Goal: Task Accomplishment & Management: Manage account settings

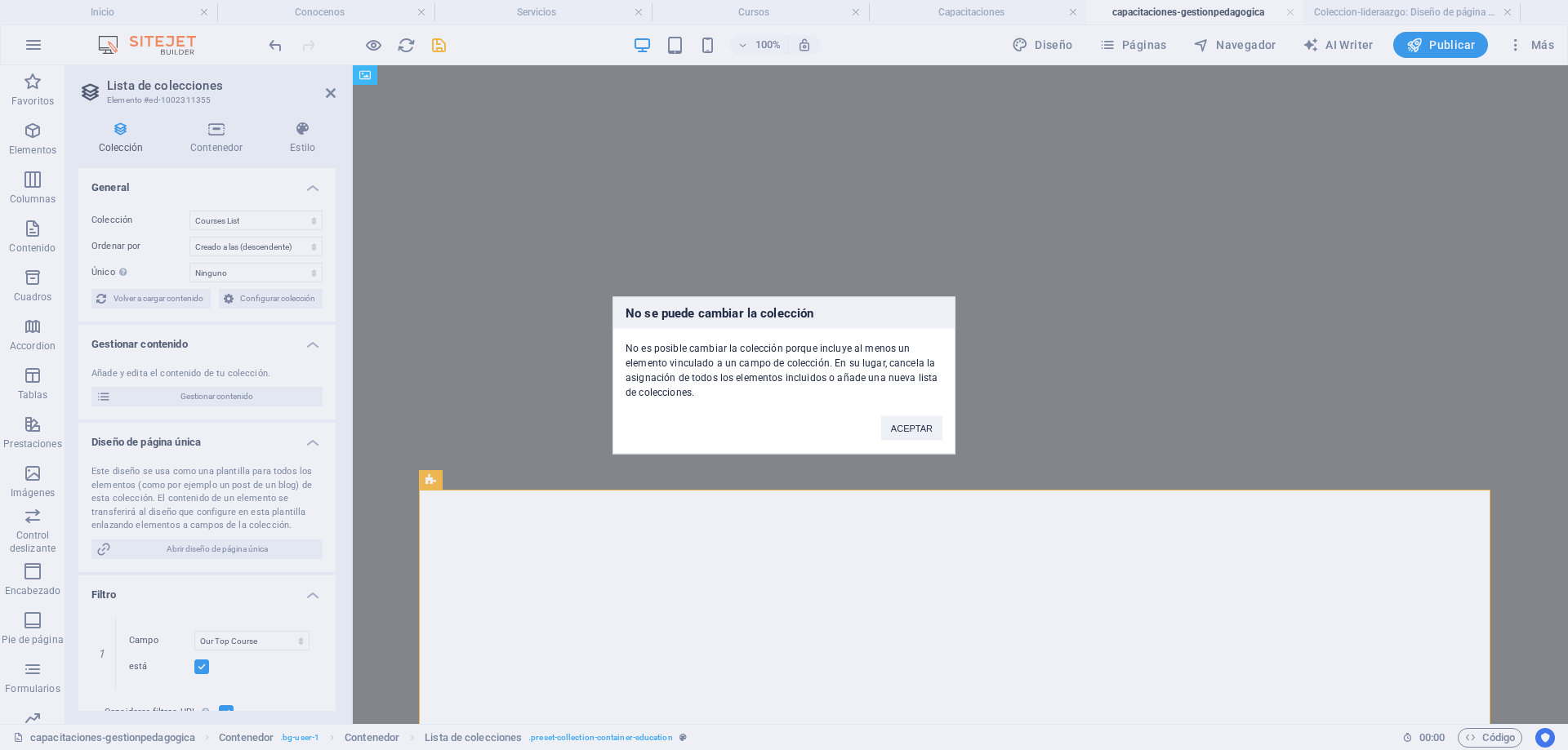
select select "67d02240190c582c0a6871d0"
select select "createdAt_DESC"
select select "columns.our-top-course"
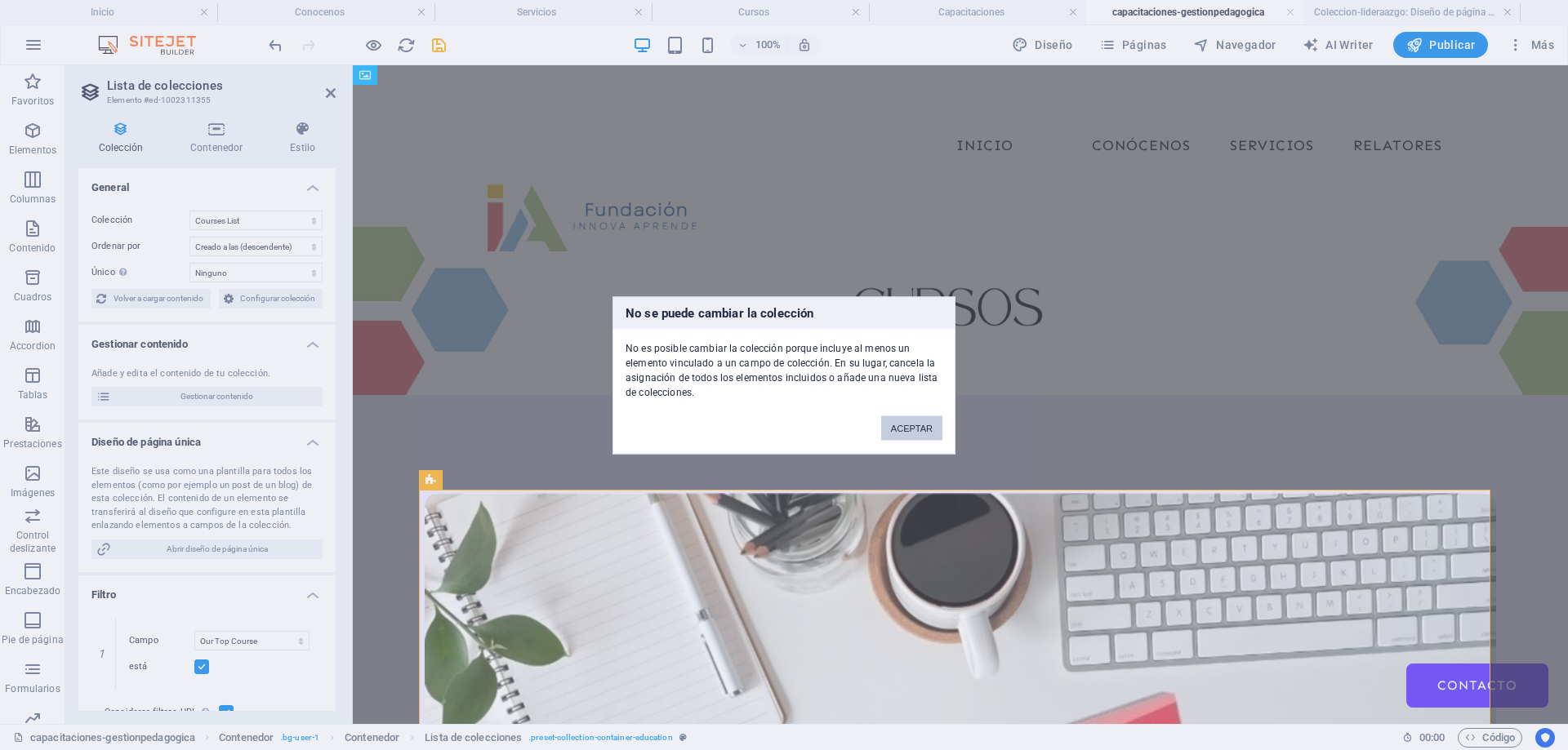
scroll to position [10, 0]
drag, startPoint x: 913, startPoint y: 421, endPoint x: 561, endPoint y: 355, distance: 358.1
click at [913, 421] on button "ACEPTAR" at bounding box center [912, 427] width 61 height 24
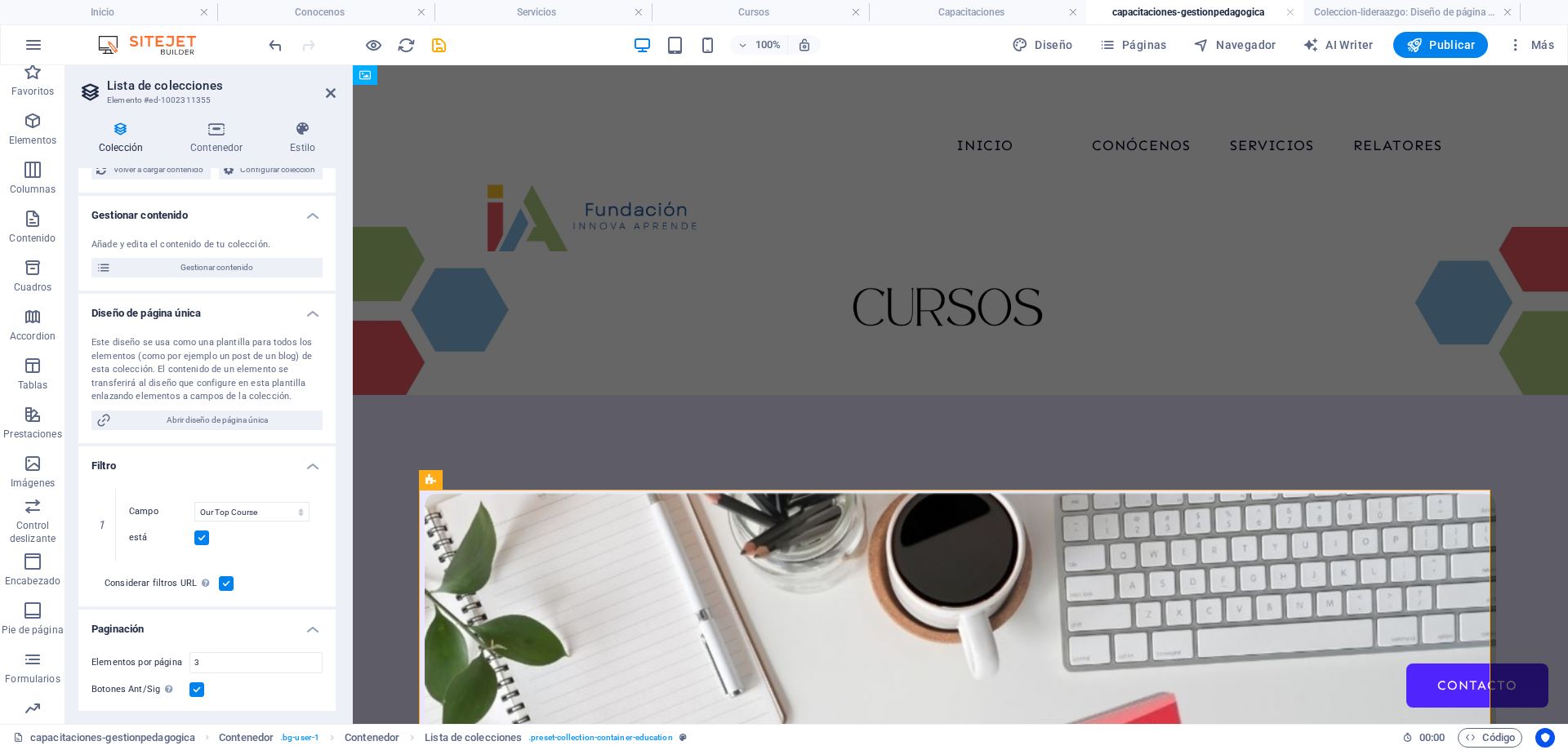
scroll to position [11, 0]
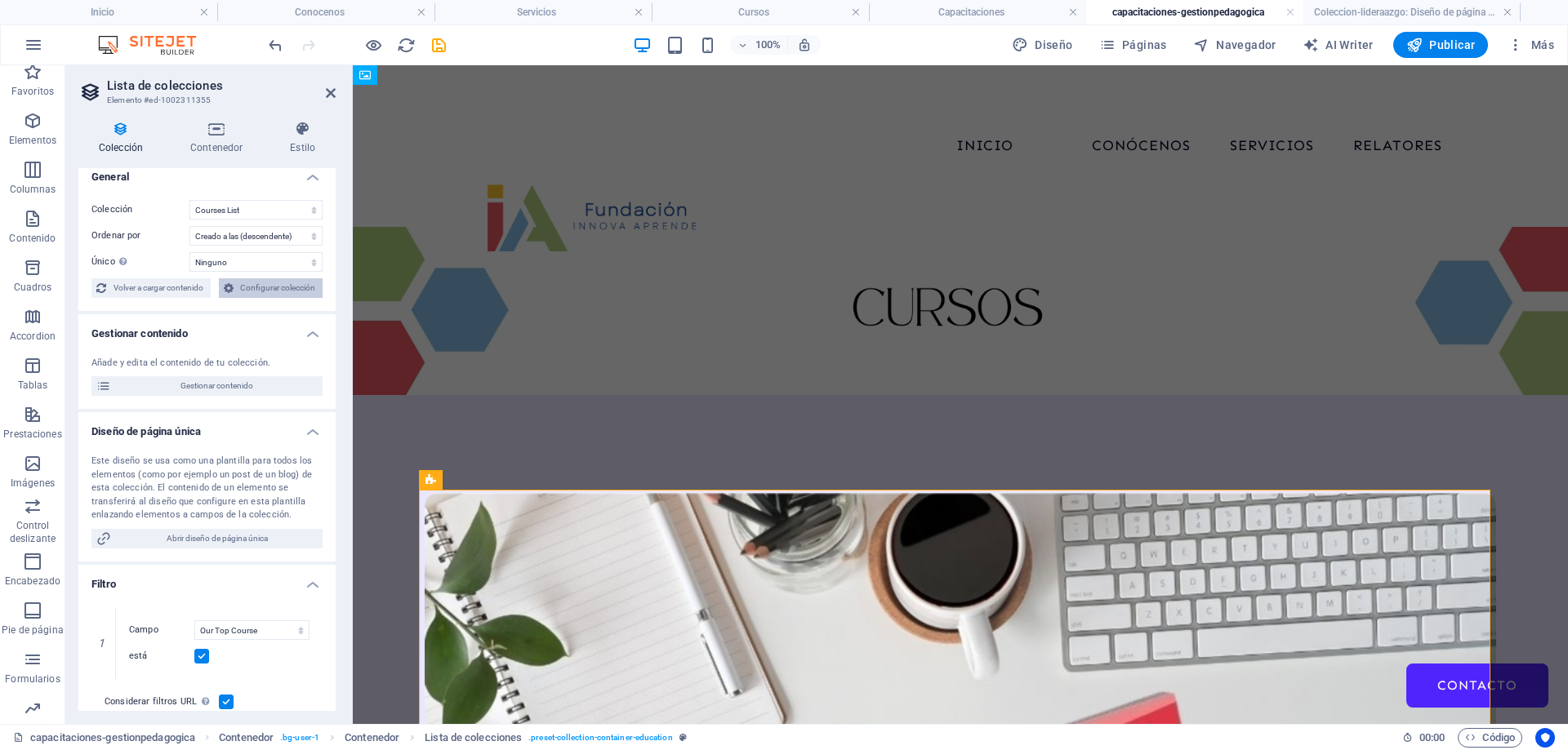
click at [244, 292] on span "Configurar colección" at bounding box center [278, 288] width 80 height 20
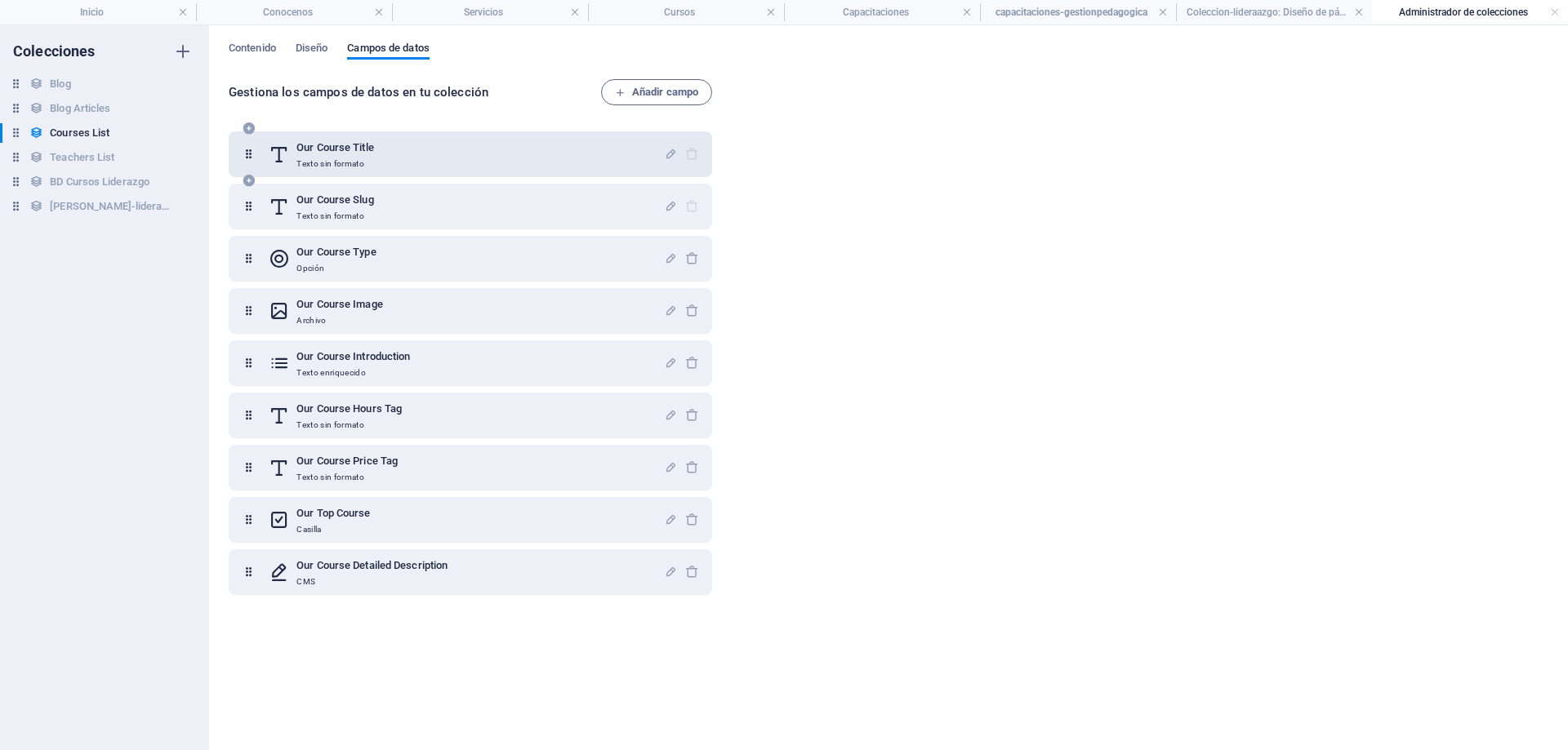
click at [690, 155] on div at bounding box center [681, 154] width 35 height 32
click at [245, 154] on icon at bounding box center [248, 154] width 13 height 32
click at [245, 153] on icon at bounding box center [248, 154] width 13 height 32
click at [890, 231] on div "Gestiona los campos de datos en tu colección Añadir campo Our Course Title Text…" at bounding box center [889, 406] width 1320 height 655
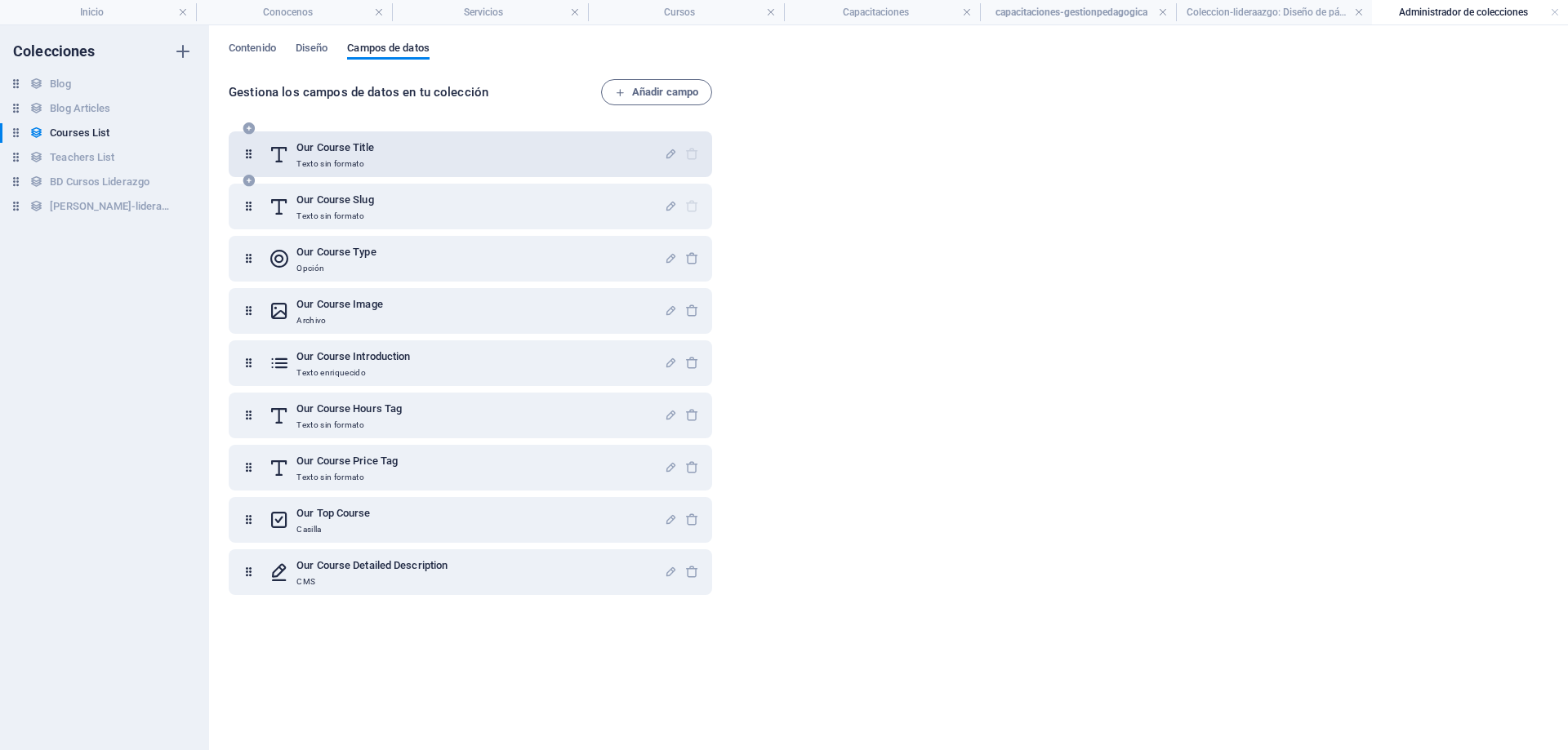
click at [428, 157] on div "Our Course Title Texto sin formato" at bounding box center [466, 154] width 396 height 32
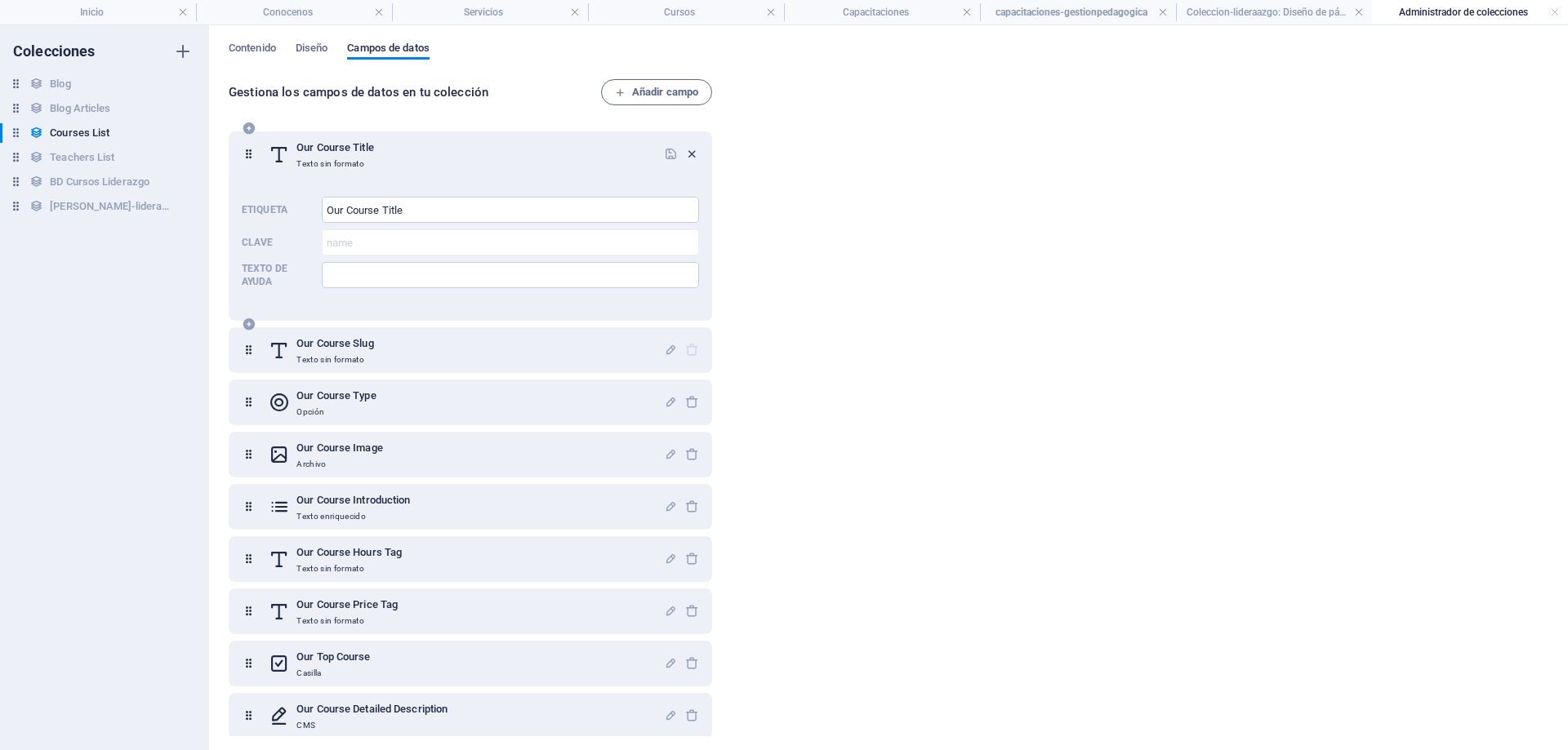
click at [689, 150] on icon "button" at bounding box center [692, 153] width 13 height 13
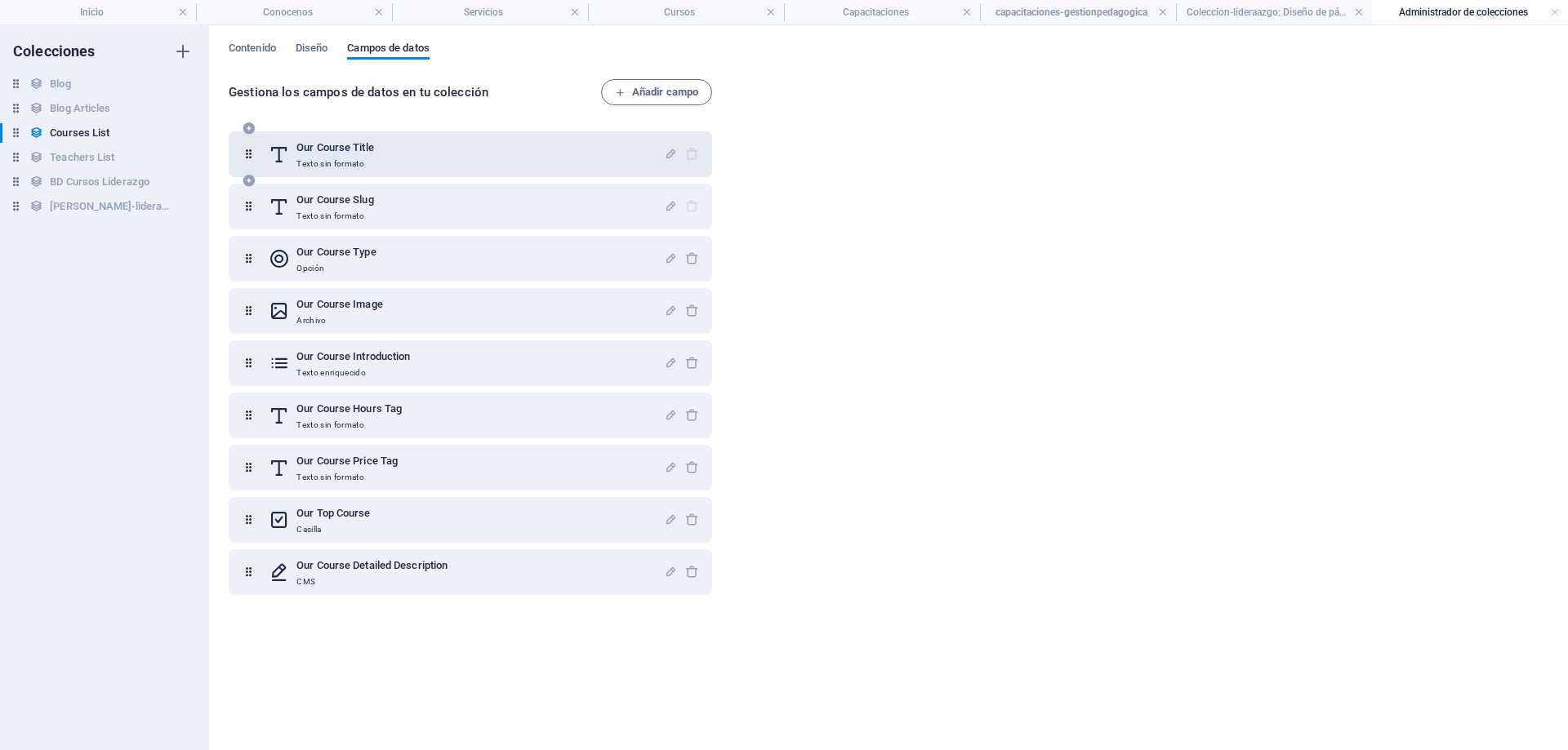
click at [337, 150] on h6 "Our Course Title" at bounding box center [335, 148] width 77 height 20
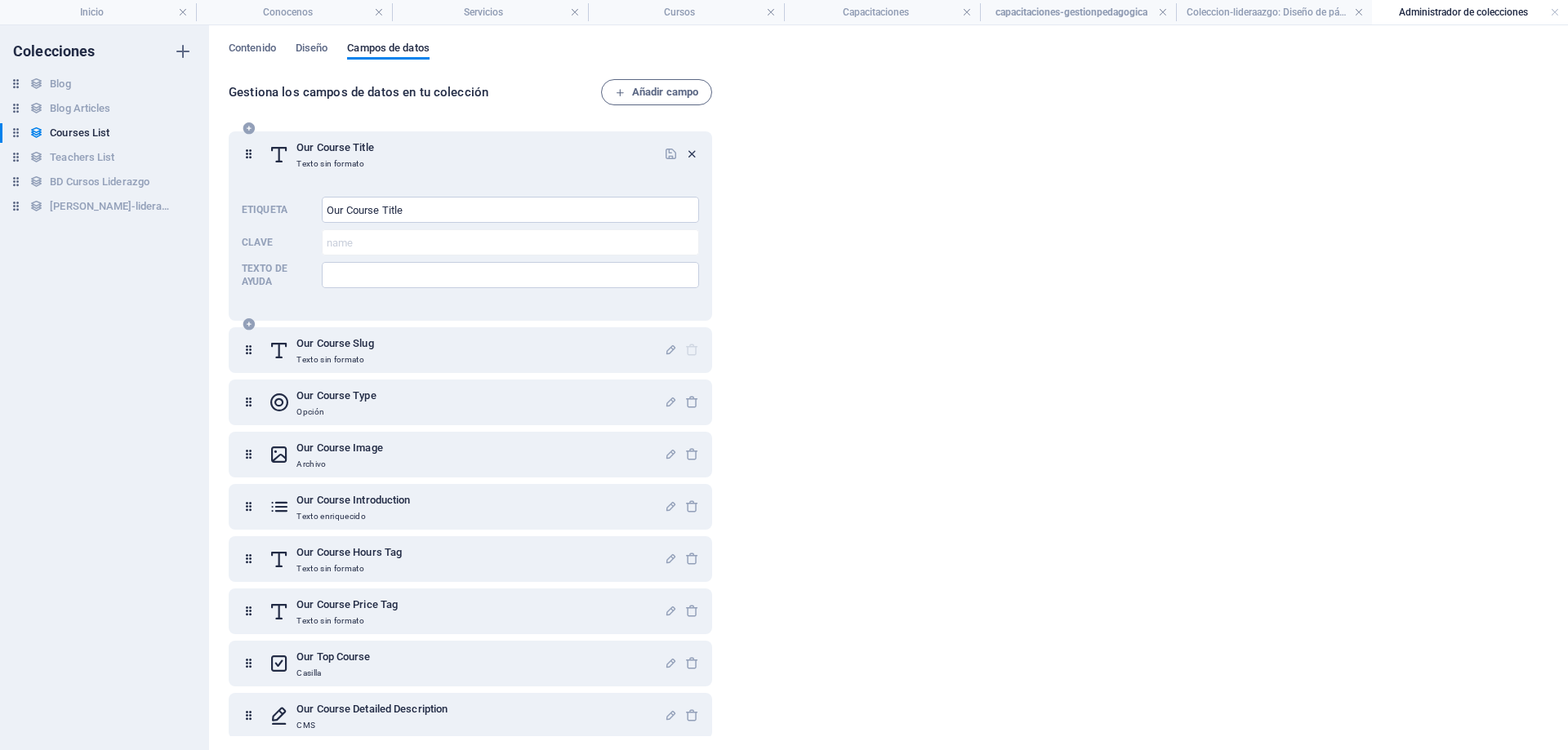
click at [687, 155] on icon "button" at bounding box center [692, 153] width 13 height 13
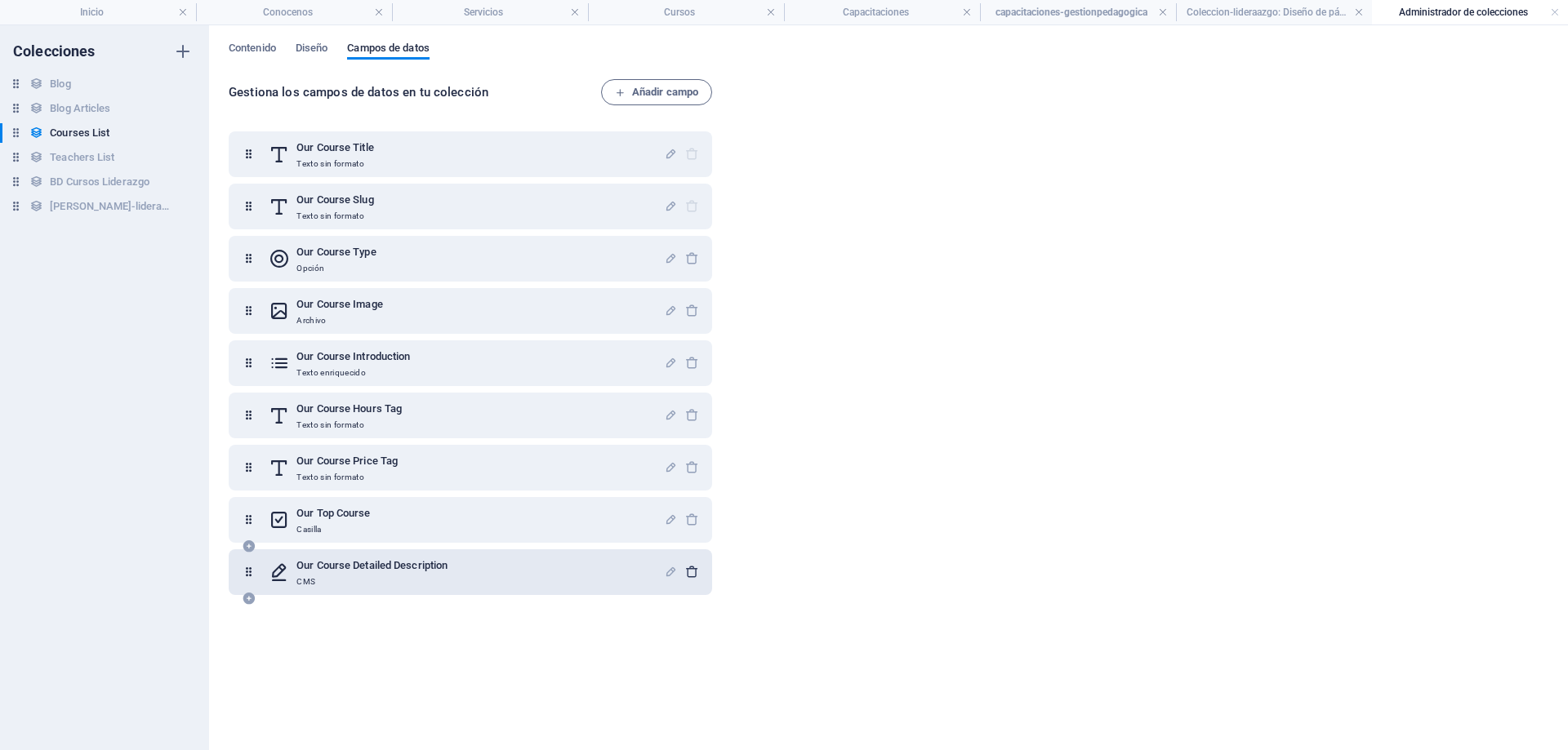
click at [686, 570] on icon "button" at bounding box center [692, 571] width 13 height 13
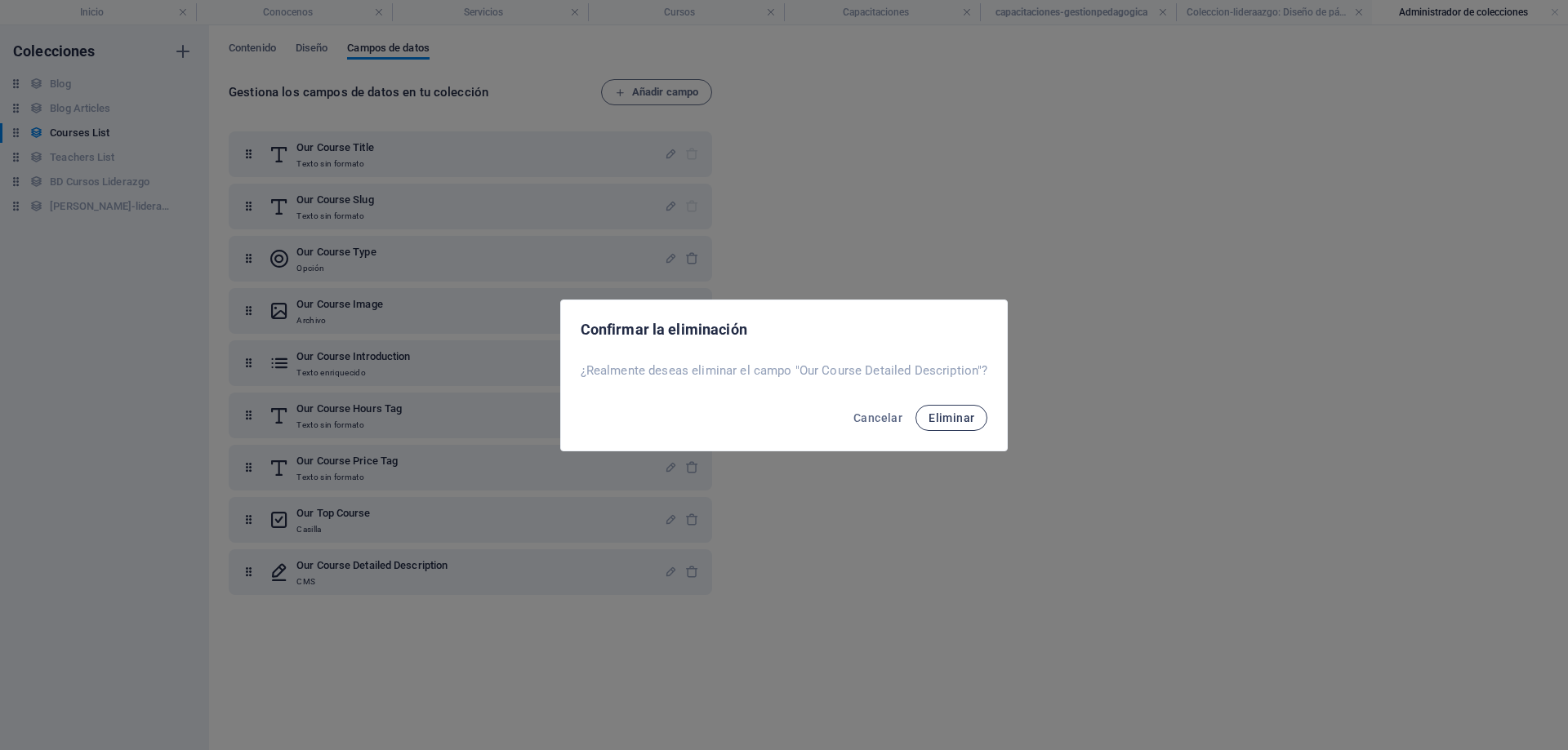
click at [956, 416] on span "Eliminar" at bounding box center [951, 418] width 46 height 13
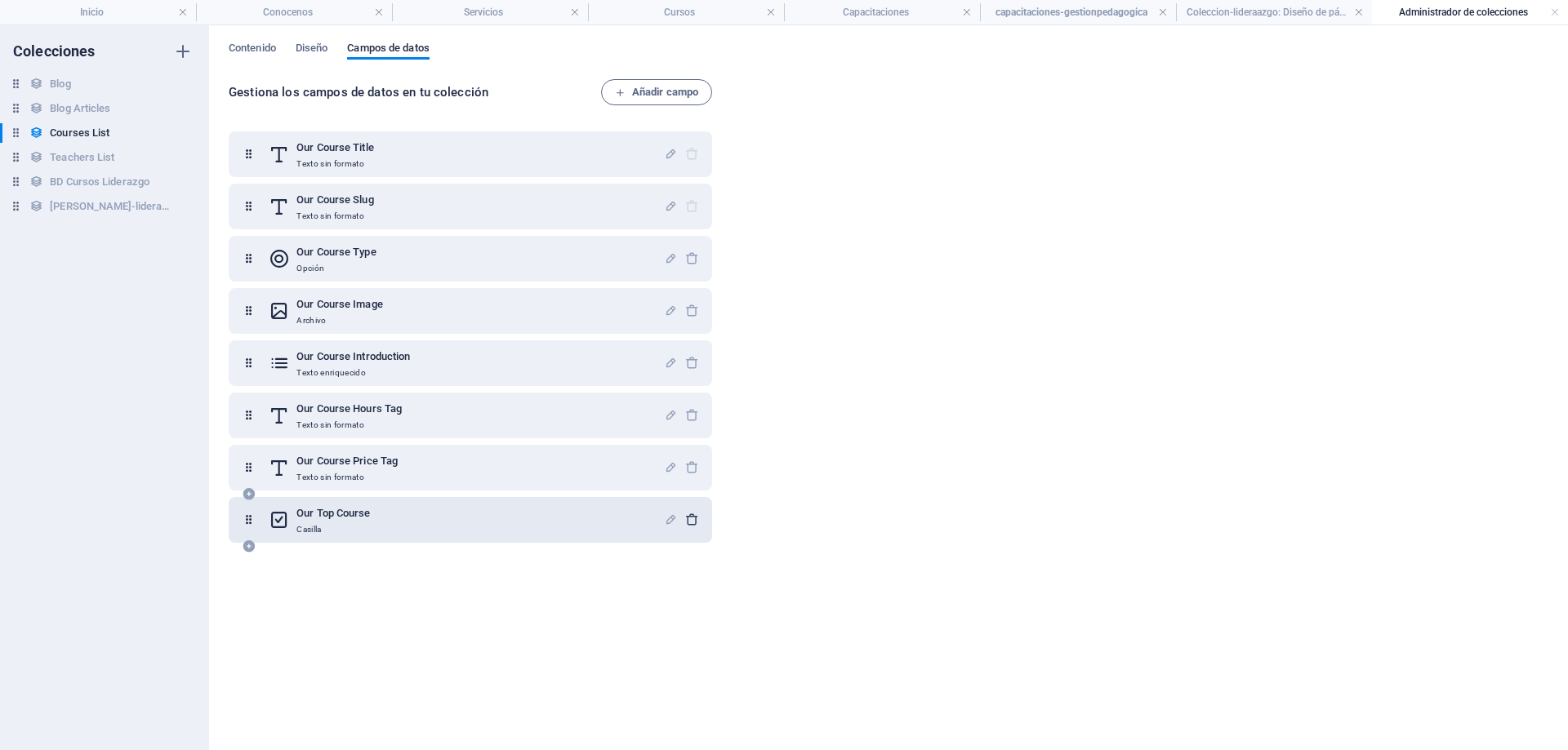
click at [688, 516] on icon "button" at bounding box center [692, 519] width 13 height 13
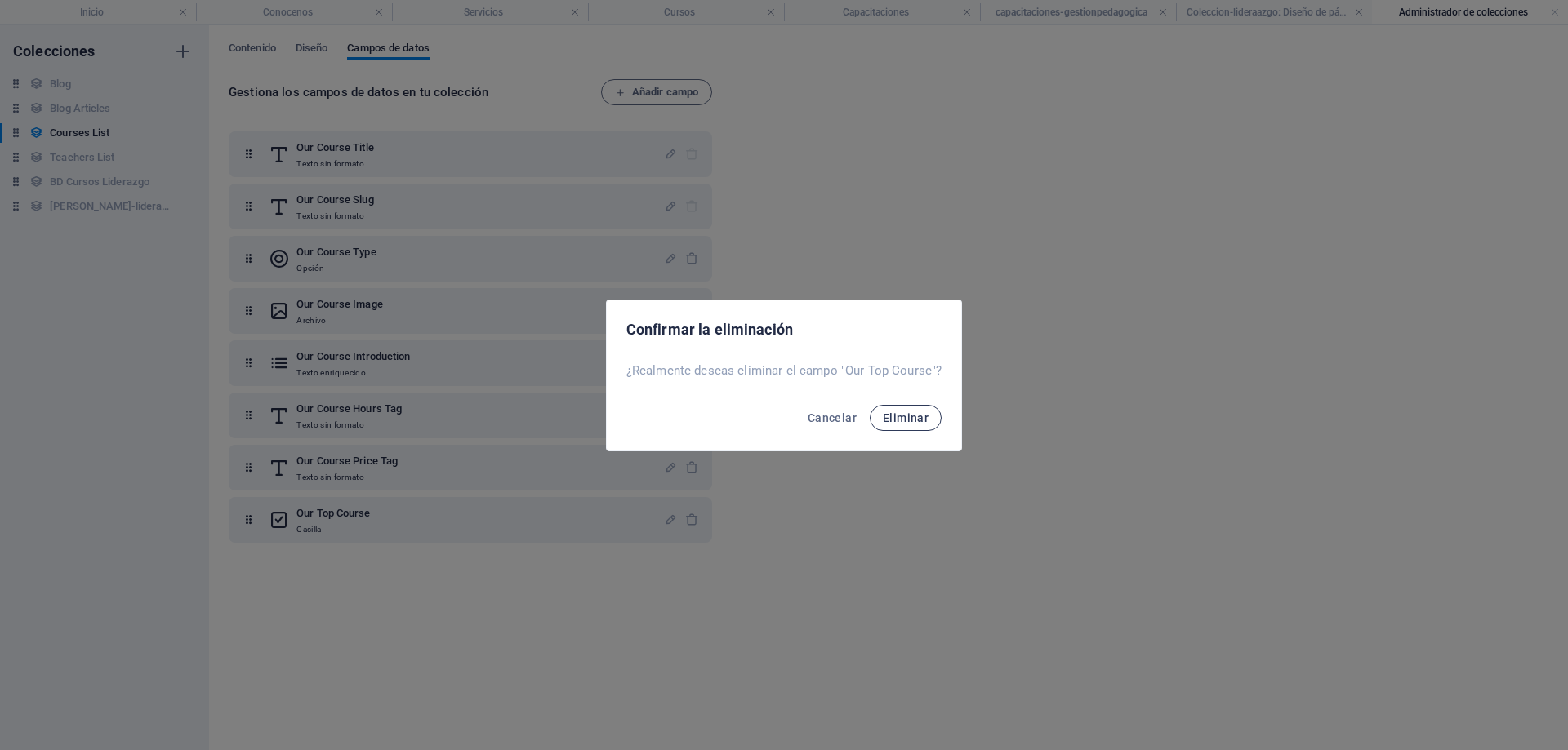
click at [920, 419] on span "Eliminar" at bounding box center [906, 418] width 46 height 13
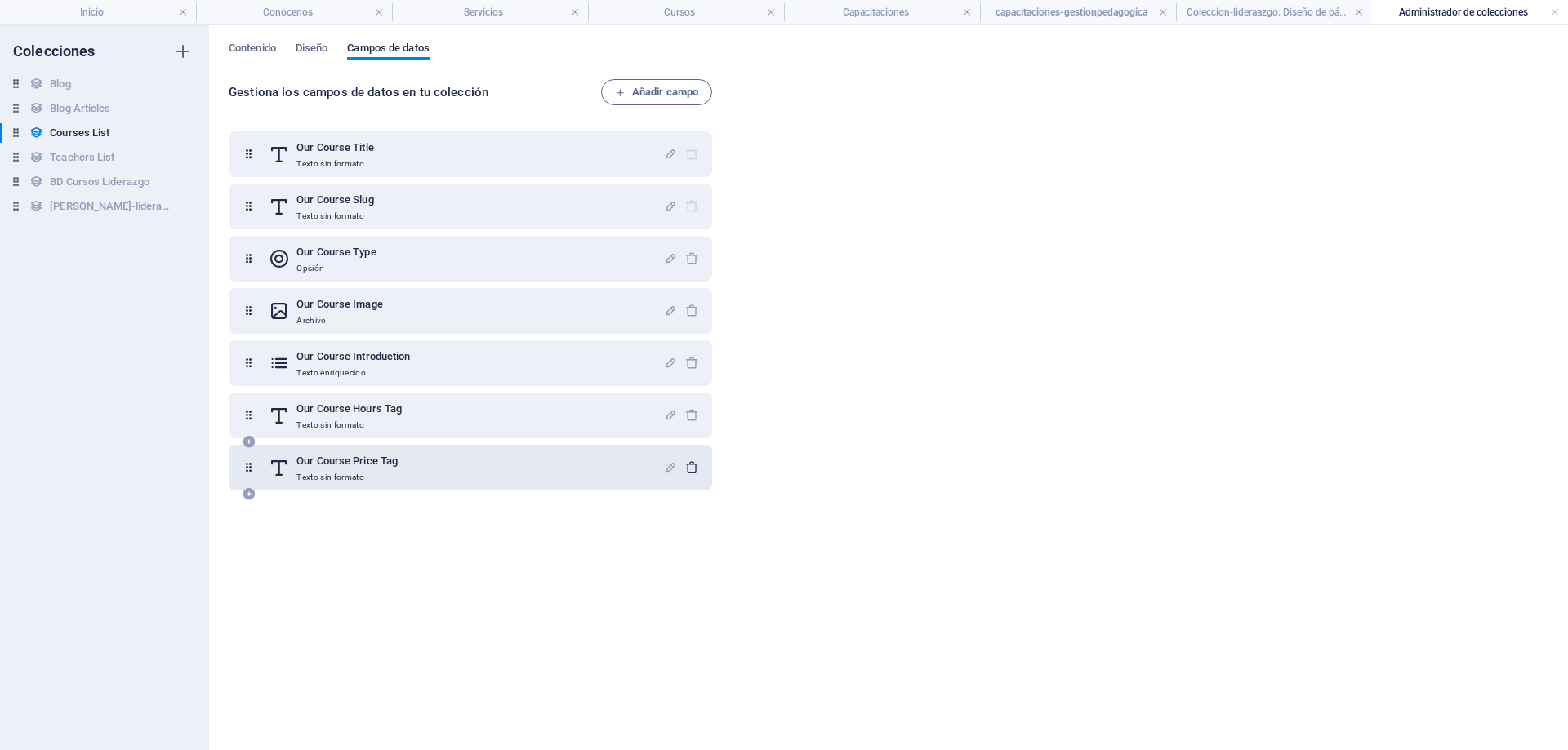
click at [691, 467] on icon "button" at bounding box center [692, 467] width 13 height 13
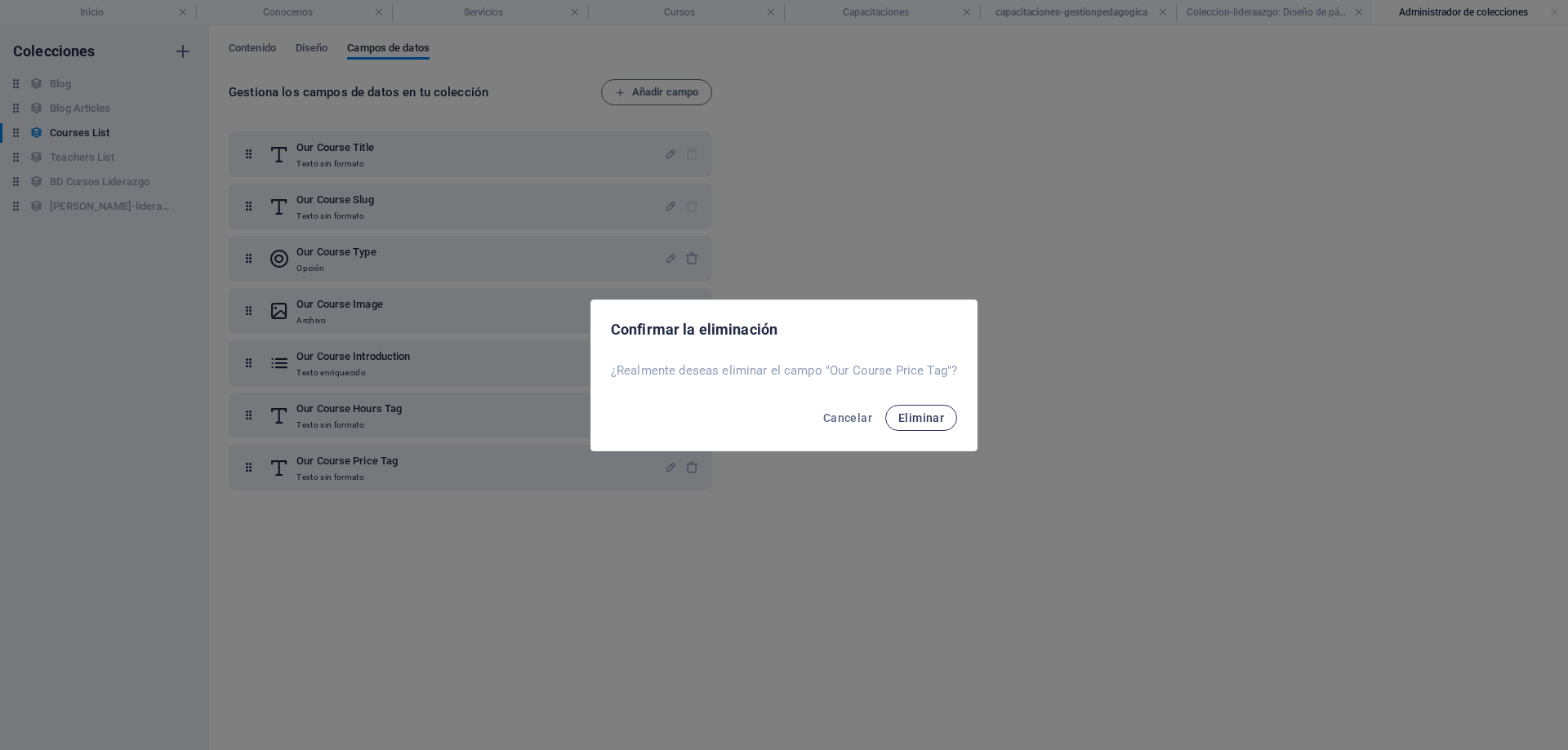
click at [919, 421] on span "Eliminar" at bounding box center [921, 418] width 46 height 13
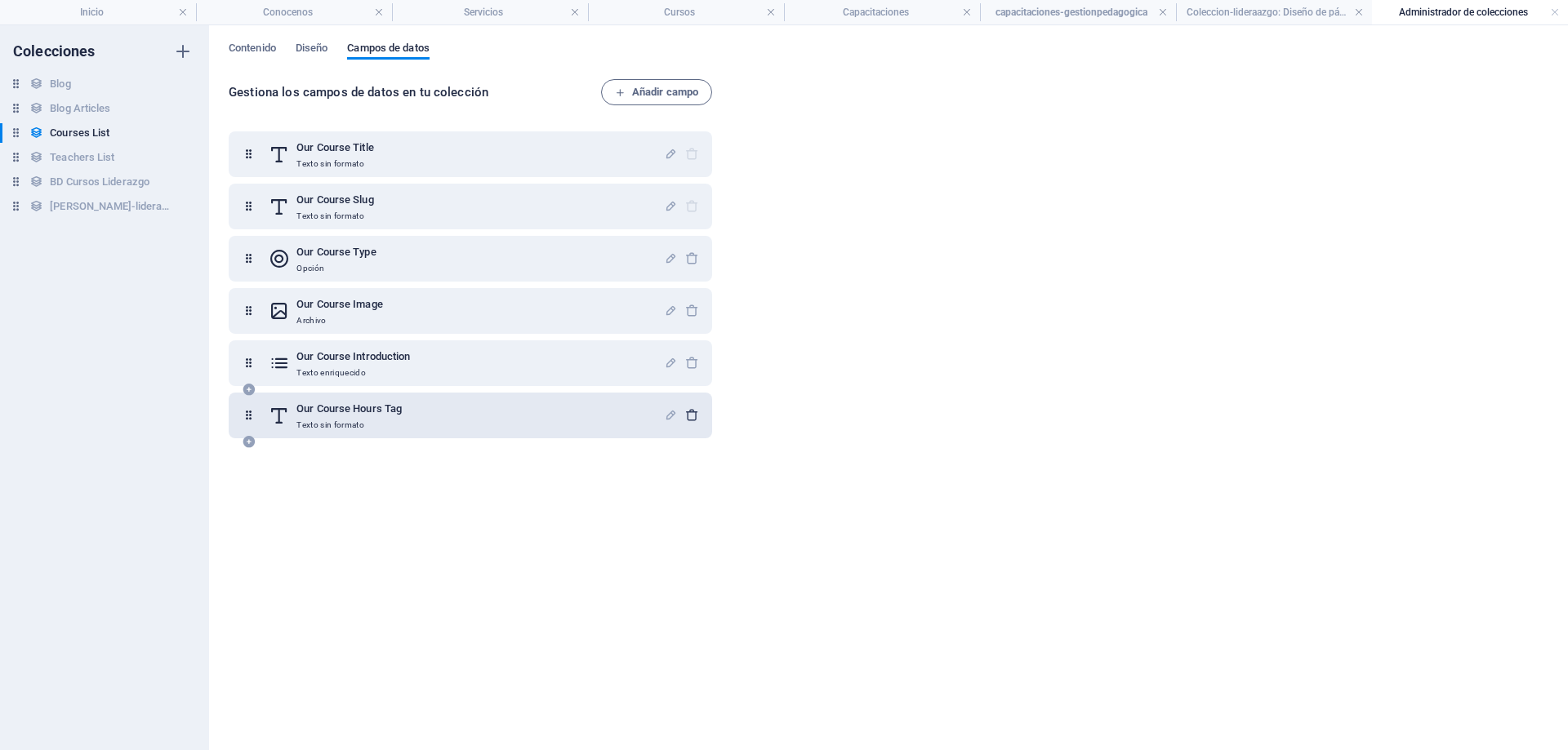
click at [695, 414] on icon "button" at bounding box center [692, 414] width 13 height 13
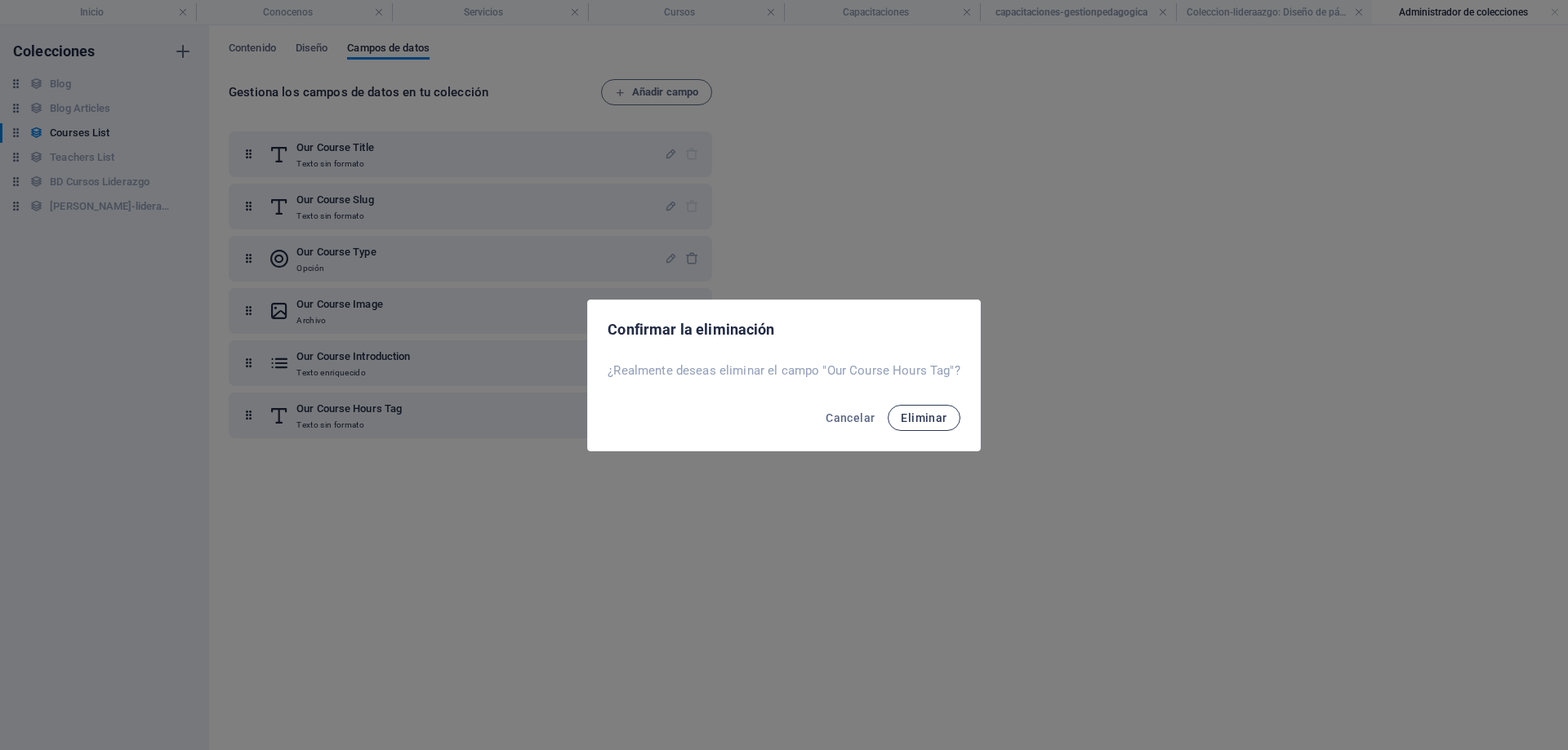
click at [937, 427] on button "Eliminar" at bounding box center [924, 417] width 72 height 26
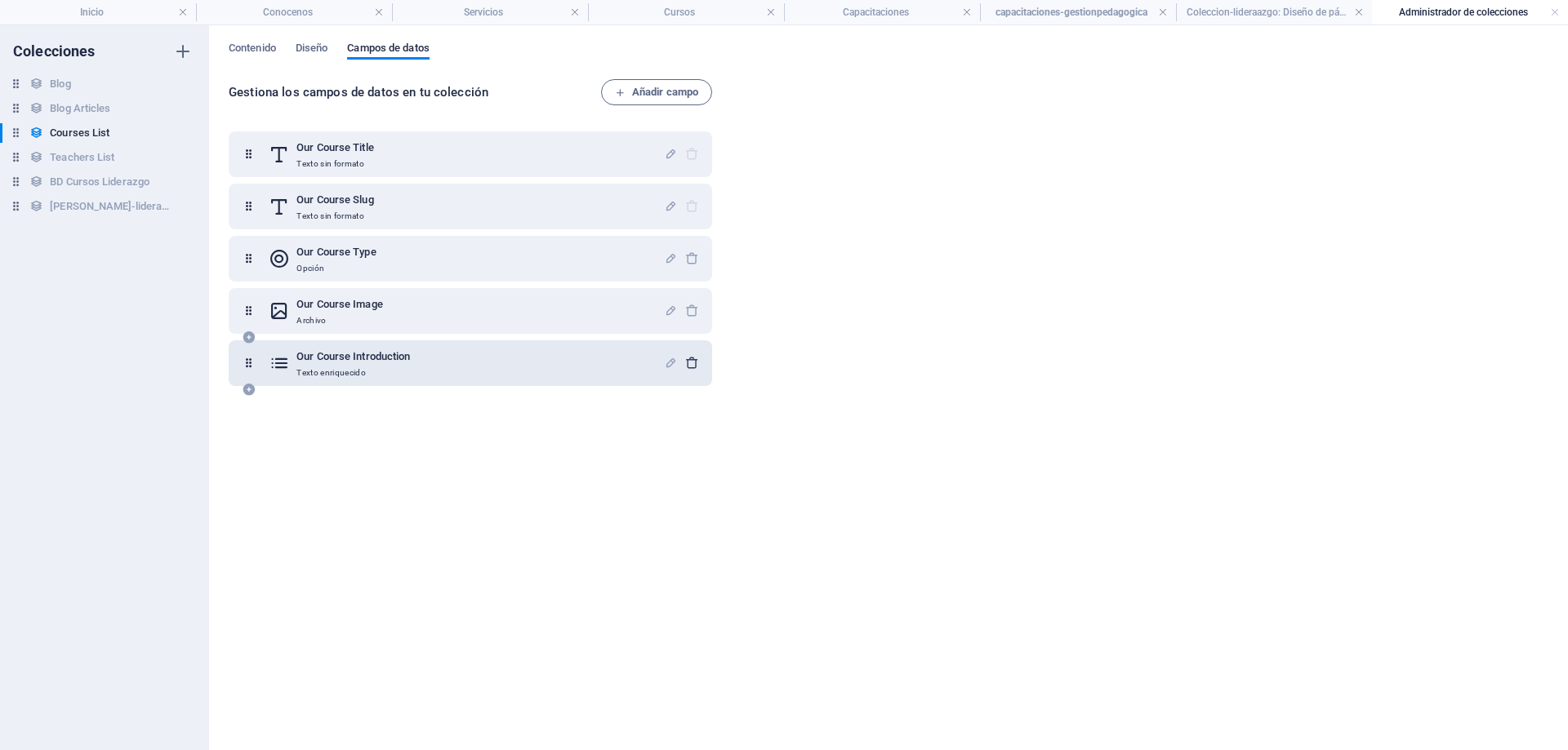
click at [688, 360] on icon "button" at bounding box center [692, 362] width 13 height 13
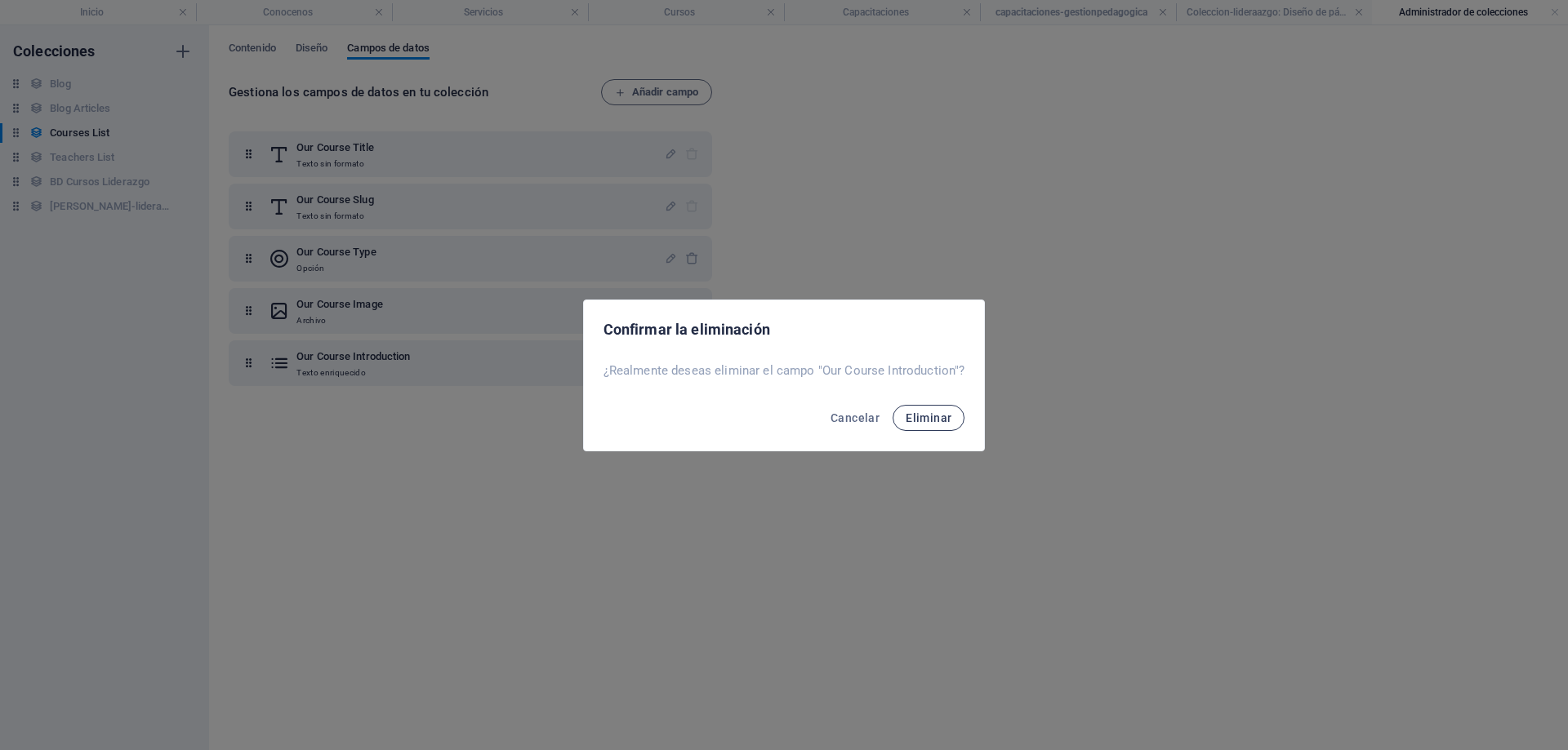
click at [929, 413] on span "Eliminar" at bounding box center [928, 418] width 46 height 13
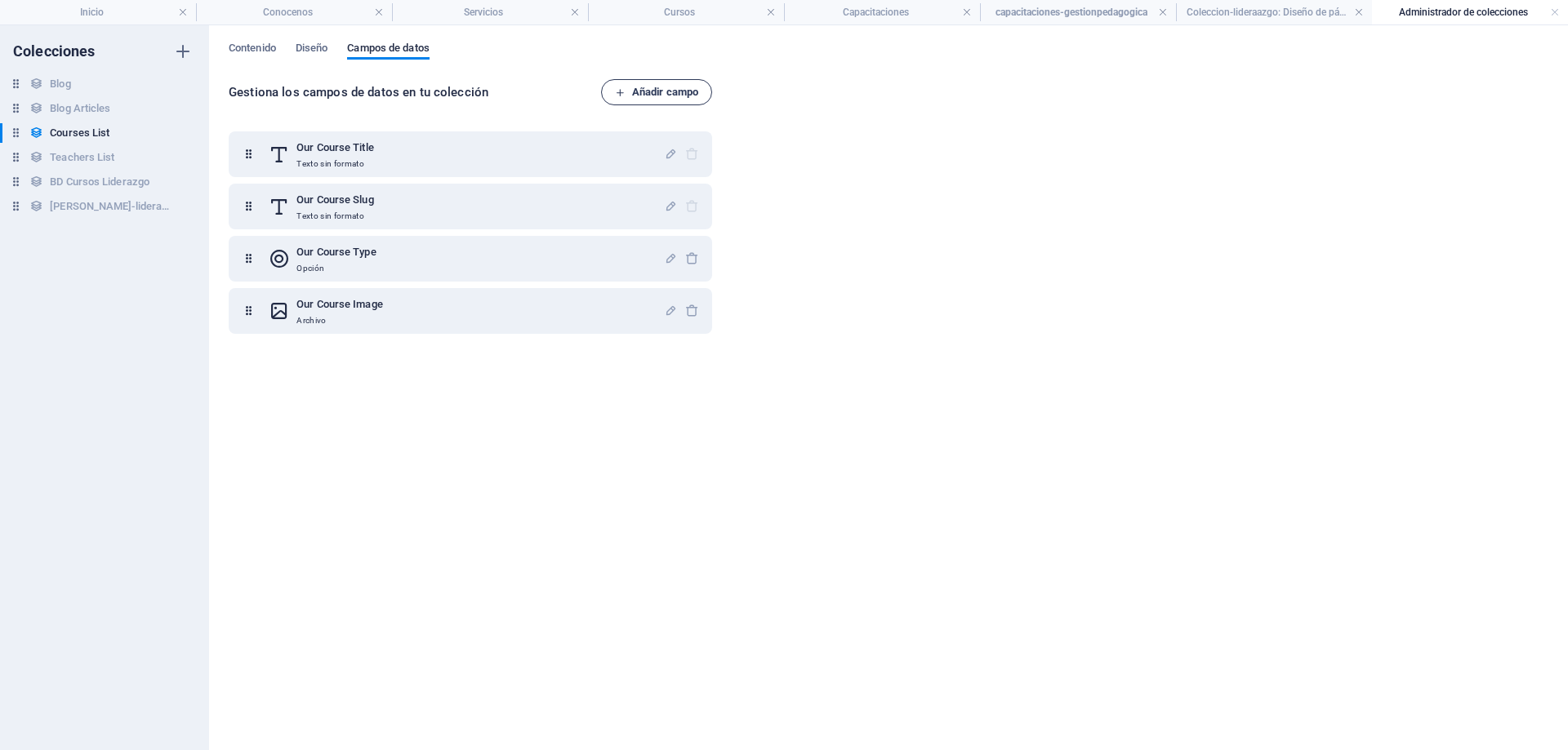
click at [672, 93] on span "Añadir campo" at bounding box center [656, 92] width 83 height 20
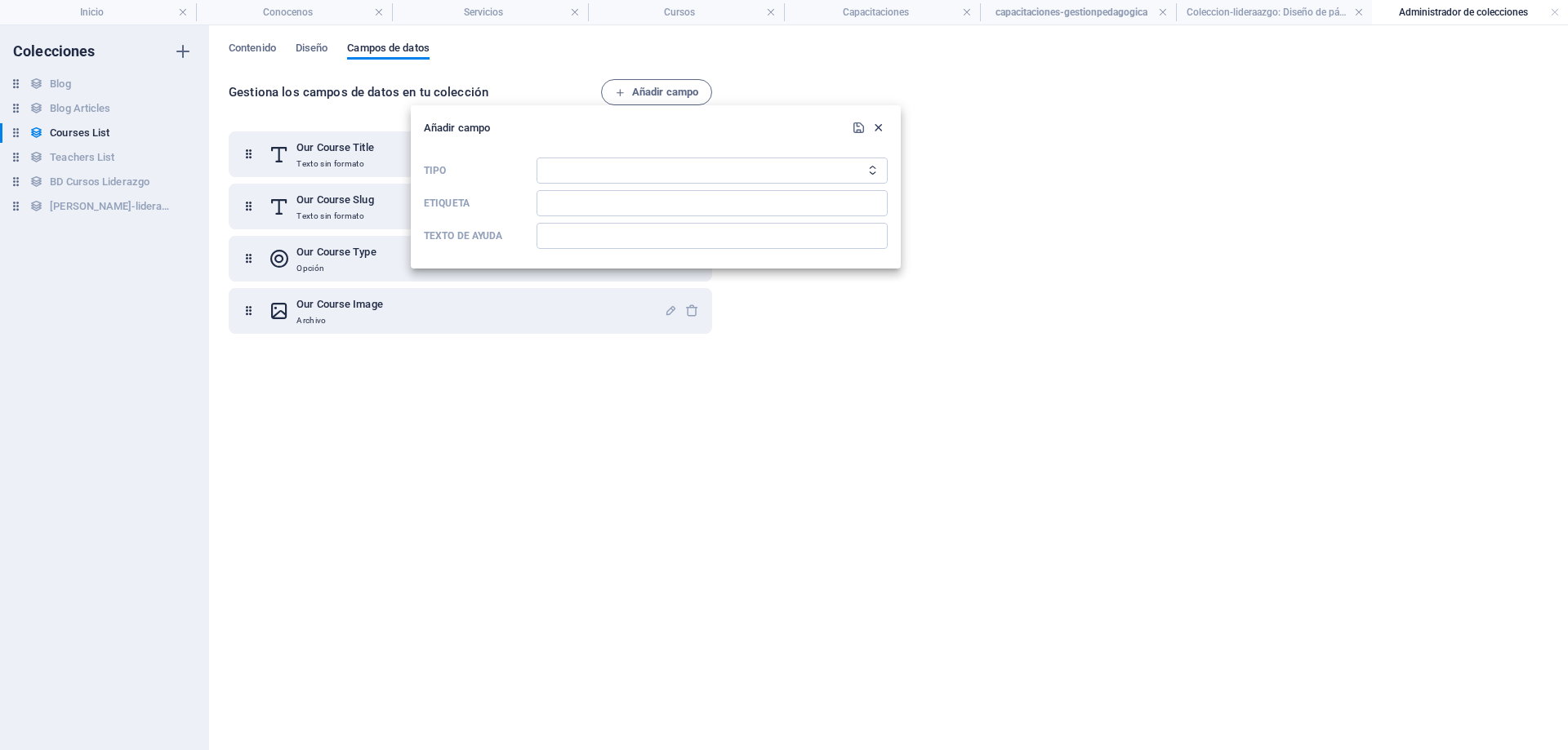
click at [877, 126] on icon "button" at bounding box center [878, 127] width 13 height 13
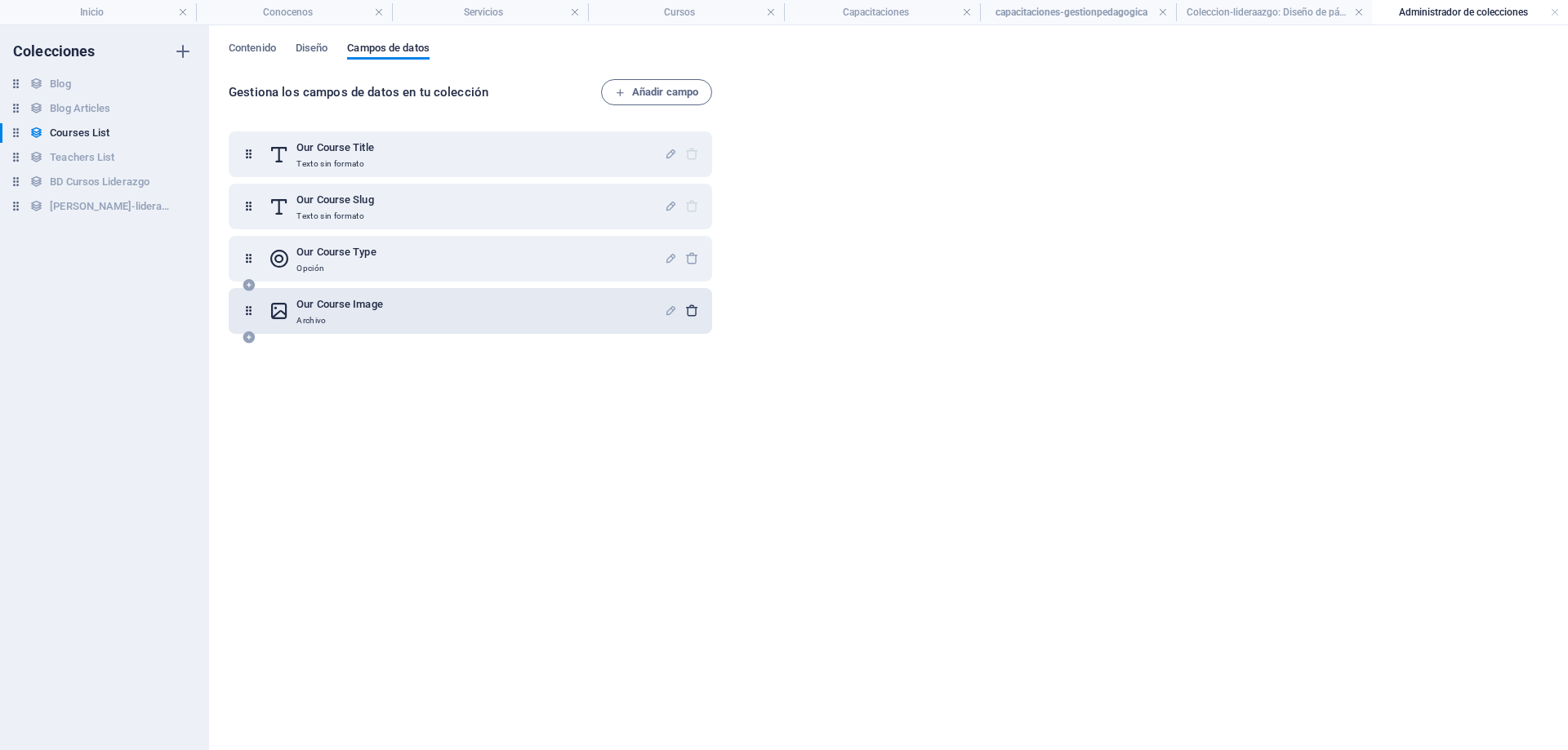
click at [694, 304] on icon "button" at bounding box center [692, 310] width 13 height 13
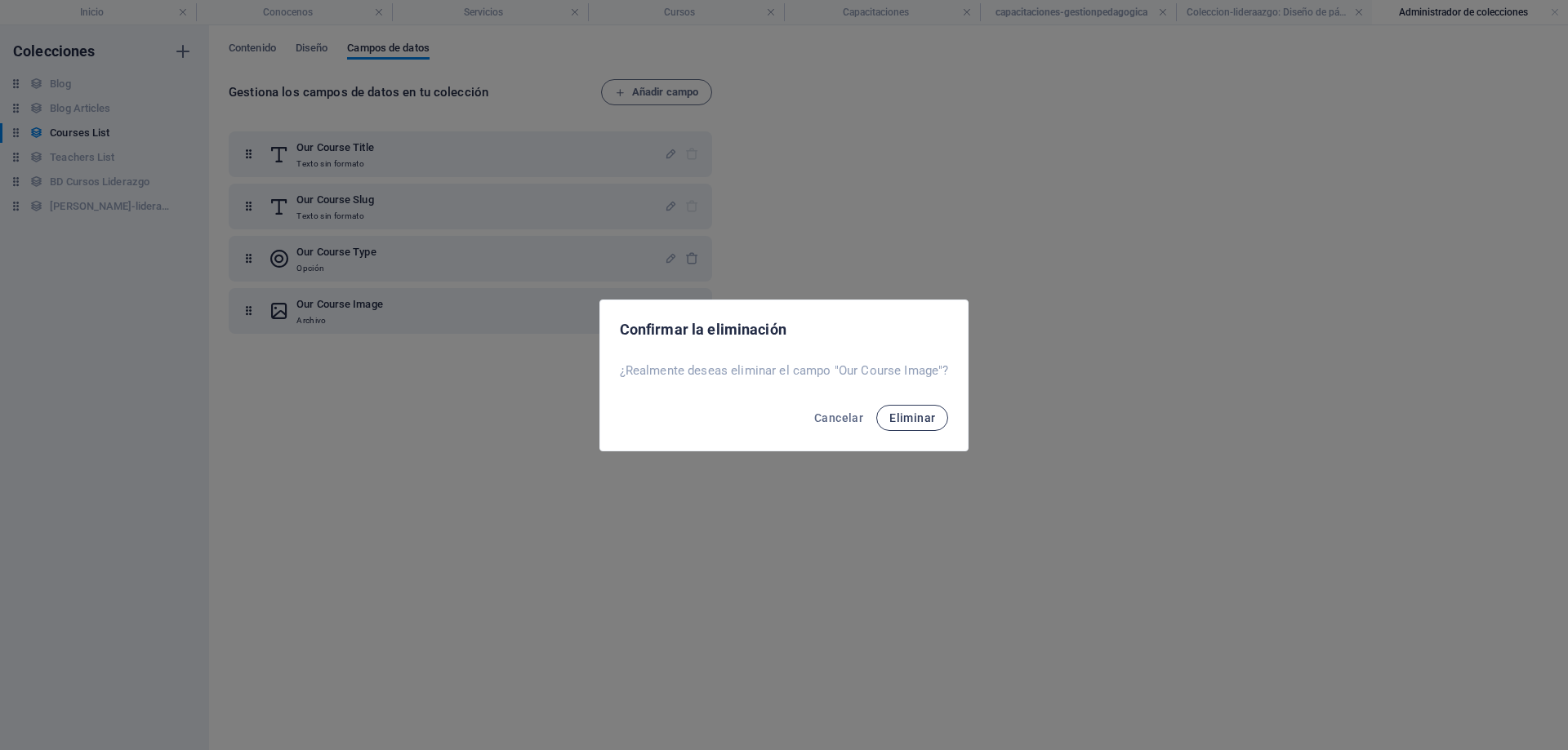
click at [921, 421] on span "Eliminar" at bounding box center [912, 418] width 46 height 13
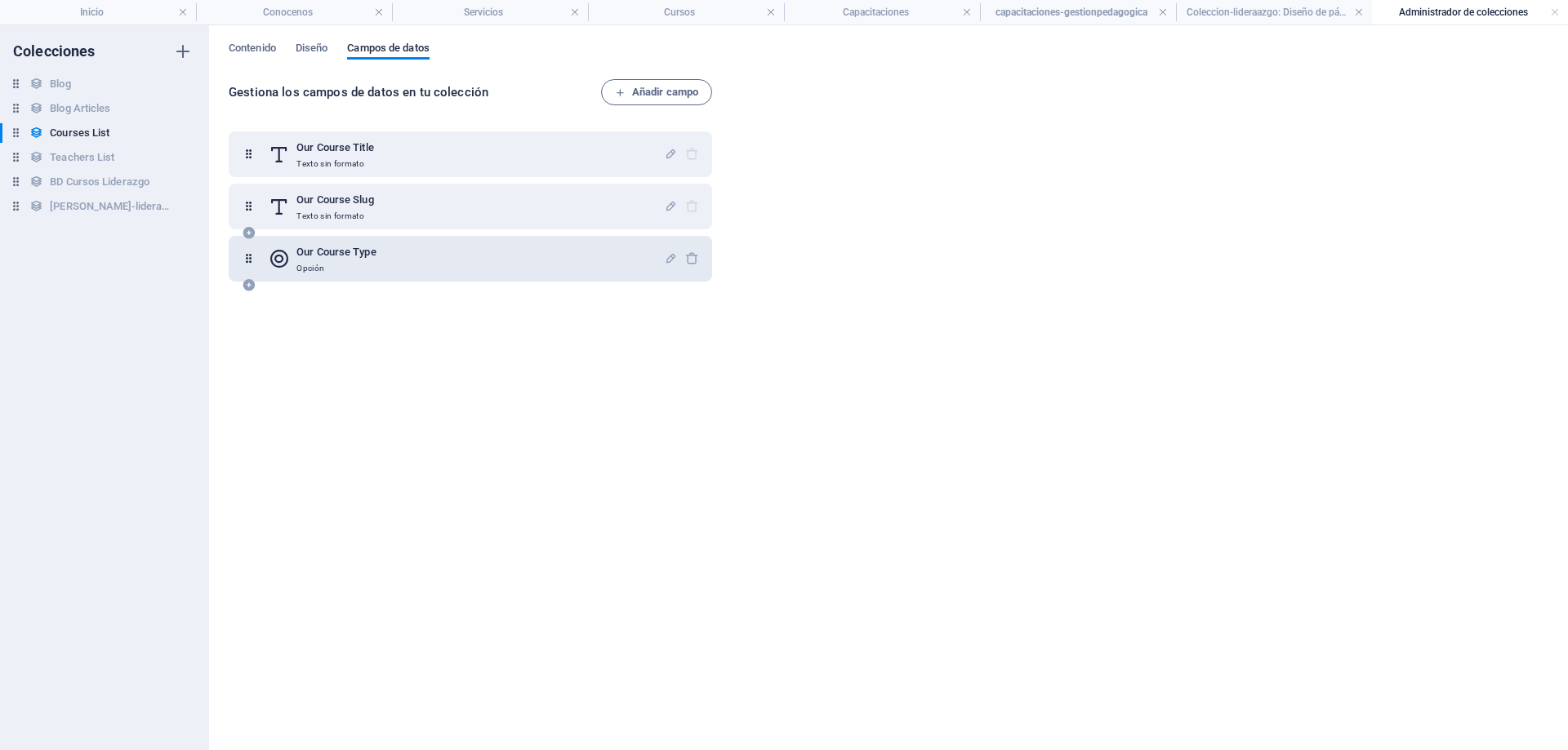
click at [696, 259] on div "Our Course Type Opción" at bounding box center [470, 258] width 484 height 46
click at [691, 259] on icon "button" at bounding box center [692, 257] width 13 height 13
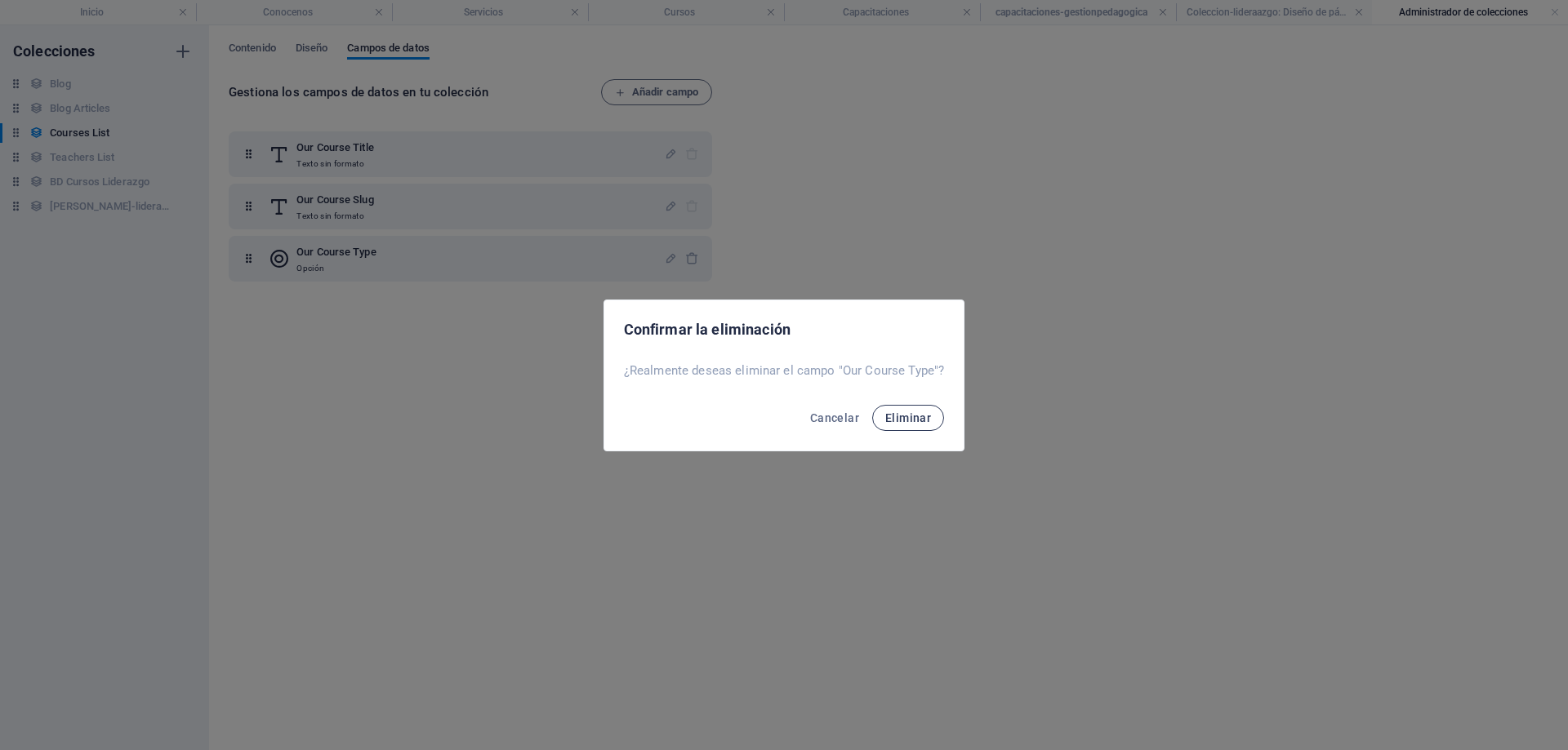
click at [922, 419] on span "Eliminar" at bounding box center [908, 418] width 46 height 13
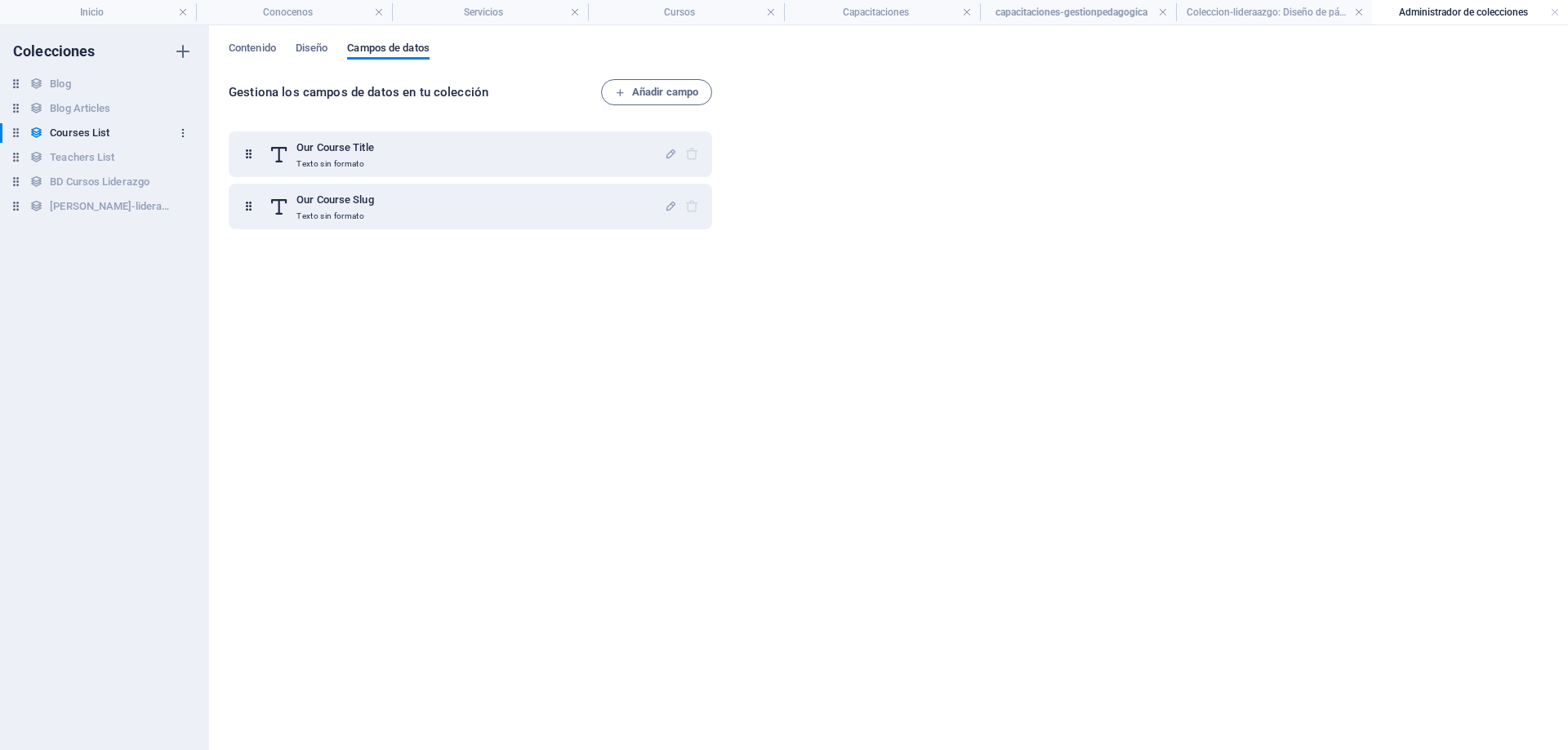
click at [184, 131] on icon "button" at bounding box center [183, 133] width 12 height 12
click at [683, 367] on div at bounding box center [784, 375] width 1568 height 750
click at [245, 152] on icon at bounding box center [248, 154] width 13 height 32
click at [249, 153] on icon at bounding box center [248, 154] width 13 height 32
drag, startPoint x: 258, startPoint y: 164, endPoint x: 241, endPoint y: 161, distance: 17.3
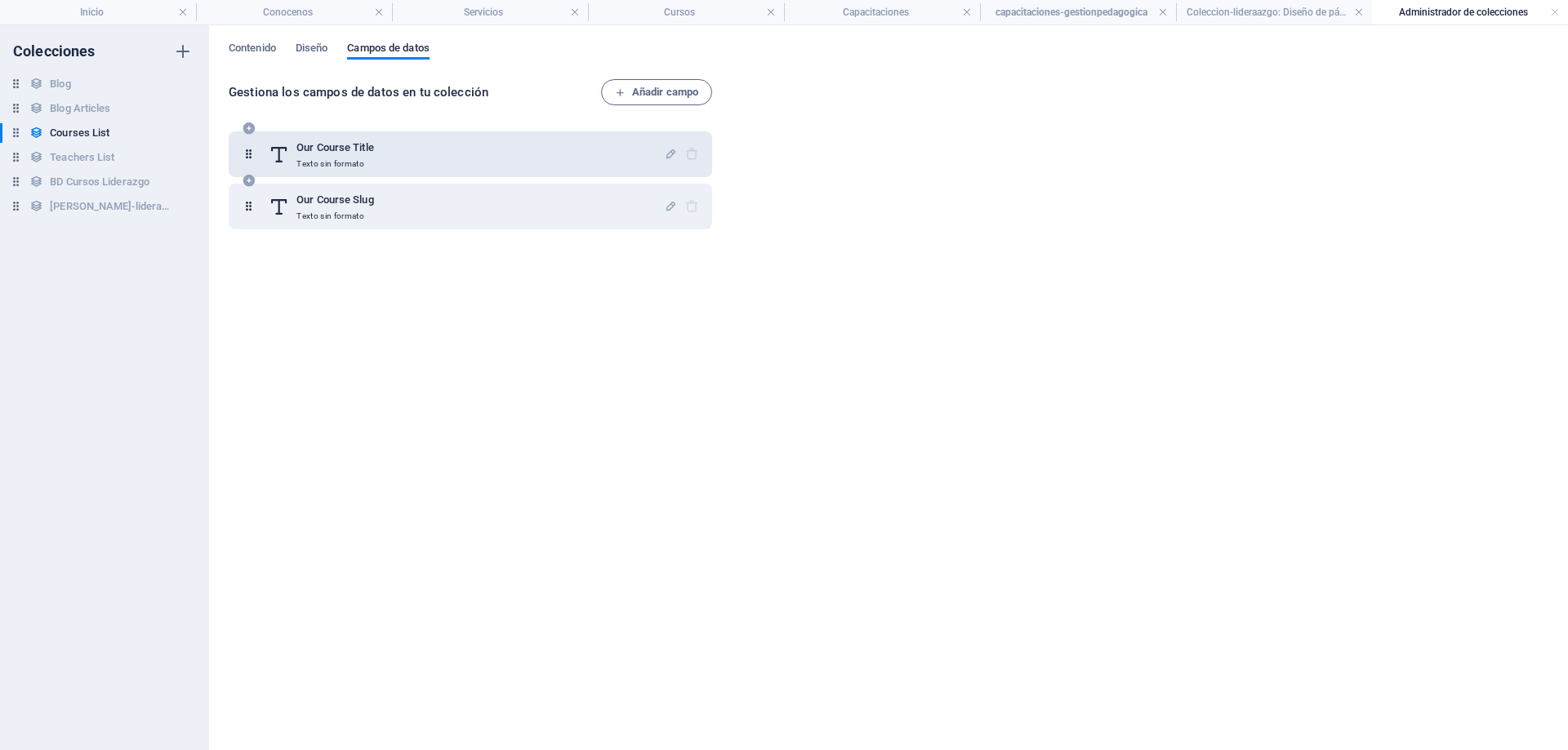
click at [250, 165] on div "Our Course Title Texto sin formato" at bounding box center [470, 154] width 458 height 32
click at [255, 164] on icon at bounding box center [248, 154] width 13 height 32
click at [685, 157] on div at bounding box center [681, 154] width 35 height 32
click at [696, 159] on div at bounding box center [681, 154] width 35 height 32
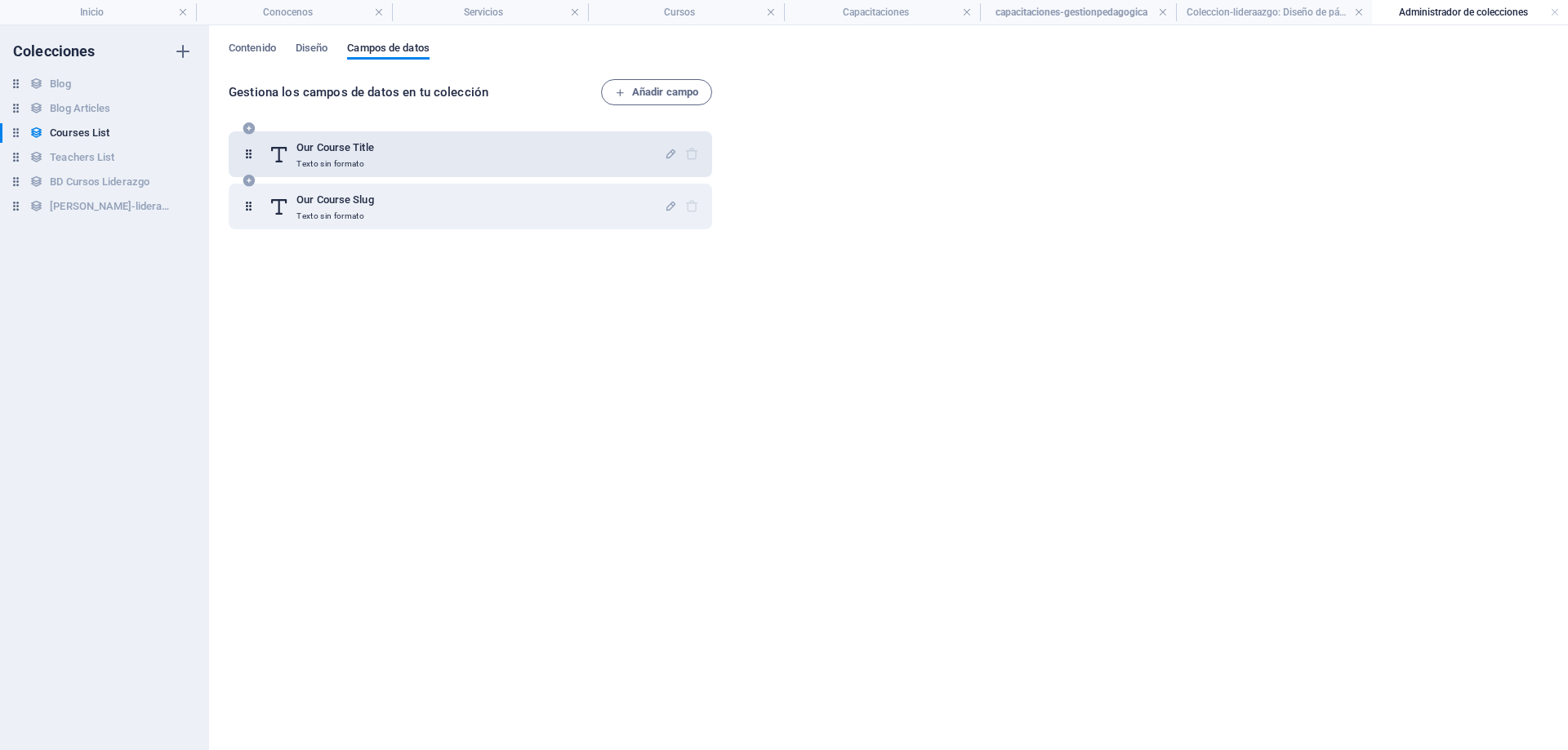
click at [696, 159] on div at bounding box center [681, 154] width 35 height 32
click at [670, 153] on icon "button" at bounding box center [670, 153] width 13 height 13
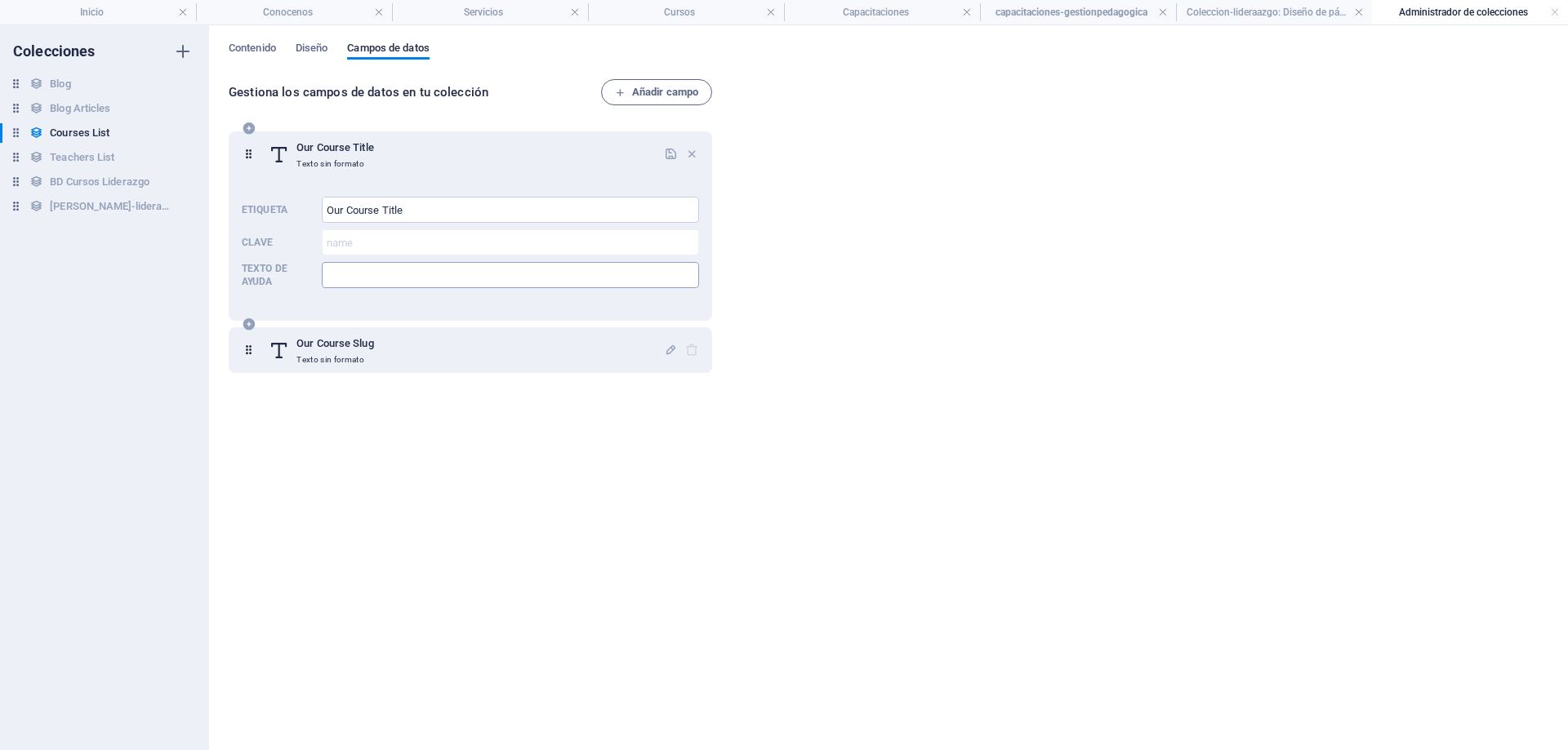
click at [522, 269] on input "Texto de ayuda" at bounding box center [511, 275] width 377 height 26
click at [459, 205] on input "Our Course Title" at bounding box center [511, 209] width 377 height 26
drag, startPoint x: 693, startPoint y: 351, endPoint x: 903, endPoint y: 338, distance: 210.4
click at [696, 351] on div at bounding box center [681, 350] width 35 height 32
click at [904, 338] on div "Gestiona los campos de datos en tu colección Añadir campo Our Course Title Text…" at bounding box center [889, 406] width 1320 height 655
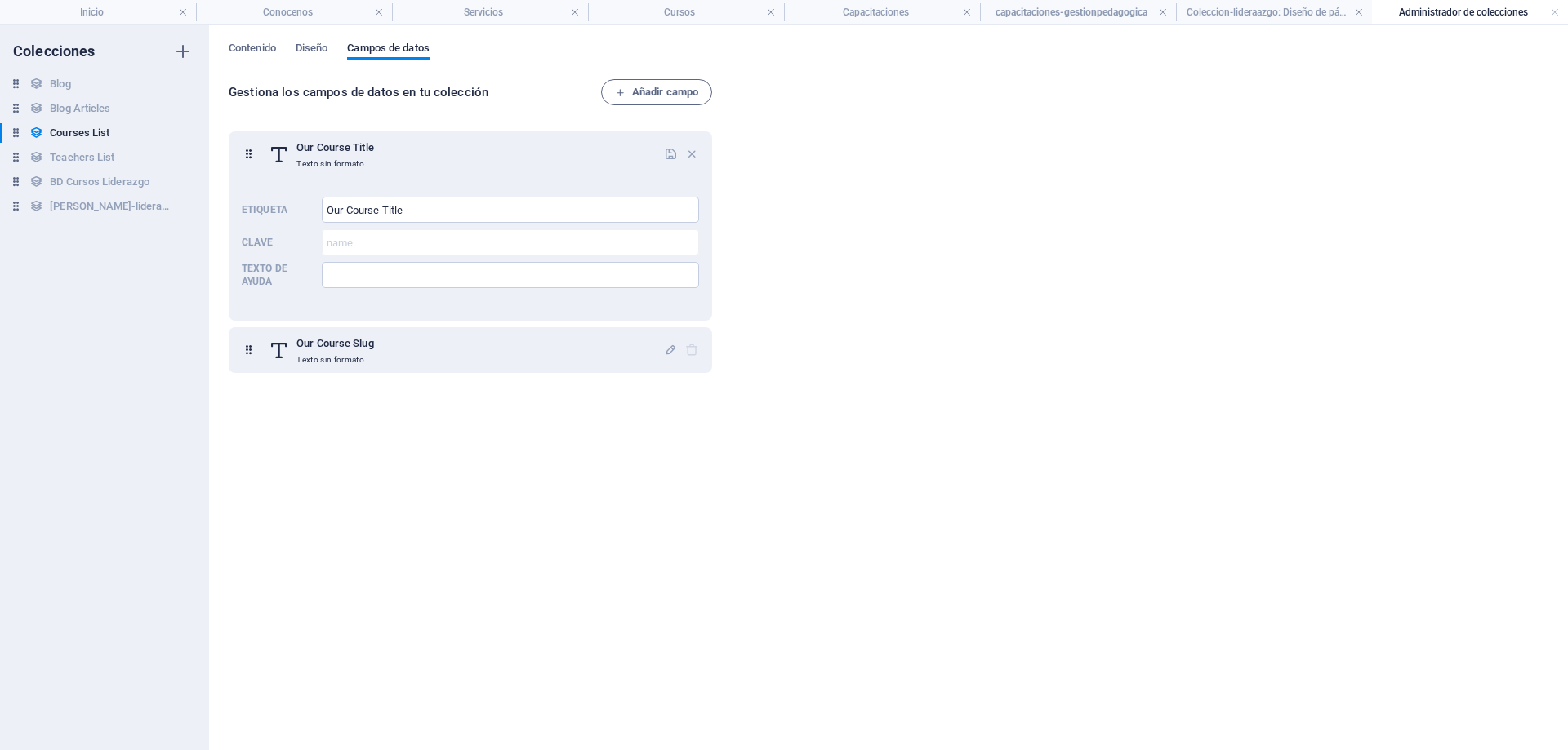
click at [904, 338] on div "Gestiona los campos de datos en tu colección Añadir campo Our Course Title Text…" at bounding box center [889, 406] width 1320 height 655
click at [1193, 290] on div "Gestiona los campos de datos en tu colección Añadir campo Our Course Title Text…" at bounding box center [889, 406] width 1320 height 655
click at [688, 155] on icon "button" at bounding box center [692, 153] width 13 height 13
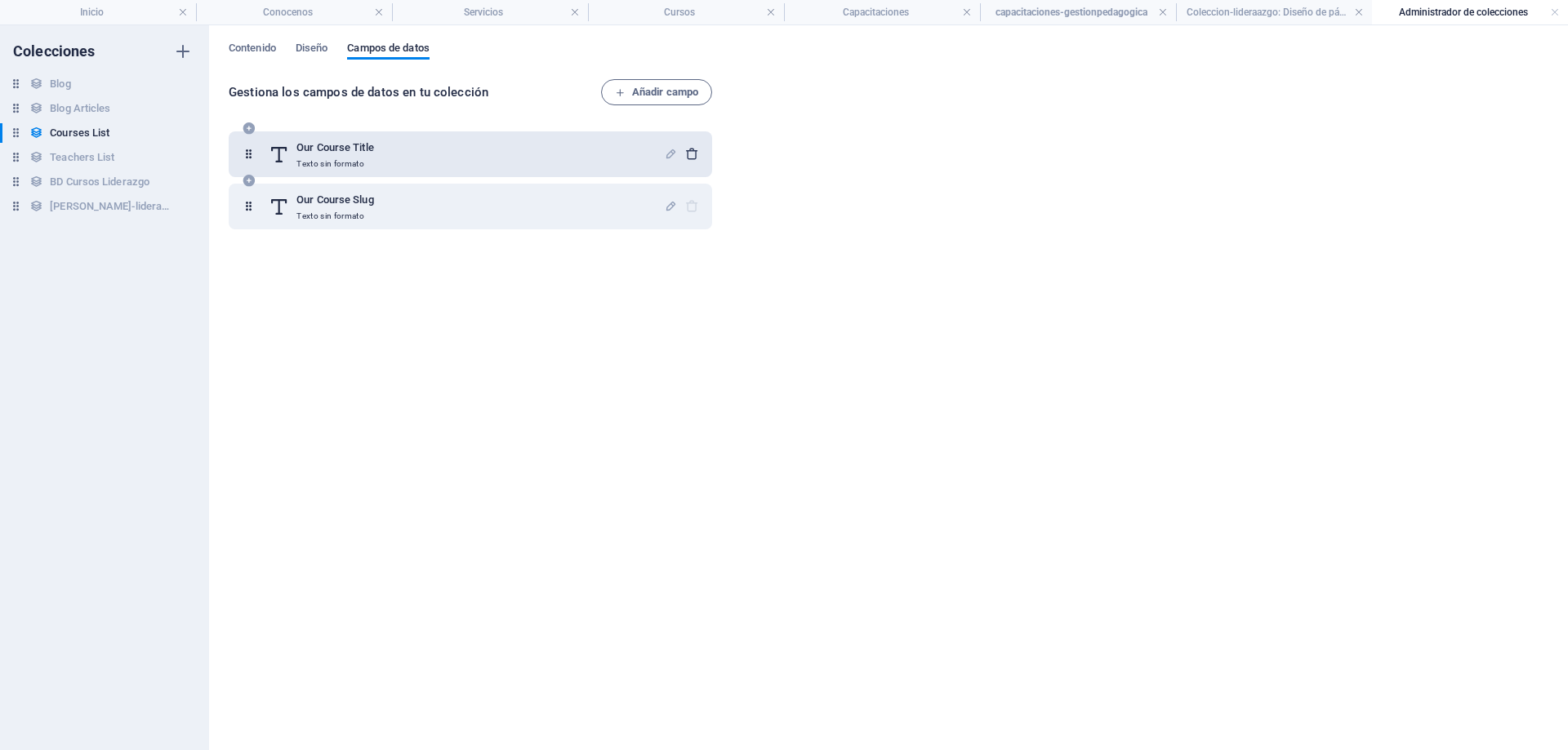
click at [688, 155] on div at bounding box center [681, 154] width 35 height 32
click at [761, 340] on div "Gestiona los campos de datos en tu colección Añadir campo Our Course Title Text…" at bounding box center [889, 406] width 1320 height 655
click at [1554, 13] on link at bounding box center [1555, 12] width 10 height 15
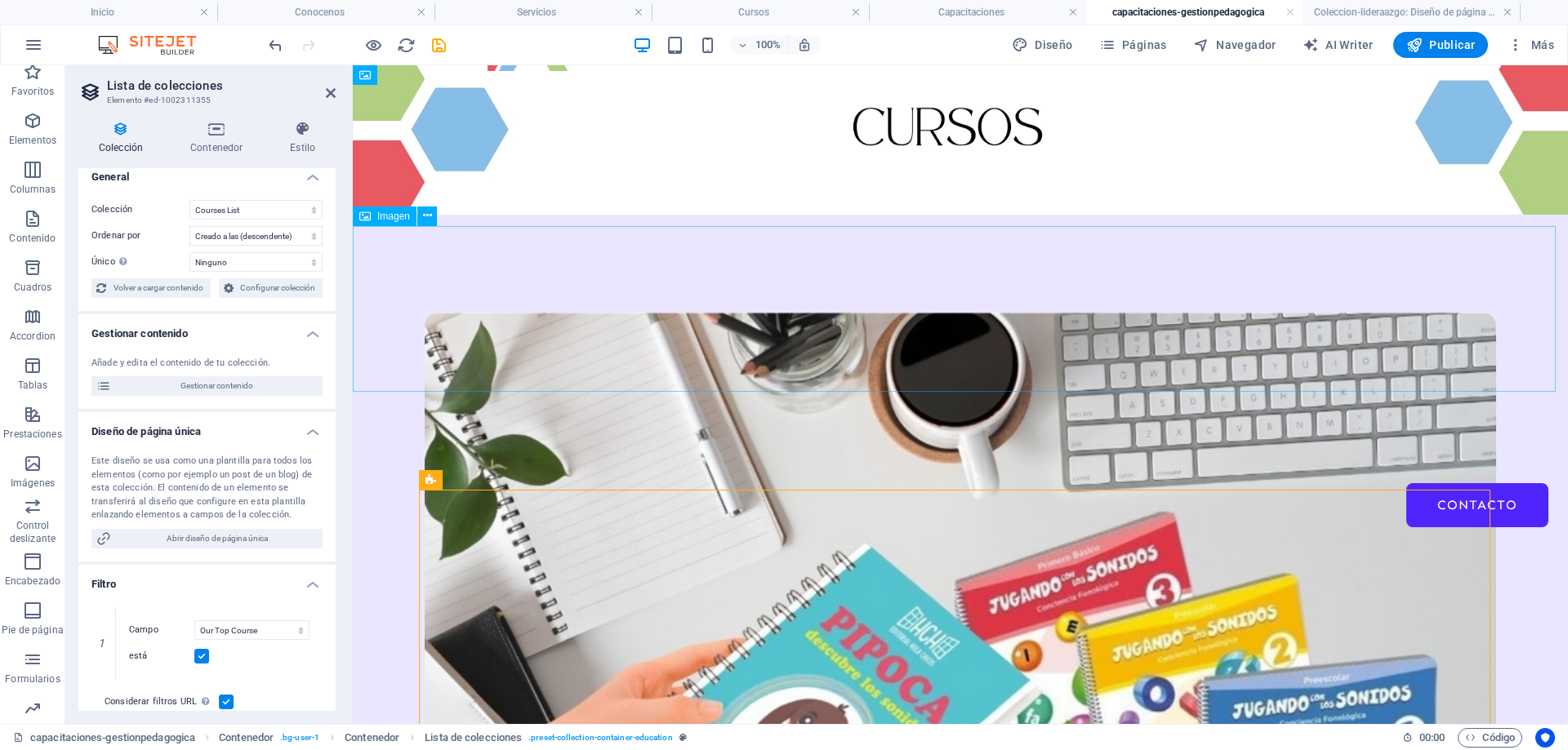
scroll to position [245, 0]
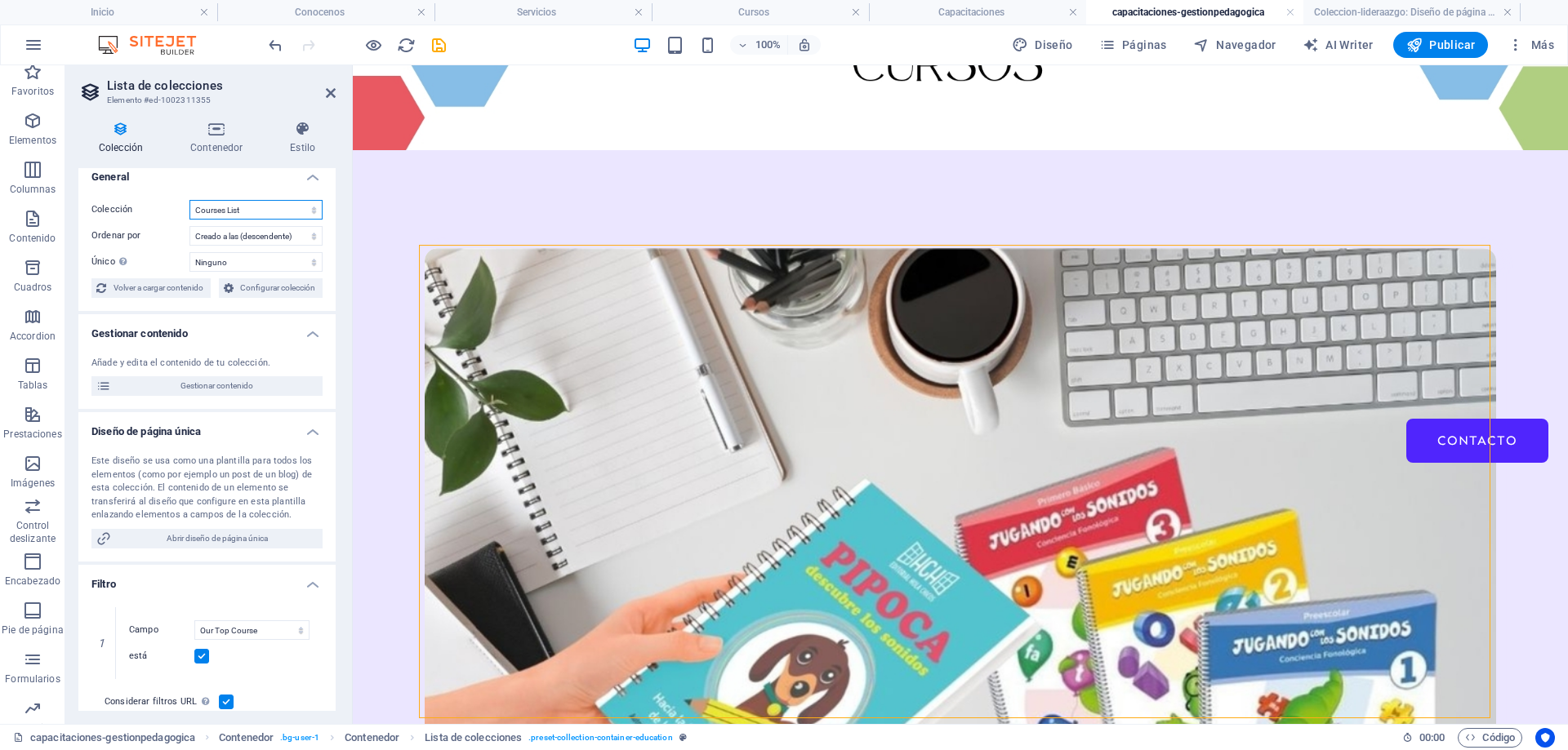
click at [232, 205] on select "BD Cursos Liderazgo Blog Blog Articles Coleccion-lideraazgo Courses List Teache…" at bounding box center [256, 210] width 133 height 20
click at [189, 200] on select "BD Cursos Liderazgo Blog Blog Articles Coleccion-lideraazgo Courses List Teache…" at bounding box center [256, 210] width 133 height 20
select select "67d02240190c582c0a6871d0"
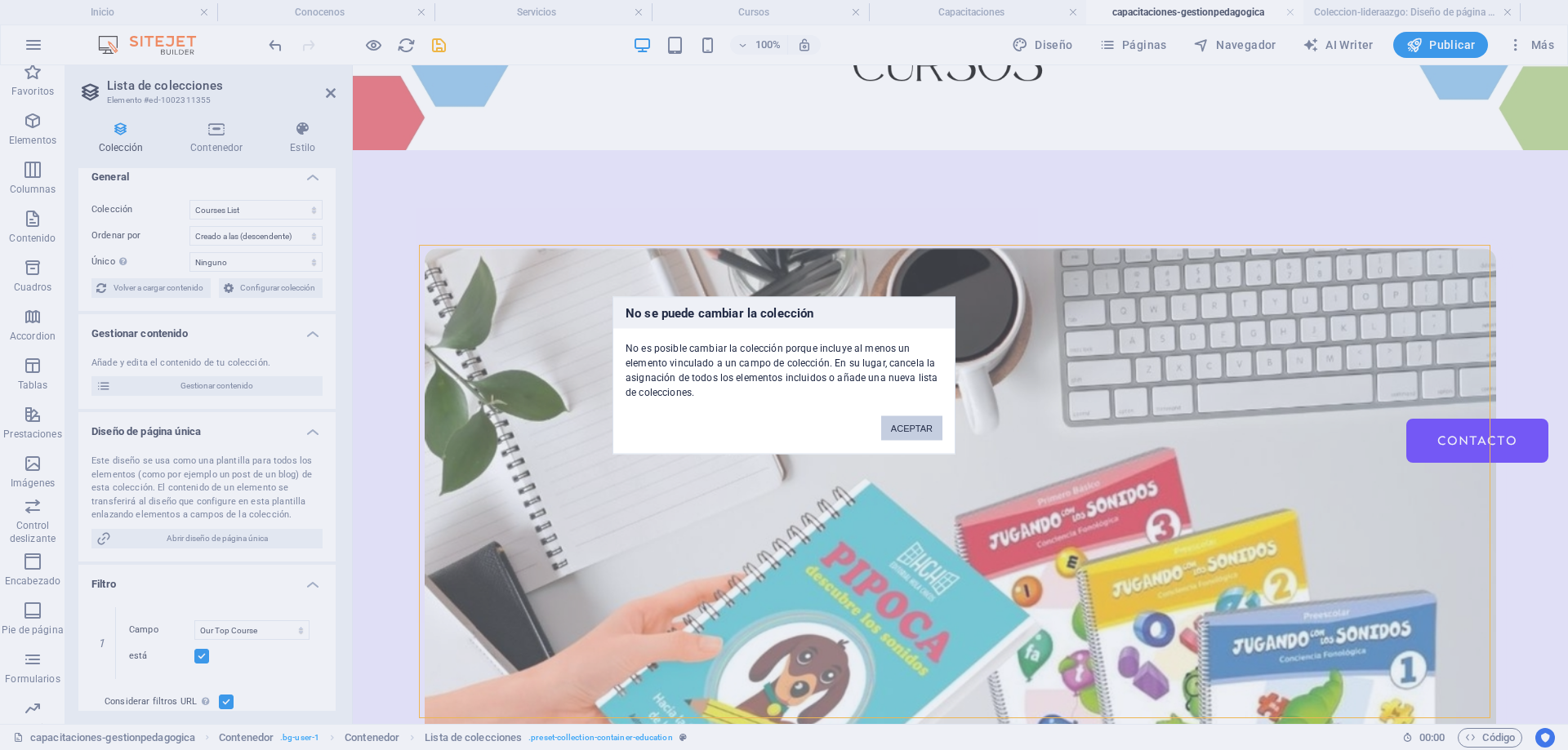
click at [909, 424] on button "ACEPTAR" at bounding box center [912, 427] width 61 height 24
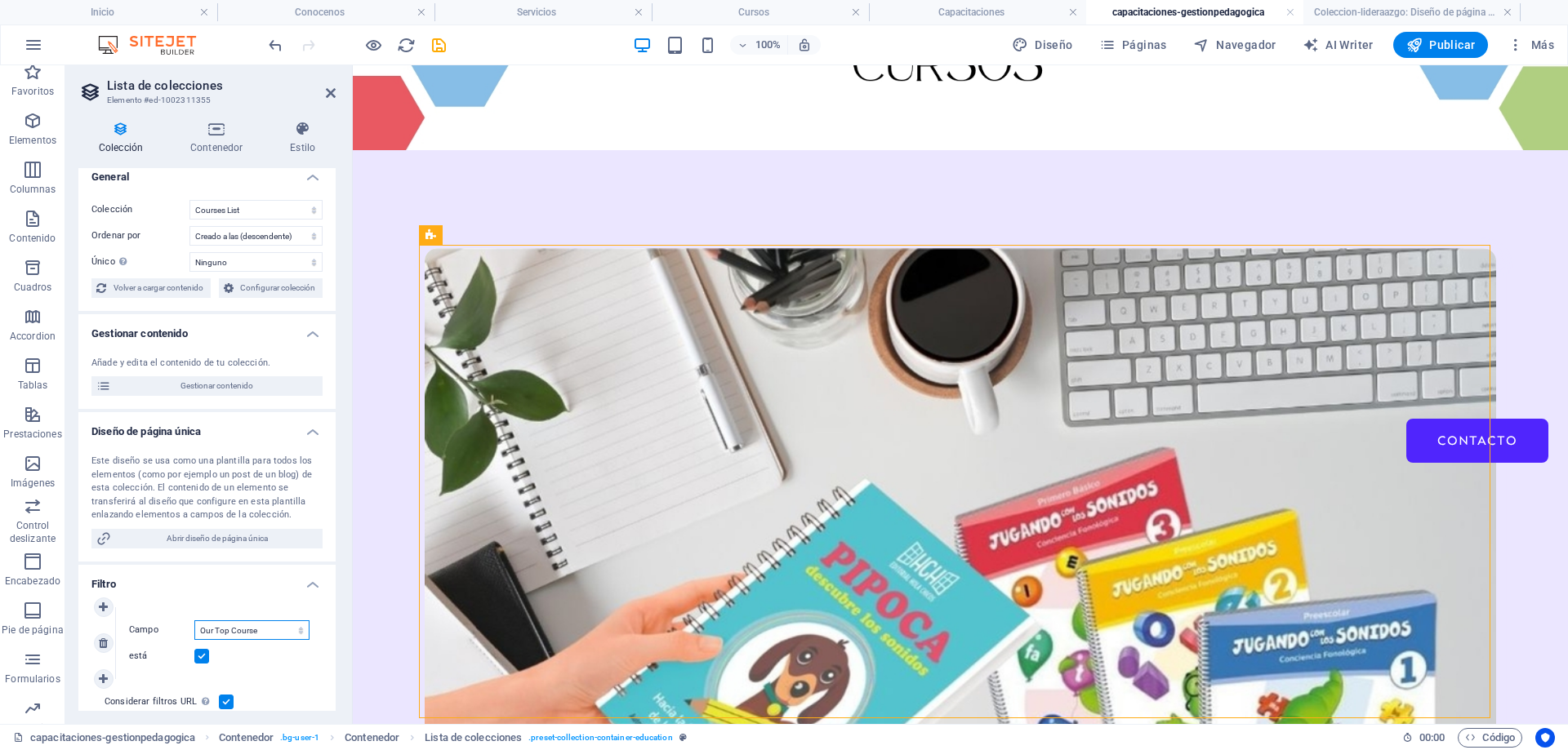
click at [241, 635] on select "Creado a las Actualizado a las Our Course Title Our Course Slug Our Course Type…" at bounding box center [252, 631] width 115 height 20
click at [432, 205] on icon at bounding box center [431, 203] width 12 height 20
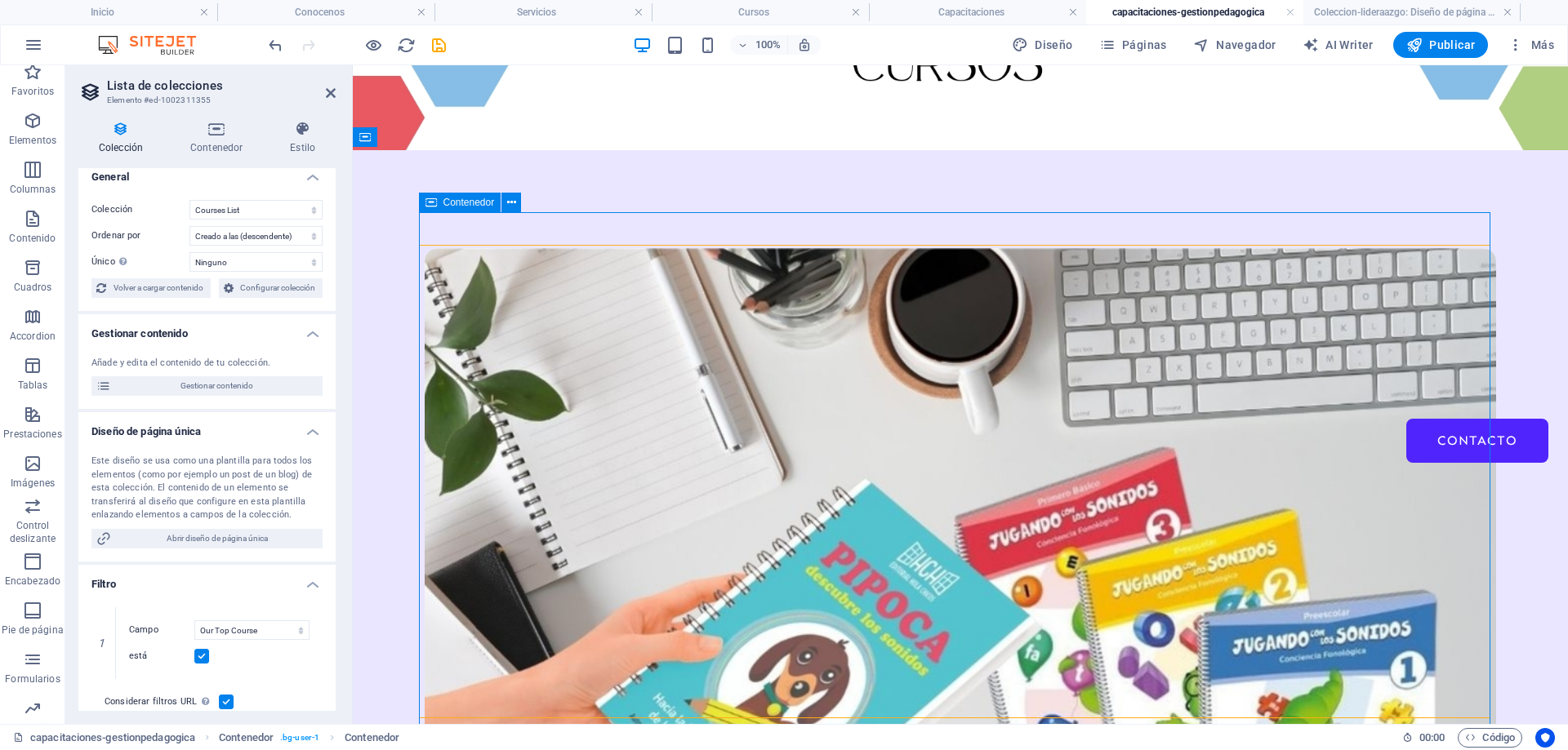
click at [432, 205] on icon at bounding box center [431, 203] width 12 height 20
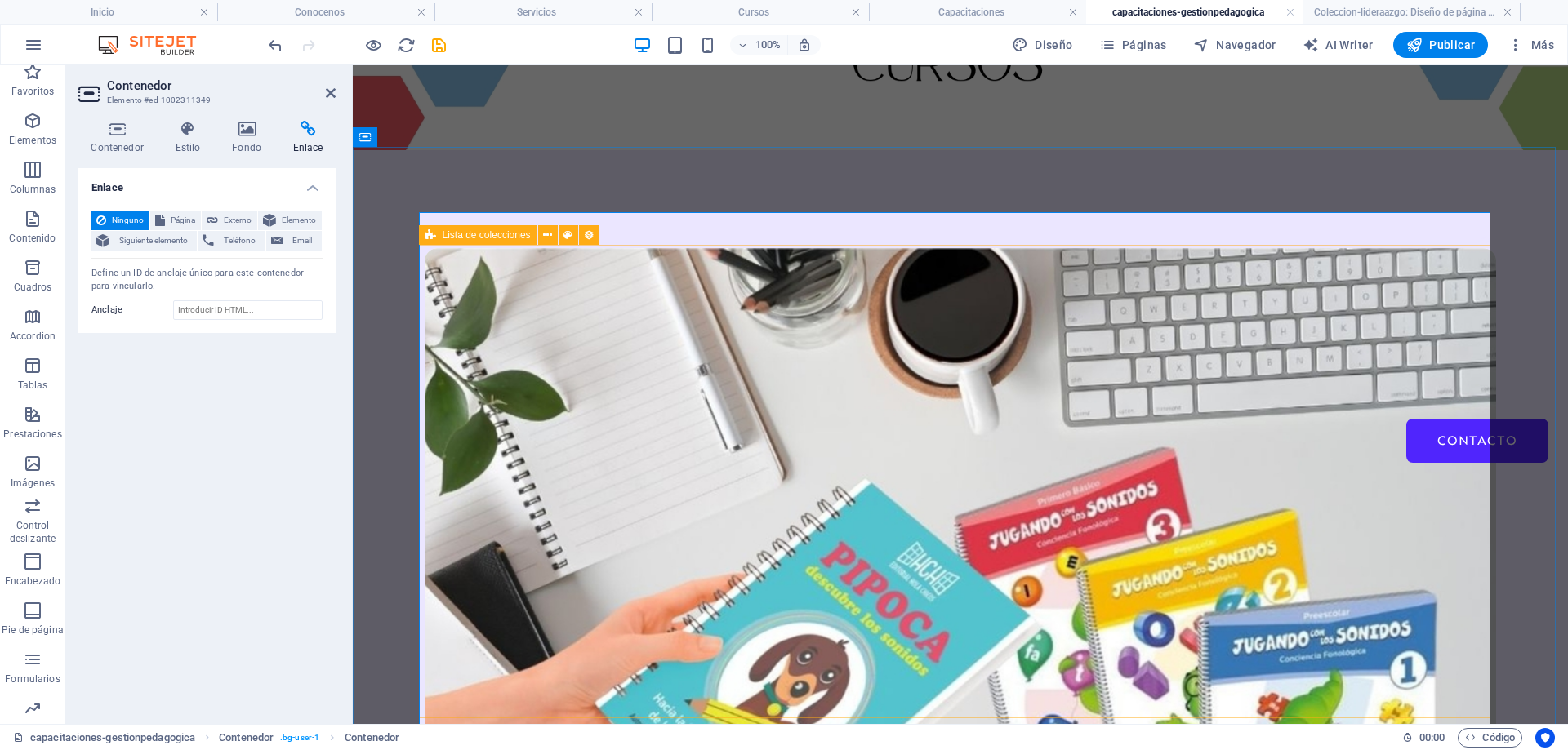
click at [446, 232] on span "Lista de colecciones" at bounding box center [486, 235] width 88 height 10
click at [463, 231] on span "Lista de colecciones" at bounding box center [486, 235] width 88 height 10
select select "67d02240190c582c0a6871d0"
select select "createdAt_DESC"
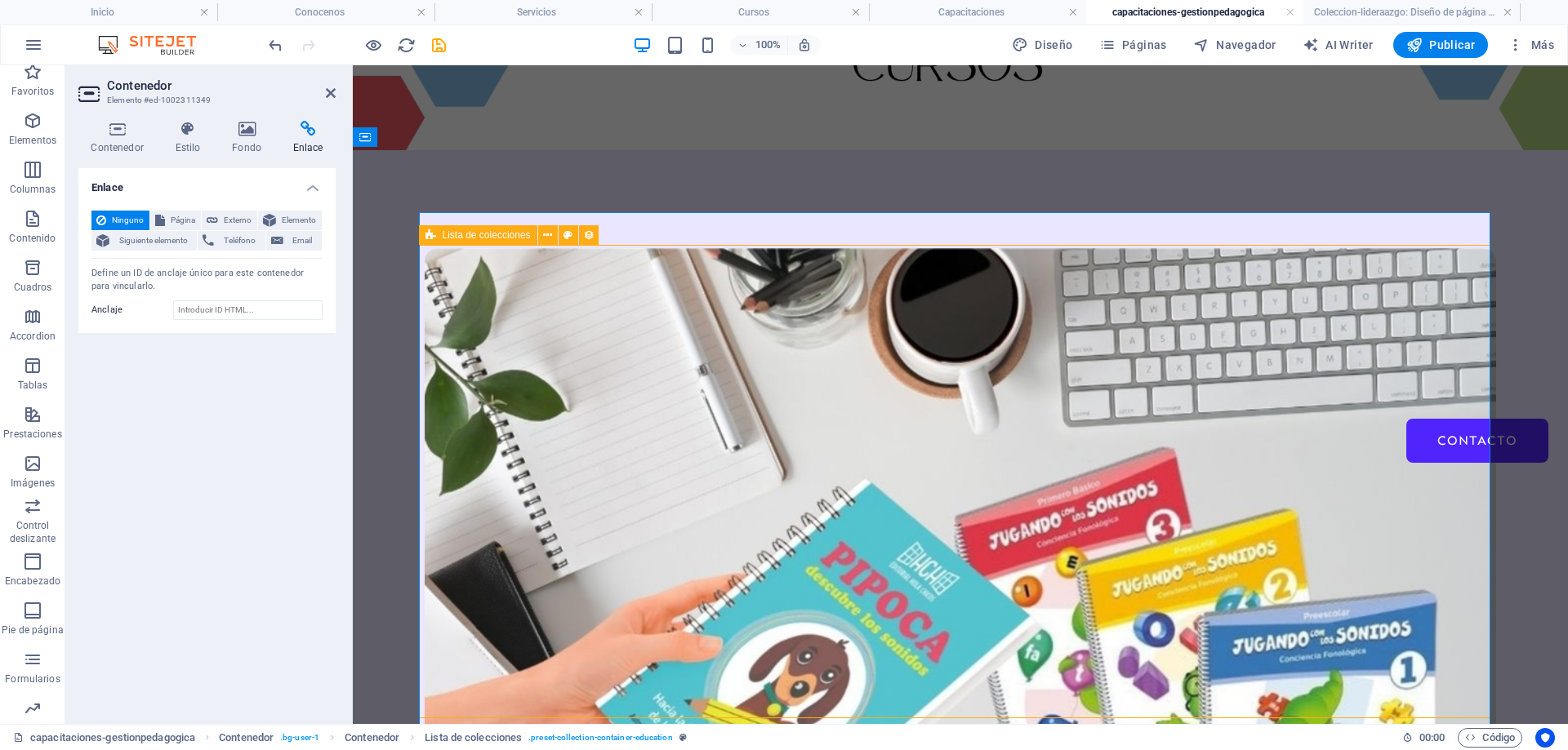
select select "columns.our-top-course"
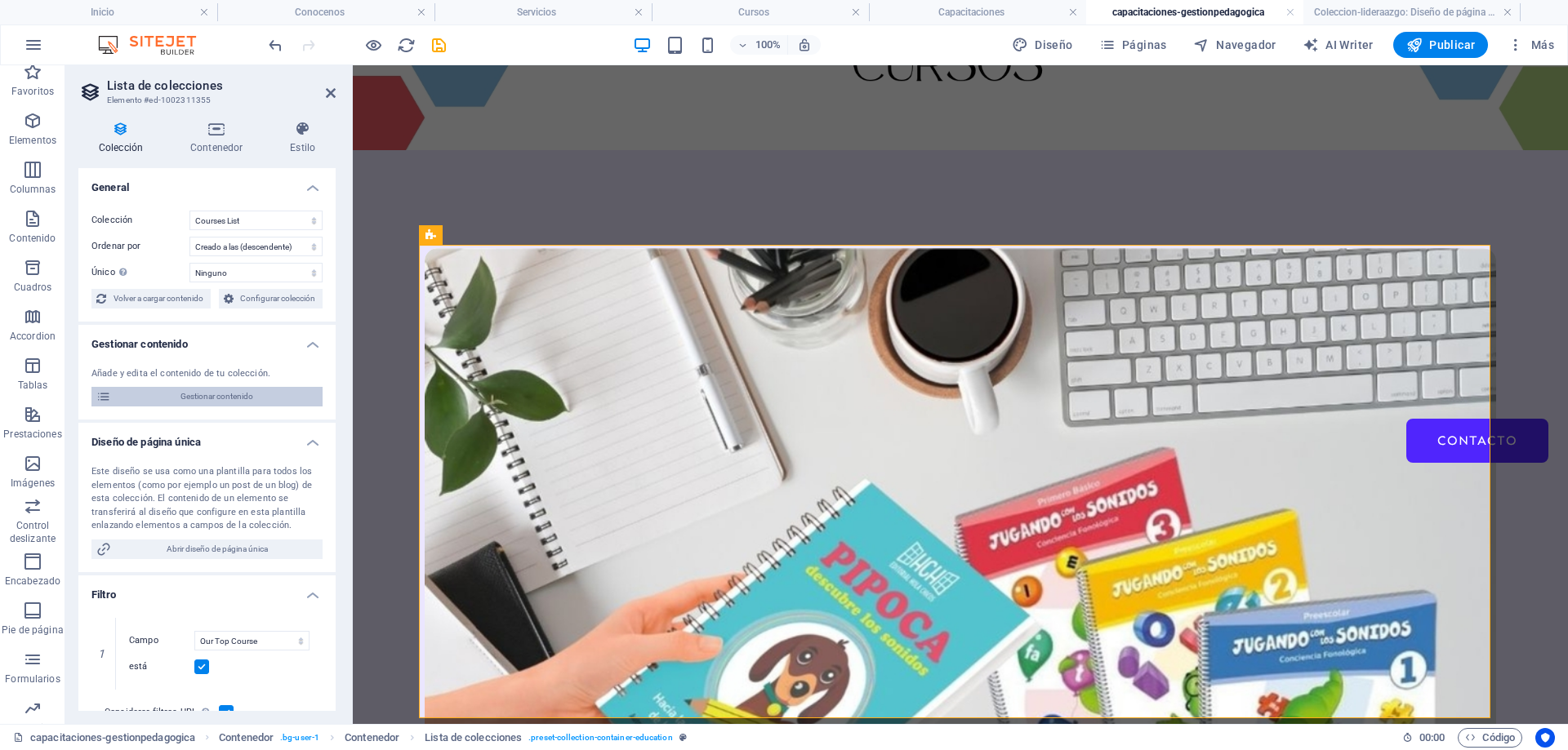
click at [195, 396] on span "Gestionar contenido" at bounding box center [216, 397] width 202 height 20
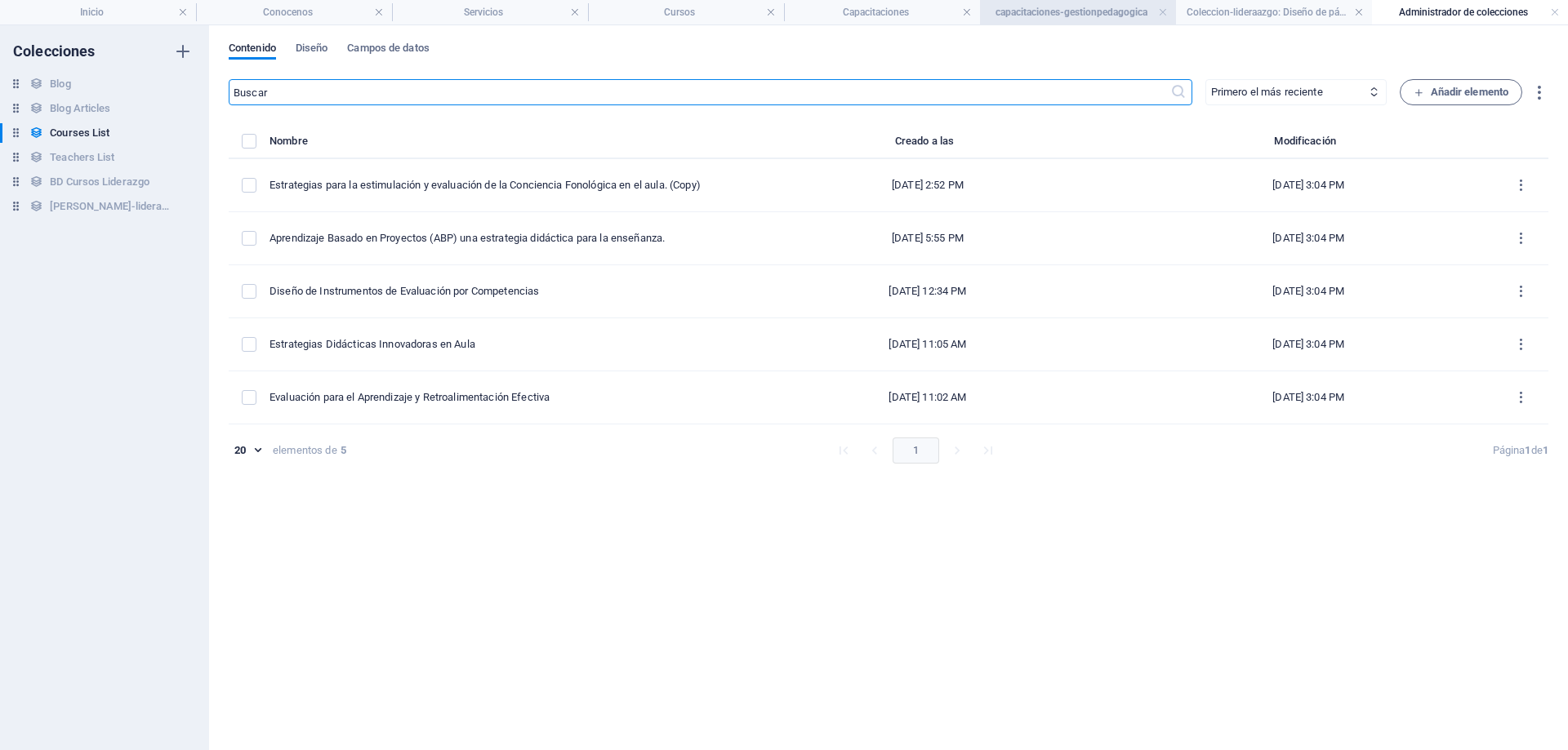
click at [1010, 9] on h4 "capacitaciones-gestionpedagogica" at bounding box center [1078, 13] width 196 height 18
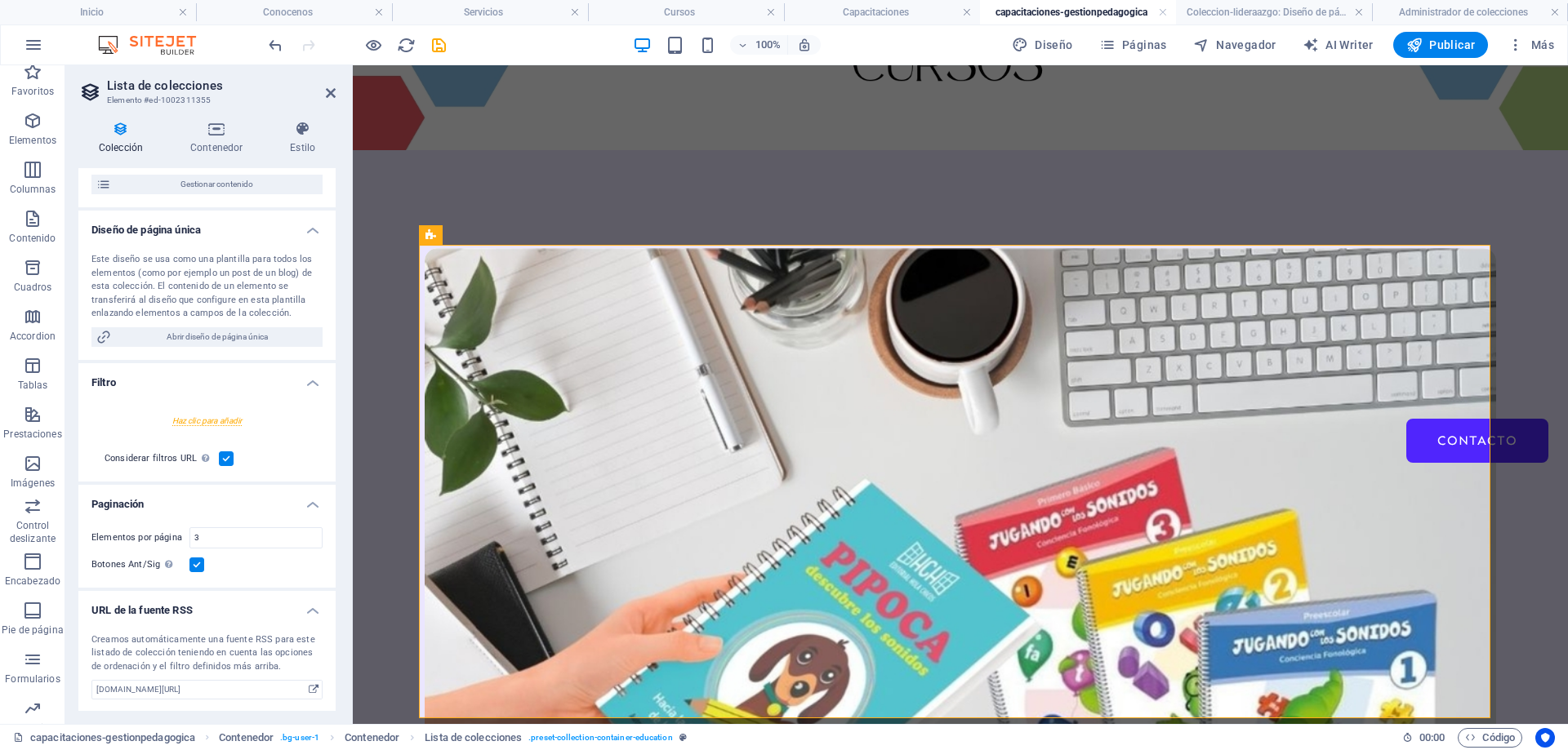
scroll to position [214, 0]
click at [1145, 40] on span "Páginas" at bounding box center [1134, 45] width 68 height 16
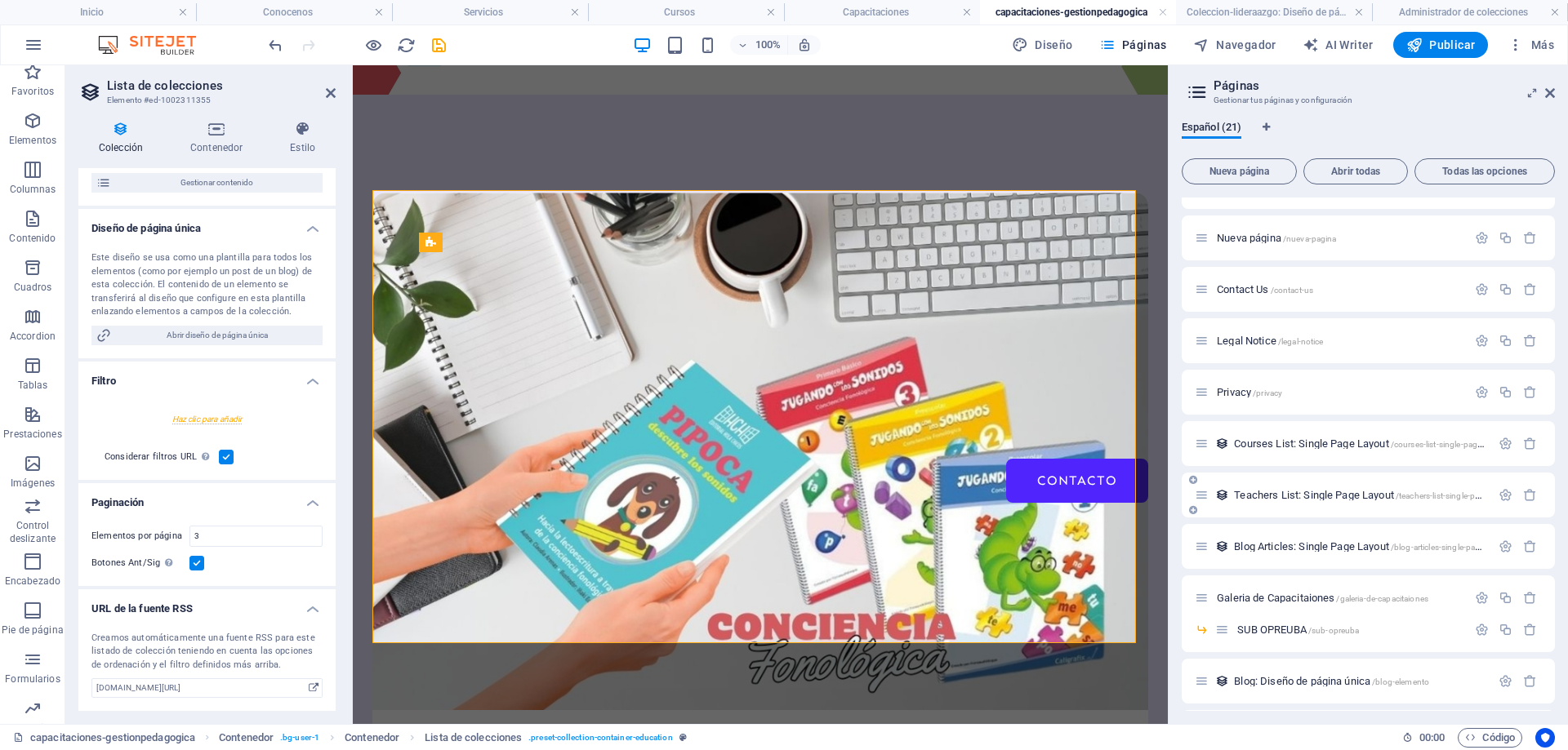
scroll to position [508, 0]
click at [1272, 394] on span "Courses List: Single Page Layout /courses-list-single-page-layout" at bounding box center [1371, 393] width 273 height 13
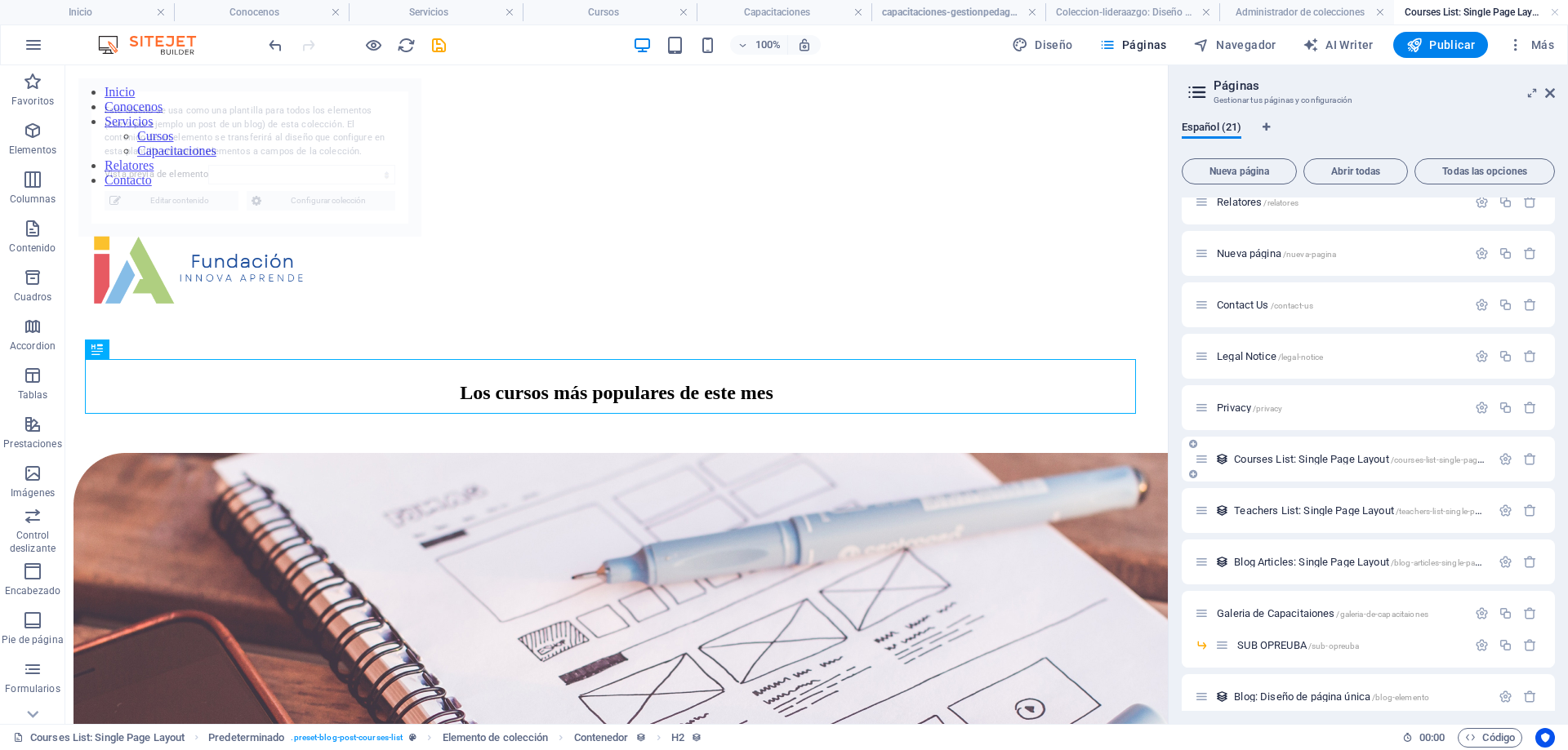
scroll to position [0, 0]
select select "68dc18dd22bd1fb5ed0c6dbe"
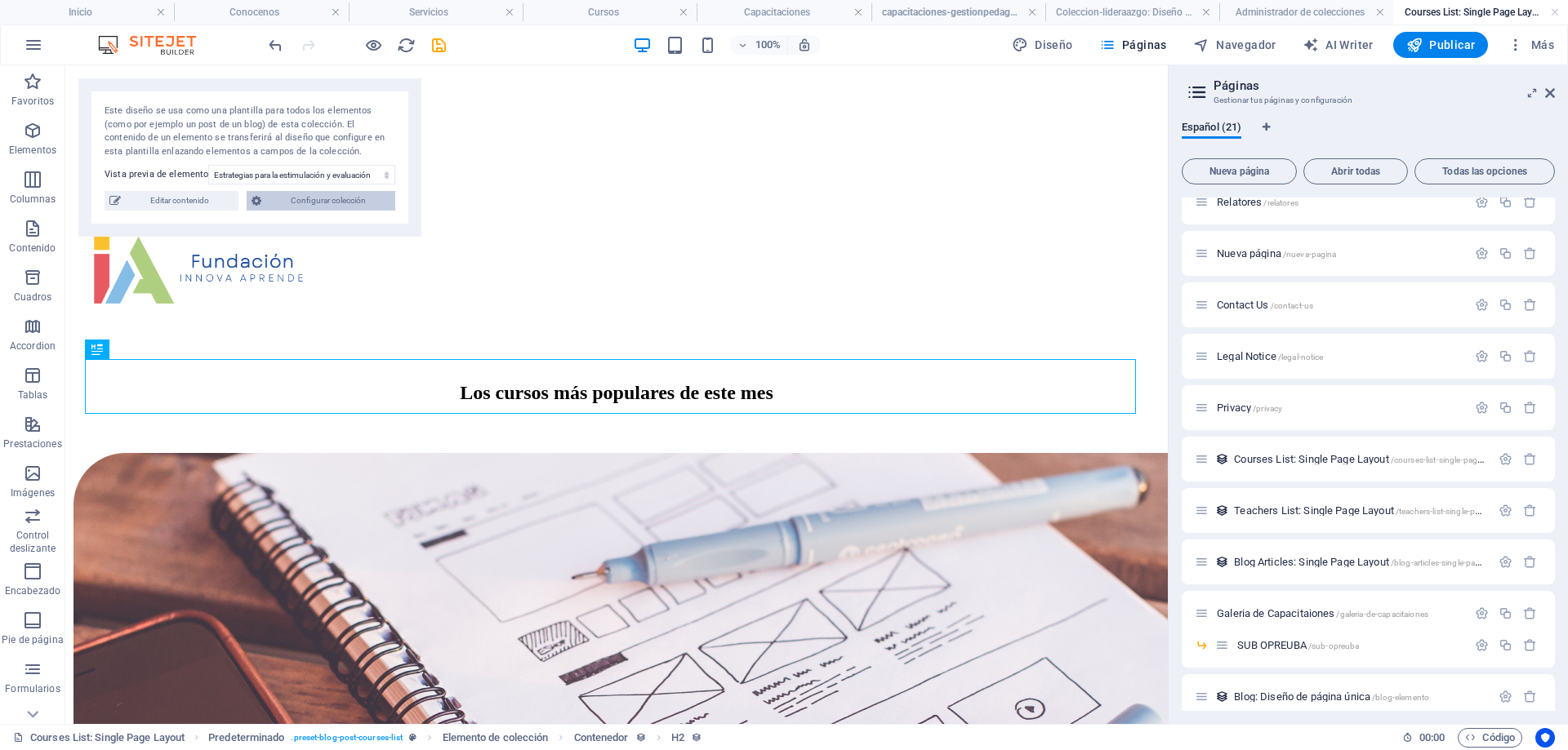
click at [363, 205] on span "Configurar colección" at bounding box center [328, 201] width 124 height 20
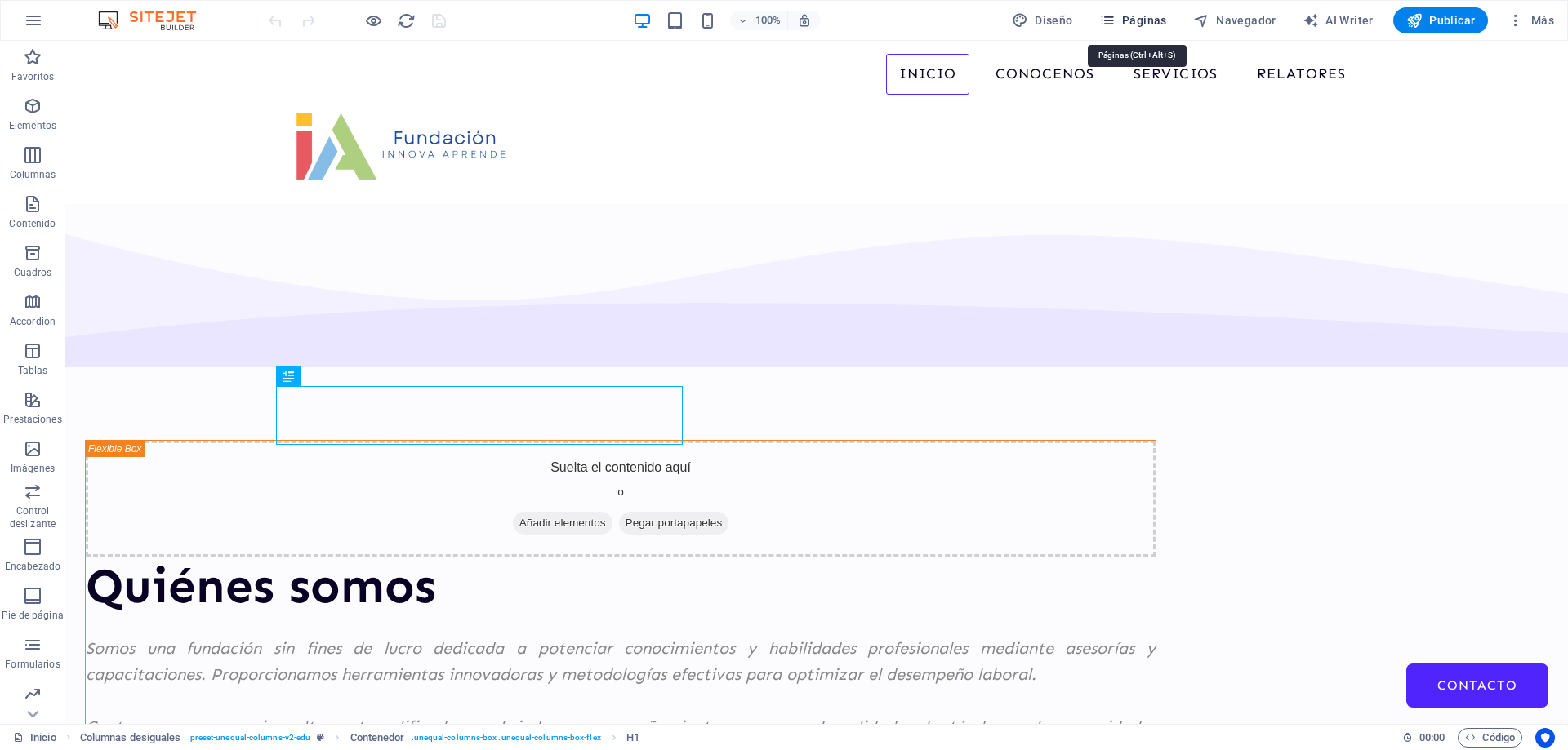
click at [1132, 22] on span "Páginas" at bounding box center [1134, 21] width 68 height 16
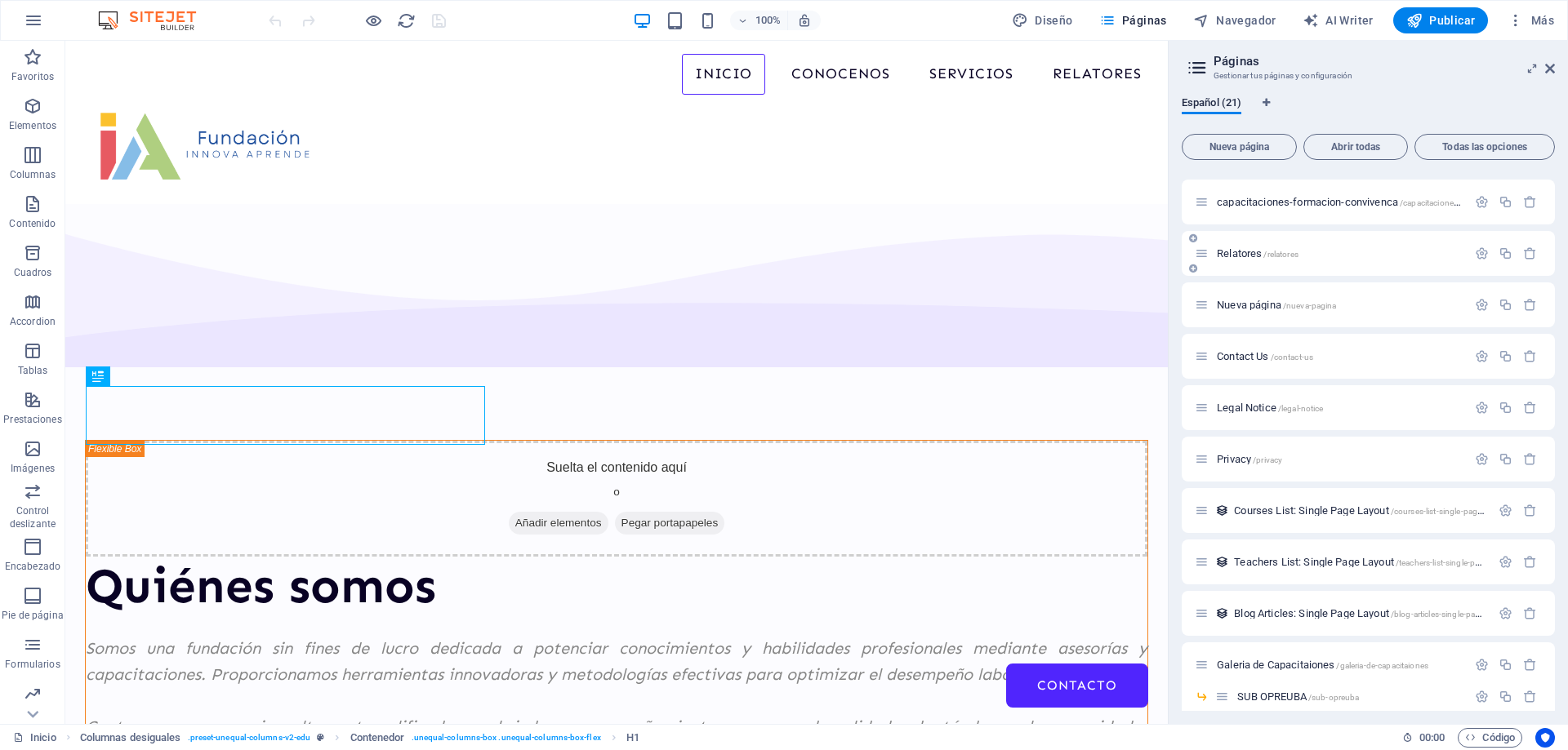
scroll to position [484, 0]
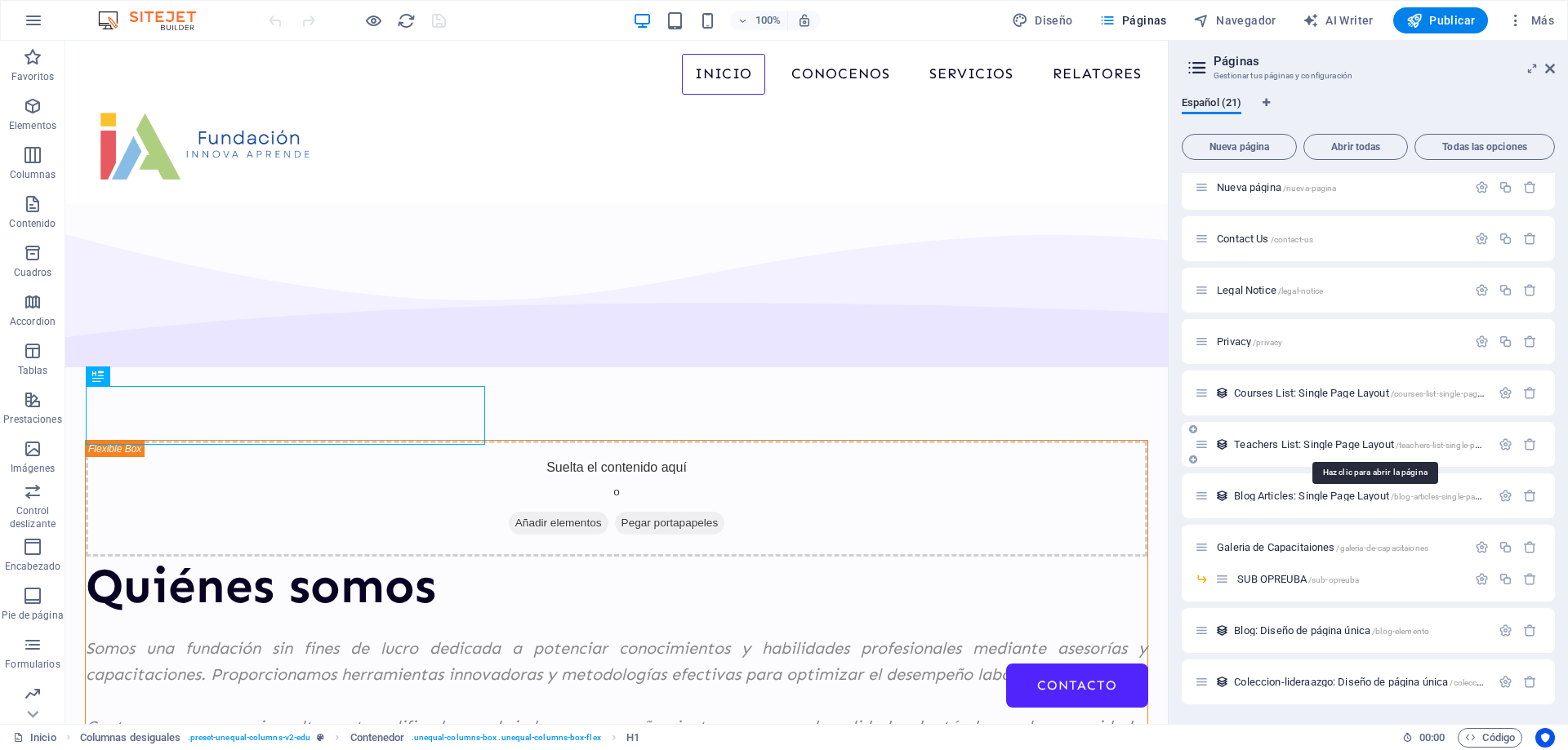
click at [1304, 441] on span "Teachers List: Single Page Layout /teachers-list-single-page-layout" at bounding box center [1373, 445] width 279 height 13
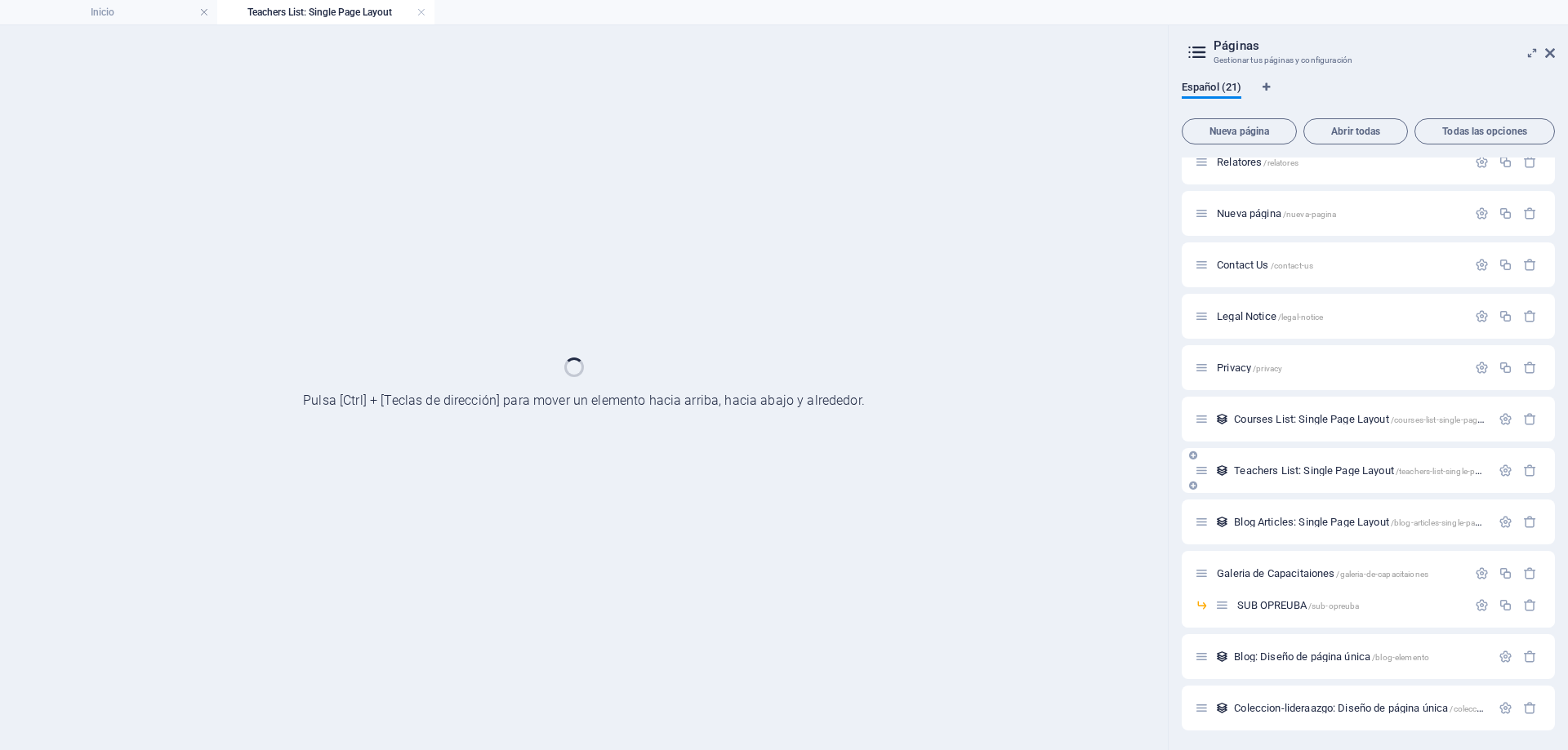
scroll to position [441, 0]
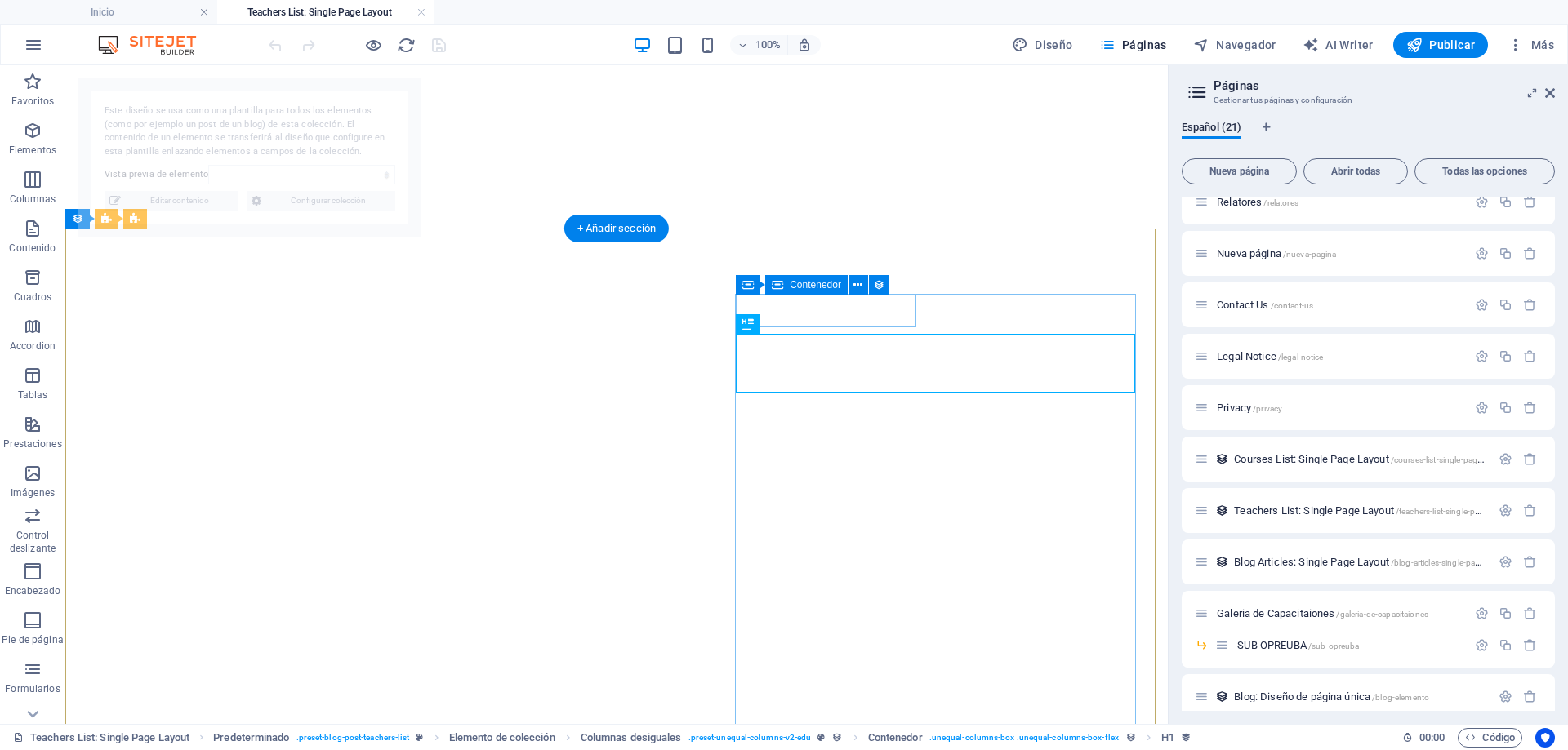
select select "68d7678f4bb00f20800d2880"
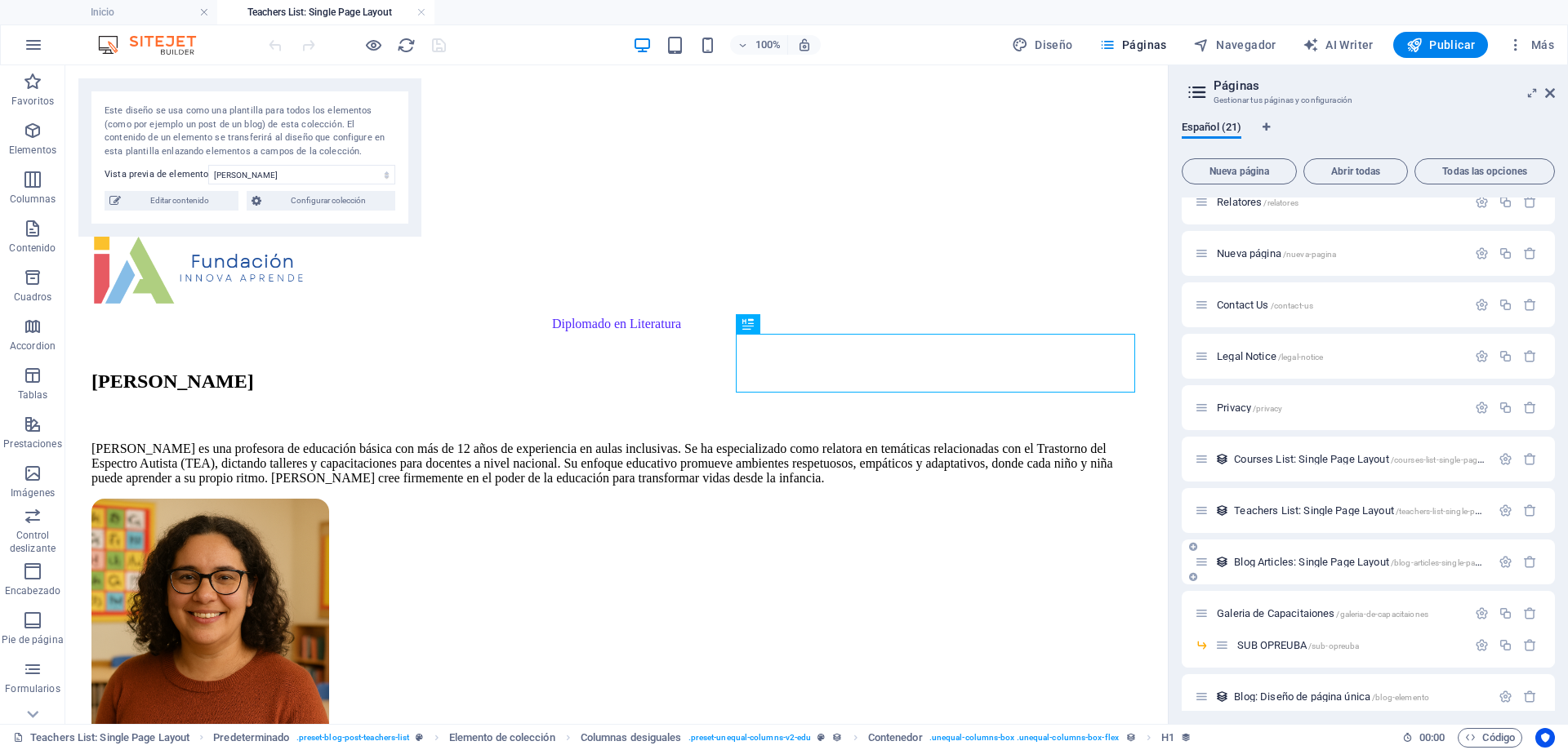
scroll to position [508, 0]
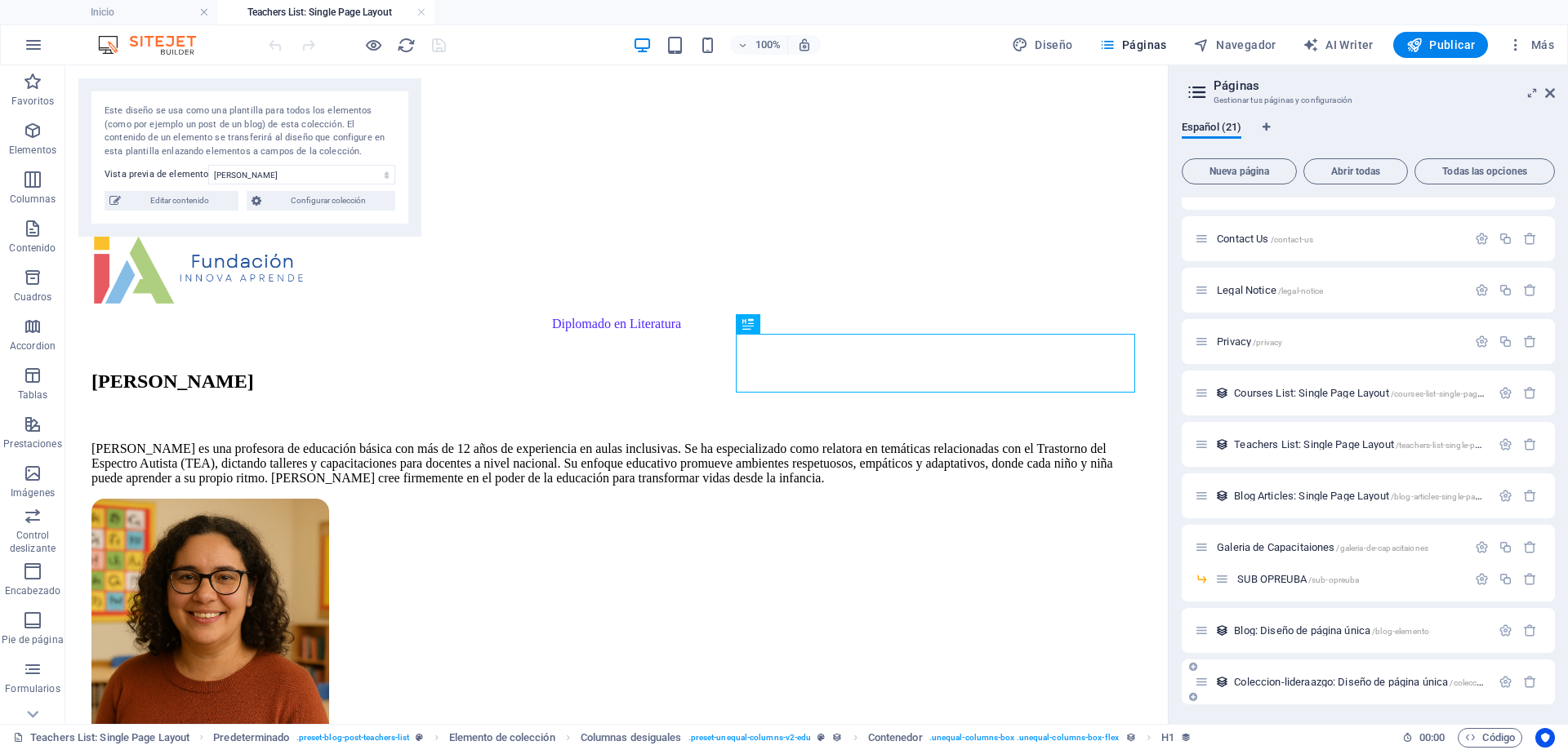
click at [1294, 677] on span "Coleccion-lideraazgo: Diseño de página única /coleccion-lideraazgo-elemento" at bounding box center [1400, 683] width 332 height 13
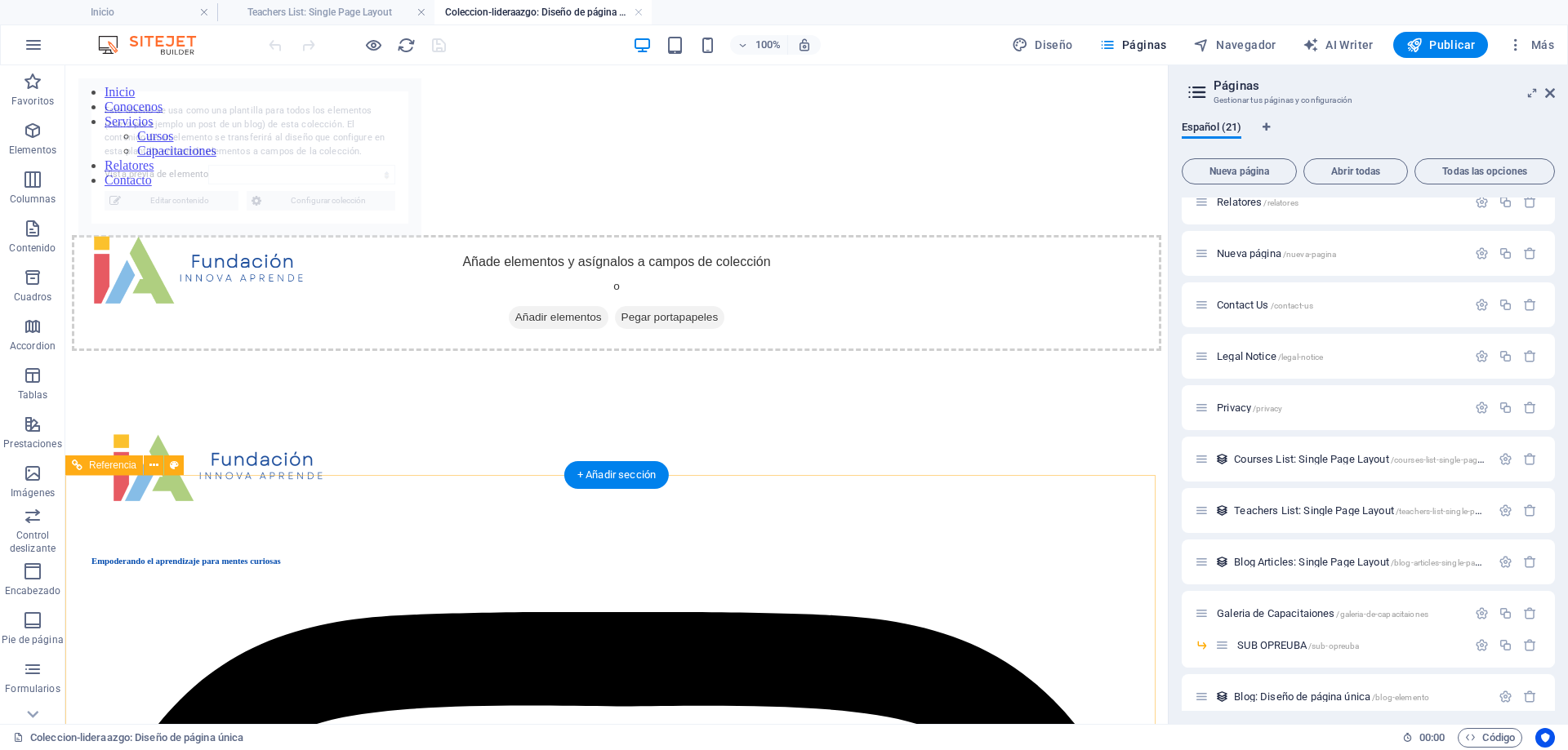
scroll to position [0, 0]
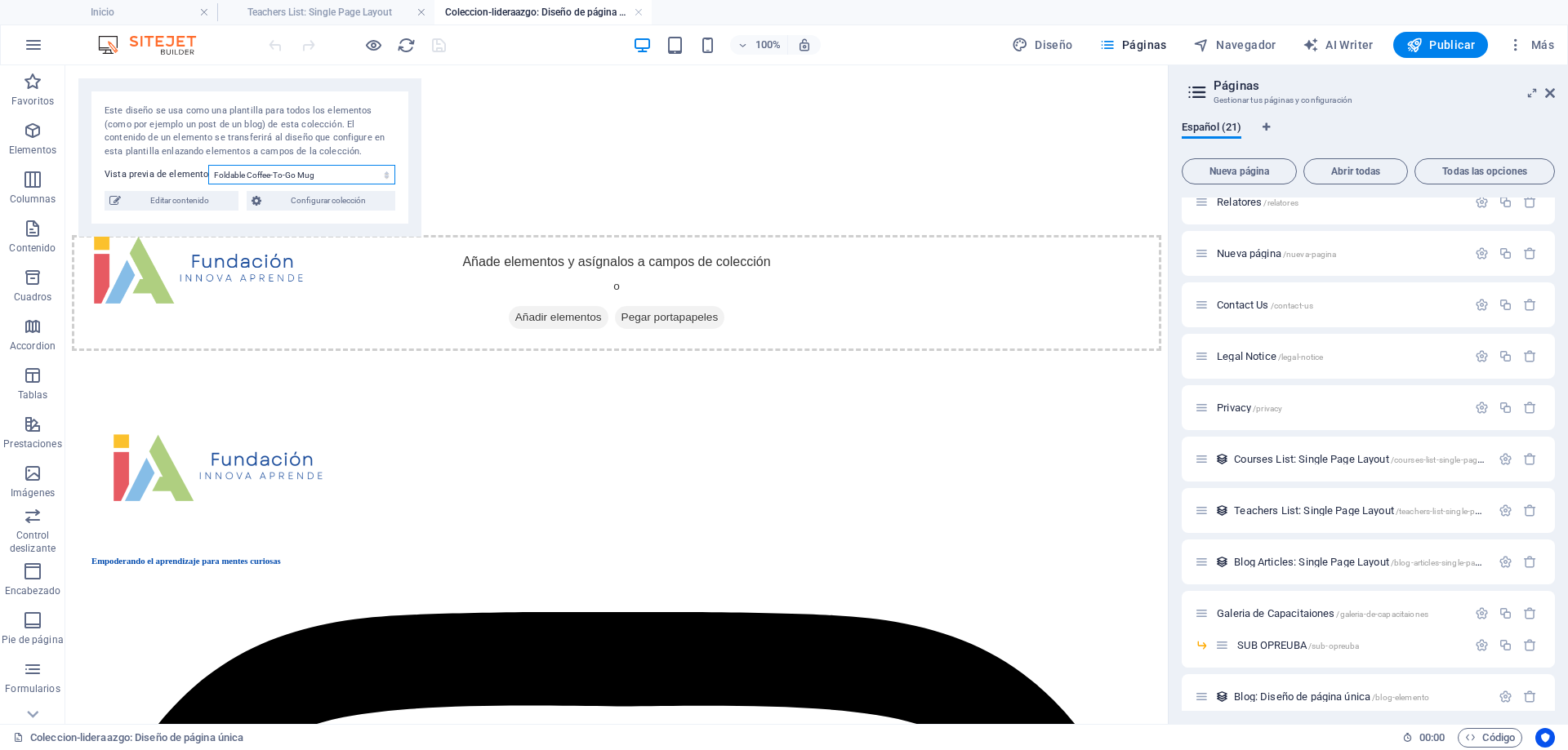
click at [258, 178] on select "Foldable Coffee-To-Go Mug Stainless Steel Drinking Bottle Organic Food Nets Nat…" at bounding box center [302, 175] width 187 height 20
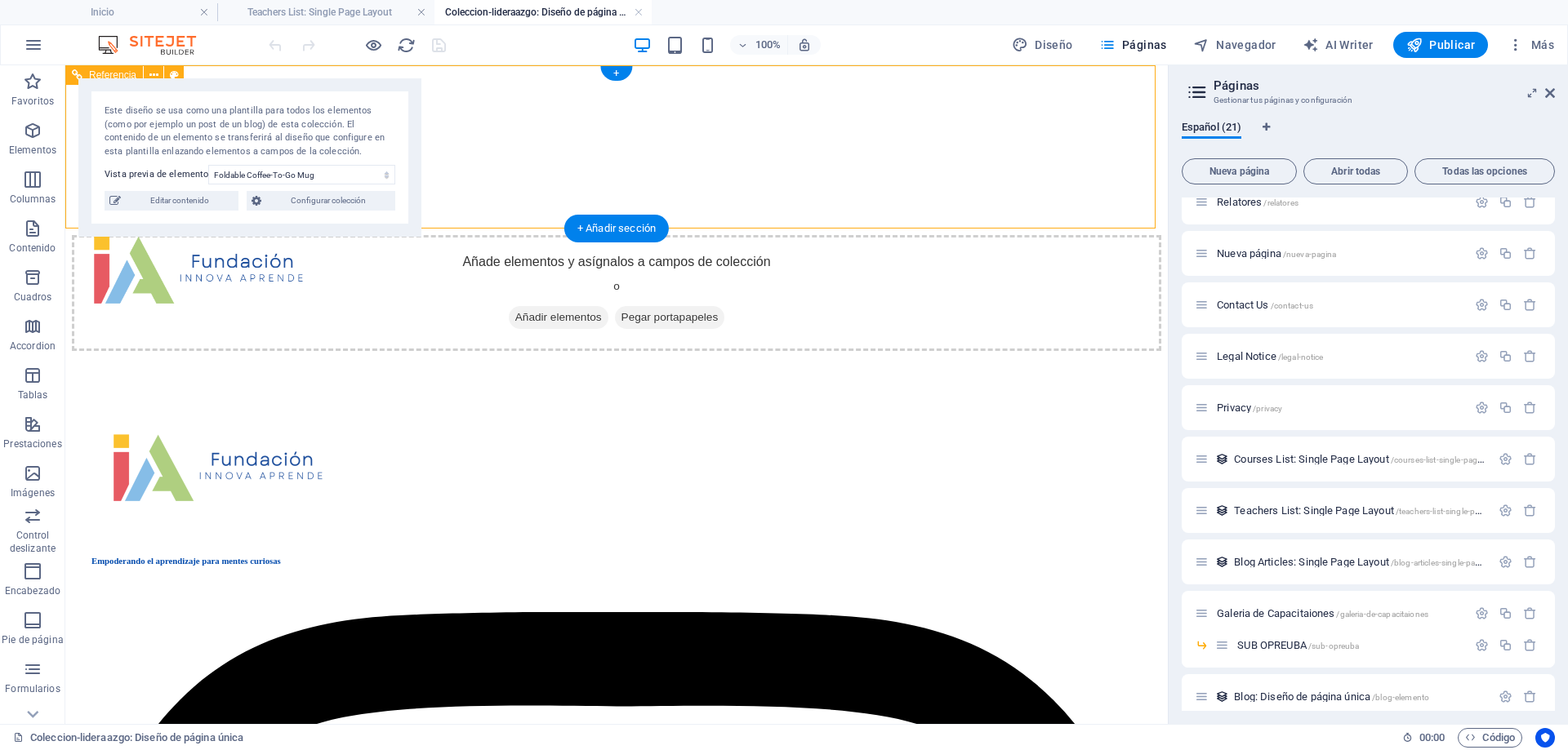
click at [814, 213] on div "Inicio Conocenos Servicios Cursos Capacitaciones Relatores Contacto" at bounding box center [617, 153] width 1090 height 163
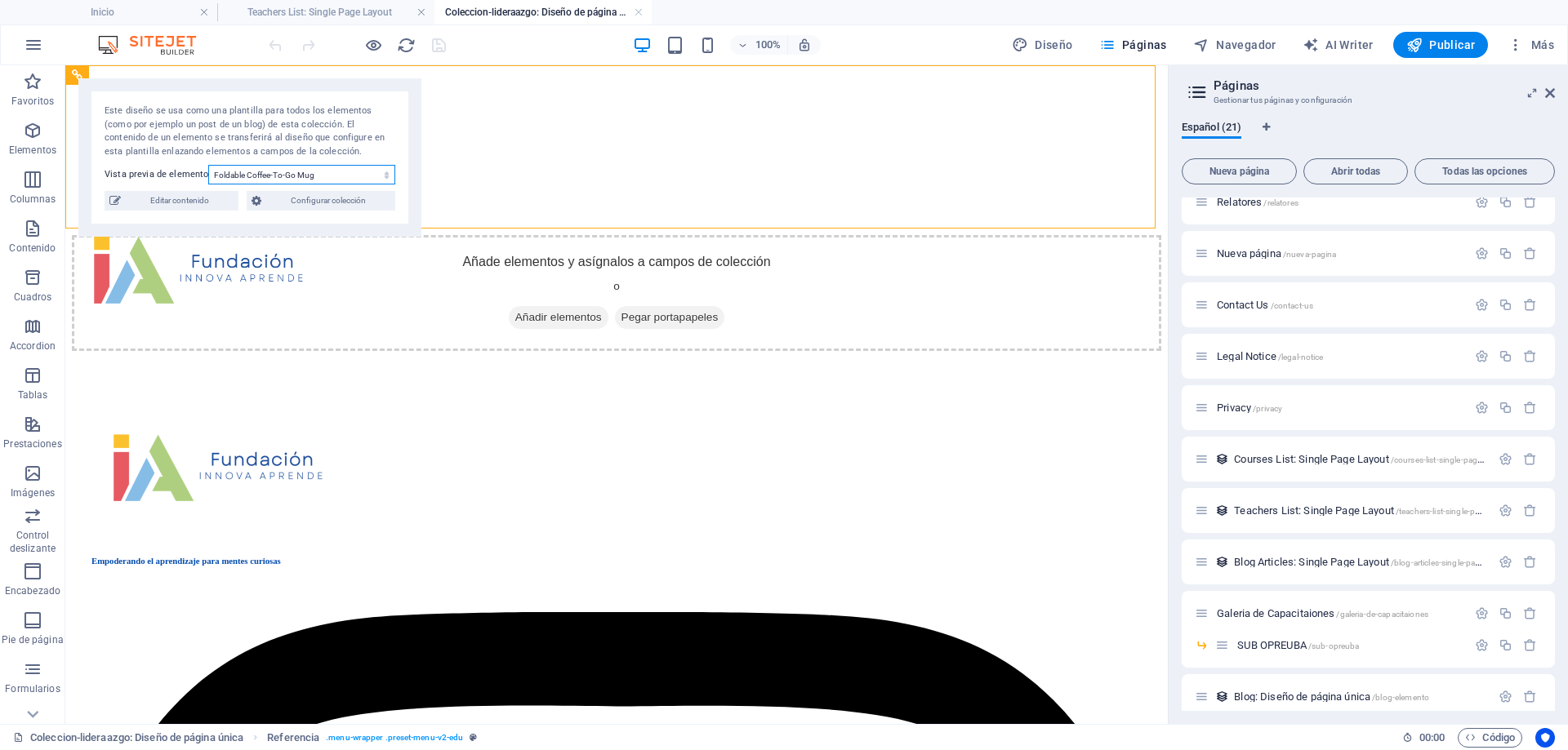
click at [263, 176] on select "Foldable Coffee-To-Go Mug Stainless Steel Drinking Bottle Organic Food Nets Nat…" at bounding box center [302, 175] width 187 height 20
select select "68deafc3636b6118940487b8"
click at [208, 165] on select "Foldable Coffee-To-Go Mug Stainless Steel Drinking Bottle Organic Food Nets Nat…" at bounding box center [302, 175] width 187 height 20
click at [1283, 461] on span "Courses List: Single Page Layout /courses-list-single-page-layout" at bounding box center [1371, 459] width 273 height 13
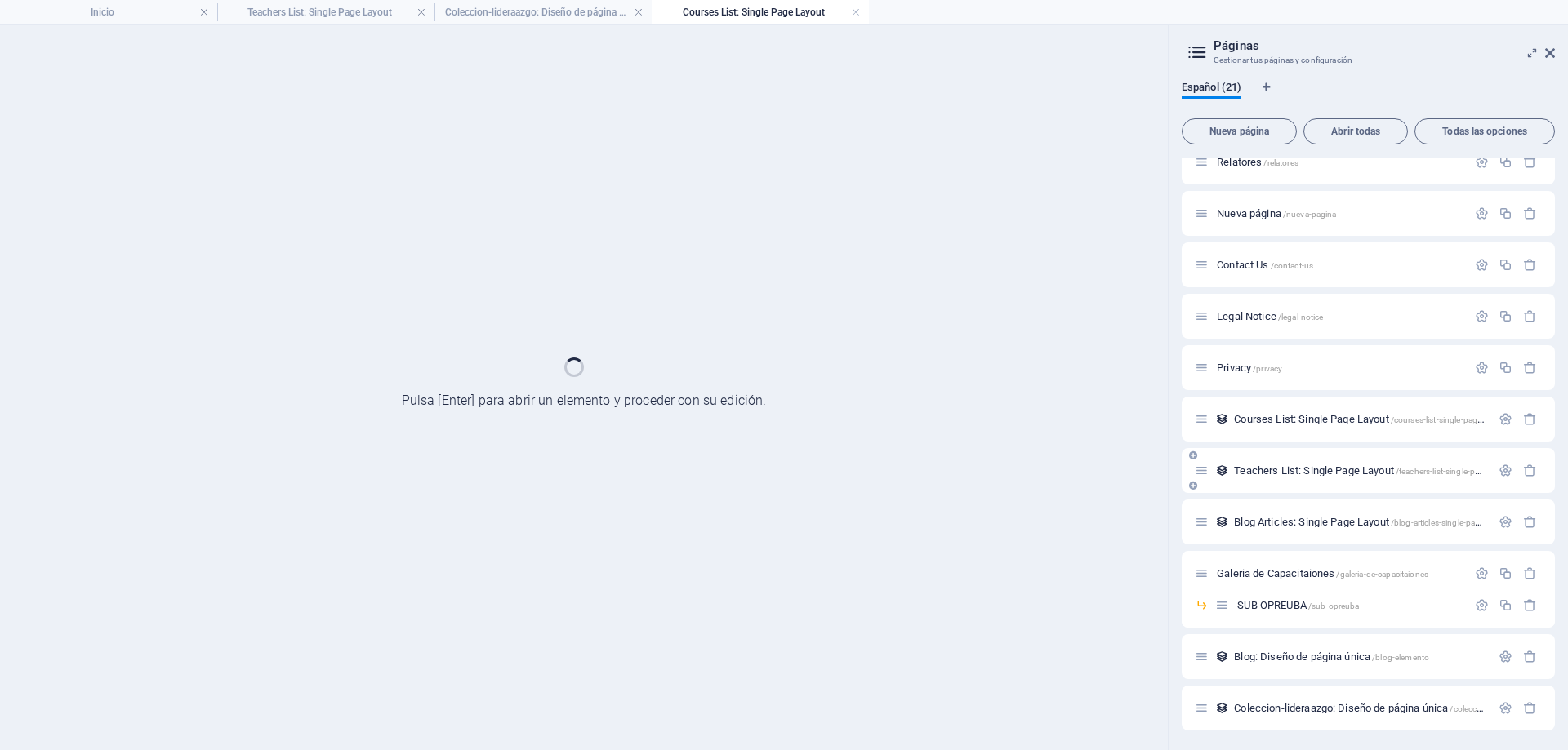
click at [1283, 461] on div "Teachers List: Single Page Layout /teachers-list-single-page-layout" at bounding box center [1343, 470] width 295 height 19
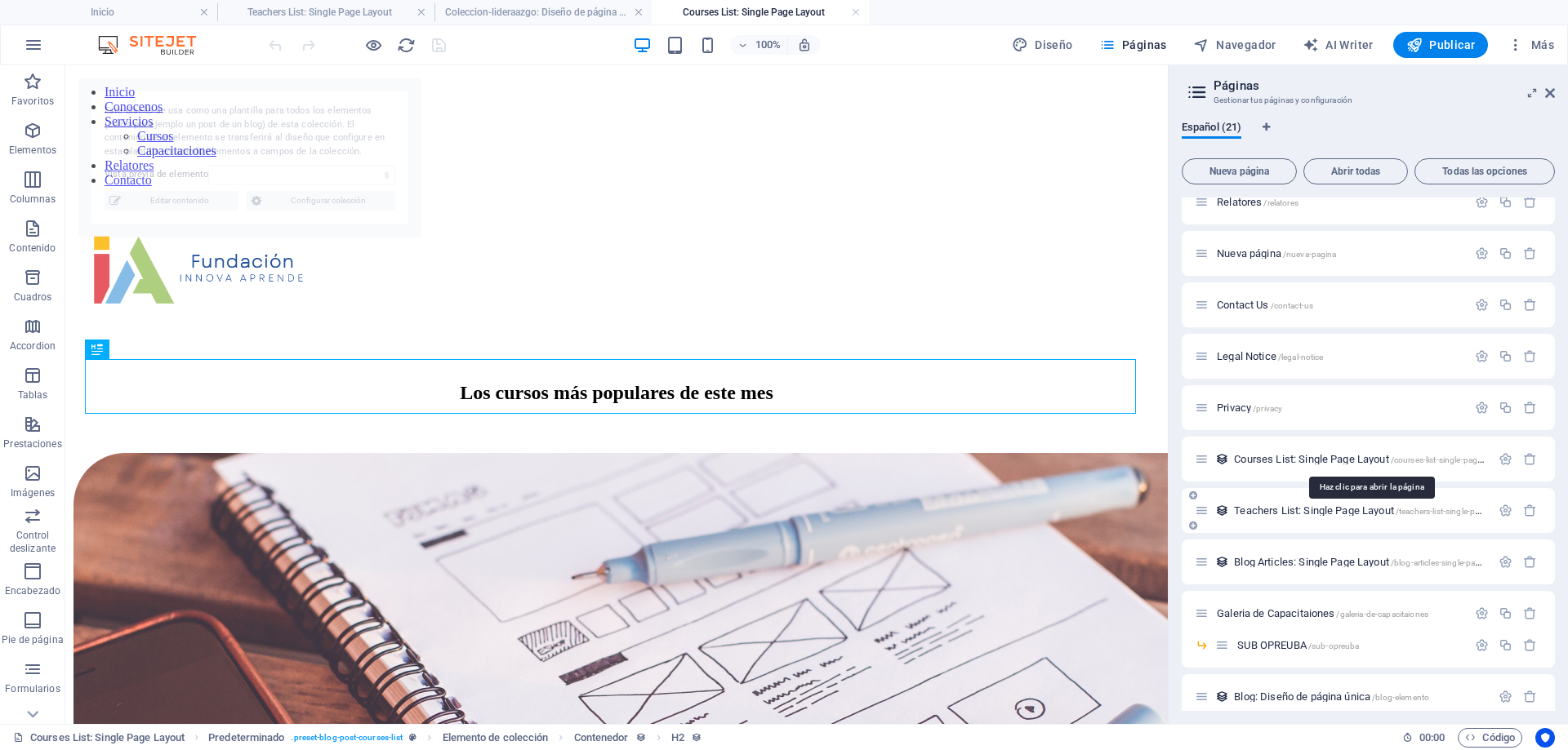
select select "68dc18dd22bd1fb5ed0c6dbe"
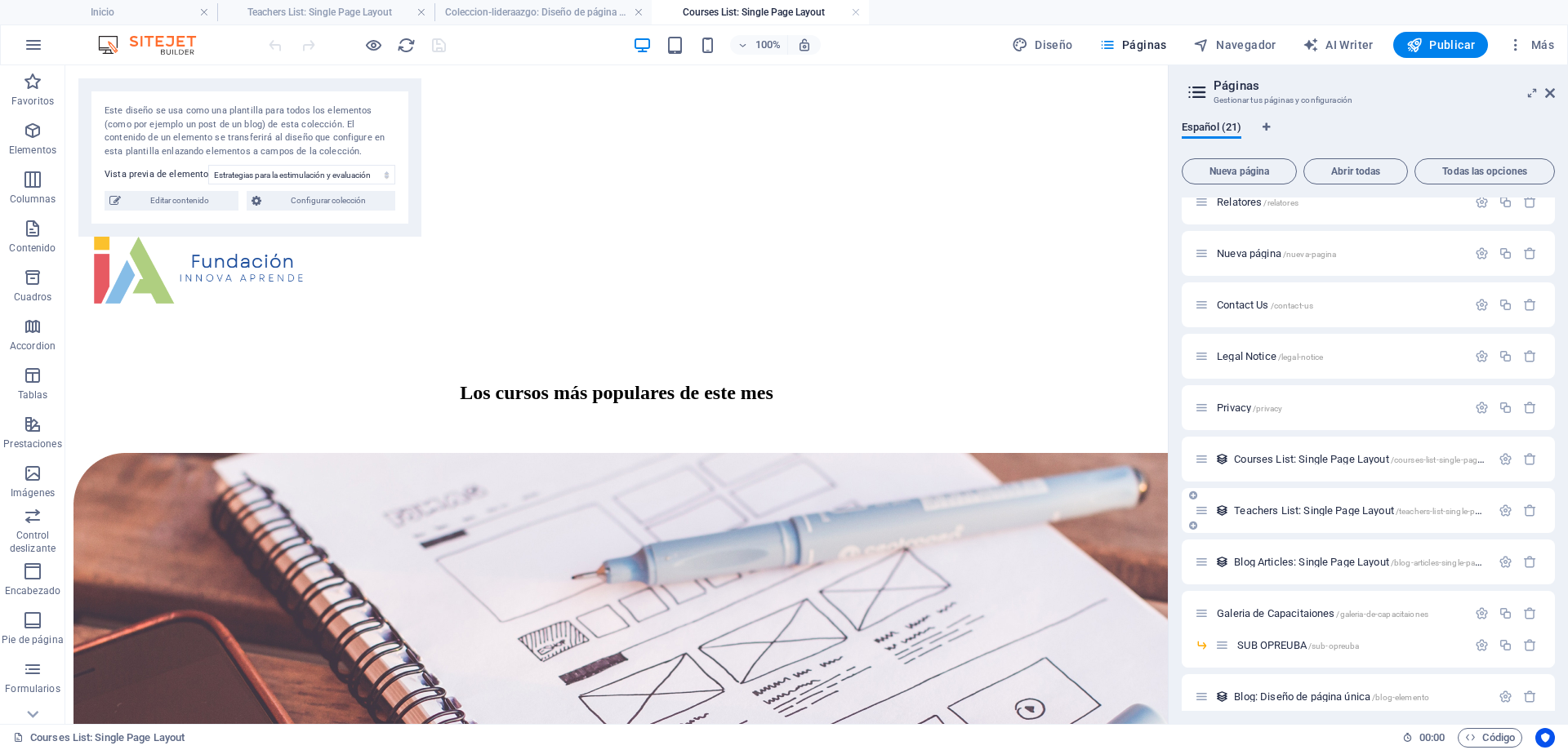
click at [1270, 510] on span "Teachers List: Single Page Layout /teachers-list-single-page-layout" at bounding box center [1373, 510] width 279 height 13
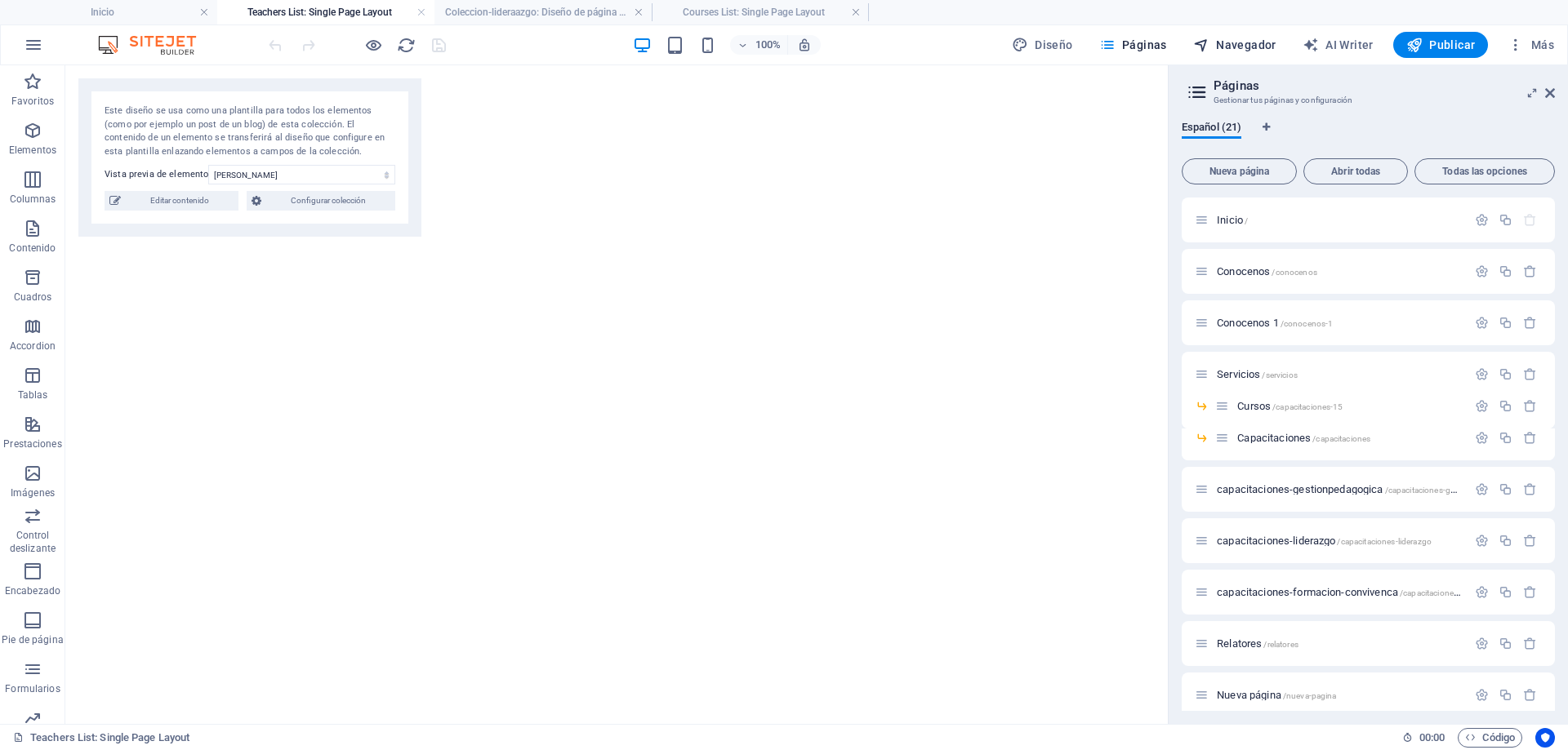
click at [1229, 50] on span "Navegador" at bounding box center [1235, 45] width 83 height 16
select select "17872042-es"
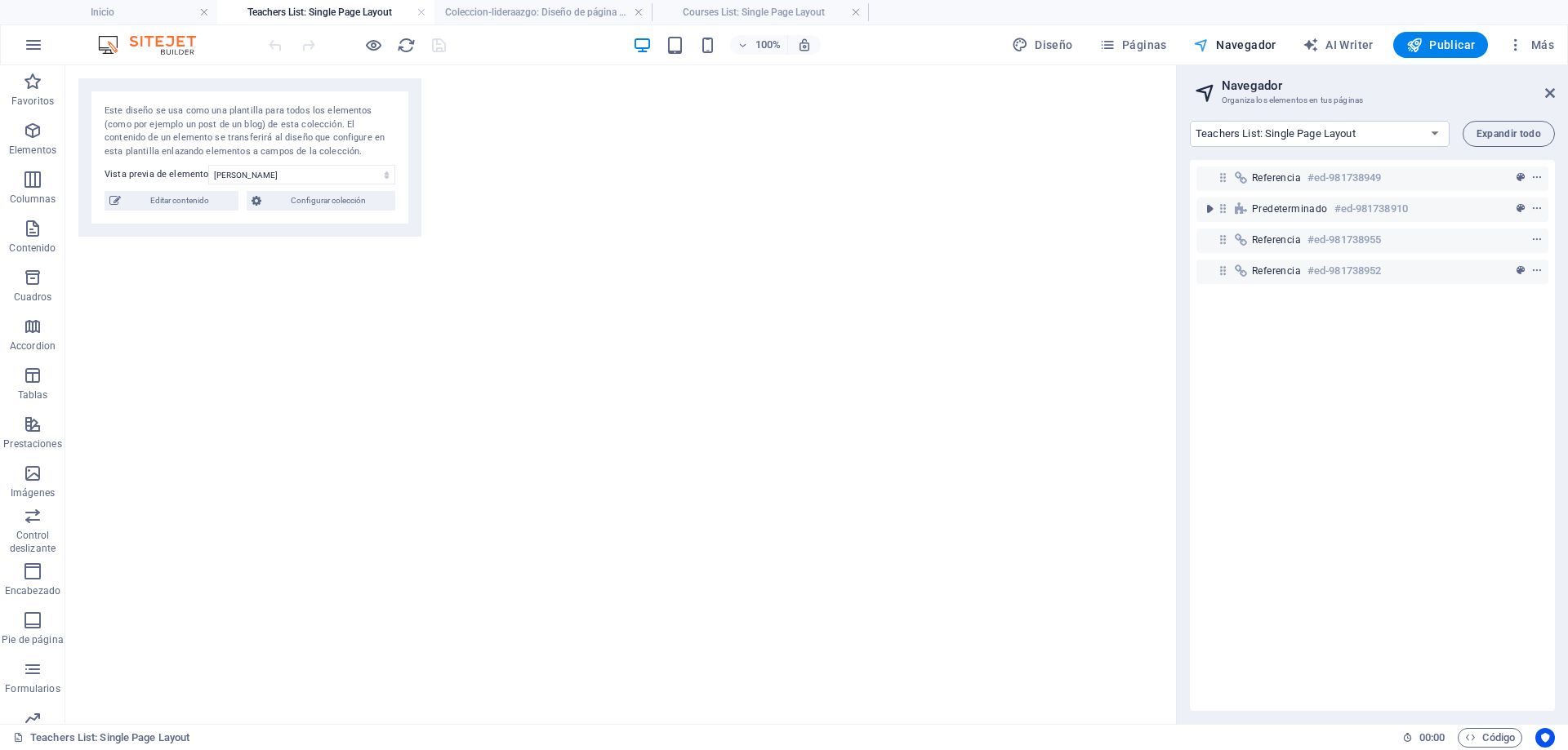
scroll to position [1363, 0]
click at [1166, 48] on span "Páginas" at bounding box center [1134, 45] width 68 height 16
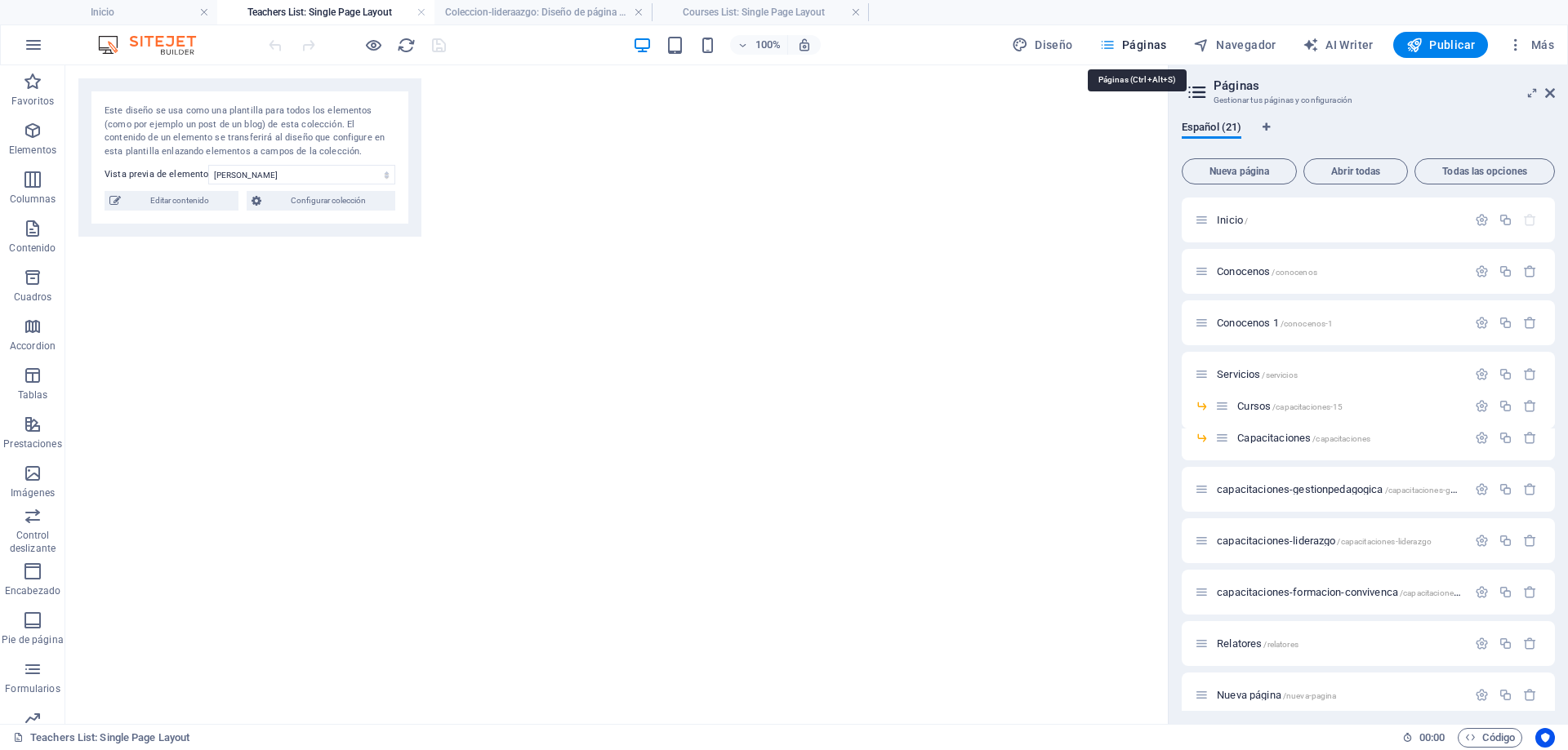
scroll to position [1388, 0]
click at [1249, 498] on div "capacitaciones-gestionpedagogica /capacitaciones-gestionpedagogica" at bounding box center [1331, 489] width 272 height 19
click at [1263, 491] on span "capacitaciones-gestionpedagogica /capacitaciones-gestionpedagogica" at bounding box center [1367, 490] width 300 height 13
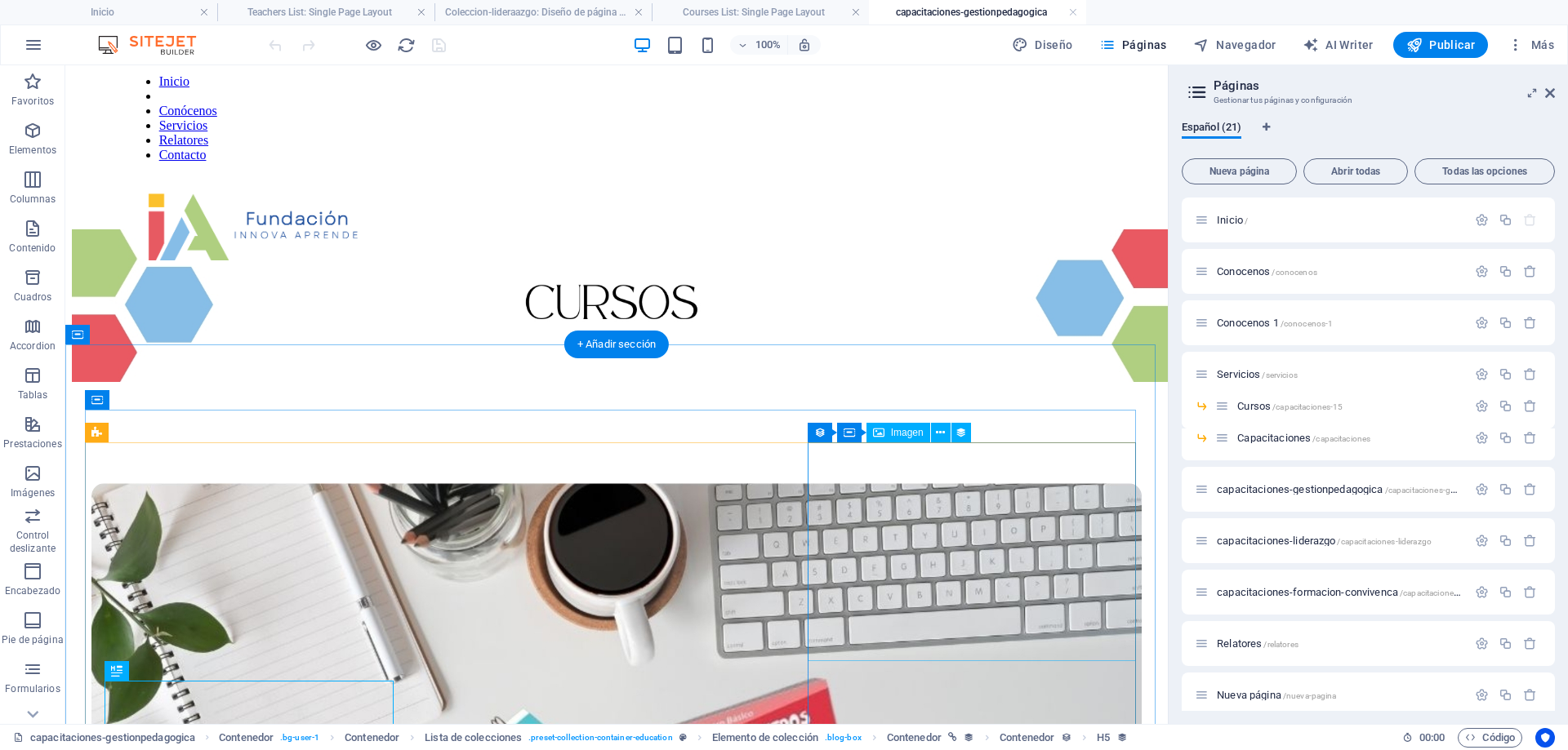
scroll to position [82, 0]
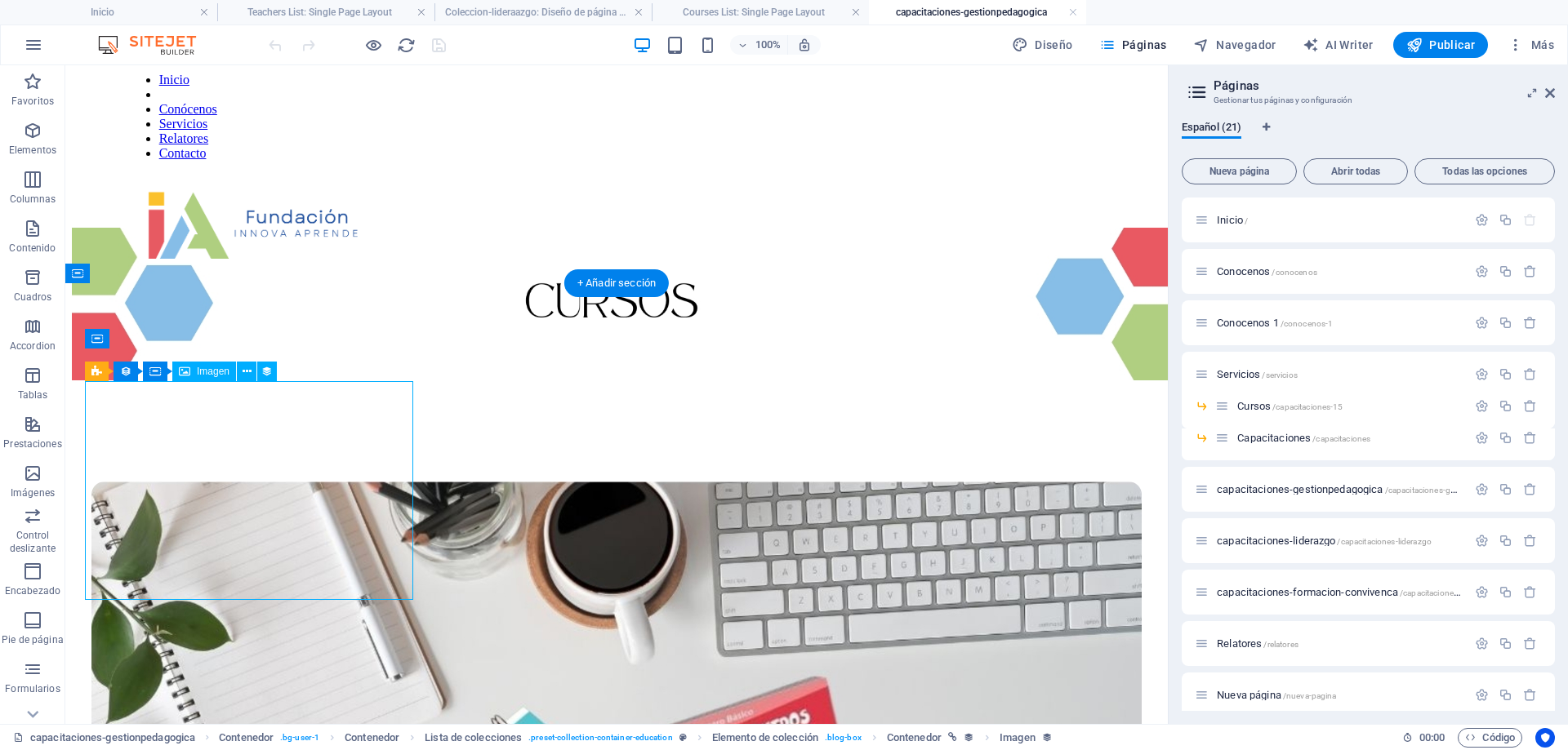
select select "%"
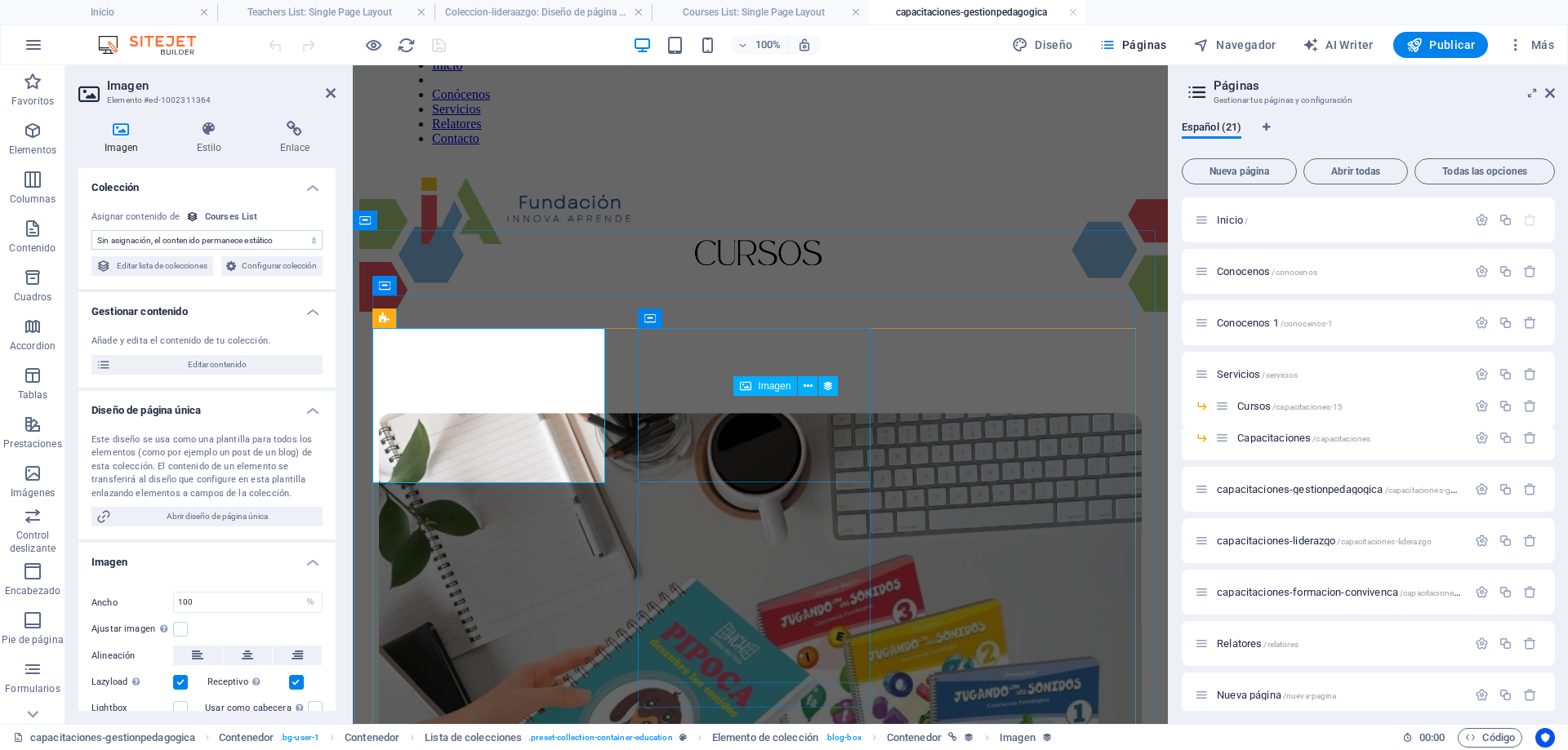
scroll to position [101, 0]
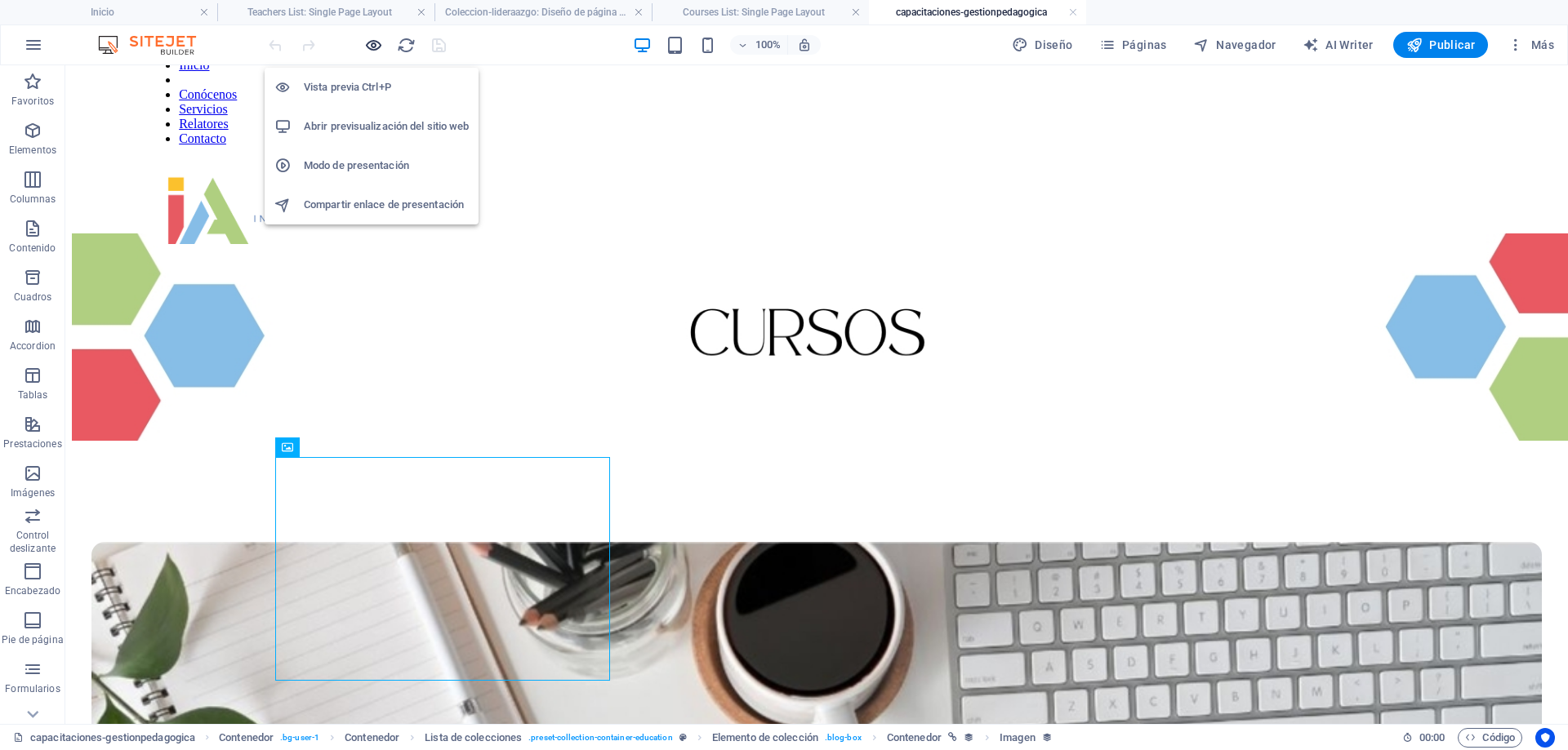
click at [376, 48] on icon "button" at bounding box center [373, 45] width 19 height 19
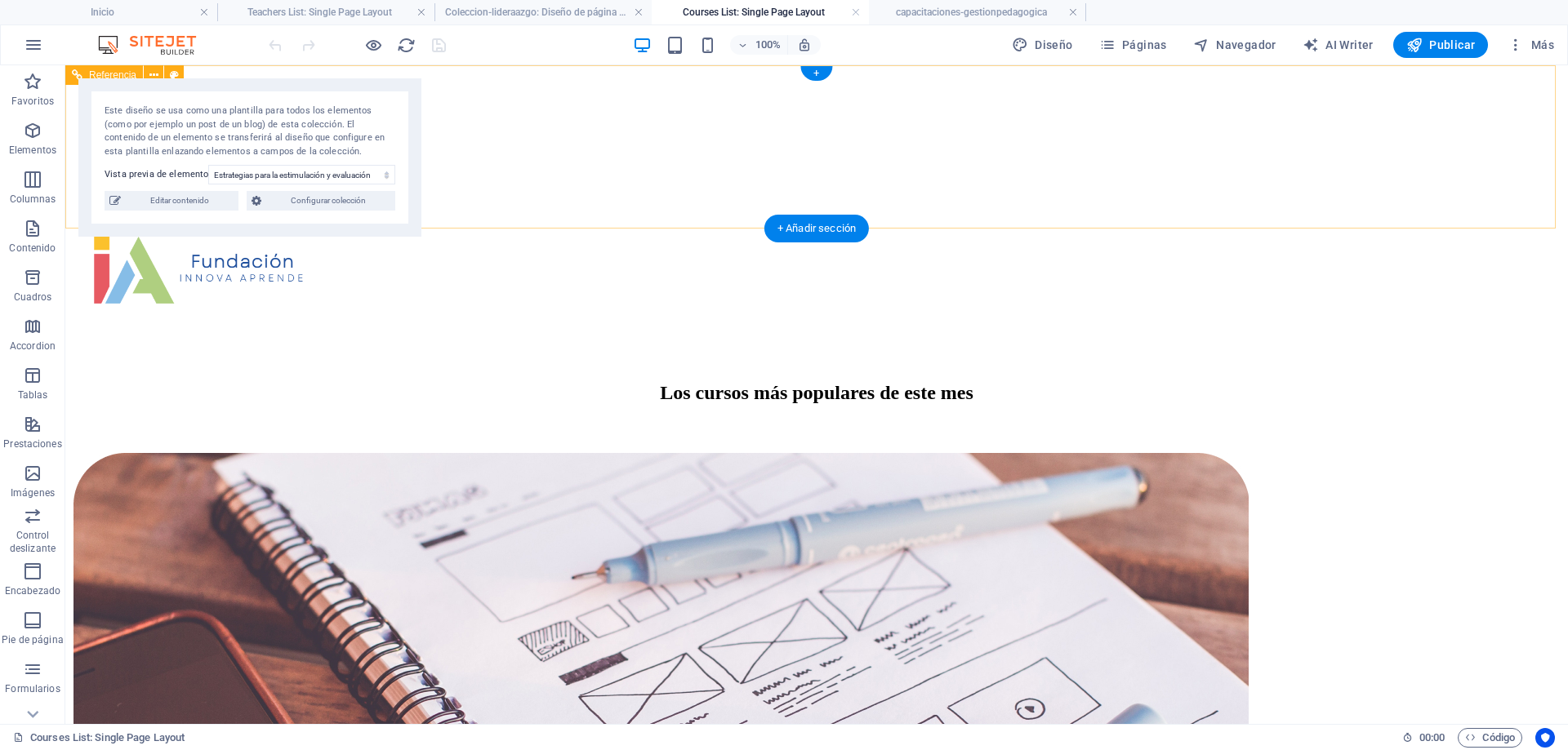
click at [1030, 103] on nav "Inicio Conocenos Servicios Cursos Capacitaciones Relatores Contacto" at bounding box center [817, 136] width 1490 height 103
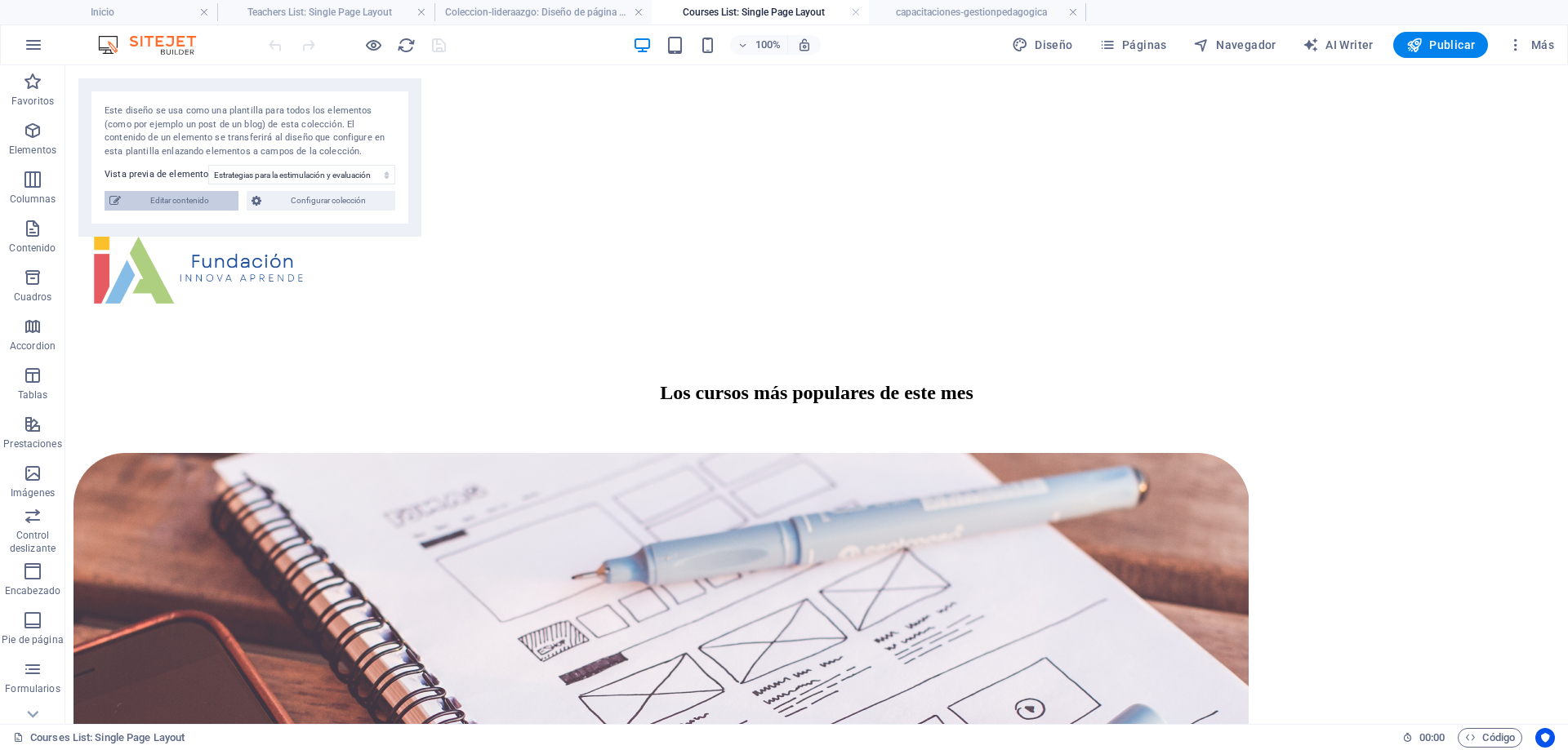
click at [169, 205] on span "Editar contenido" at bounding box center [180, 201] width 108 height 20
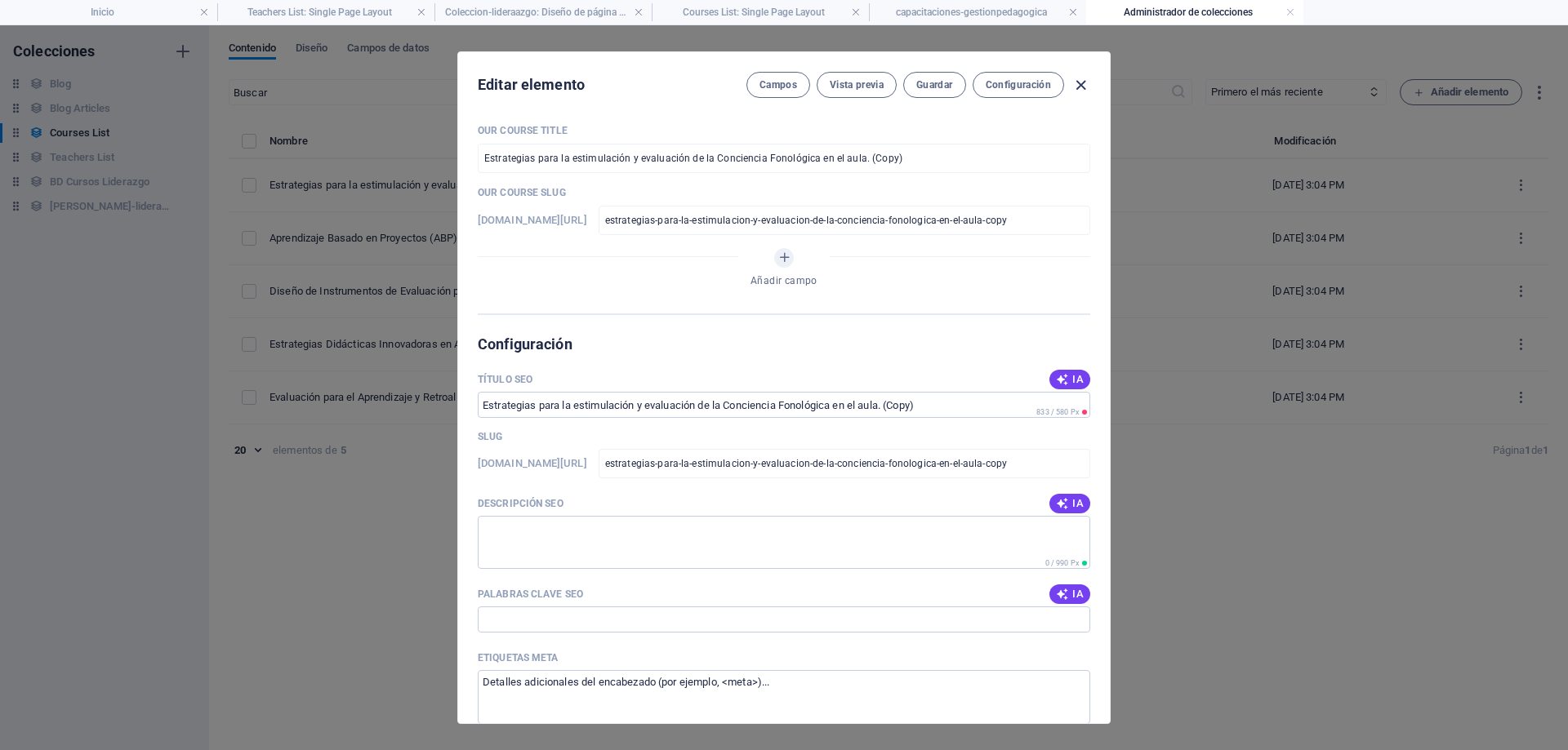
click at [1079, 84] on icon "button" at bounding box center [1081, 85] width 19 height 19
type input "estrategias-para-la-estimulacion-y-evaluacion-de-la-conciencia-fonologica-en-el…"
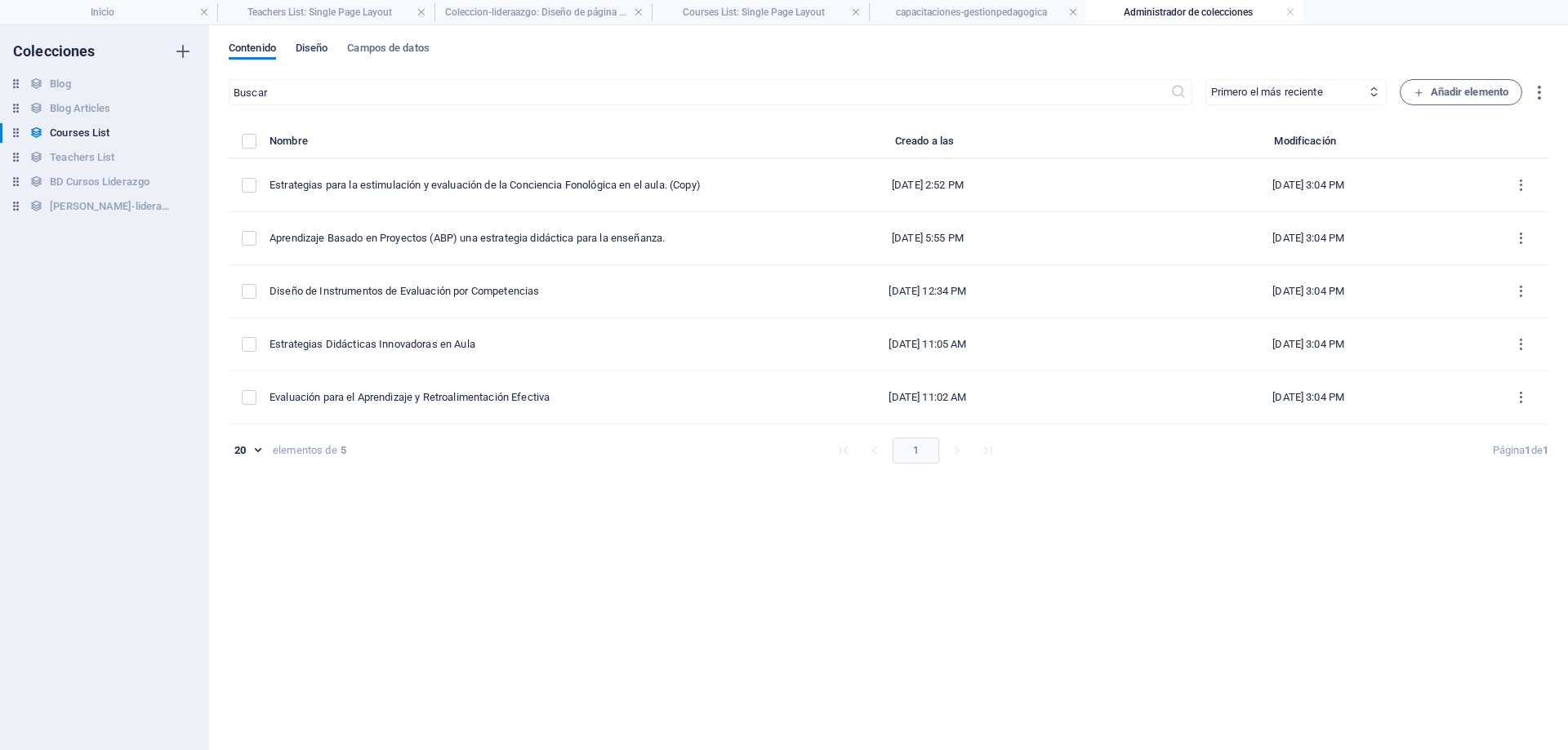
click at [306, 56] on span "Diseño" at bounding box center [311, 49] width 32 height 22
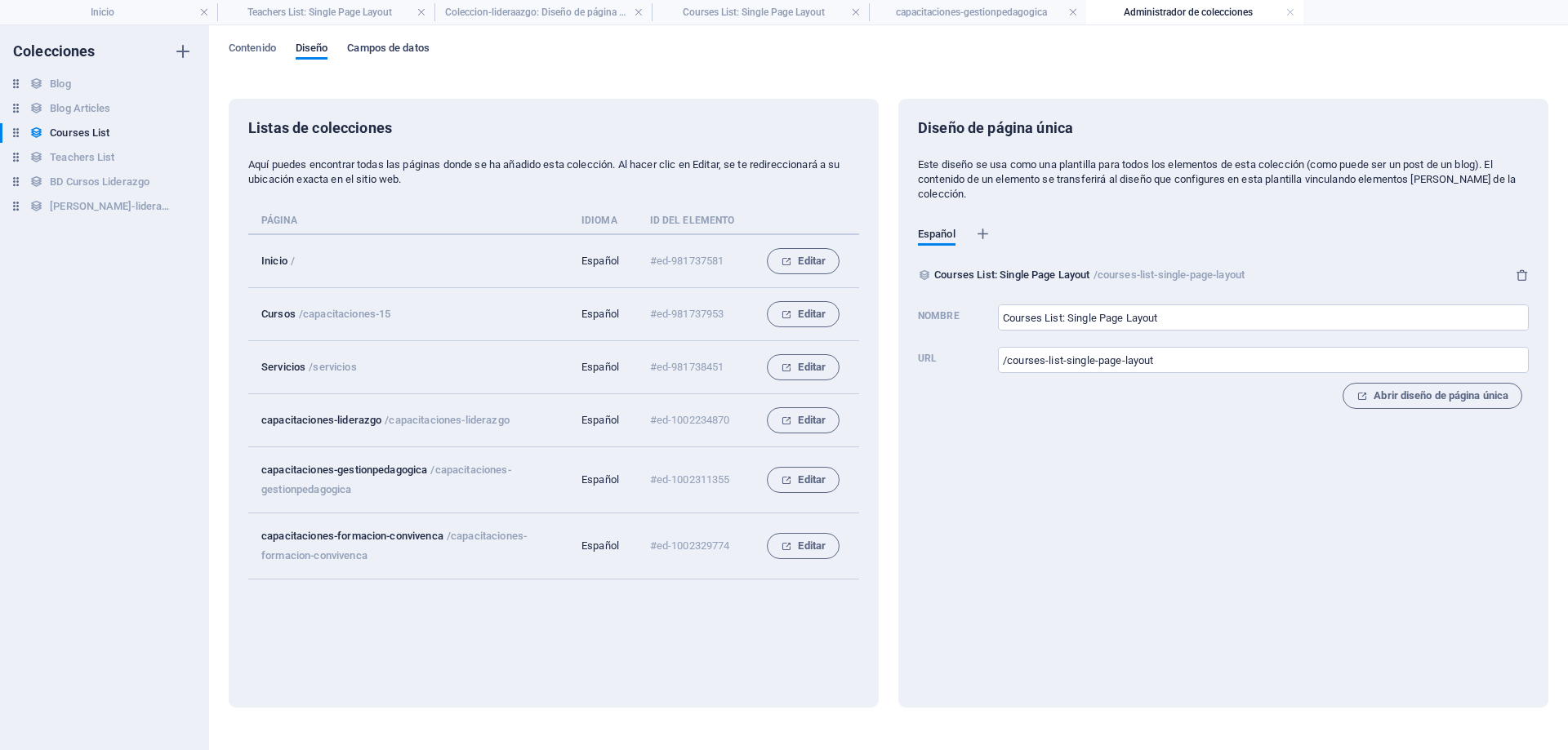
click at [407, 41] on span "Campos de datos" at bounding box center [388, 49] width 82 height 22
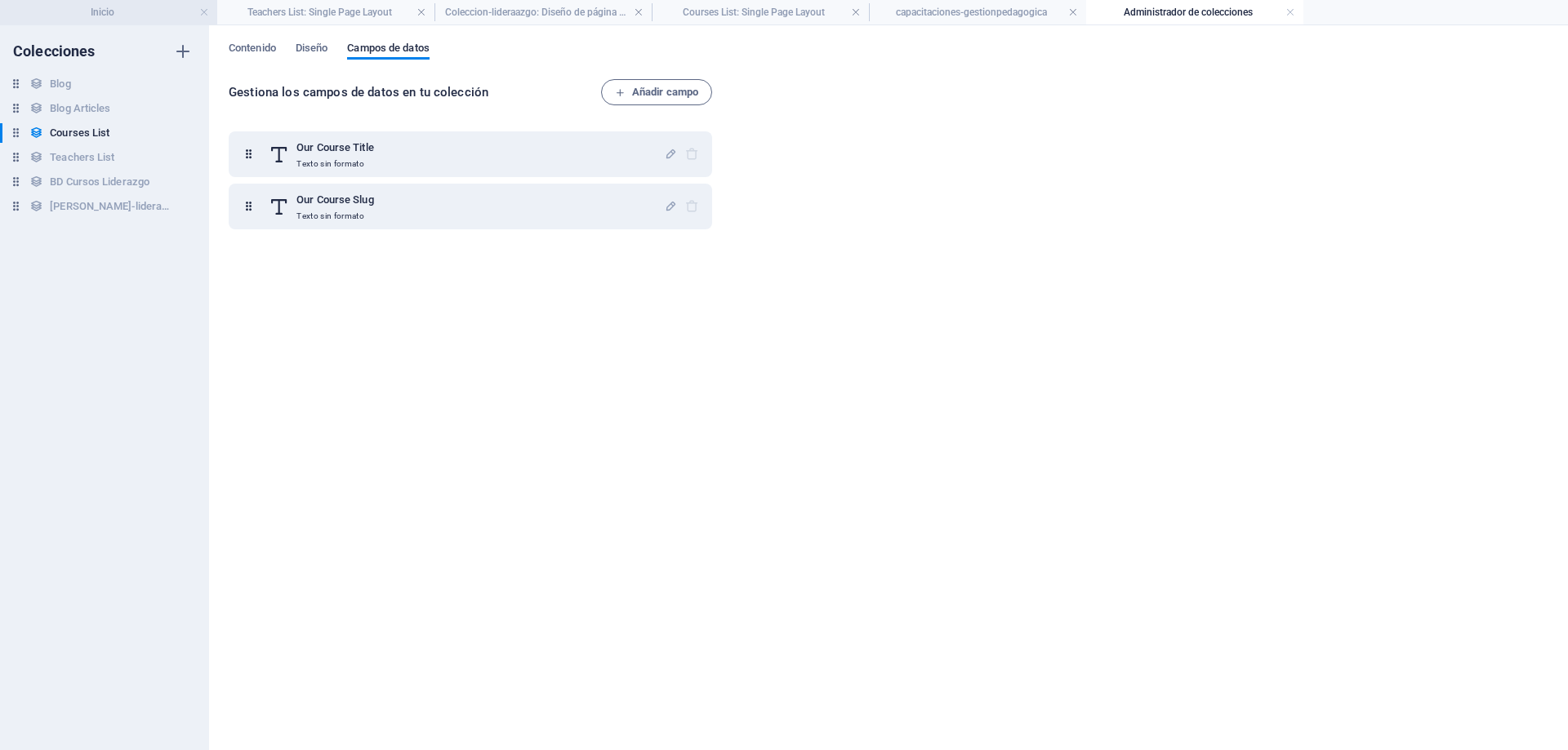
click at [109, 13] on h4 "Inicio" at bounding box center [109, 13] width 217 height 18
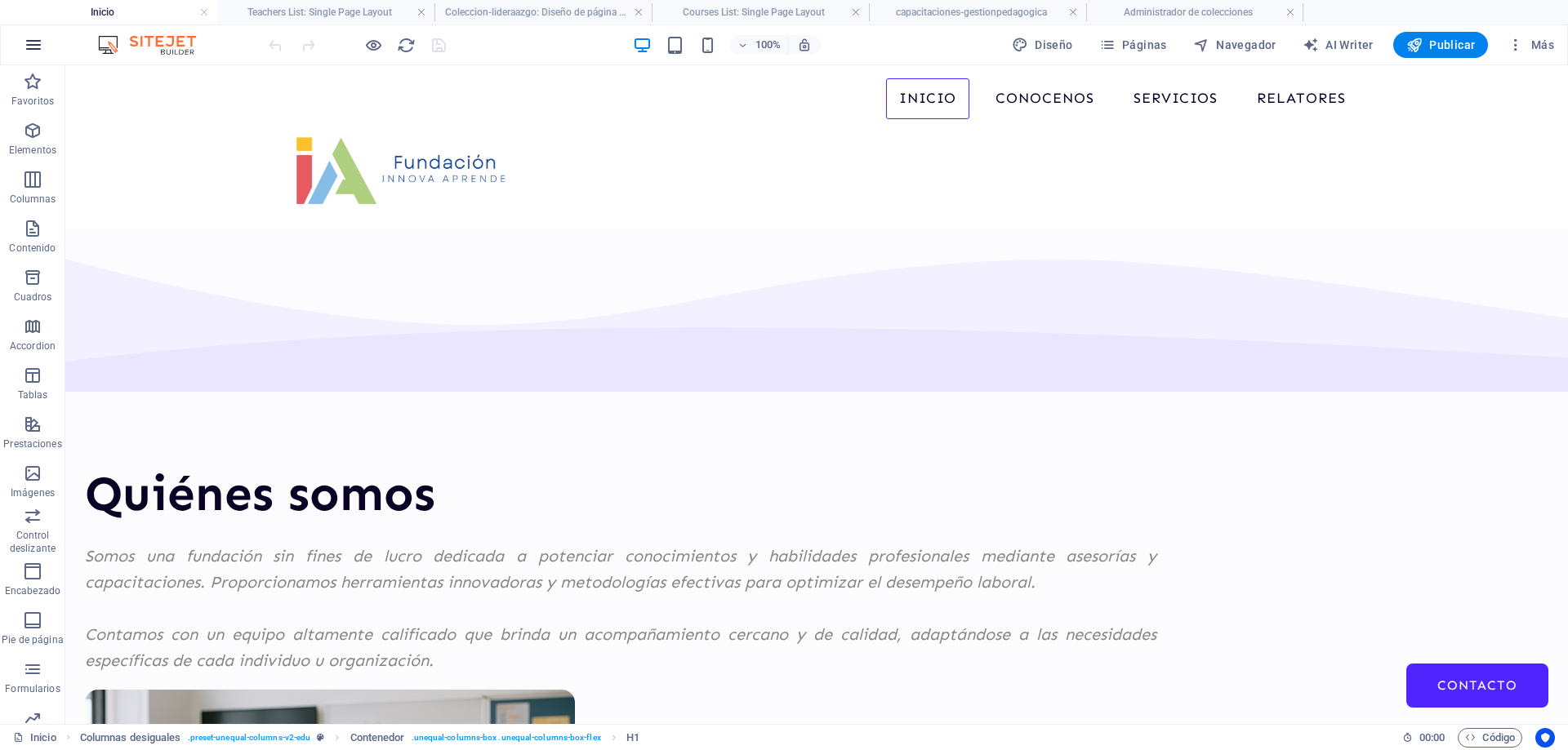
click at [29, 47] on icon "button" at bounding box center [33, 45] width 20 height 20
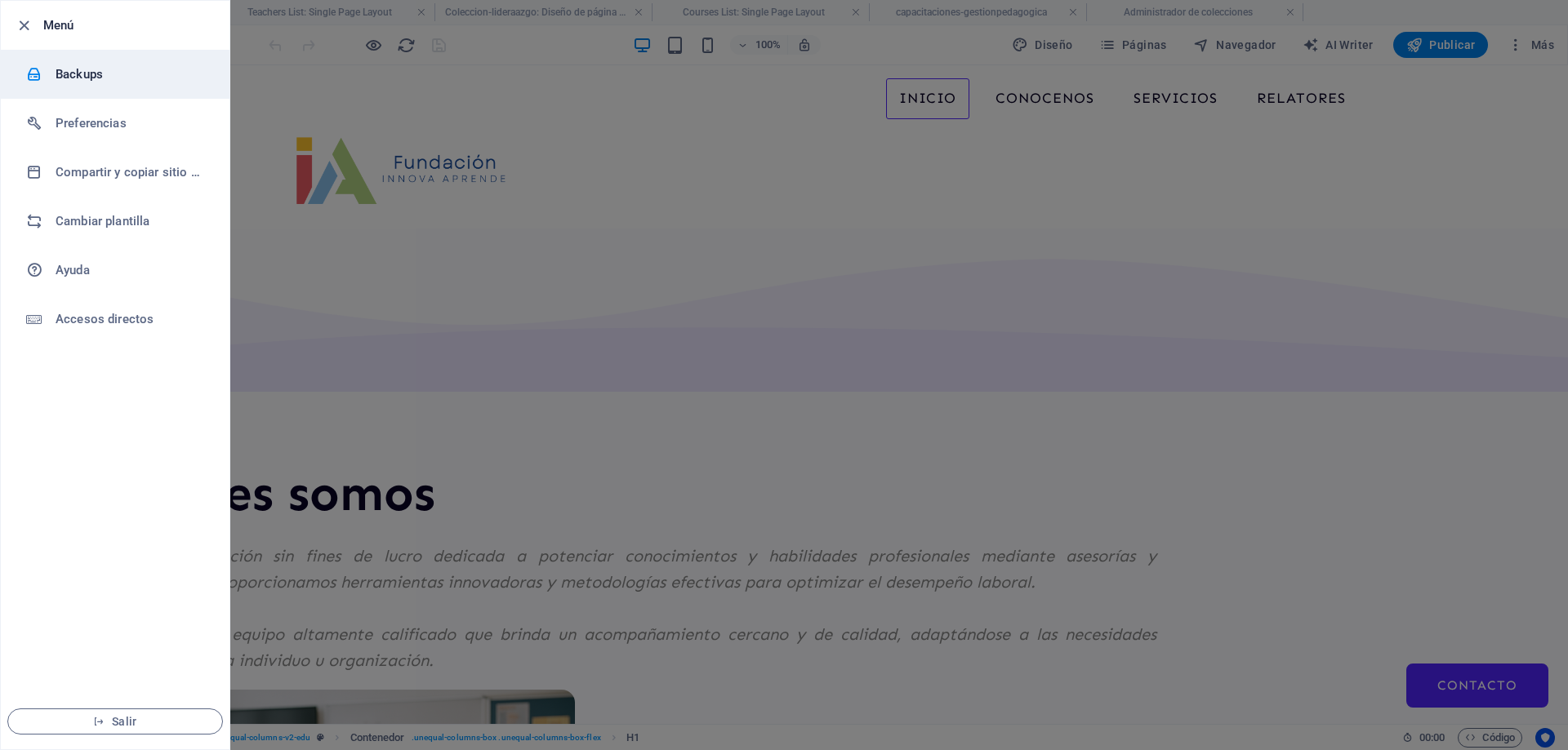
click at [51, 72] on div at bounding box center [40, 74] width 30 height 16
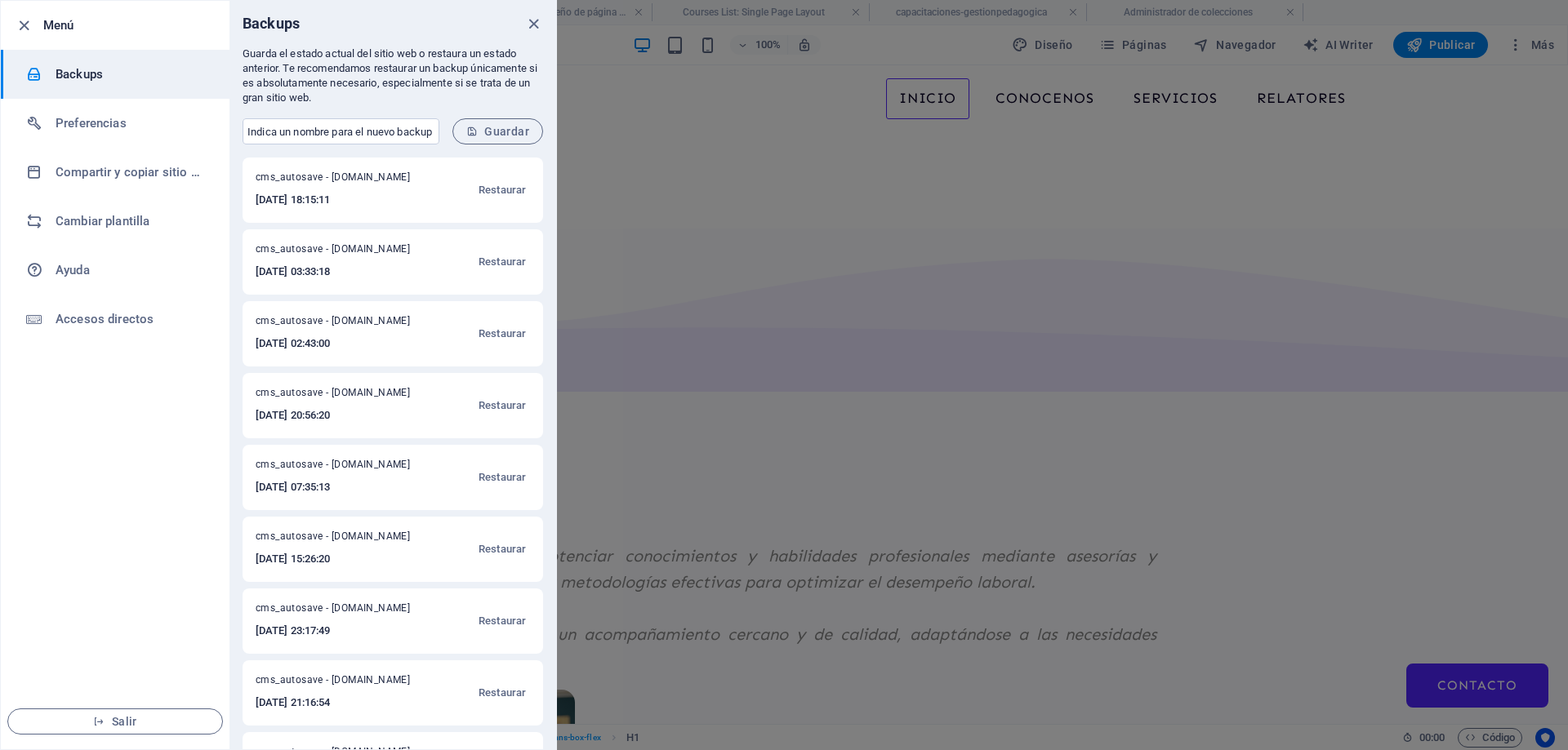
click at [321, 201] on h6 "2025-10-02 18:15:11" at bounding box center [341, 200] width 171 height 20
click at [508, 190] on span "Restaurar" at bounding box center [502, 190] width 48 height 20
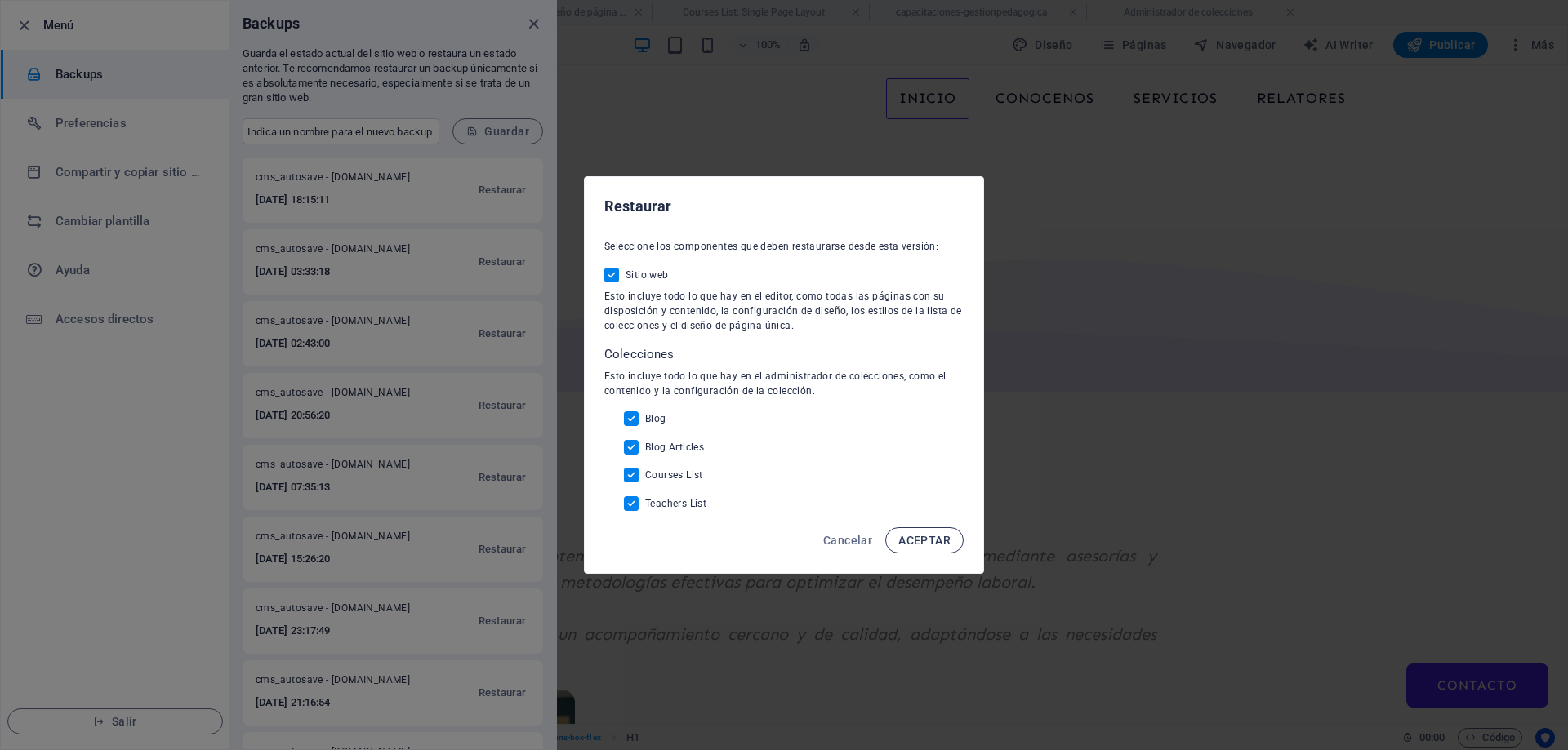
click at [936, 539] on span "ACEPTAR" at bounding box center [924, 540] width 52 height 13
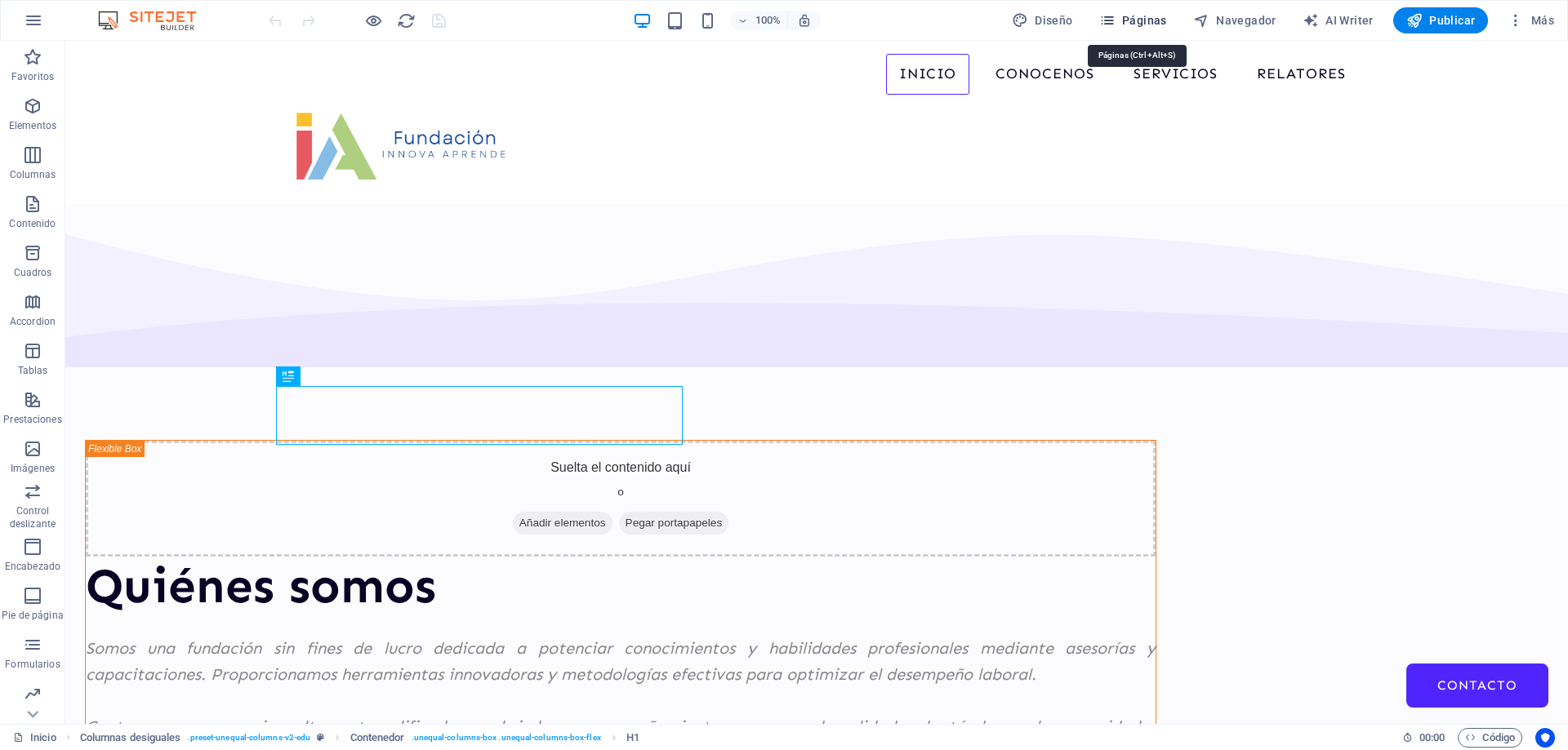
click at [1151, 20] on span "Páginas" at bounding box center [1134, 21] width 68 height 16
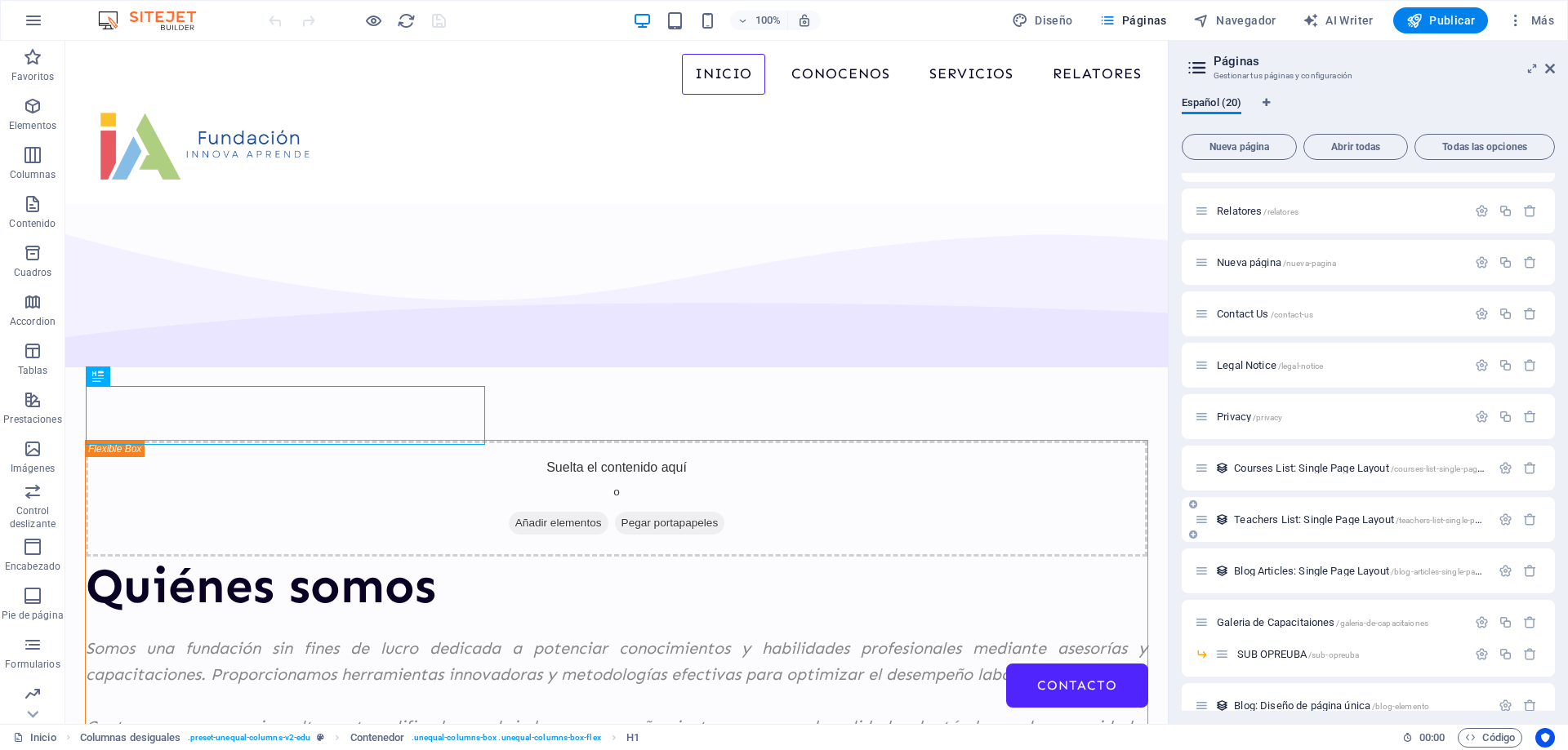
scroll to position [432, 0]
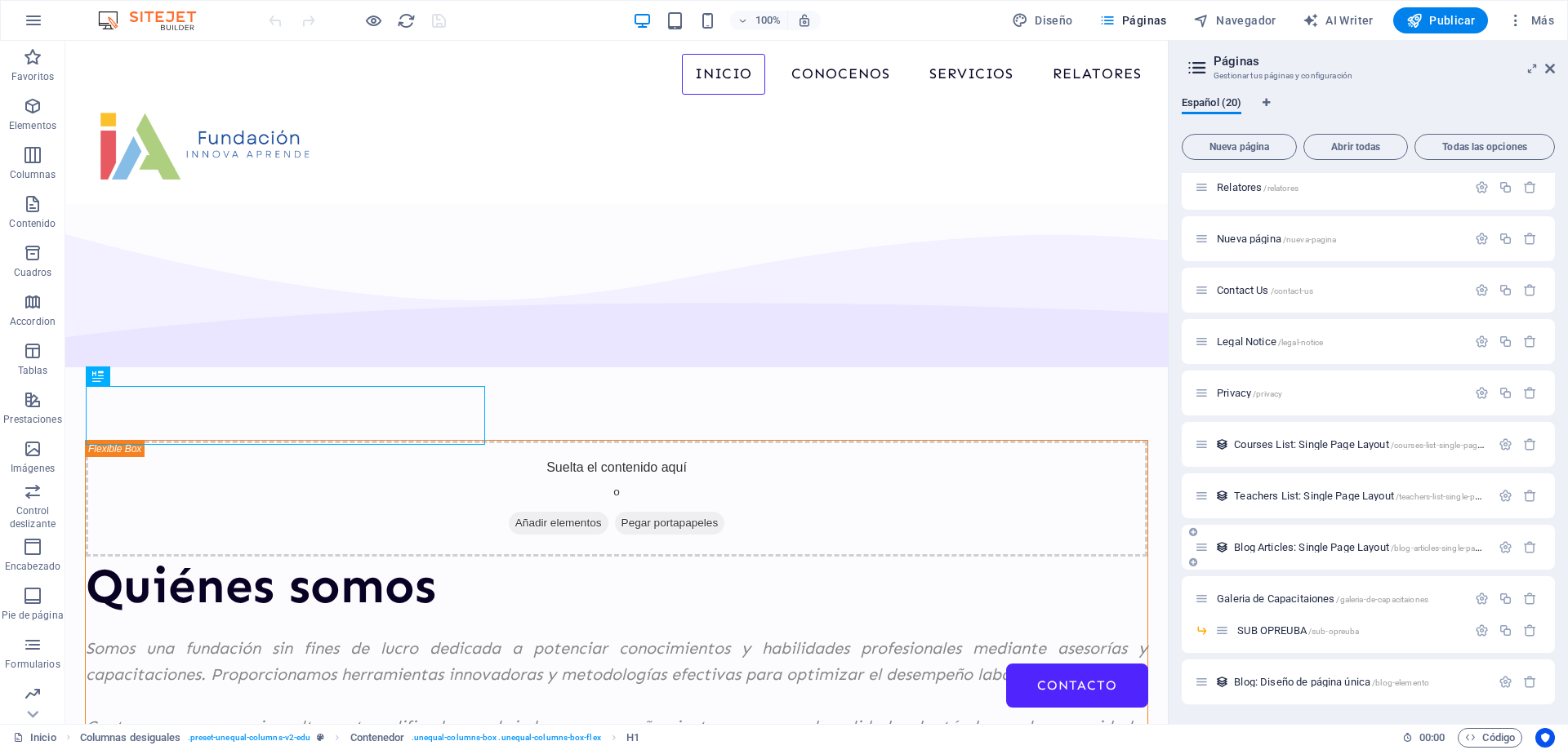
click at [1288, 550] on span "Blog Articles: Single Page Layout /blog-articles-single-page-layout" at bounding box center [1371, 547] width 276 height 13
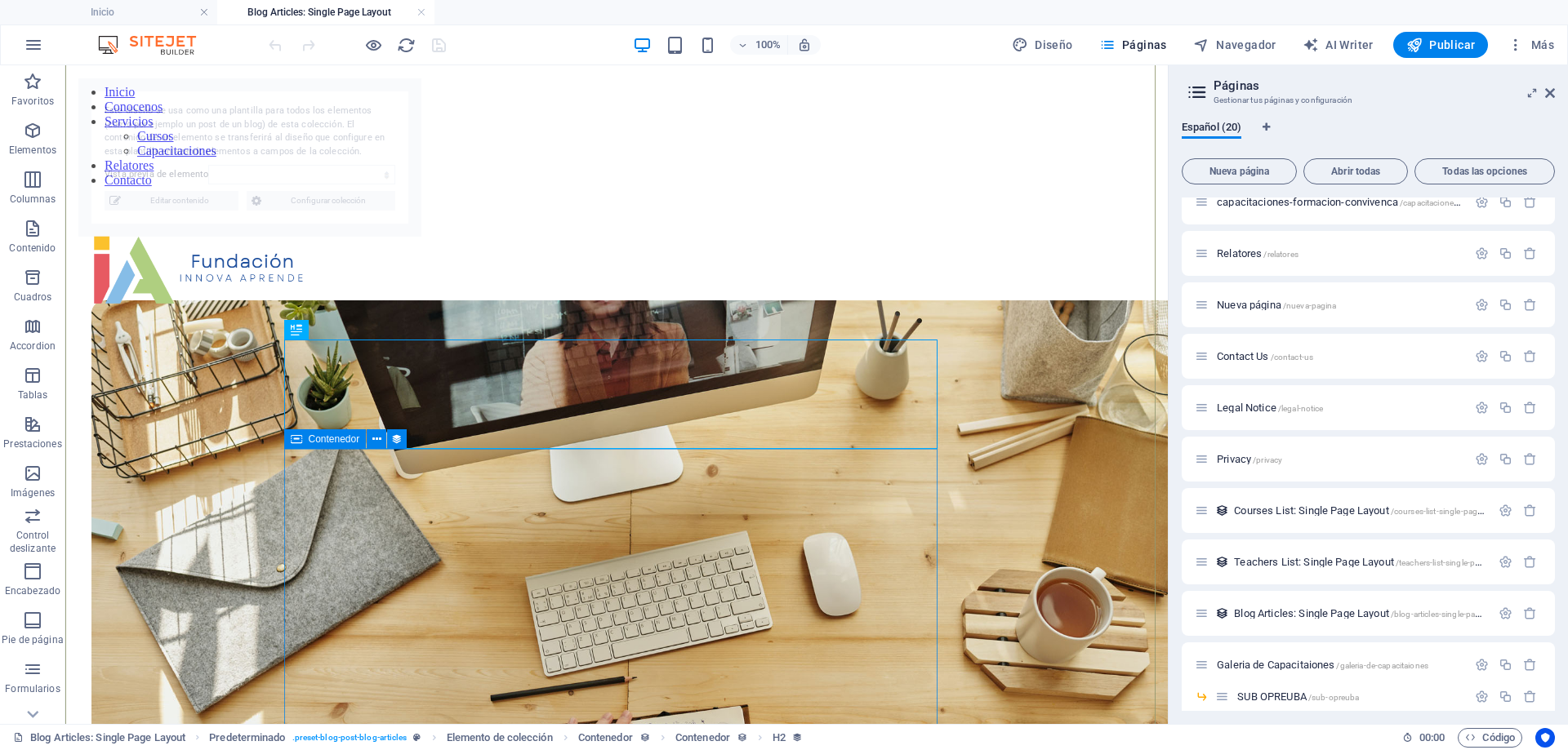
scroll to position [448, 0]
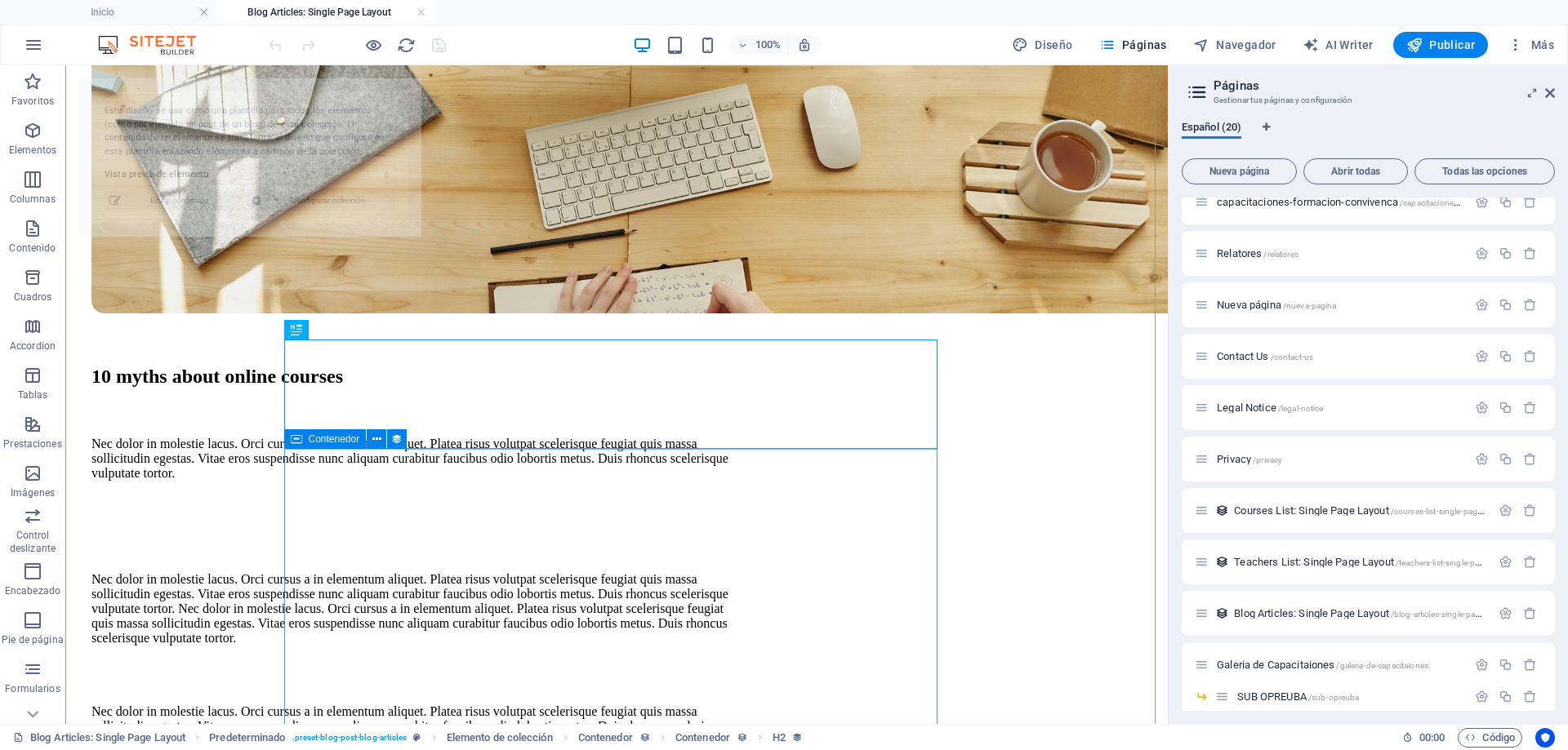
select select "68dec894553478a8190e3977"
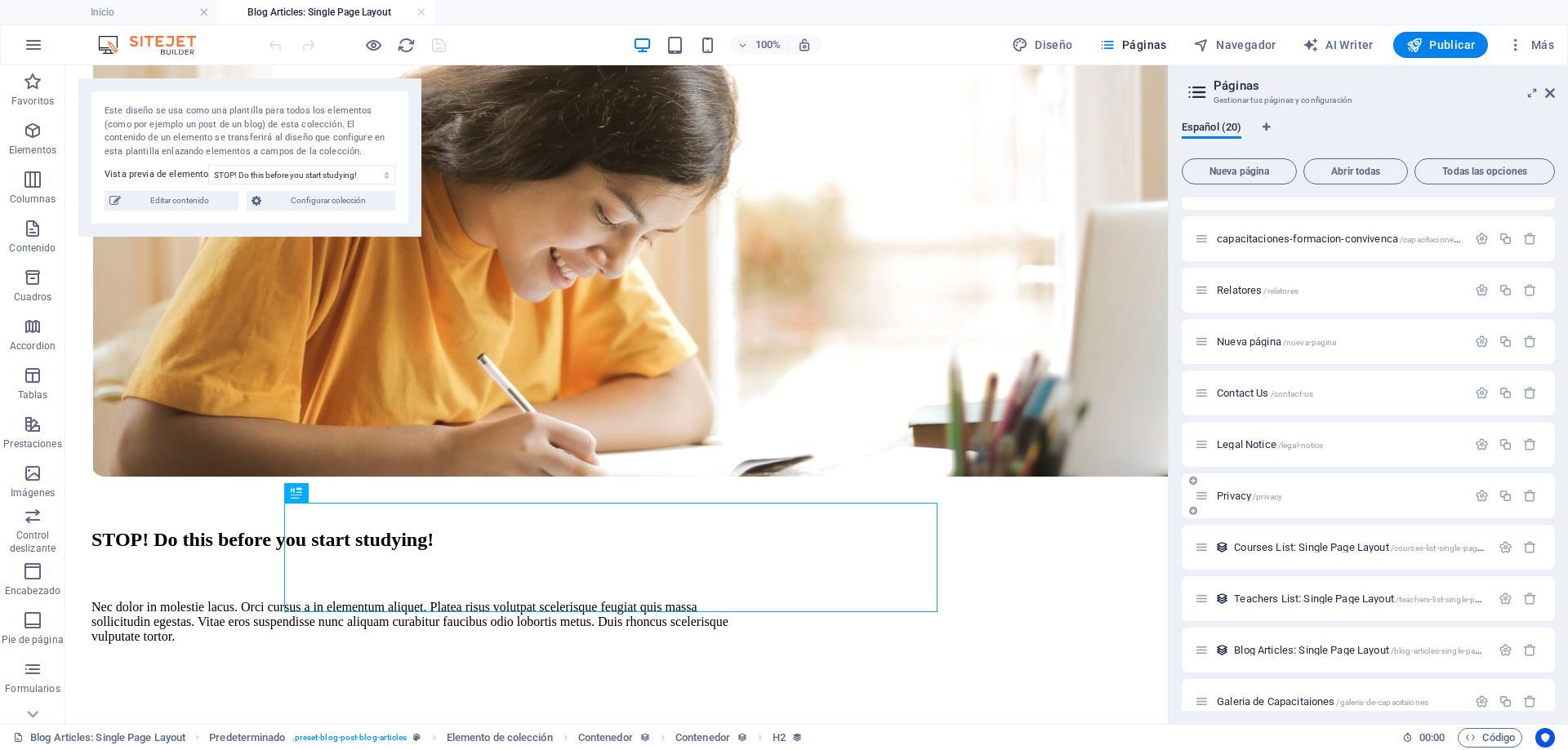
scroll to position [457, 0]
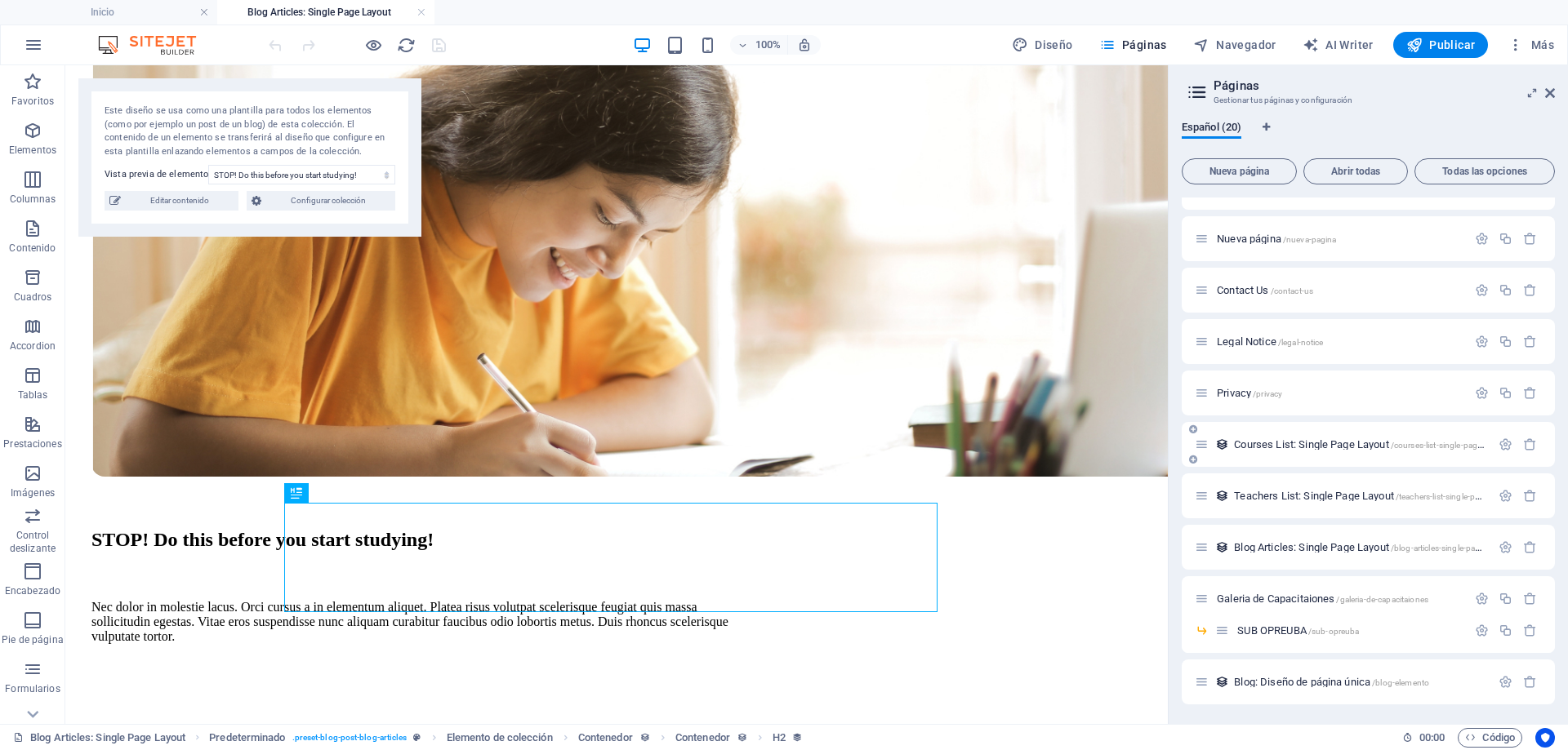
click at [1275, 449] on span "Courses List: Single Page Layout /courses-list-single-page-layout" at bounding box center [1371, 445] width 273 height 13
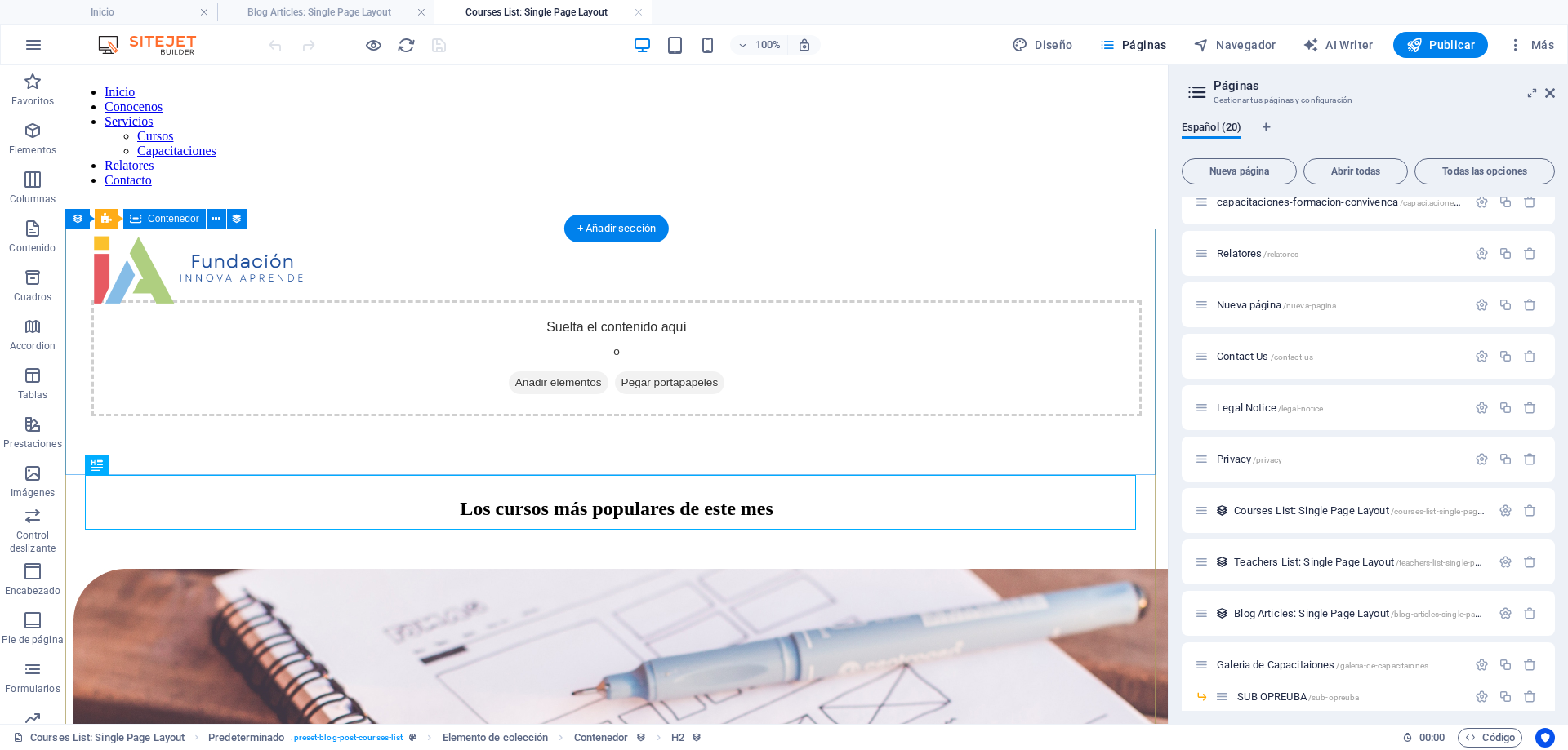
scroll to position [0, 0]
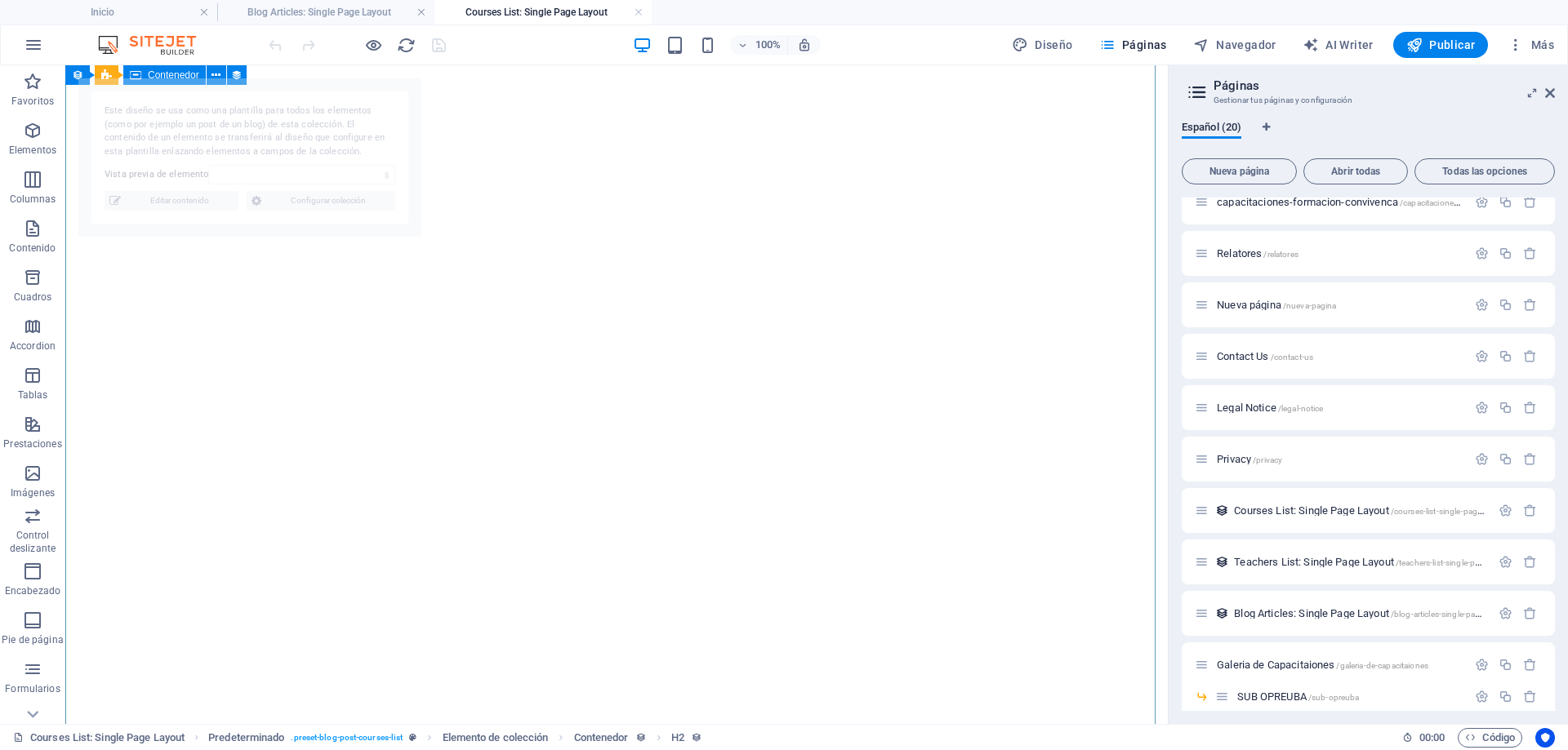
select select "68dec894553478a8190e397f"
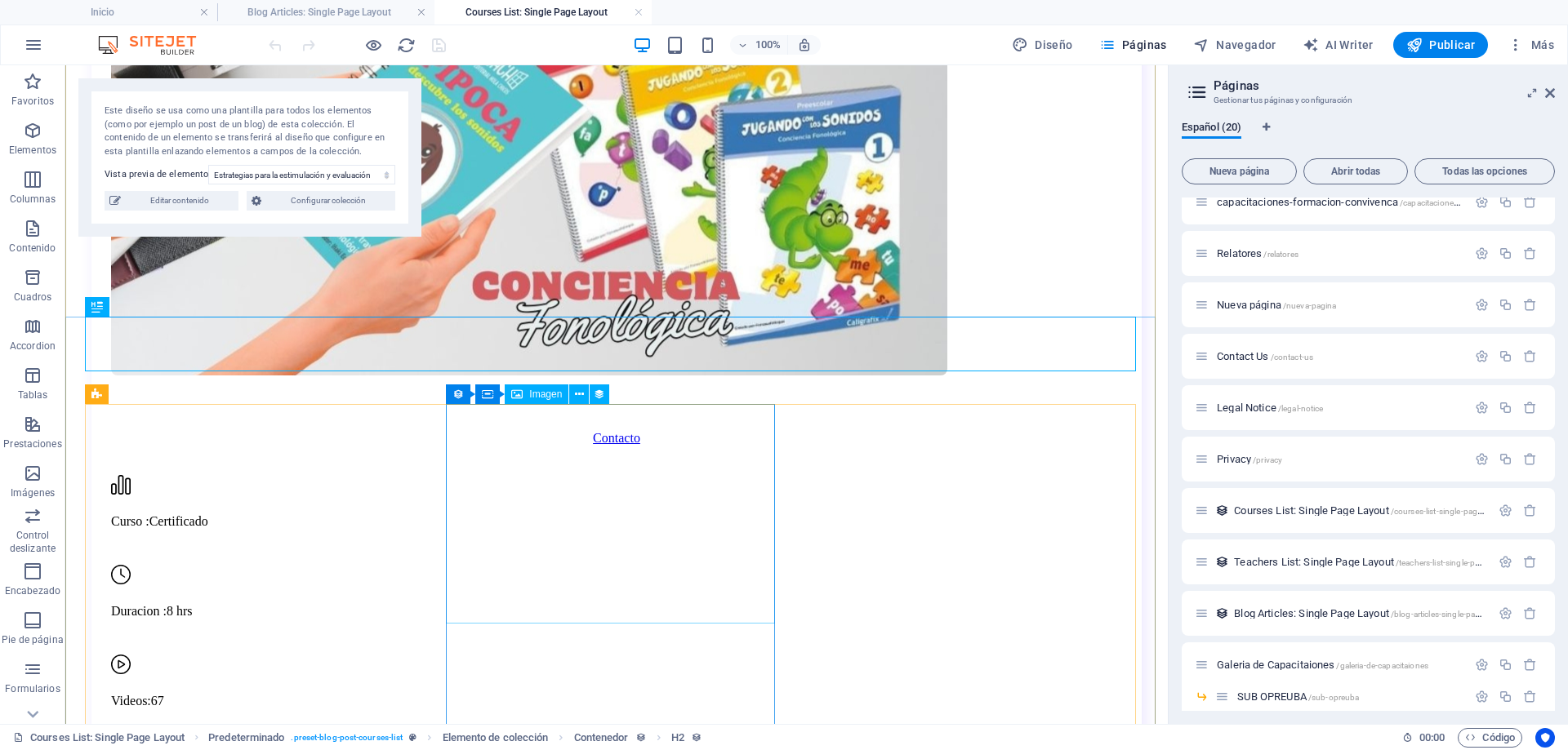
scroll to position [2612, 0]
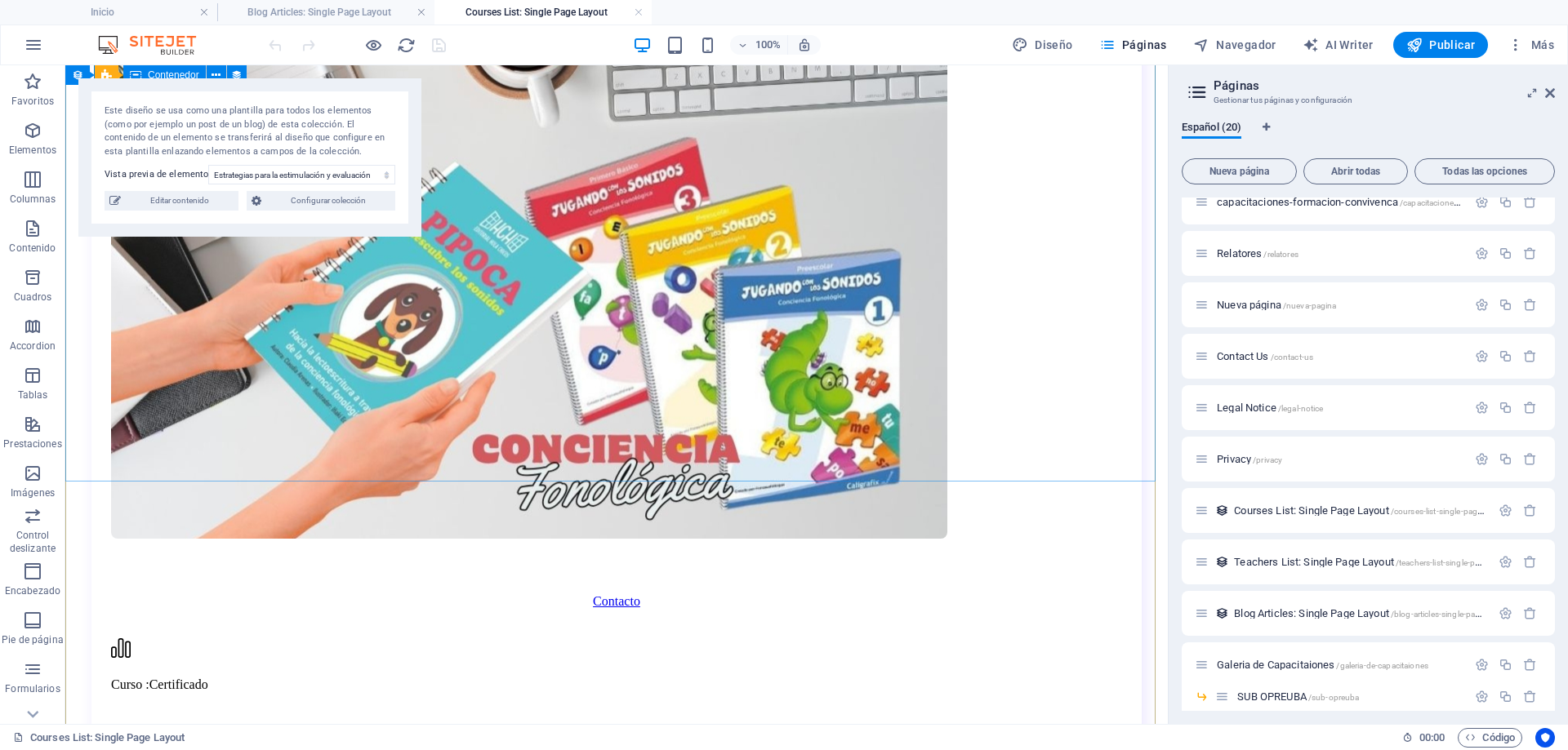
scroll to position [2097, 0]
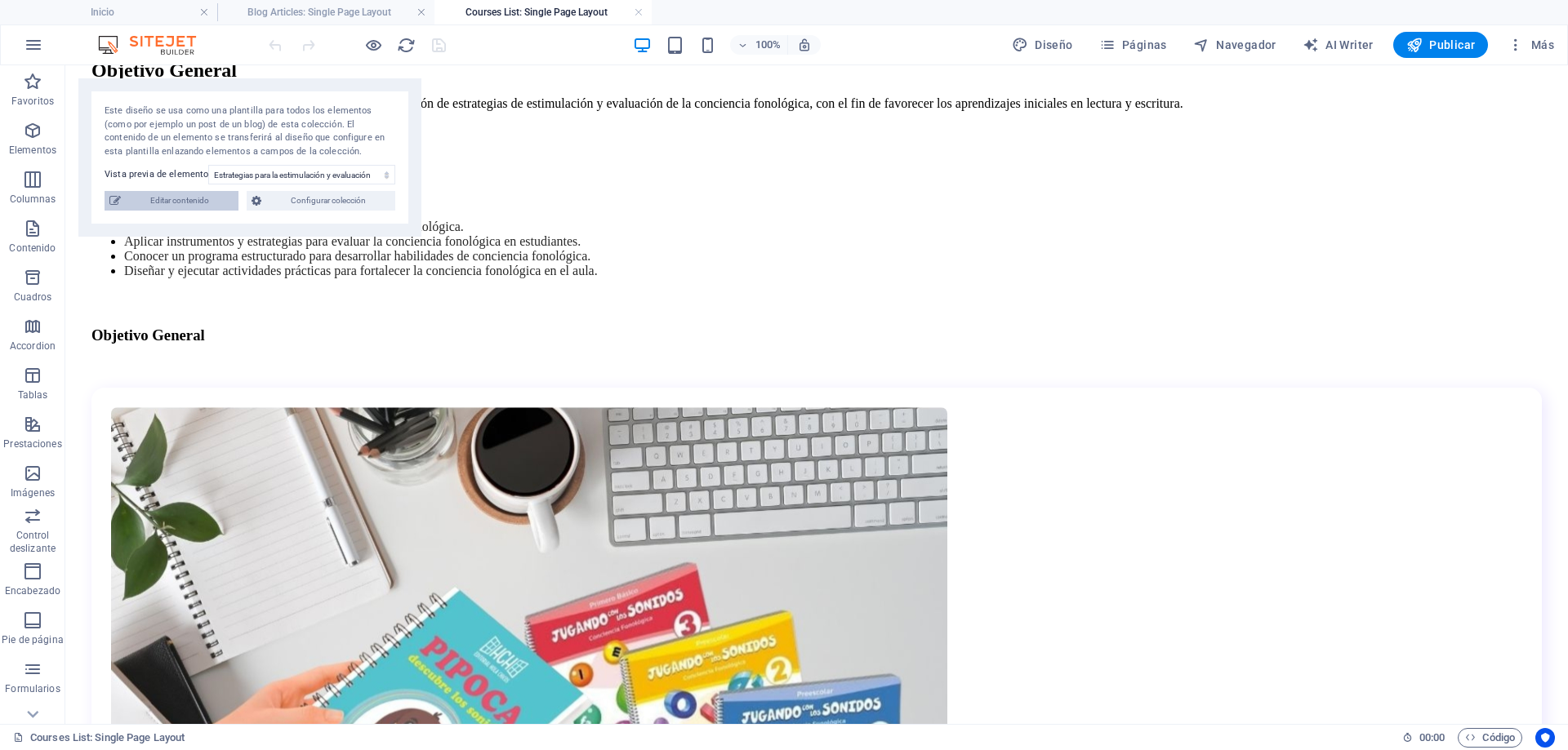
click at [188, 203] on span "Editar contenido" at bounding box center [180, 201] width 108 height 20
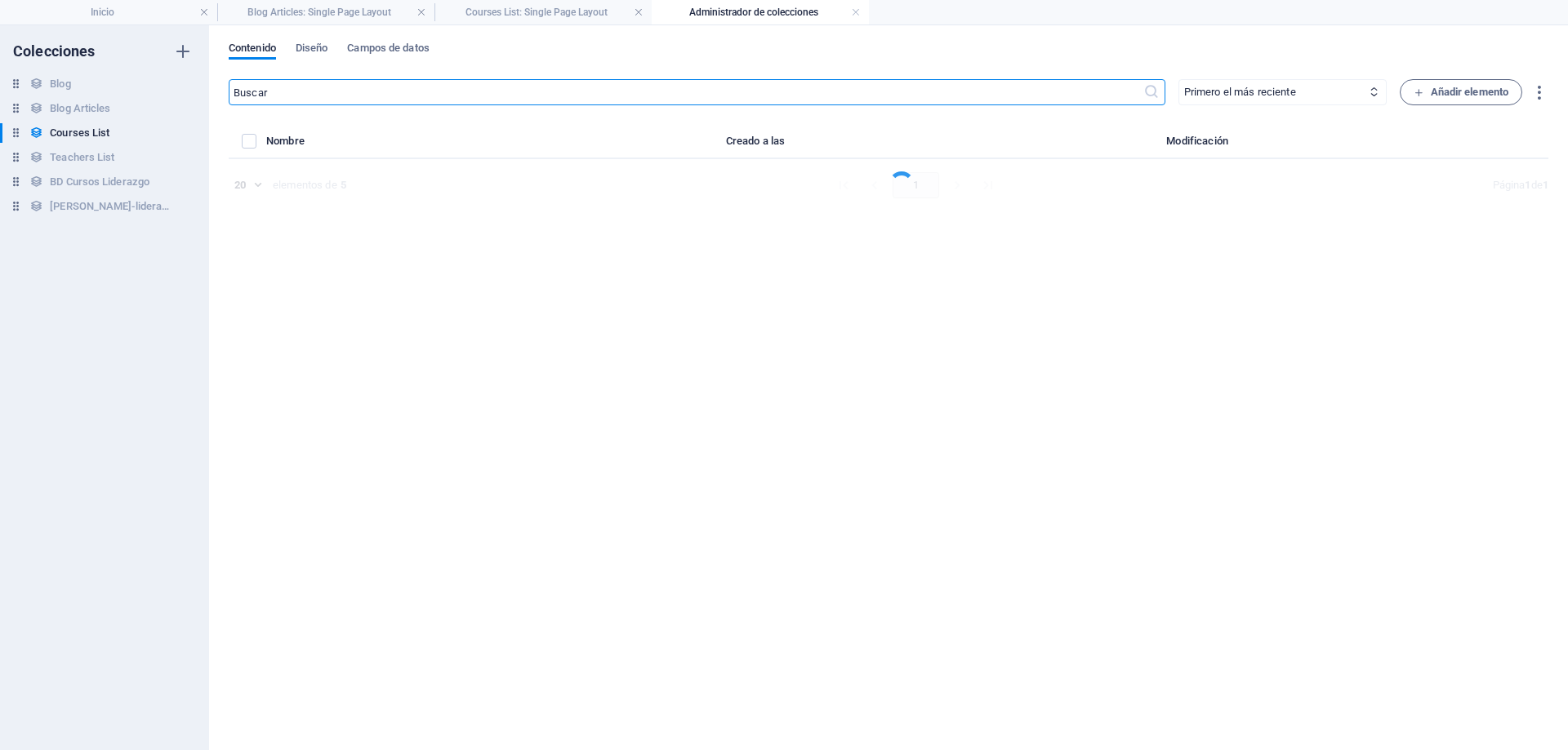
select select "Creativity"
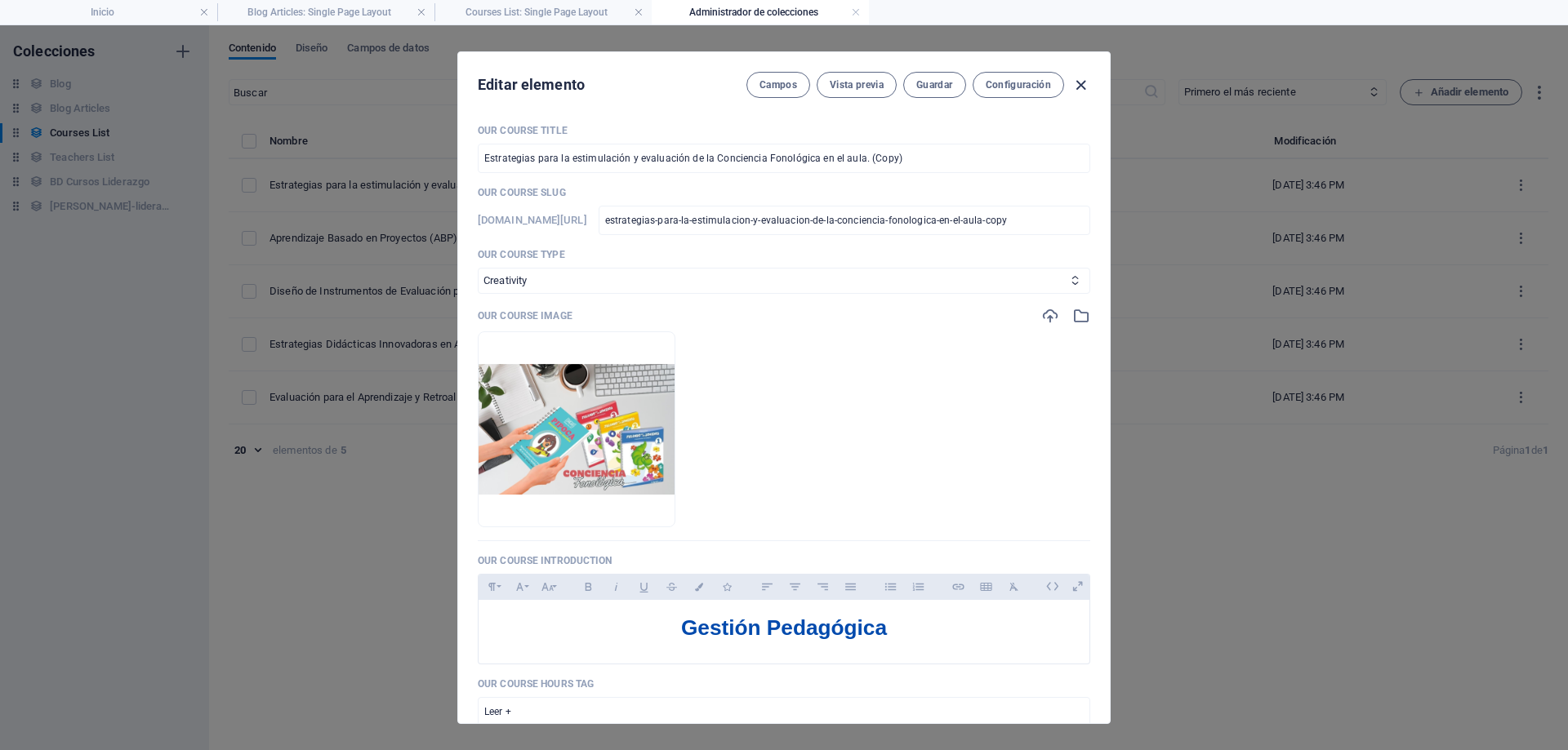
click at [1077, 86] on icon "button" at bounding box center [1081, 85] width 19 height 19
checkbox input "false"
type input "estrategias-para-la-estimulacion-y-evaluacion-de-la-conciencia-fonologica-en-el…"
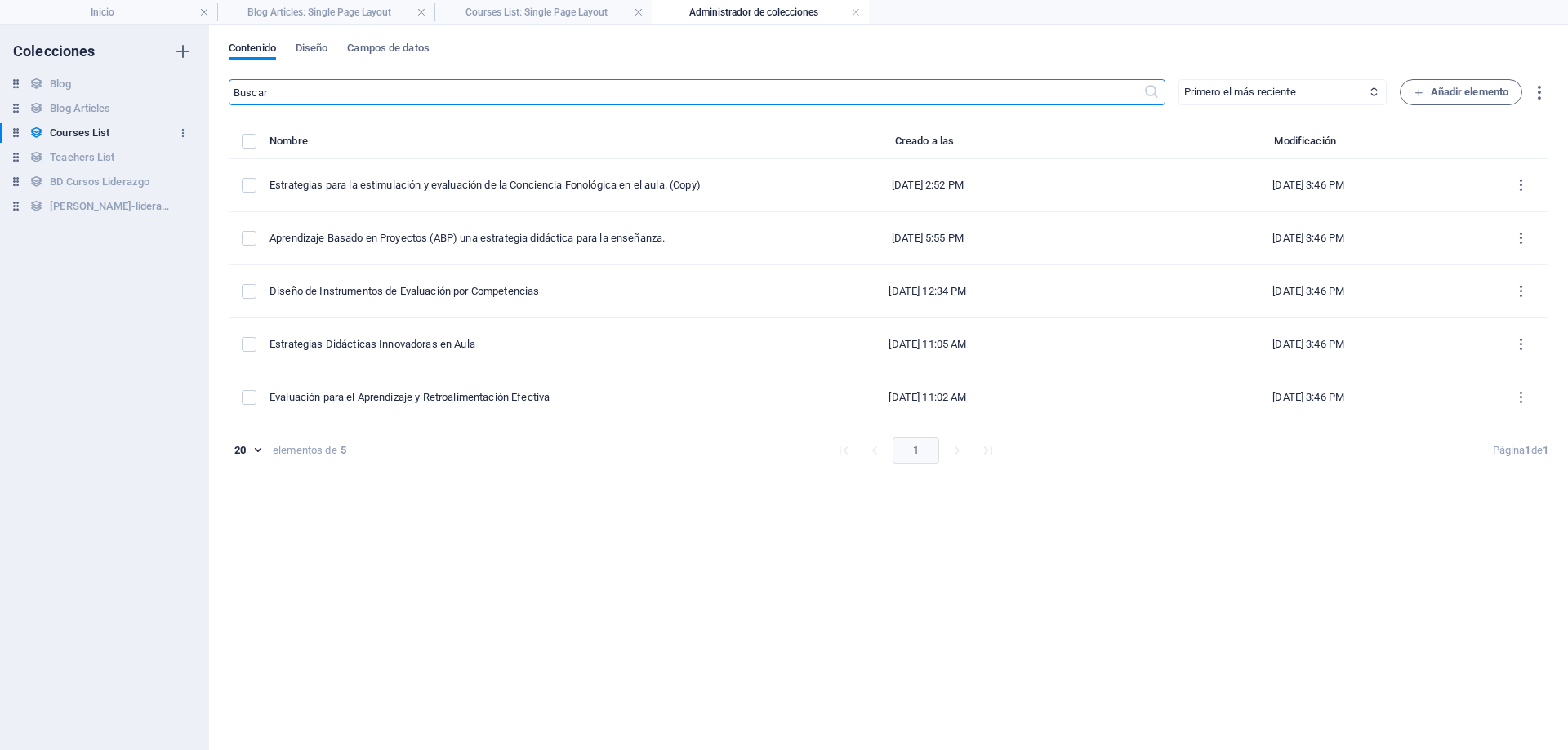
click at [77, 139] on h6 "Courses List" at bounding box center [80, 133] width 59 height 20
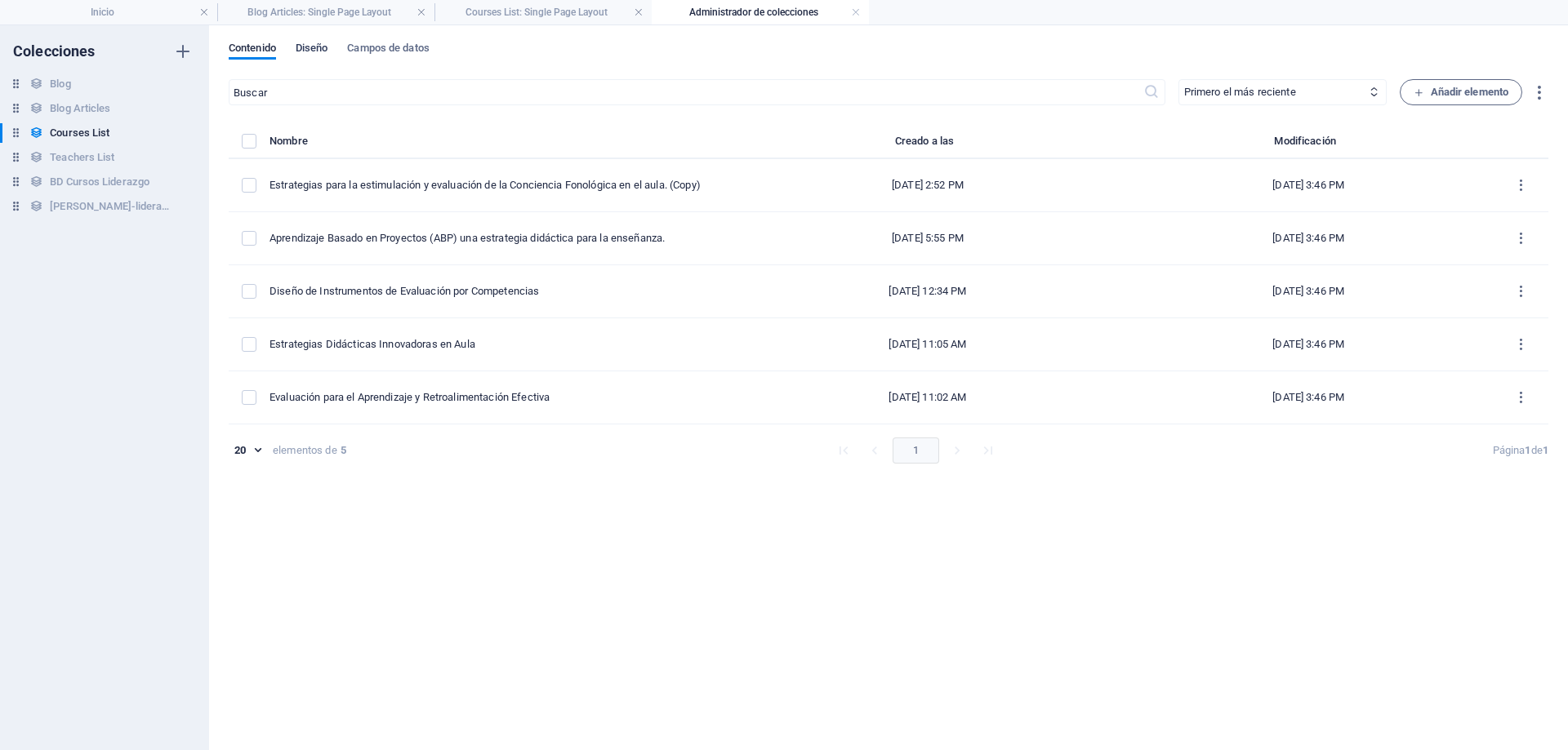
click at [320, 48] on span "Diseño" at bounding box center [311, 49] width 32 height 22
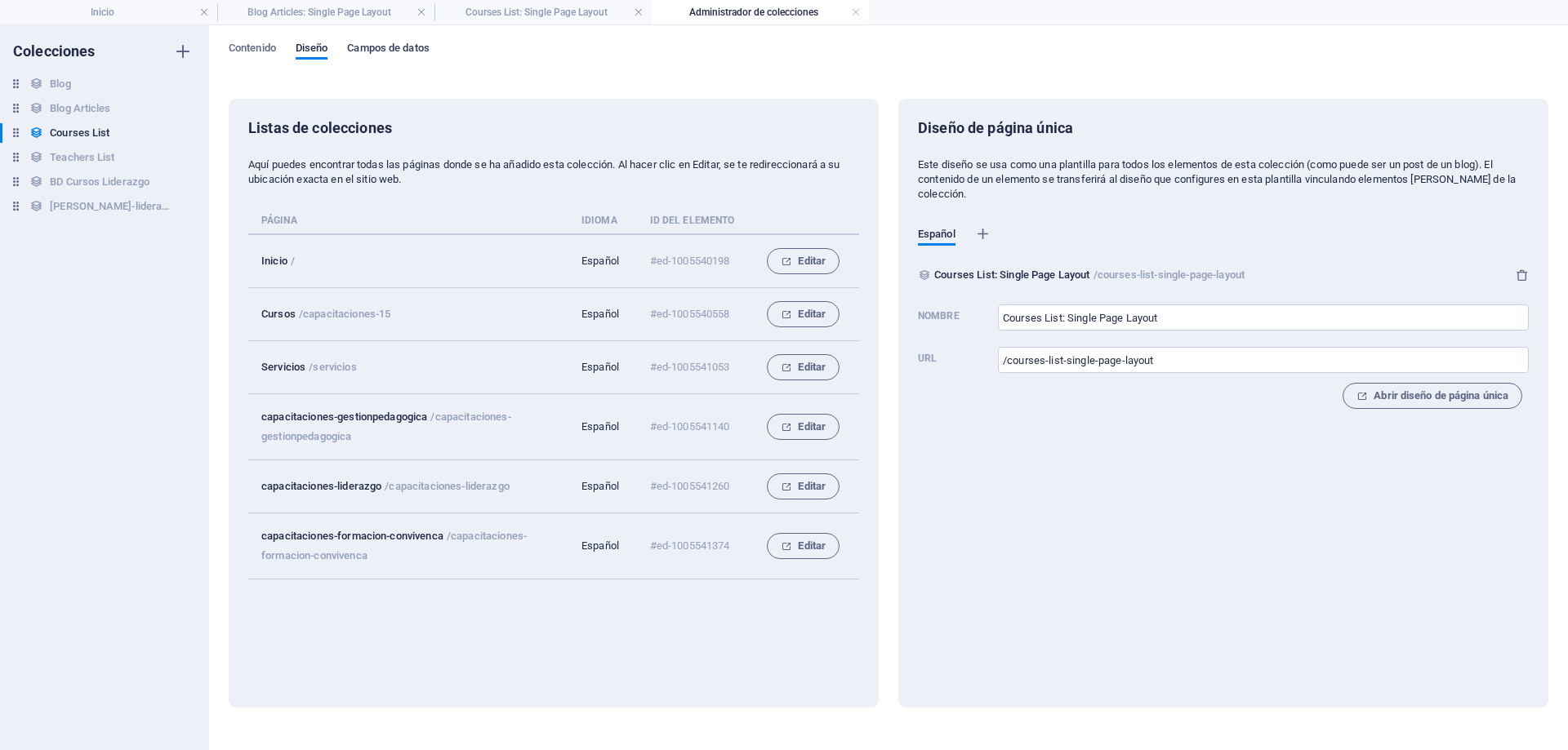
click at [394, 52] on span "Campos de datos" at bounding box center [388, 49] width 82 height 22
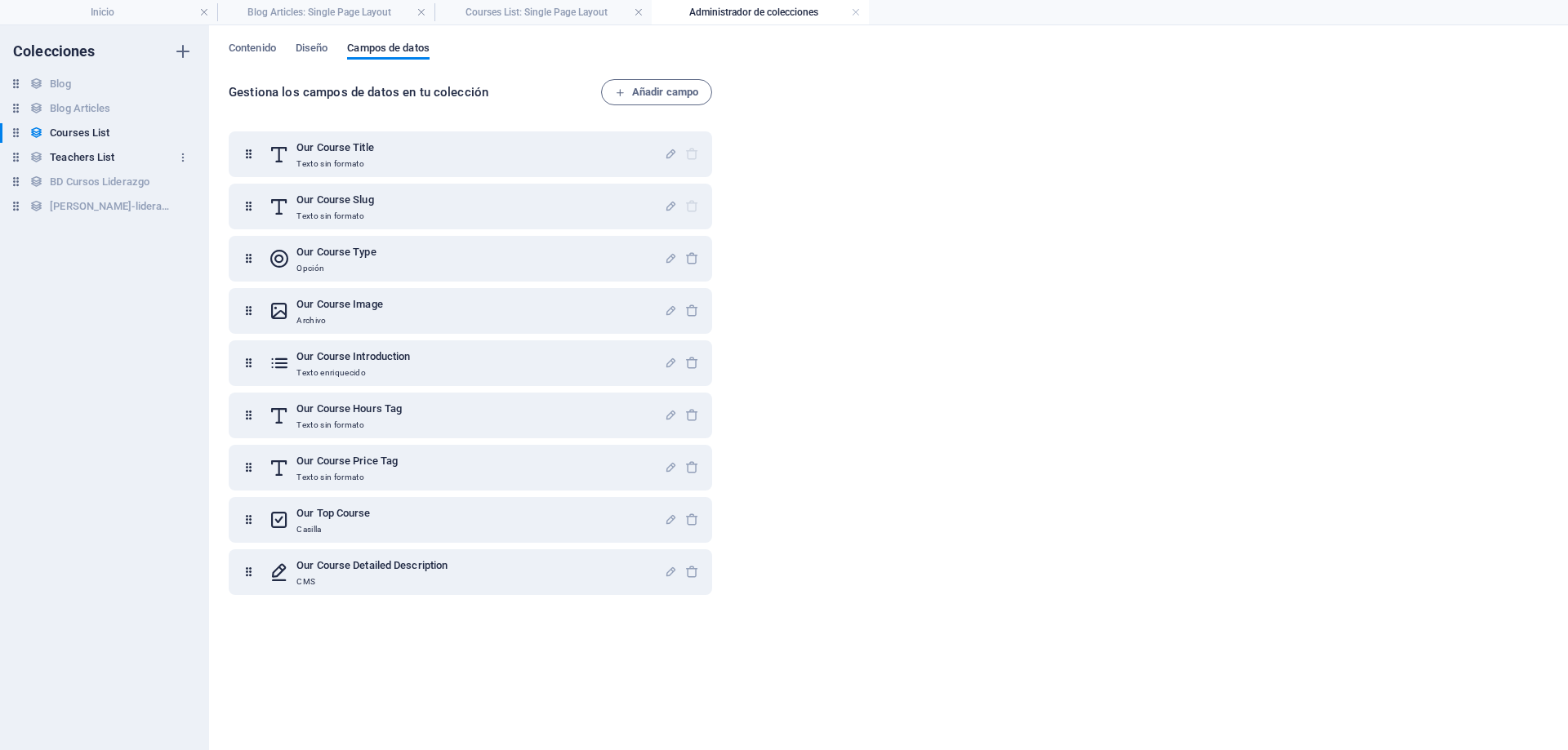
click at [107, 154] on h6 "Teachers List" at bounding box center [83, 158] width 65 height 20
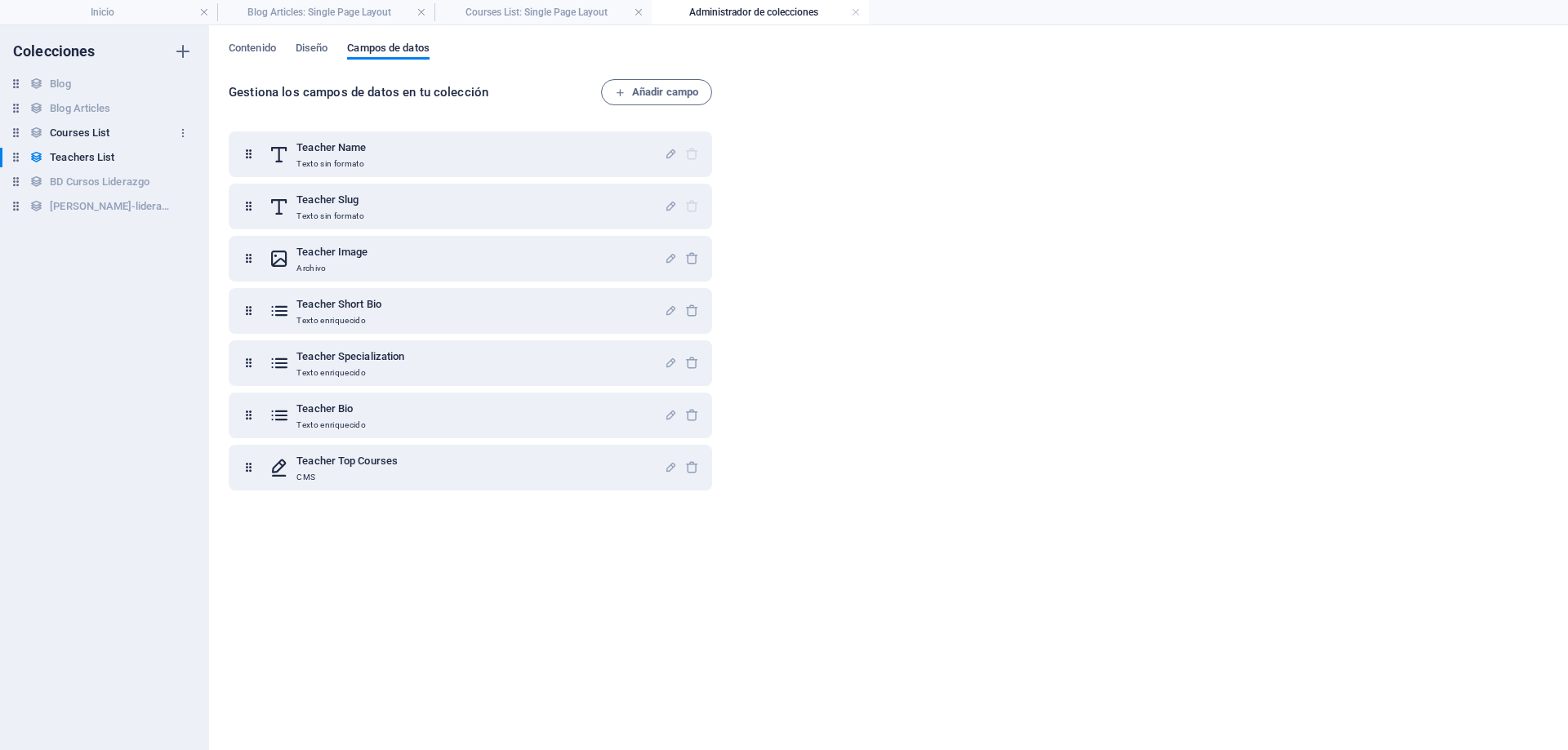
click at [106, 128] on h6 "Courses List" at bounding box center [80, 133] width 59 height 20
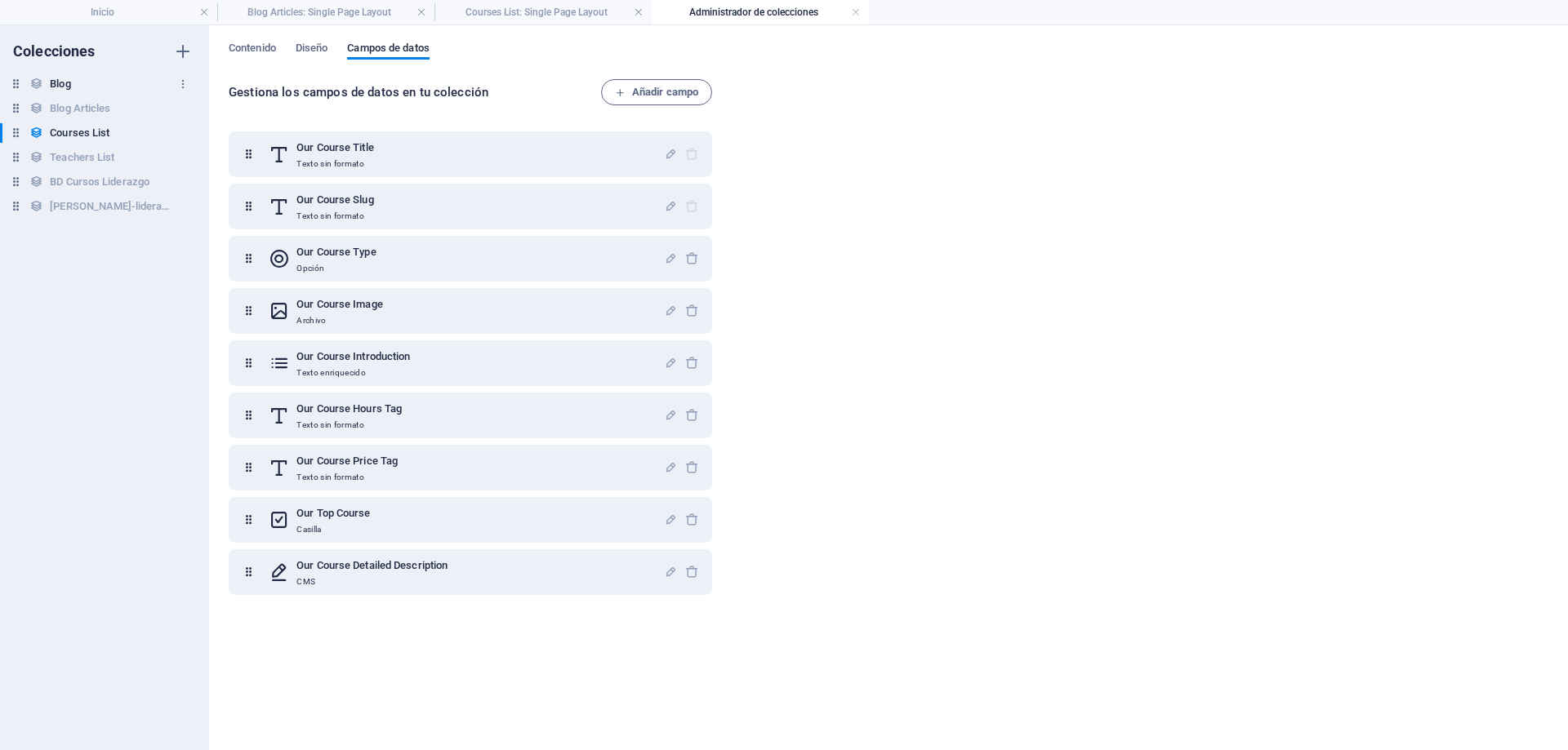
click at [70, 83] on h6 "Blog" at bounding box center [60, 84] width 21 height 20
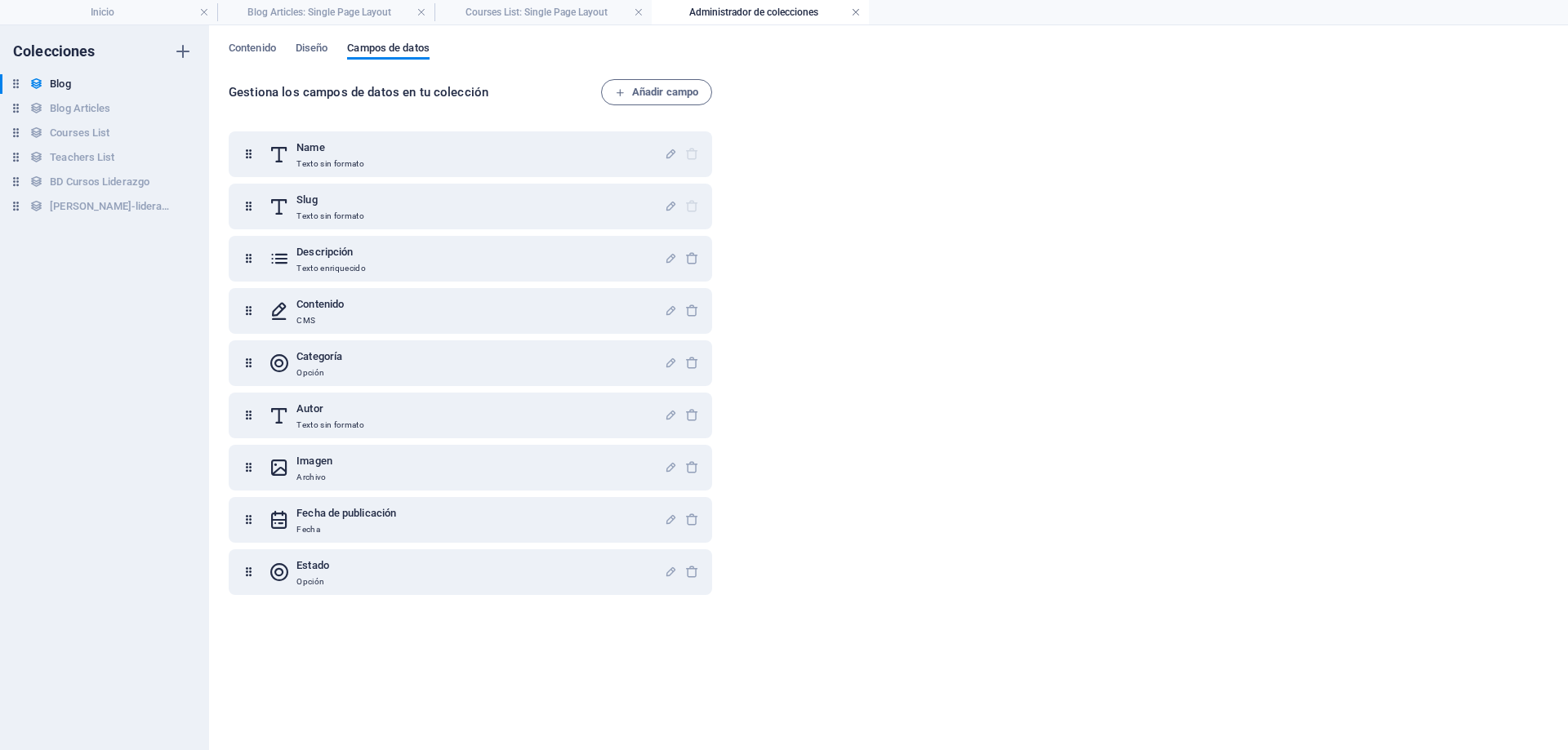
click at [852, 11] on link at bounding box center [855, 12] width 10 height 15
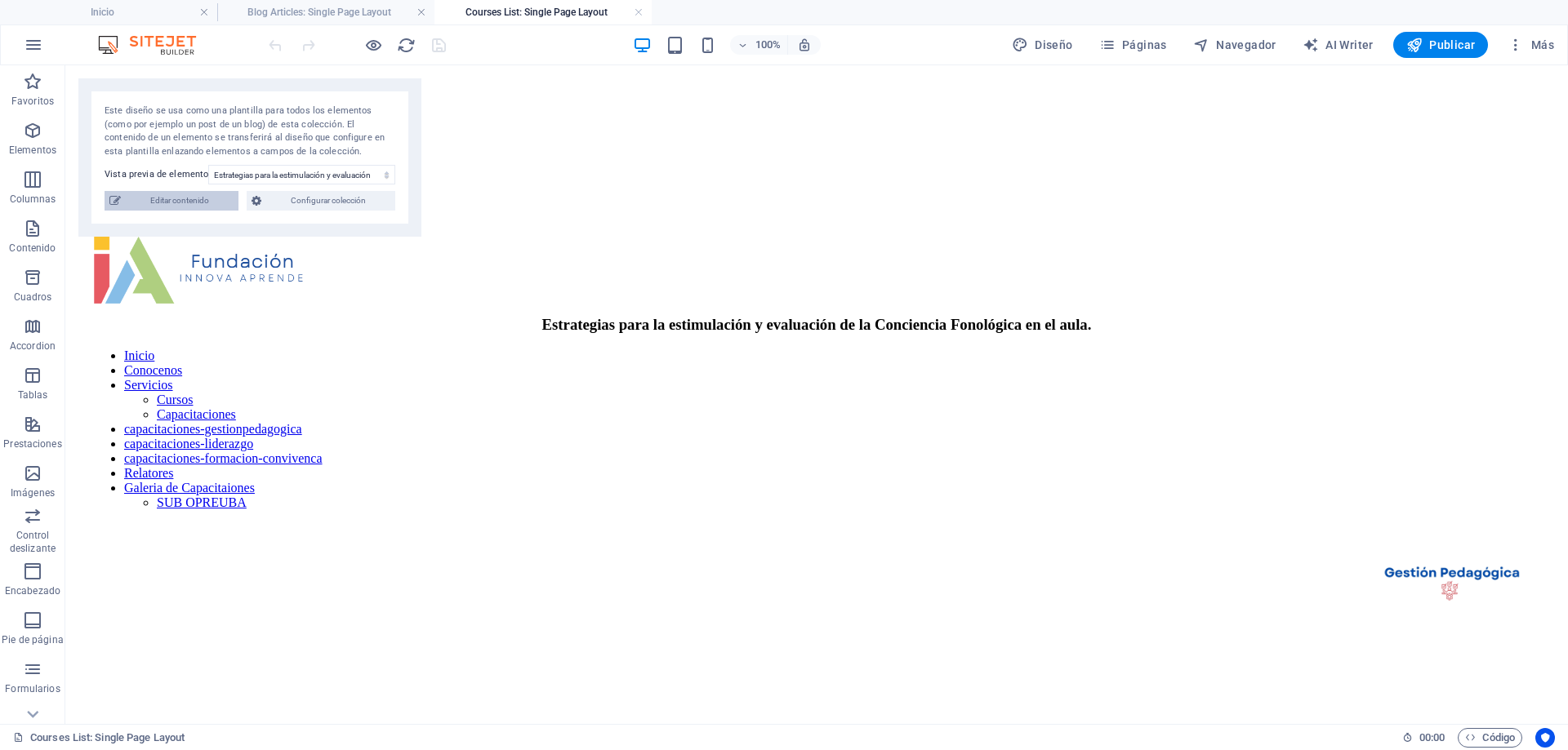
click at [201, 208] on span "Editar contenido" at bounding box center [180, 201] width 108 height 20
select select "Creativity"
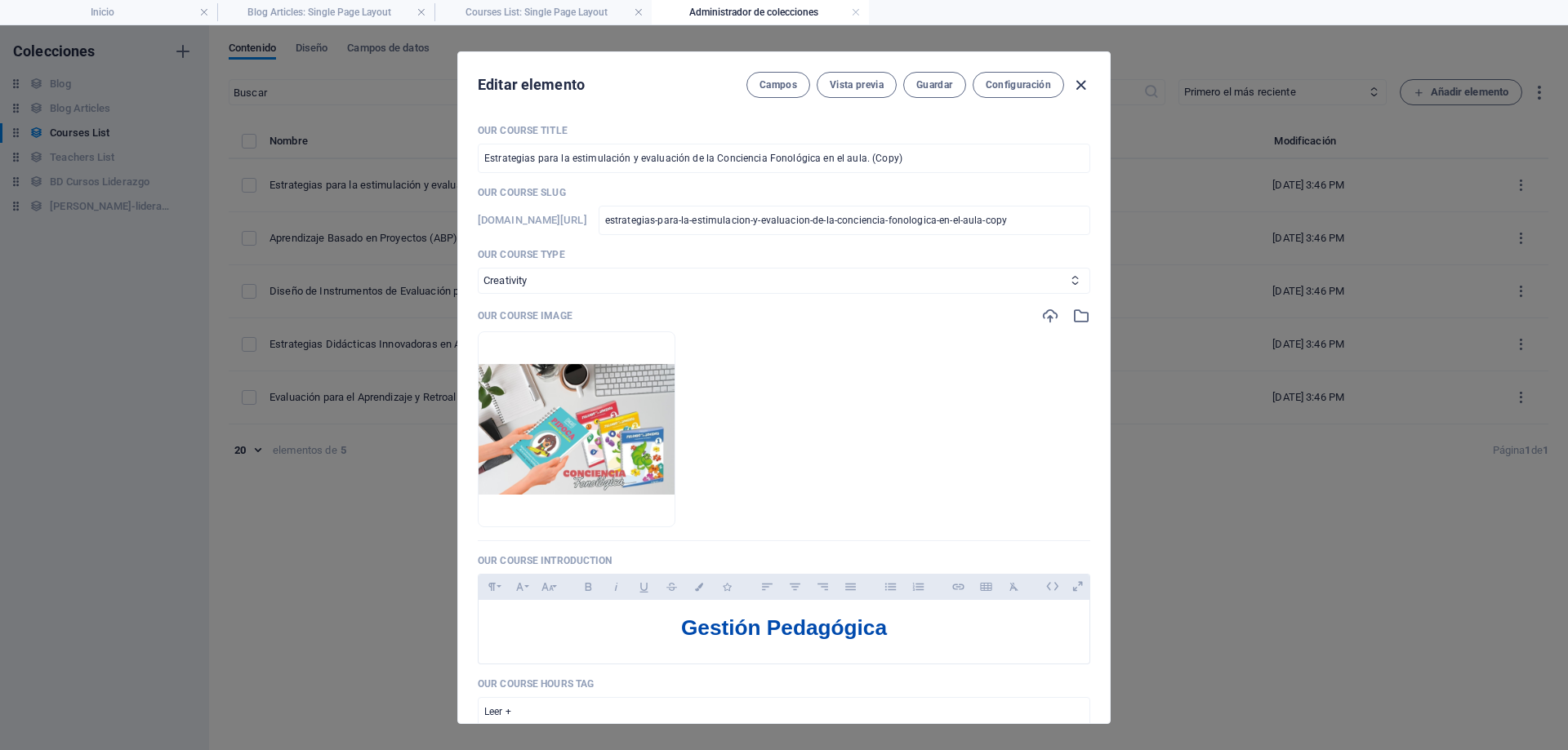
click at [1077, 86] on icon "button" at bounding box center [1081, 85] width 19 height 19
checkbox input "false"
type input "estrategias-para-la-estimulacion-y-evaluacion-de-la-conciencia-fonologica-en-el…"
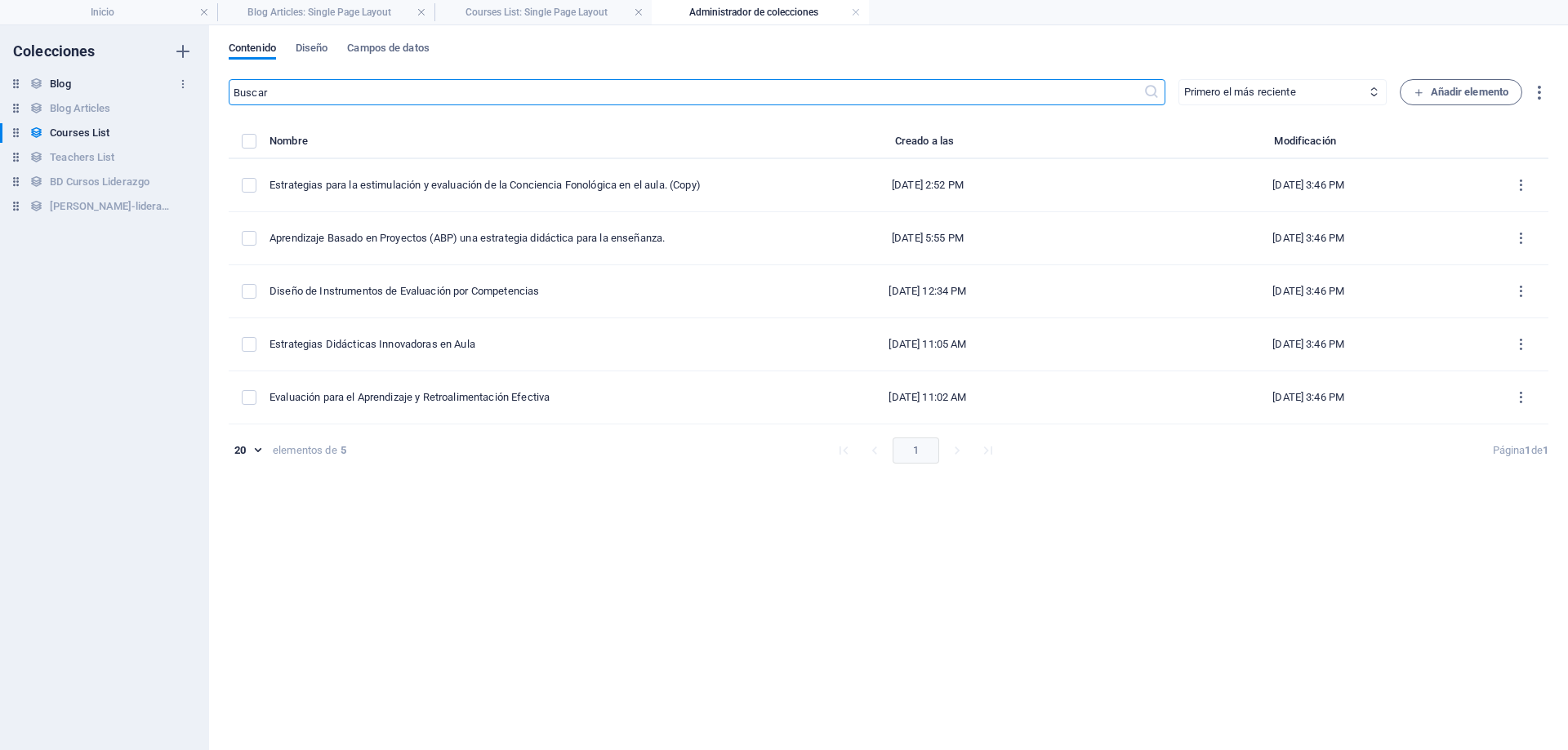
click at [53, 83] on h6 "Blog" at bounding box center [60, 84] width 21 height 20
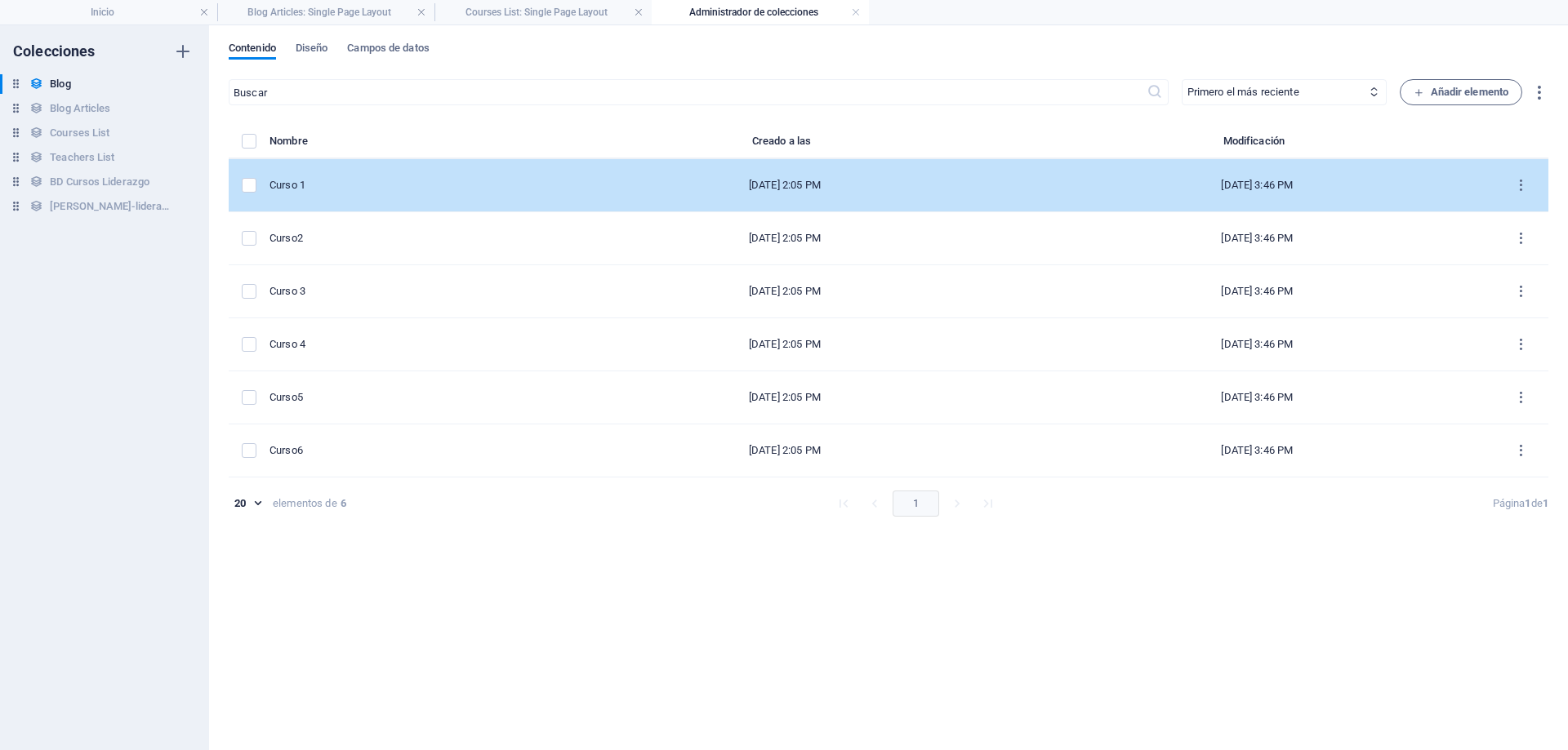
click at [346, 179] on div "Curso 1" at bounding box center [402, 185] width 267 height 14
select select "Category 1"
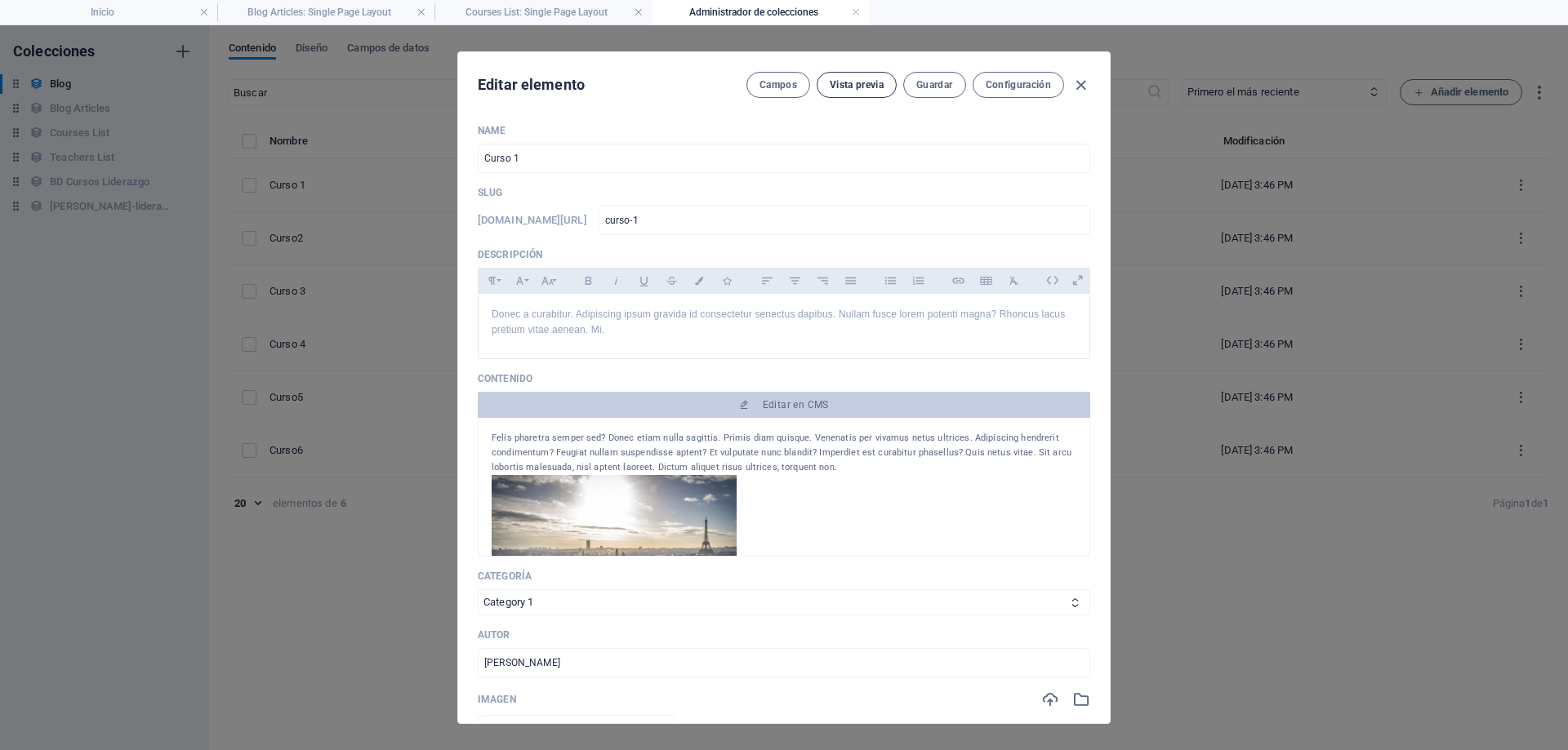
click at [873, 83] on span "Vista previa" at bounding box center [857, 84] width 54 height 13
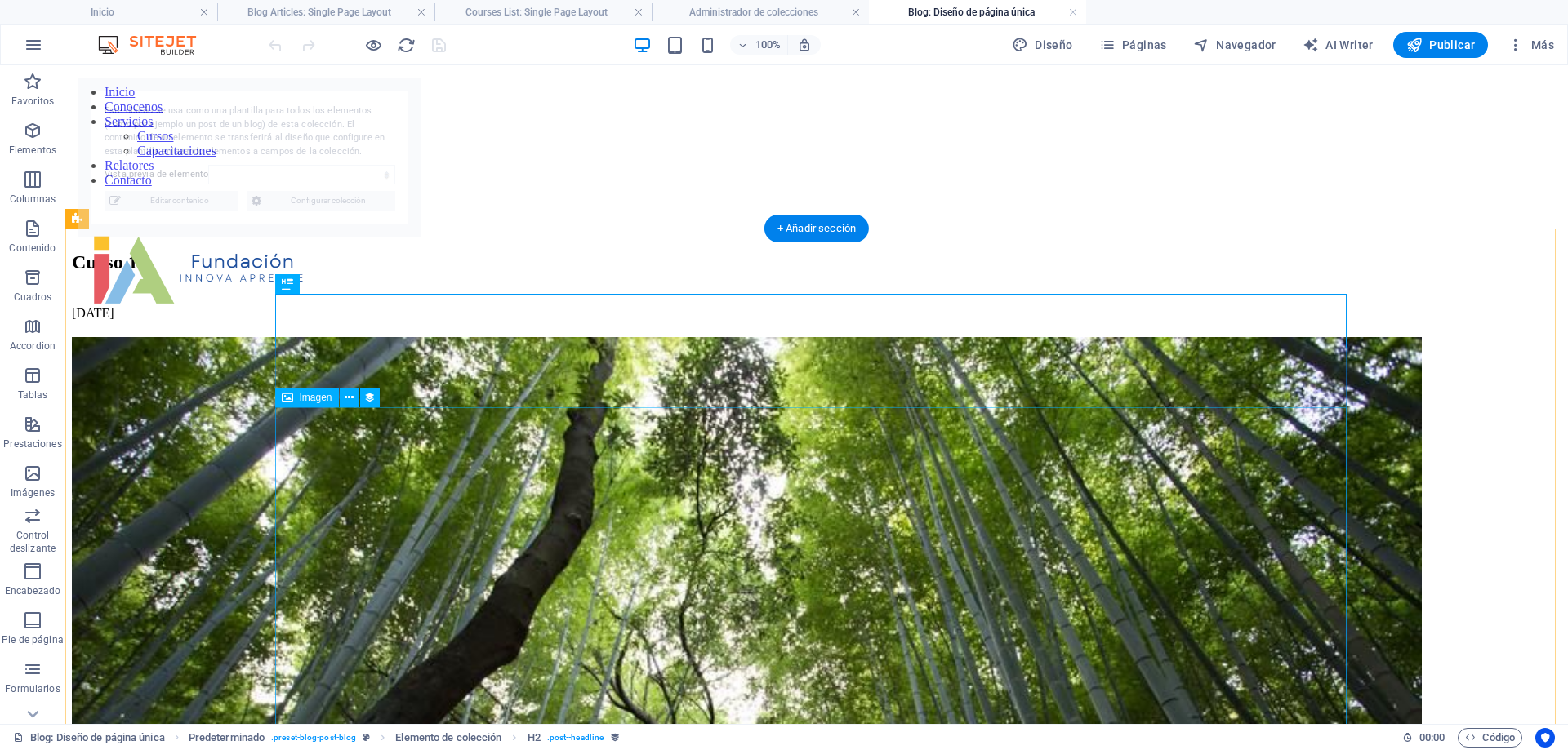
select select "68dec894553478a8190e3969"
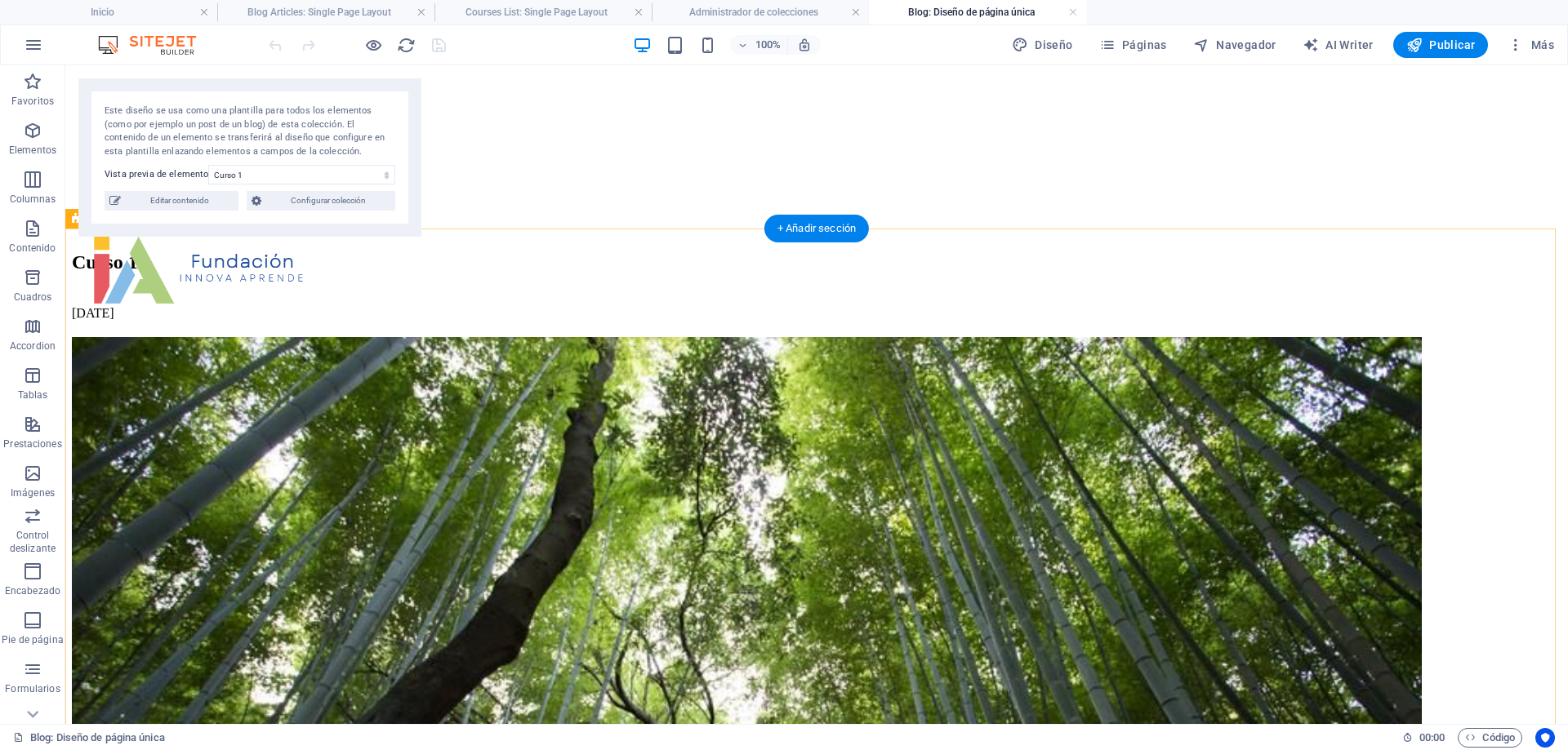
click at [357, 204] on span "Configurar colección" at bounding box center [328, 201] width 124 height 20
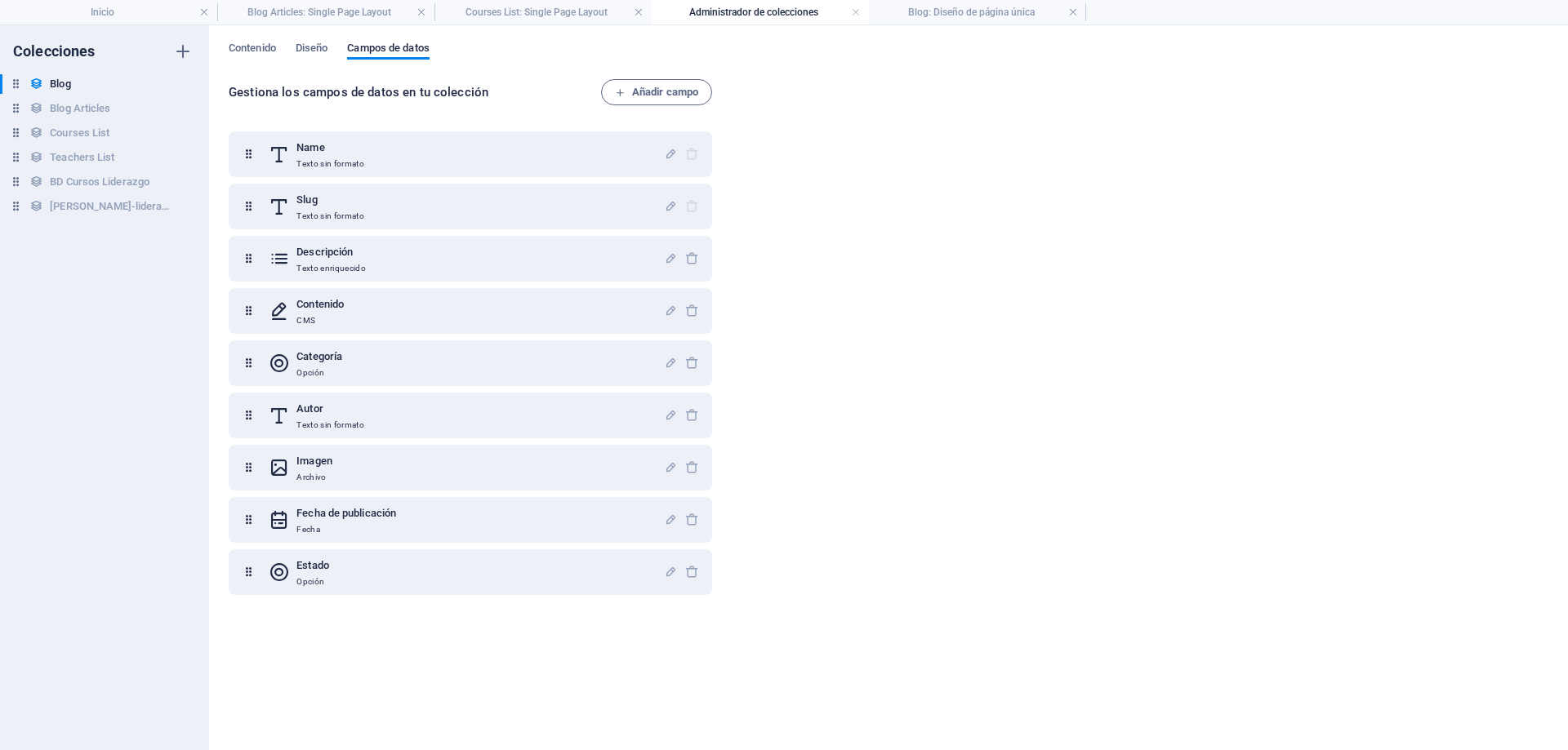
click at [1124, 275] on div "Gestiona los campos de datos en tu colección Añadir campo Name Texto sin format…" at bounding box center [889, 406] width 1320 height 655
click at [1259, 213] on div "Gestiona los campos de datos en tu colección Añadir campo Name Texto sin format…" at bounding box center [889, 406] width 1320 height 655
click at [127, 9] on h4 "Inicio" at bounding box center [109, 13] width 217 height 18
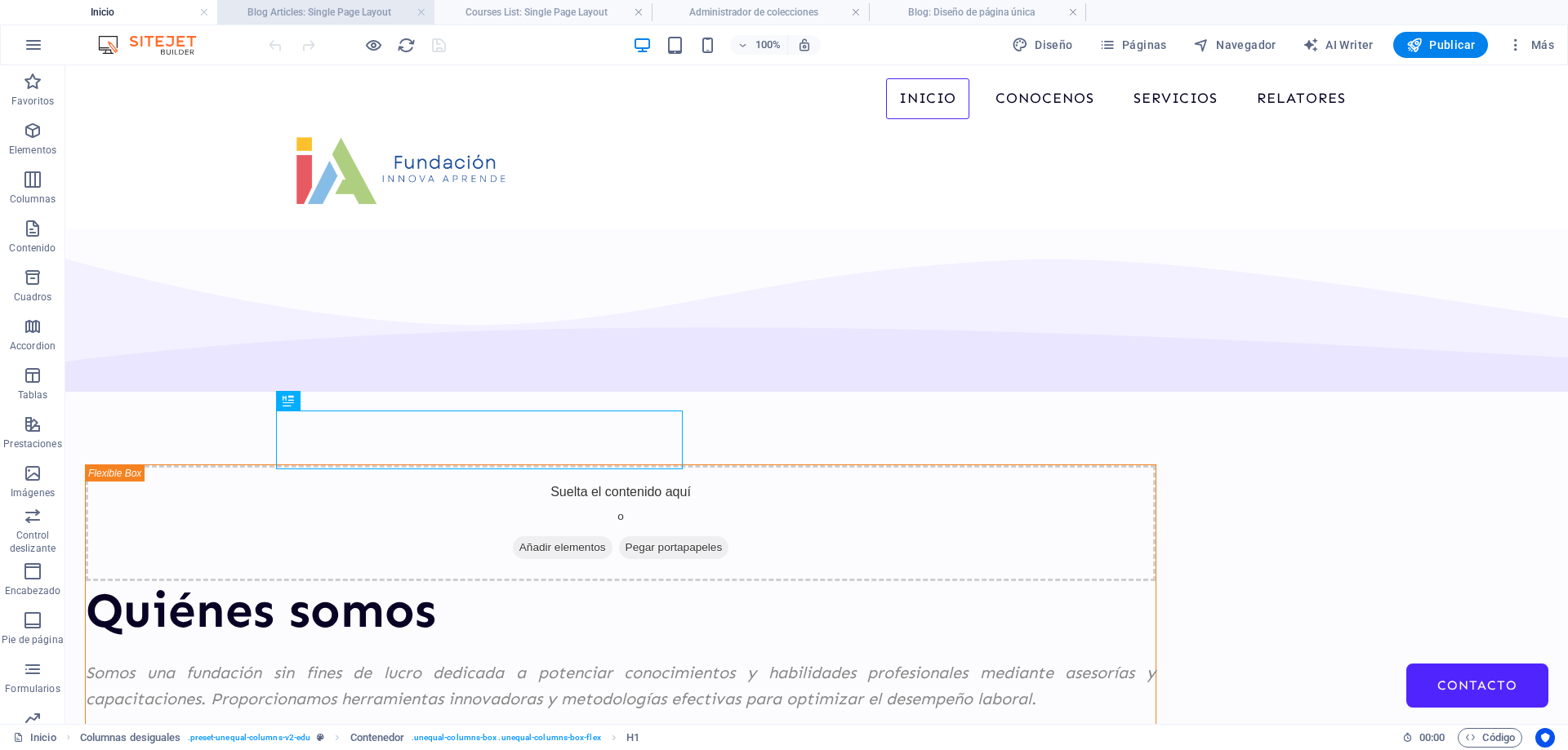
click at [271, 7] on h4 "Blog Articles: Single Page Layout" at bounding box center [326, 13] width 217 height 18
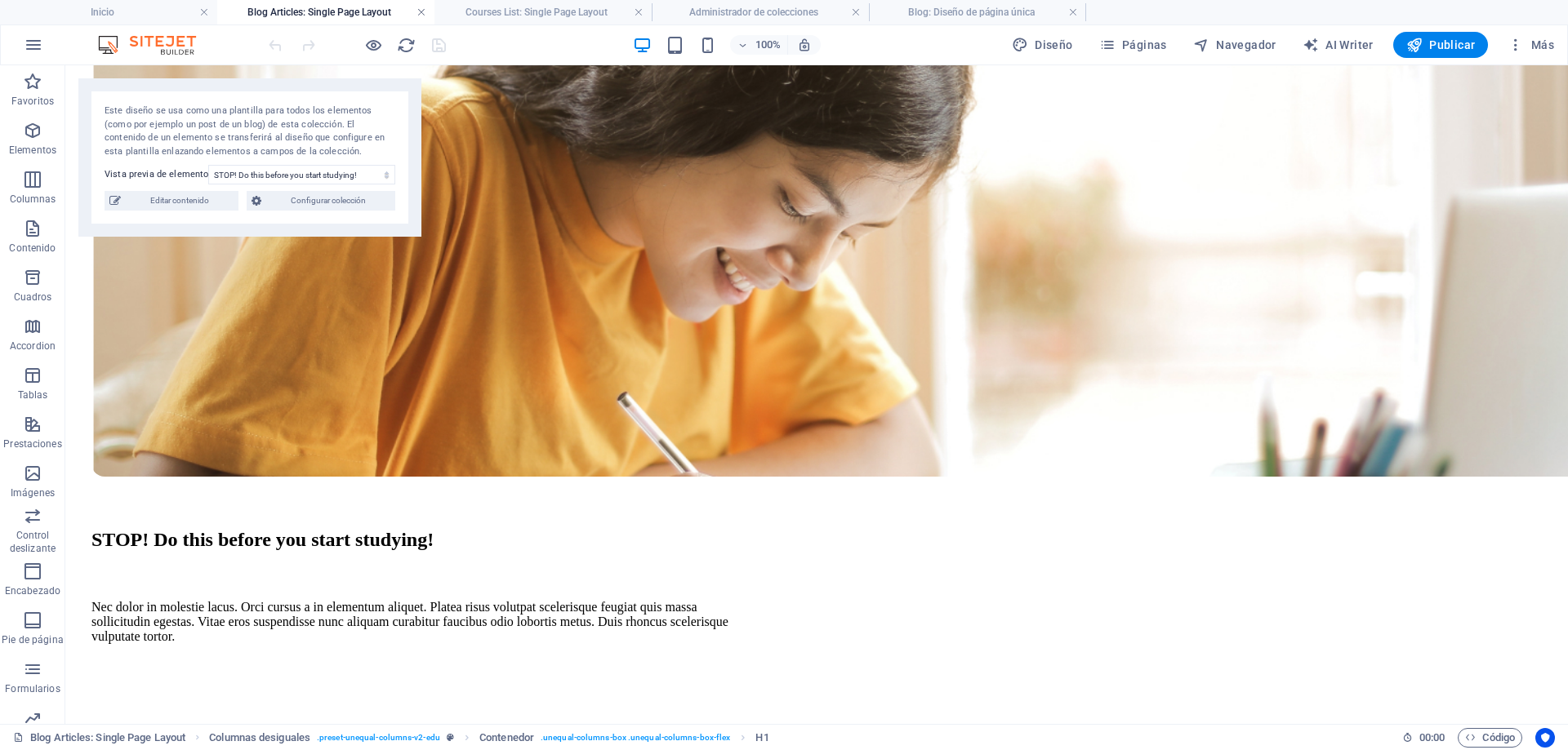
click at [421, 13] on link at bounding box center [421, 12] width 10 height 15
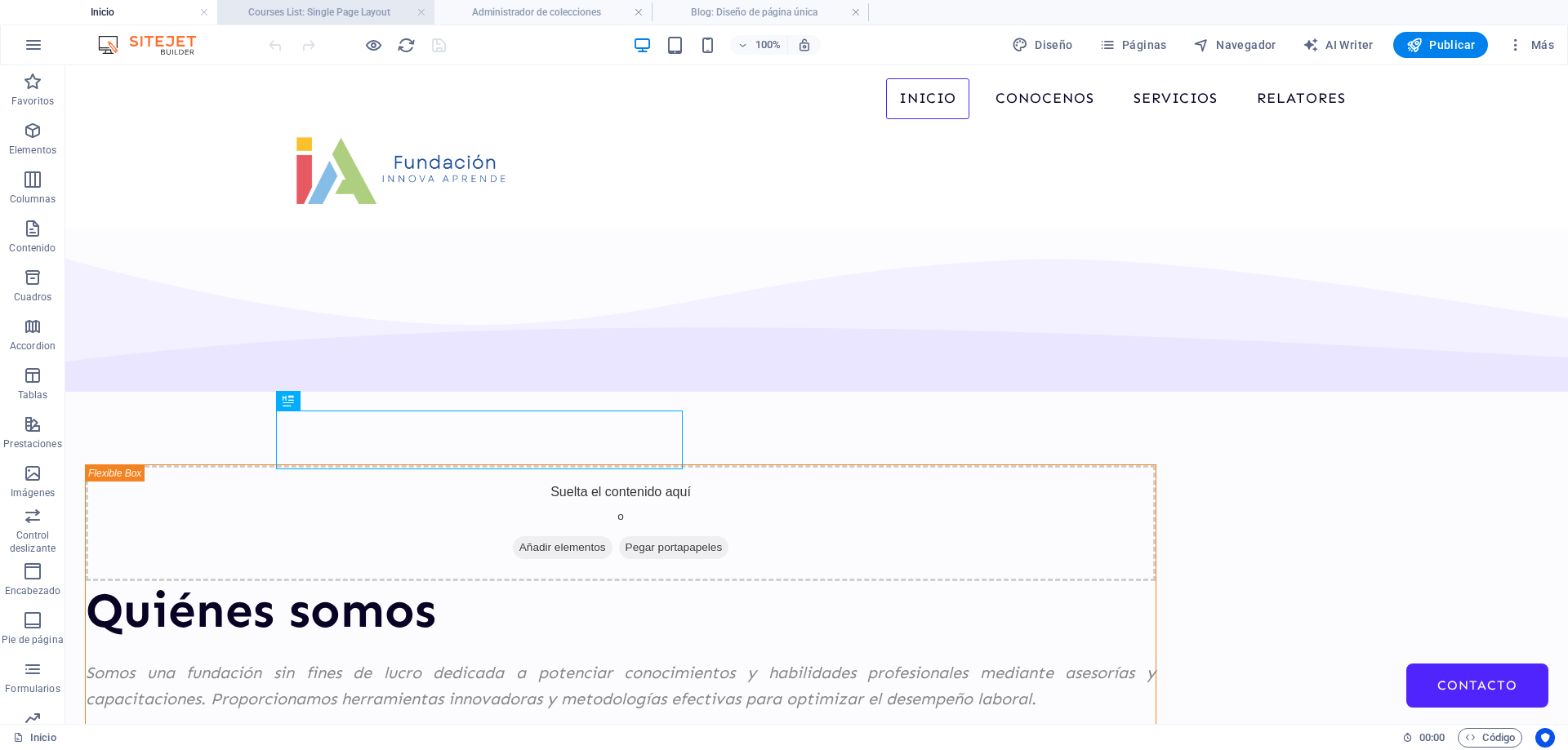
click at [380, 20] on h4 "Courses List: Single Page Layout" at bounding box center [326, 13] width 217 height 18
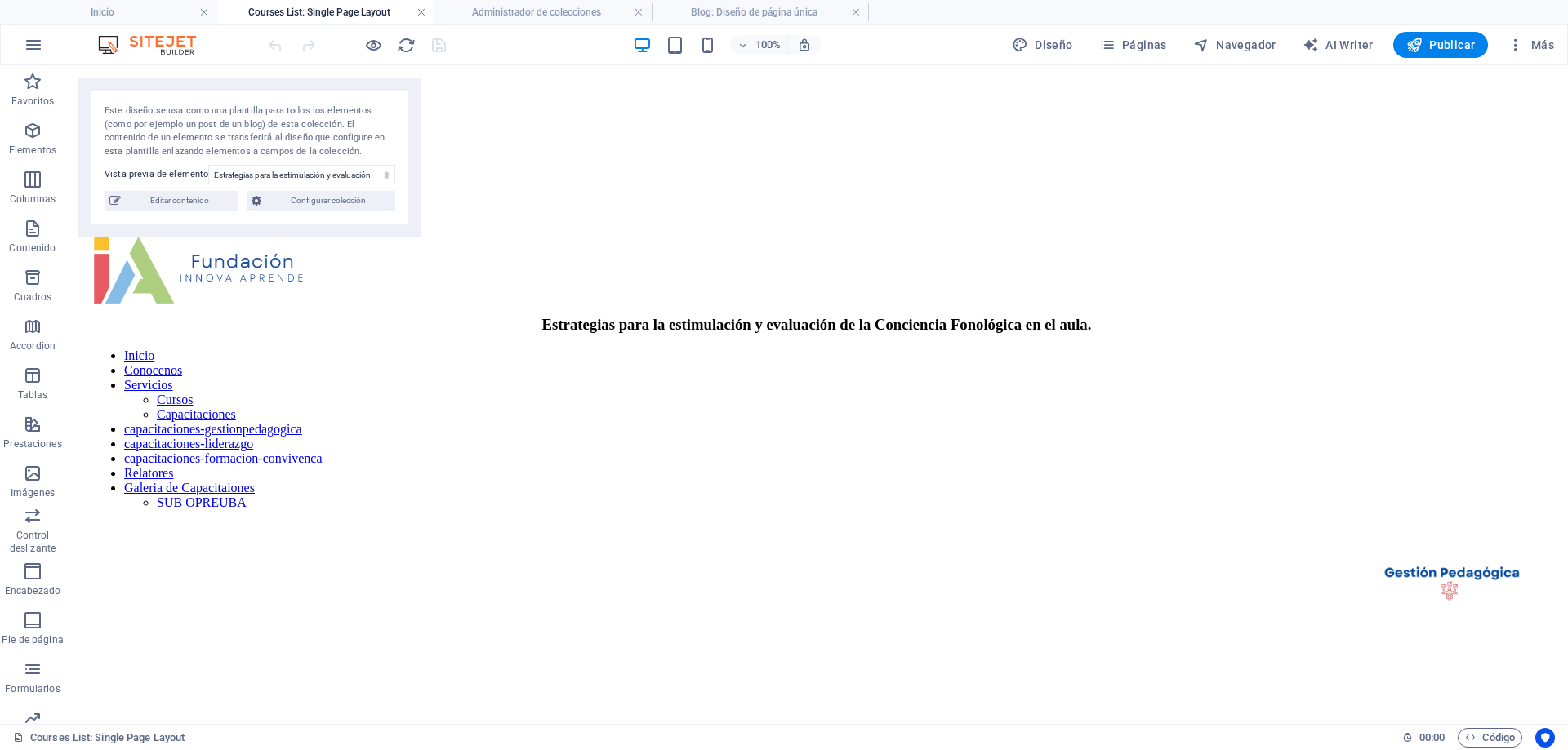
click at [423, 16] on link at bounding box center [421, 12] width 10 height 15
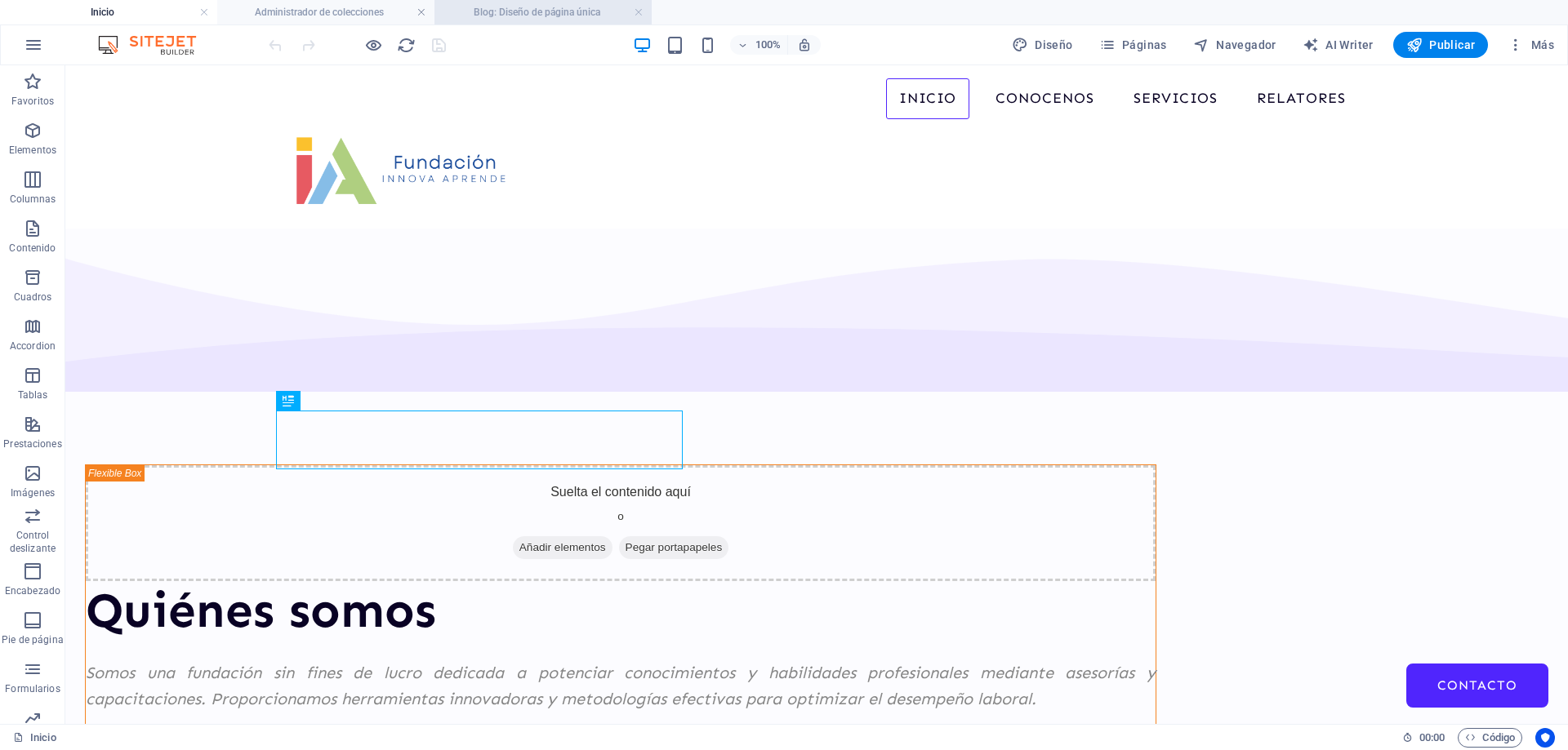
click at [523, 5] on h4 "Blog: Diseño de página única" at bounding box center [543, 13] width 217 height 18
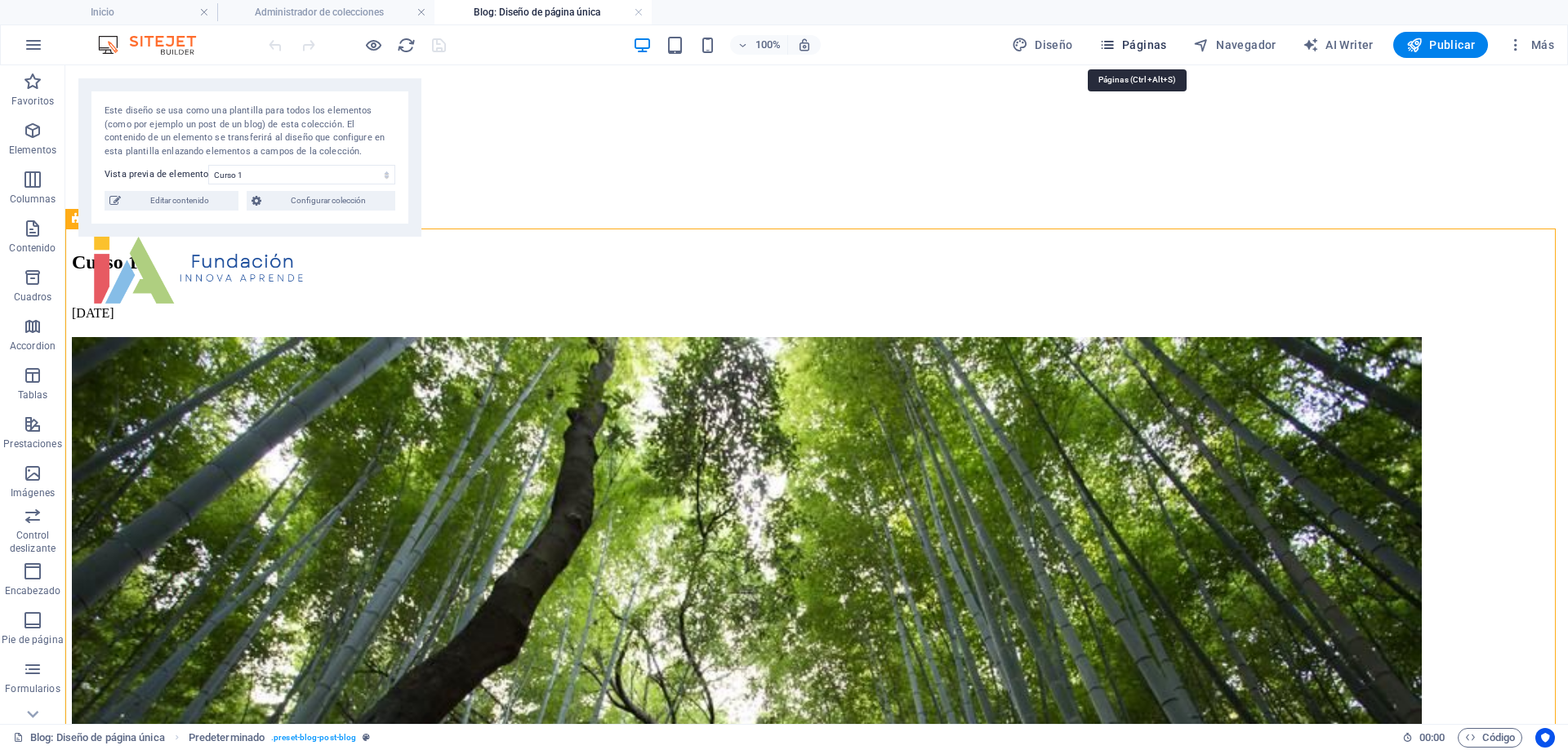
click at [1129, 48] on span "Páginas" at bounding box center [1134, 45] width 68 height 16
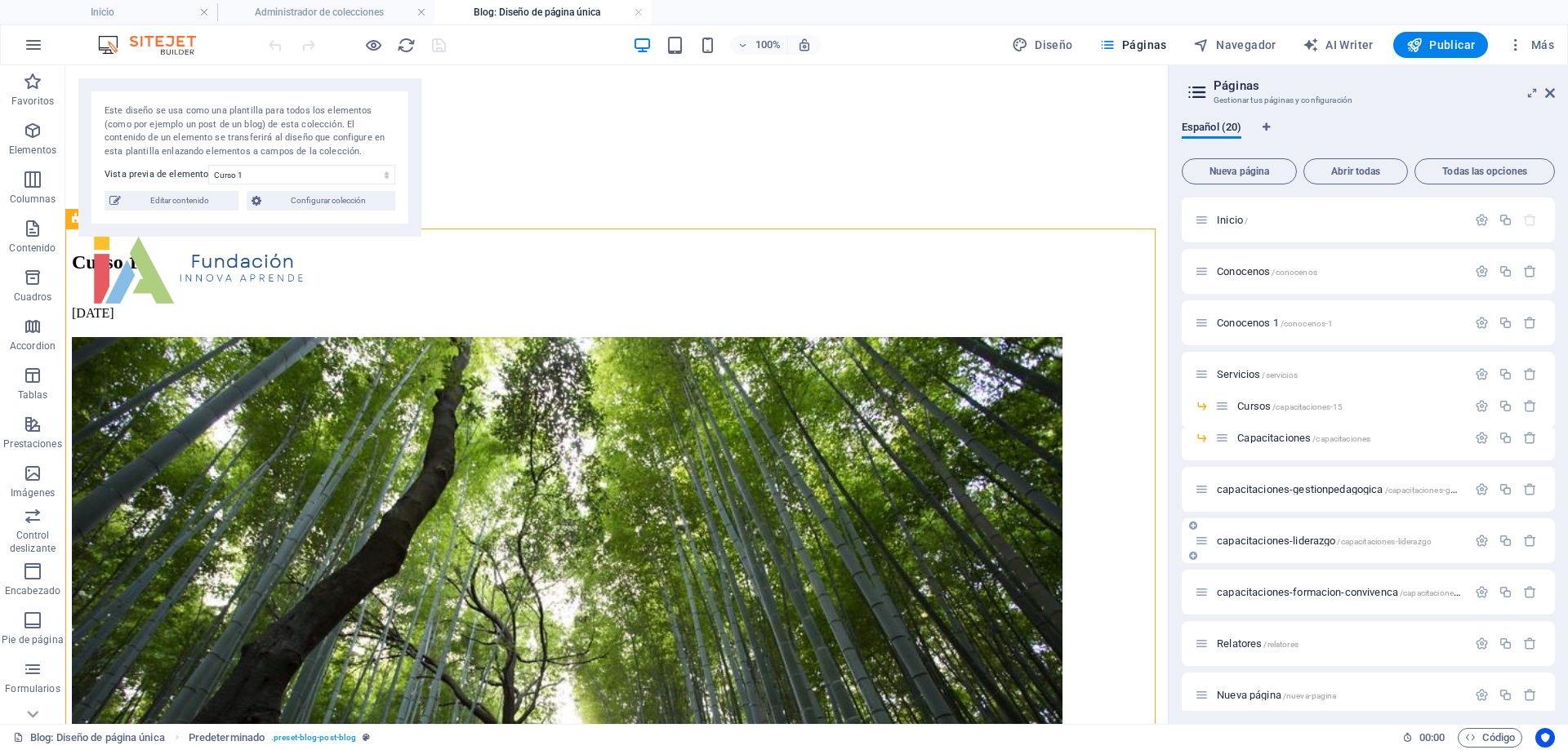
click at [1265, 543] on span "capacitaciones-liderazgo /capacitaciones-liderazgo" at bounding box center [1324, 541] width 215 height 13
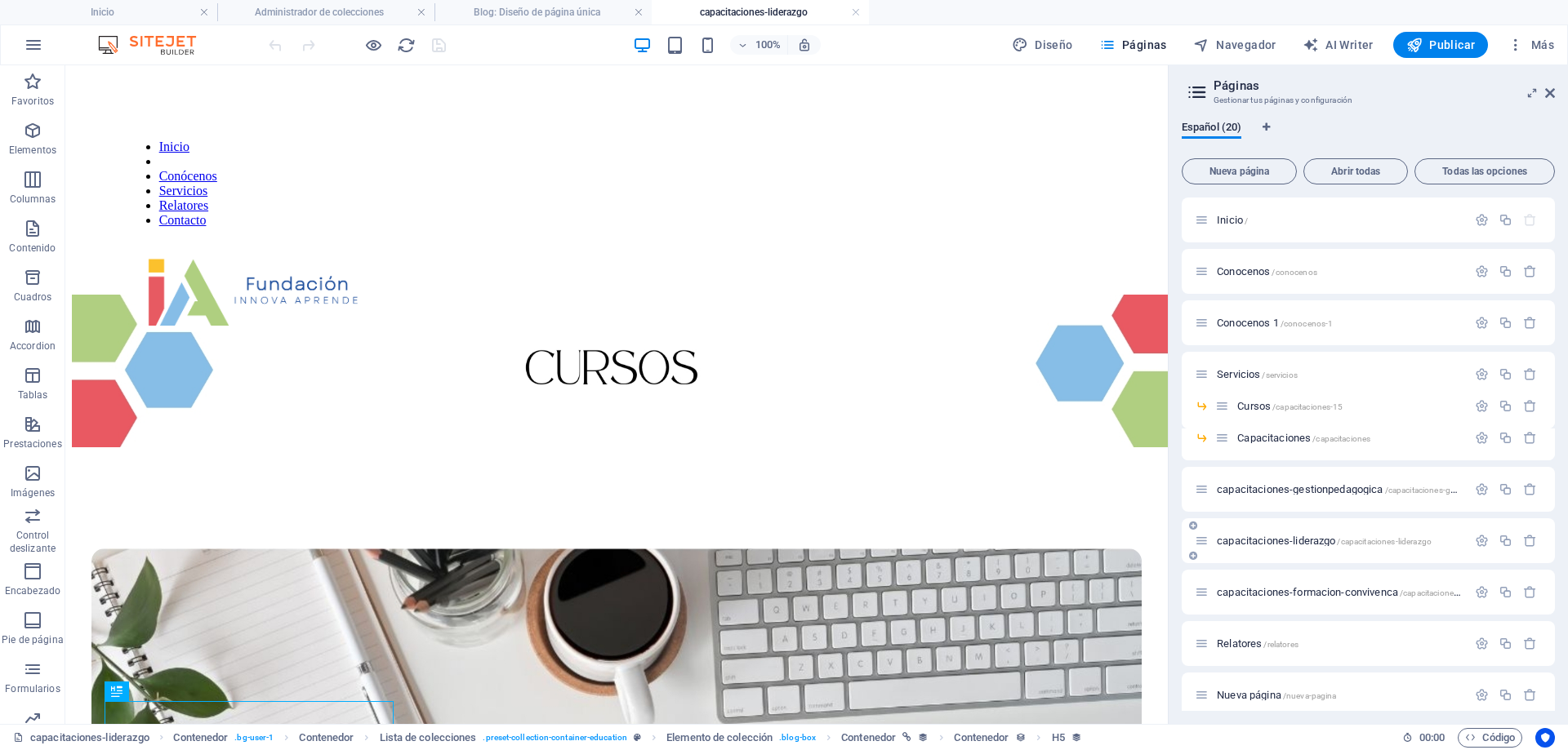
scroll to position [0, 0]
click at [99, 423] on icon at bounding box center [97, 421] width 12 height 20
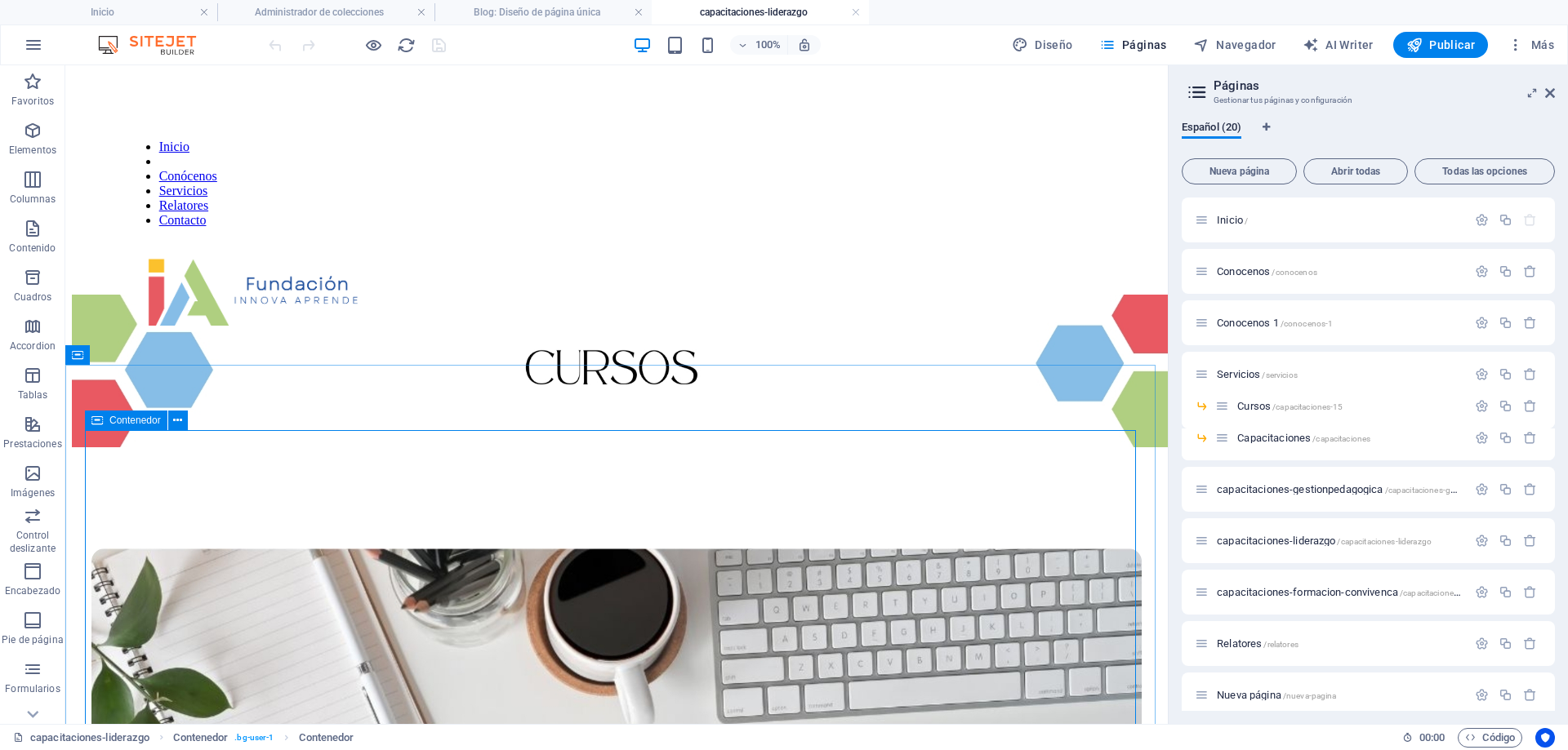
click at [131, 421] on span "Contenedor" at bounding box center [135, 420] width 51 height 10
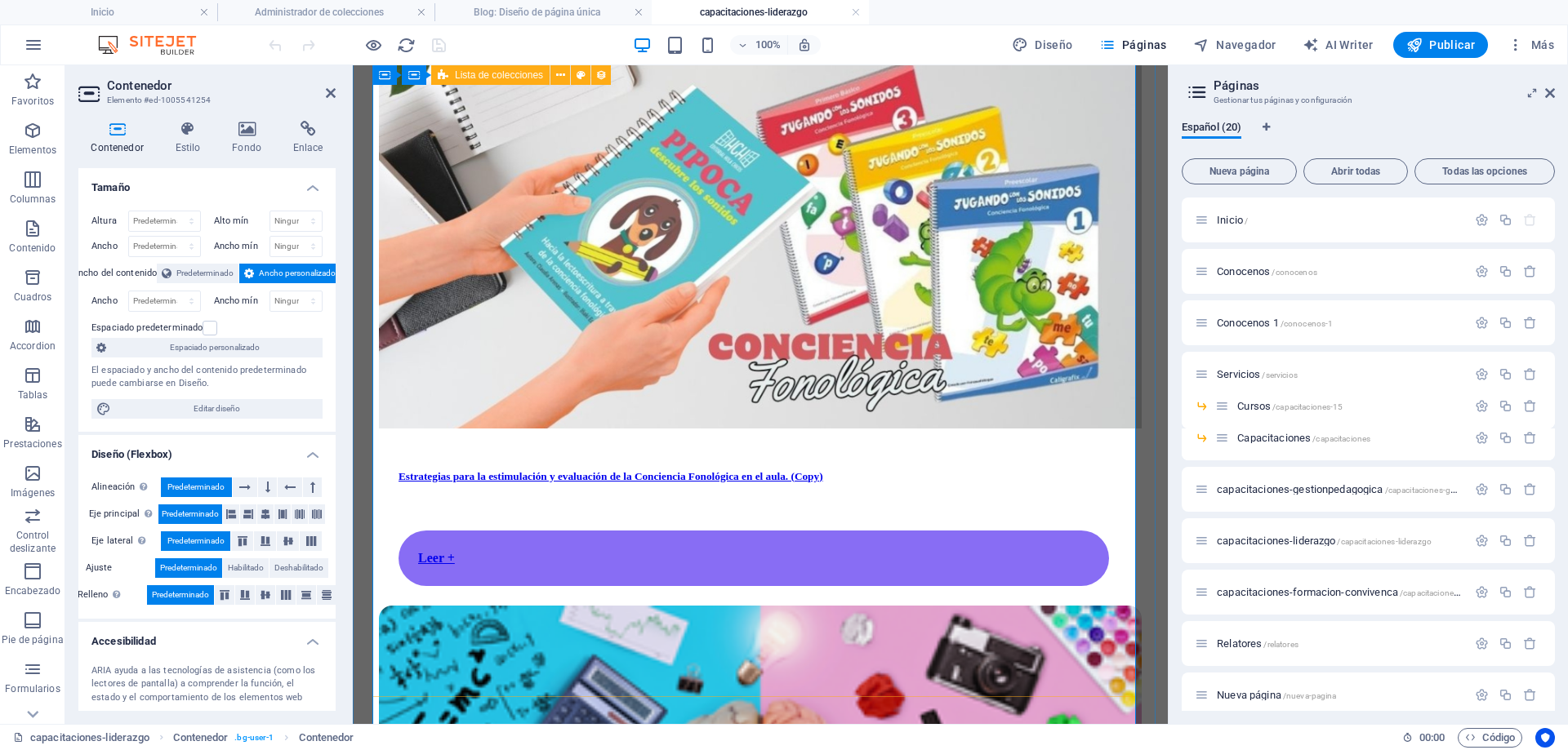
scroll to position [653, 0]
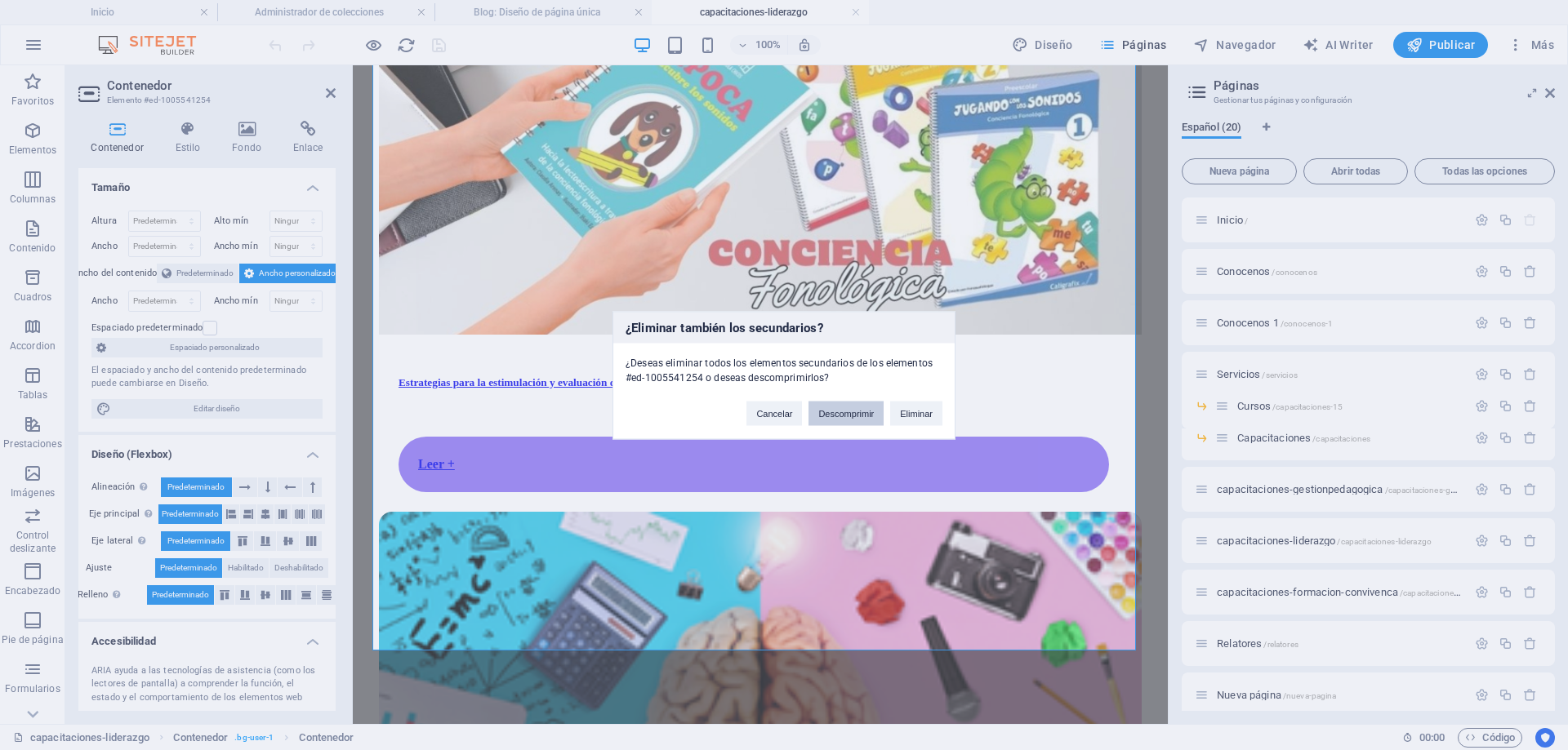
click at [865, 416] on button "Descomprimir" at bounding box center [846, 413] width 75 height 24
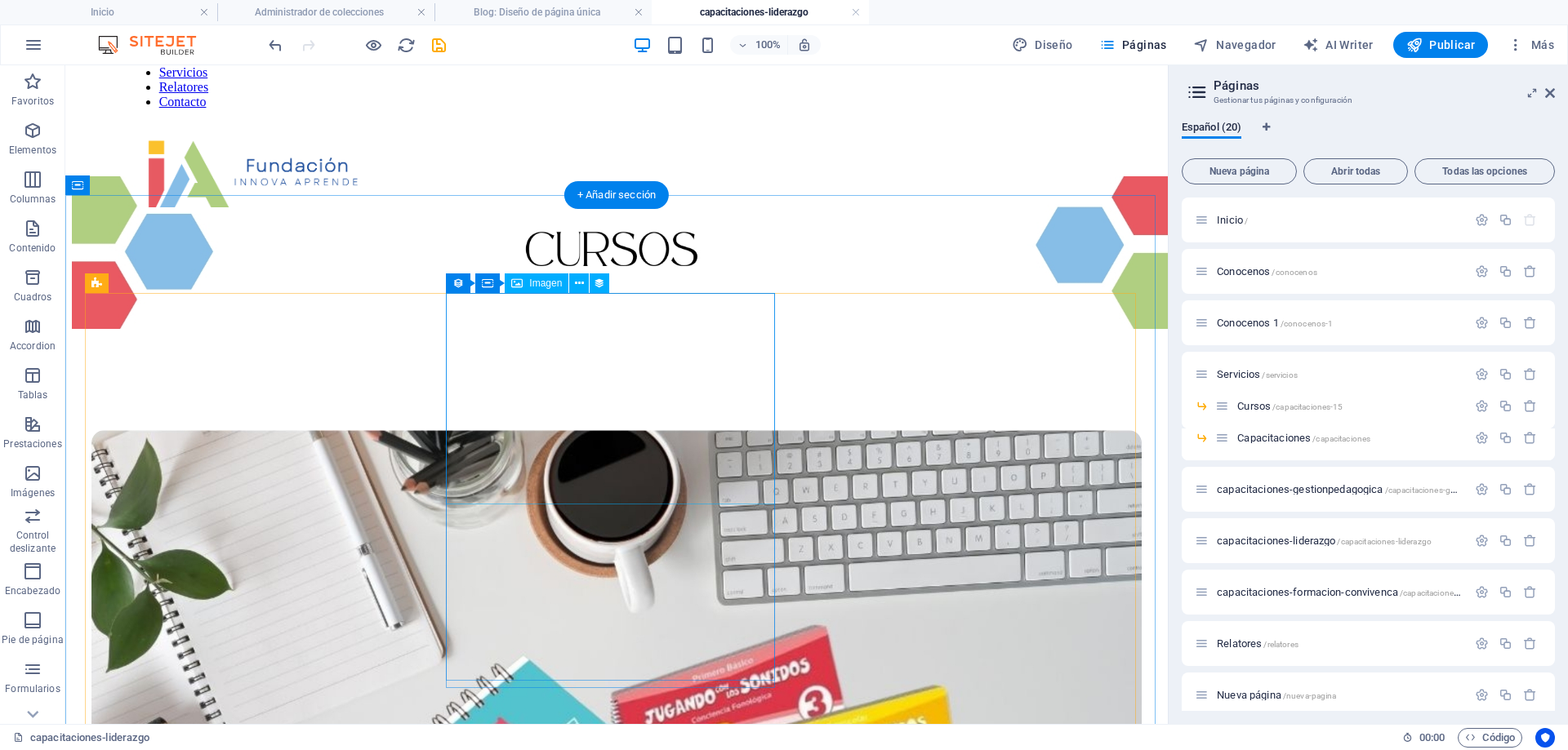
scroll to position [93, 0]
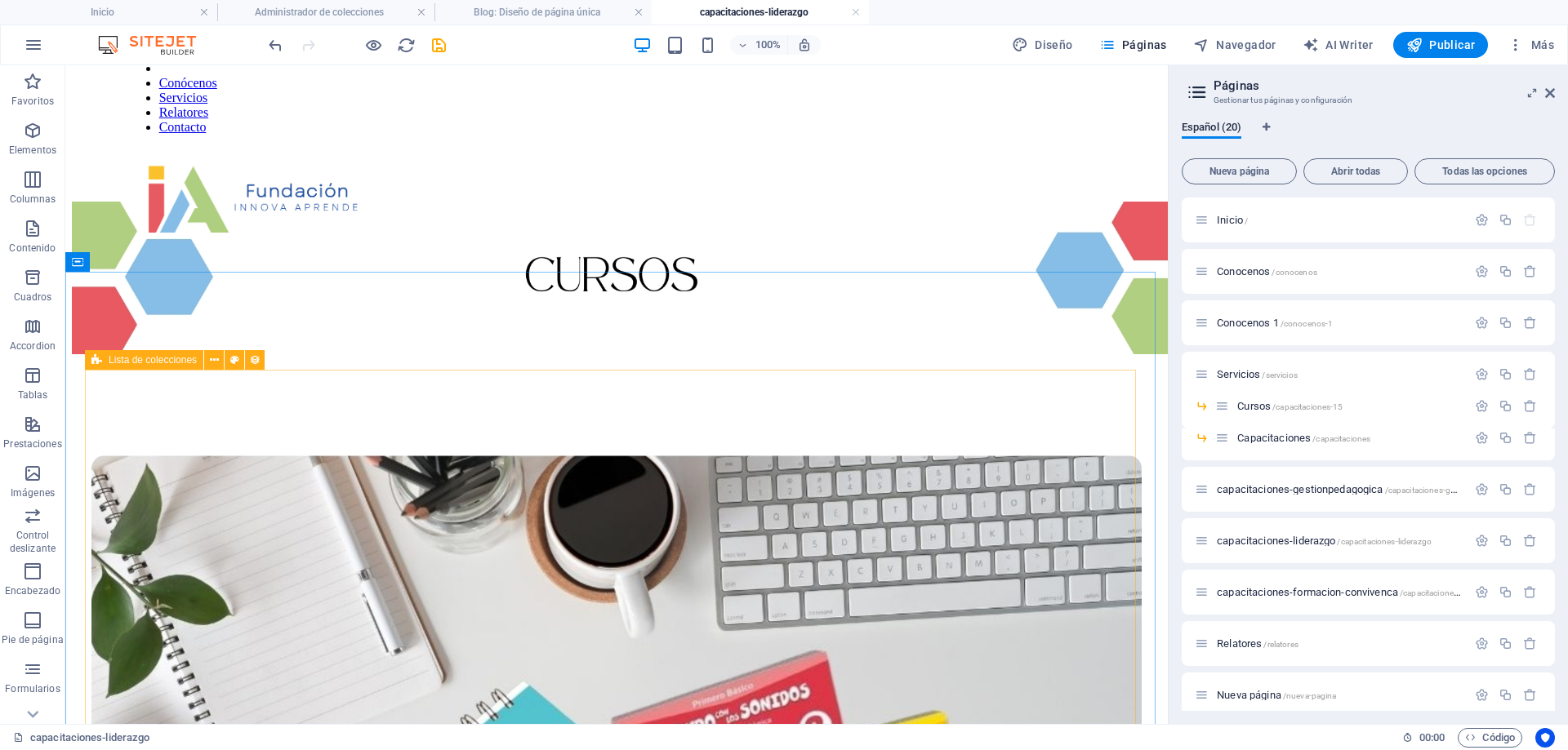
click at [101, 359] on icon at bounding box center [97, 360] width 11 height 20
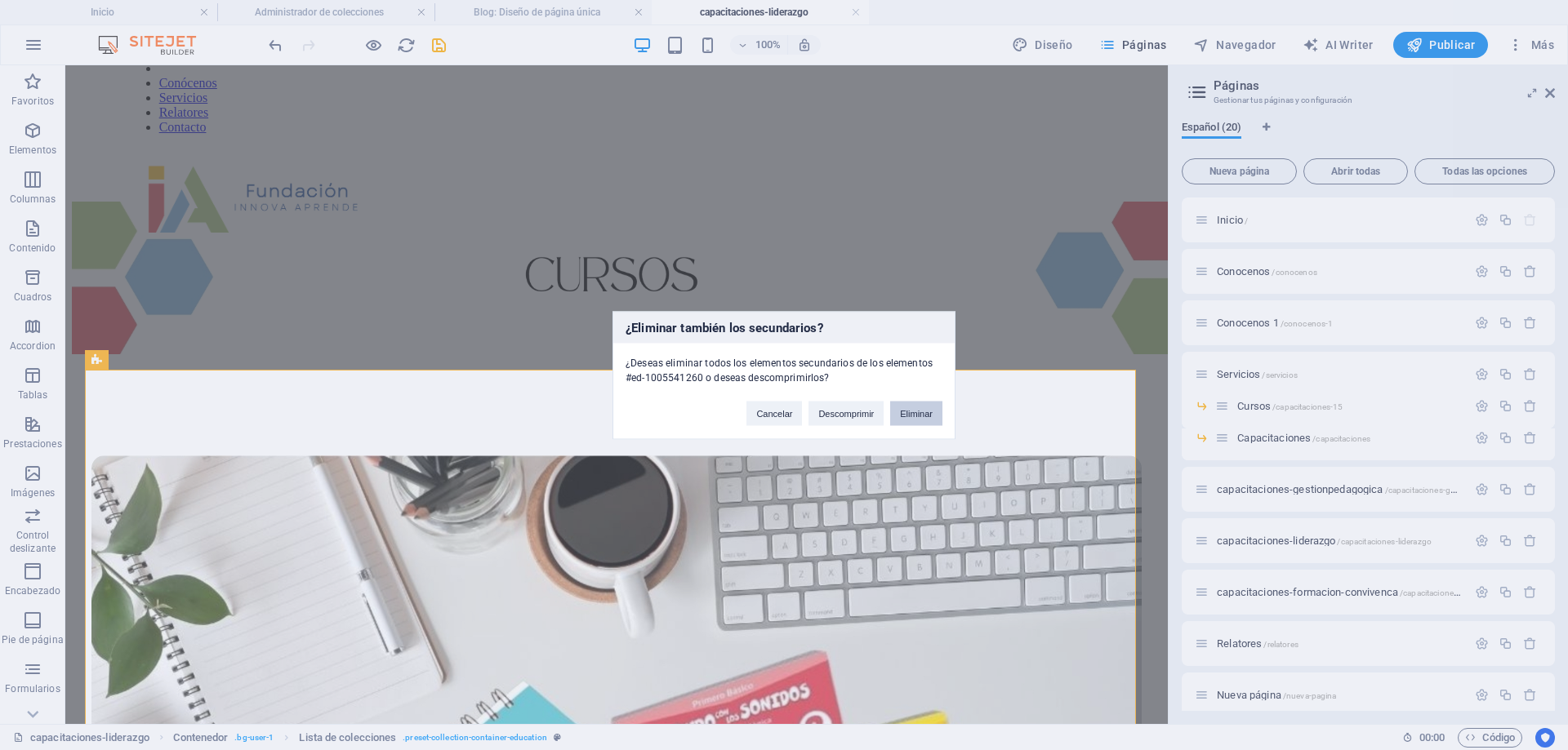
click at [914, 416] on button "Eliminar" at bounding box center [916, 413] width 52 height 24
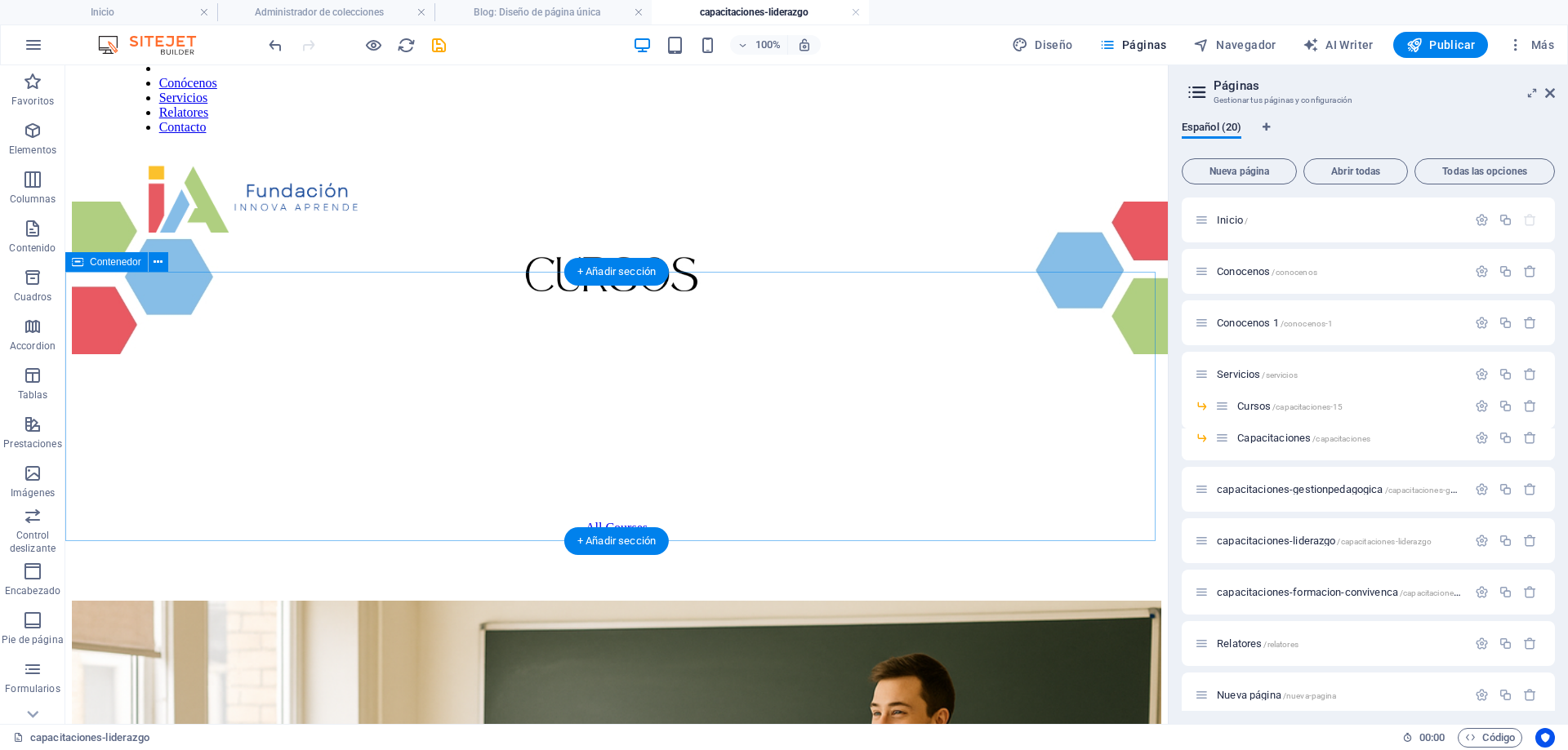
click at [273, 358] on div "All Courses" at bounding box center [617, 479] width 1090 height 243
click at [121, 264] on span "Contenedor" at bounding box center [115, 262] width 51 height 10
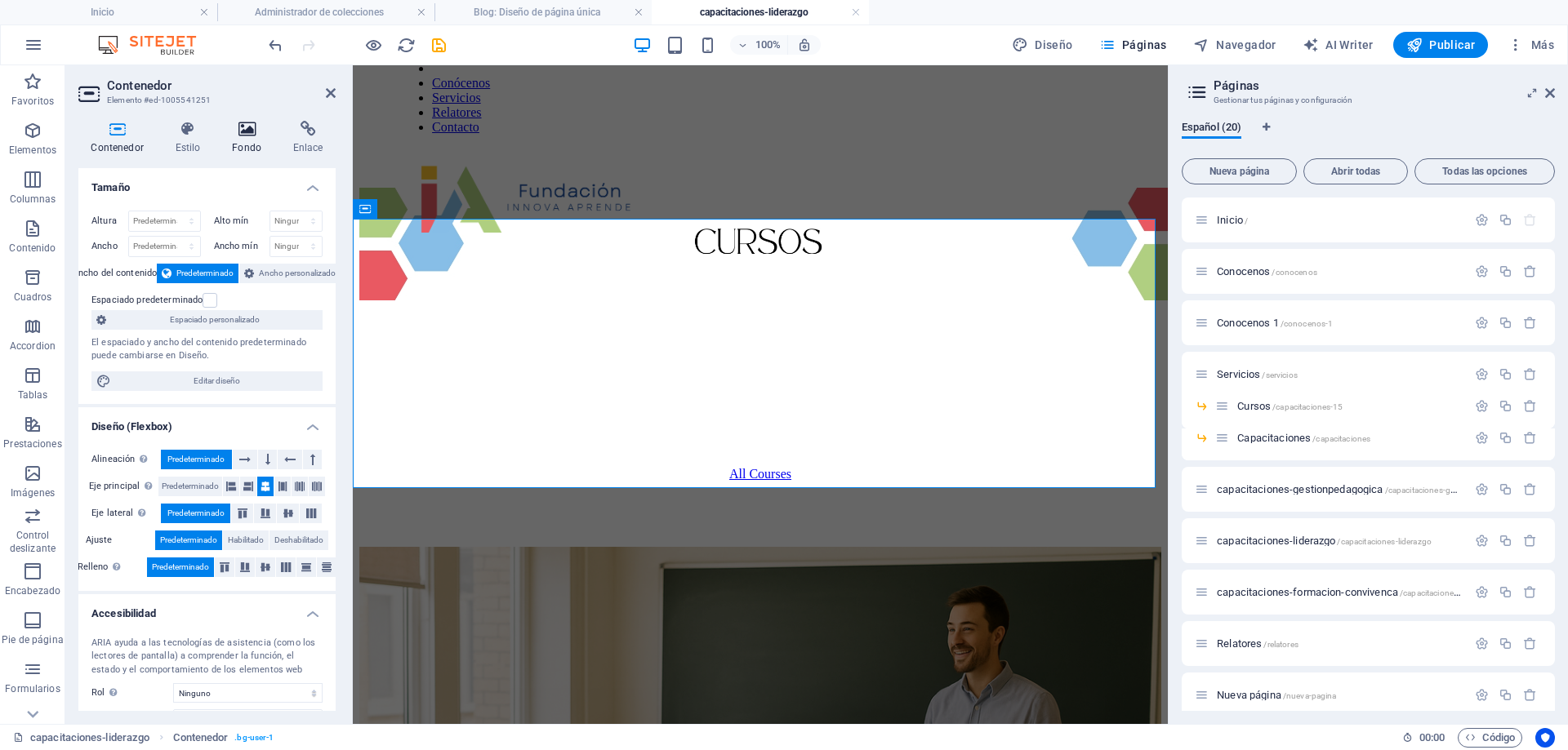
click at [239, 126] on icon at bounding box center [247, 129] width 55 height 16
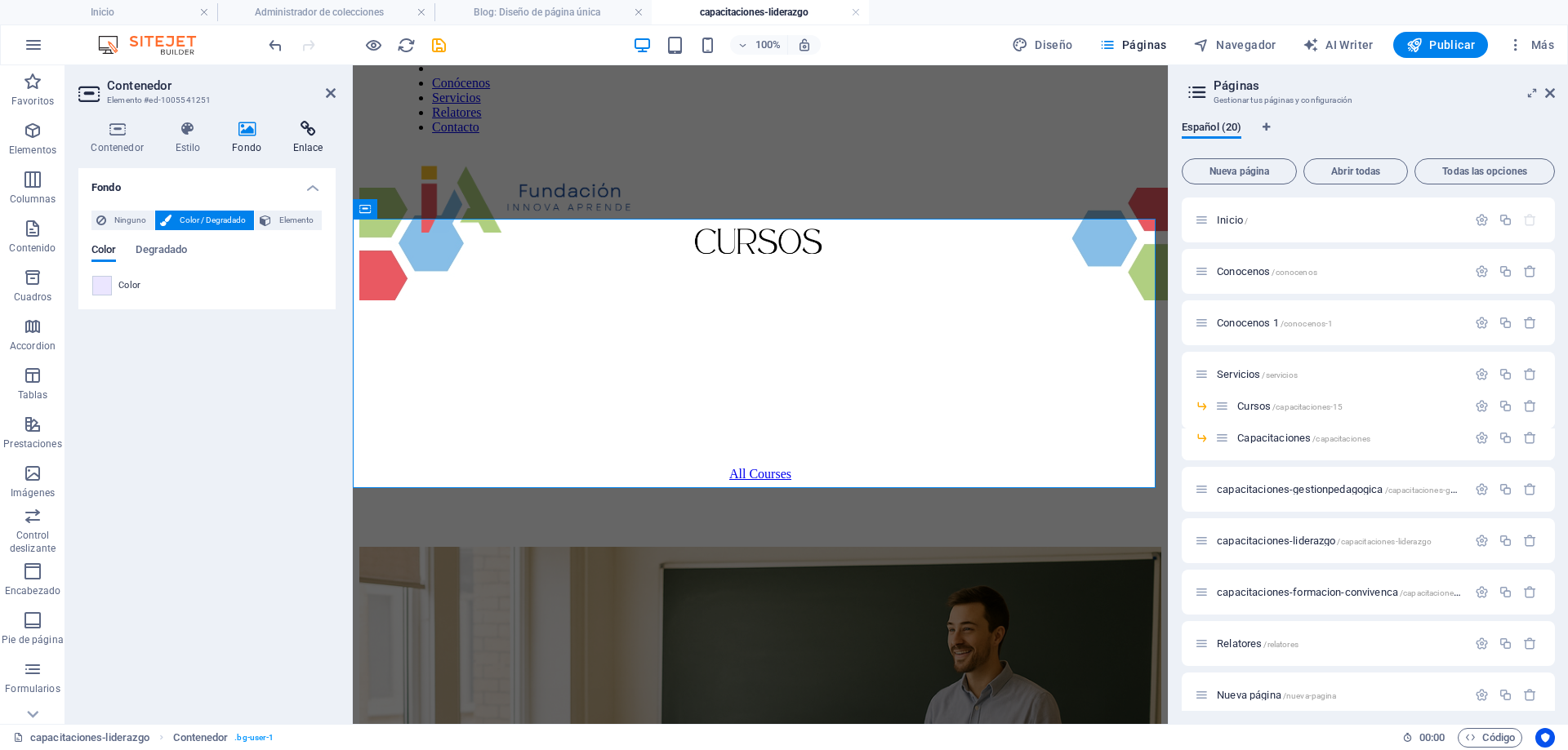
click at [313, 132] on icon at bounding box center [308, 129] width 56 height 16
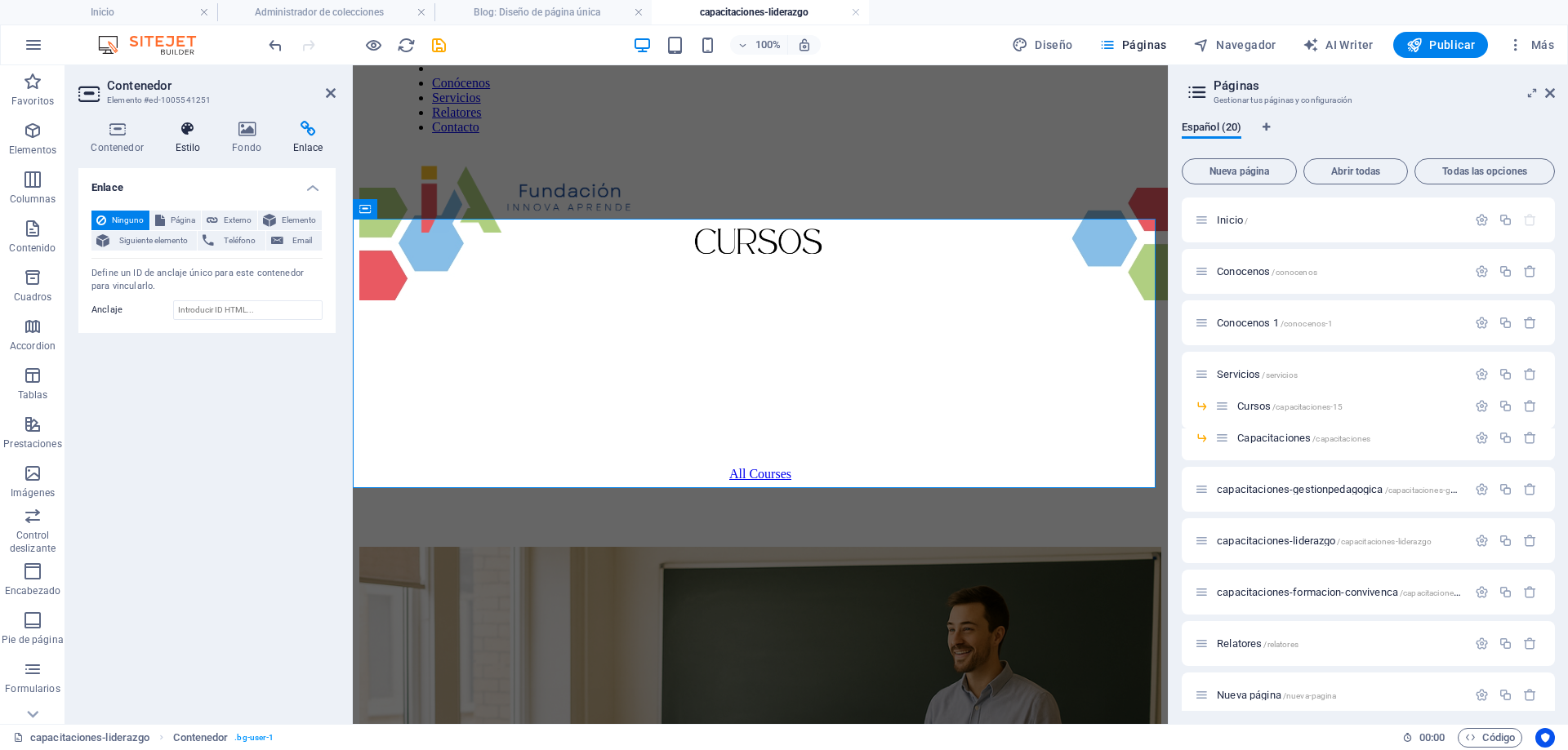
click at [185, 144] on h4 "Estilo" at bounding box center [191, 138] width 57 height 34
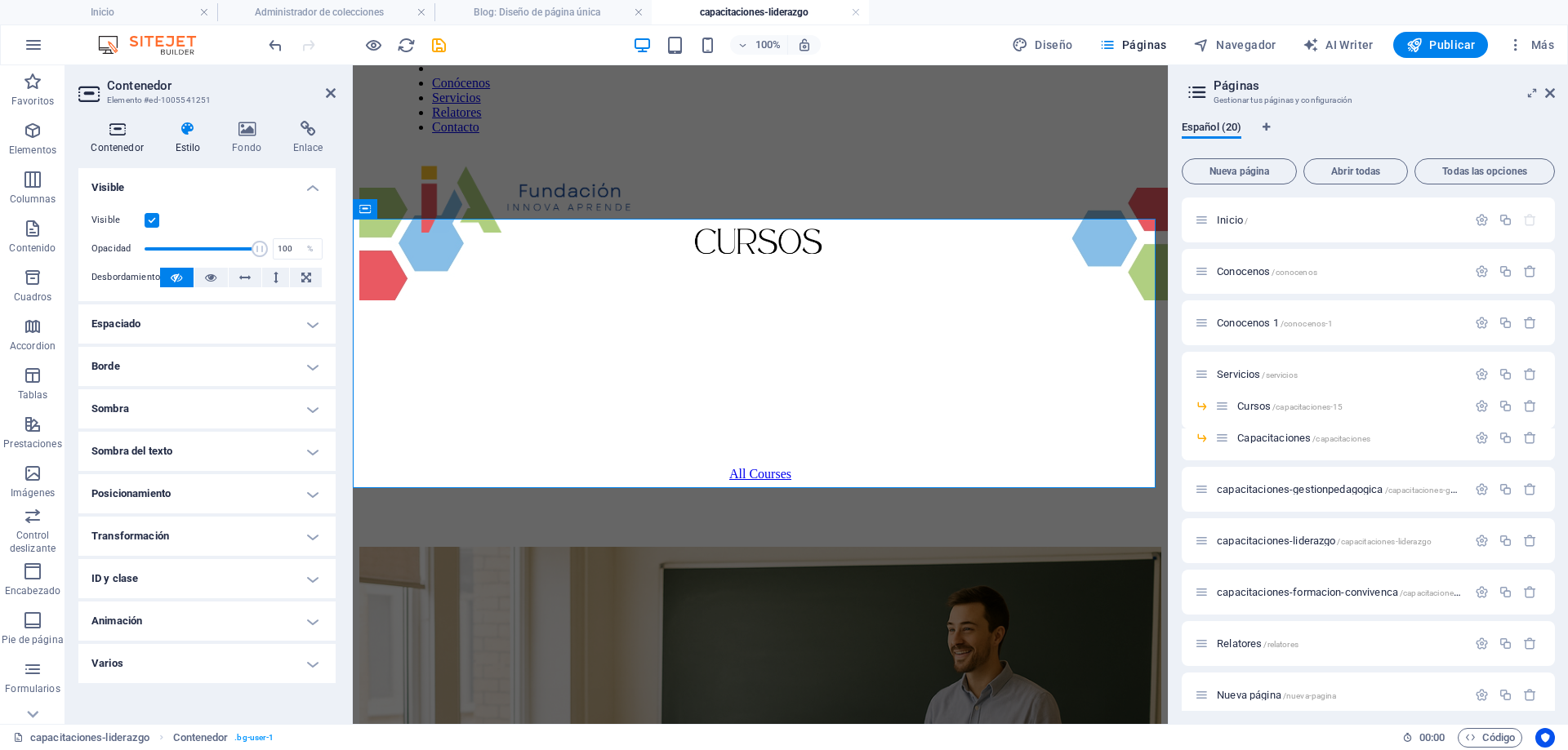
click at [116, 137] on h4 "Contenedor" at bounding box center [120, 138] width 84 height 34
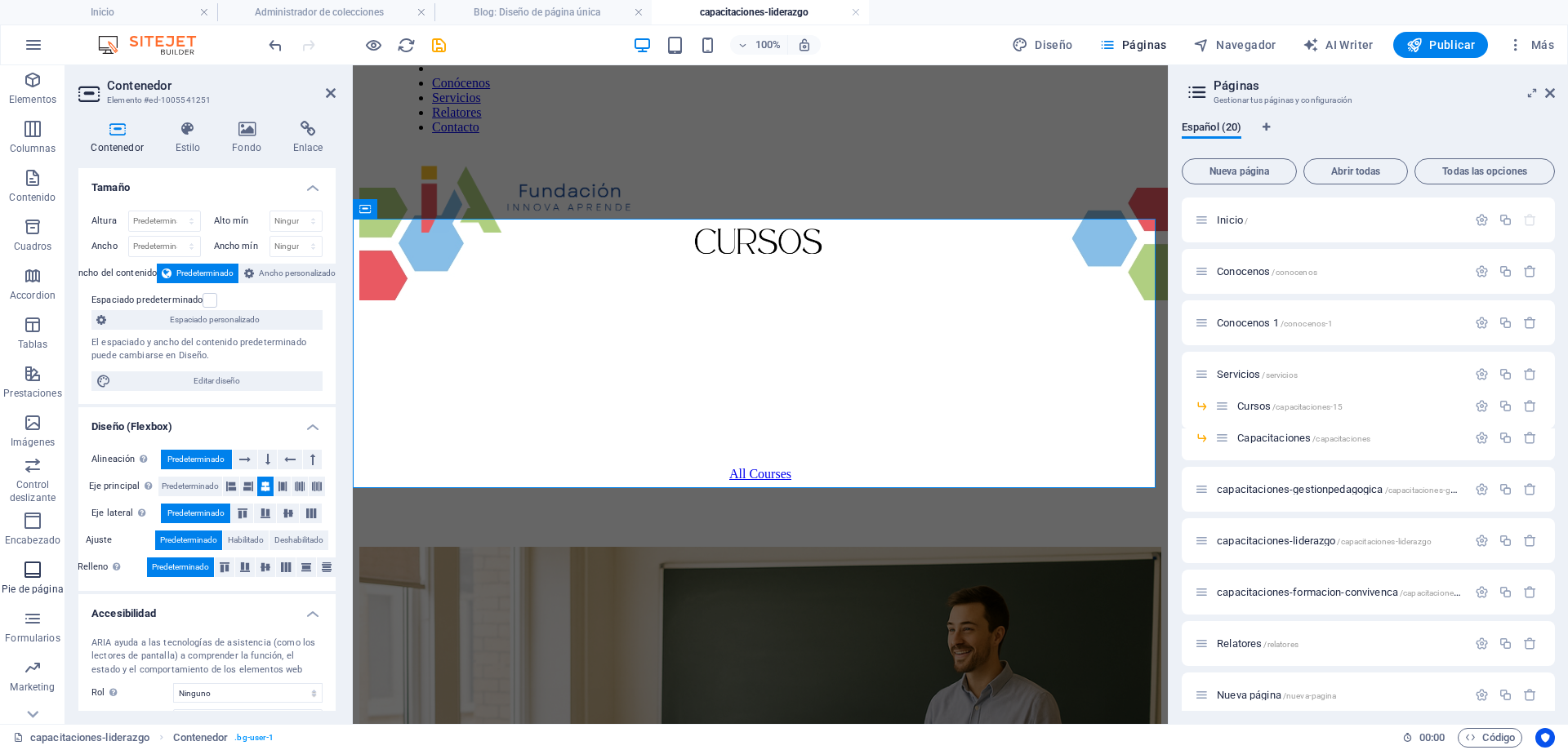
scroll to position [76, 0]
click at [39, 691] on icon "button" at bounding box center [32, 692] width 20 height 20
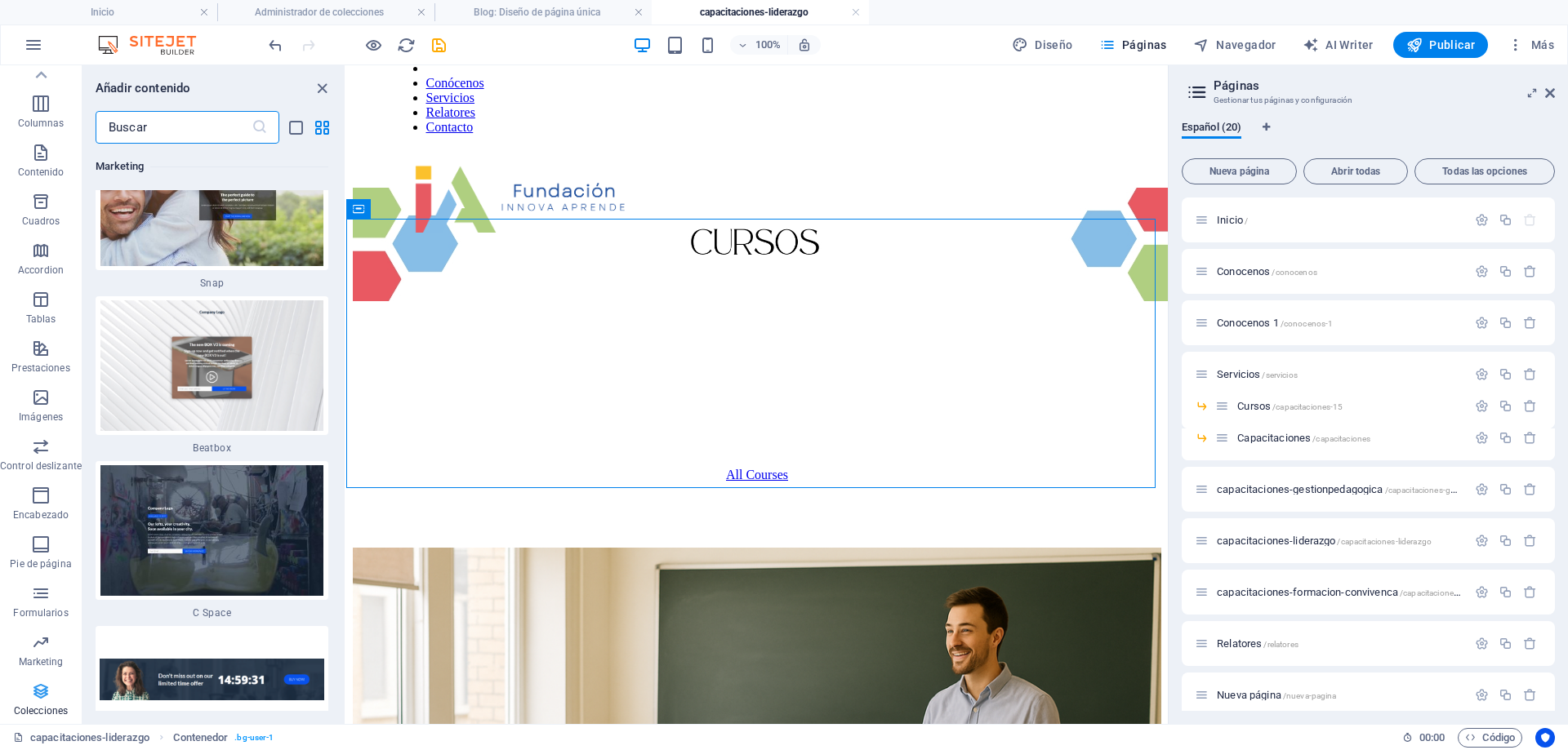
scroll to position [30077, 0]
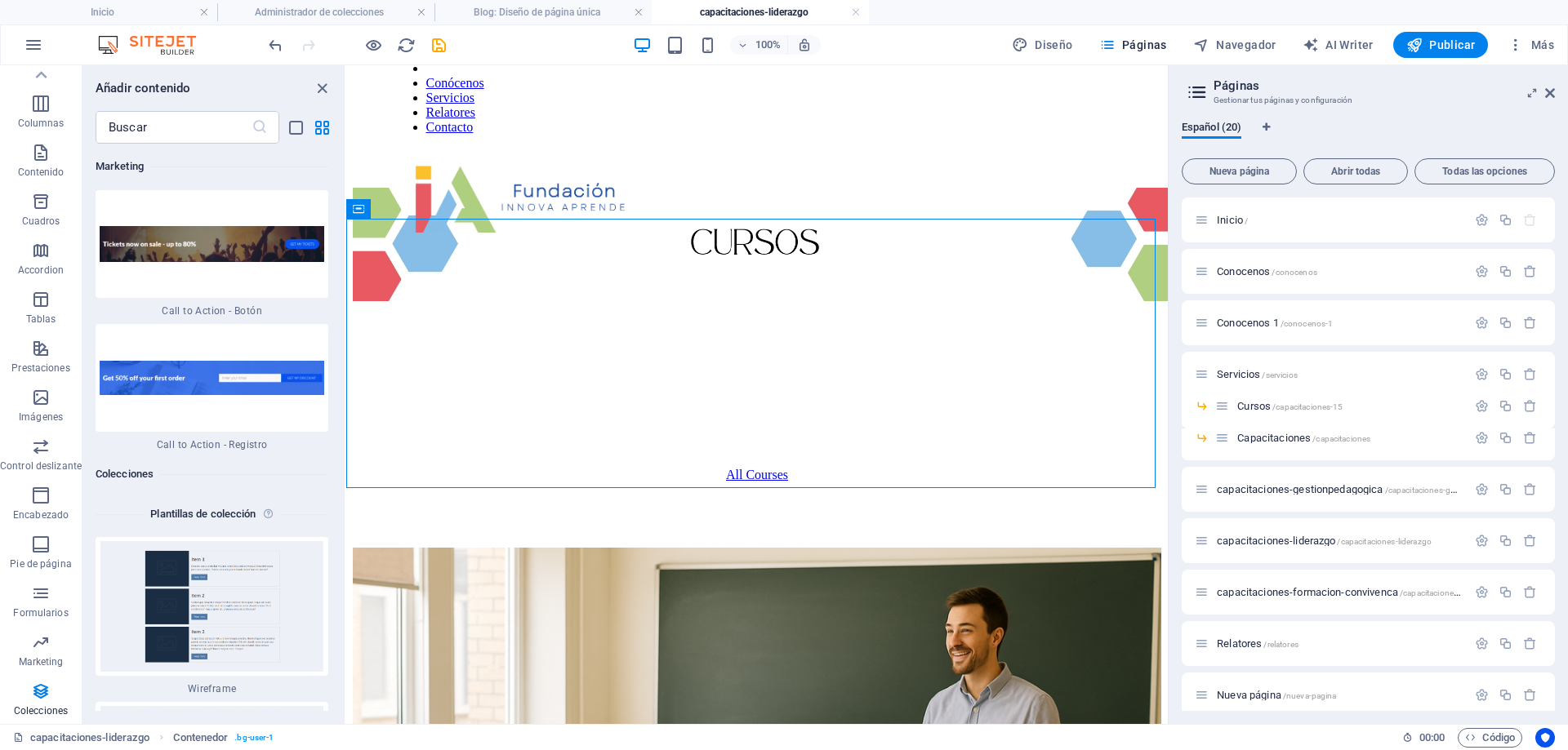
click at [120, 465] on h6 "Colecciones" at bounding box center [211, 475] width 232 height 20
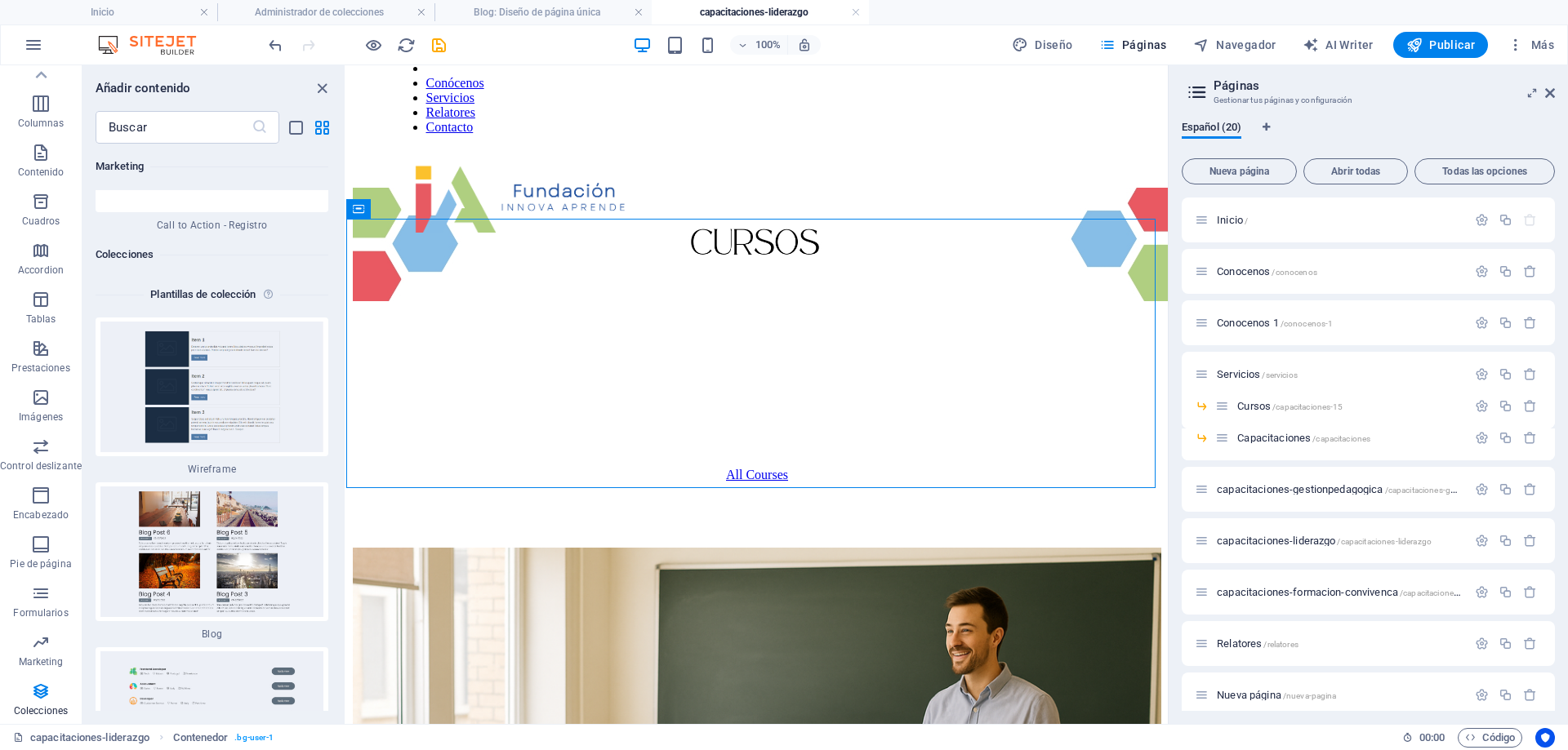
scroll to position [30159, 0]
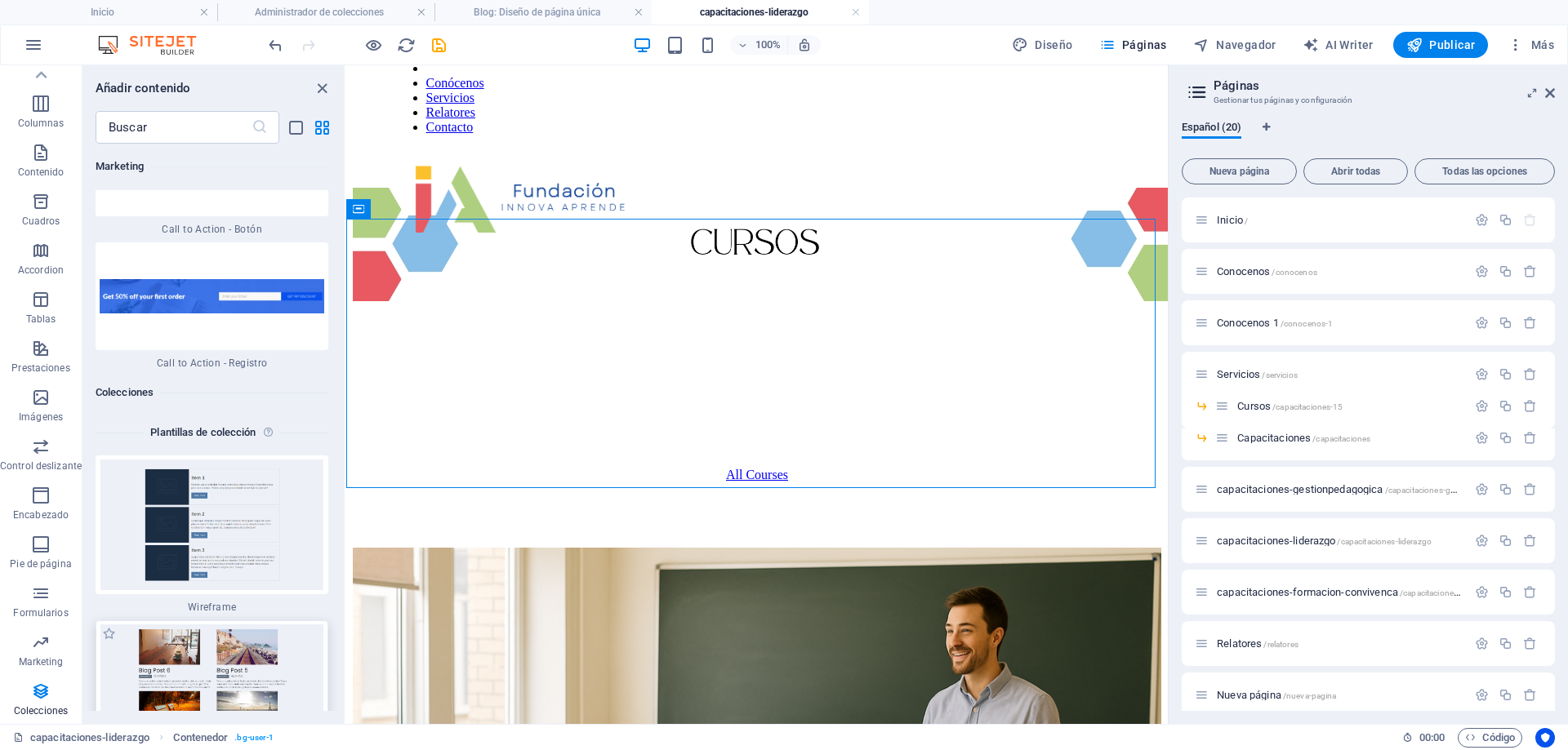
click at [196, 624] on img at bounding box center [212, 690] width 224 height 131
click at [223, 624] on img at bounding box center [212, 690] width 224 height 131
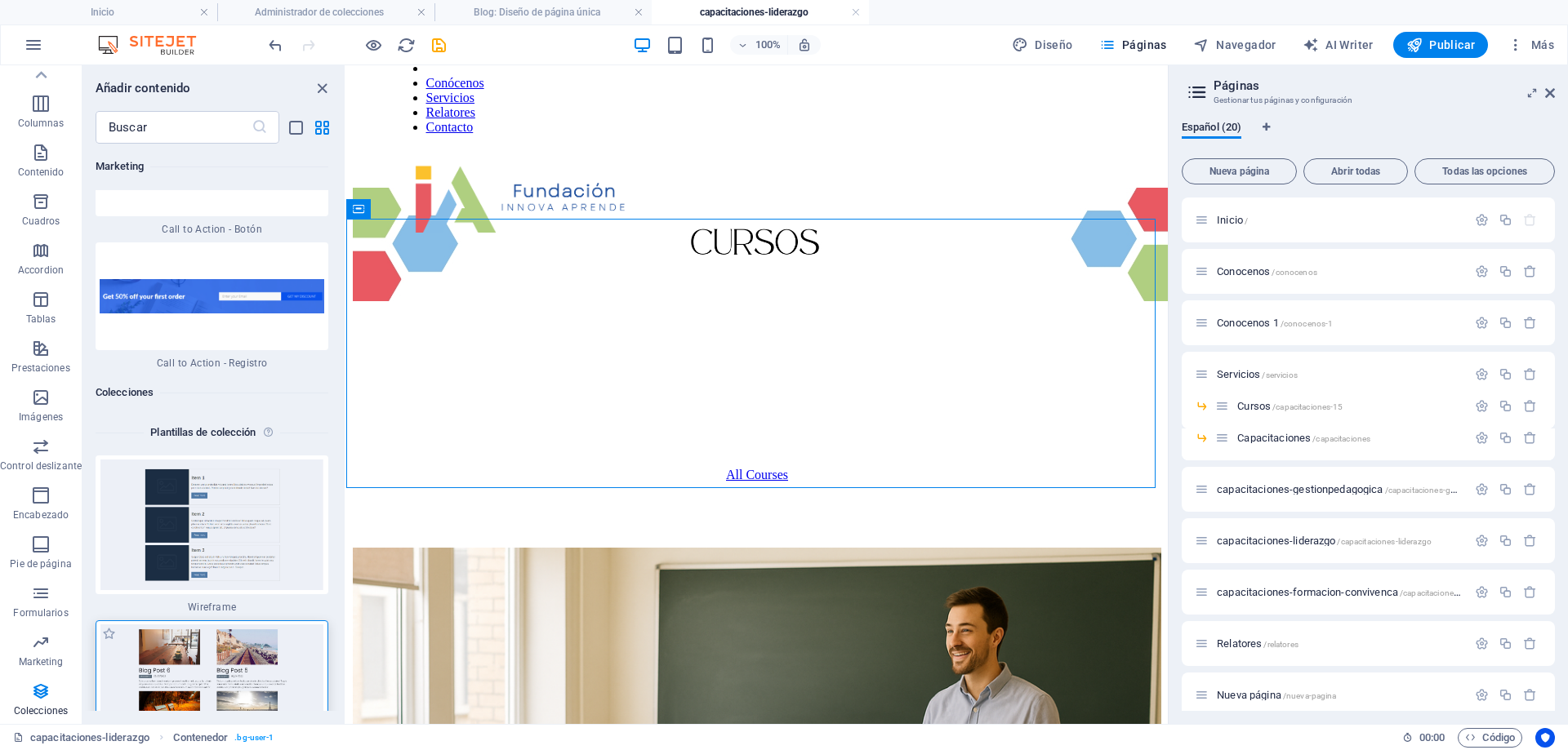
click at [223, 624] on img at bounding box center [212, 690] width 224 height 131
drag, startPoint x: 568, startPoint y: 482, endPoint x: 491, endPoint y: 264, distance: 231.2
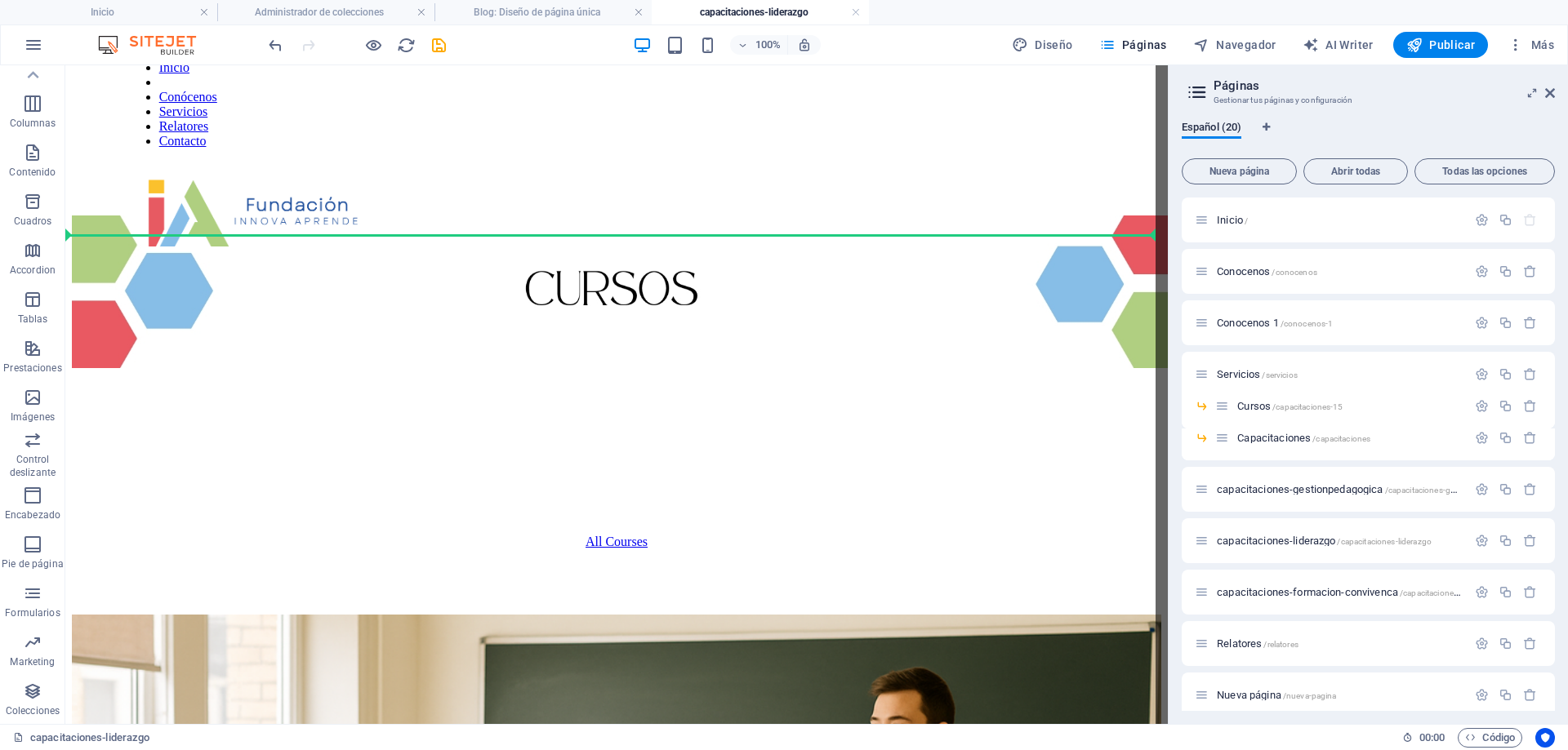
scroll to position [93, 0]
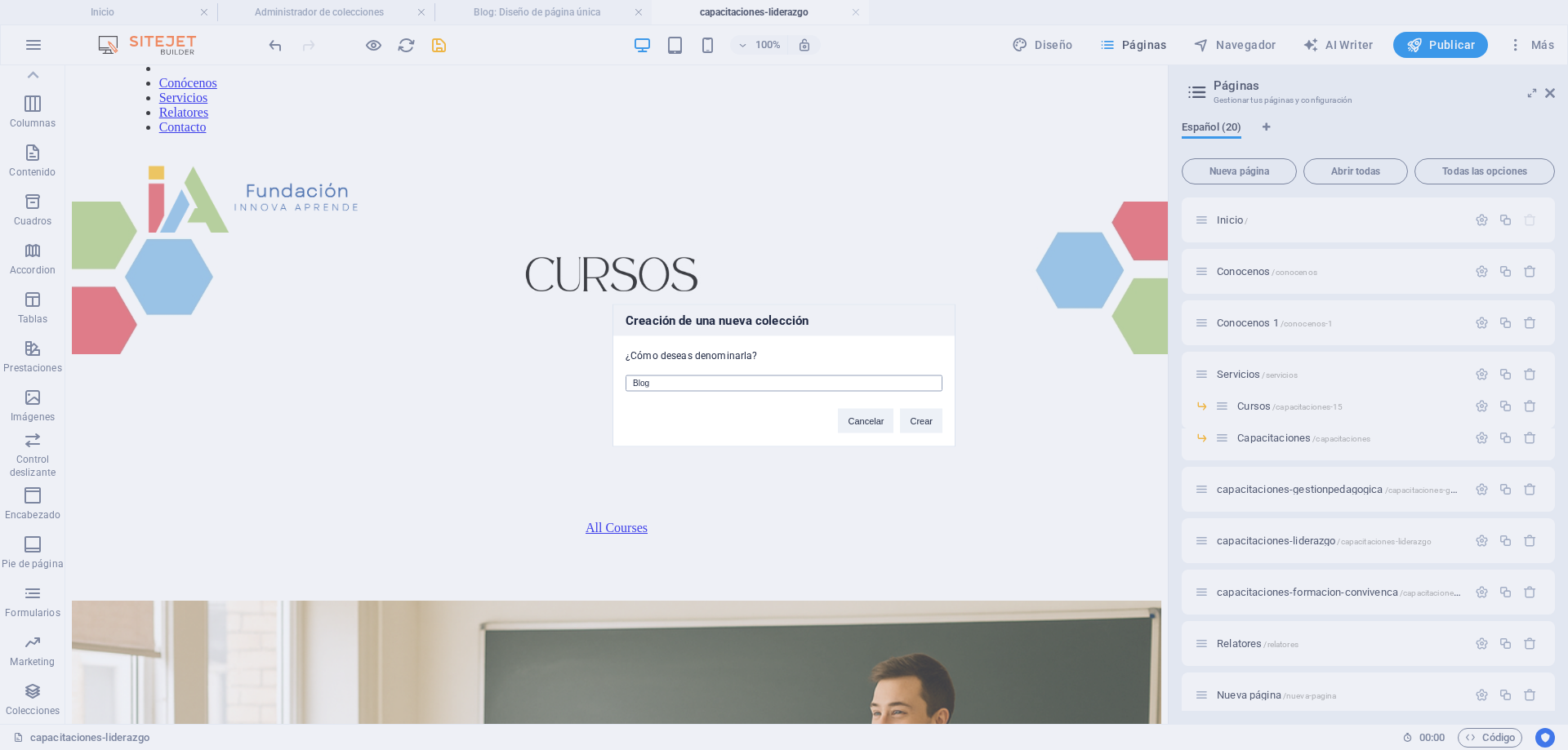
click at [683, 376] on input "Blog" at bounding box center [784, 383] width 317 height 16
drag, startPoint x: 617, startPoint y: 388, endPoint x: 327, endPoint y: 377, distance: 290.2
click at [327, 377] on div "Creación de una nueva colección ¿Cómo deseas denominarla? Blog Cancelar Crear" at bounding box center [784, 375] width 1568 height 750
type input "c"
type input "coleccion-liderazgo"
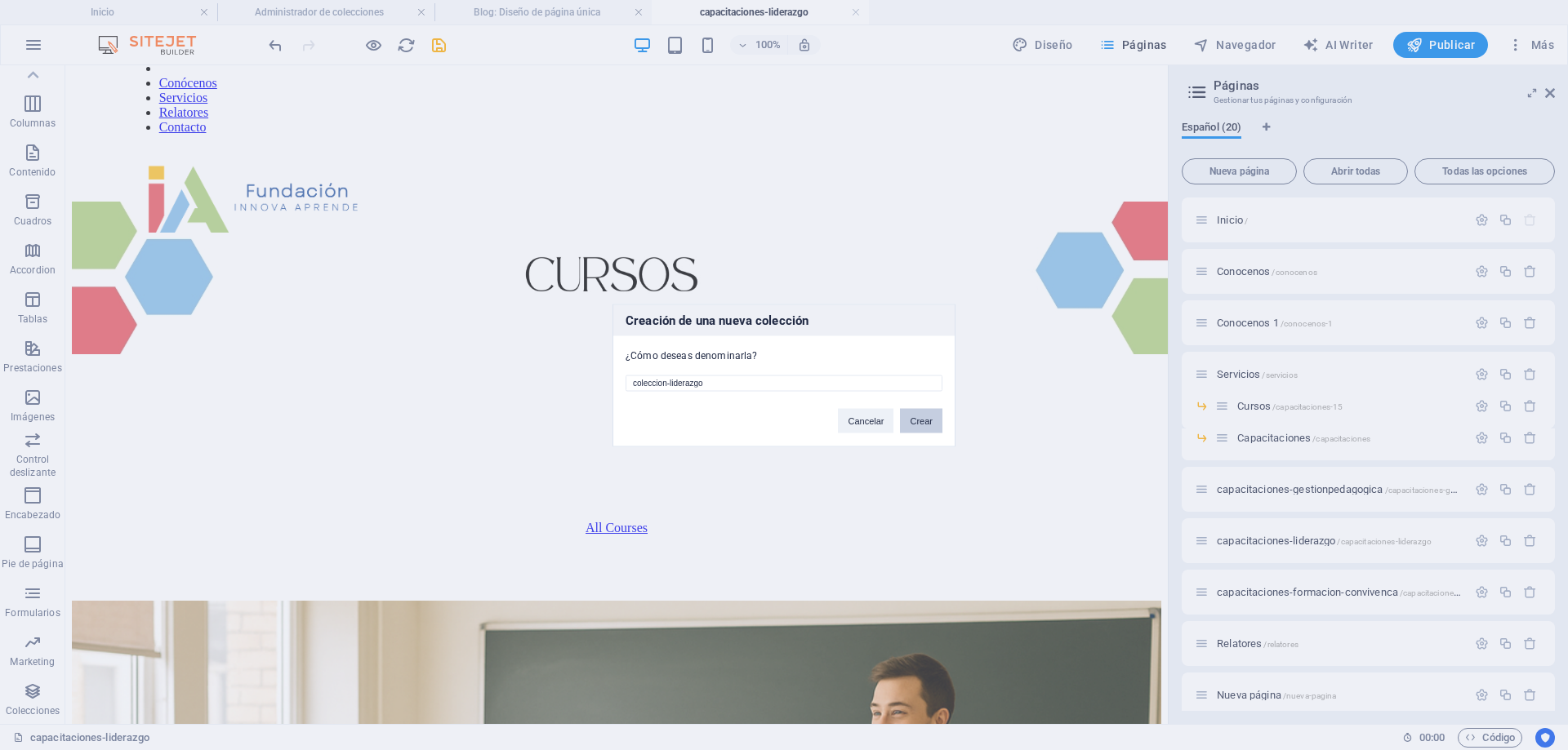
click at [932, 417] on button "Crear" at bounding box center [921, 420] width 42 height 24
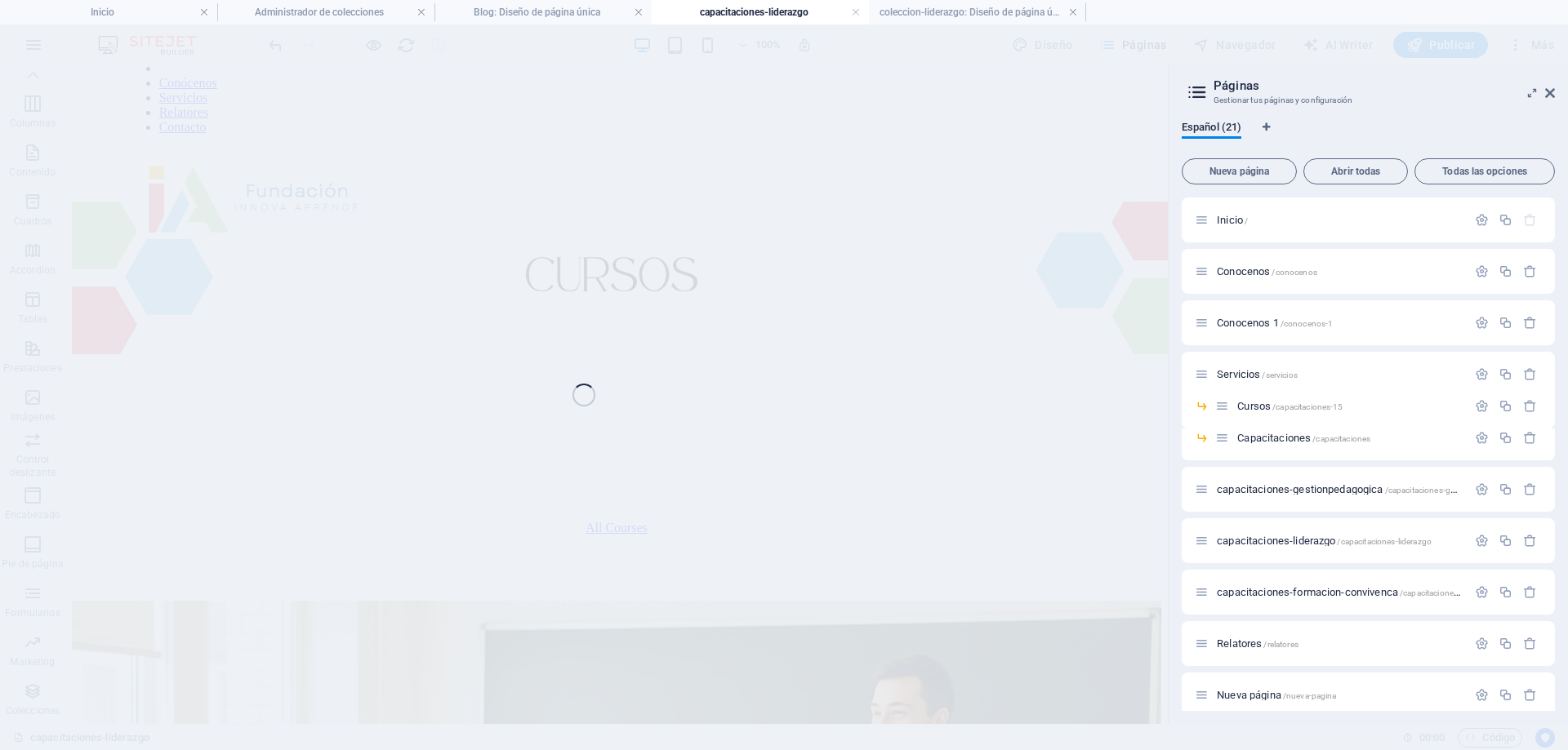
select select "68decb1113658da1a306c25f"
select select
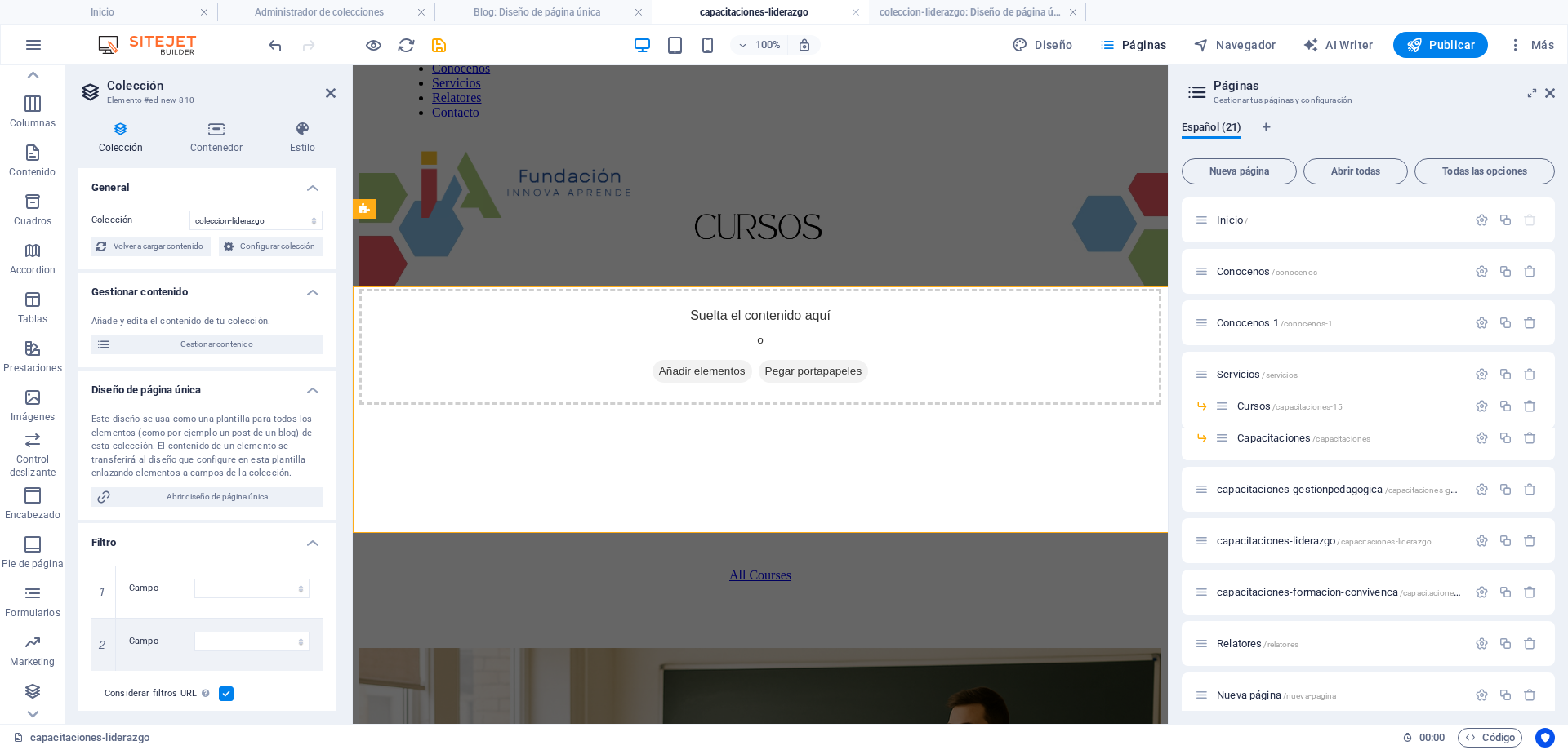
select select "columns.status"
select select "columns.publishing_date"
select select "past"
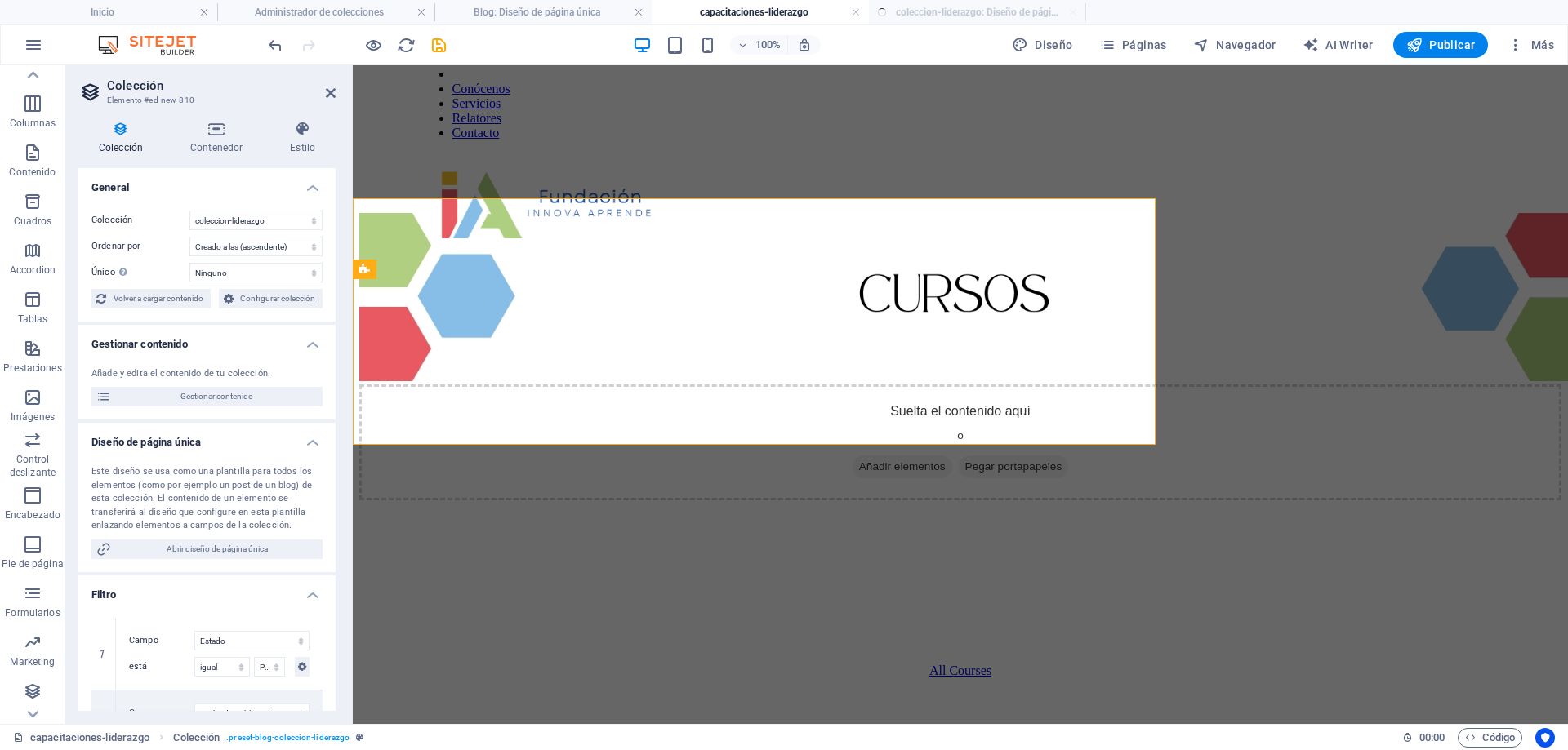
select select "columns.publishing_date_DESC"
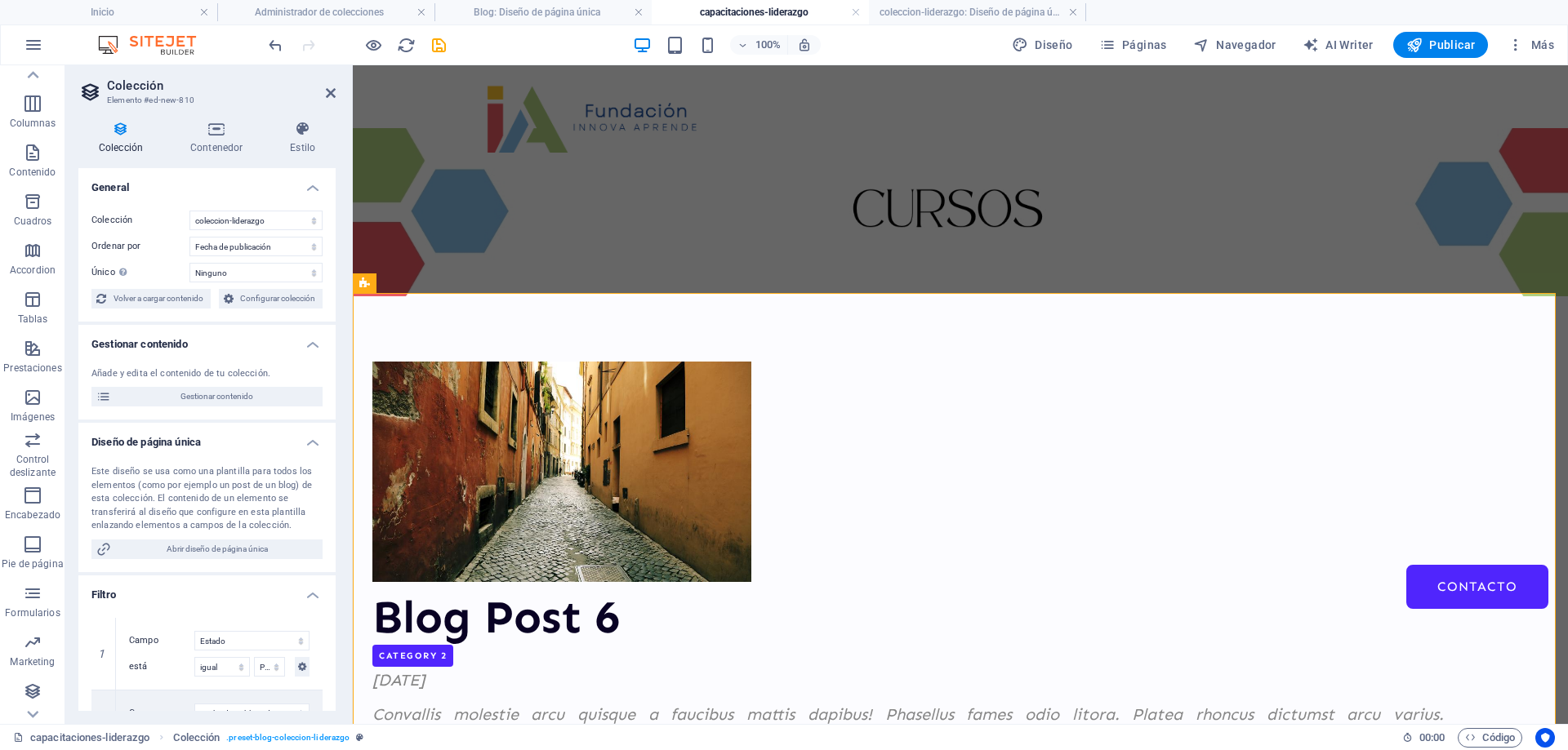
scroll to position [0, 0]
click at [237, 215] on select "BD Cursos Liderazgo Blog Blog Articles Coleccion-lideraazgo coleccion-liderazgo…" at bounding box center [256, 221] width 133 height 20
click at [189, 211] on select "BD Cursos Liderazgo Blog Blog Articles Coleccion-lideraazgo coleccion-liderazgo…" at bounding box center [256, 221] width 133 height 20
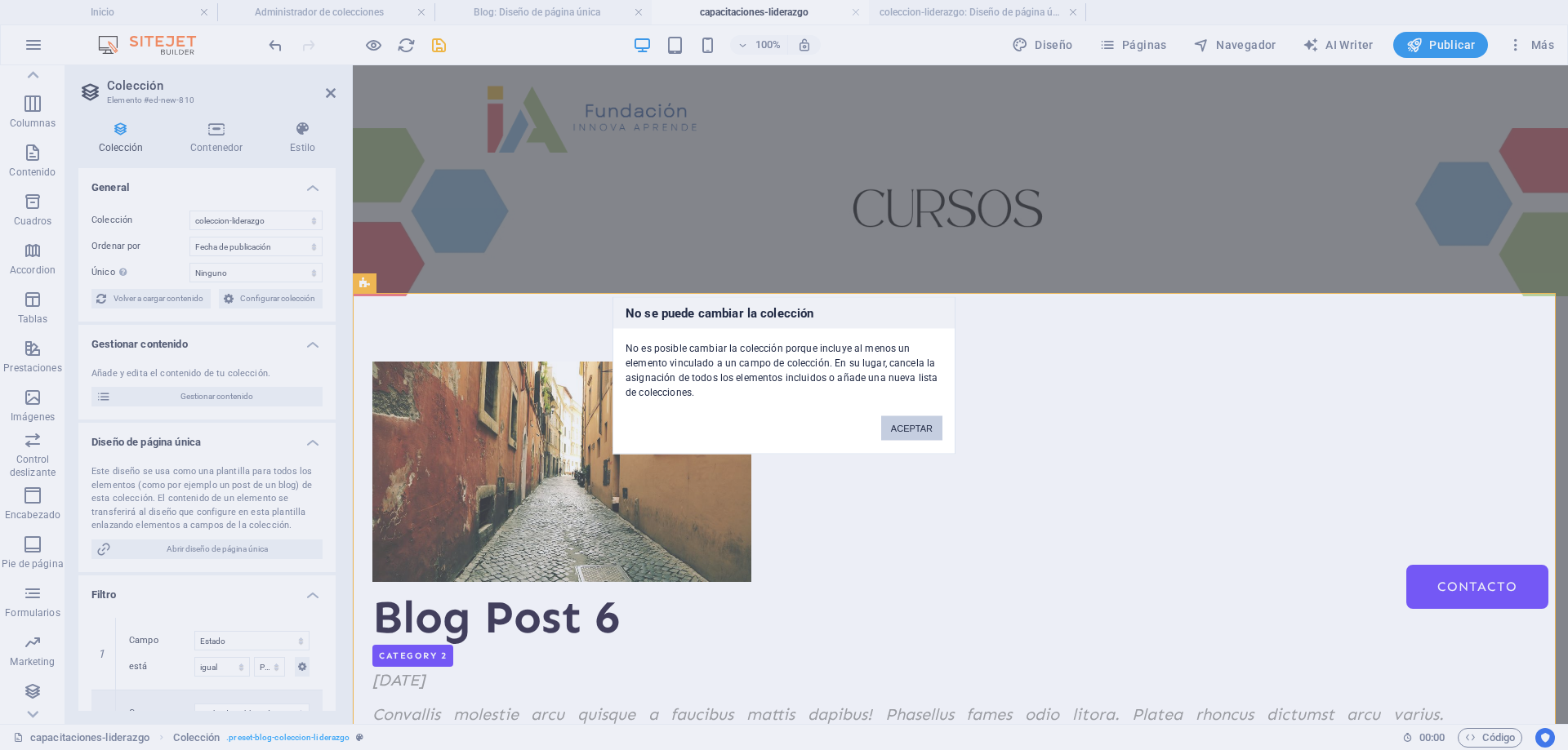
click at [924, 429] on button "ACEPTAR" at bounding box center [912, 427] width 61 height 24
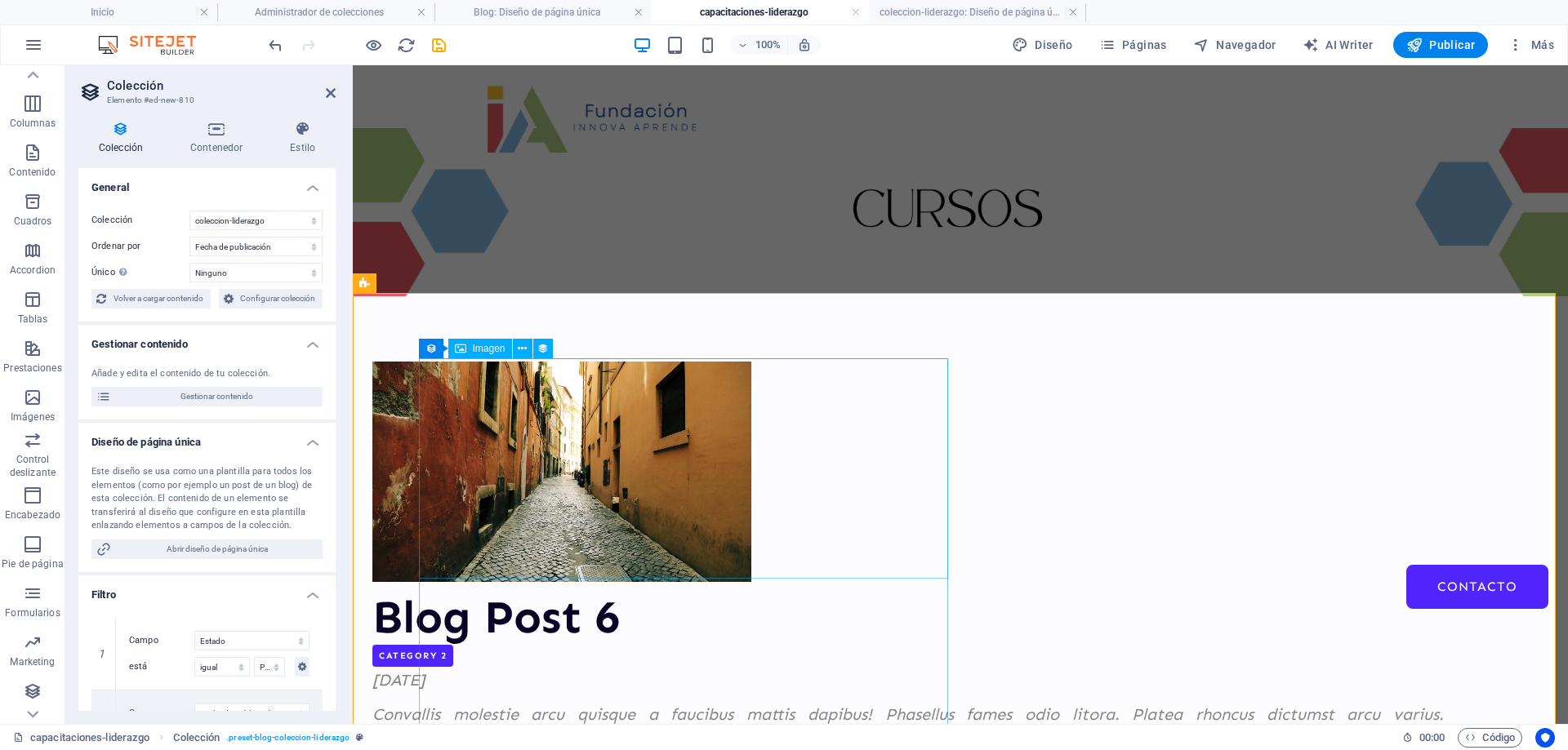
click at [649, 428] on div at bounding box center [908, 472] width 1072 height 221
click at [234, 222] on select "BD Cursos Liderazgo Blog Blog Articles Coleccion-lideraazgo coleccion-liderazgo…" at bounding box center [256, 221] width 133 height 20
click at [189, 211] on select "BD Cursos Liderazgo Blog Blog Articles Coleccion-lideraazgo coleccion-liderazgo…" at bounding box center [256, 221] width 133 height 20
select select "68decb1113658da1a306c25f"
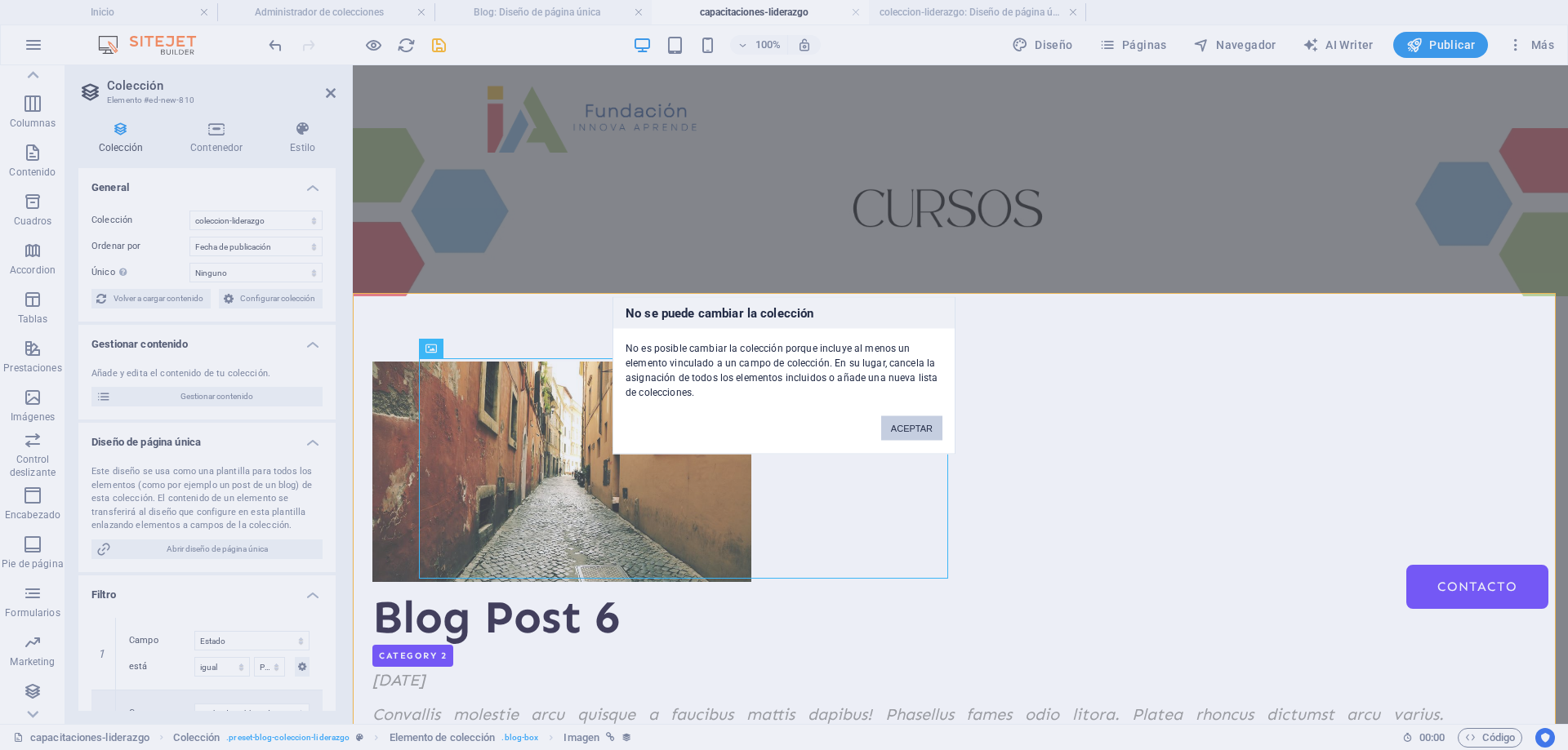
click at [934, 427] on button "ACEPTAR" at bounding box center [912, 427] width 61 height 24
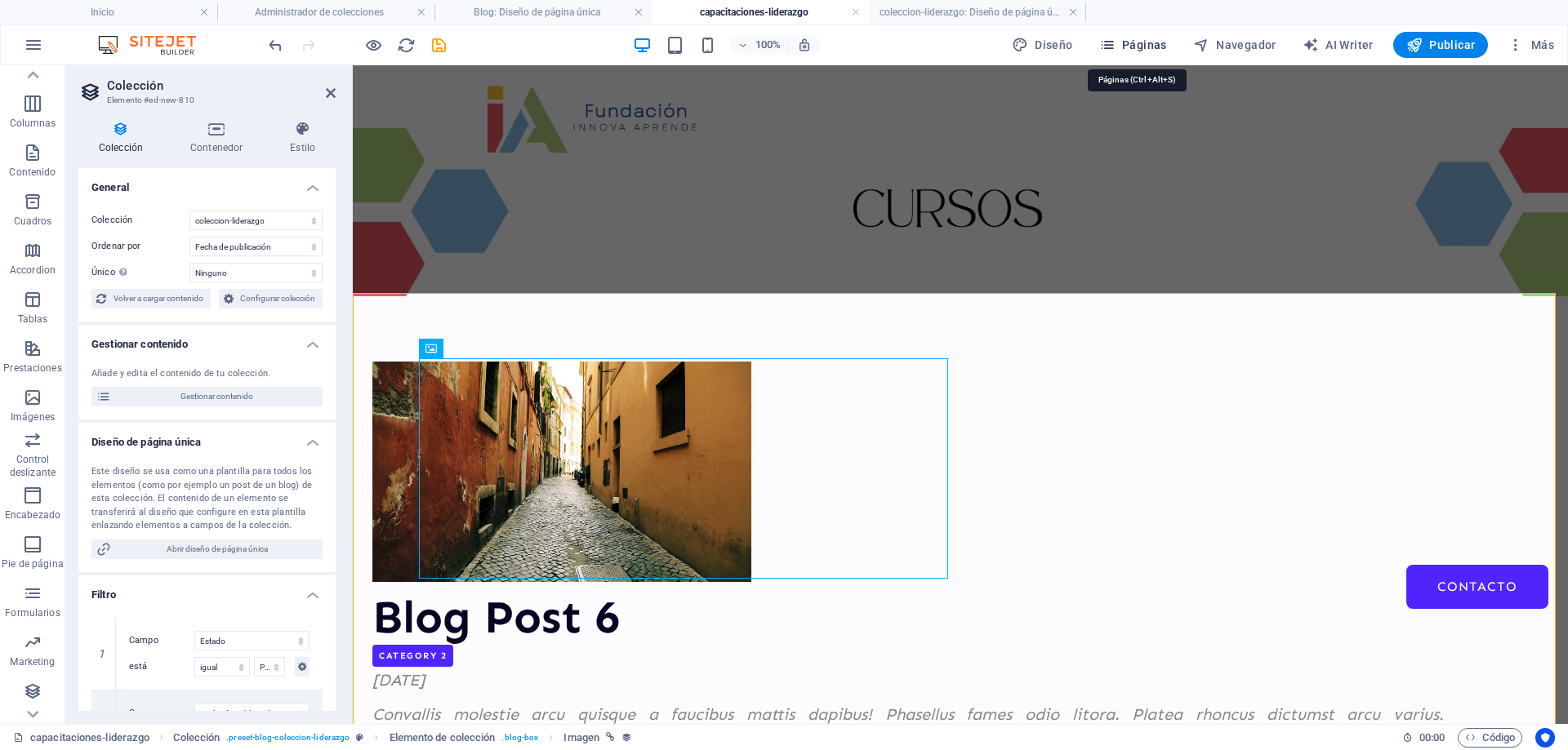
click at [1152, 39] on span "Páginas" at bounding box center [1134, 45] width 68 height 16
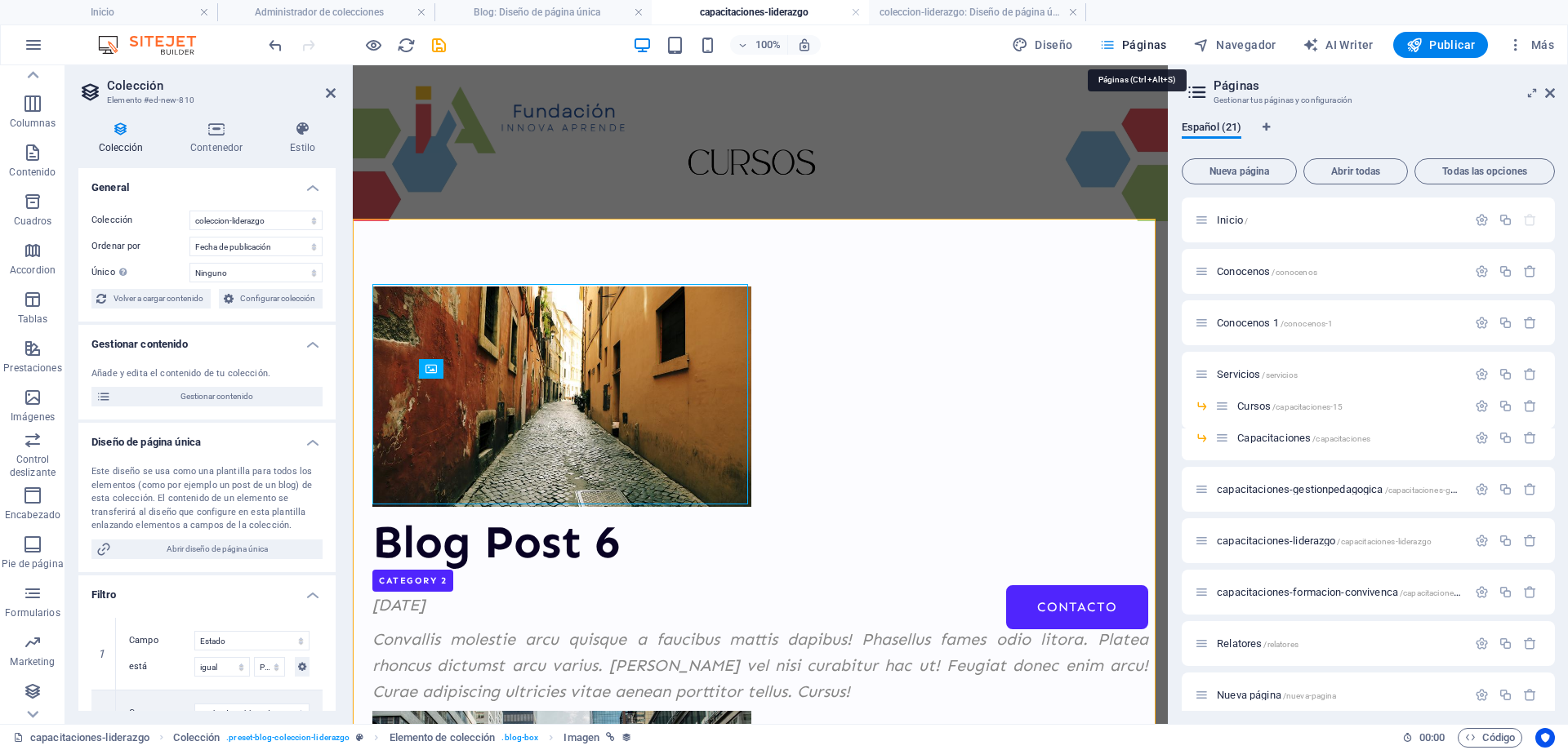
click at [1133, 43] on span "Páginas" at bounding box center [1134, 45] width 68 height 16
click at [1233, 41] on span "Navegador" at bounding box center [1235, 45] width 83 height 16
select select "18136962-es"
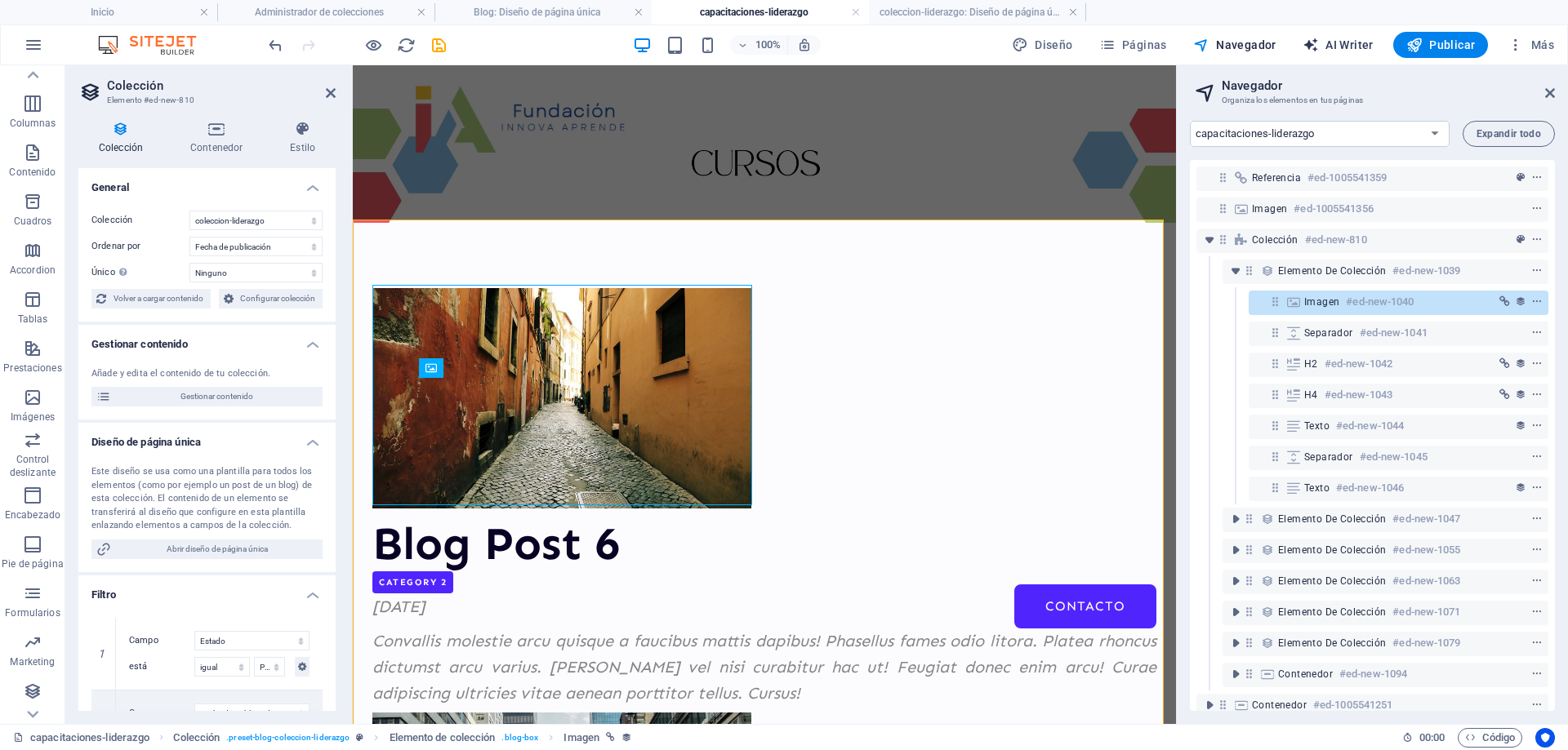
click at [1351, 42] on span "AI Writer" at bounding box center [1338, 45] width 71 height 16
select select "English"
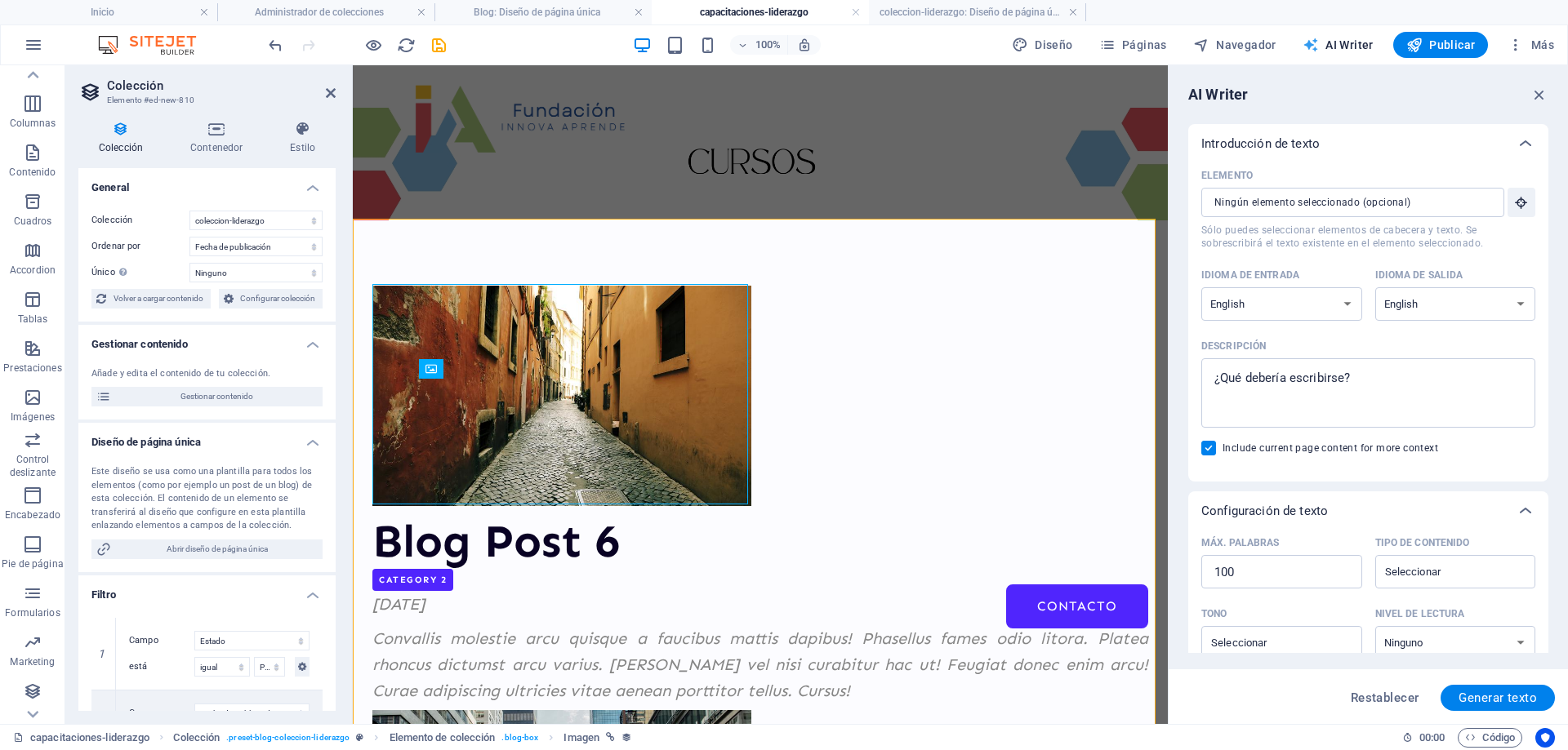
scroll to position [78, 0]
click at [1148, 33] on button "Páginas" at bounding box center [1134, 44] width 81 height 26
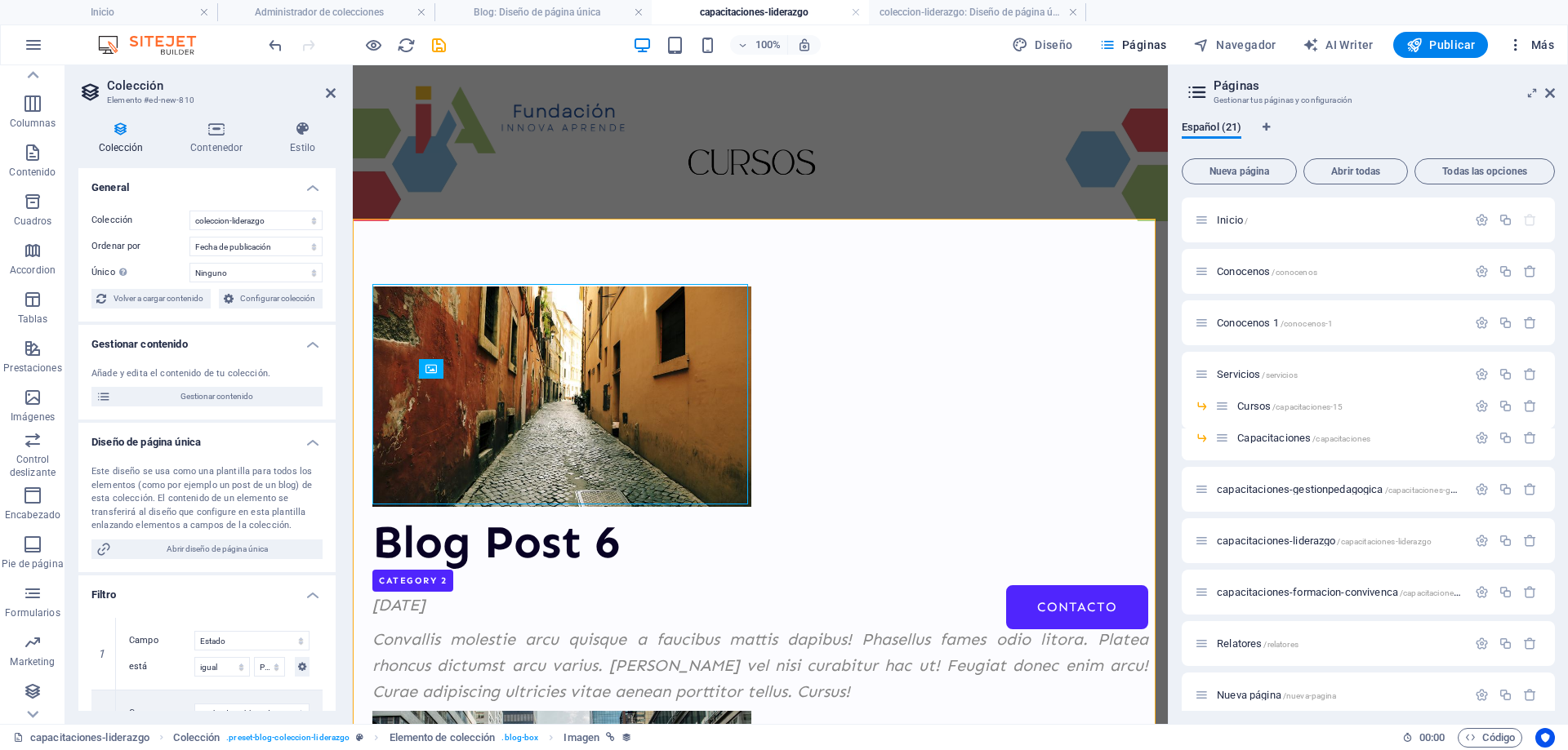
click at [1538, 44] on span "Más" at bounding box center [1531, 45] width 47 height 16
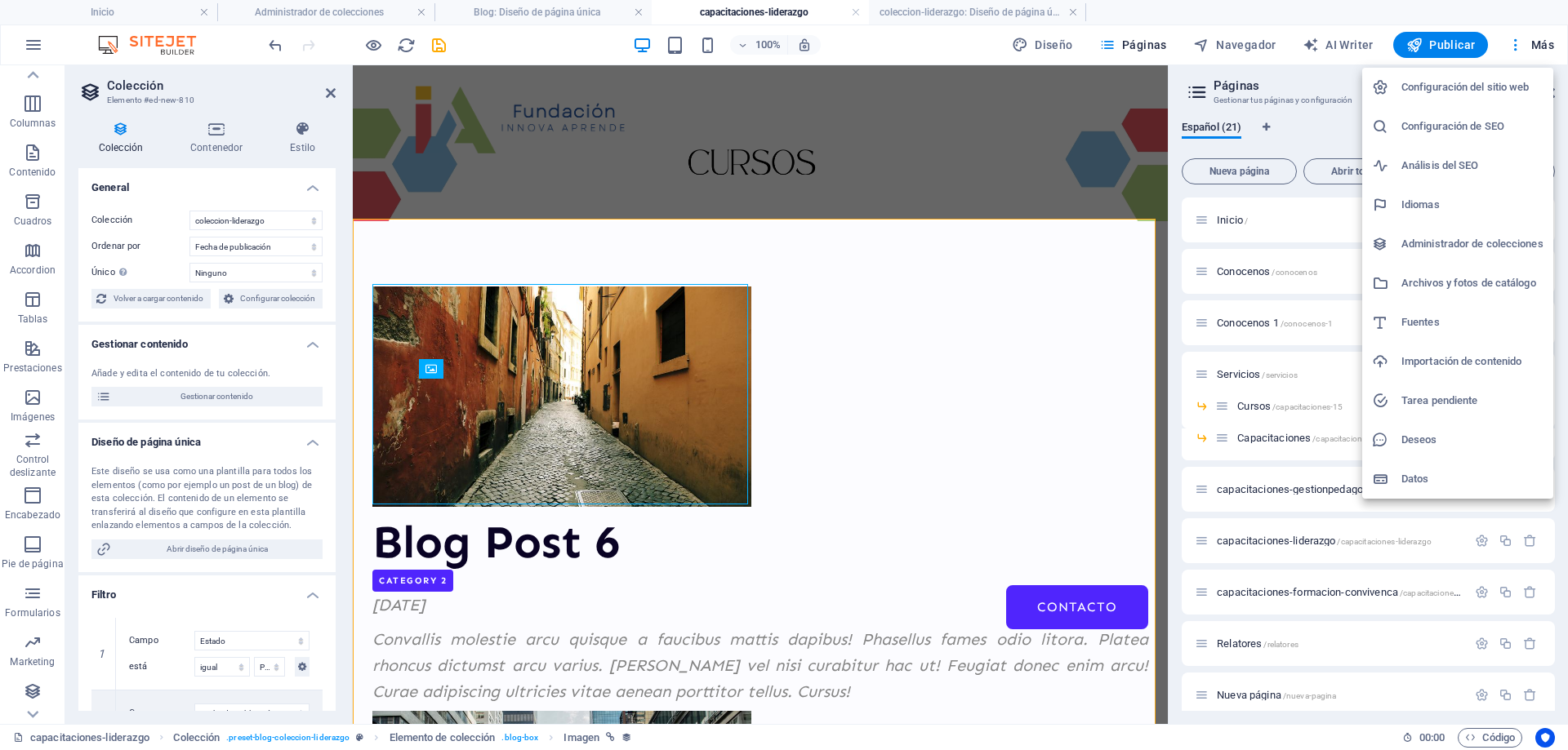
click at [1452, 246] on h6 "Administrador de colecciones" at bounding box center [1473, 244] width 142 height 20
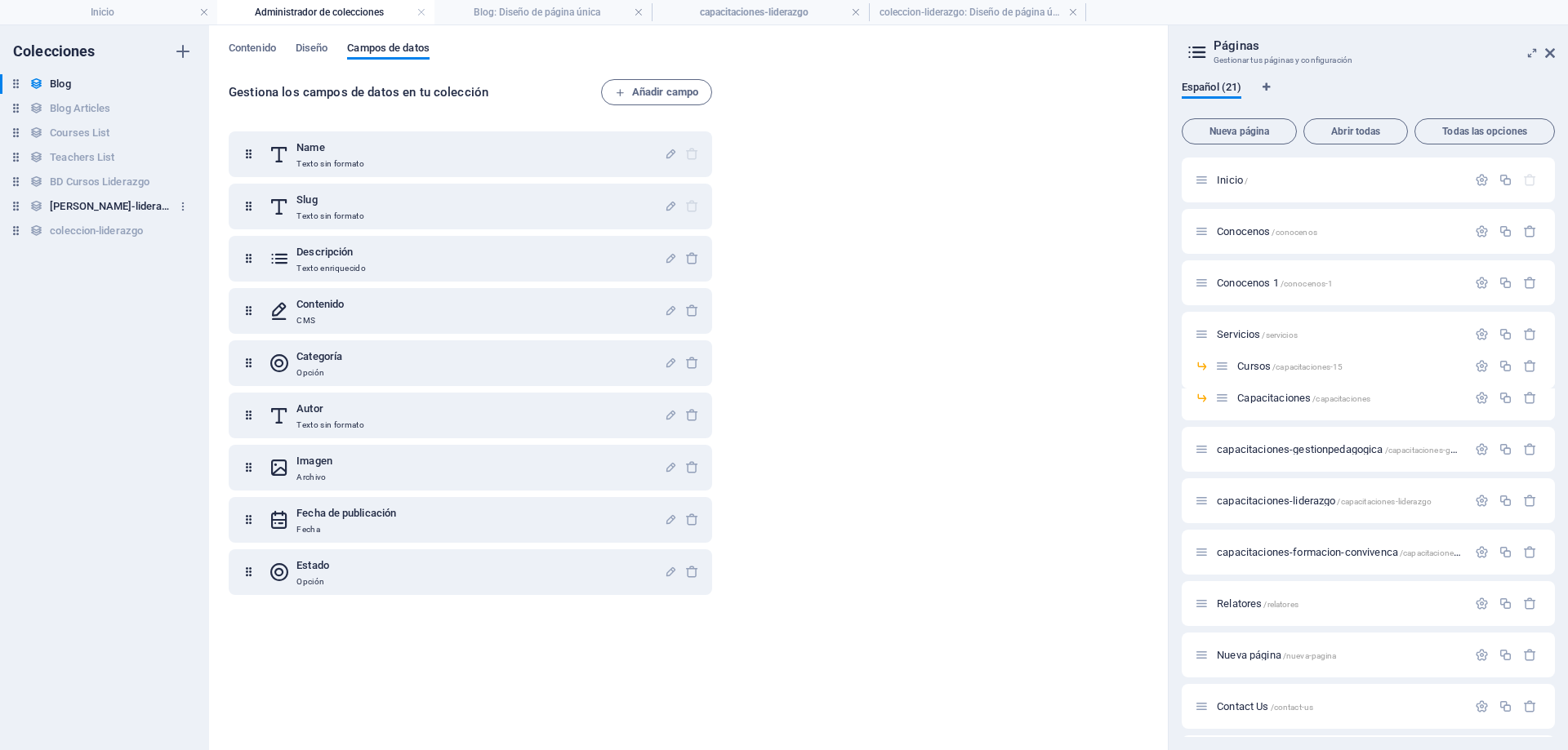
click at [89, 202] on h6 "[PERSON_NAME]-lideraazgo" at bounding box center [111, 206] width 123 height 20
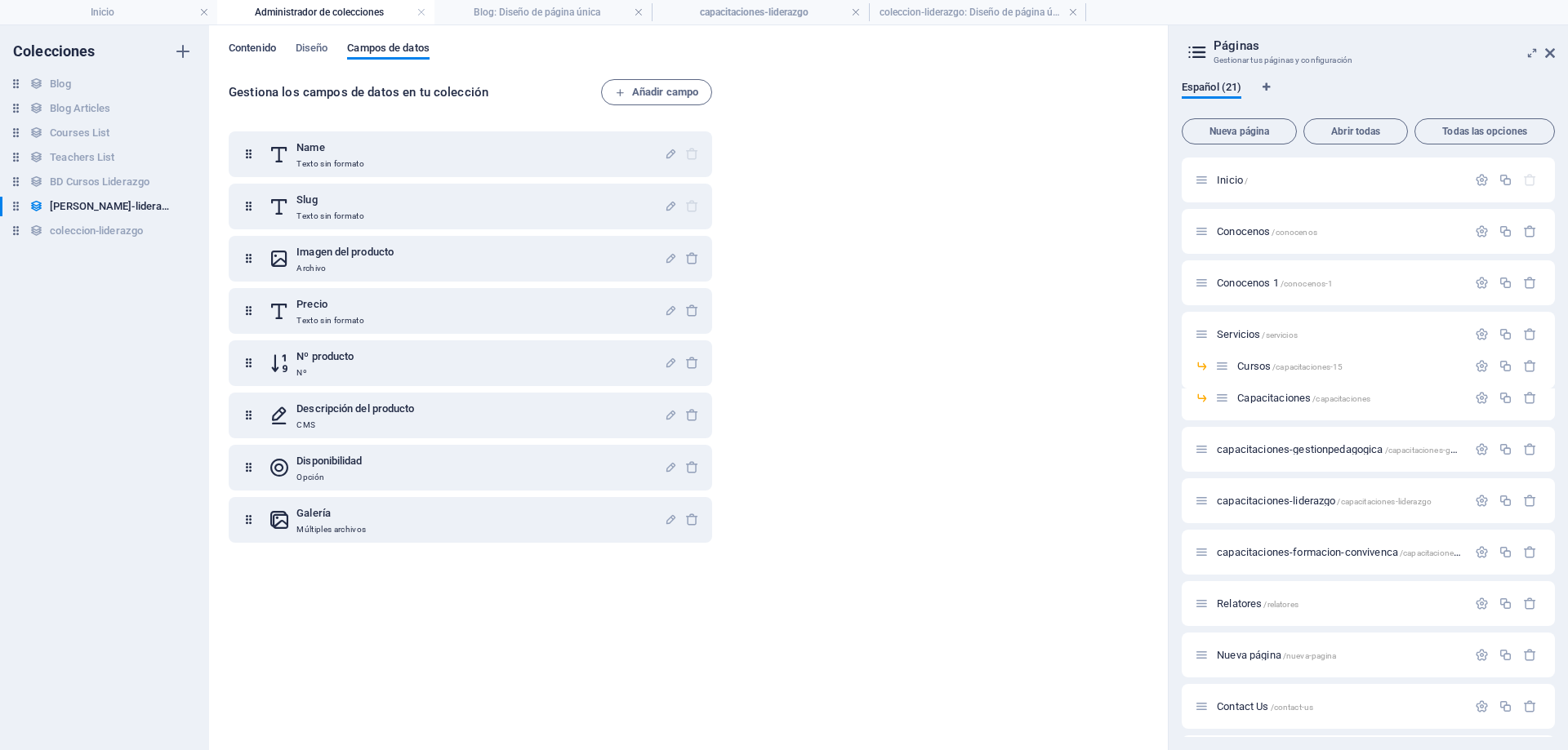
click at [259, 42] on span "Contenido" at bounding box center [252, 49] width 48 height 22
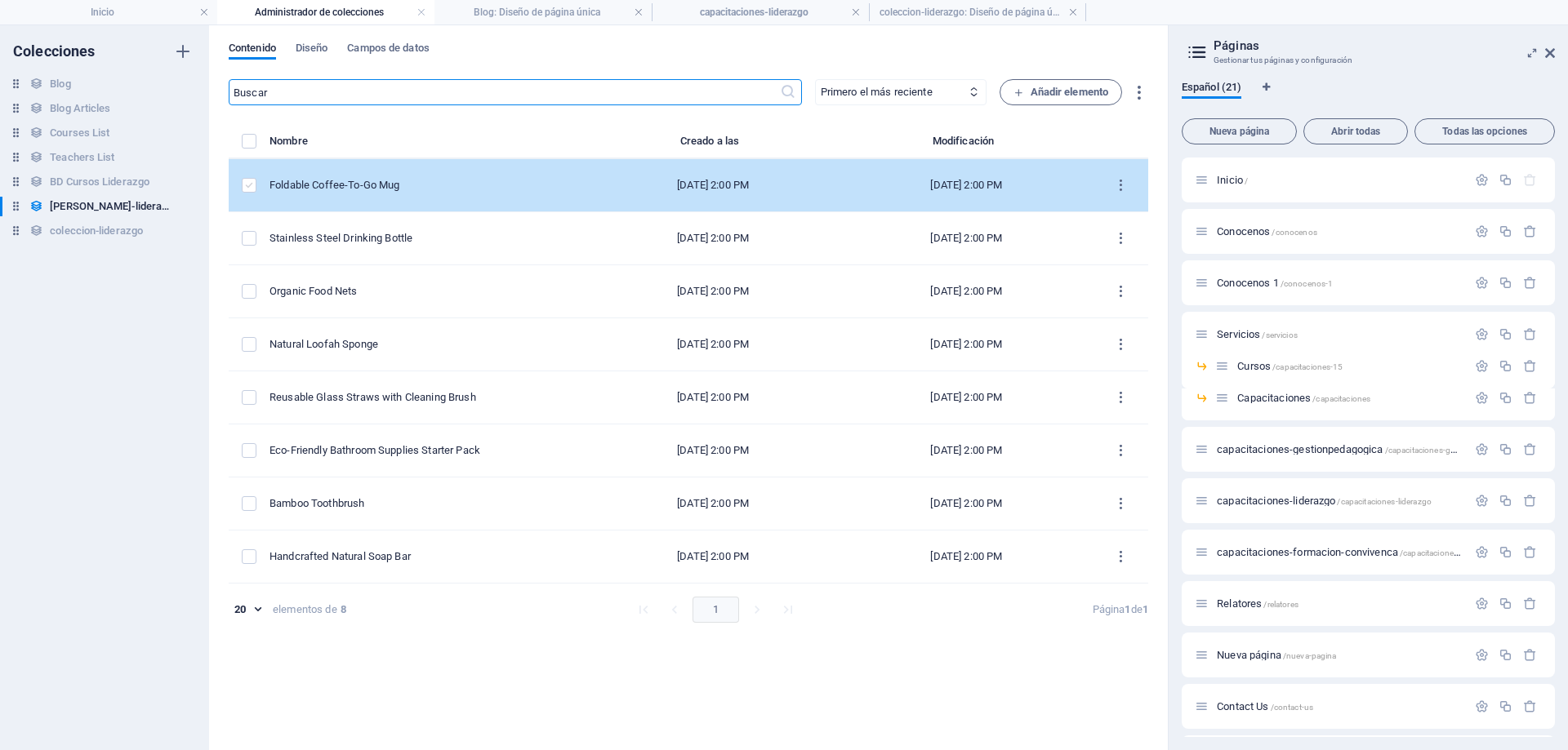
click at [251, 188] on label "items list" at bounding box center [249, 185] width 14 height 14
click at [0, 0] on input "items list" at bounding box center [0, 0] width 0 height 0
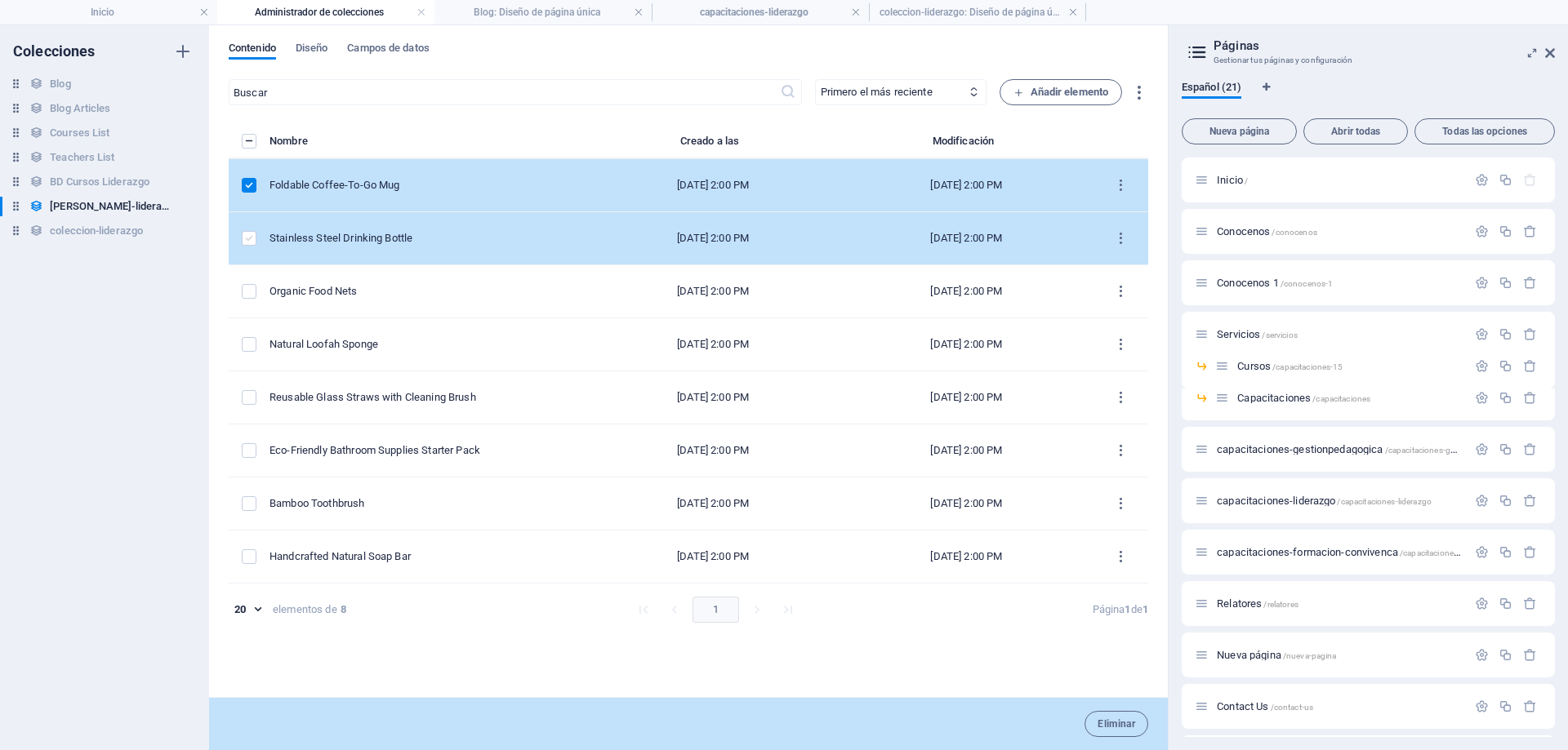
click at [250, 231] on label "items list" at bounding box center [249, 239] width 14 height 14
click at [0, 0] on input "items list" at bounding box center [0, 0] width 0 height 0
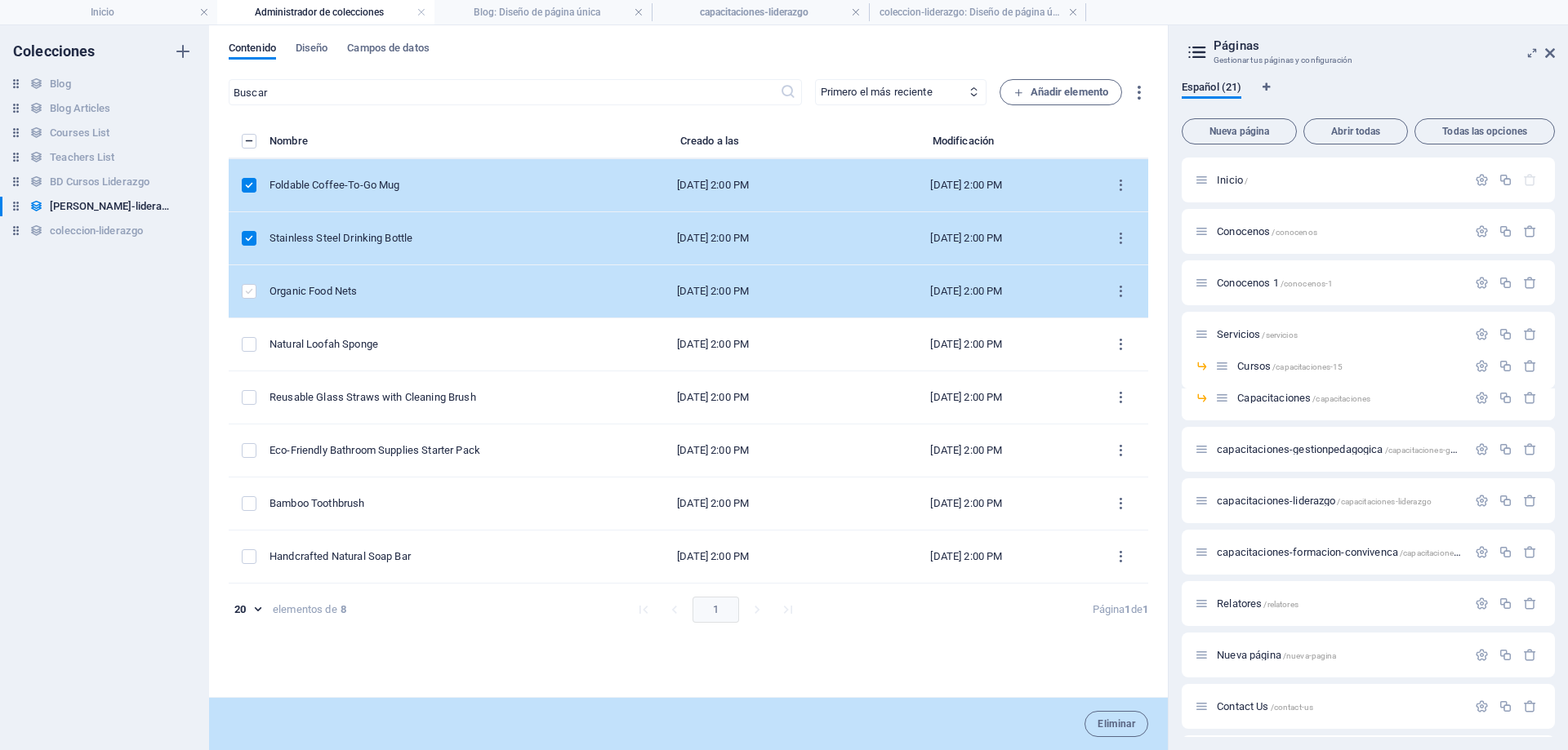
click at [250, 284] on label "items list" at bounding box center [249, 292] width 14 height 14
click at [0, 0] on input "items list" at bounding box center [0, 0] width 0 height 0
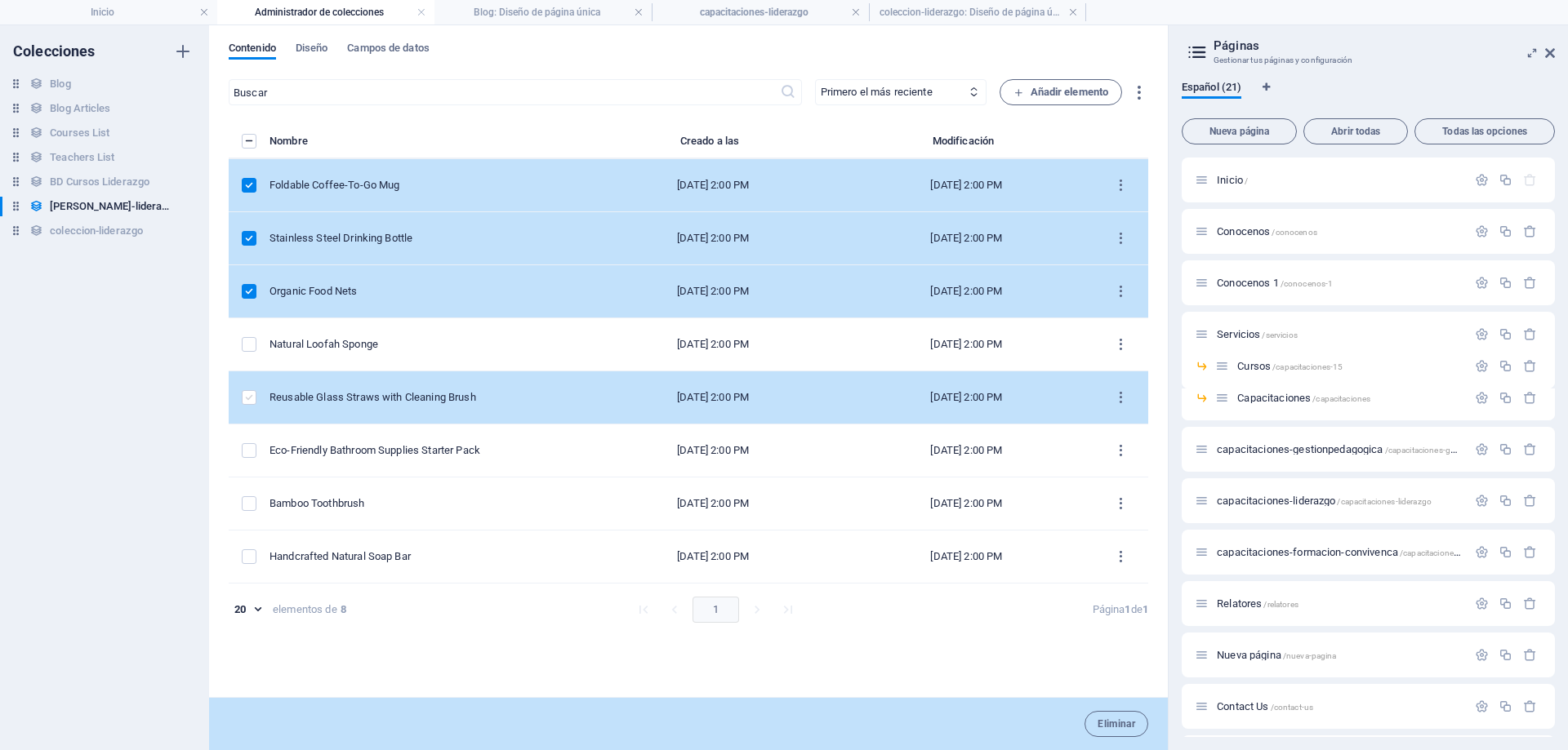
click at [249, 401] on label "items list" at bounding box center [249, 397] width 14 height 14
click at [0, 0] on input "items list" at bounding box center [0, 0] width 0 height 0
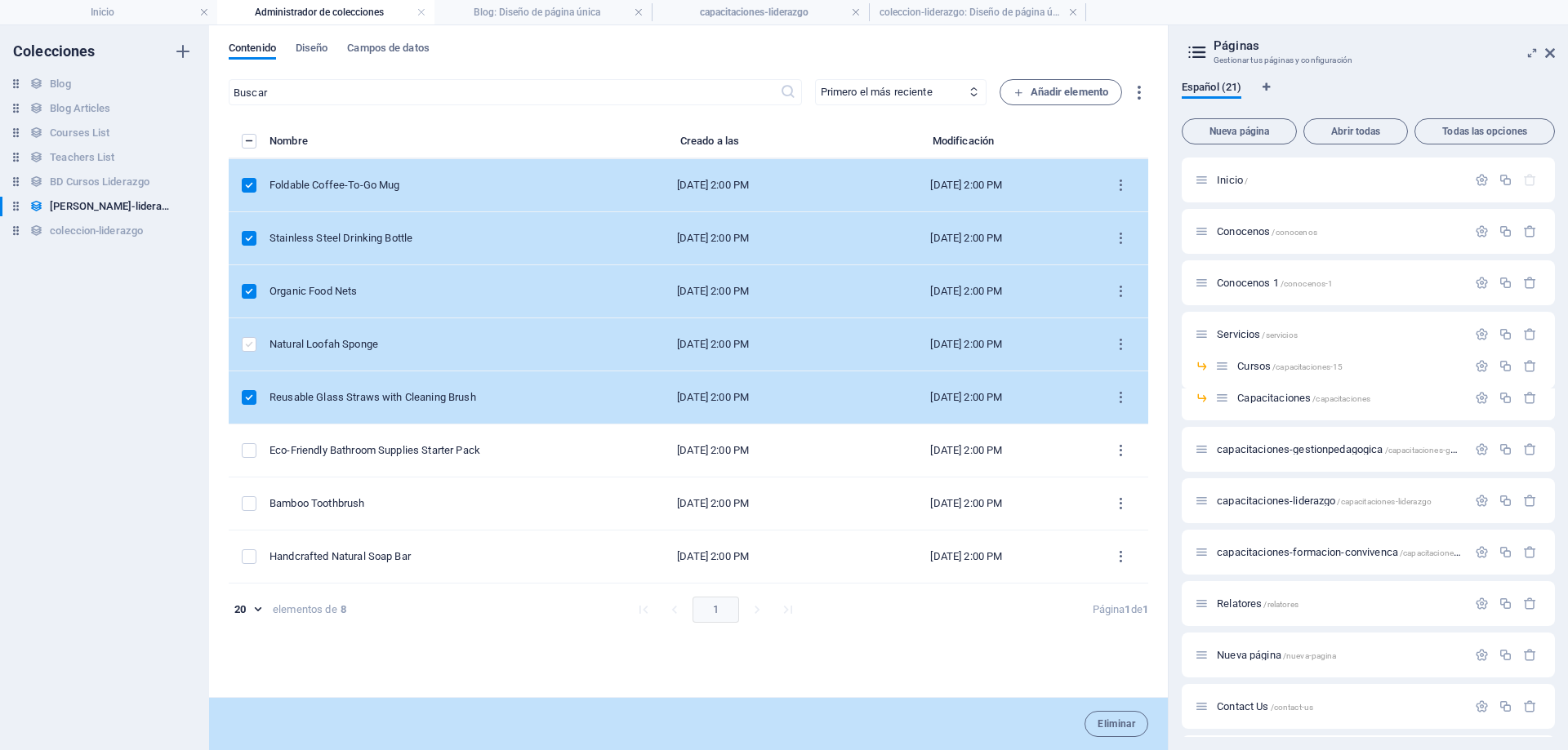
click at [249, 348] on label "items list" at bounding box center [249, 344] width 14 height 14
click at [0, 0] on input "items list" at bounding box center [0, 0] width 0 height 0
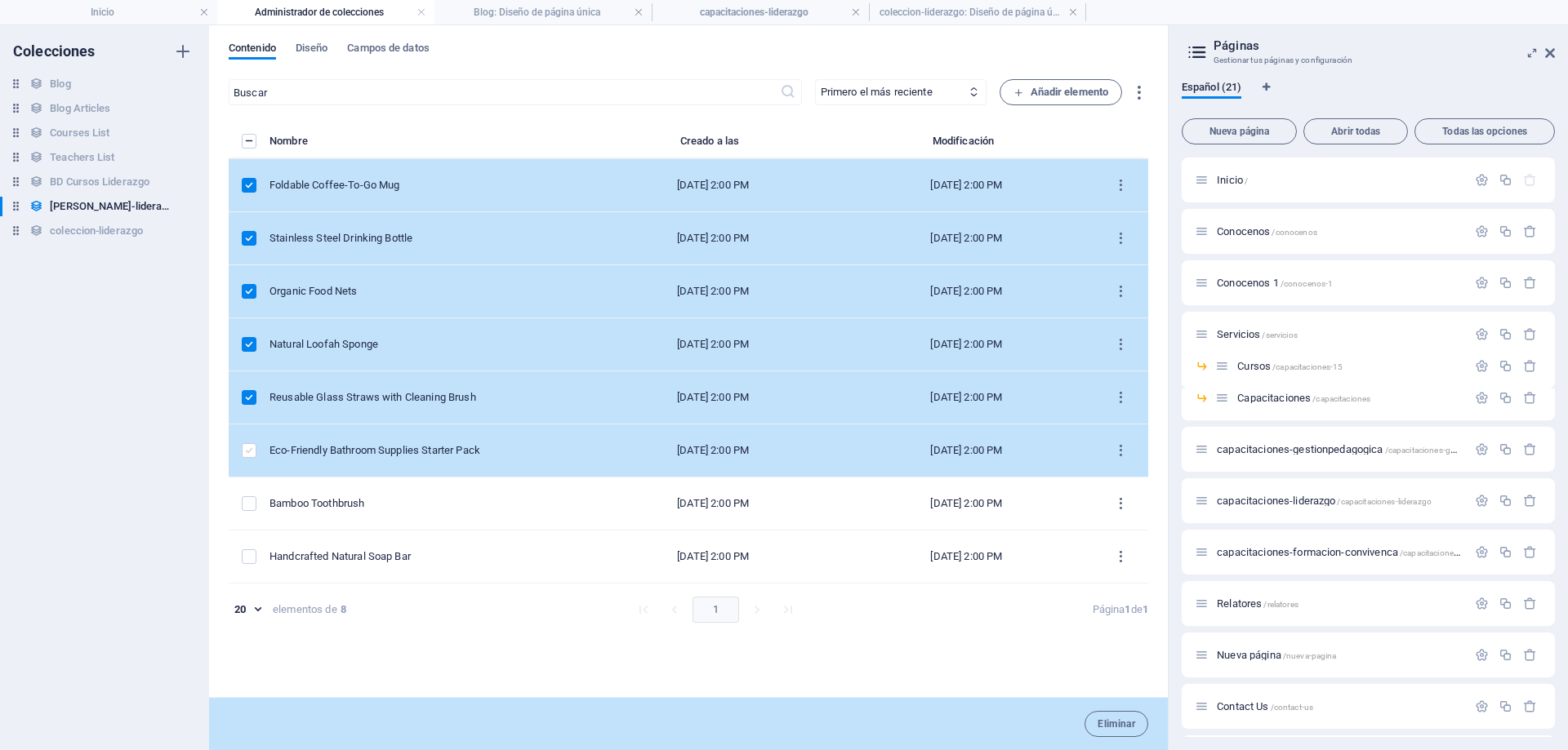
click at [250, 451] on label "items list" at bounding box center [249, 450] width 14 height 14
click at [0, 0] on input "items list" at bounding box center [0, 0] width 0 height 0
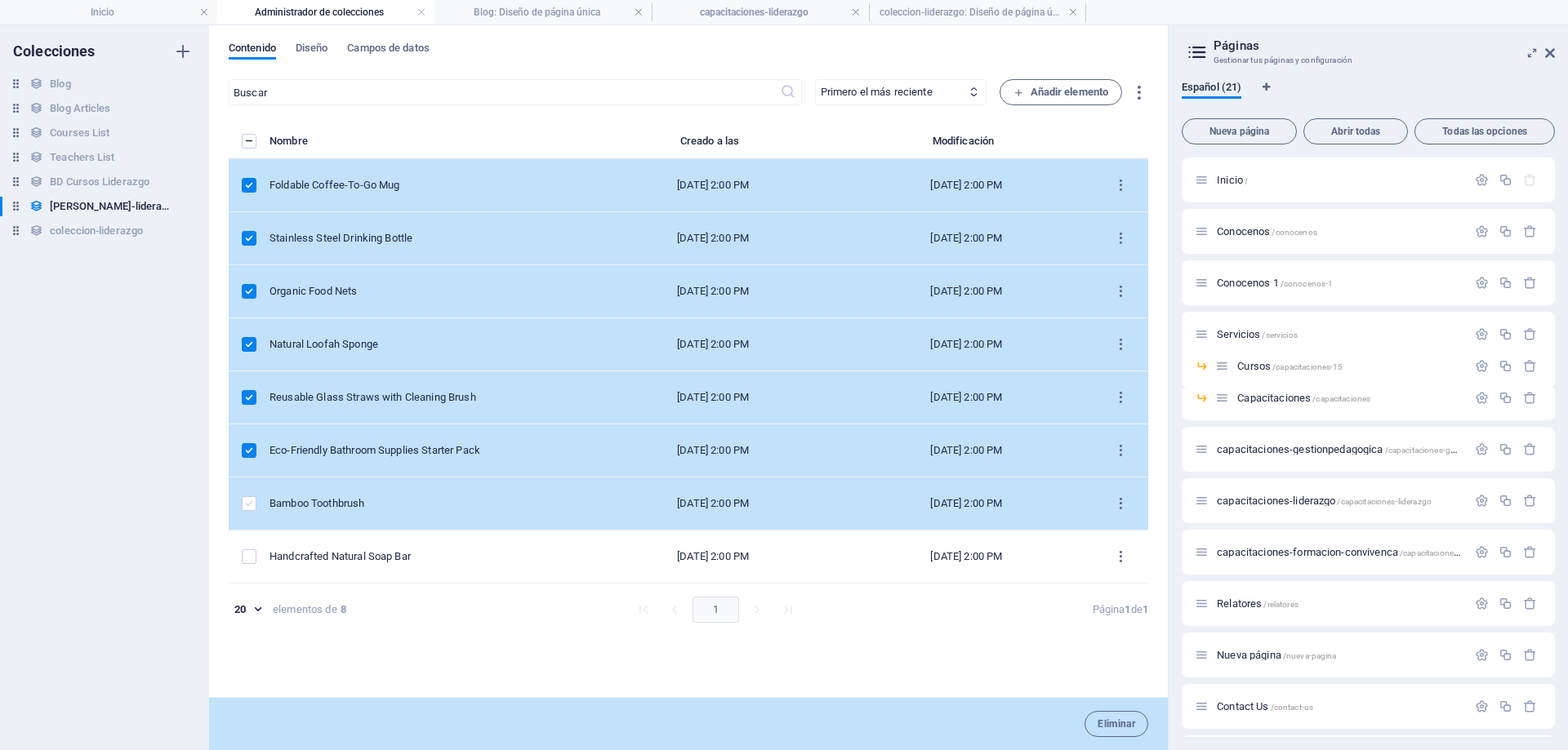
click at [246, 510] on label "items list" at bounding box center [249, 503] width 14 height 14
click at [0, 0] on input "items list" at bounding box center [0, 0] width 0 height 0
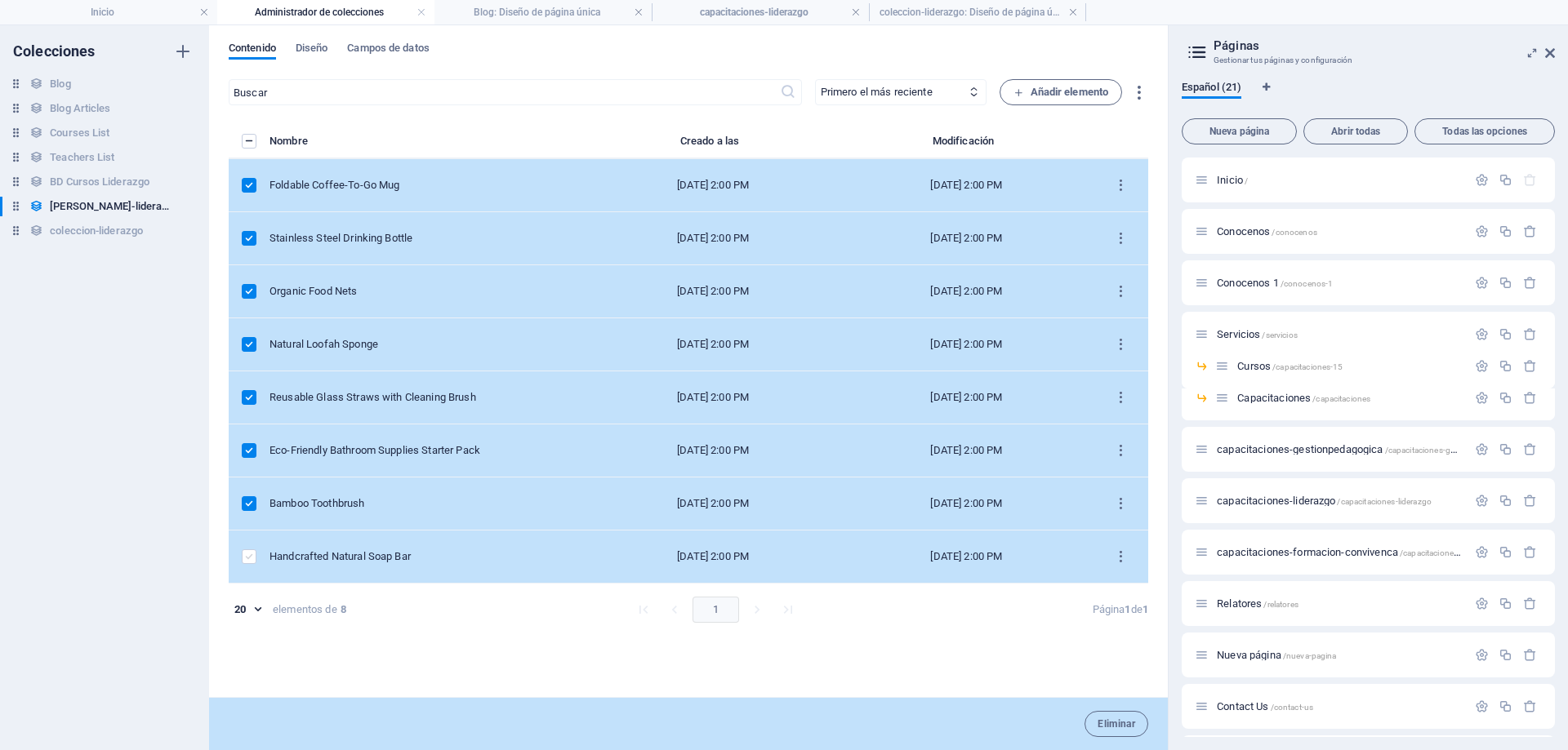
click at [247, 561] on label "items list" at bounding box center [249, 557] width 14 height 14
click at [0, 0] on input "items list" at bounding box center [0, 0] width 0 height 0
click at [1123, 187] on icon "items list" at bounding box center [1121, 185] width 15 height 15
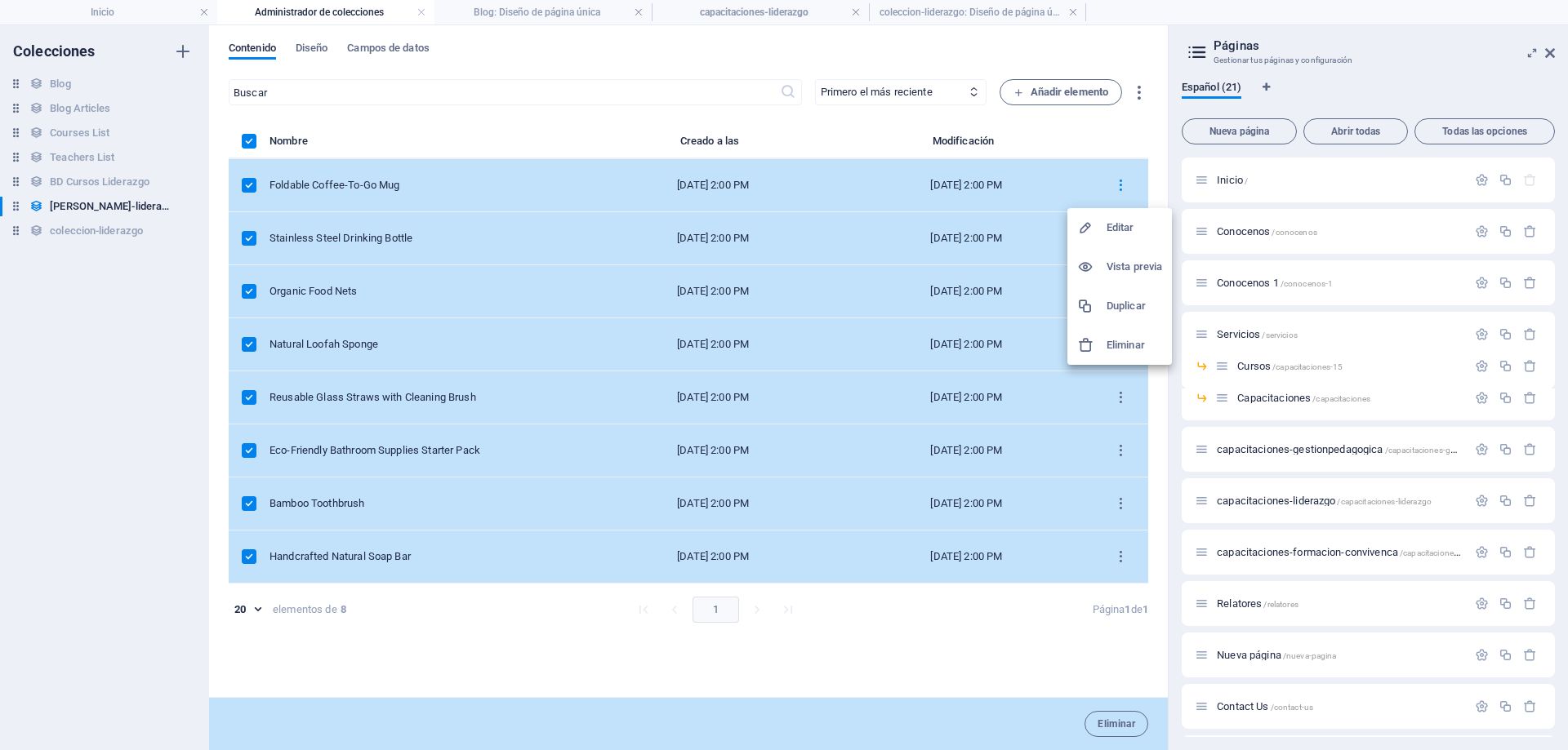
click at [249, 562] on div at bounding box center [784, 375] width 1568 height 750
click at [244, 558] on label "items list" at bounding box center [249, 557] width 14 height 14
click at [0, 0] on input "items list" at bounding box center [0, 0] width 0 height 0
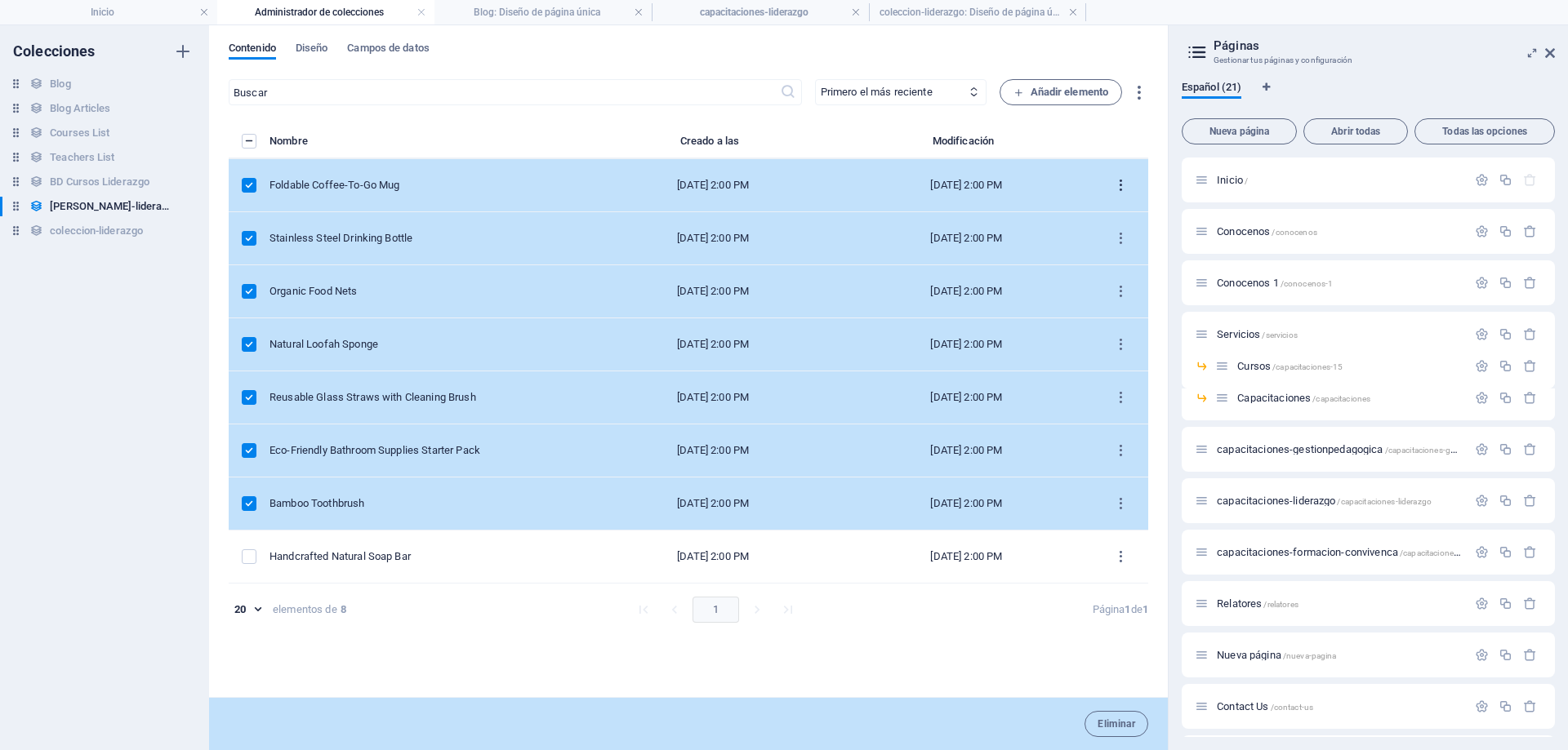
click at [1122, 183] on icon "items list" at bounding box center [1121, 185] width 15 height 15
click at [1123, 338] on h6 "Eliminar" at bounding box center [1134, 345] width 56 height 20
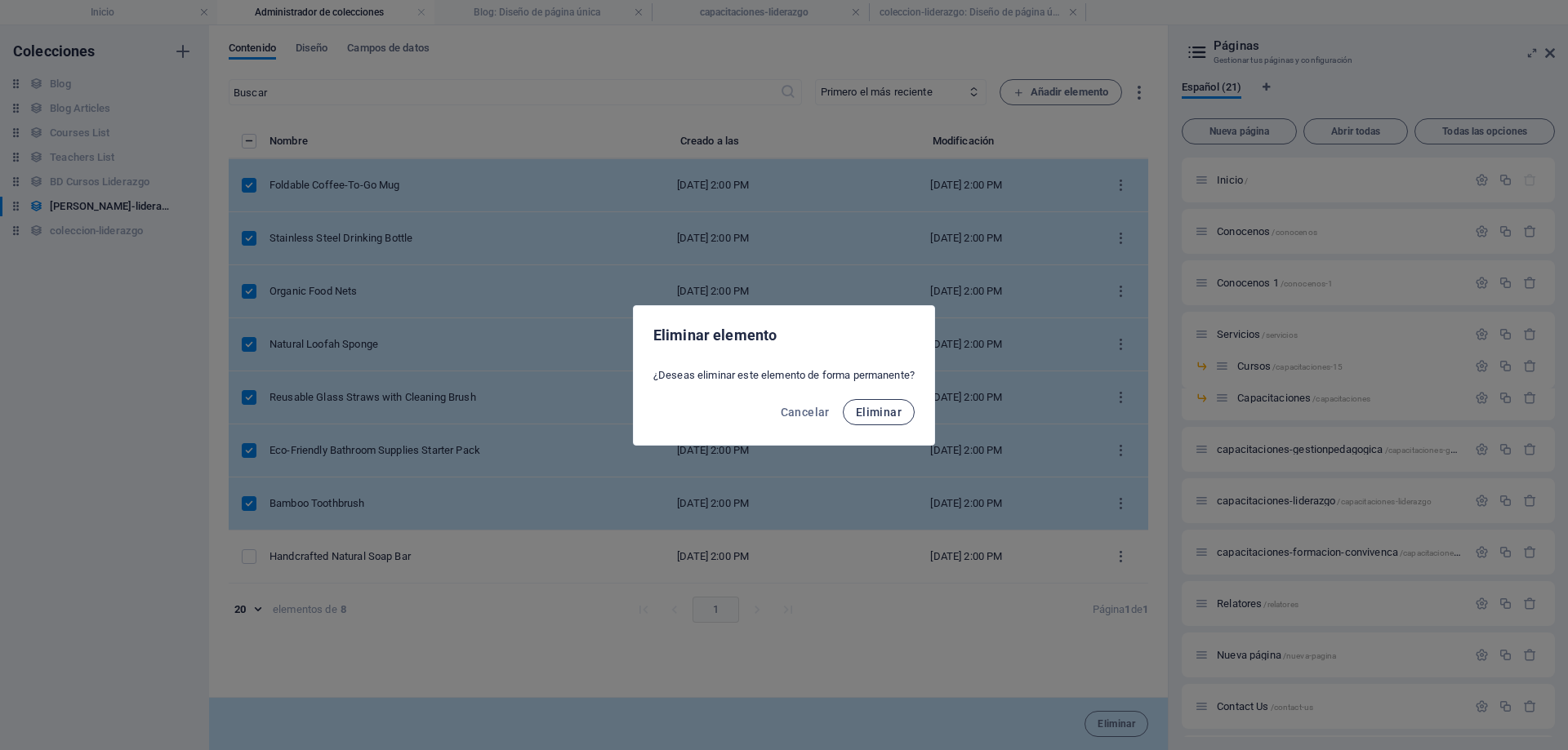
click at [872, 414] on span "Eliminar" at bounding box center [879, 412] width 46 height 13
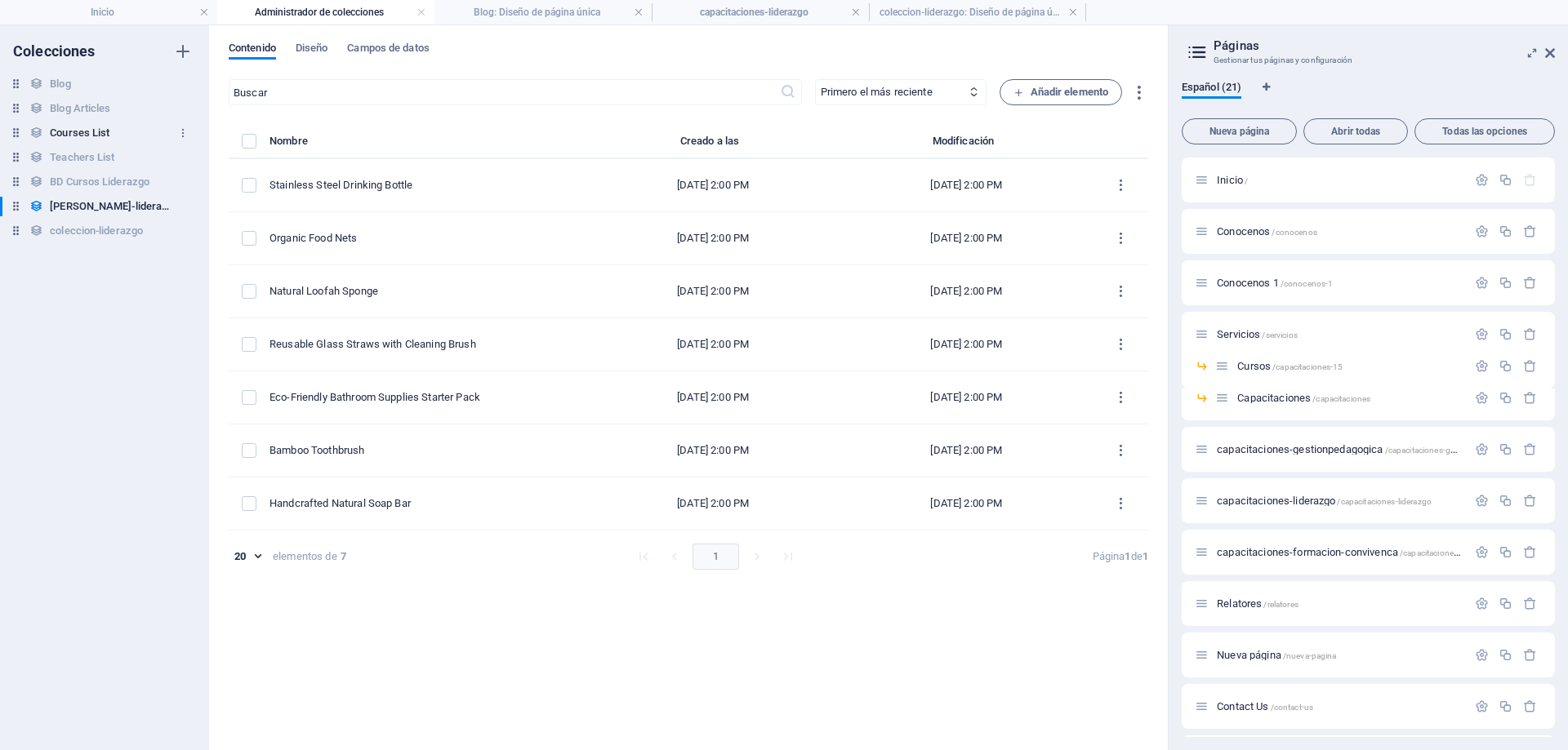
click at [83, 136] on h6 "Courses List" at bounding box center [80, 133] width 59 height 20
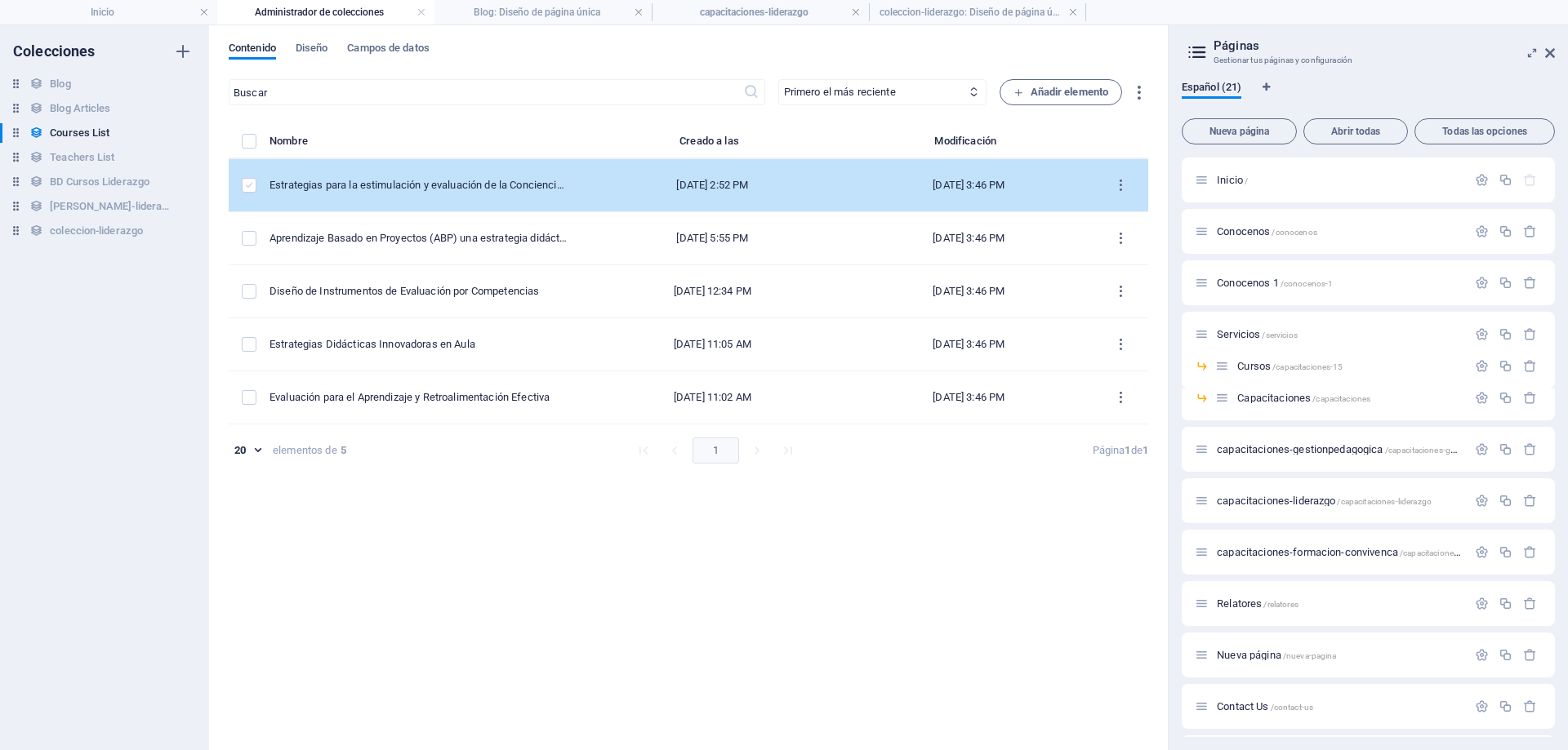
click at [254, 189] on label "items list" at bounding box center [249, 185] width 14 height 14
click at [0, 0] on input "items list" at bounding box center [0, 0] width 0 height 0
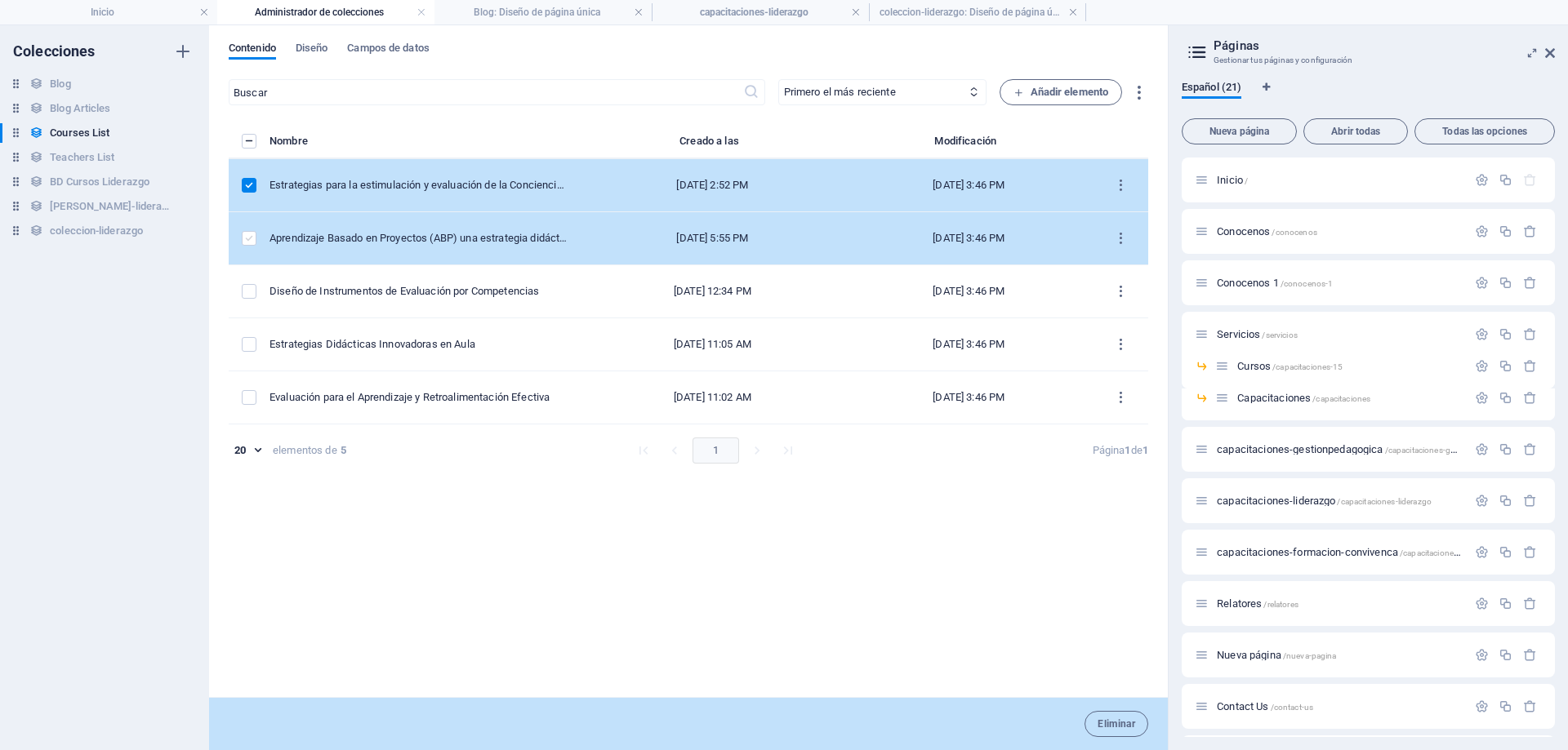
click at [254, 233] on label "items list" at bounding box center [249, 239] width 14 height 14
click at [0, 0] on input "items list" at bounding box center [0, 0] width 0 height 0
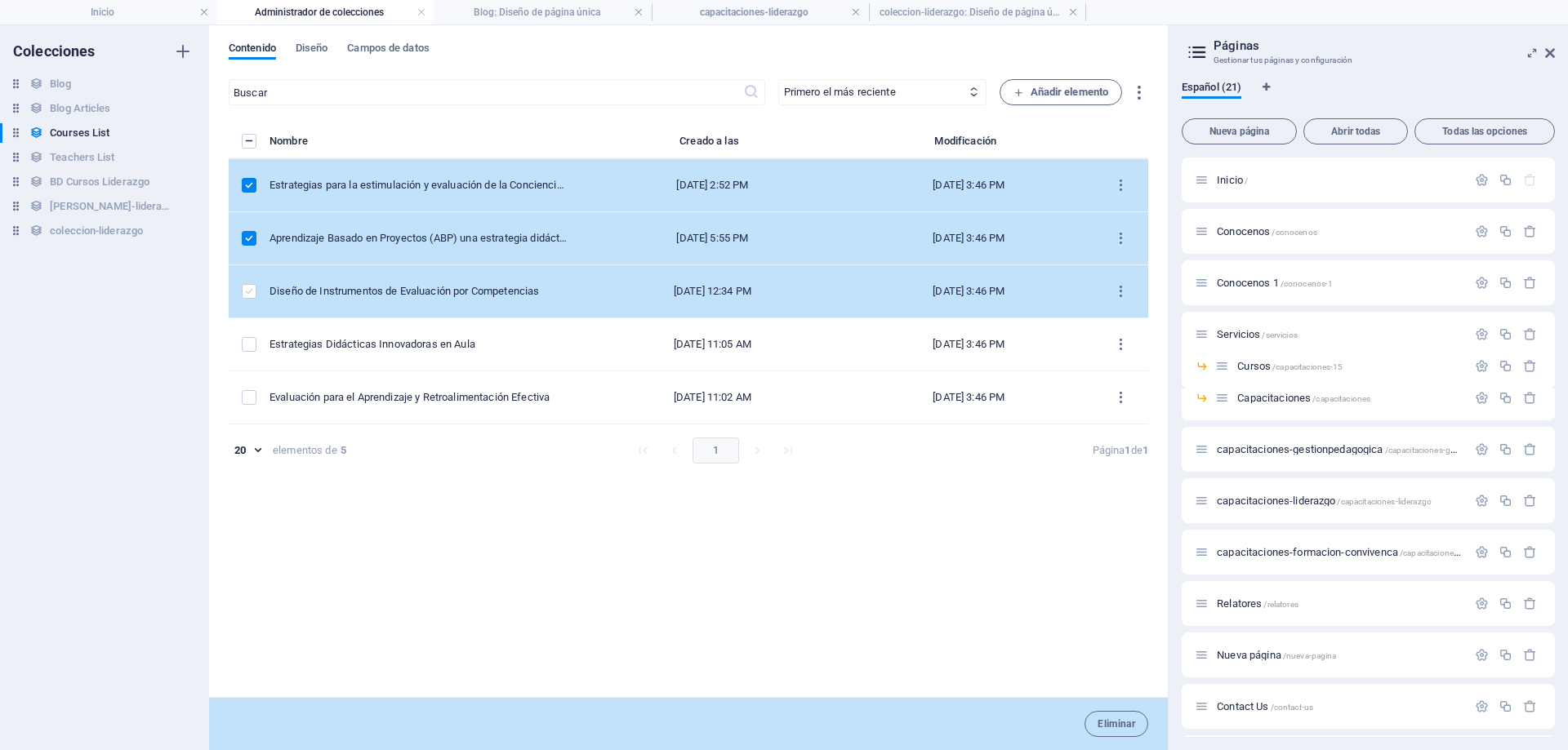
click at [256, 289] on label "items list" at bounding box center [249, 292] width 14 height 14
click at [0, 0] on input "items list" at bounding box center [0, 0] width 0 height 0
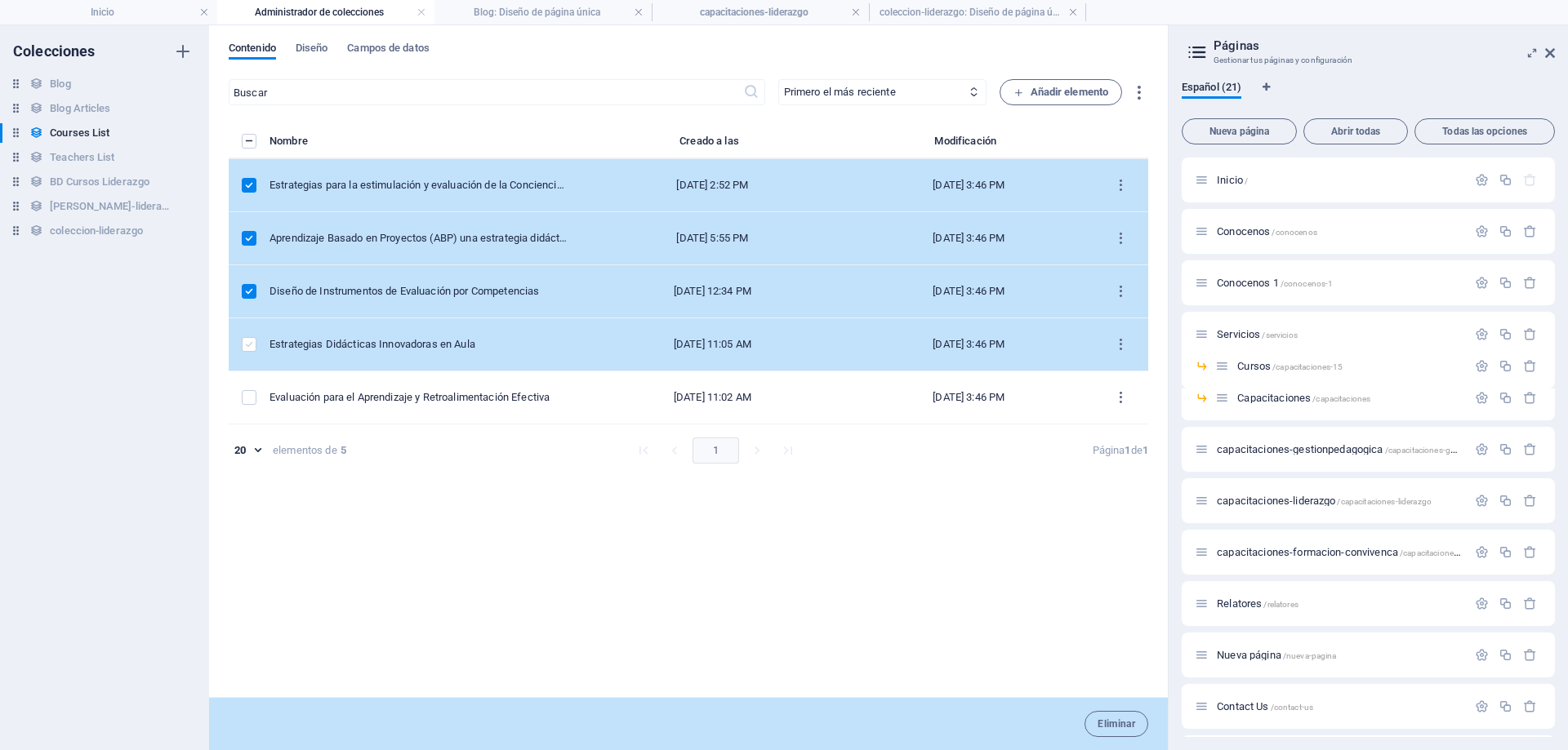
click at [246, 344] on label "items list" at bounding box center [249, 344] width 14 height 14
click at [0, 0] on input "items list" at bounding box center [0, 0] width 0 height 0
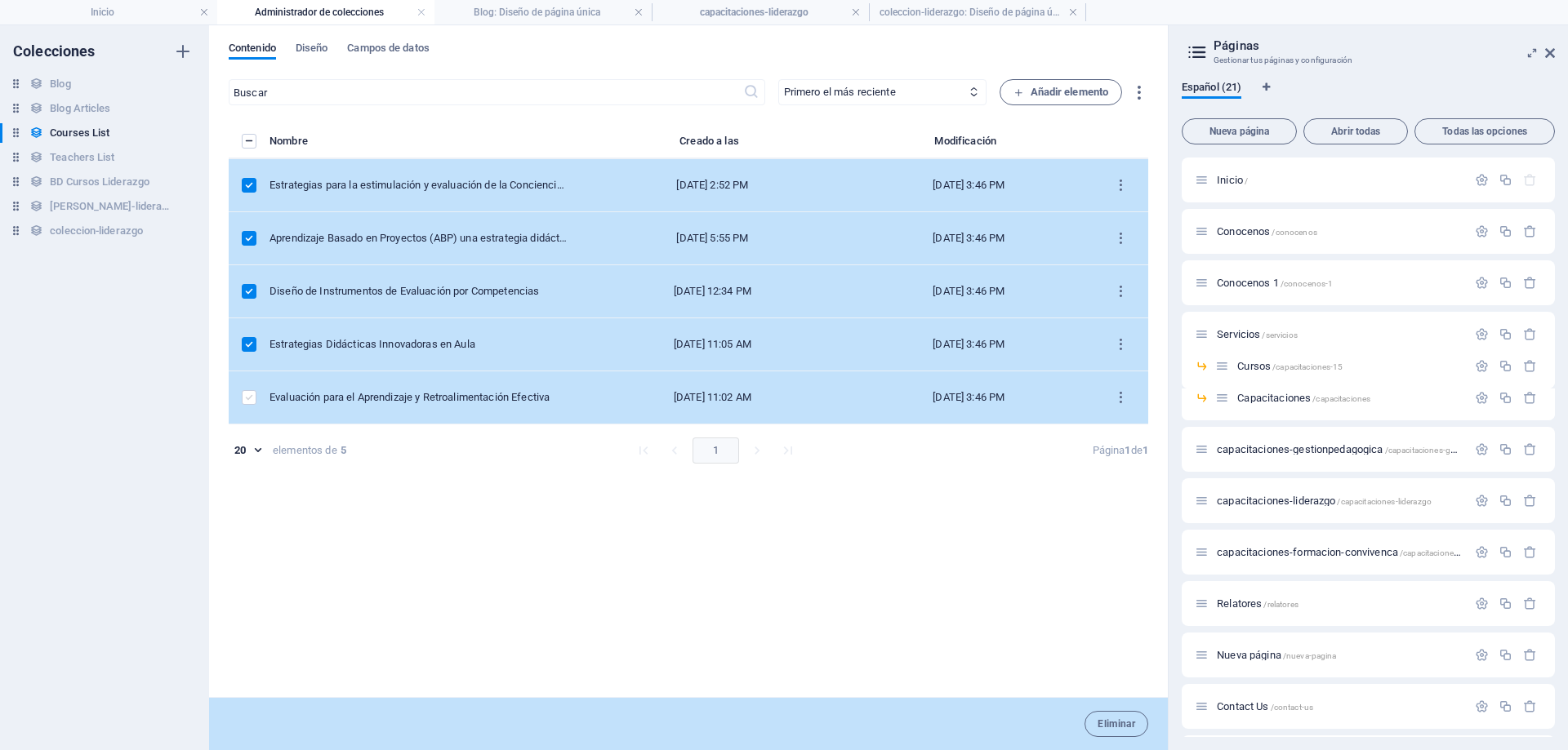
click at [250, 401] on label "items list" at bounding box center [249, 397] width 14 height 14
click at [0, 0] on input "items list" at bounding box center [0, 0] width 0 height 0
click at [1122, 186] on icon "items list" at bounding box center [1121, 185] width 15 height 15
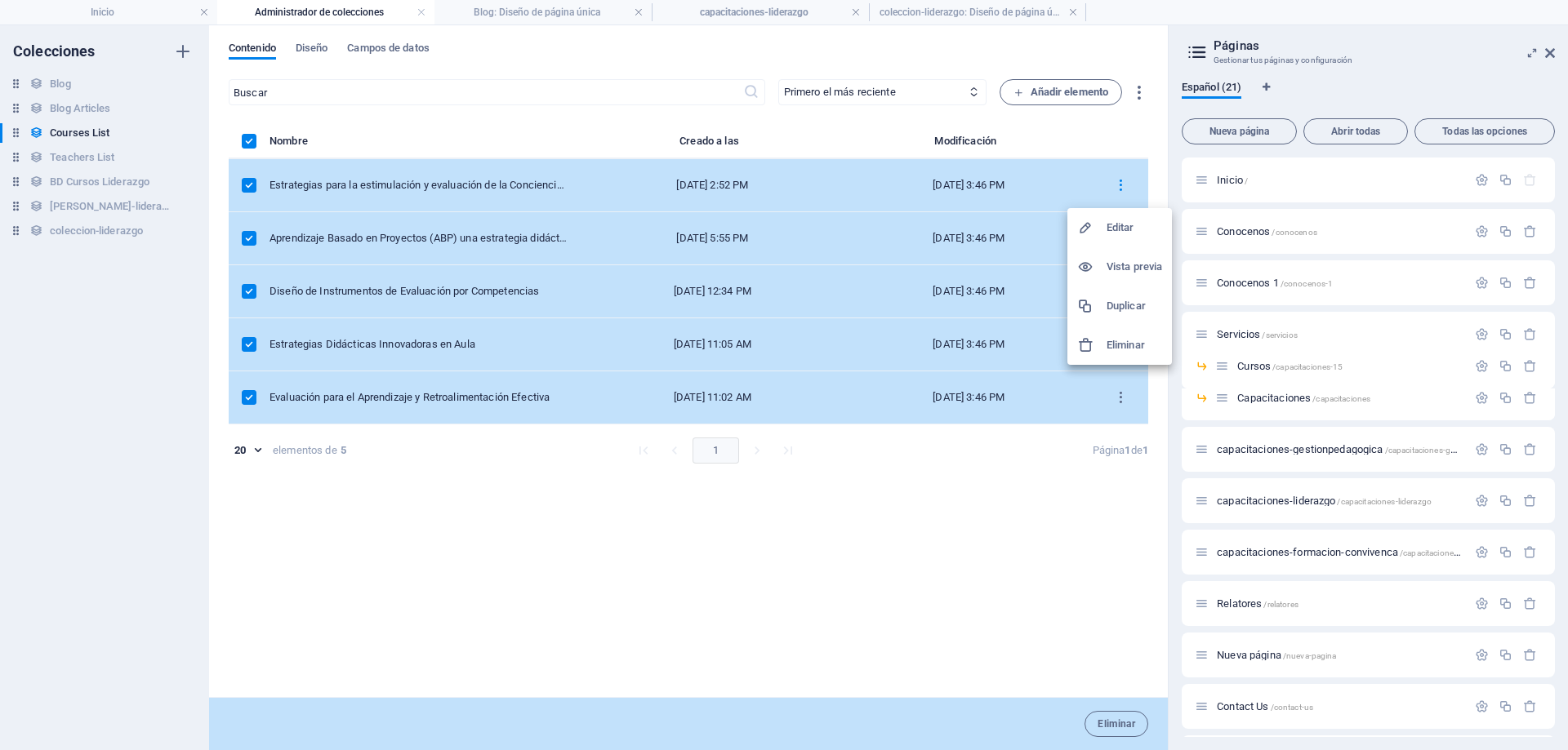
click at [1114, 226] on h6 "Editar" at bounding box center [1134, 228] width 56 height 20
select select "Creativity"
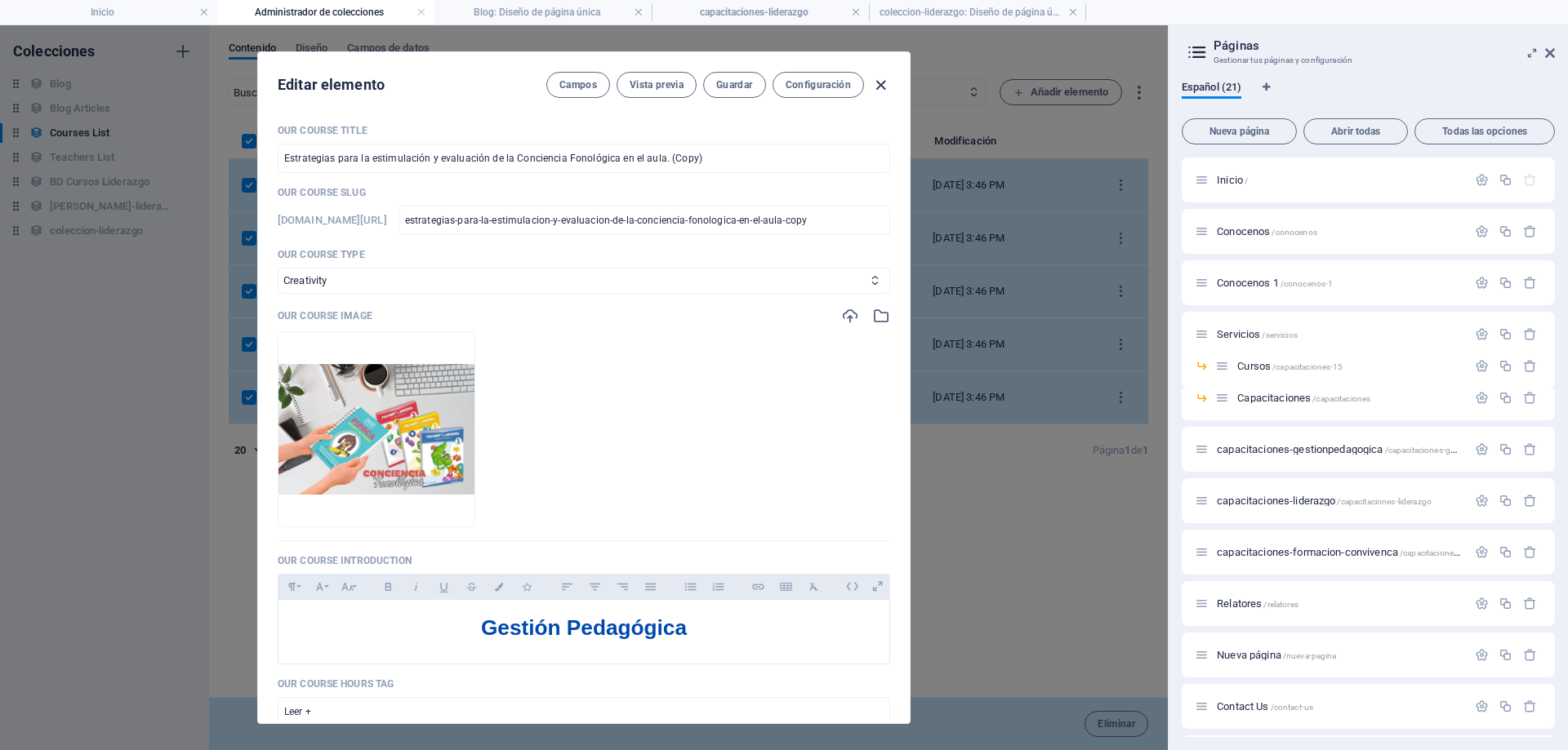
click at [881, 84] on icon "button" at bounding box center [880, 85] width 19 height 19
checkbox input "false"
type input "estrategias-para-la-estimulacion-y-evaluacion-de-la-conciencia-fonologica-en-el…"
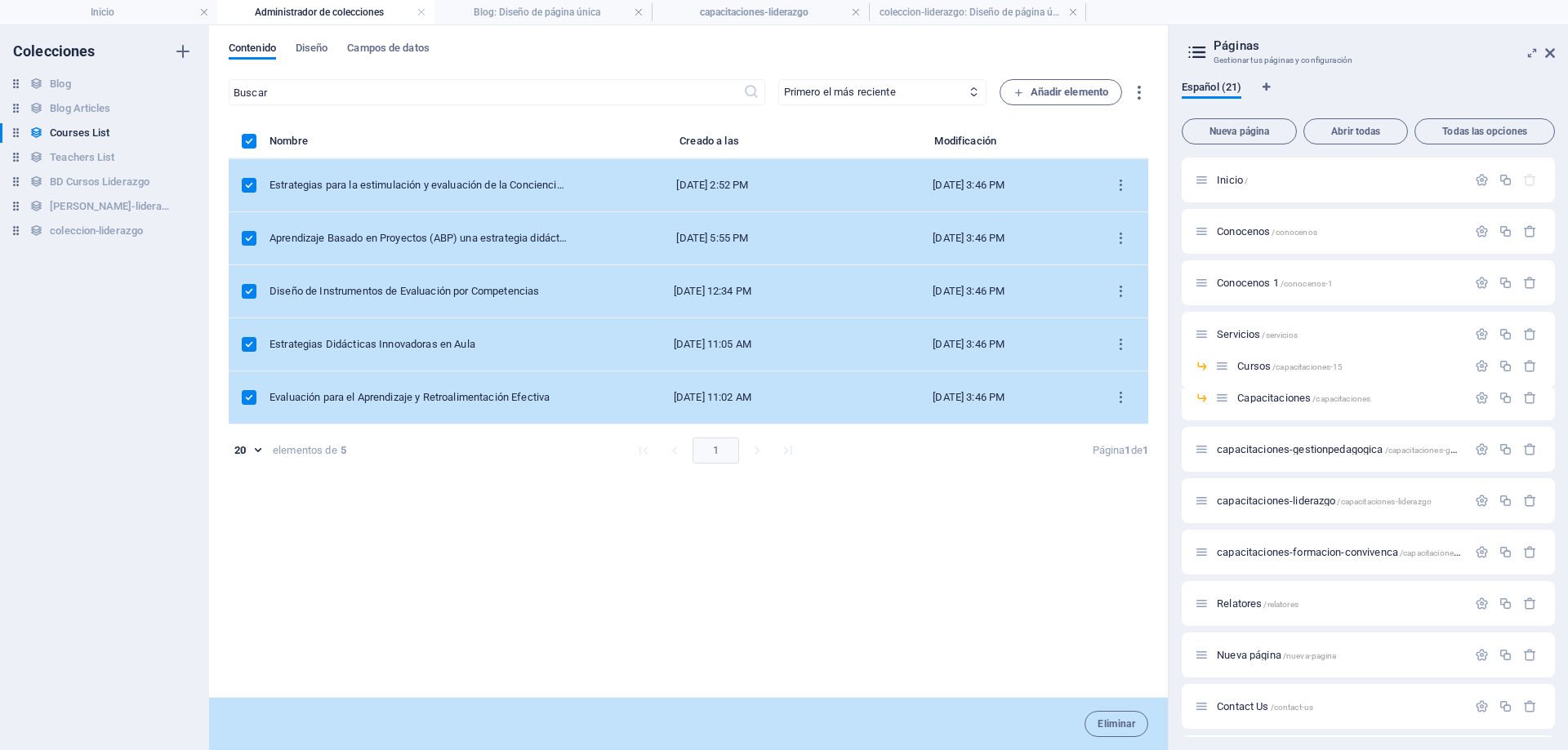
click at [916, 446] on div "20 20 elementos de 5 1 Página 1 de 1" at bounding box center [688, 450] width 920 height 26
click at [258, 139] on div "items list" at bounding box center [250, 141] width 18 height 14
click at [250, 144] on label "items list" at bounding box center [249, 141] width 14 height 14
click at [0, 0] on input "items list" at bounding box center [0, 0] width 0 height 0
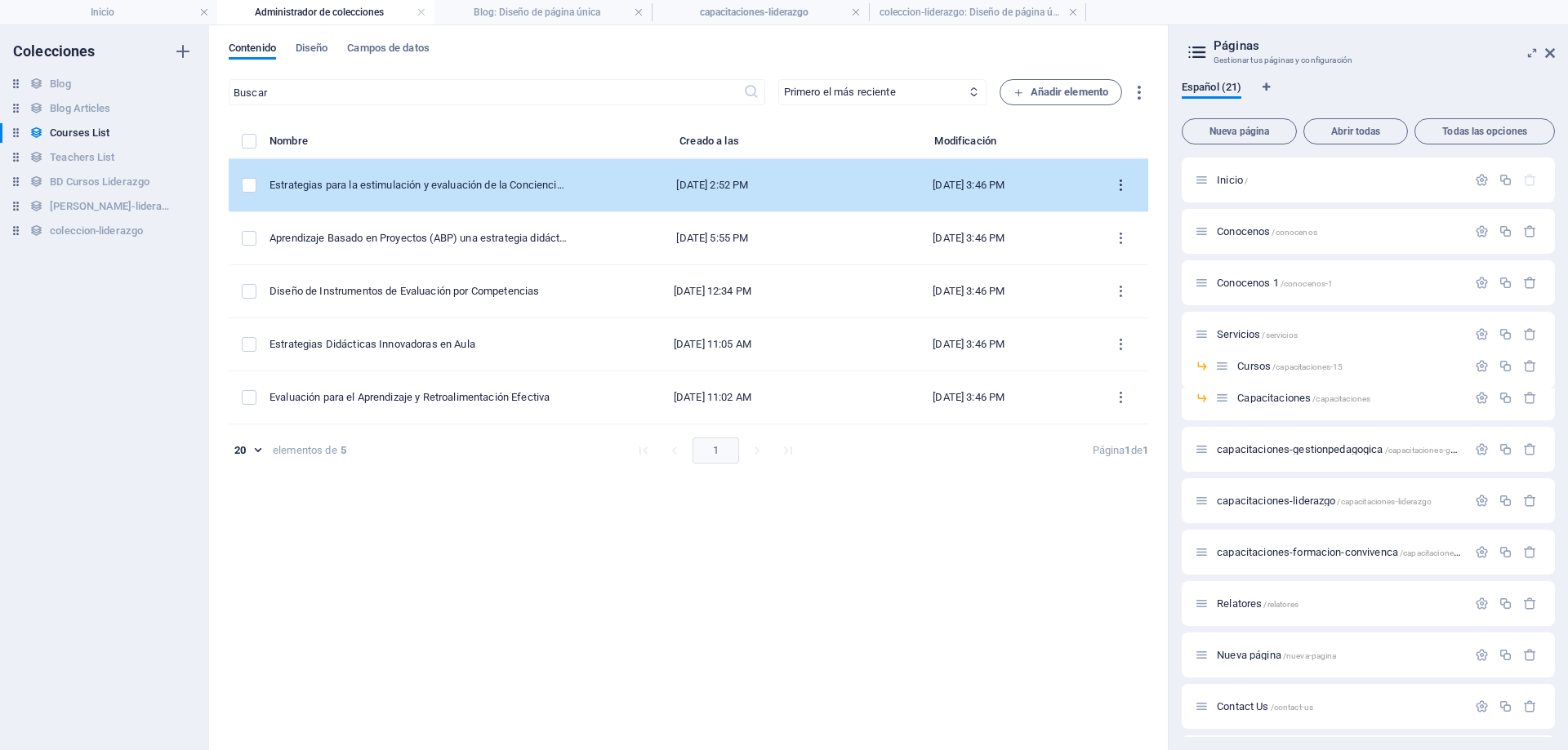
click at [1123, 189] on icon "items list" at bounding box center [1121, 185] width 15 height 15
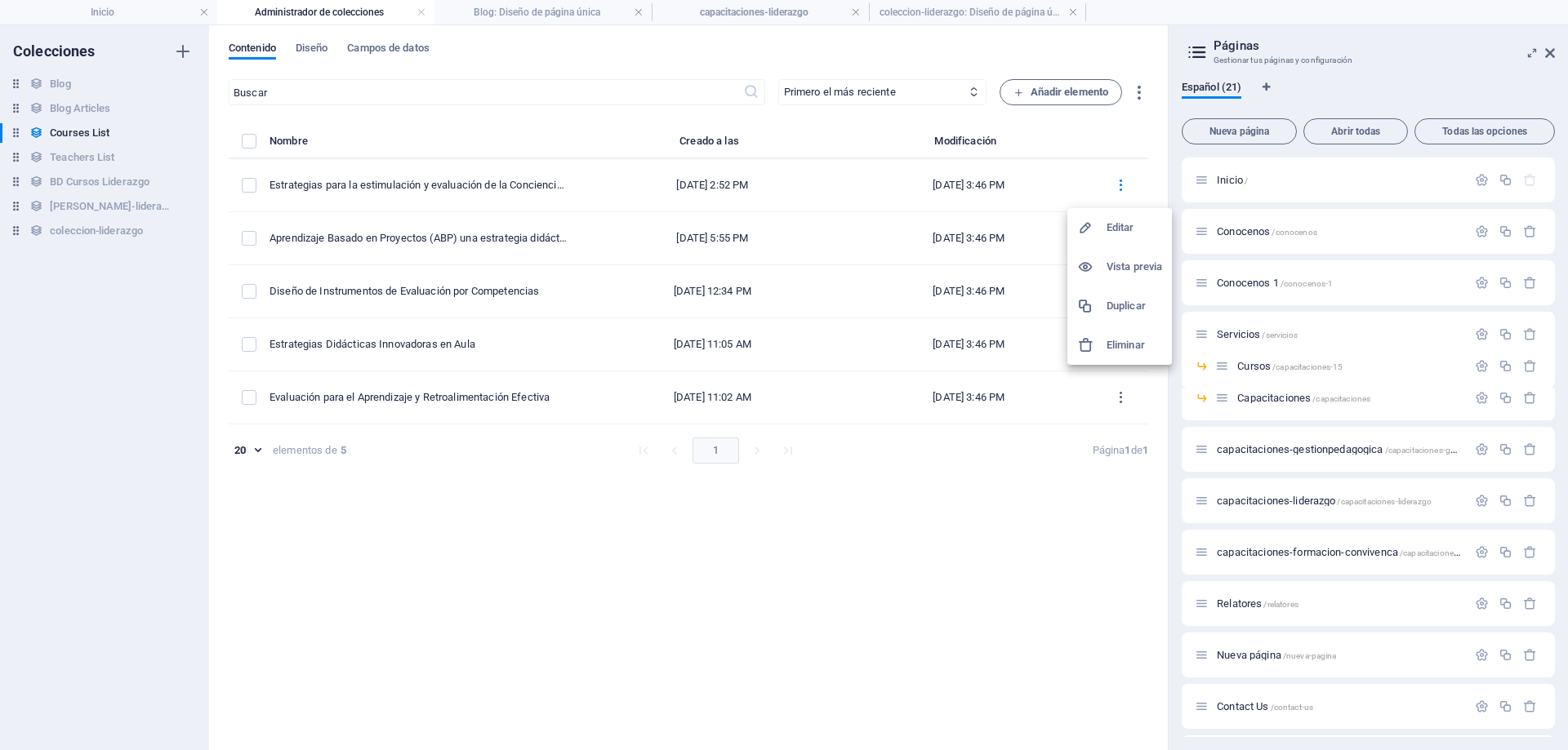
drag, startPoint x: 412, startPoint y: 519, endPoint x: 332, endPoint y: 410, distance: 135.2
click at [409, 518] on div at bounding box center [784, 375] width 1568 height 750
click at [1041, 96] on span "Añadir elemento" at bounding box center [1061, 92] width 95 height 20
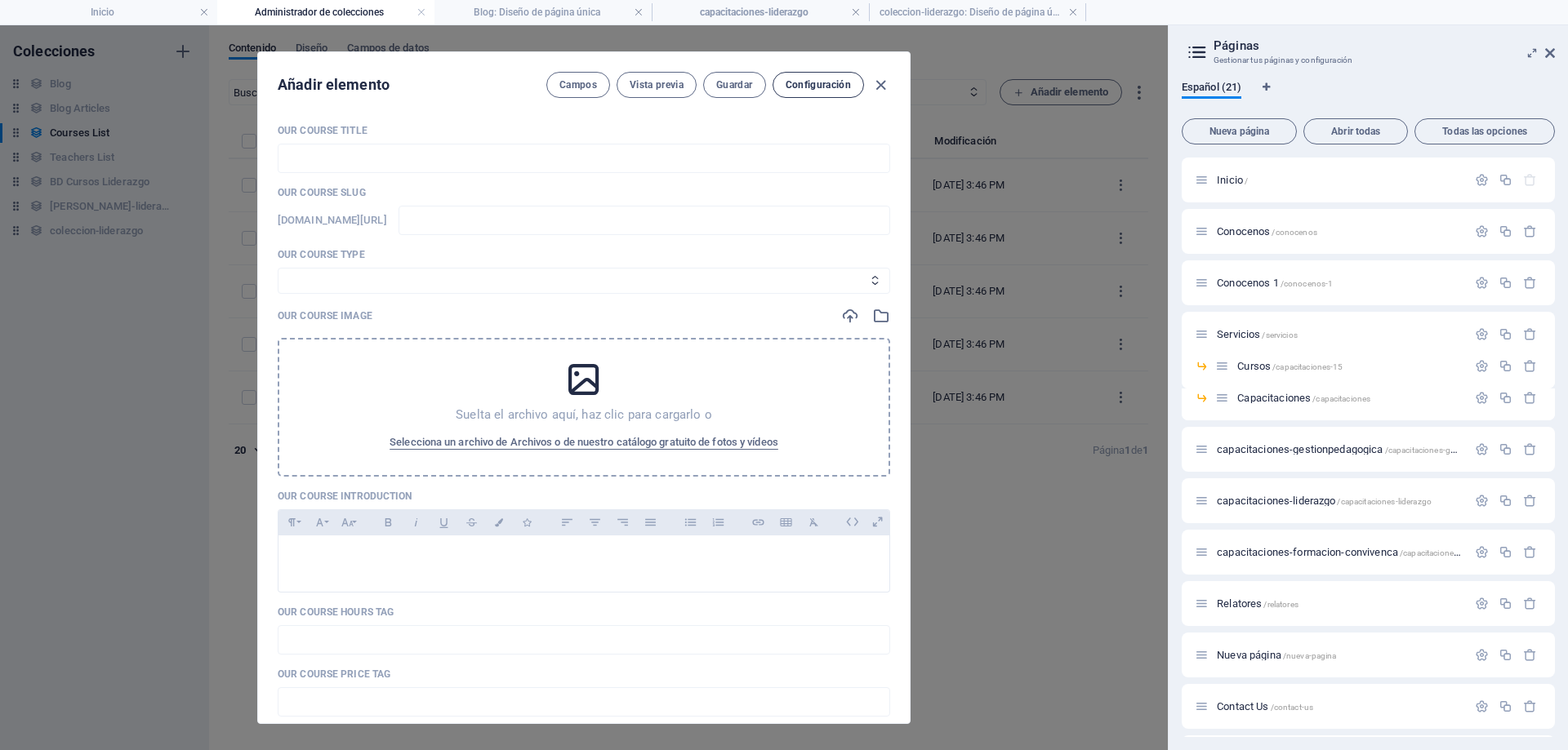
click at [832, 92] on button "Configuración" at bounding box center [819, 84] width 92 height 26
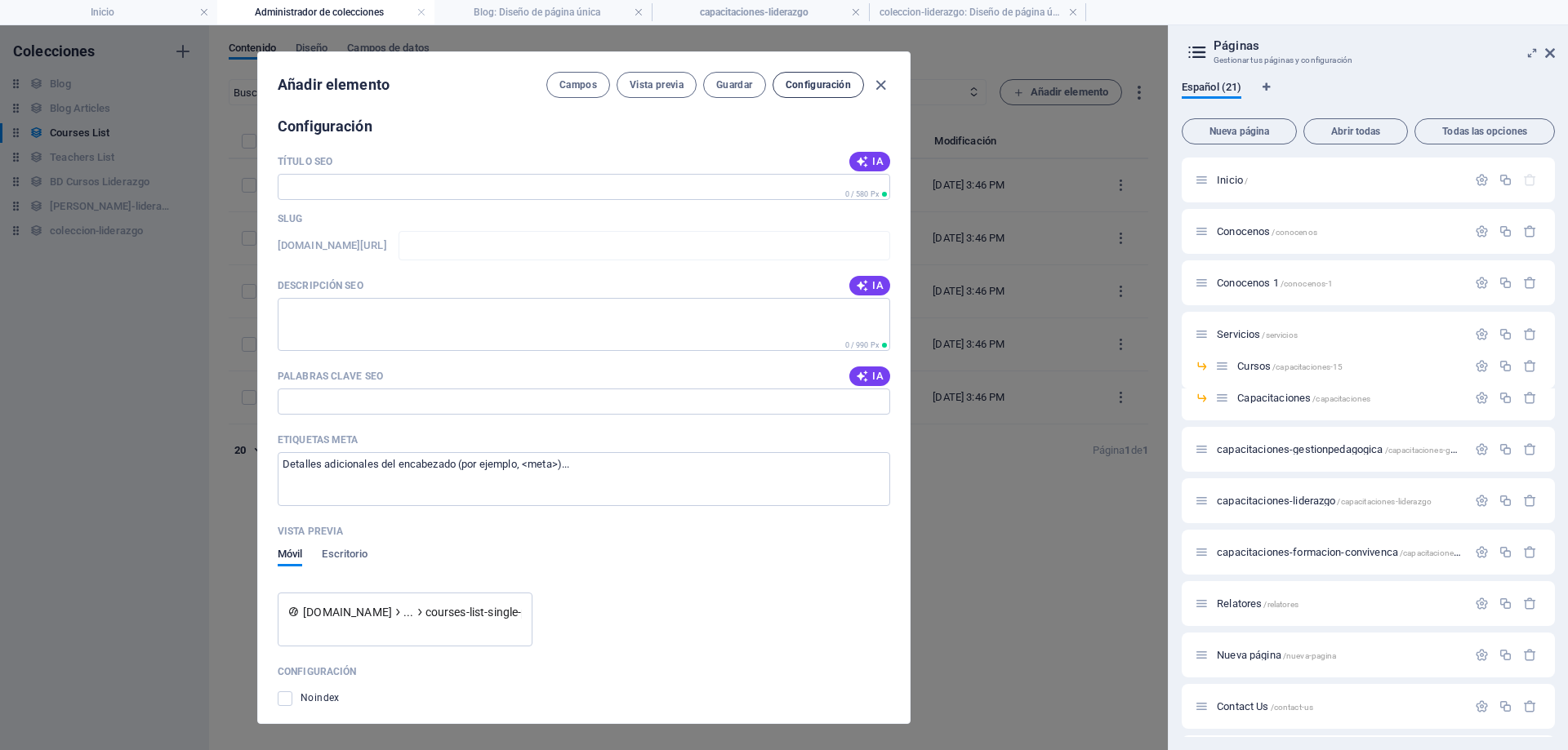
scroll to position [853, 0]
click at [878, 84] on icon "button" at bounding box center [880, 85] width 19 height 19
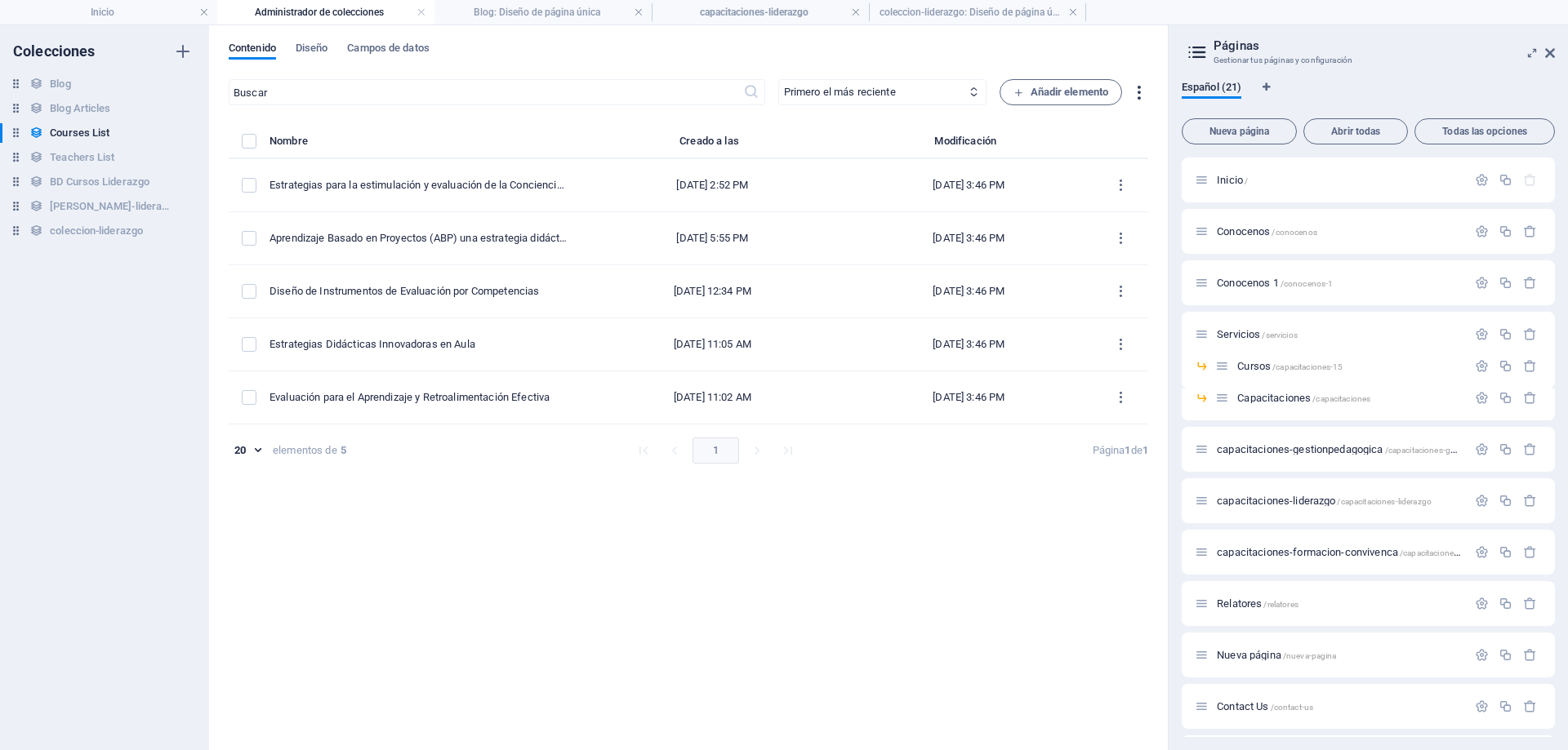
click at [1134, 91] on icon "button" at bounding box center [1139, 92] width 19 height 19
click at [69, 360] on div at bounding box center [784, 375] width 1568 height 750
click at [108, 210] on h6 "[PERSON_NAME]-lideraazgo" at bounding box center [111, 206] width 123 height 20
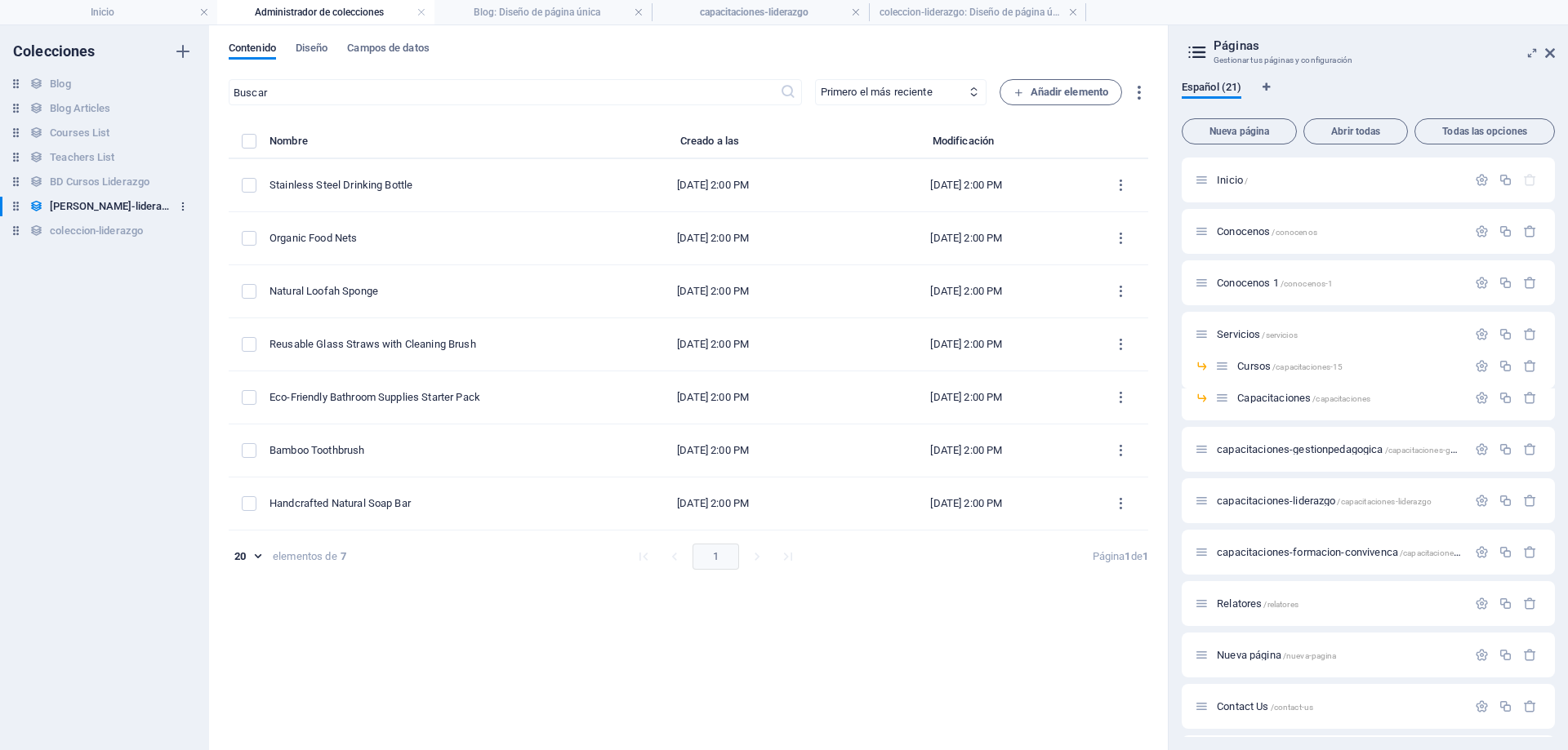
click at [183, 209] on icon "button" at bounding box center [183, 206] width 12 height 12
click at [1122, 187] on div at bounding box center [784, 375] width 1568 height 750
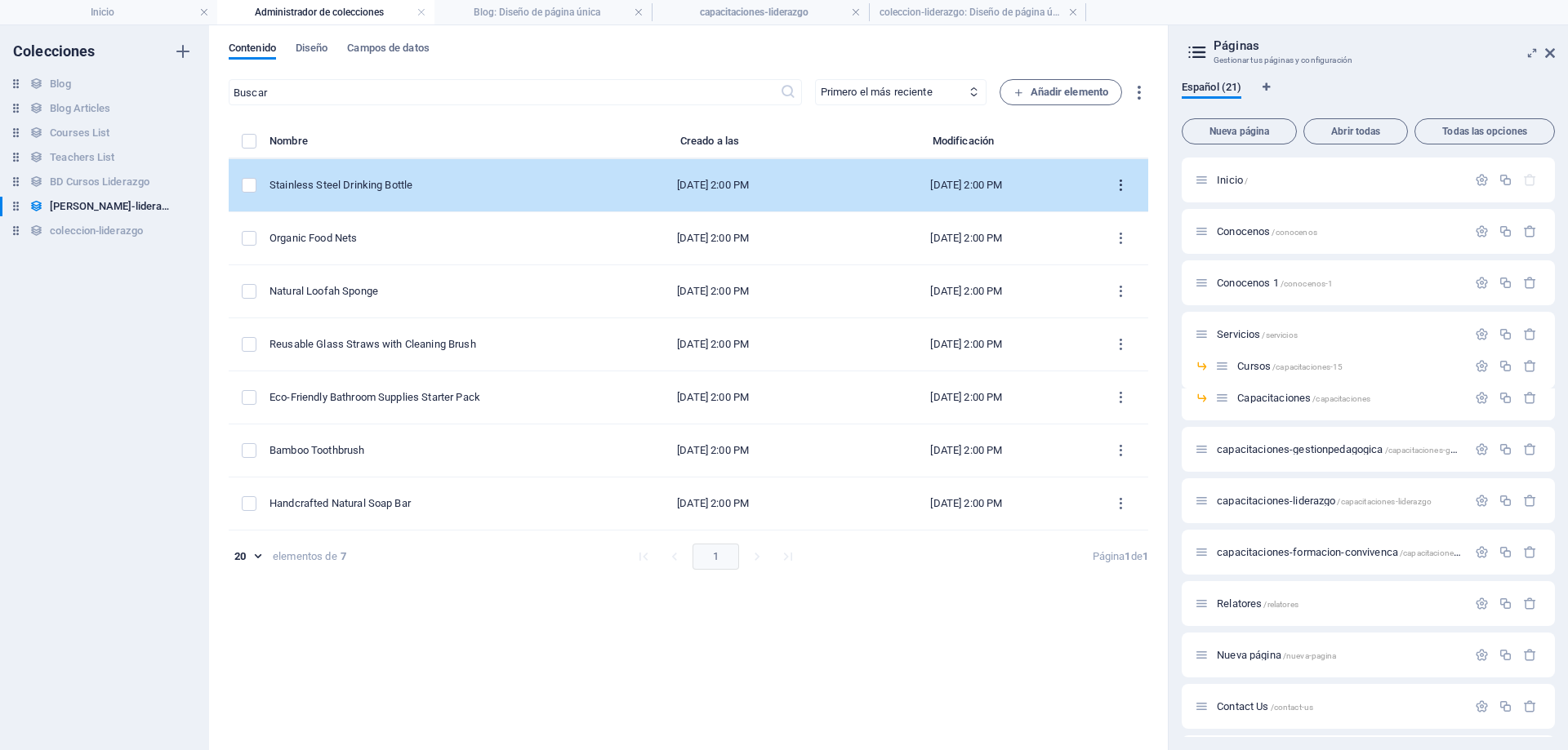
click at [1119, 185] on icon "items list" at bounding box center [1121, 185] width 15 height 15
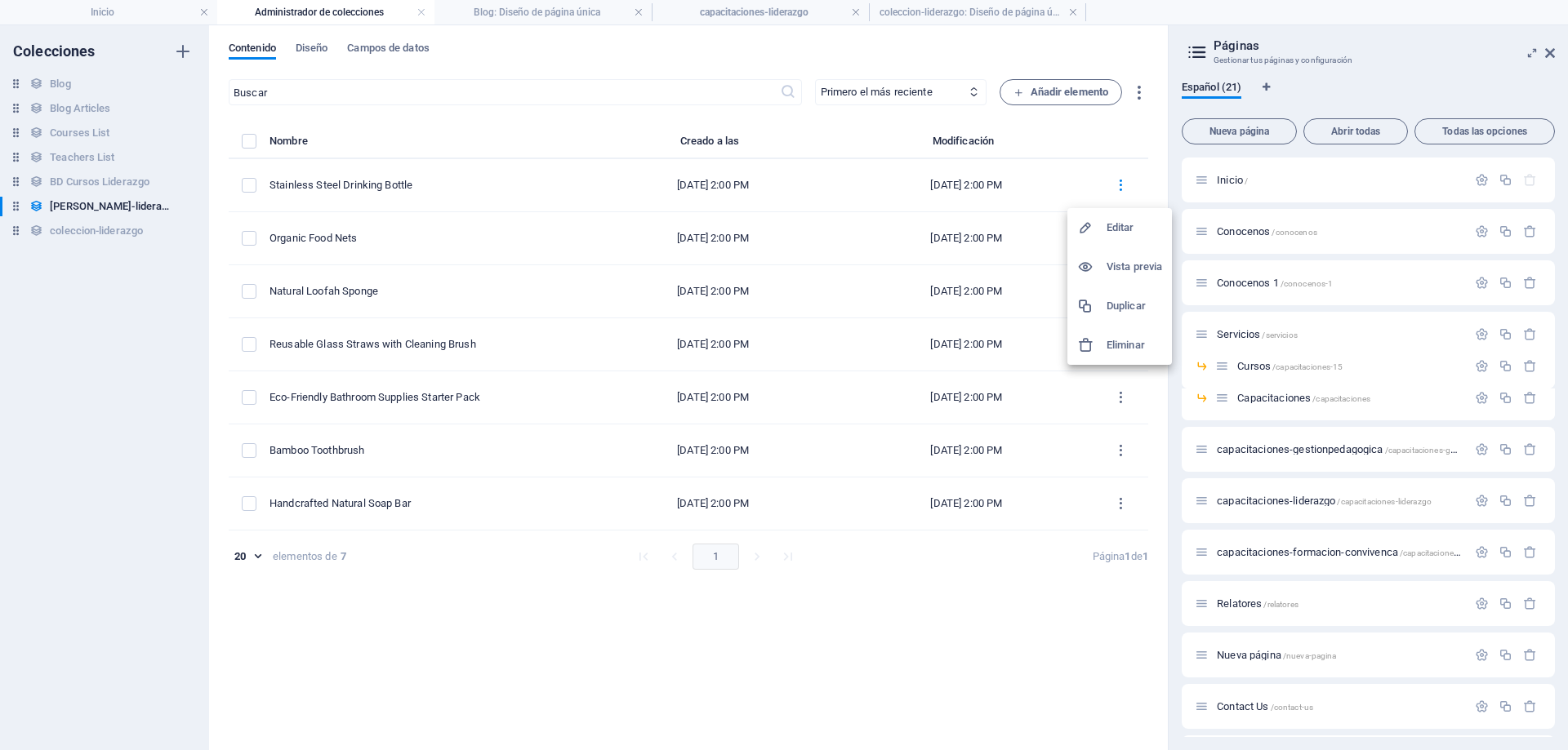
click at [486, 614] on div at bounding box center [784, 375] width 1568 height 750
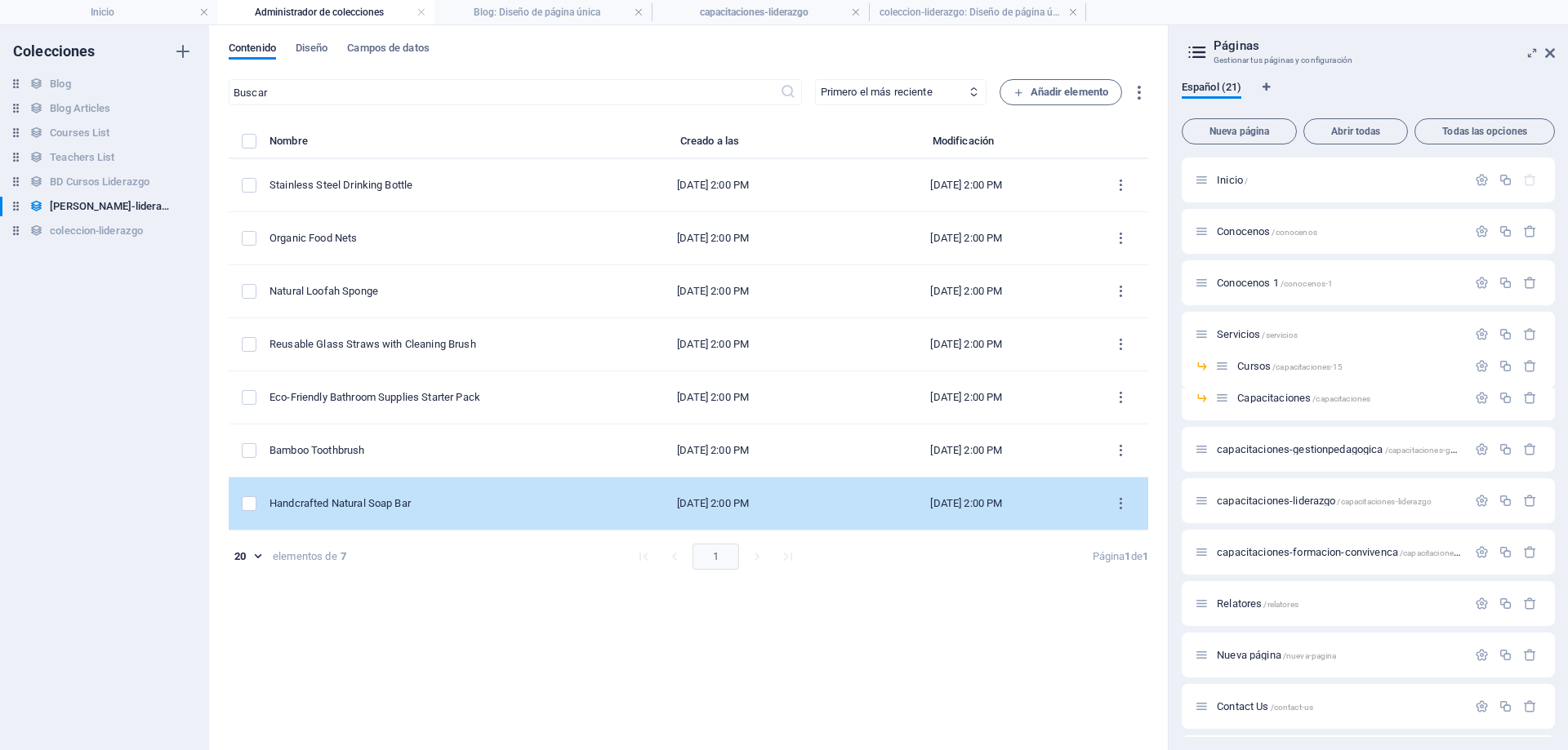
click at [244, 493] on td "items list" at bounding box center [250, 503] width 41 height 53
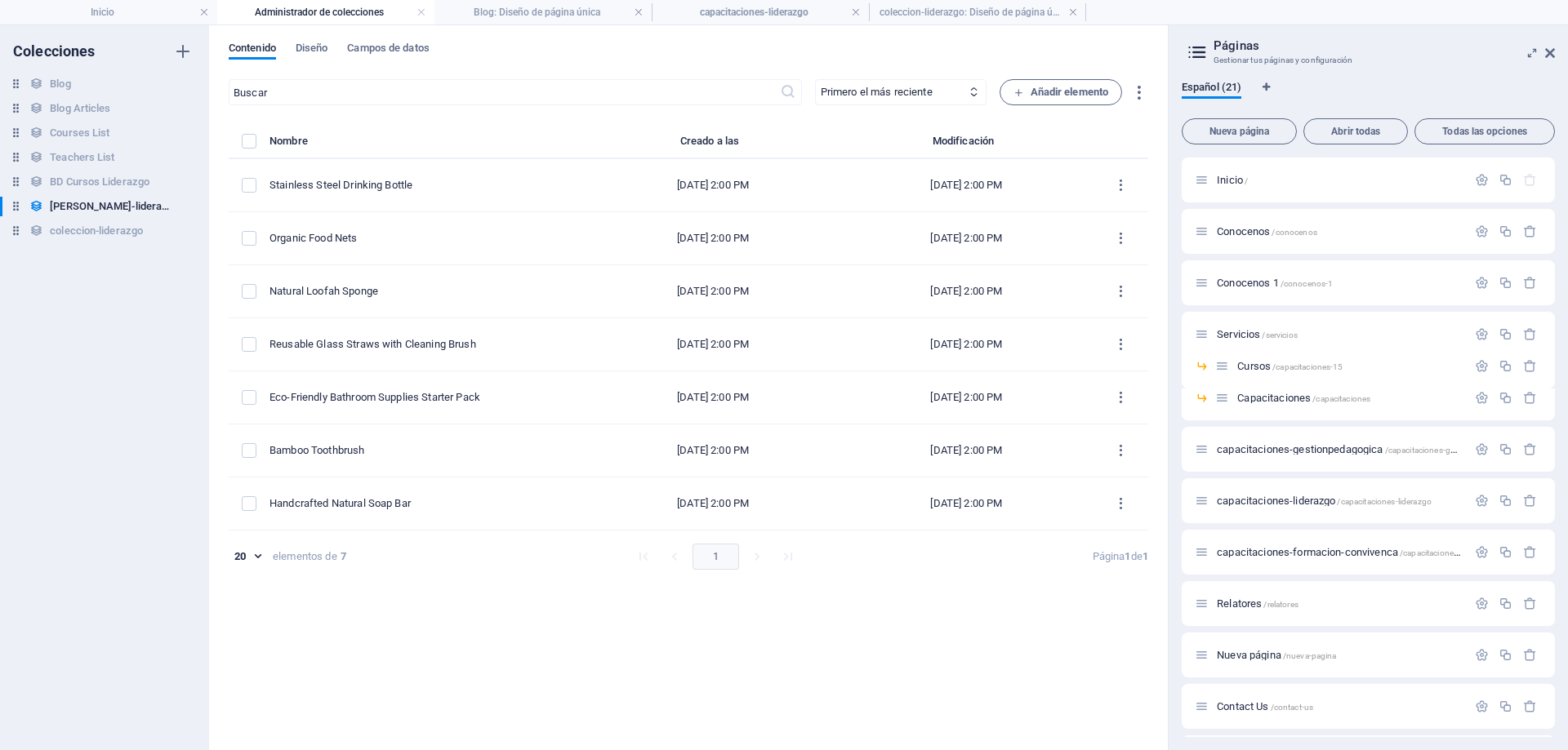
click at [248, 563] on body "innovaaprende.cl Inicio Administrador de colecciones Blog: Diseño de página úni…" at bounding box center [784, 375] width 1568 height 750
click at [244, 581] on li "5" at bounding box center [247, 581] width 43 height 33
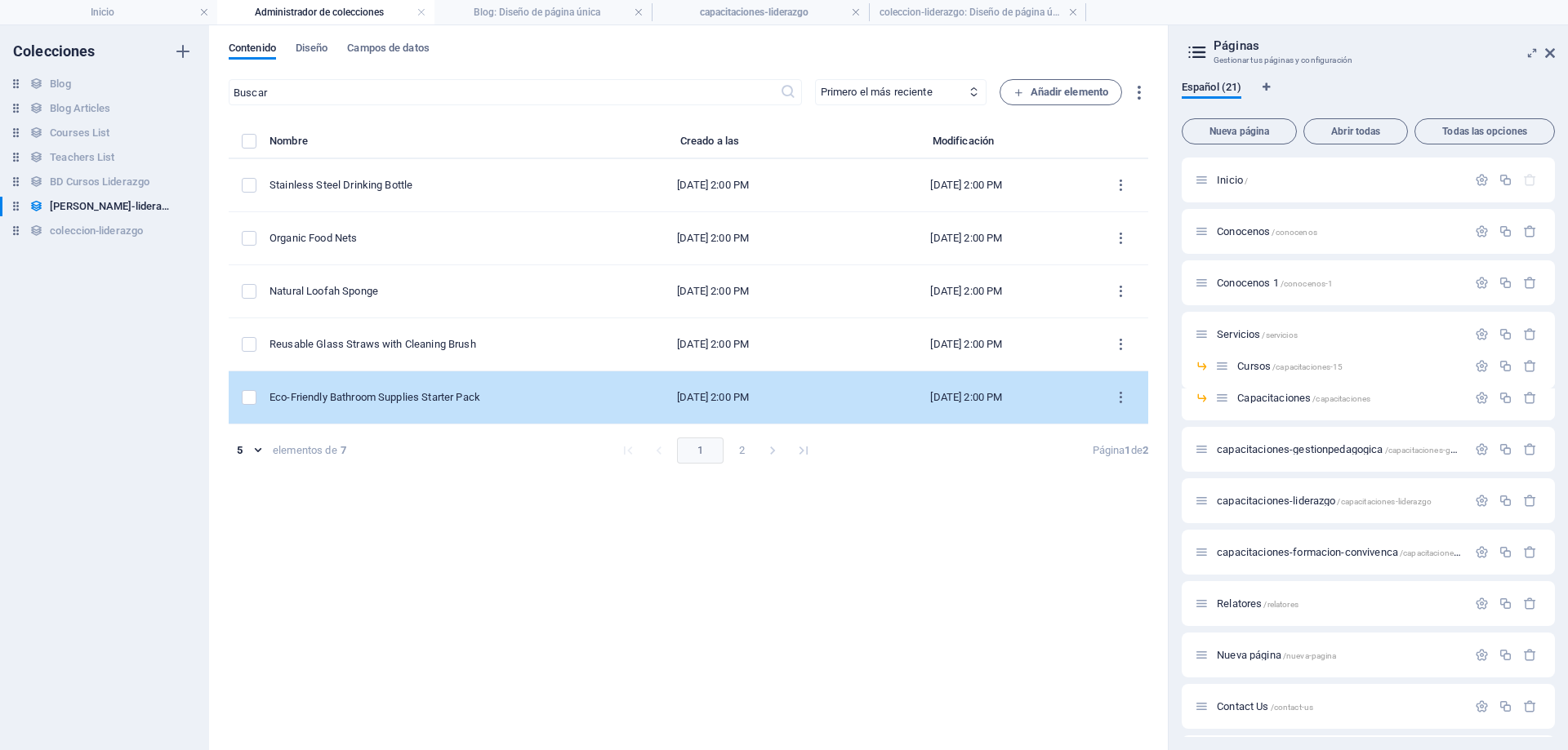
click at [253, 410] on td "items list" at bounding box center [250, 397] width 41 height 53
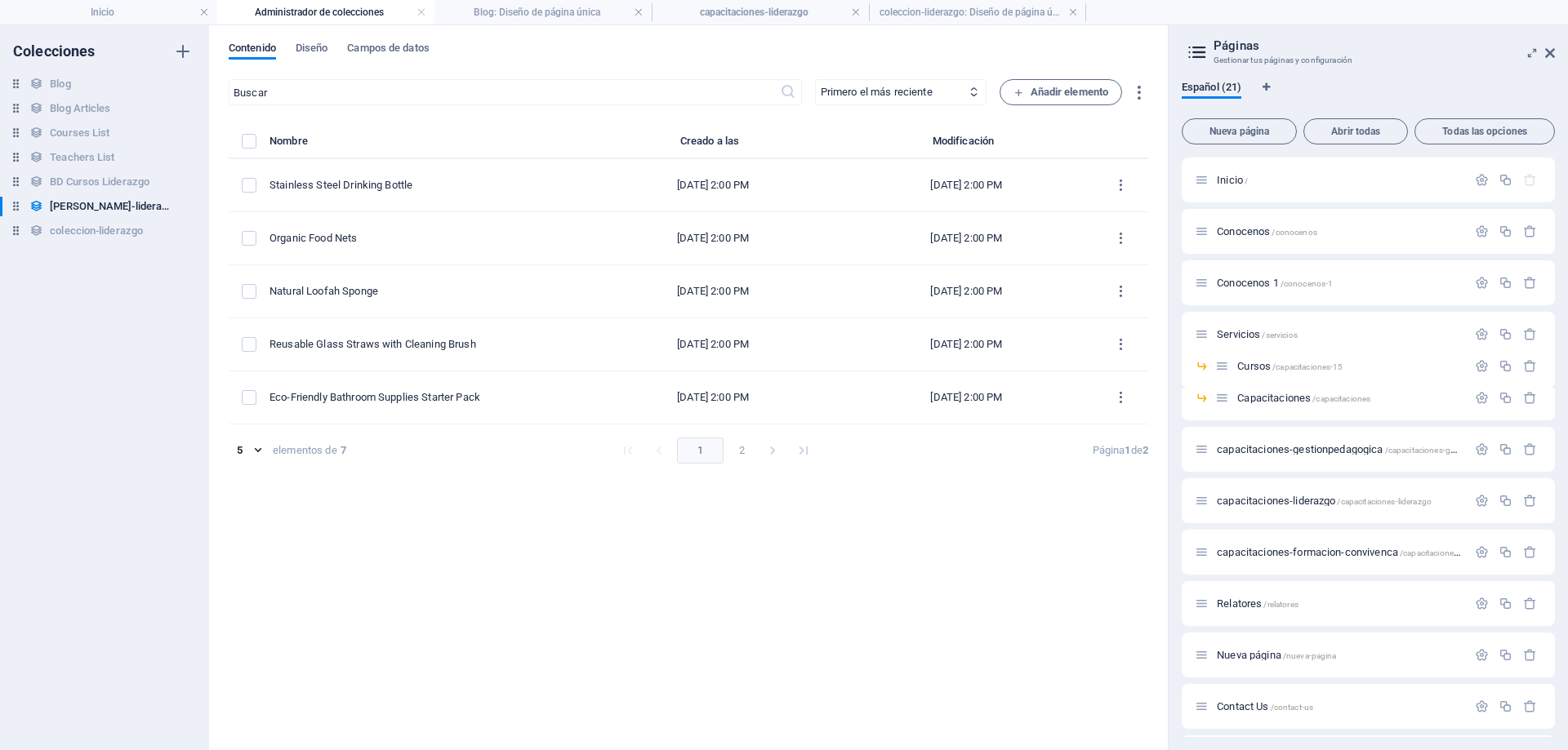
click at [291, 446] on div "elementos de" at bounding box center [305, 450] width 65 height 14
click at [255, 448] on body "innovaaprende.cl Inicio Administrador de colecciones Blog: Diseño de página úni…" at bounding box center [784, 375] width 1568 height 750
click at [250, 586] on li "50" at bounding box center [247, 575] width 43 height 33
type input "50"
click at [129, 209] on h6 "[PERSON_NAME]-lideraazgo" at bounding box center [111, 206] width 123 height 20
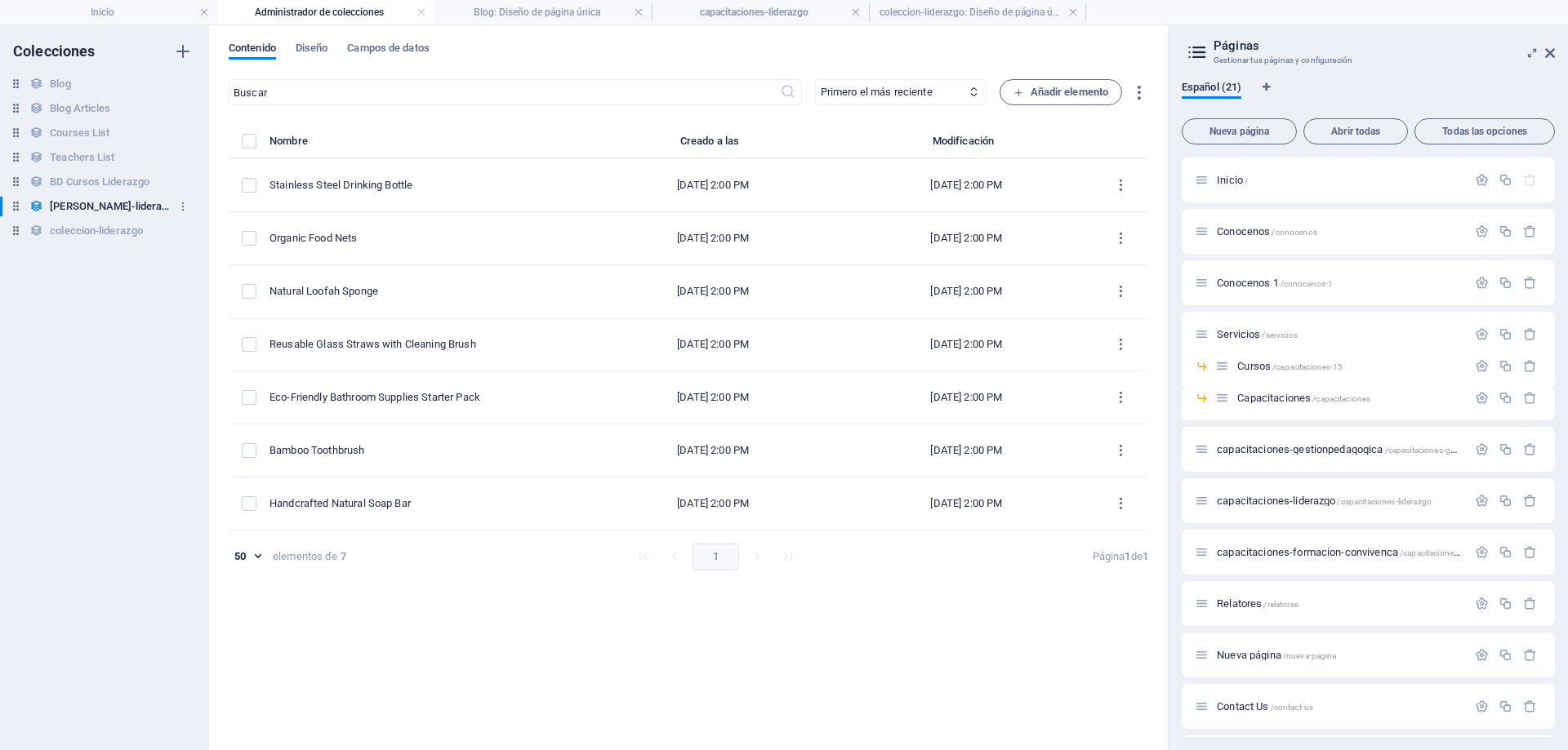
click at [129, 209] on h6 "[PERSON_NAME]-lideraazgo" at bounding box center [111, 206] width 123 height 20
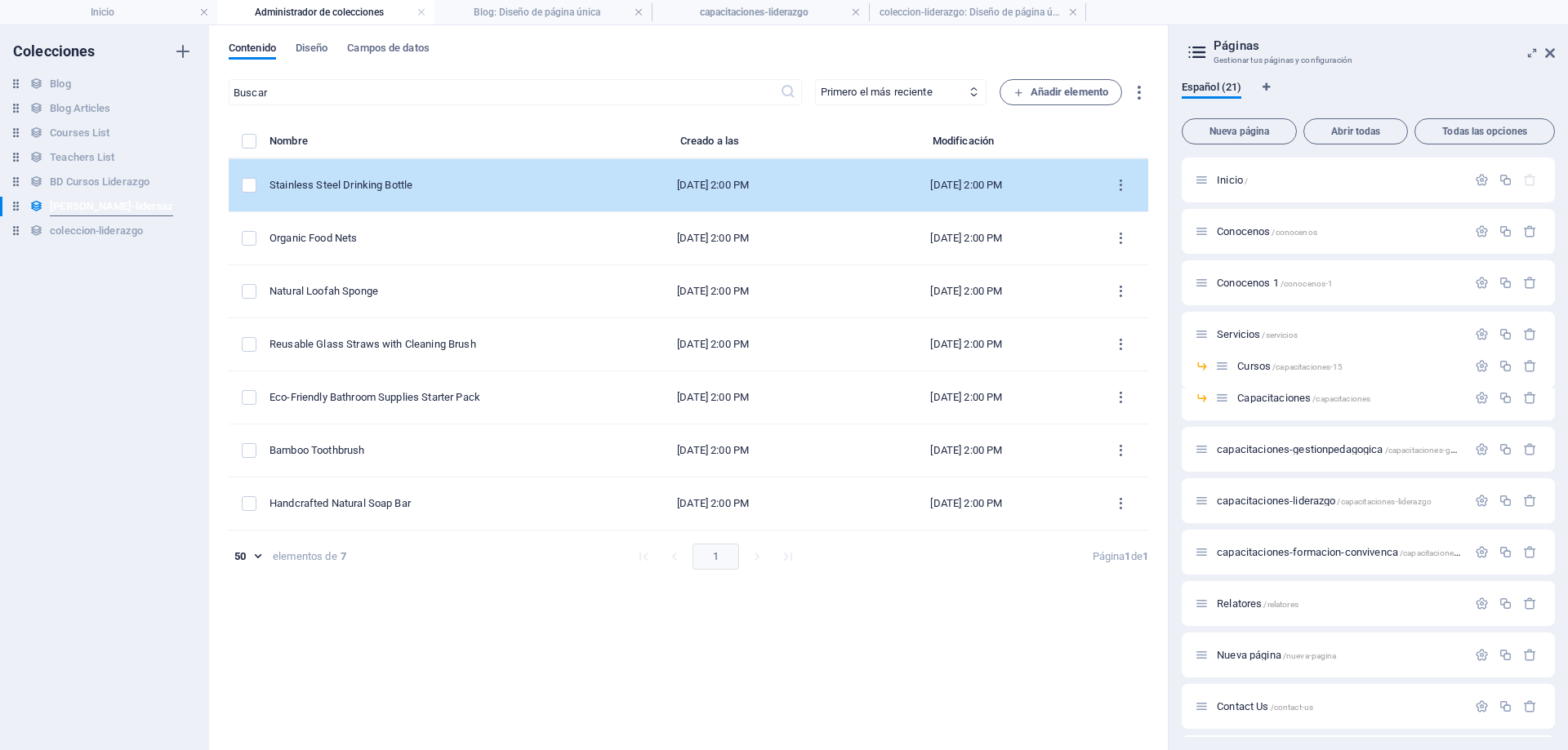
click at [467, 181] on div "Stainless Steel Drinking Bottle" at bounding box center [421, 185] width 304 height 14
select select "In stock"
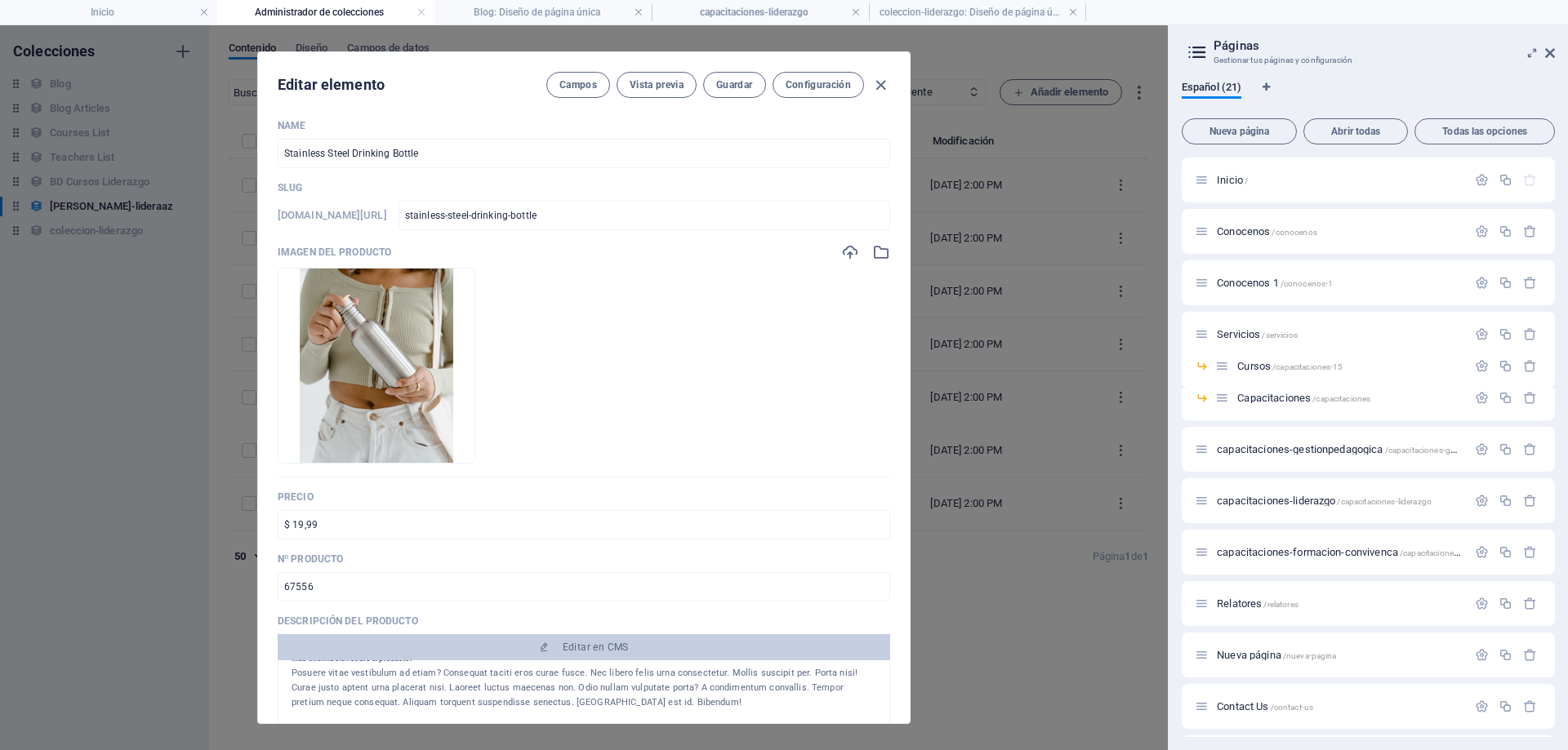
scroll to position [0, 0]
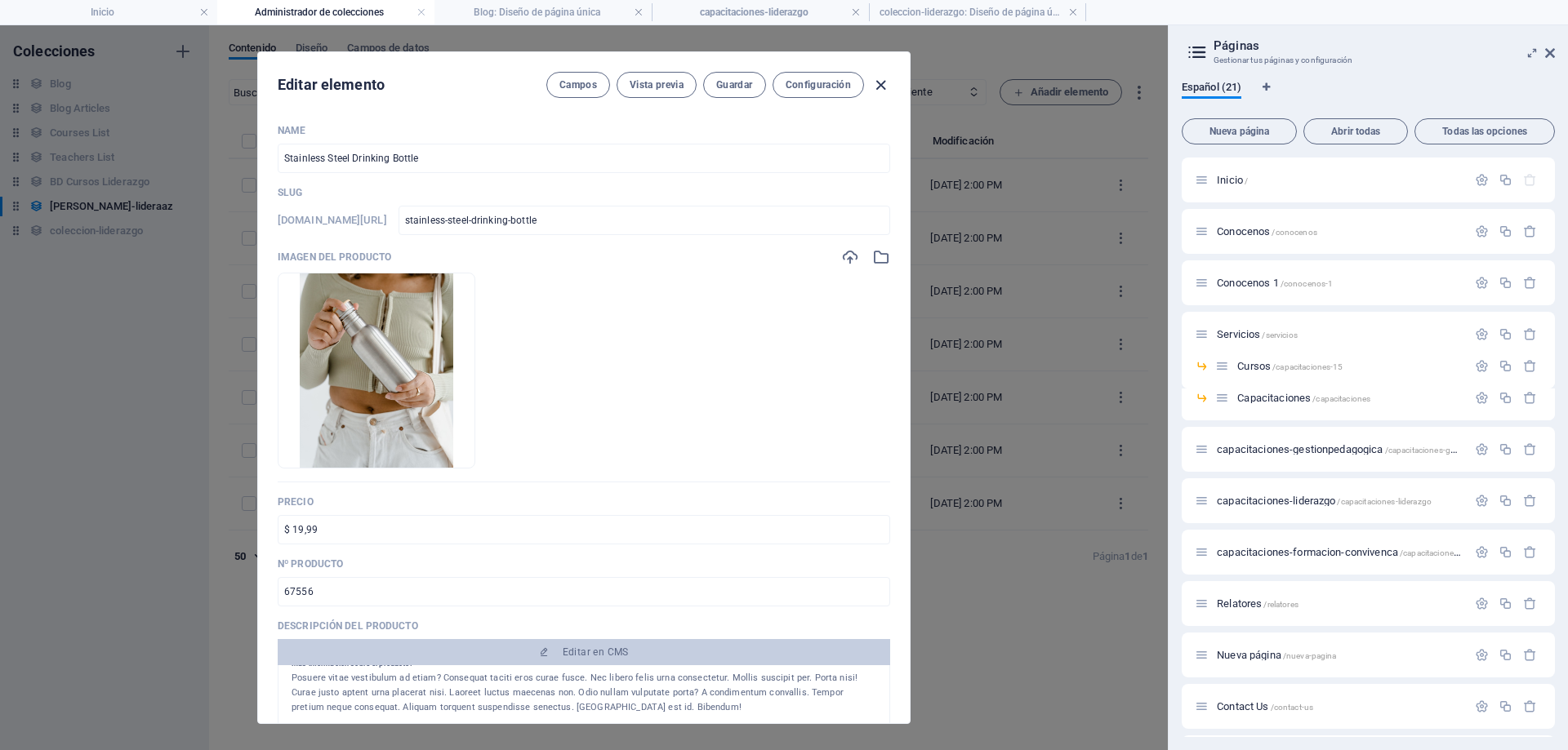
click at [886, 81] on icon "button" at bounding box center [880, 85] width 19 height 19
type input "stainless-steel-drinking-bottle"
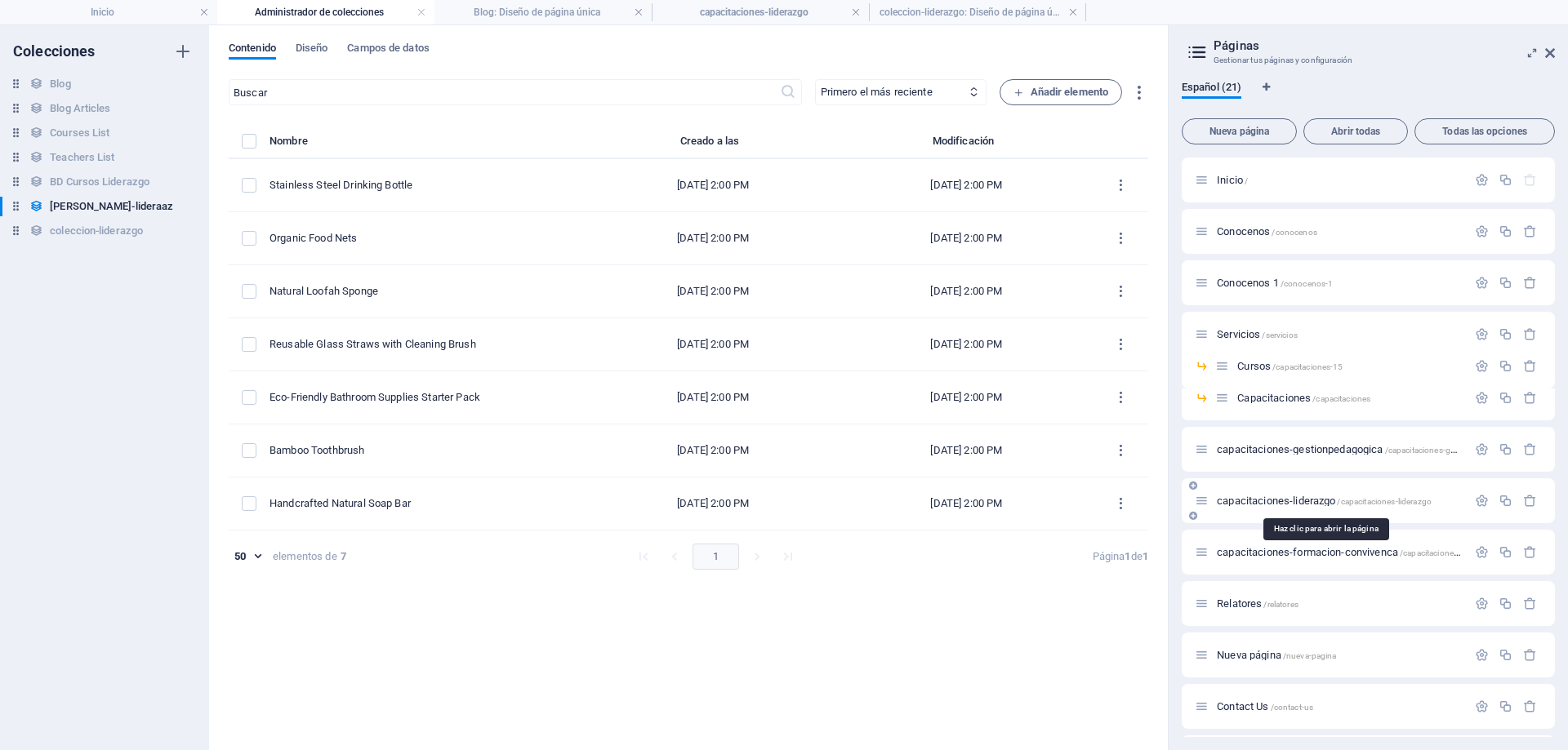
click at [1297, 504] on span "capacitaciones-liderazgo /capacitaciones-liderazgo" at bounding box center [1324, 501] width 215 height 13
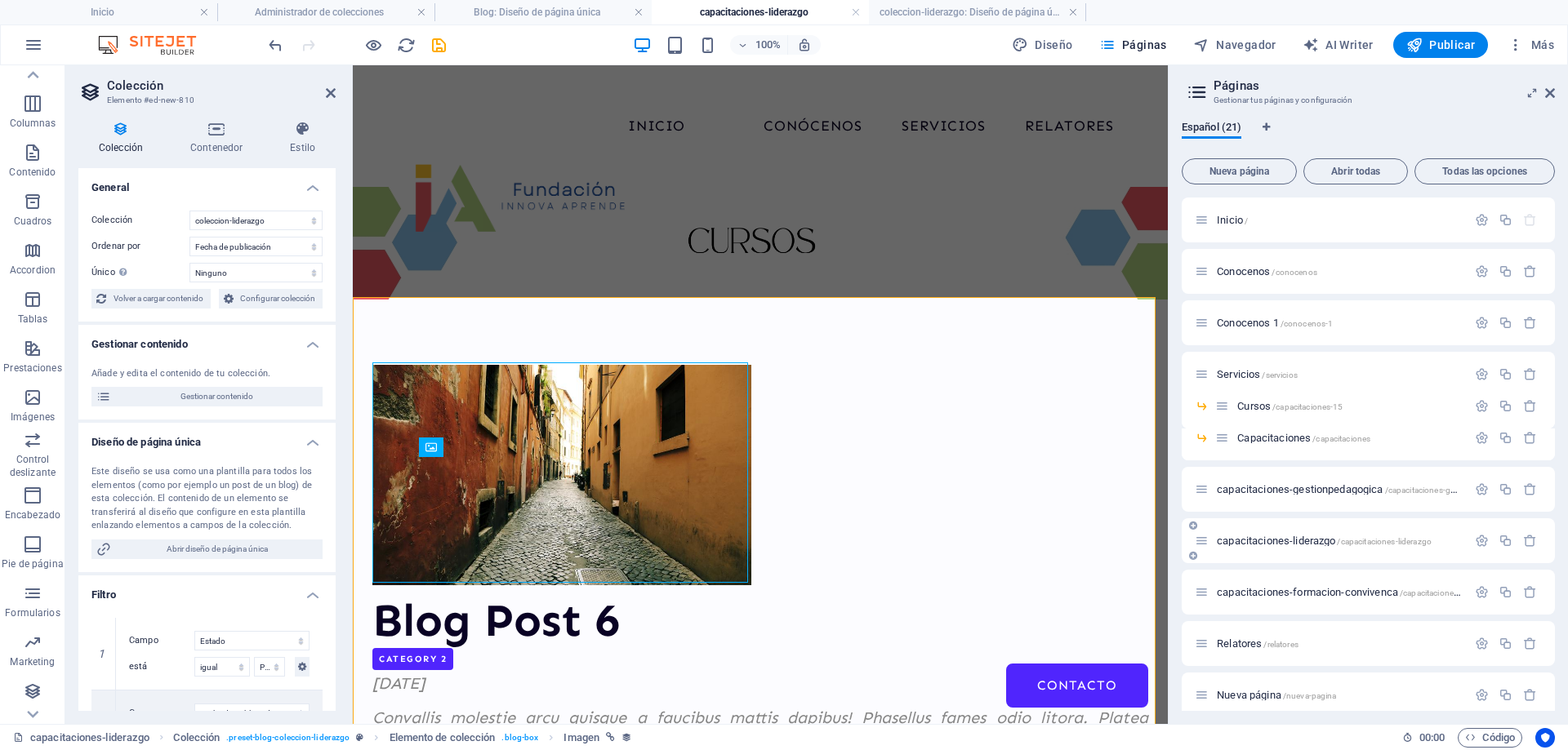
scroll to position [78, 0]
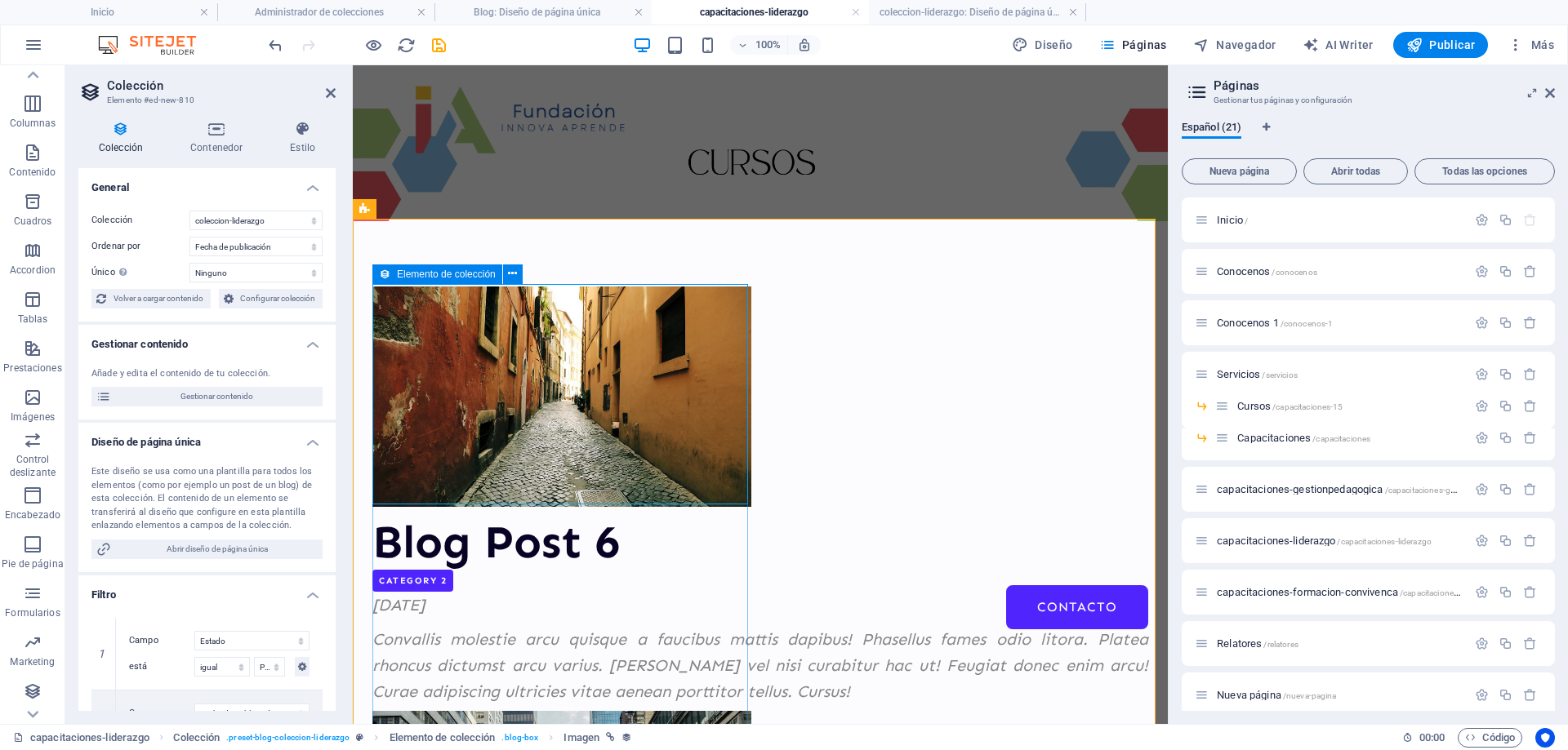
click at [382, 270] on icon at bounding box center [384, 275] width 12 height 20
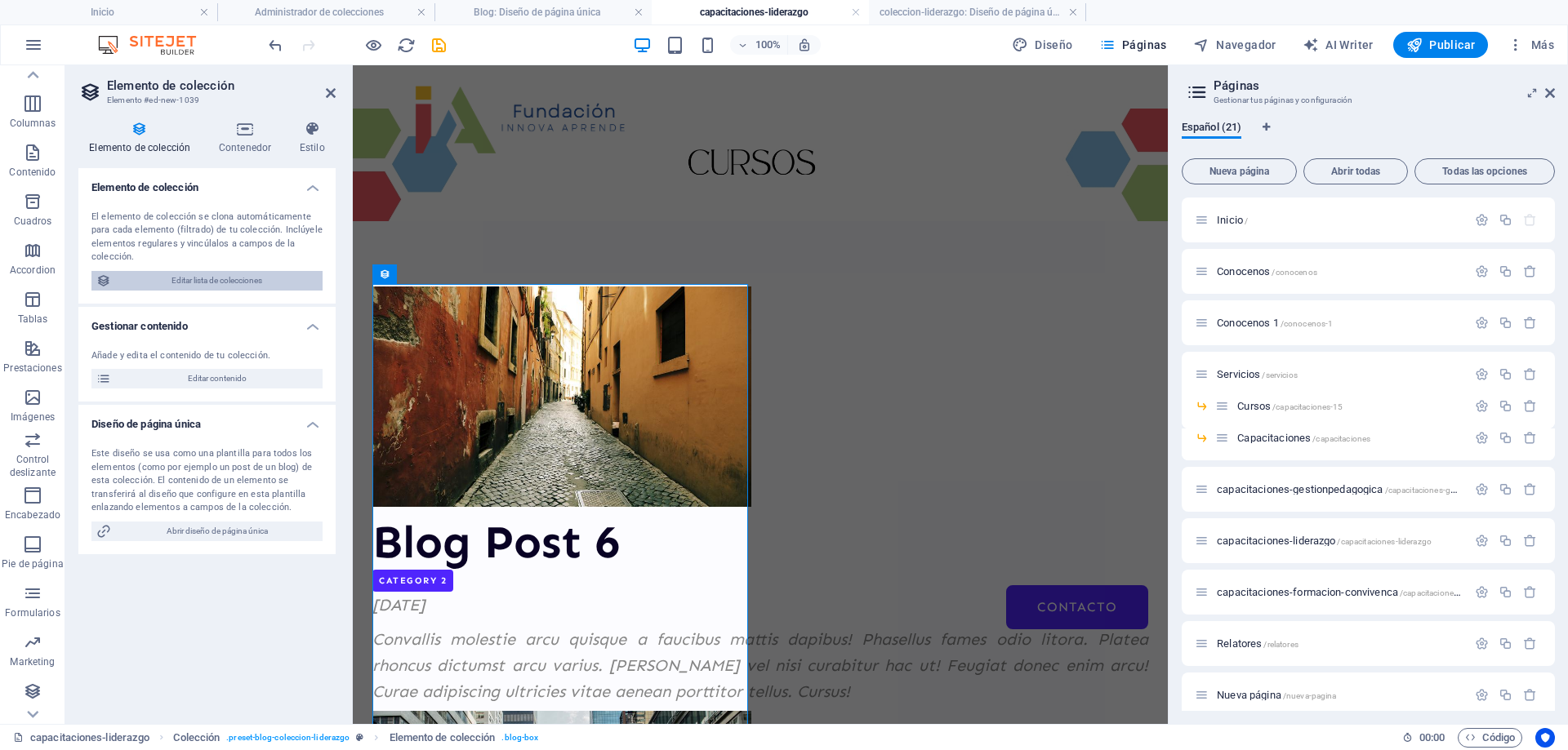
click at [250, 275] on span "Editar lista de colecciones" at bounding box center [216, 281] width 202 height 20
select select "68decb1113658da1a306c25f"
select select "columns.publishing_date_DESC"
select select "columns.status"
select select "columns.publishing_date"
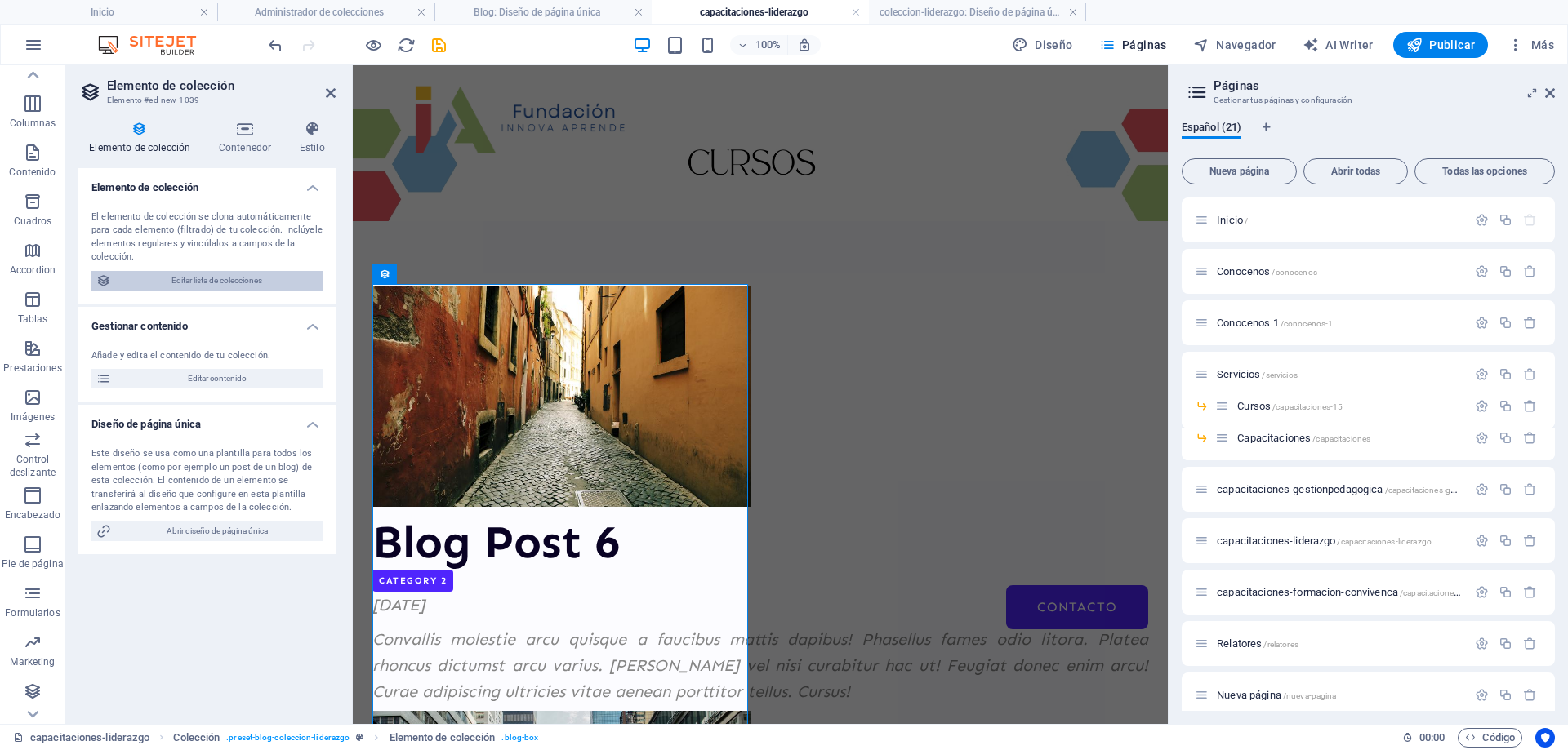
select select "past"
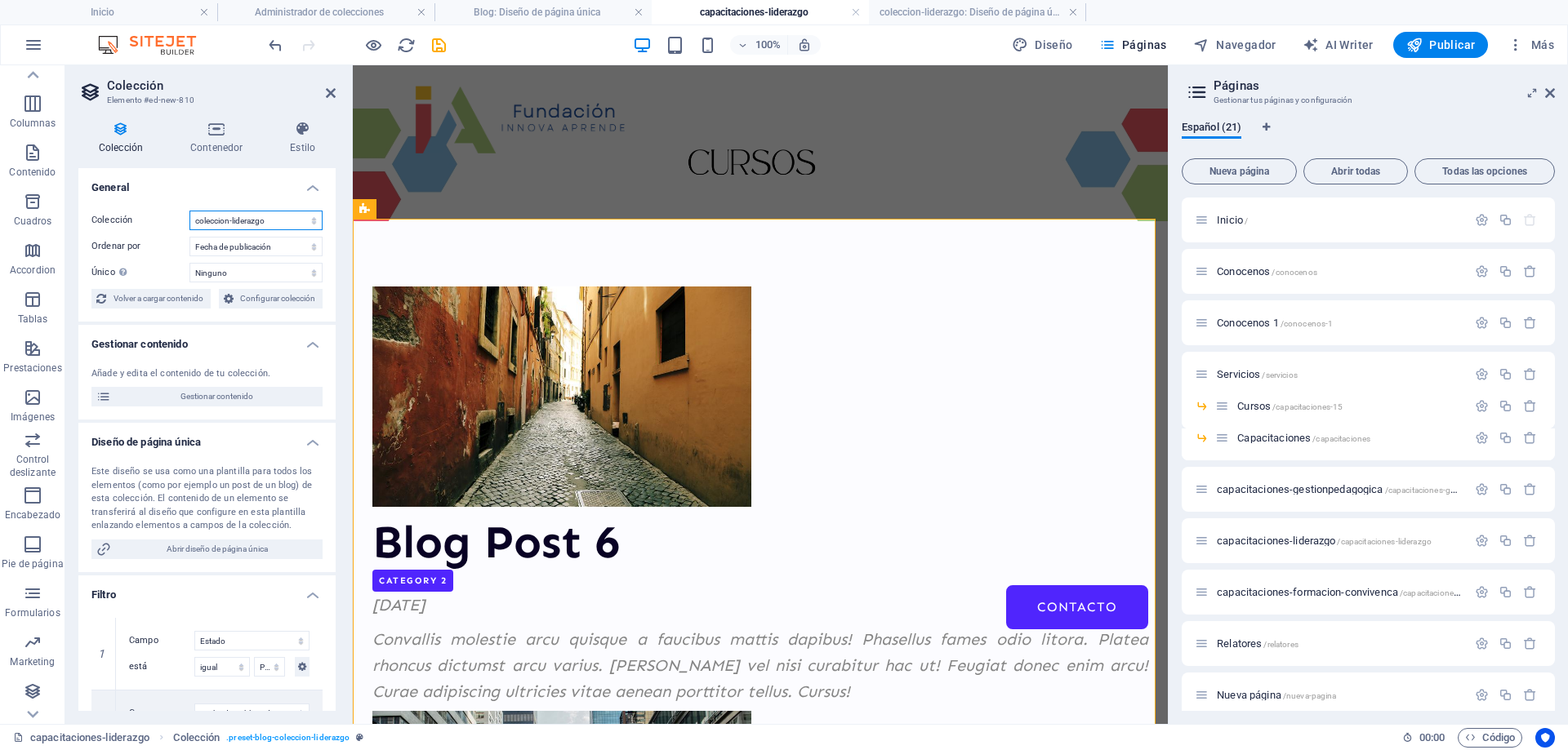
click at [244, 224] on select "BD Cursos Liderazgo Blog Blog Articles Coleccion-lideraazgo coleccion-liderazgo…" at bounding box center [256, 221] width 133 height 20
click at [189, 211] on select "BD Cursos Liderazgo Blog Blog Articles Coleccion-lideraazgo coleccion-liderazgo…" at bounding box center [256, 221] width 133 height 20
select select "68decb1113658da1a306c25f"
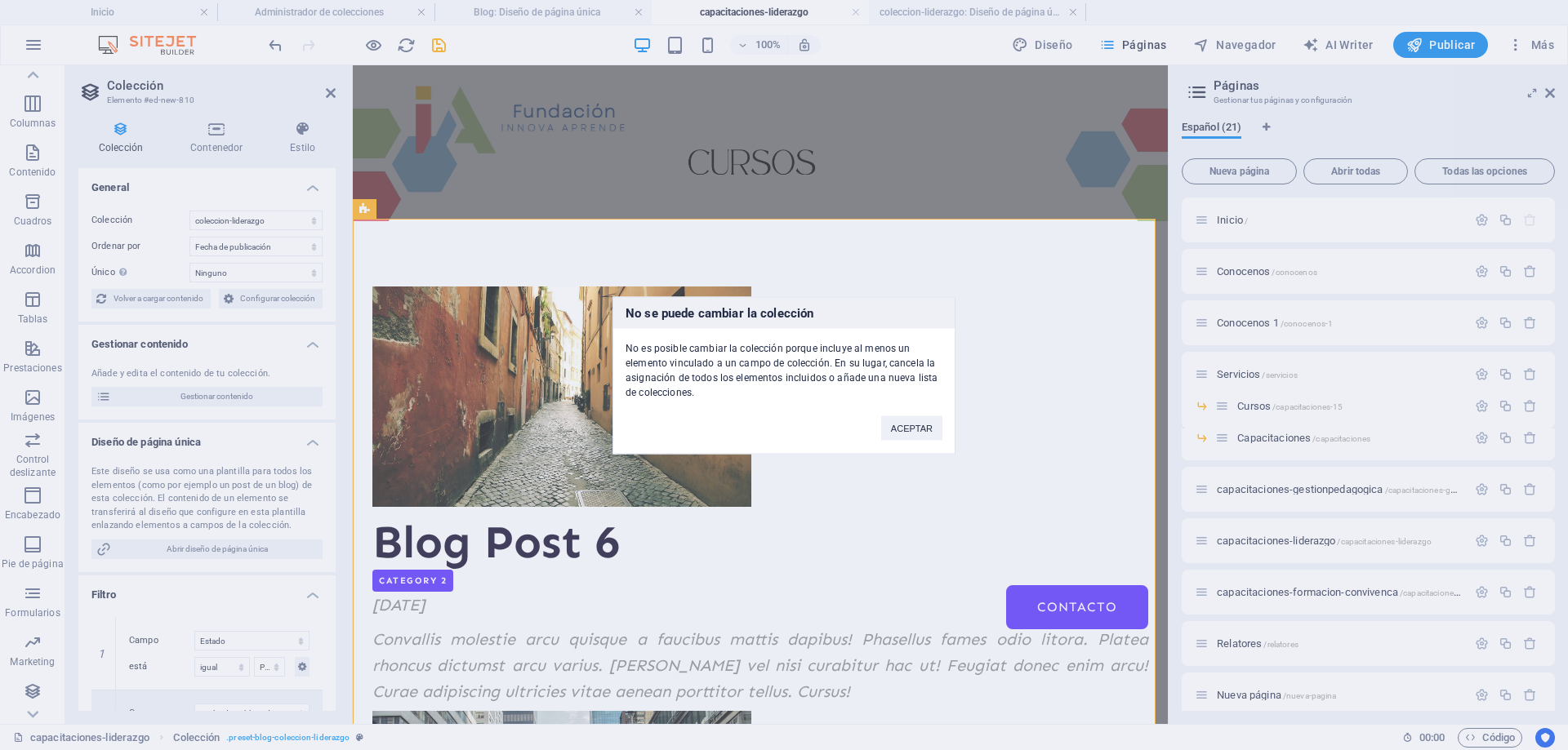
click at [922, 409] on div "ACEPTAR" at bounding box center [912, 420] width 86 height 41
click at [922, 418] on button "ACEPTAR" at bounding box center [912, 427] width 61 height 24
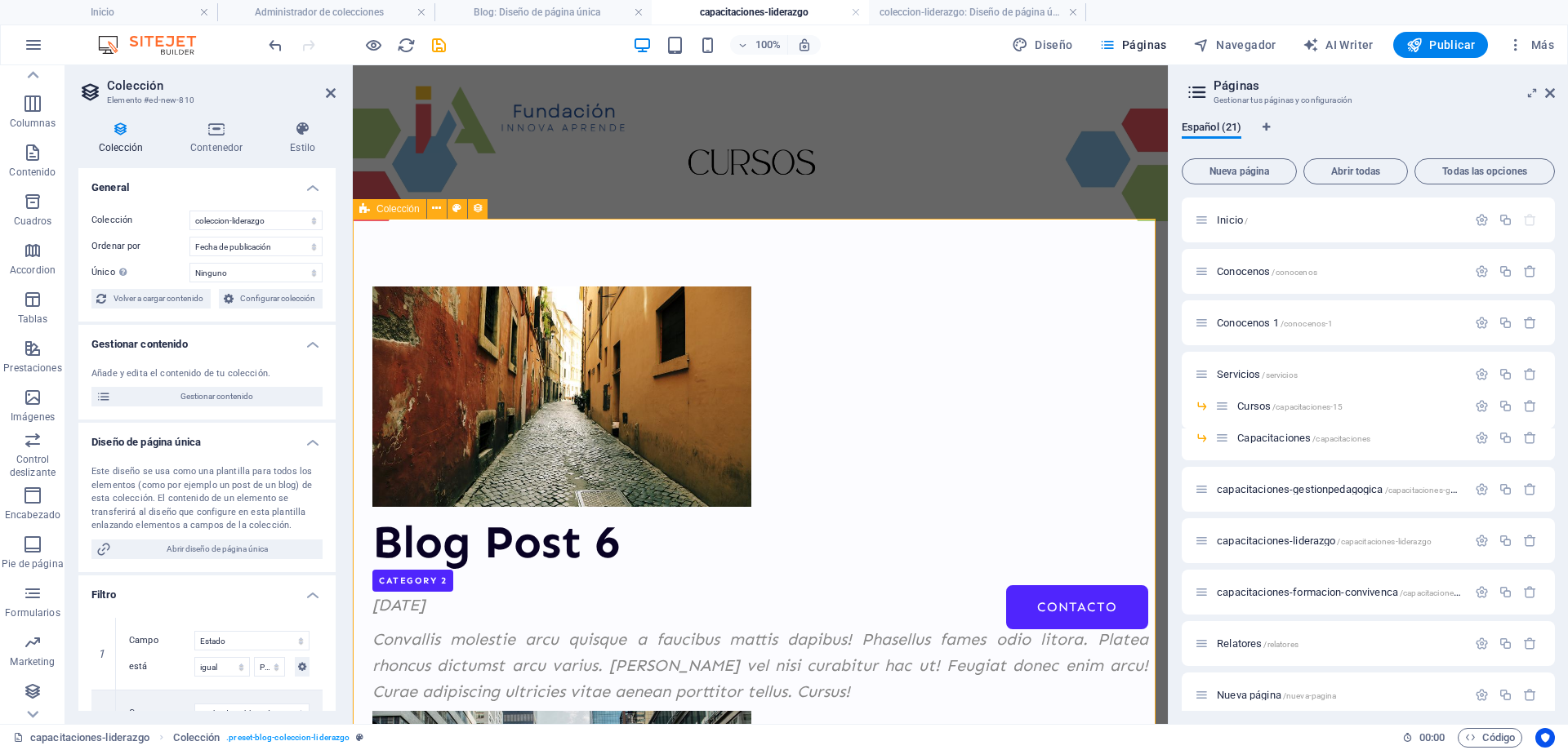
click at [478, 208] on icon at bounding box center [477, 208] width 12 height 17
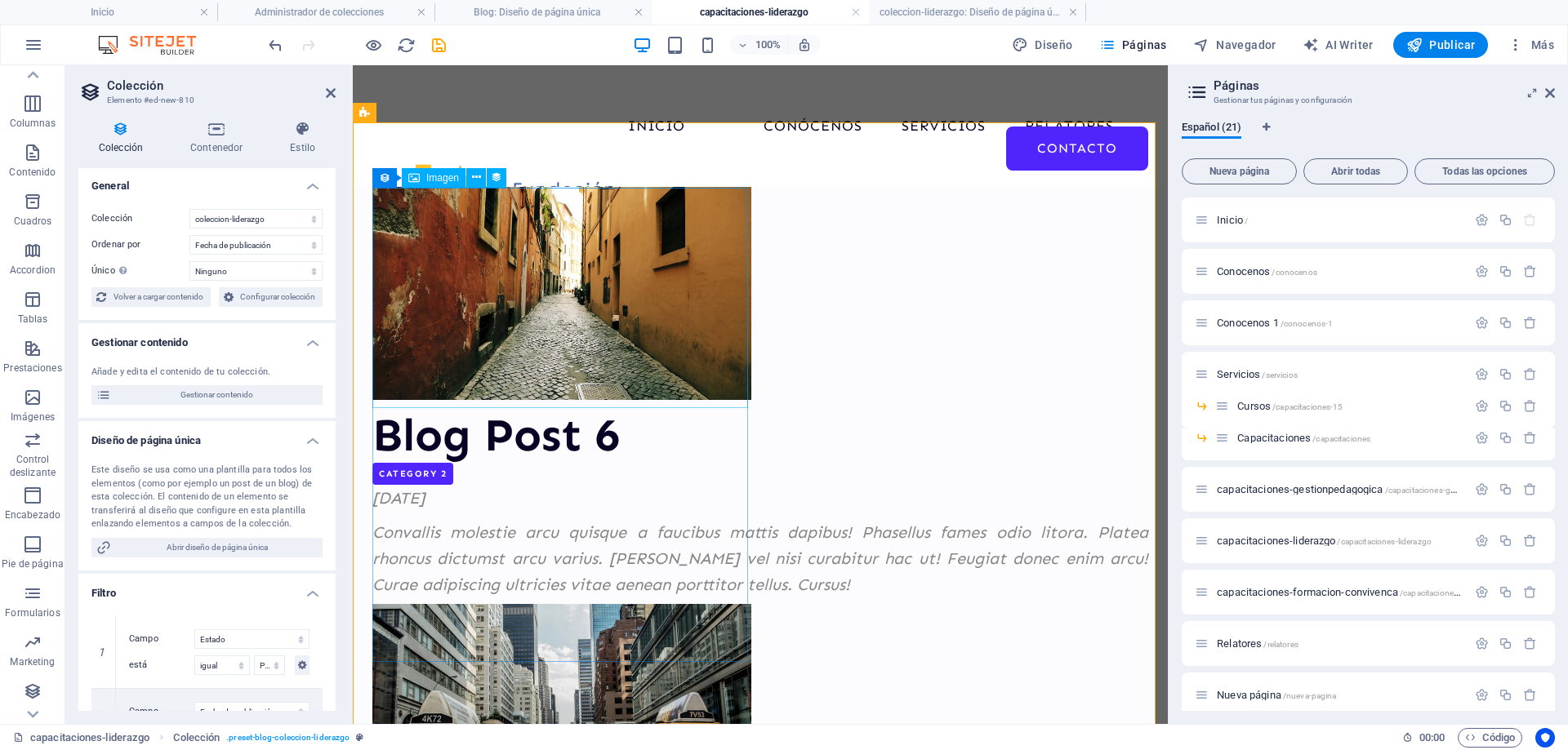
scroll to position [160, 0]
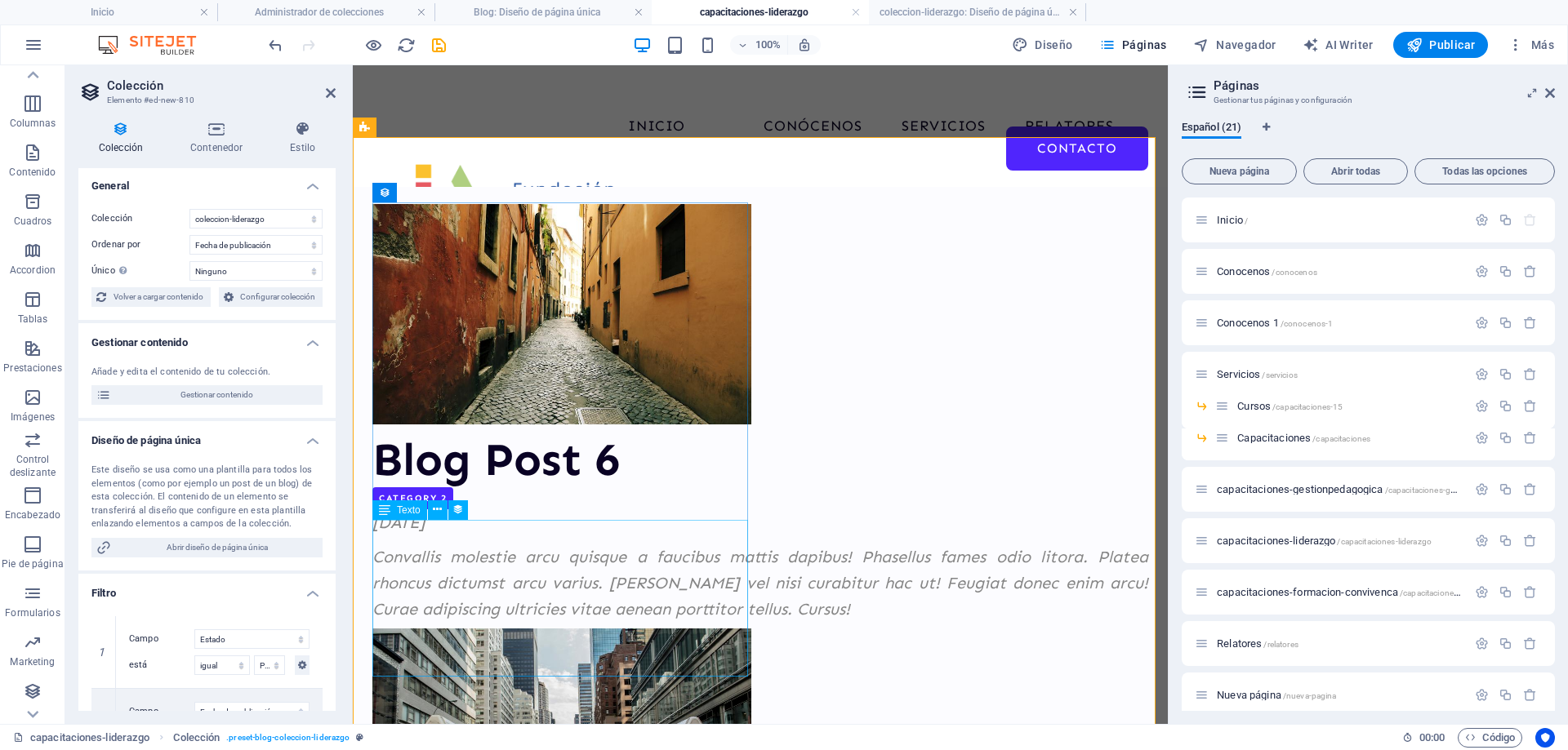
click at [386, 511] on icon at bounding box center [384, 510] width 12 height 20
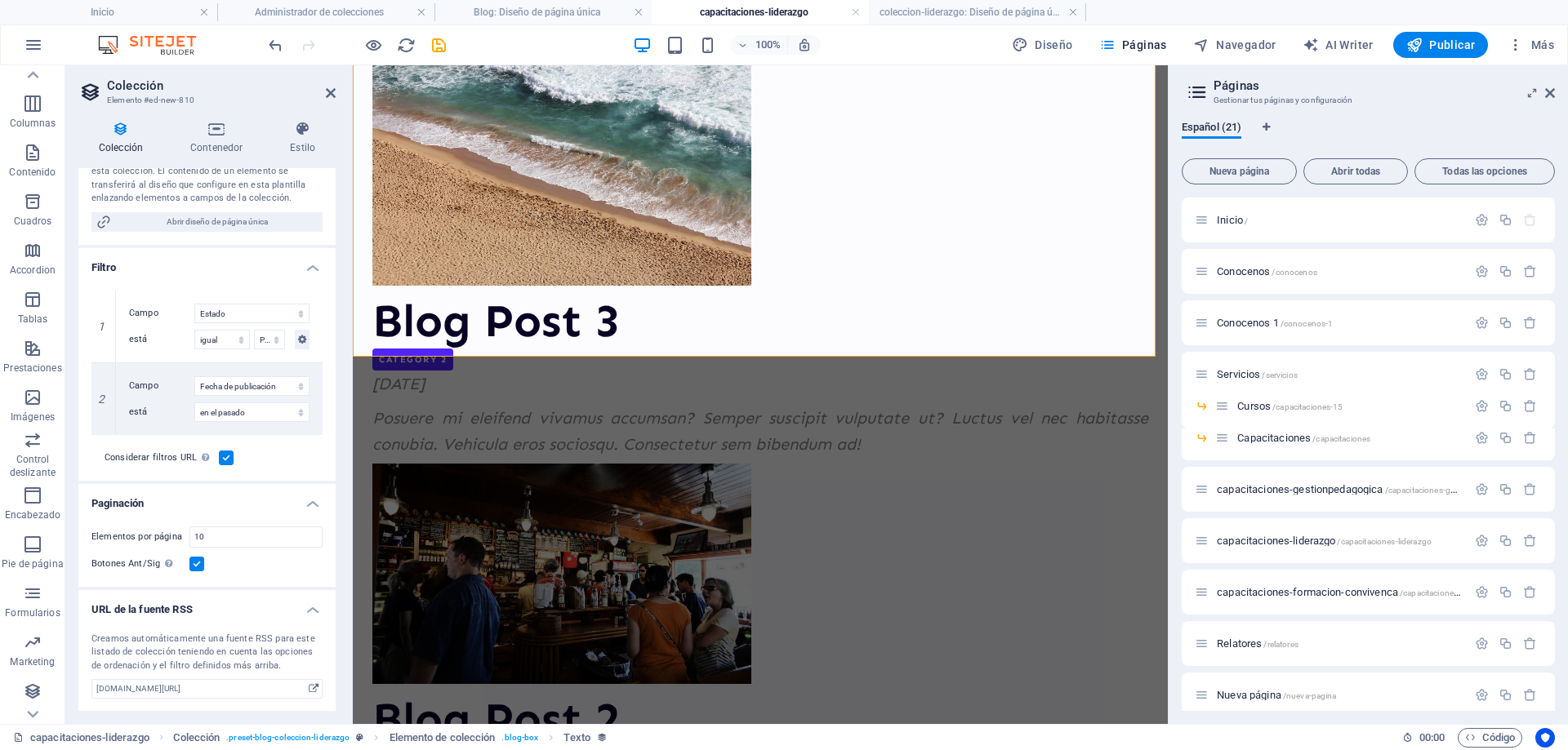
scroll to position [328, 0]
drag, startPoint x: 232, startPoint y: 544, endPoint x: 135, endPoint y: 532, distance: 97.7
click at [135, 532] on div "Elementos por página 10" at bounding box center [207, 536] width 232 height 22
type input "3"
select select "68decb1113658da1a306c25f"
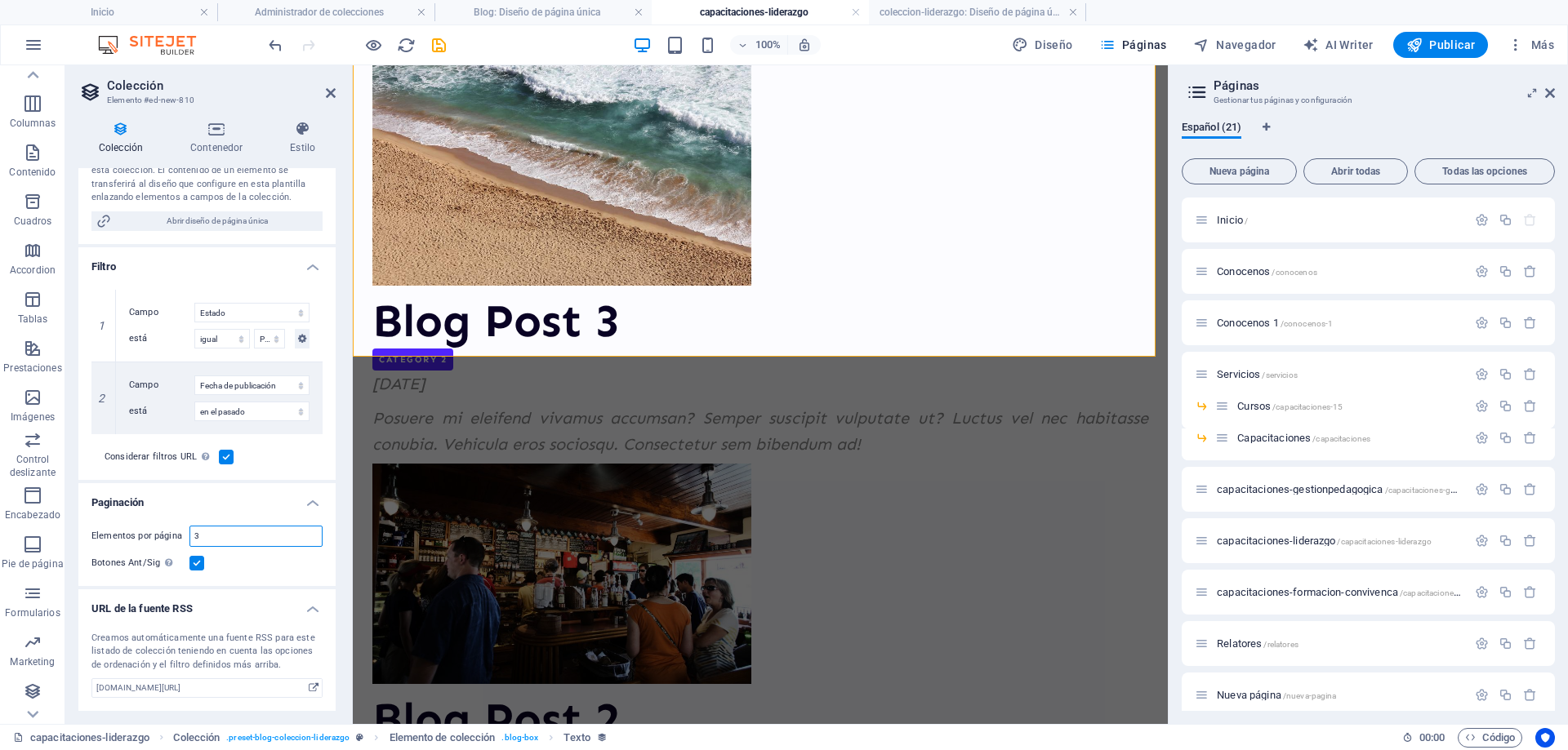
select select "columns.publishing_date_DESC"
select select "columns.status"
select select "columns.publishing_date"
select select "past"
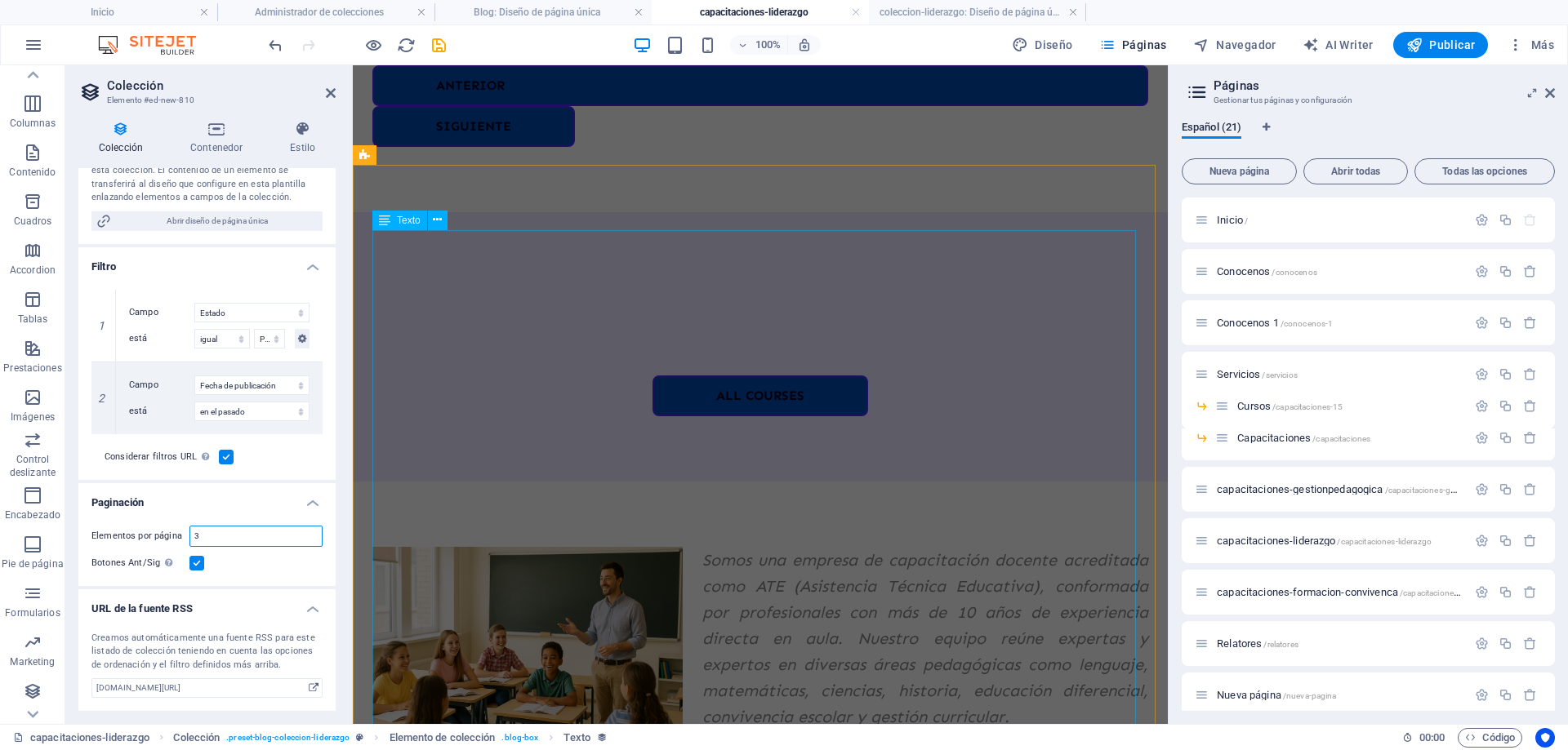
type input "3"
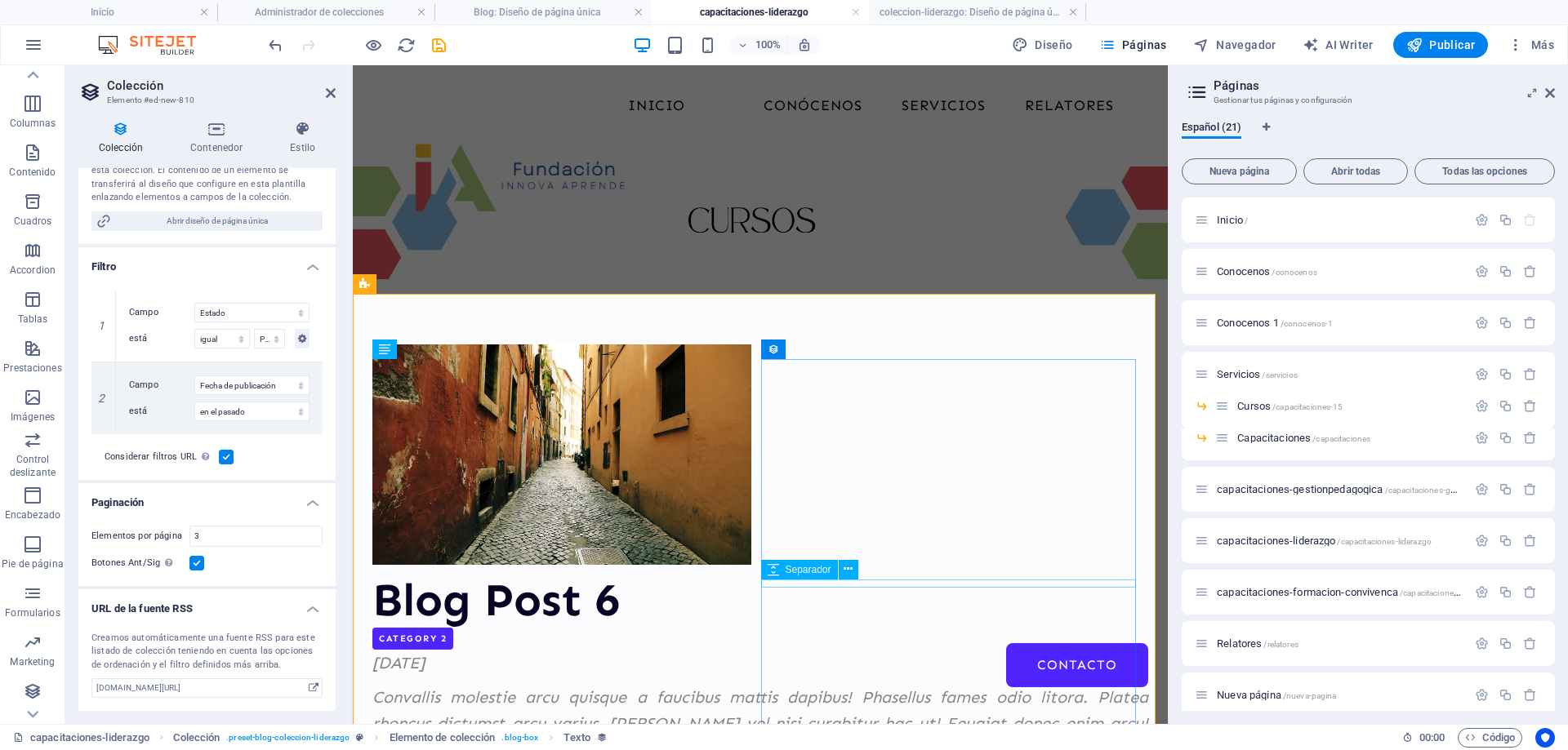
scroll to position [0, 0]
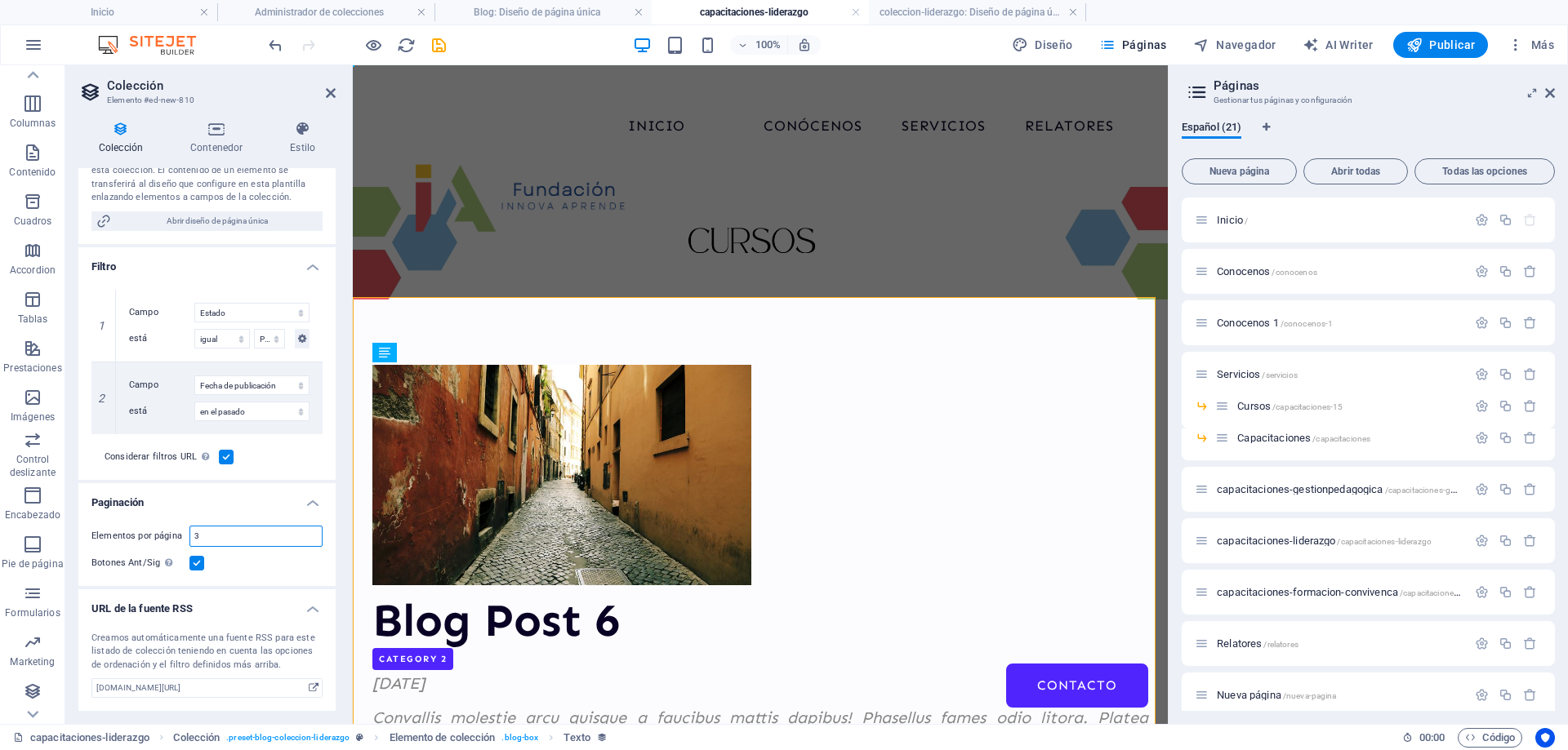
click at [235, 541] on input "3" at bounding box center [256, 536] width 132 height 20
click at [244, 315] on select "Creado a las Actualizado a las Name Slug Categoría Autor Fecha de publicación E…" at bounding box center [252, 313] width 115 height 20
click at [223, 338] on select "igual no igual" at bounding box center [223, 339] width 56 height 20
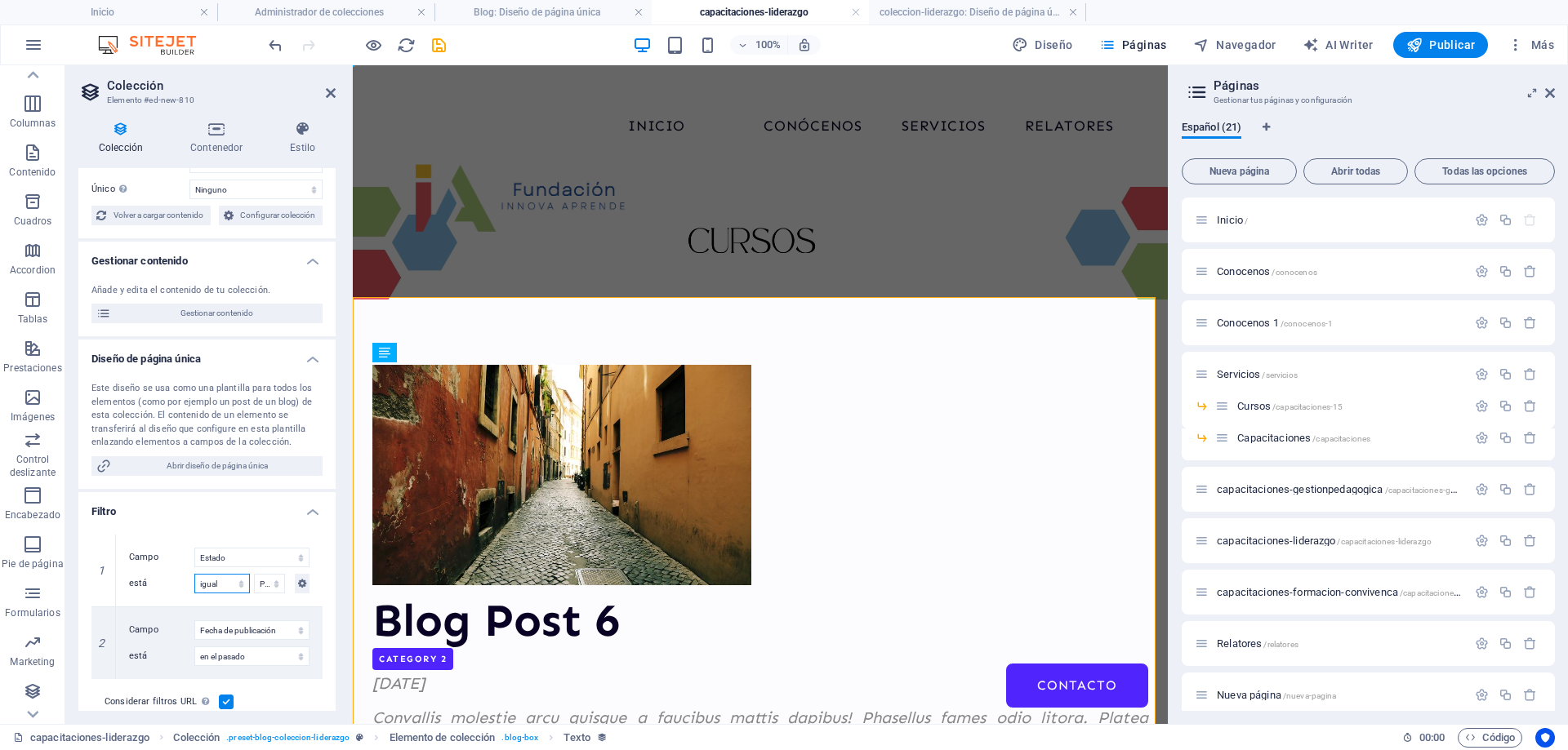
scroll to position [2, 0]
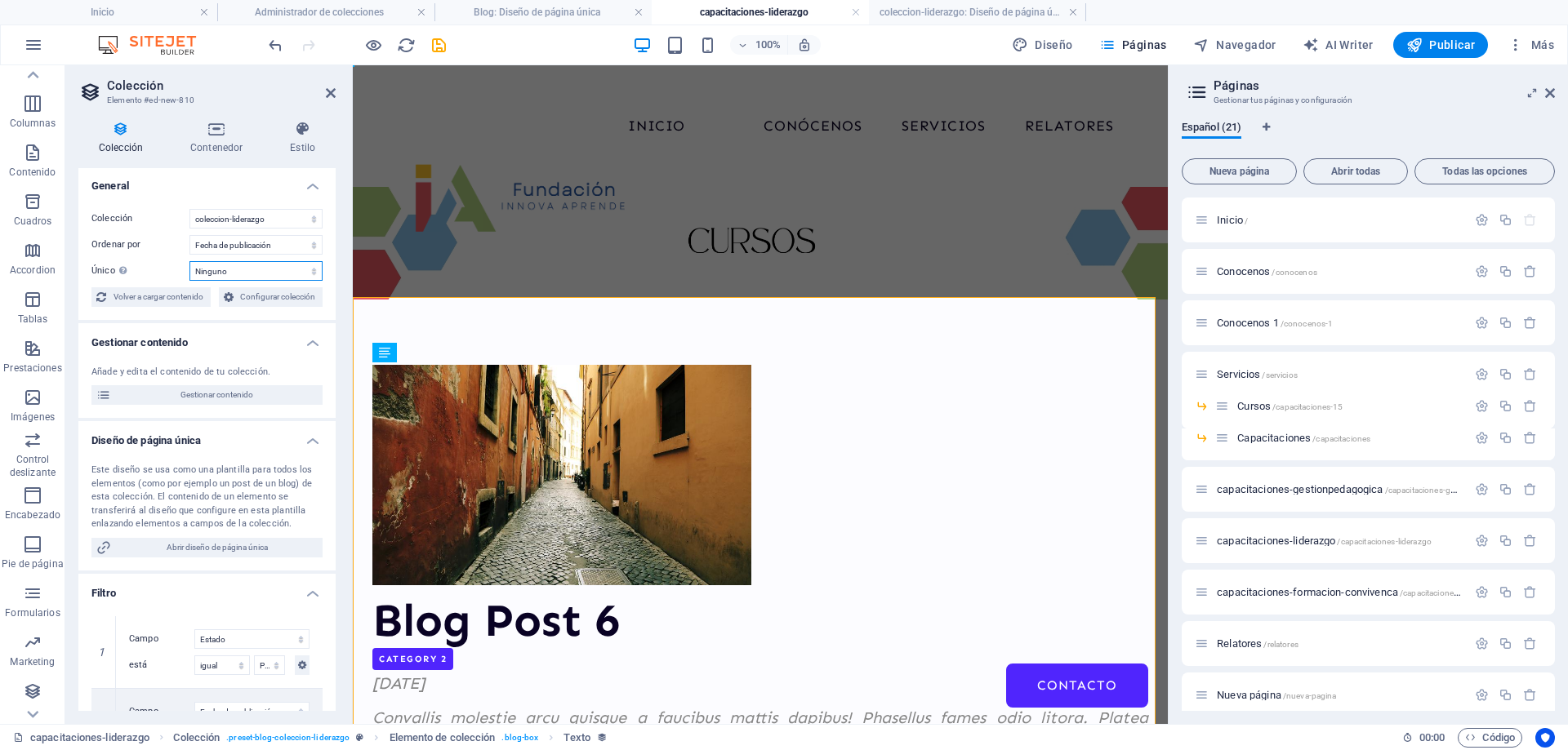
click at [253, 272] on select "Ninguno Name Slug Descripción Contenido Categoría Autor Imagen Fecha de publica…" at bounding box center [256, 271] width 133 height 20
select select "columns.name"
click at [189, 261] on select "Ninguno Name Slug Descripción Contenido Categoría Autor Imagen Fecha de publica…" at bounding box center [256, 271] width 133 height 20
select select "68decb1113658da1a306c25f"
select select "columns.publishing_date_DESC"
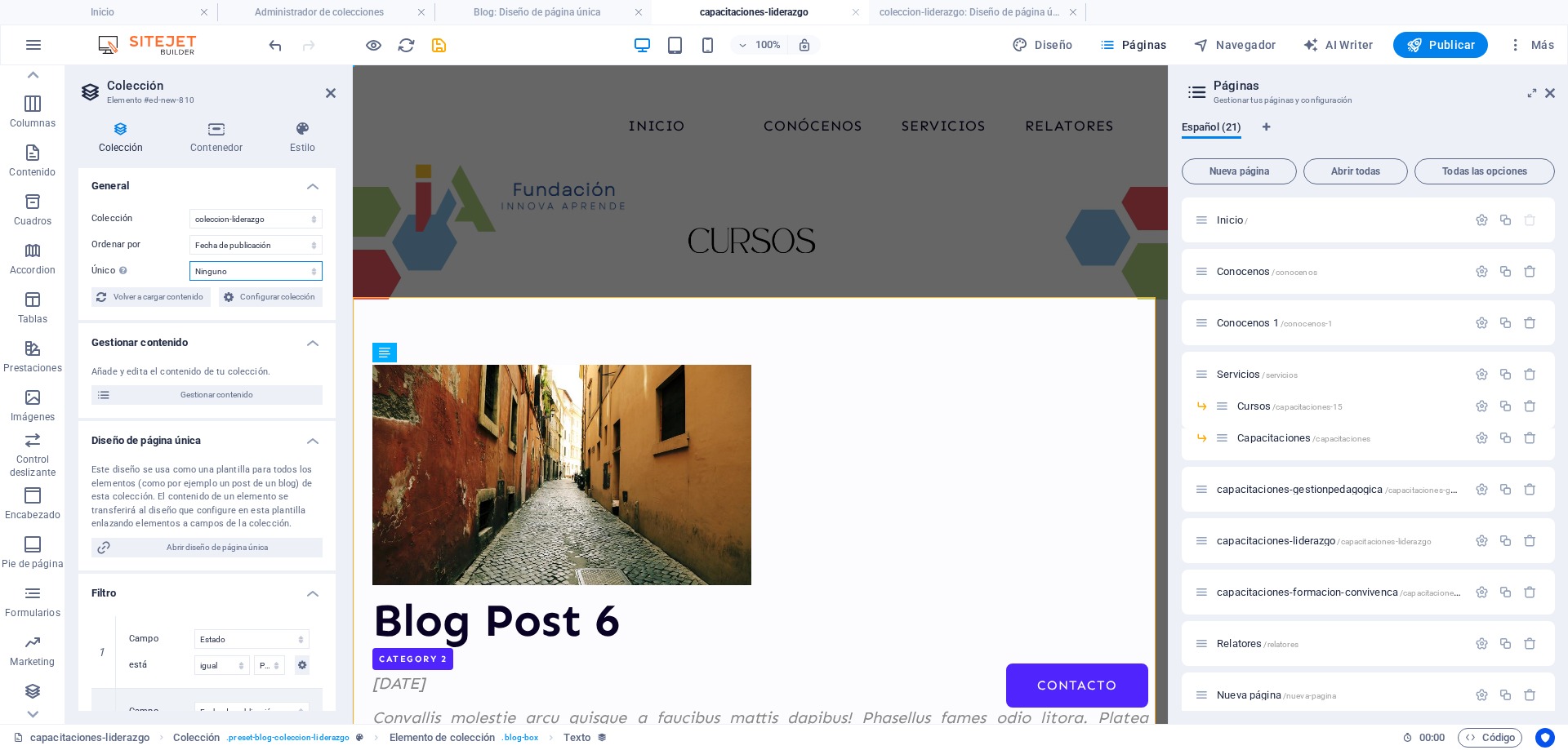
select select "columns.name"
select select "columns.status"
select select "columns.publishing_date"
select select "past"
click at [1549, 95] on icon at bounding box center [1550, 92] width 10 height 13
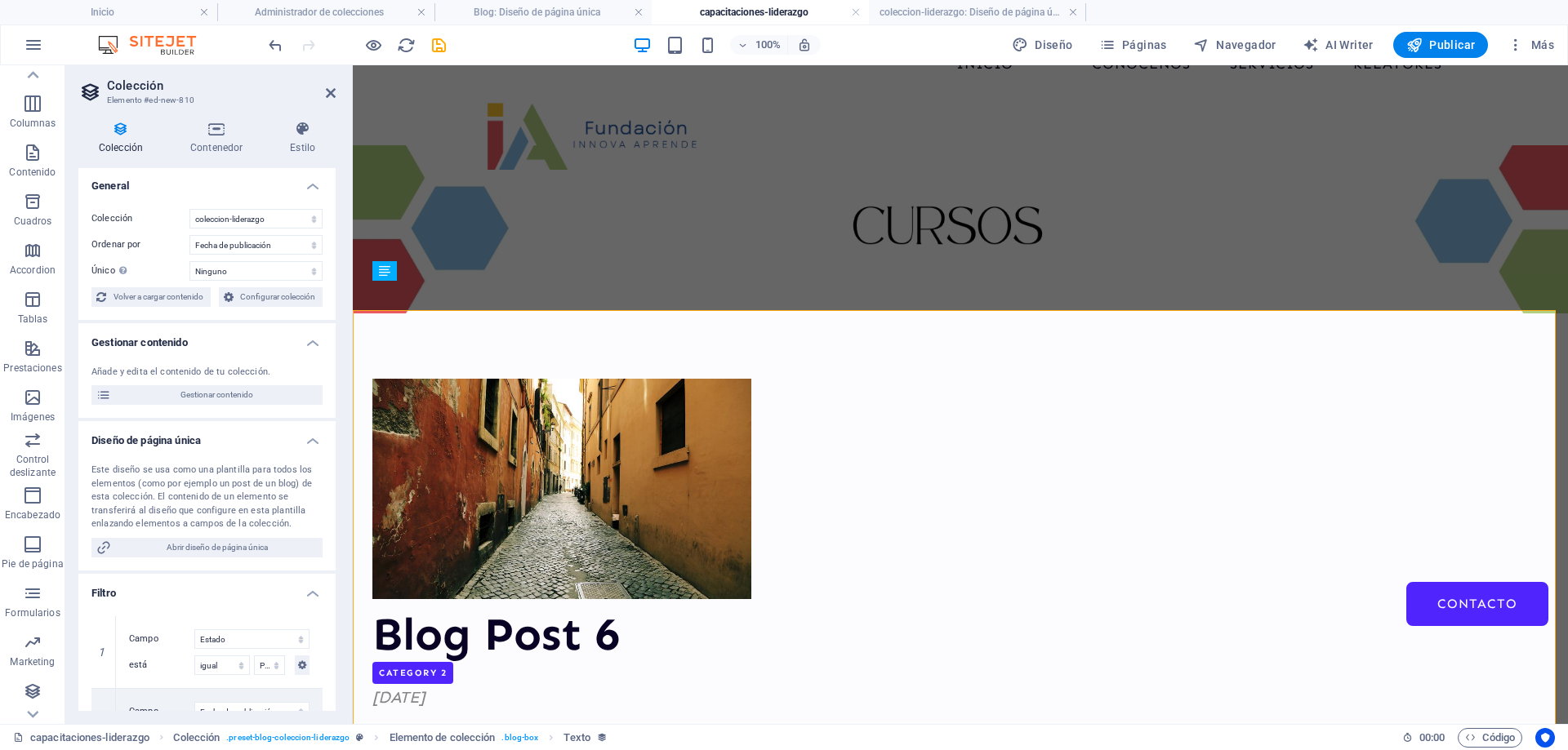
scroll to position [165, 0]
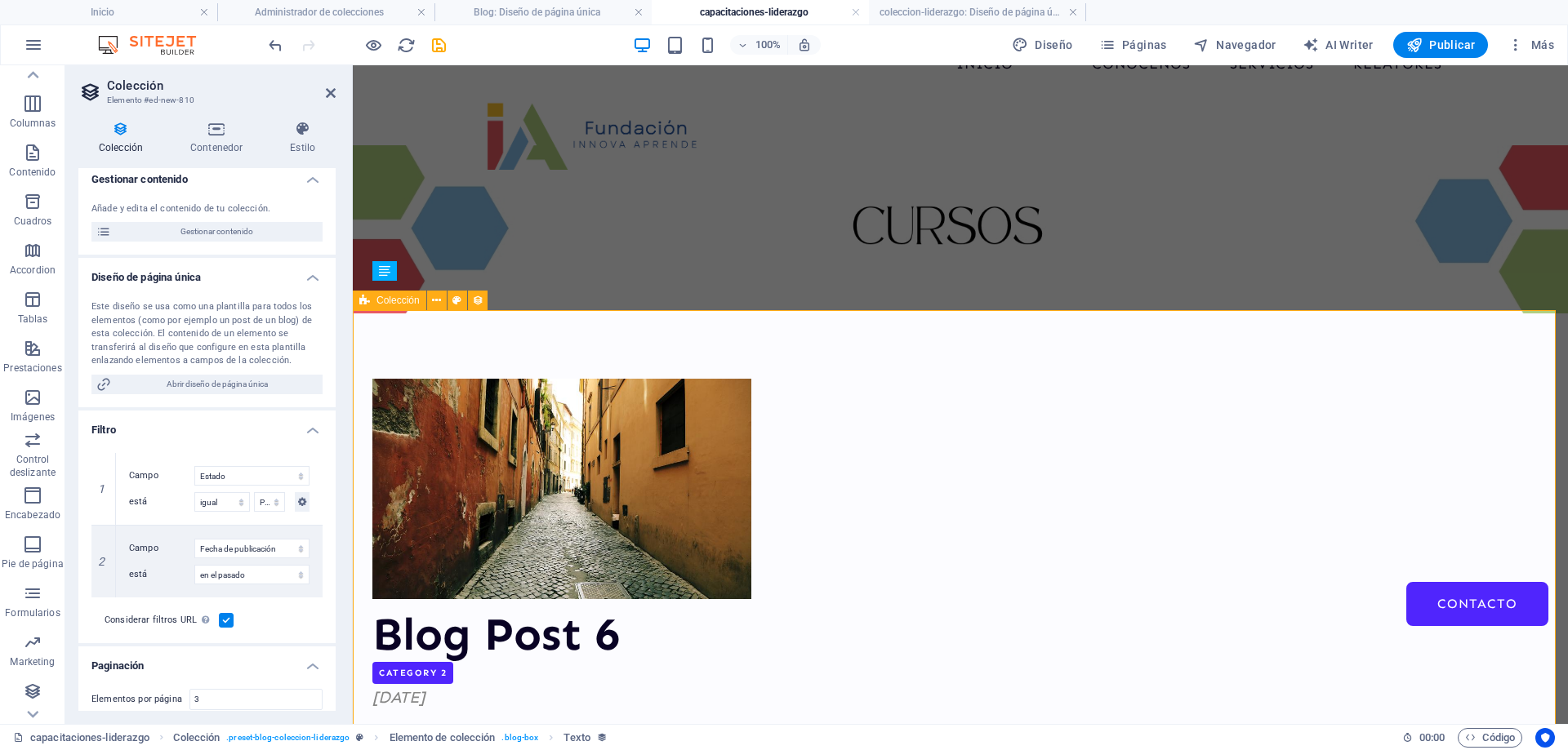
click at [206, 385] on span "Abrir diseño de página única" at bounding box center [216, 385] width 202 height 20
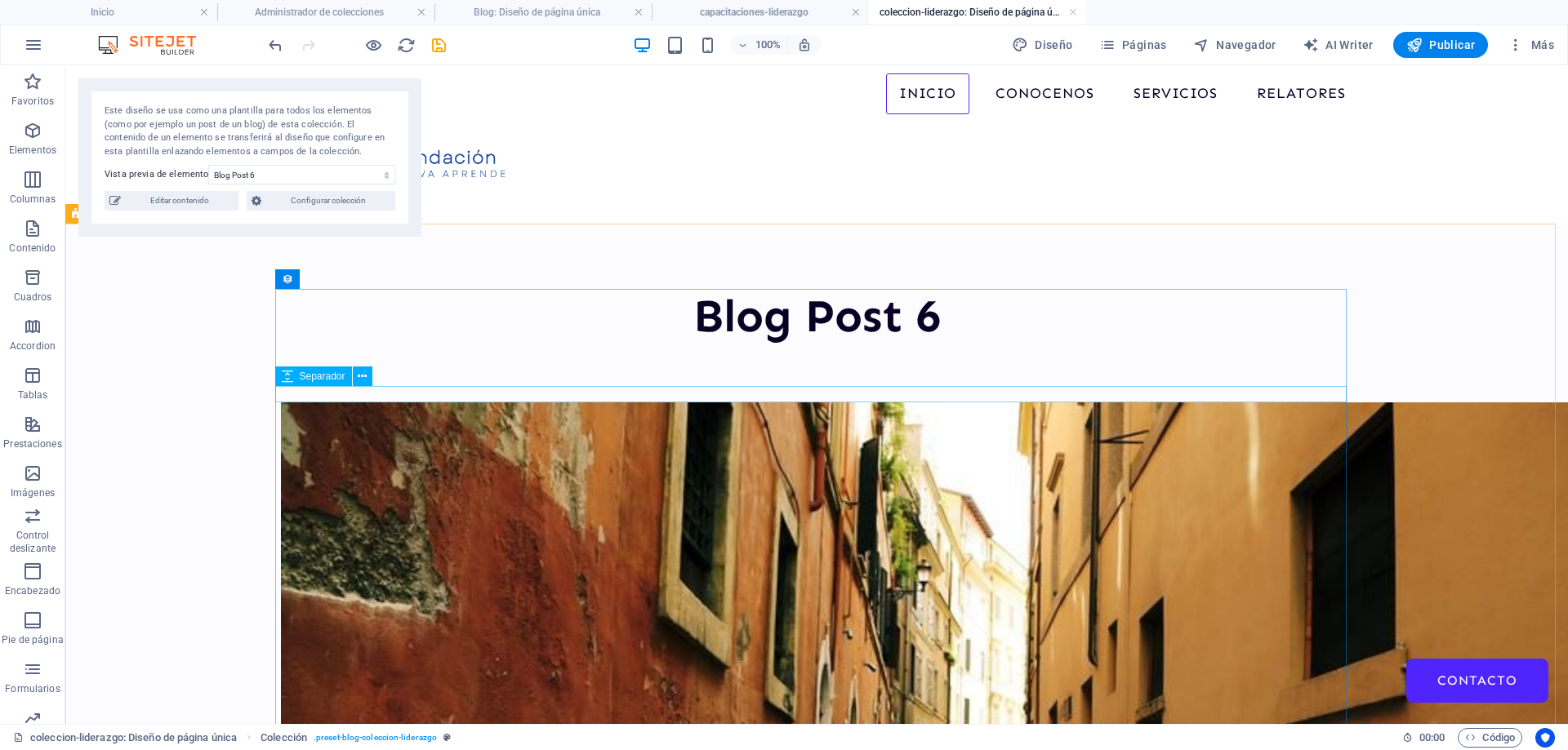
scroll to position [0, 0]
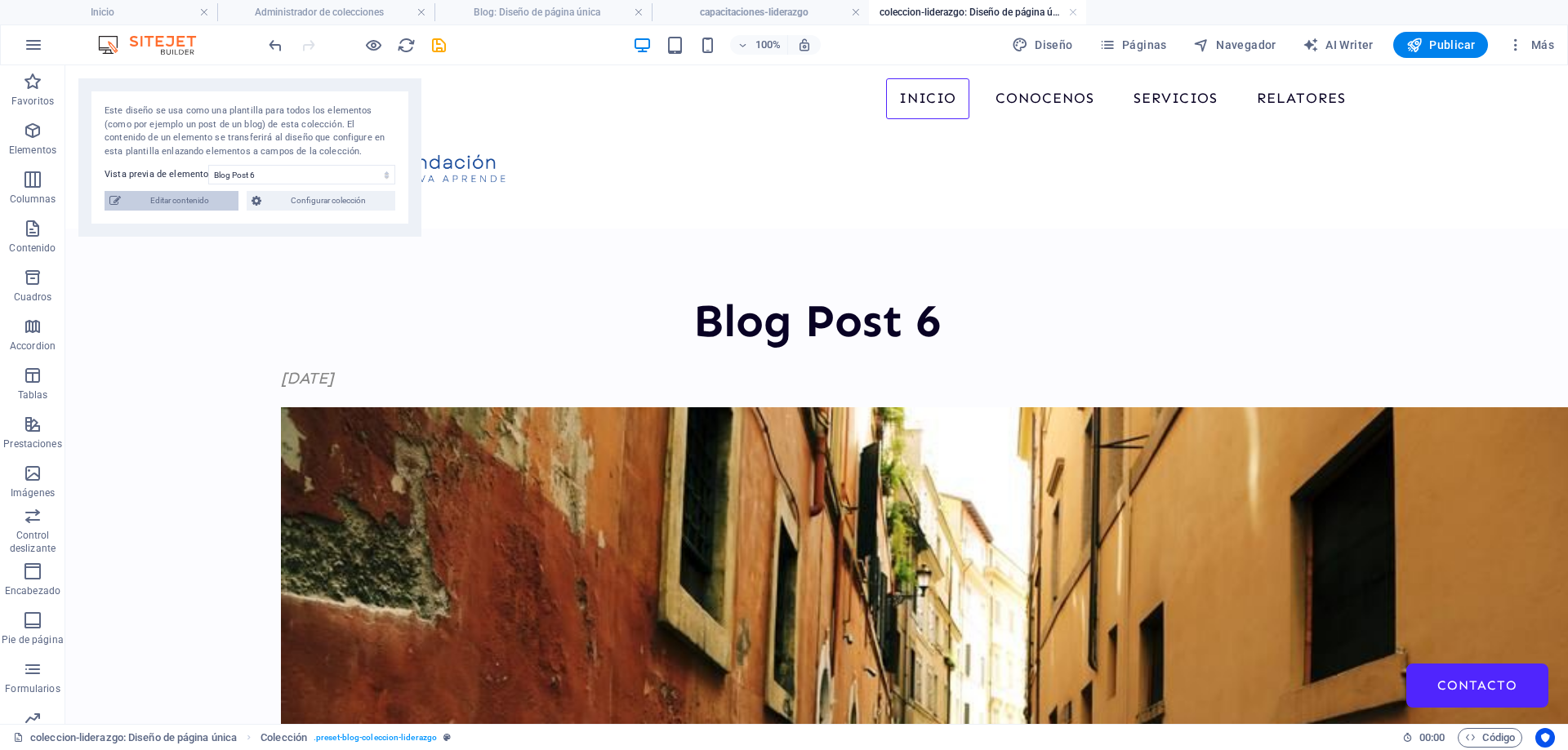
click at [196, 205] on span "Editar contenido" at bounding box center [180, 201] width 108 height 20
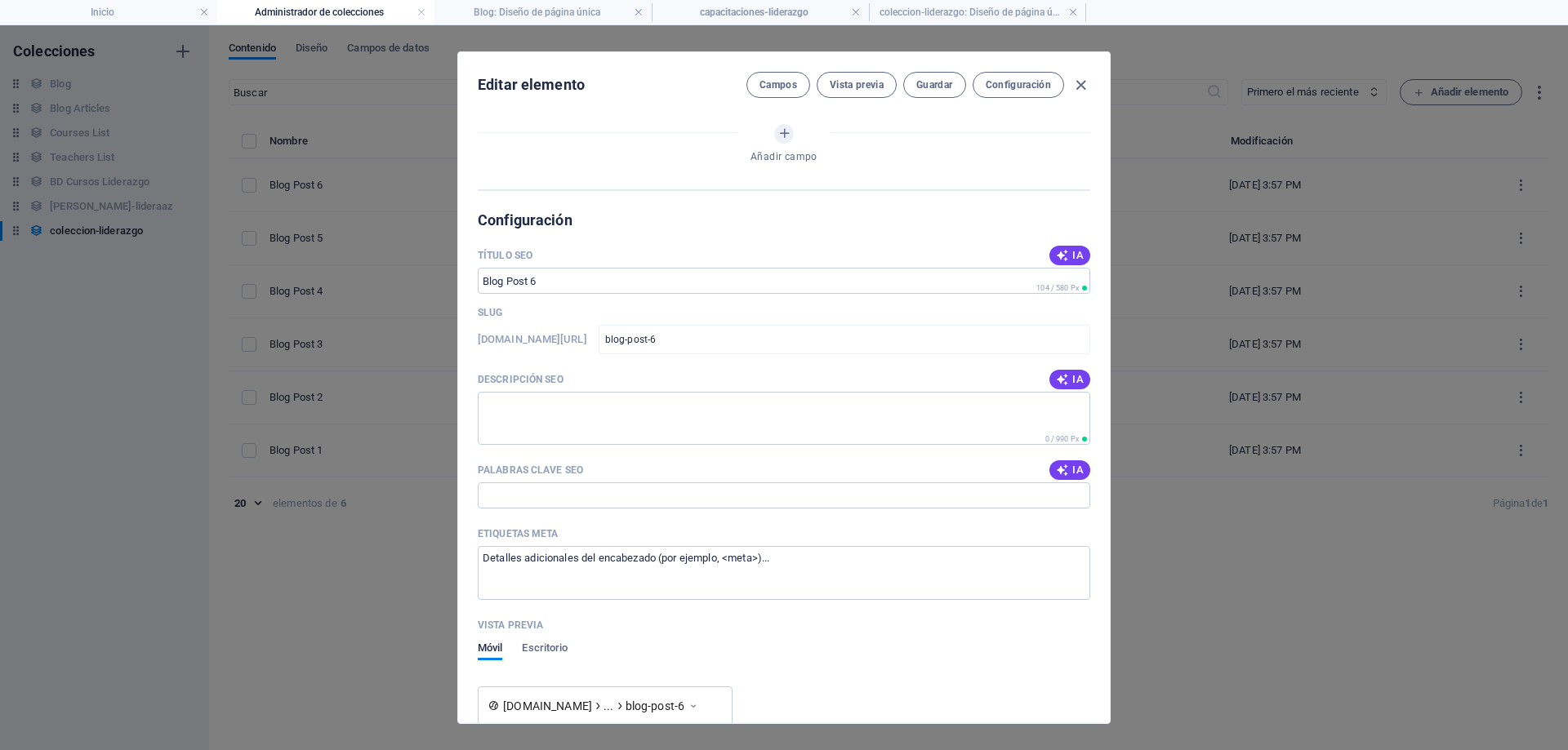
select select "Category 2"
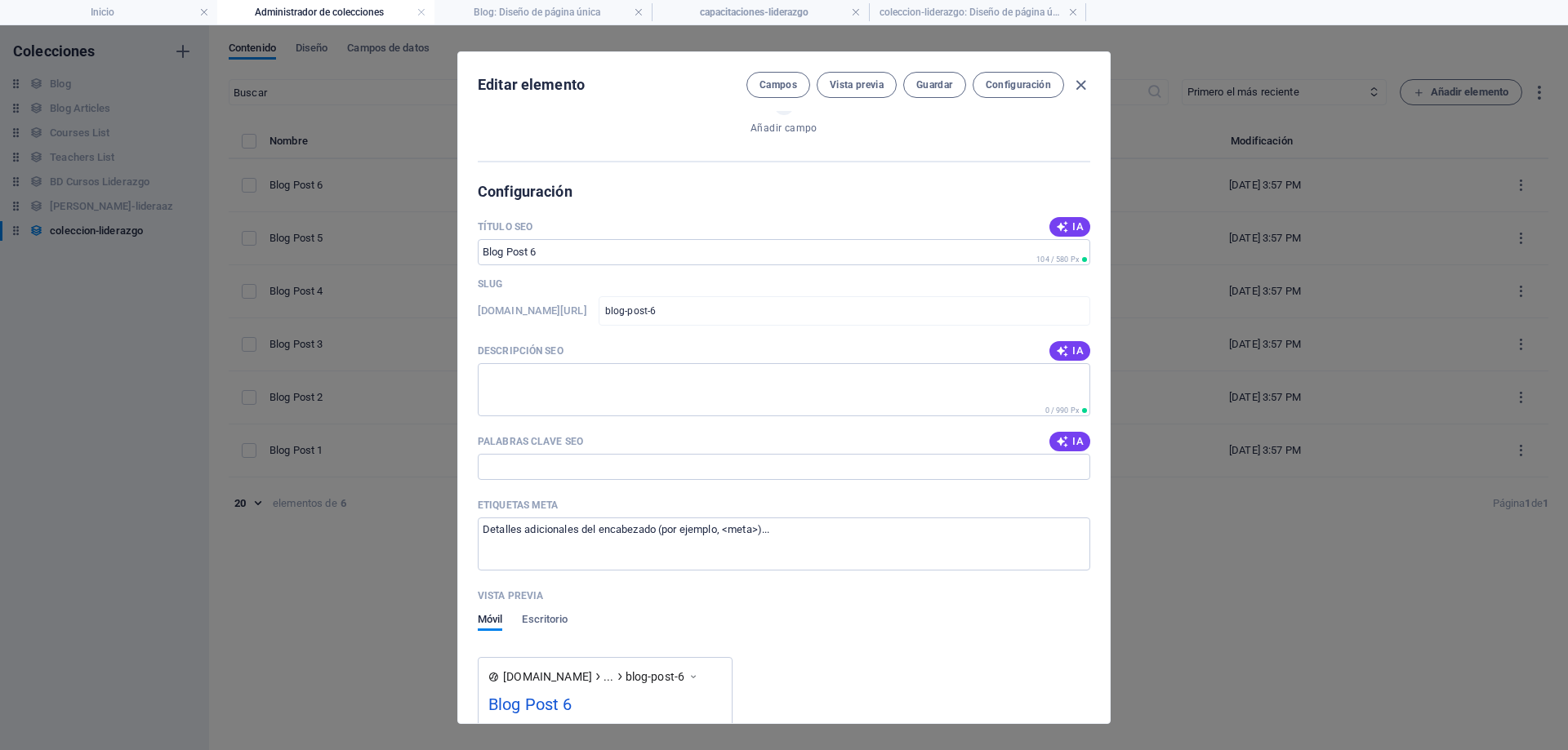
scroll to position [1321, 0]
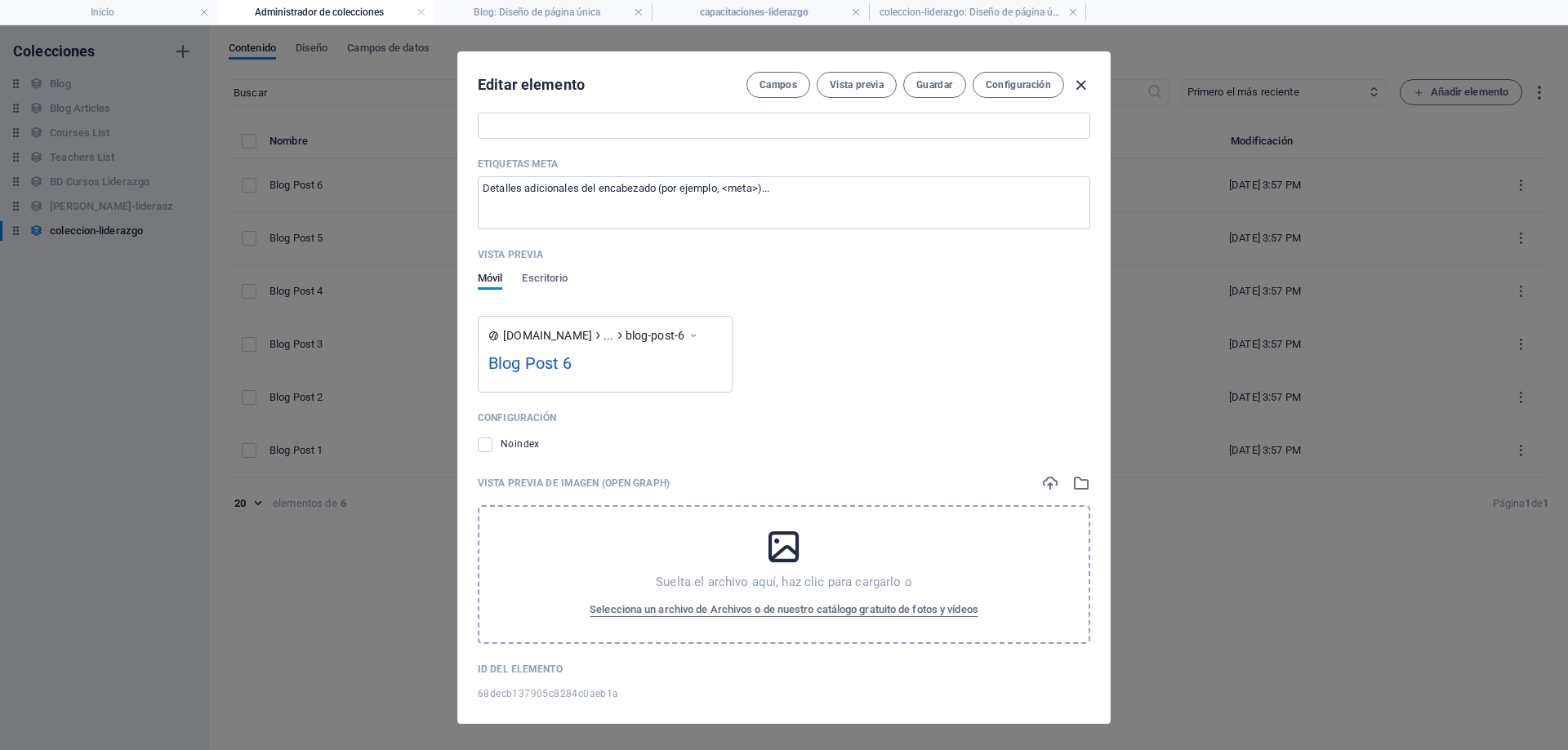
click at [1079, 87] on icon "button" at bounding box center [1081, 85] width 19 height 19
type input "blog-post-6"
type input "2025-10-02"
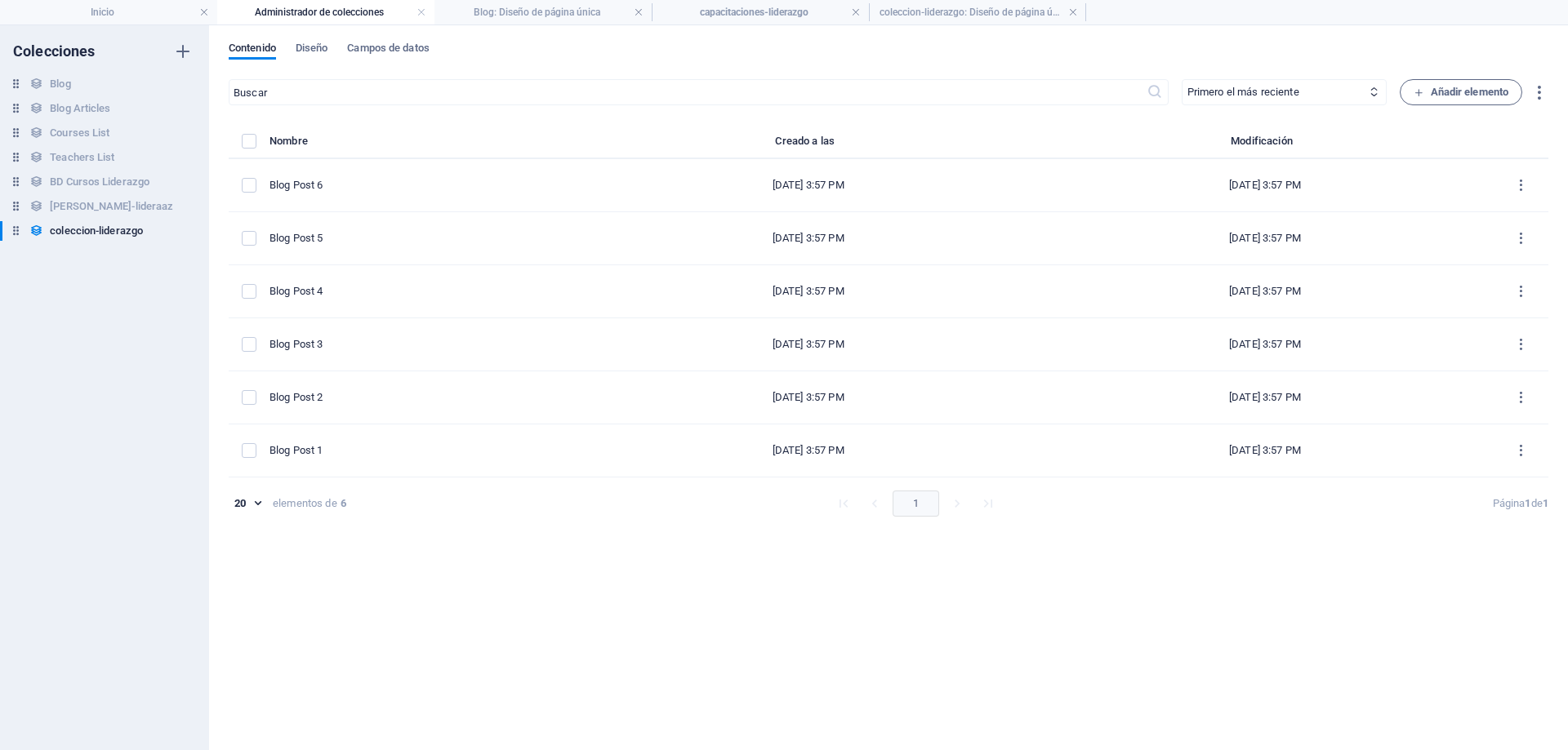
scroll to position [1075, 0]
click at [117, 231] on h6 "coleccion-liderazgo" at bounding box center [97, 231] width 93 height 20
click at [986, 13] on h4 "coleccion-liderazgo: Diseño de página única" at bounding box center [977, 13] width 217 height 18
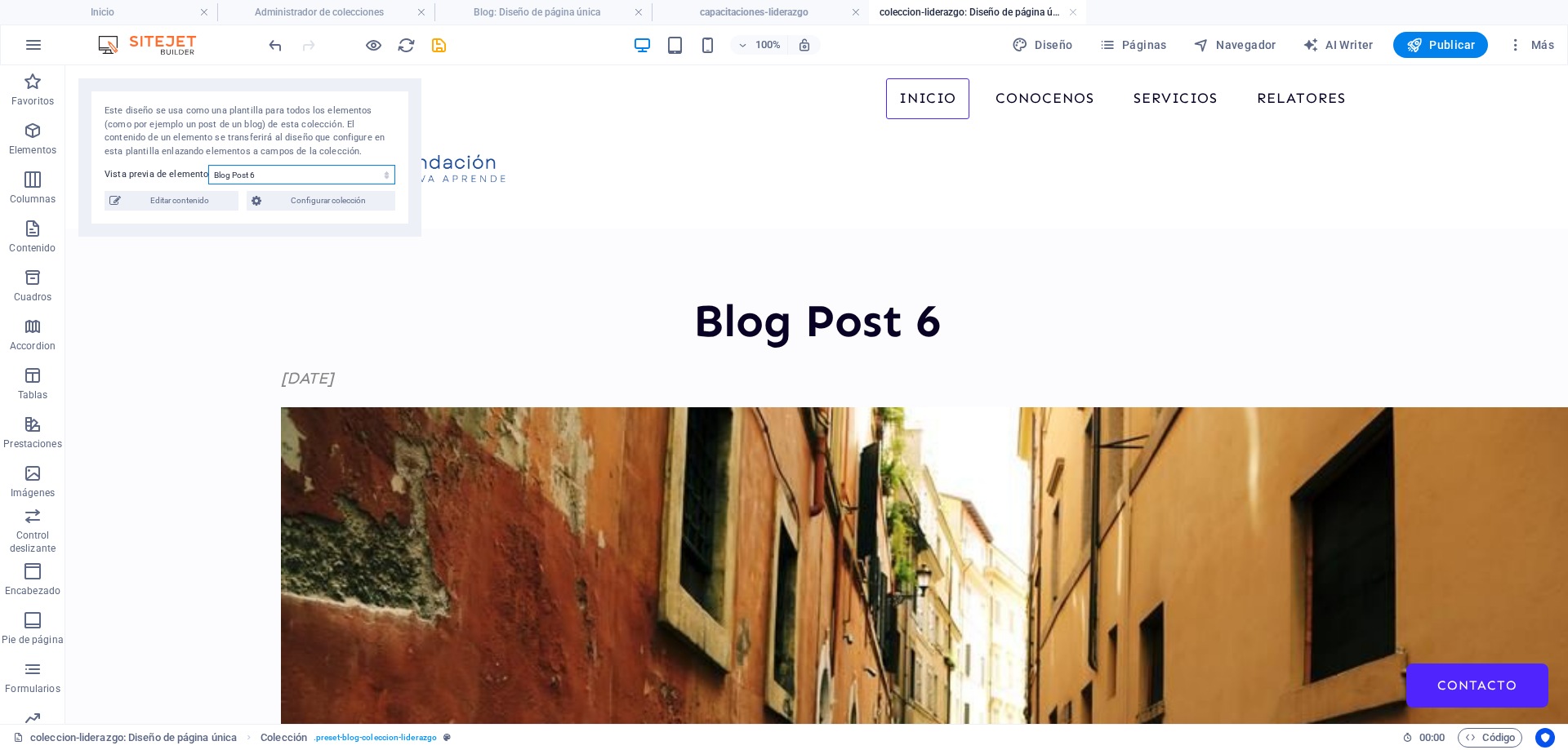
click at [314, 174] on select "Blog Post 6 Blog Post 5 Blog Post 4 Blog Post 3 Blog Post 2 Blog Post 1" at bounding box center [302, 175] width 187 height 20
click at [1076, 12] on link at bounding box center [1073, 12] width 10 height 15
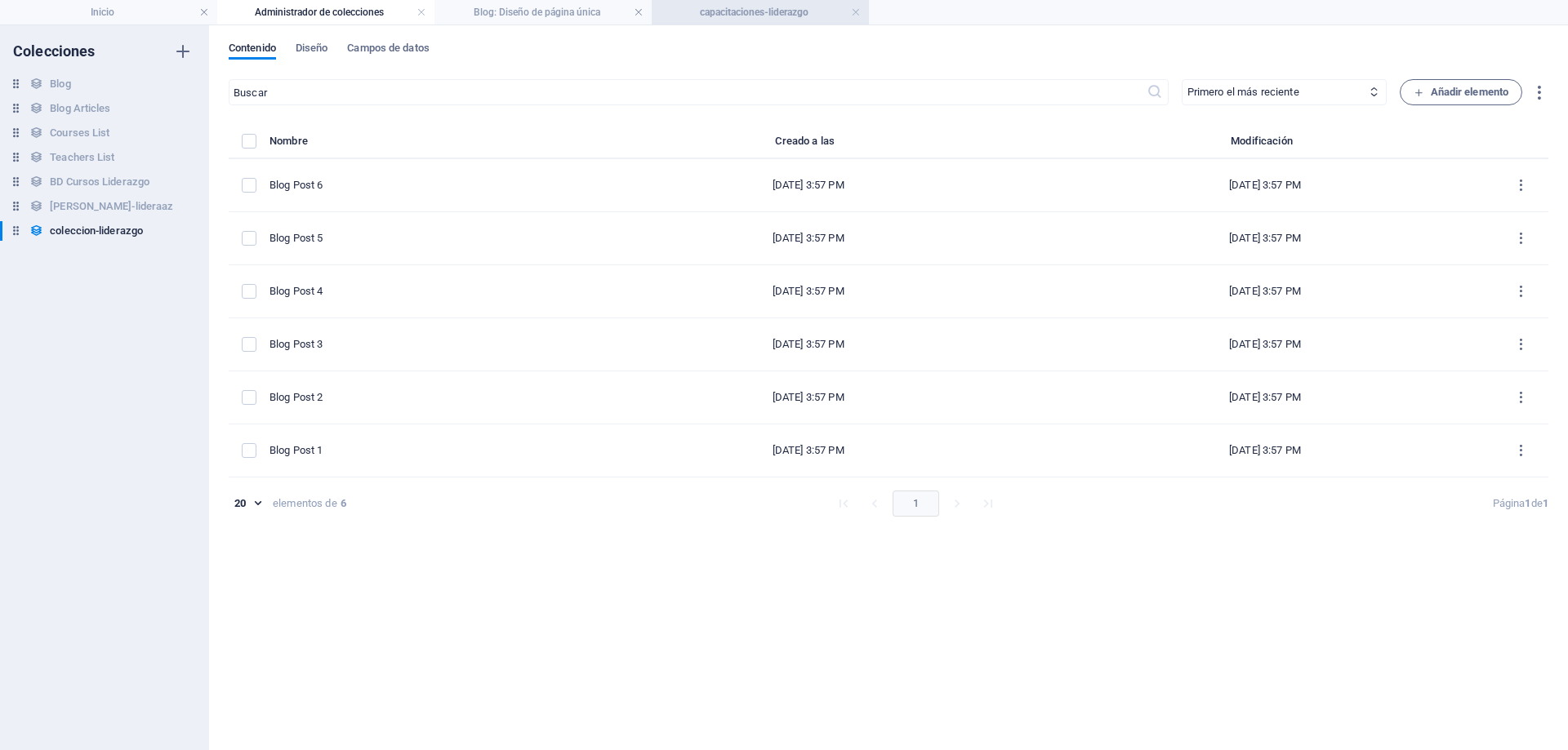
click at [784, 13] on h4 "capacitaciones-liderazgo" at bounding box center [760, 13] width 217 height 18
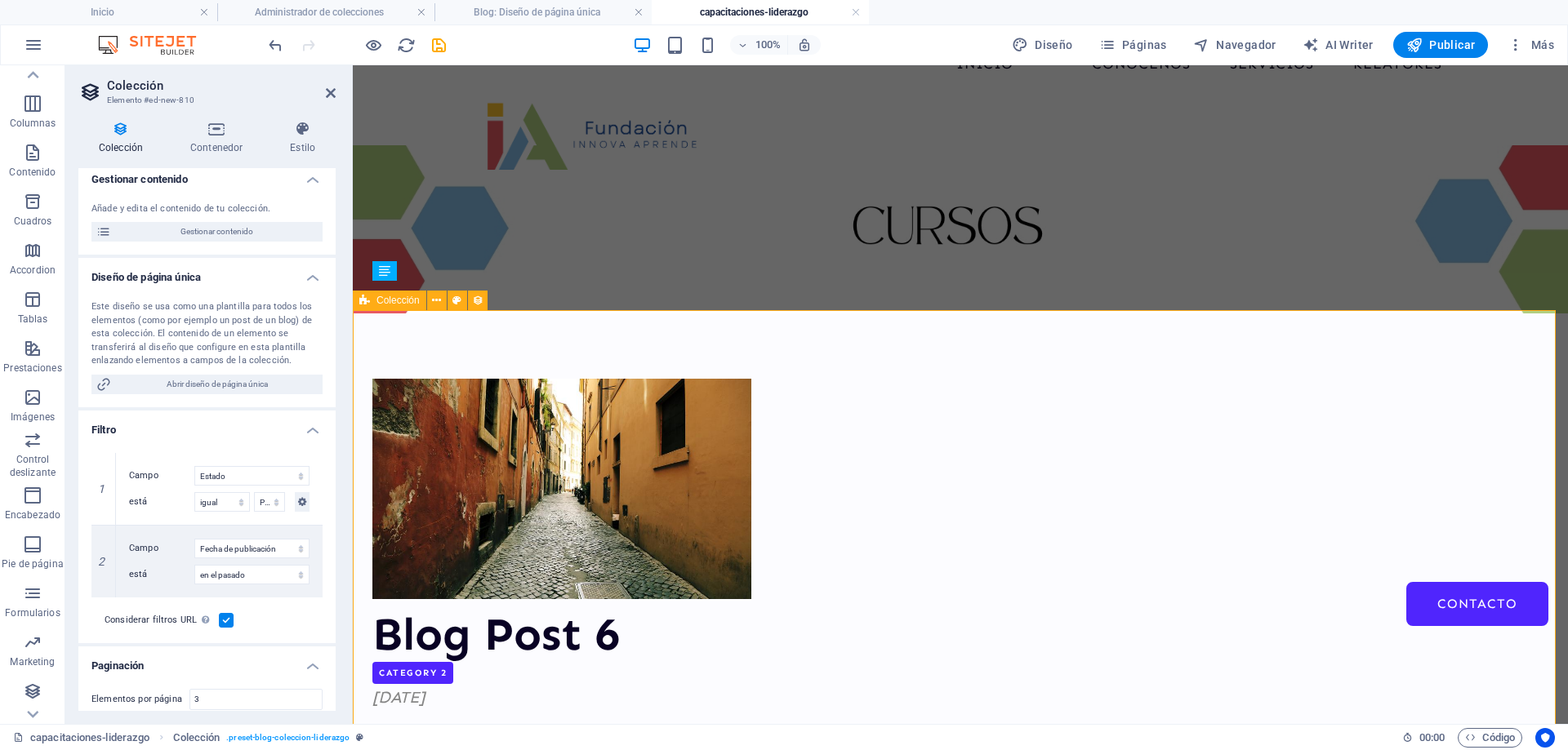
click at [389, 301] on span "Colección" at bounding box center [399, 300] width 43 height 10
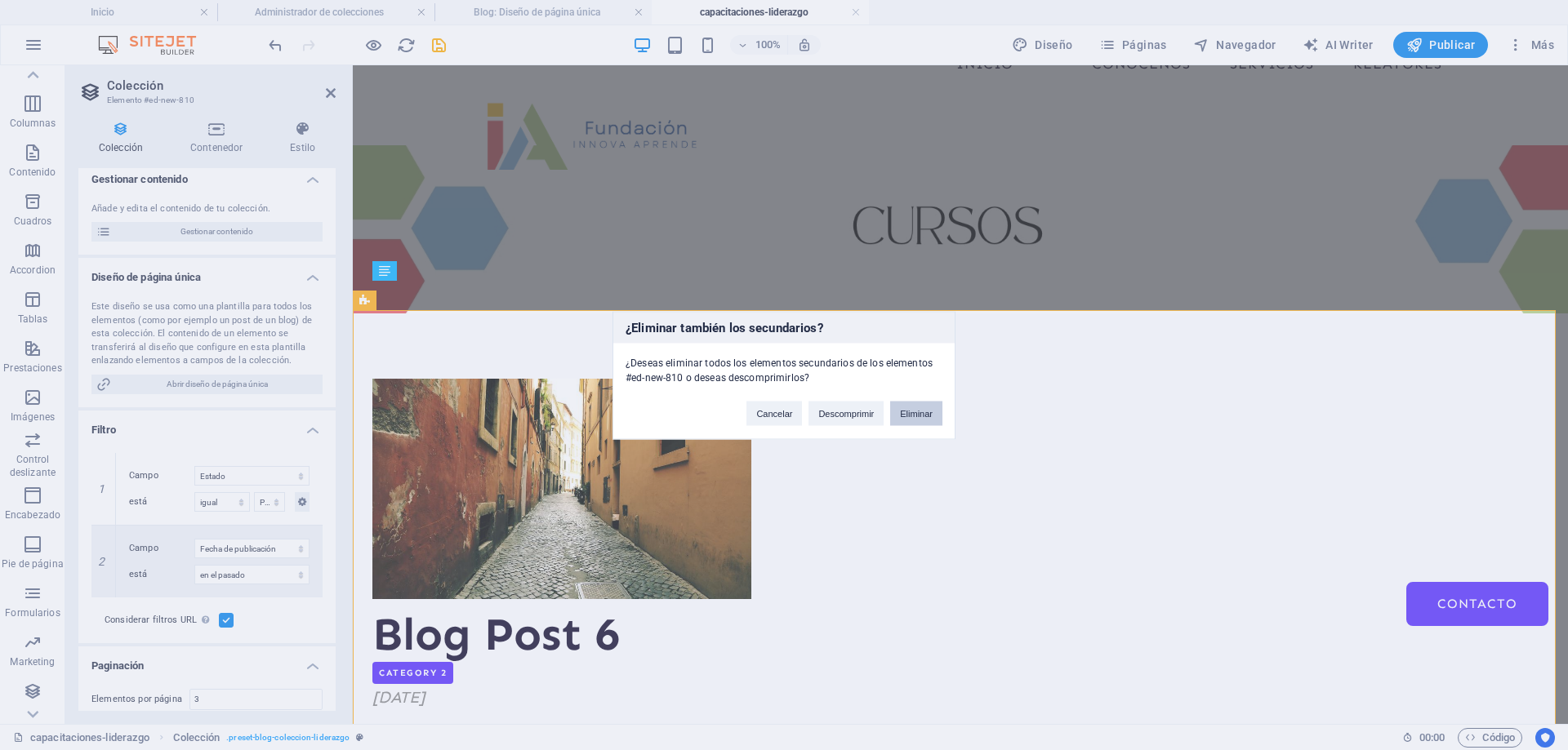
click at [923, 415] on button "Eliminar" at bounding box center [916, 413] width 52 height 24
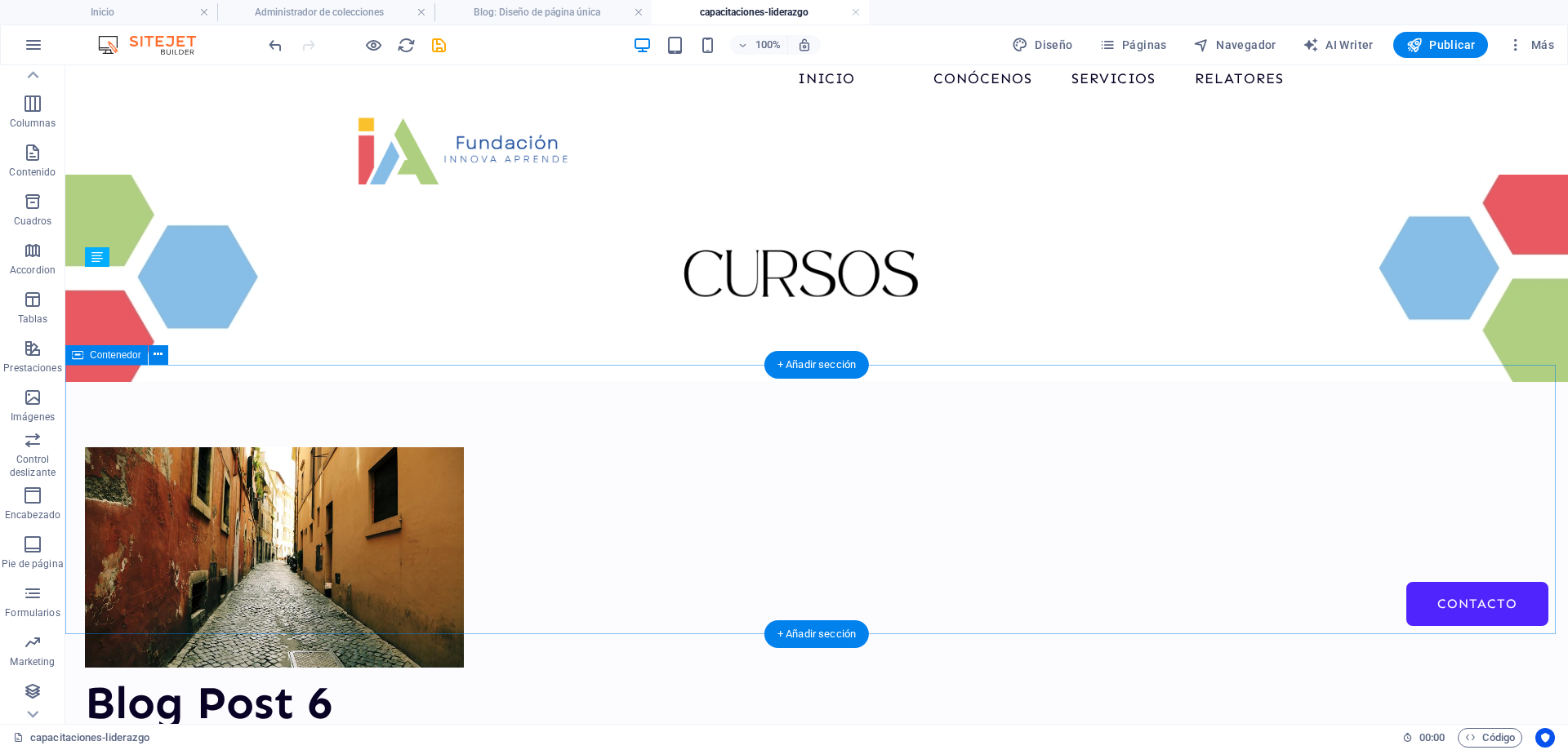
scroll to position [95, 0]
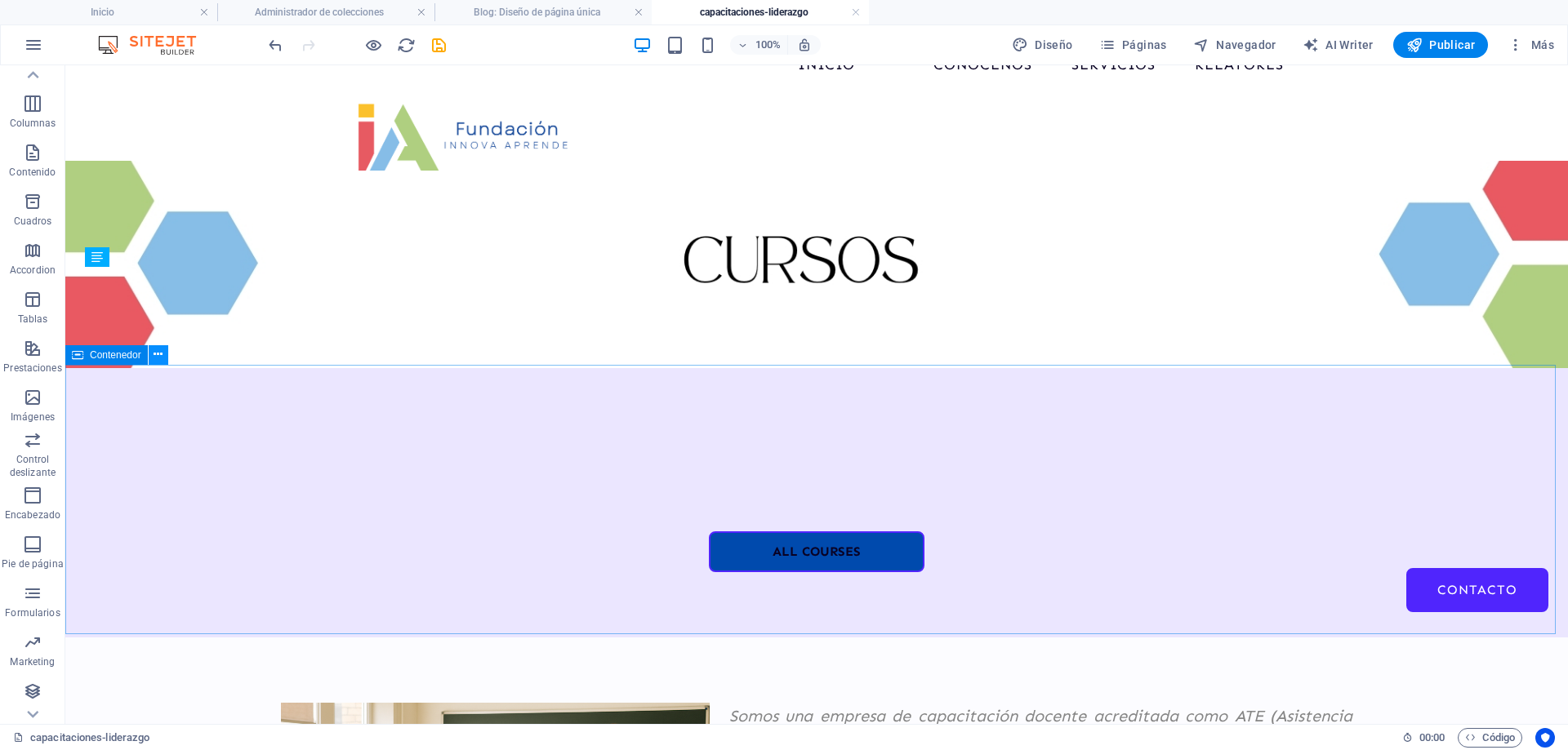
click at [158, 353] on icon at bounding box center [158, 354] width 9 height 17
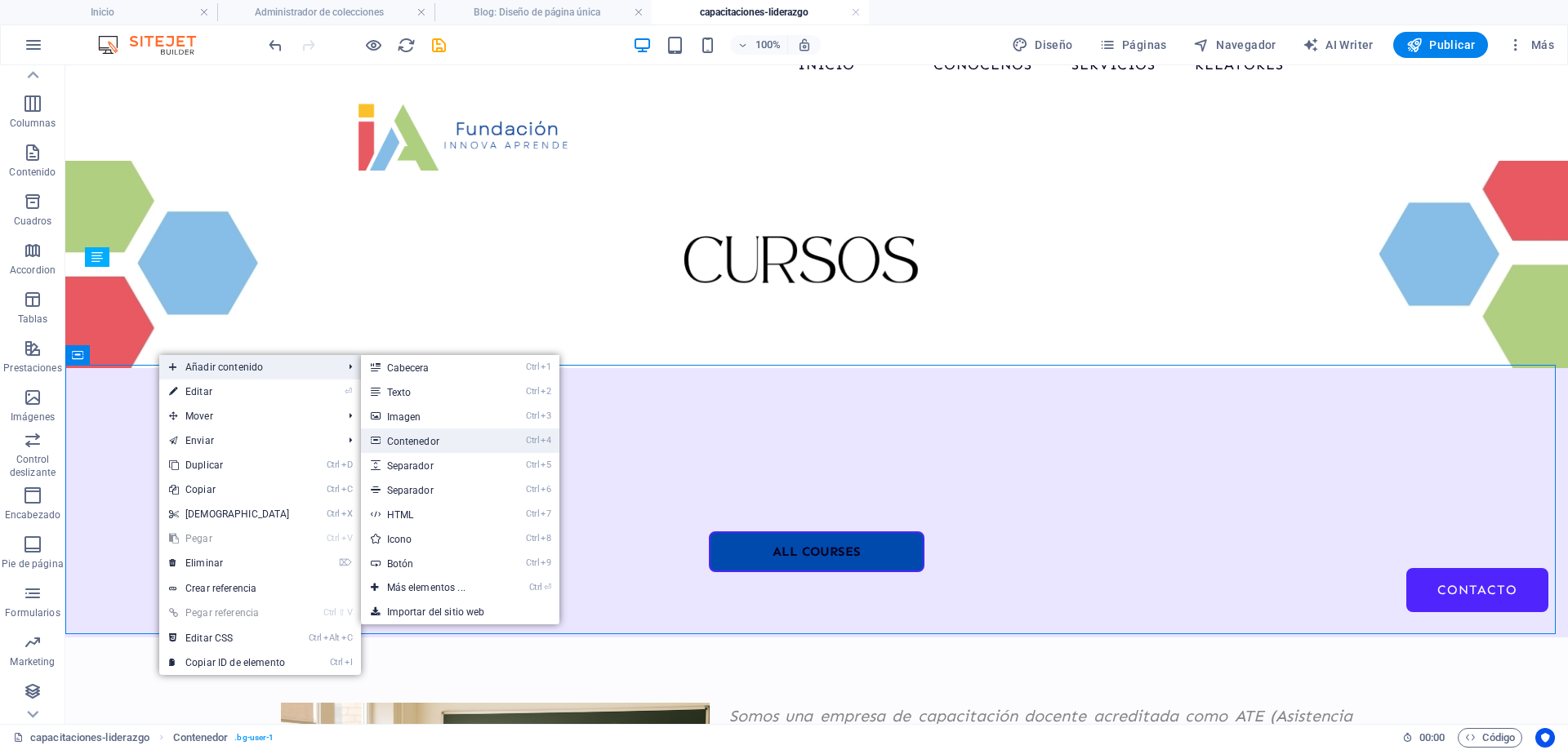
click at [390, 440] on link "Ctrl 4 Contenedor" at bounding box center [429, 440] width 137 height 24
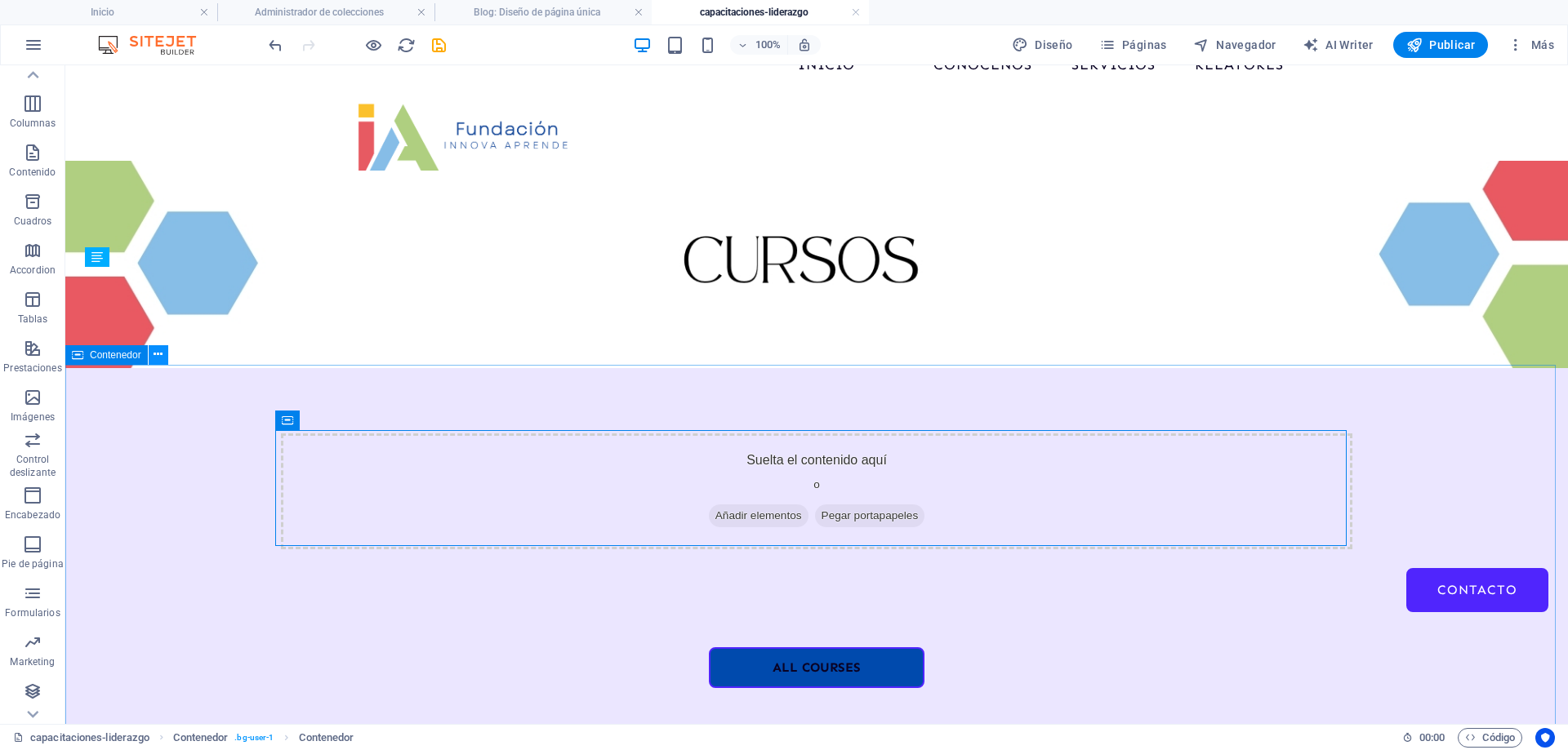
click at [159, 354] on icon at bounding box center [158, 354] width 9 height 17
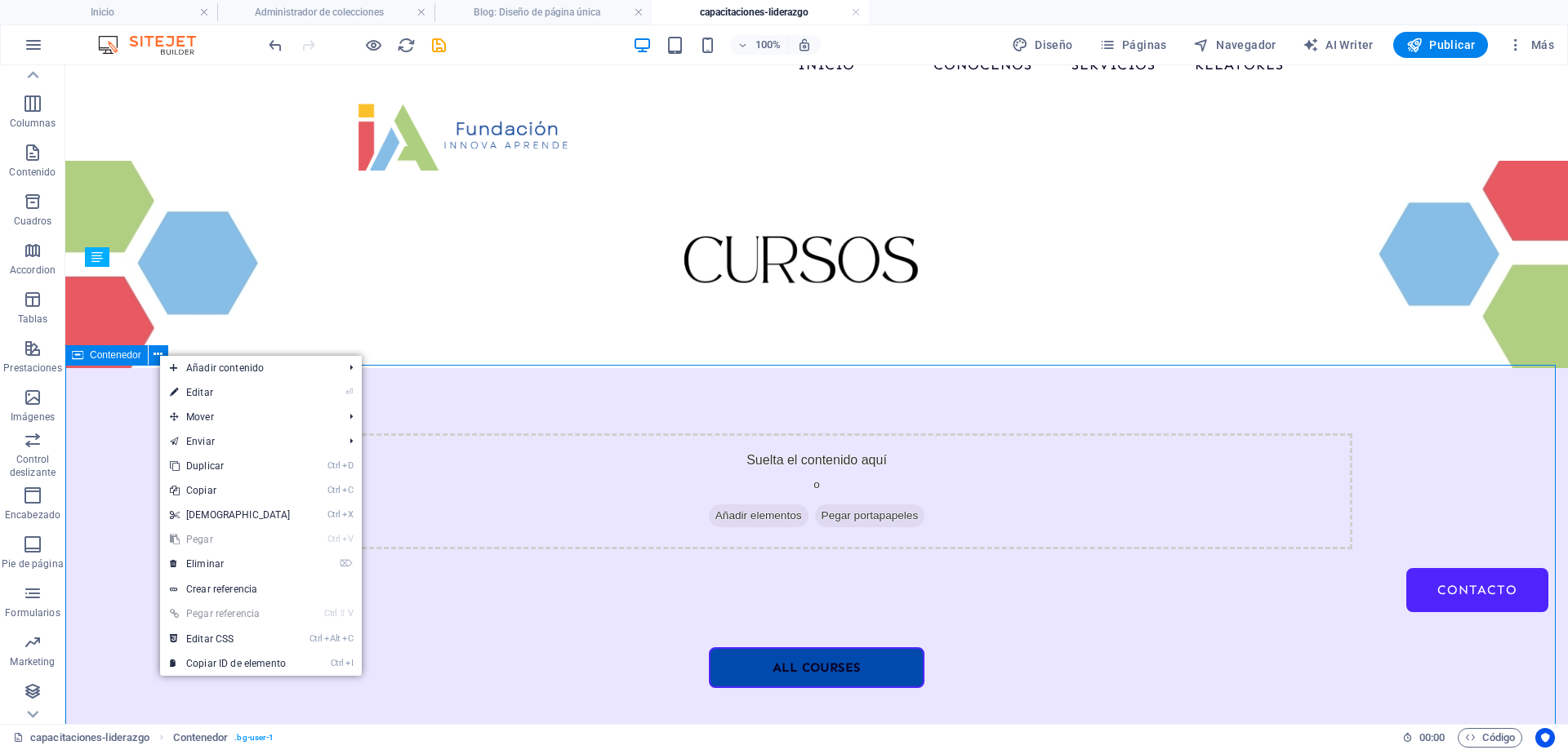
click at [92, 355] on span "Contenedor" at bounding box center [115, 354] width 51 height 10
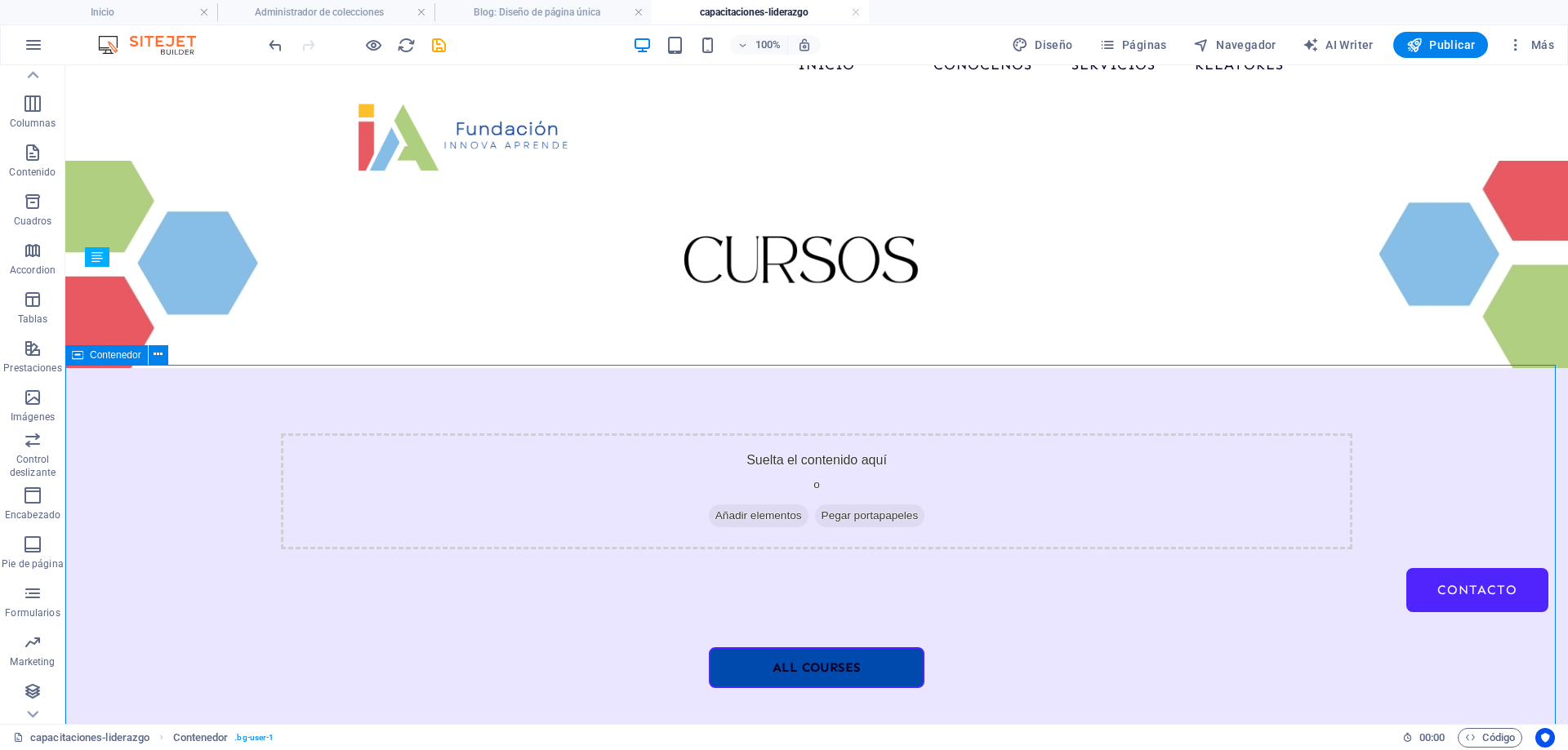
click at [92, 355] on span "Contenedor" at bounding box center [115, 354] width 51 height 10
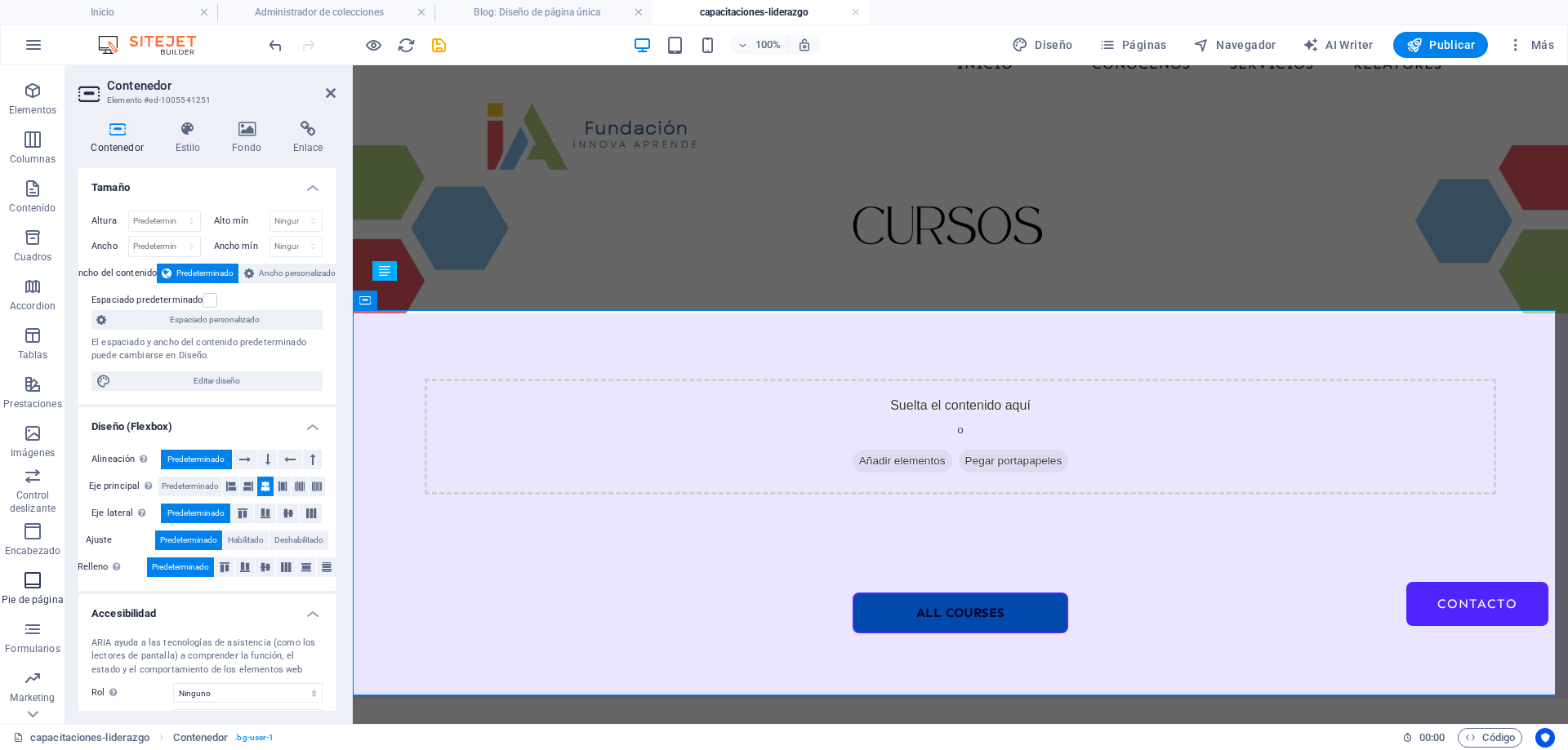
scroll to position [76, 0]
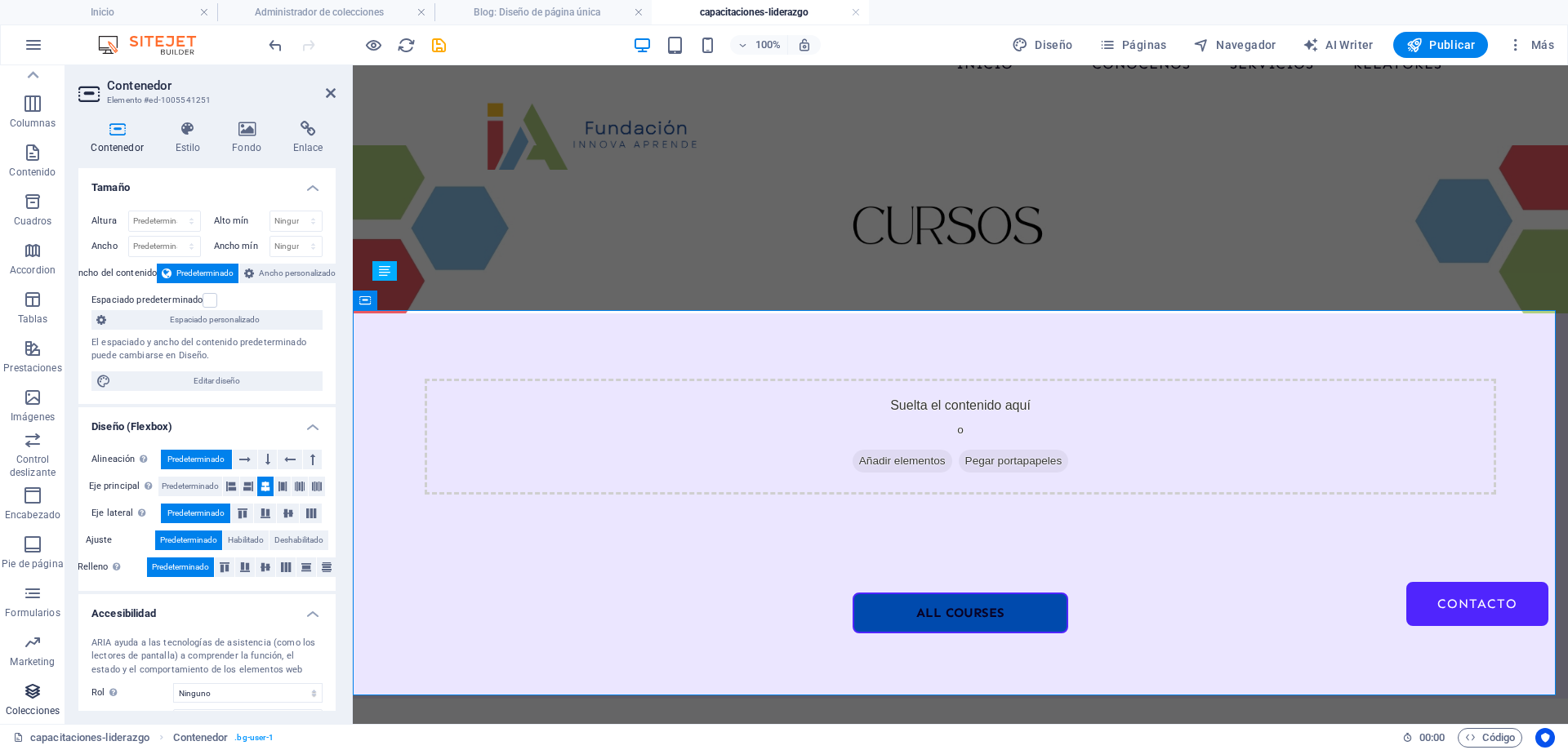
click at [24, 689] on icon "button" at bounding box center [32, 692] width 20 height 20
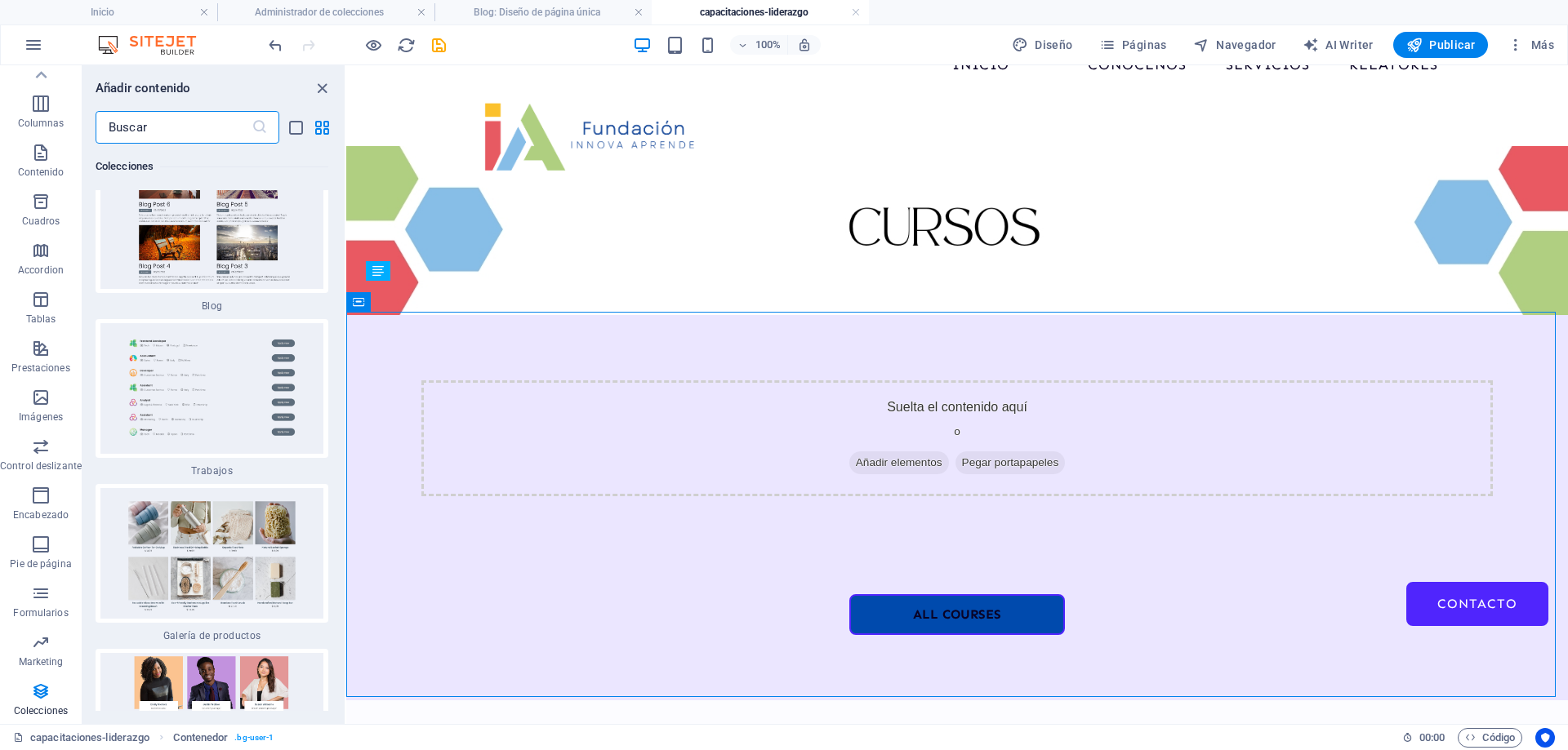
scroll to position [30462, 0]
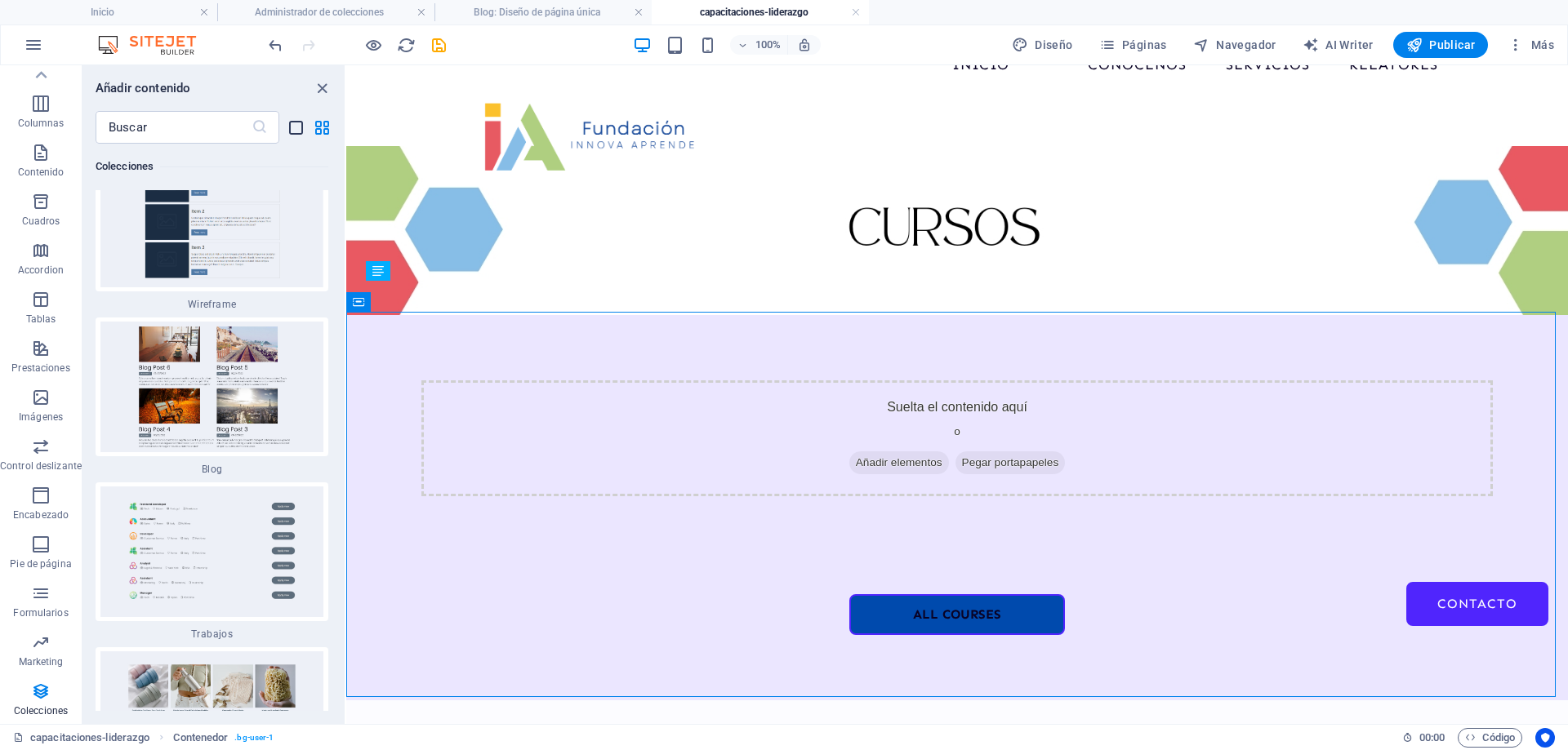
click at [294, 131] on icon "list-view" at bounding box center [295, 127] width 19 height 19
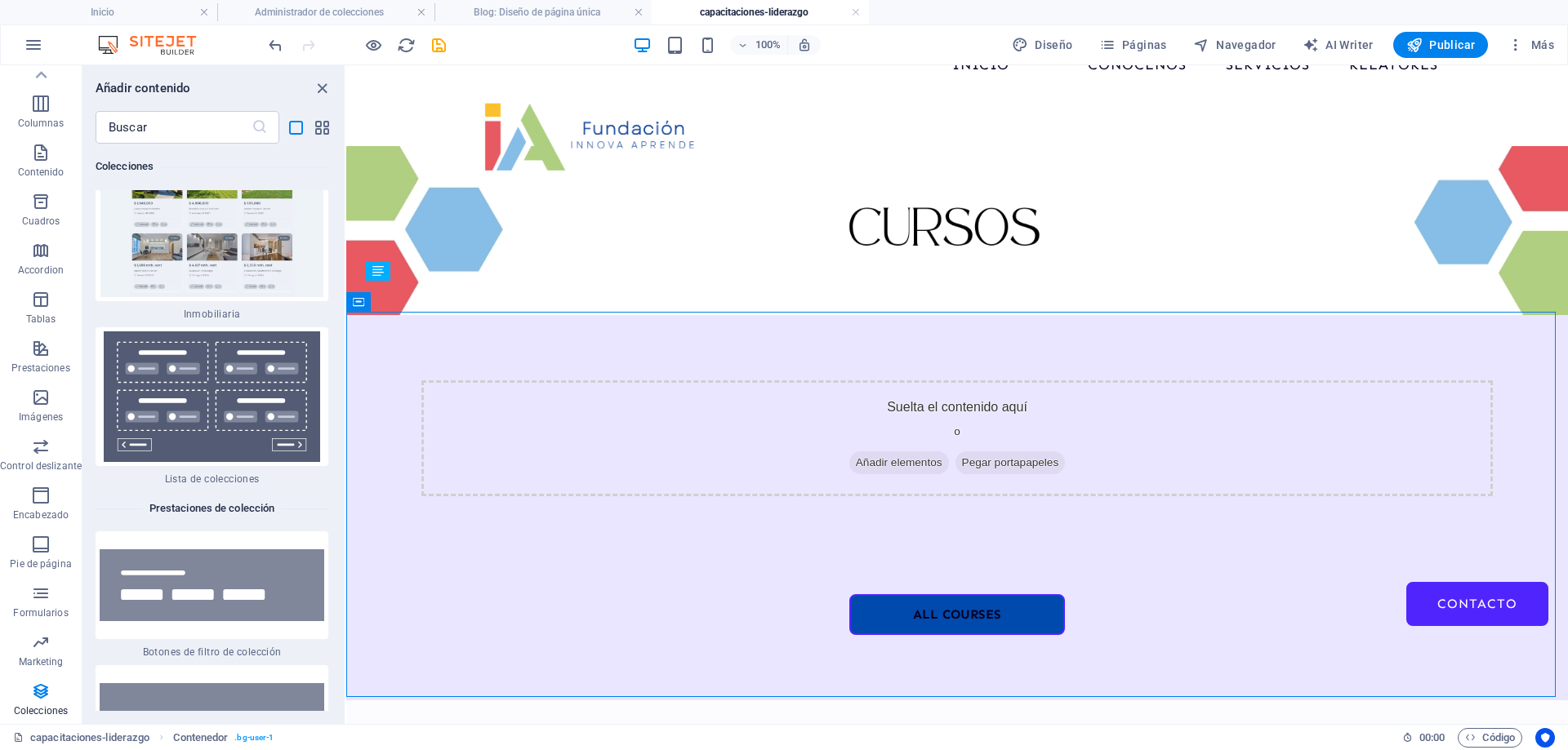
scroll to position [34113, 0]
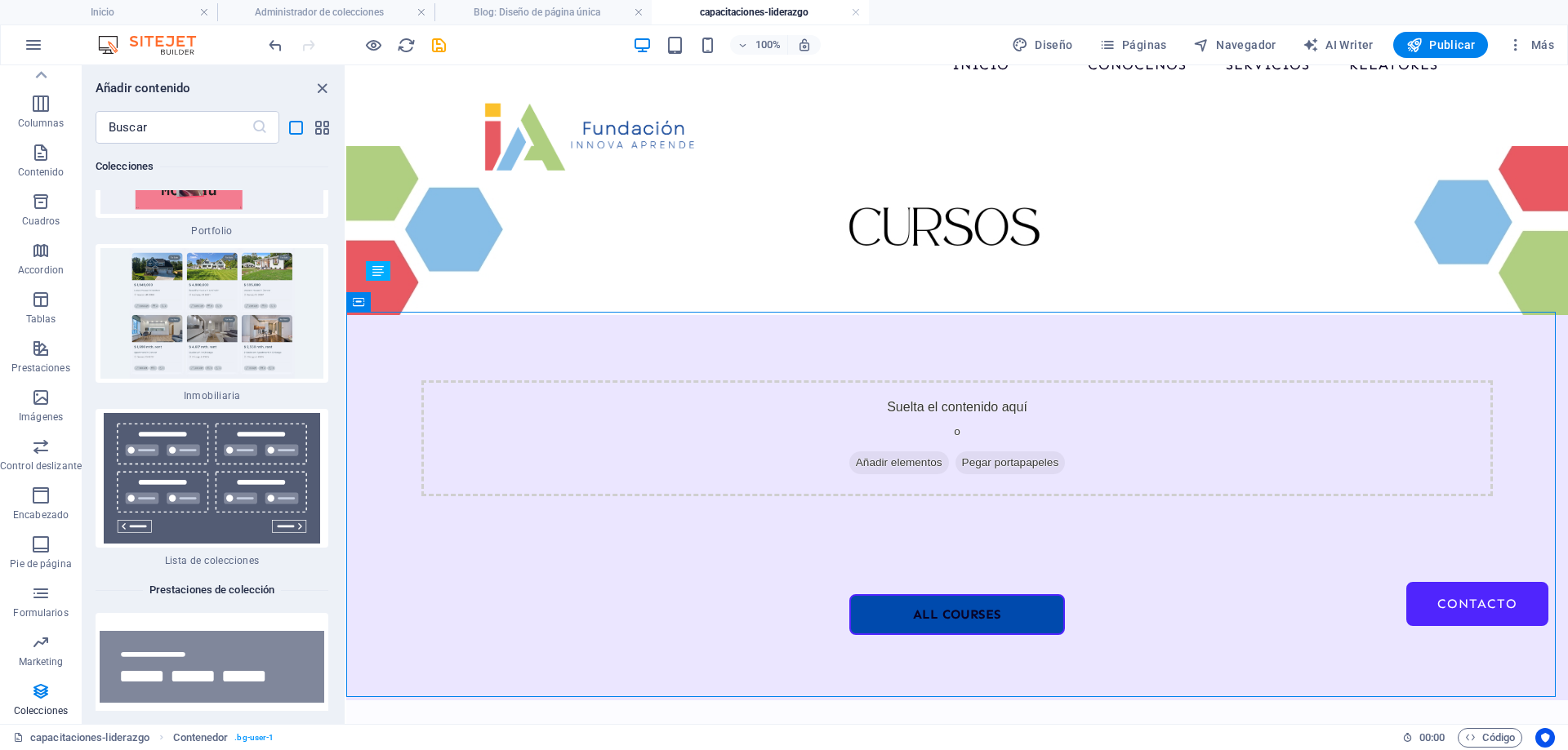
click at [346, 569] on div "Arrastra aquí para reemplazar el contenido existente. Si quieres crear un eleme…" at bounding box center [958, 395] width 1222 height 658
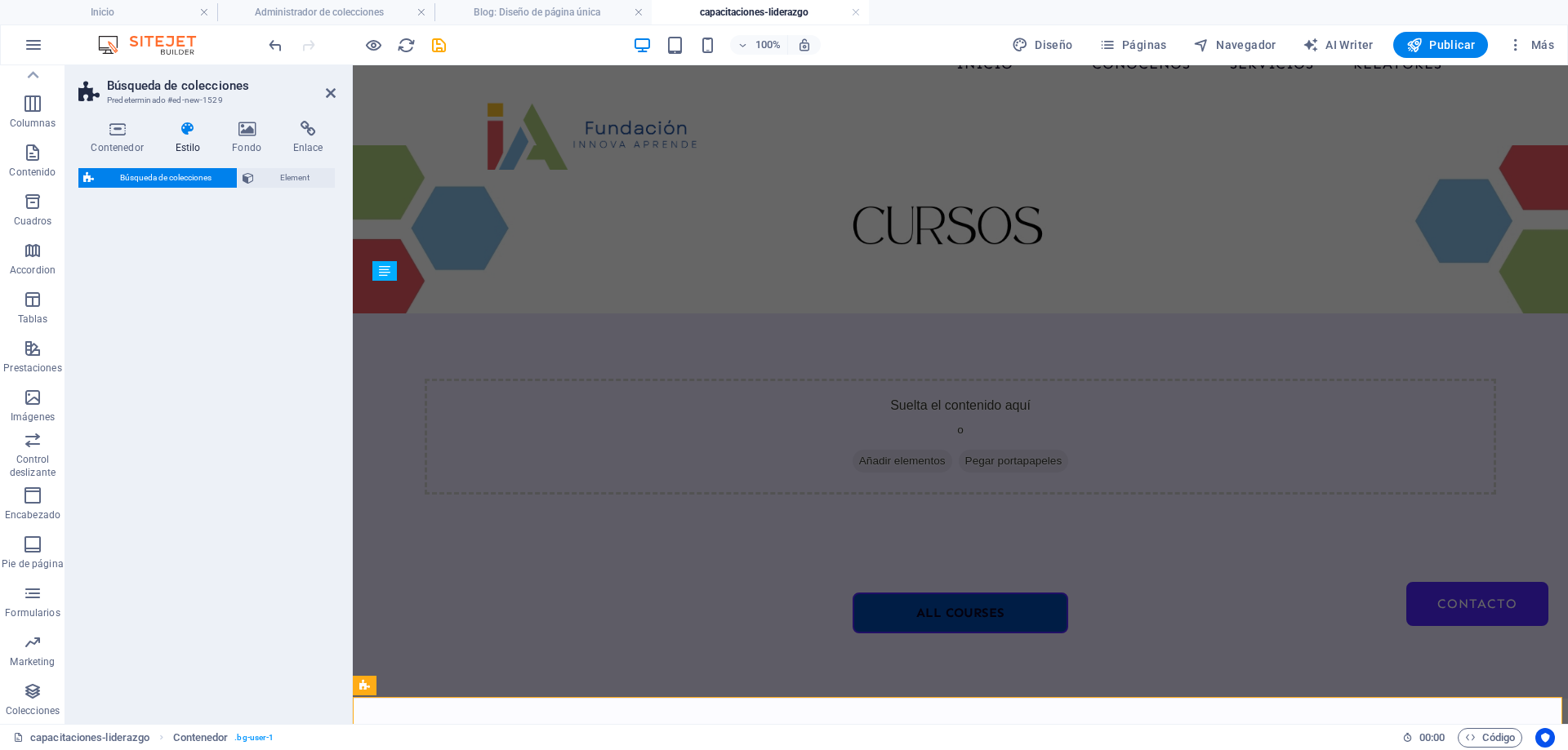
select select "px"
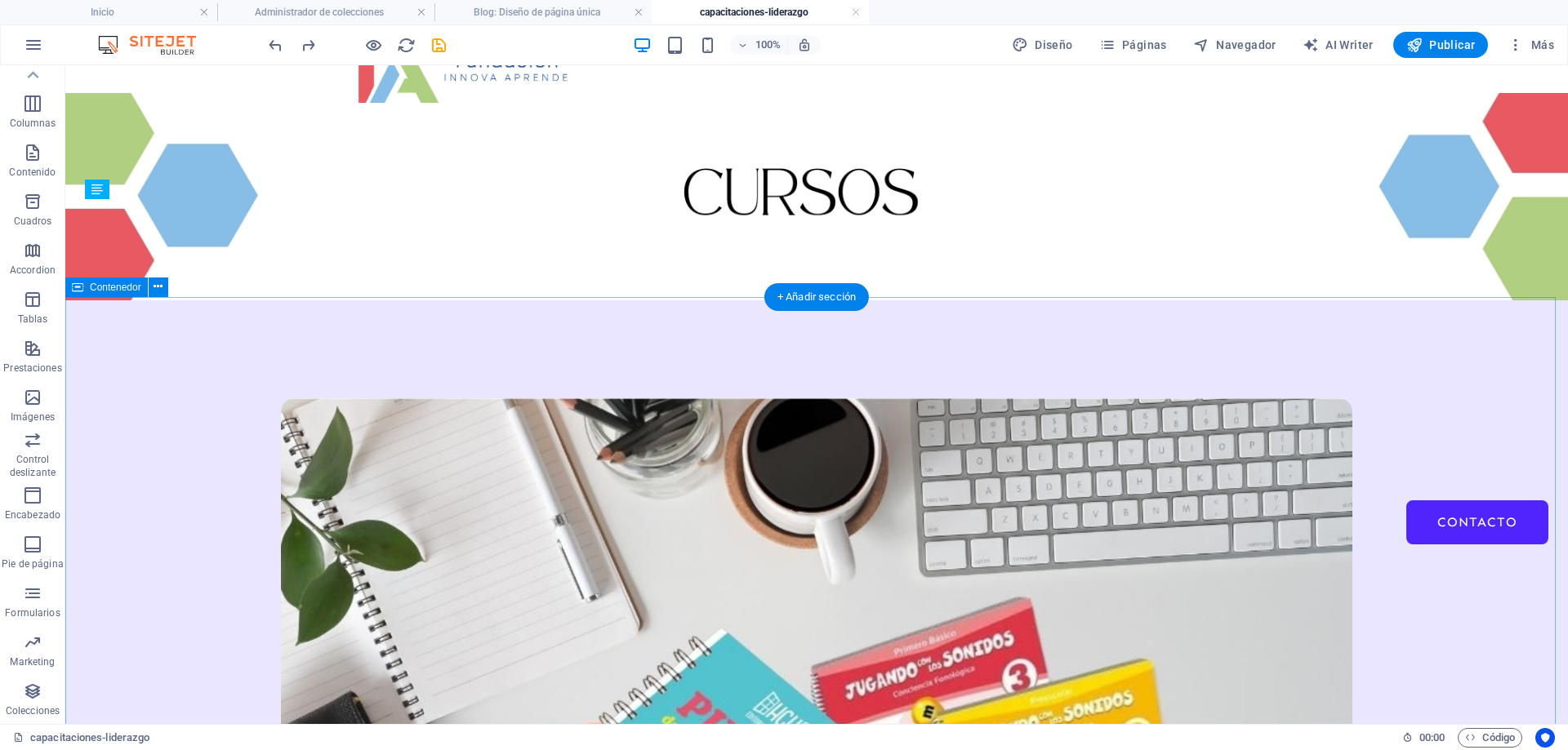
scroll to position [245, 0]
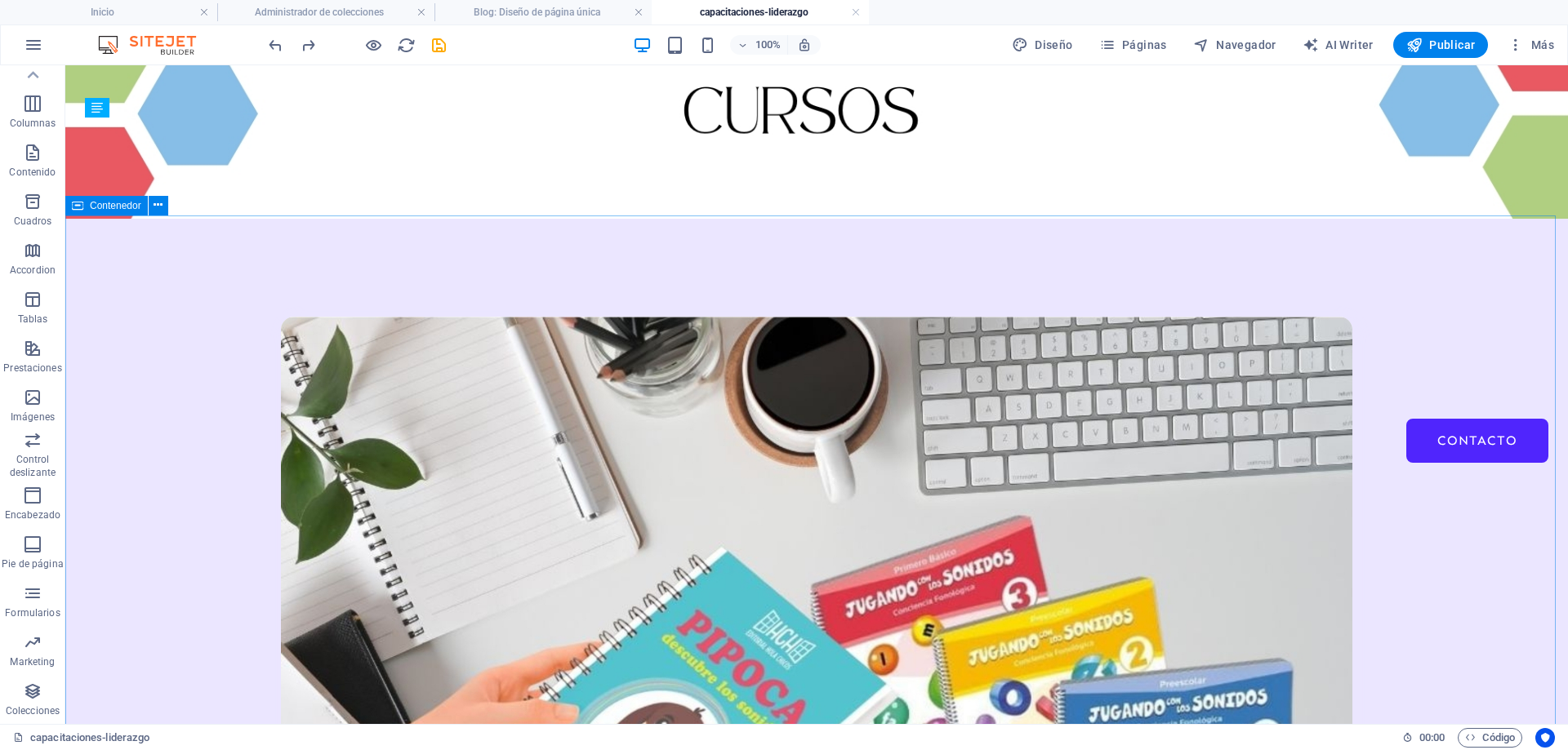
click at [118, 208] on span "Contenedor" at bounding box center [115, 205] width 51 height 10
click at [286, 304] on icon at bounding box center [287, 304] width 11 height 20
select select "67d02240190c582c0a6871d0"
select select "createdAt_DESC"
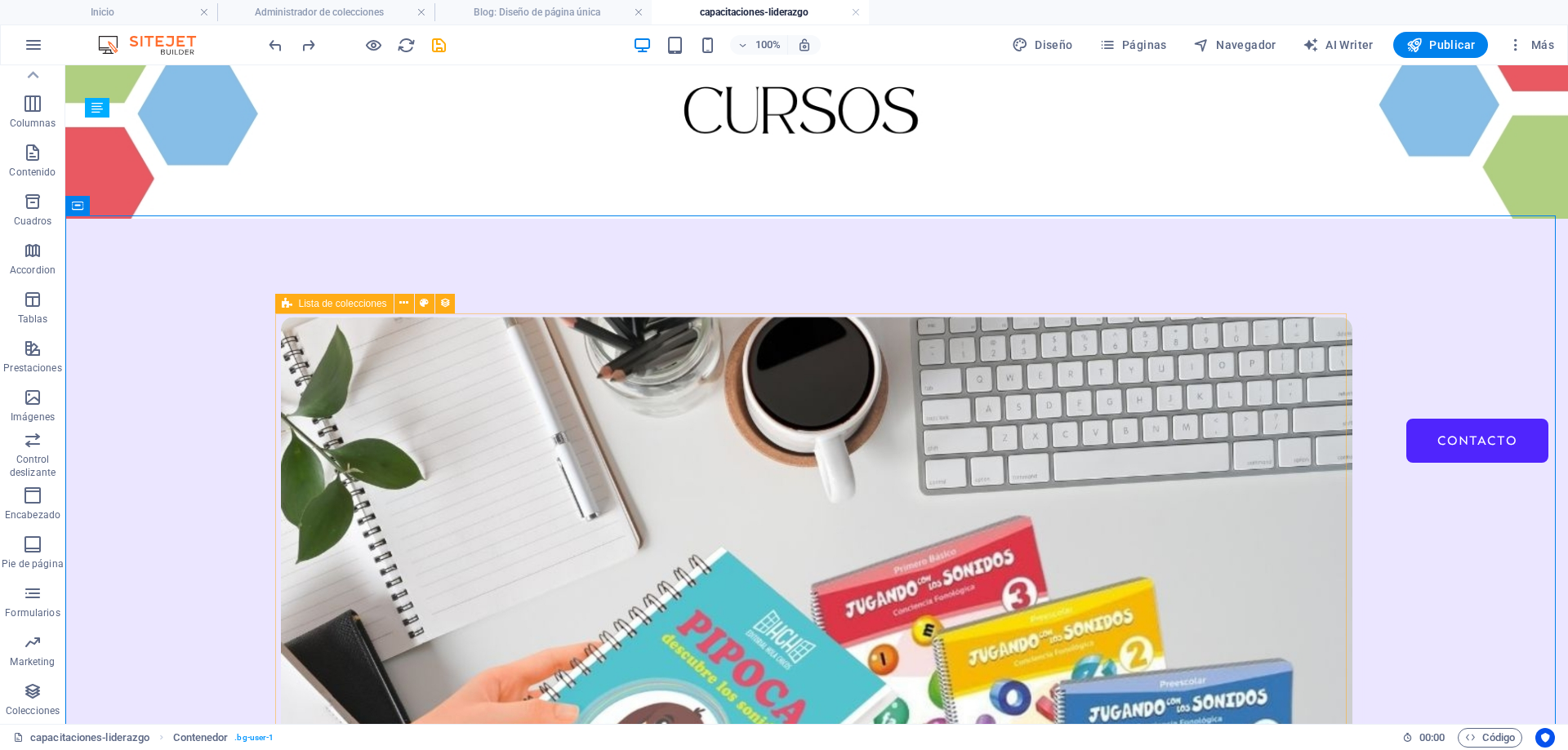
select select "columns.our-top-course"
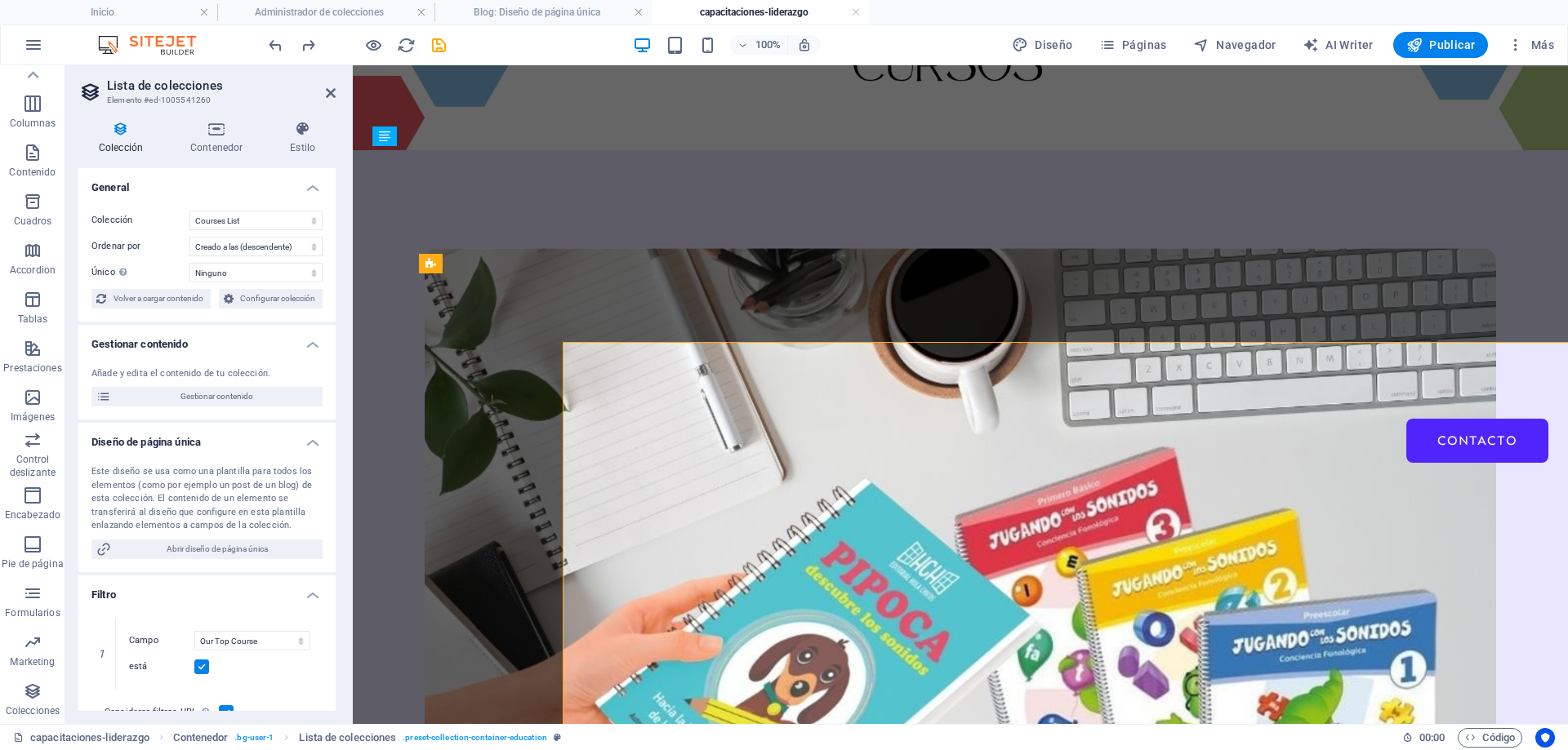
scroll to position [216, 0]
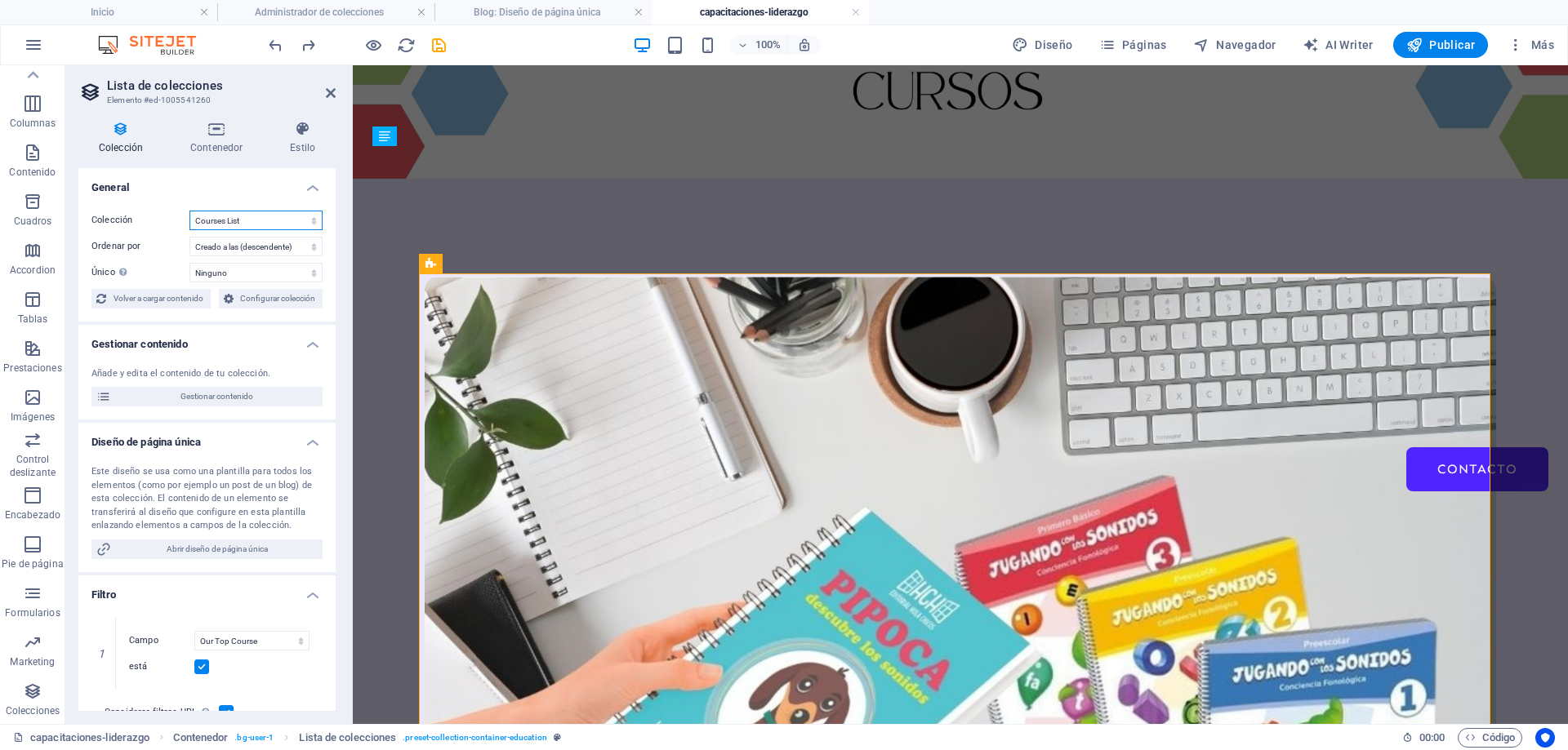
click at [285, 222] on select "BD Cursos Liderazgo Blog Blog Articles Coleccion-lideraazgo Courses List Teache…" at bounding box center [256, 221] width 133 height 20
click at [189, 211] on select "BD Cursos Liderazgo Blog Blog Articles Coleccion-lideraazgo Courses List Teache…" at bounding box center [256, 221] width 133 height 20
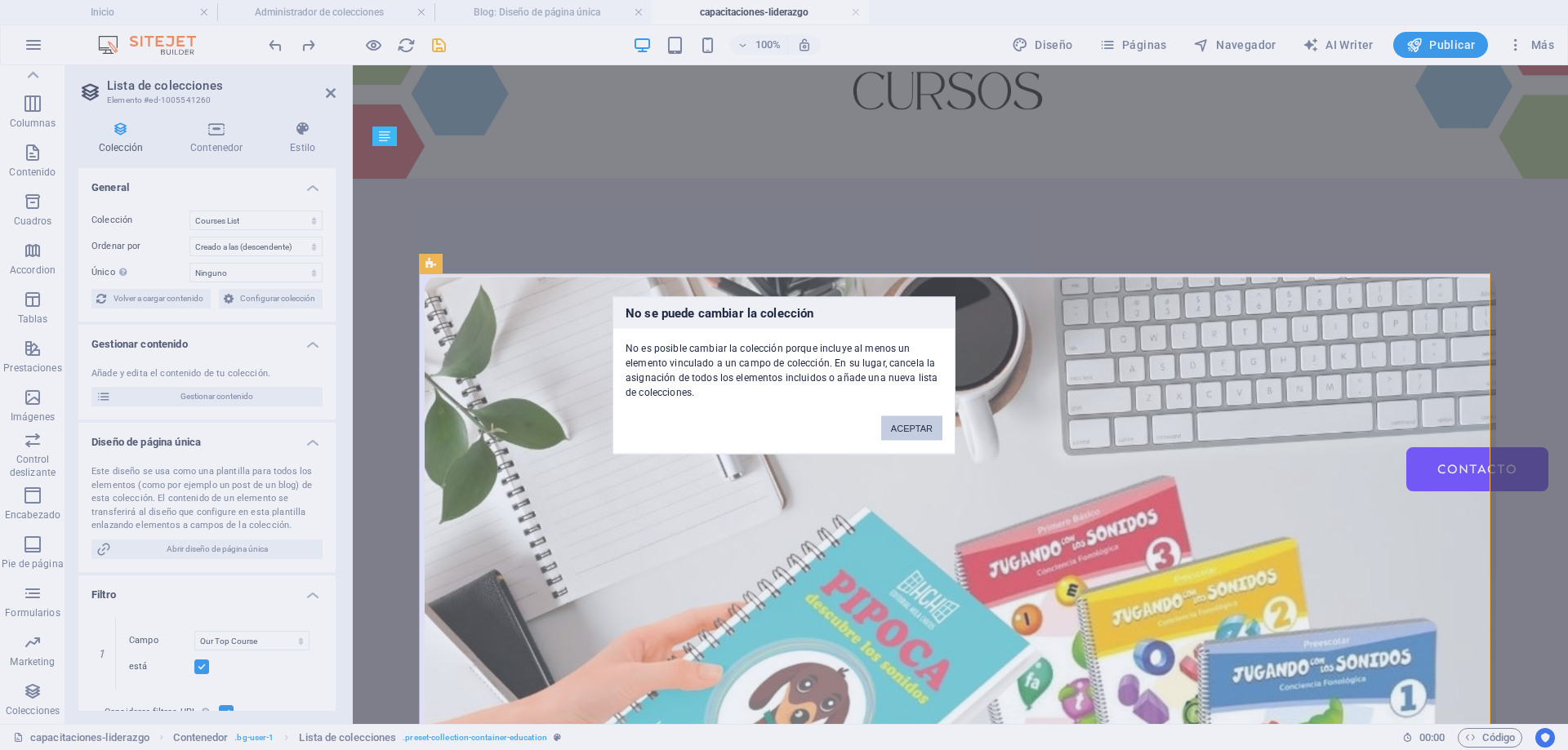
click at [900, 428] on button "ACEPTAR" at bounding box center [912, 427] width 61 height 24
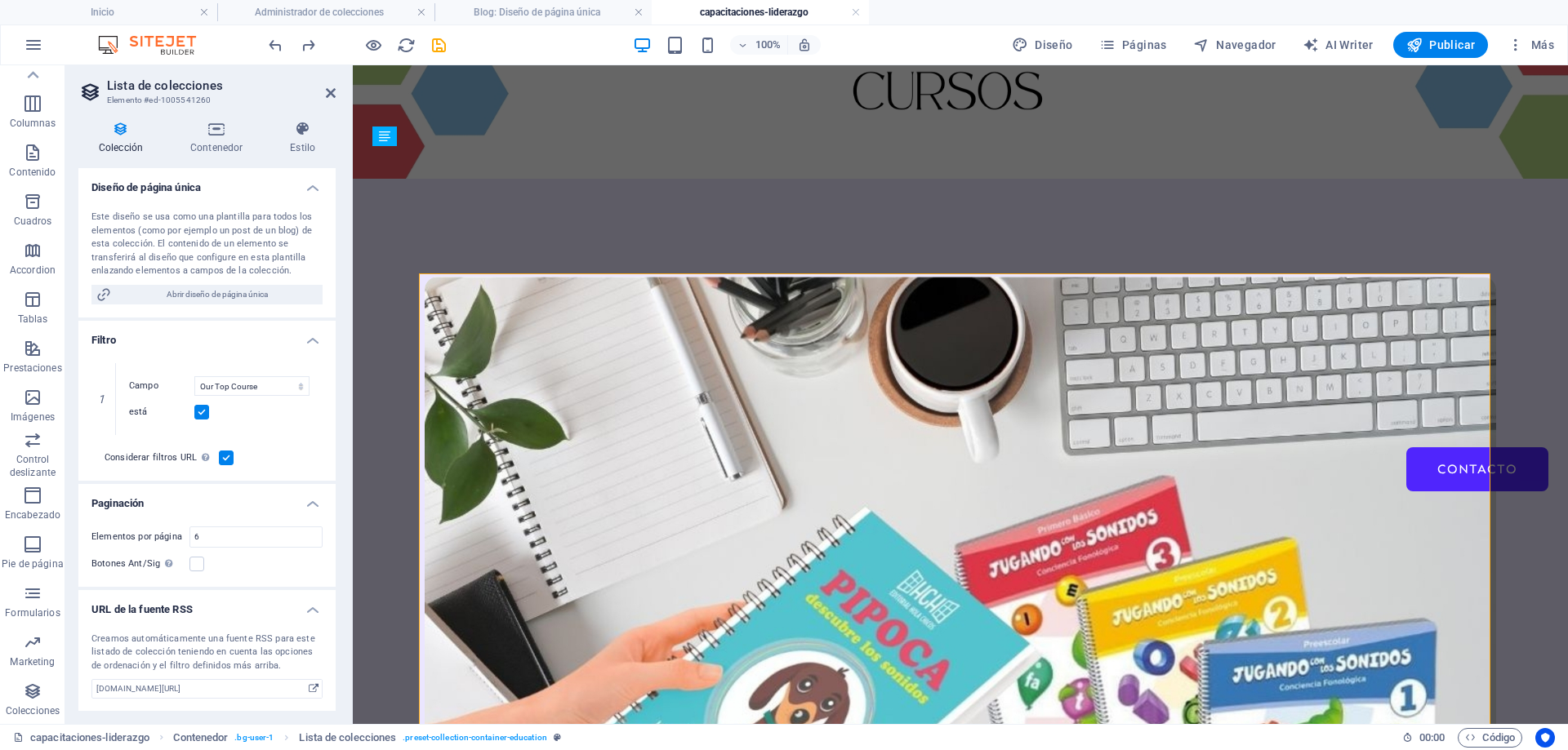
scroll to position [256, 0]
drag, startPoint x: 223, startPoint y: 532, endPoint x: 166, endPoint y: 536, distance: 57.1
click at [166, 536] on div "Elementos por página 6" at bounding box center [207, 536] width 232 height 22
click at [200, 561] on label at bounding box center [197, 563] width 14 height 14
click at [0, 0] on input "Botones Ant/Sig Aunque se haya seleccionado, la paginación no se mostrará cuand…" at bounding box center [0, 0] width 0 height 0
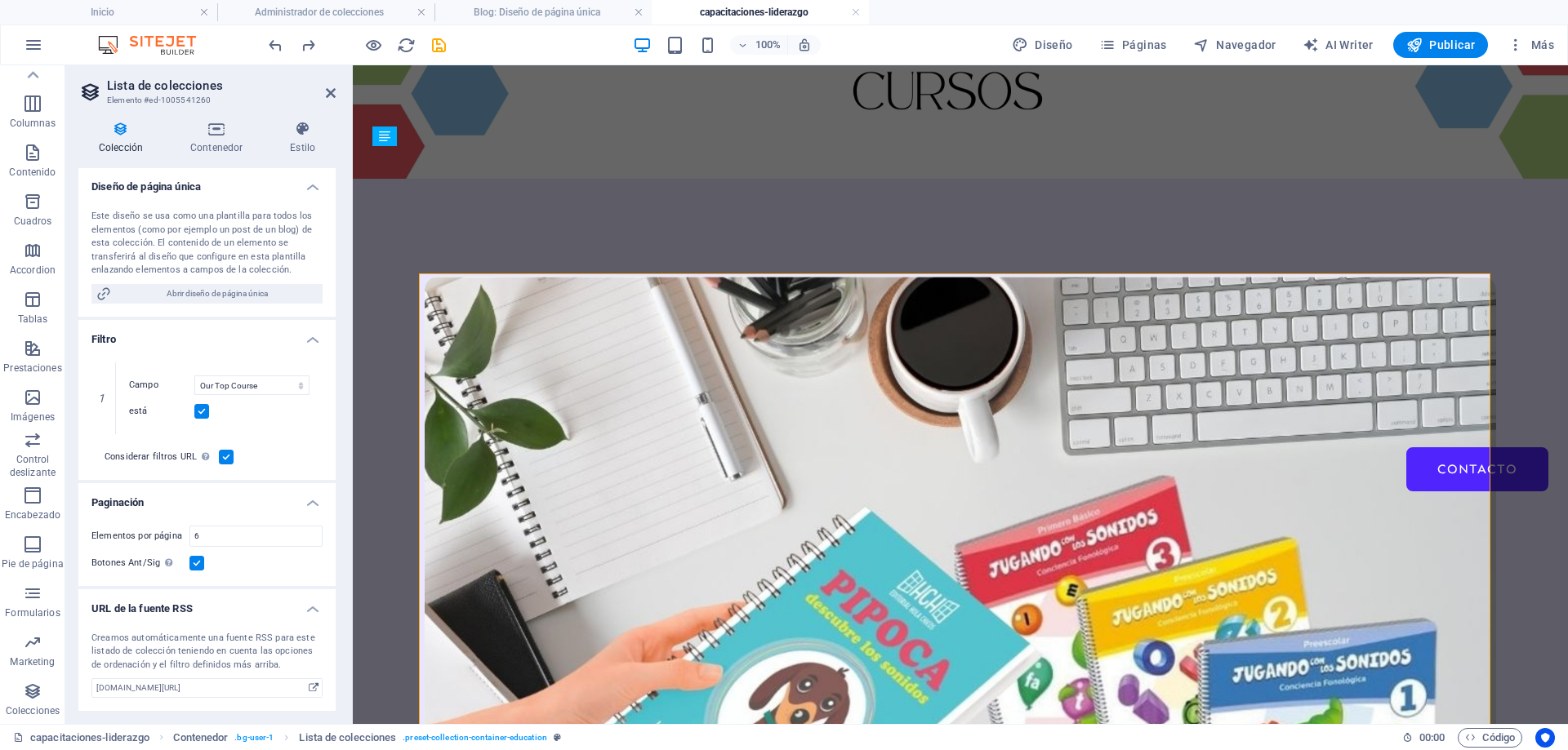
select select "67d02240190c582c0a6871d0"
select select "createdAt_DESC"
select select "columns.our-top-course"
type input "3"
select select "67d02240190c582c0a6871d0"
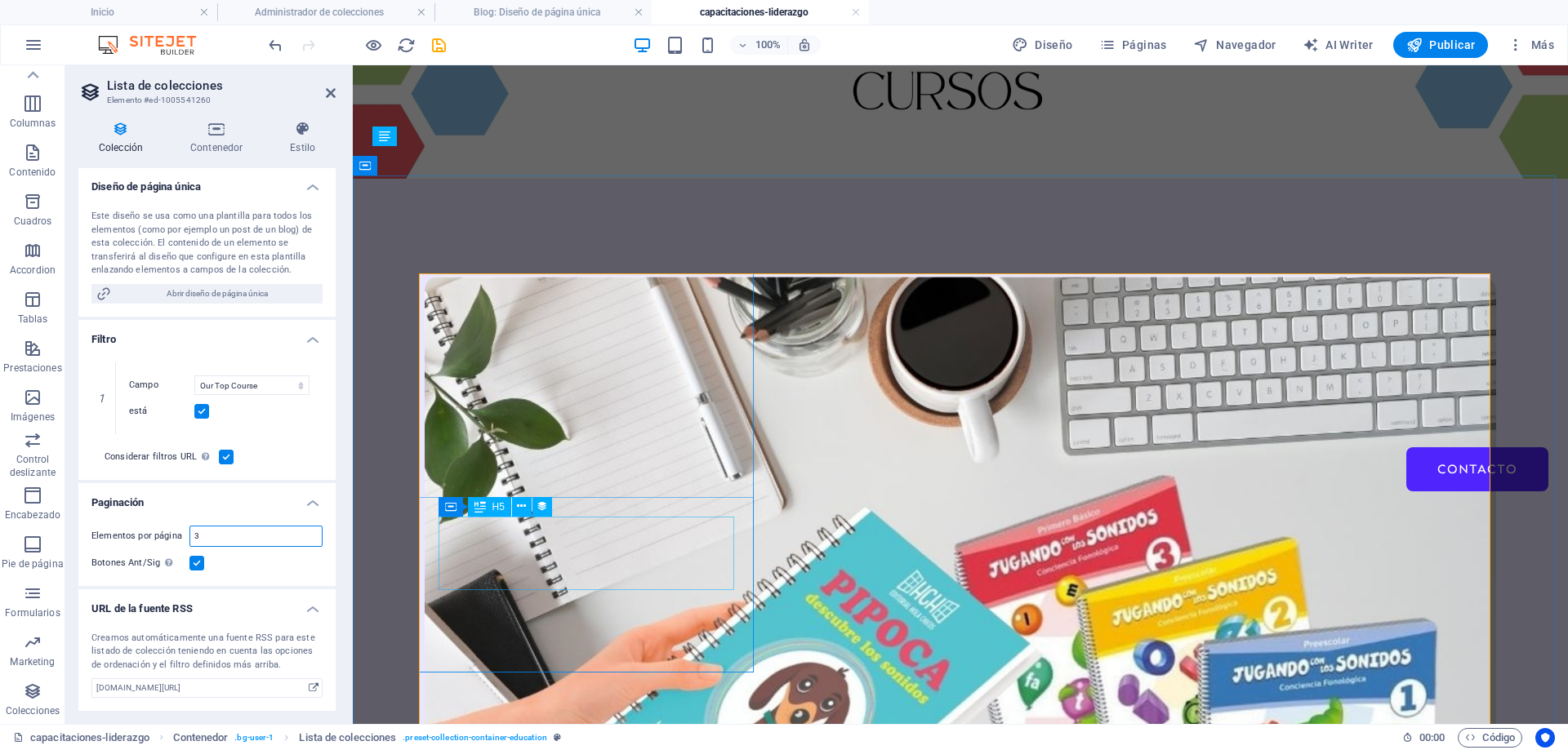
select select "createdAt_DESC"
select select "columns.our-top-course"
type input "3"
click at [177, 94] on h3 "Elemento #ed-1005541260" at bounding box center [205, 100] width 196 height 14
drag, startPoint x: 188, startPoint y: 95, endPoint x: 112, endPoint y: 86, distance: 76.5
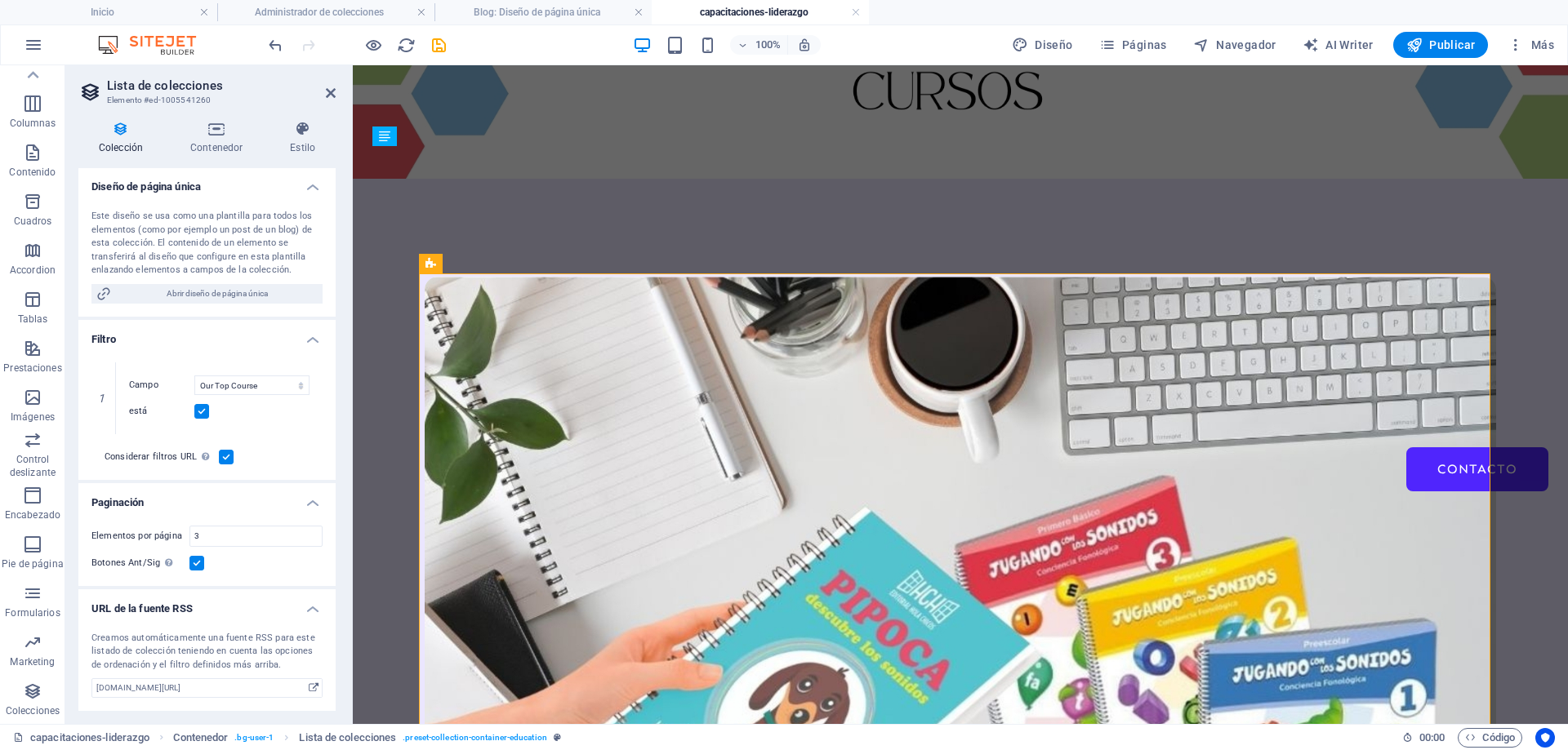
click at [112, 86] on h2 "Lista de colecciones" at bounding box center [221, 85] width 229 height 14
click at [546, 264] on icon at bounding box center [547, 264] width 9 height 17
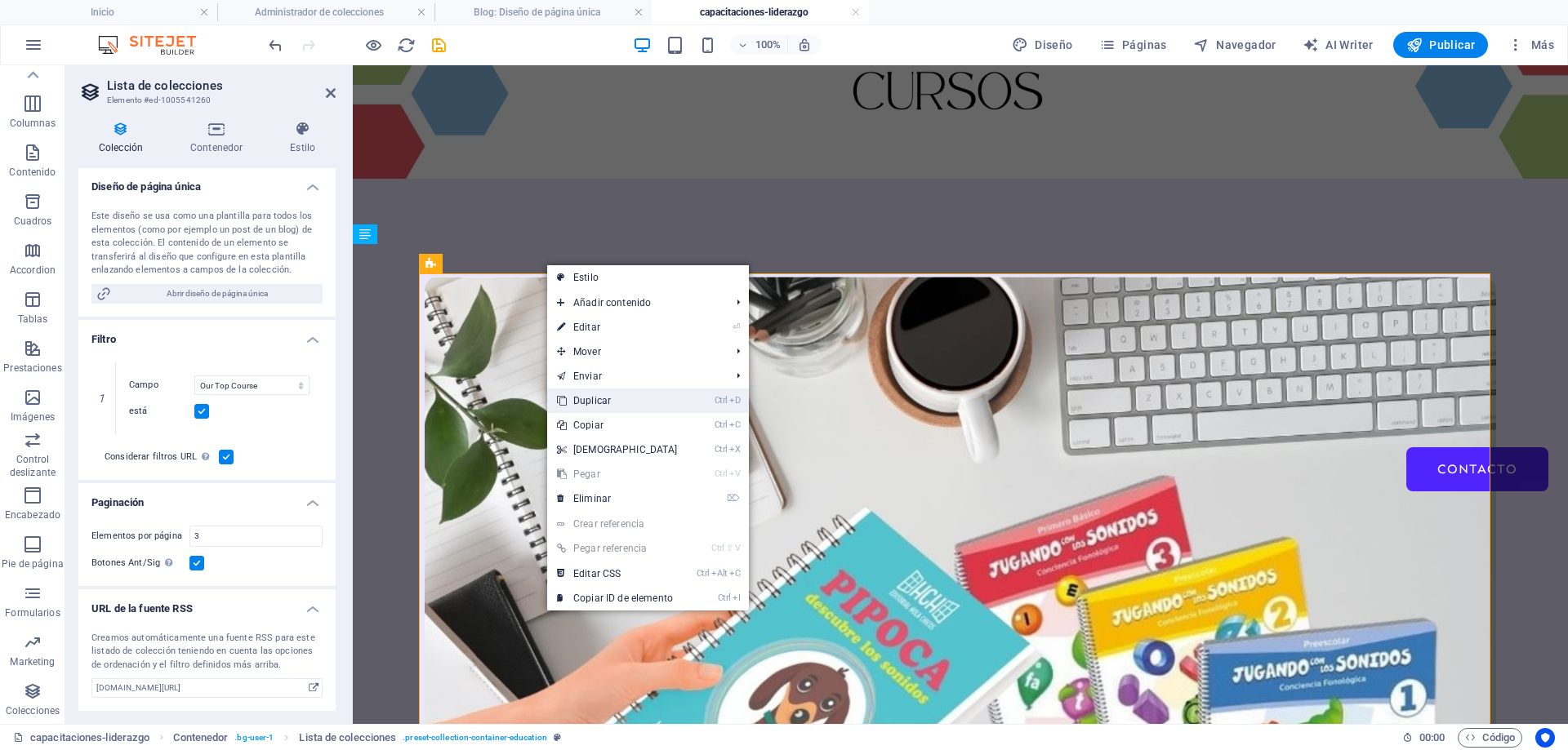
click at [616, 390] on link "Ctrl D Duplicar" at bounding box center [618, 400] width 141 height 24
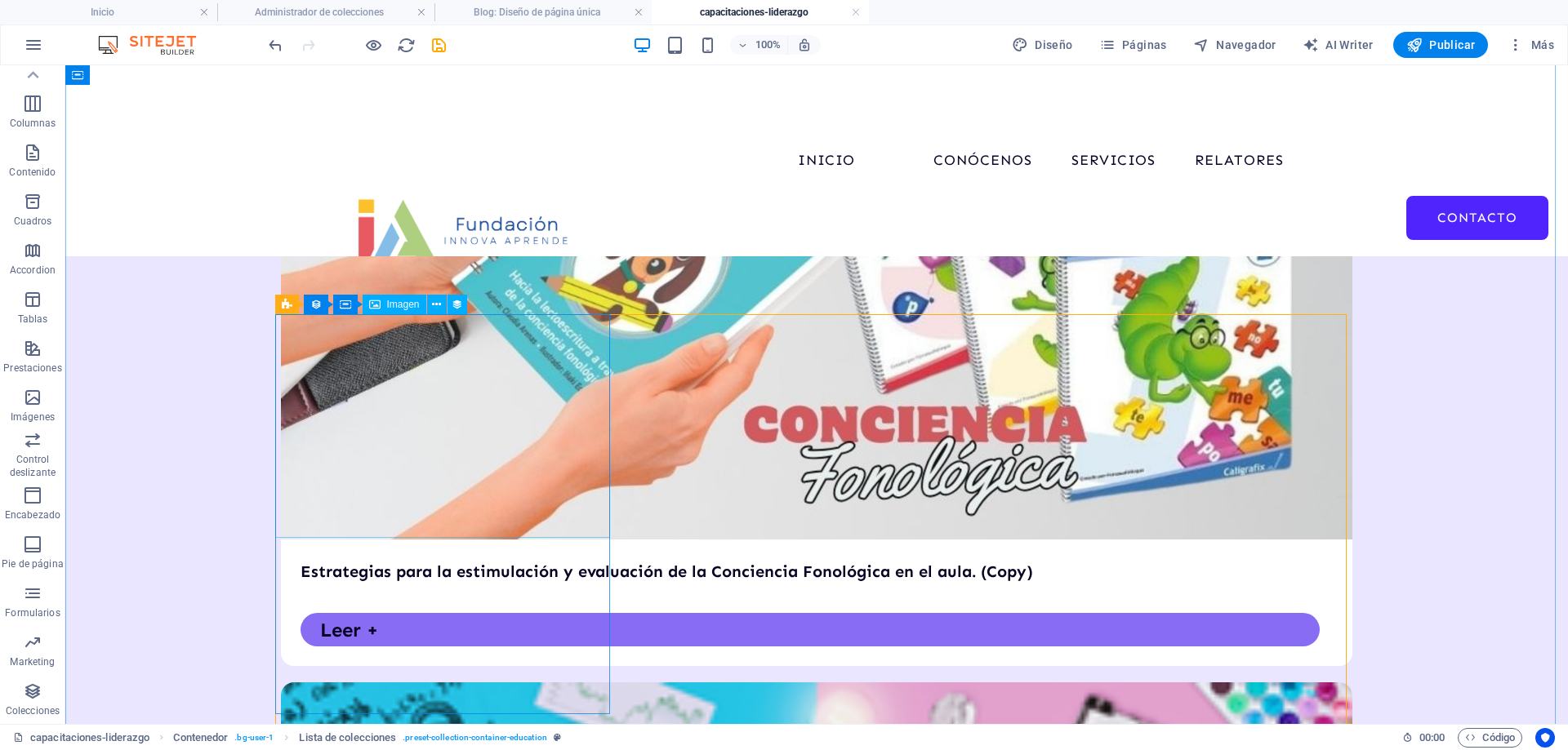
scroll to position [710, 0]
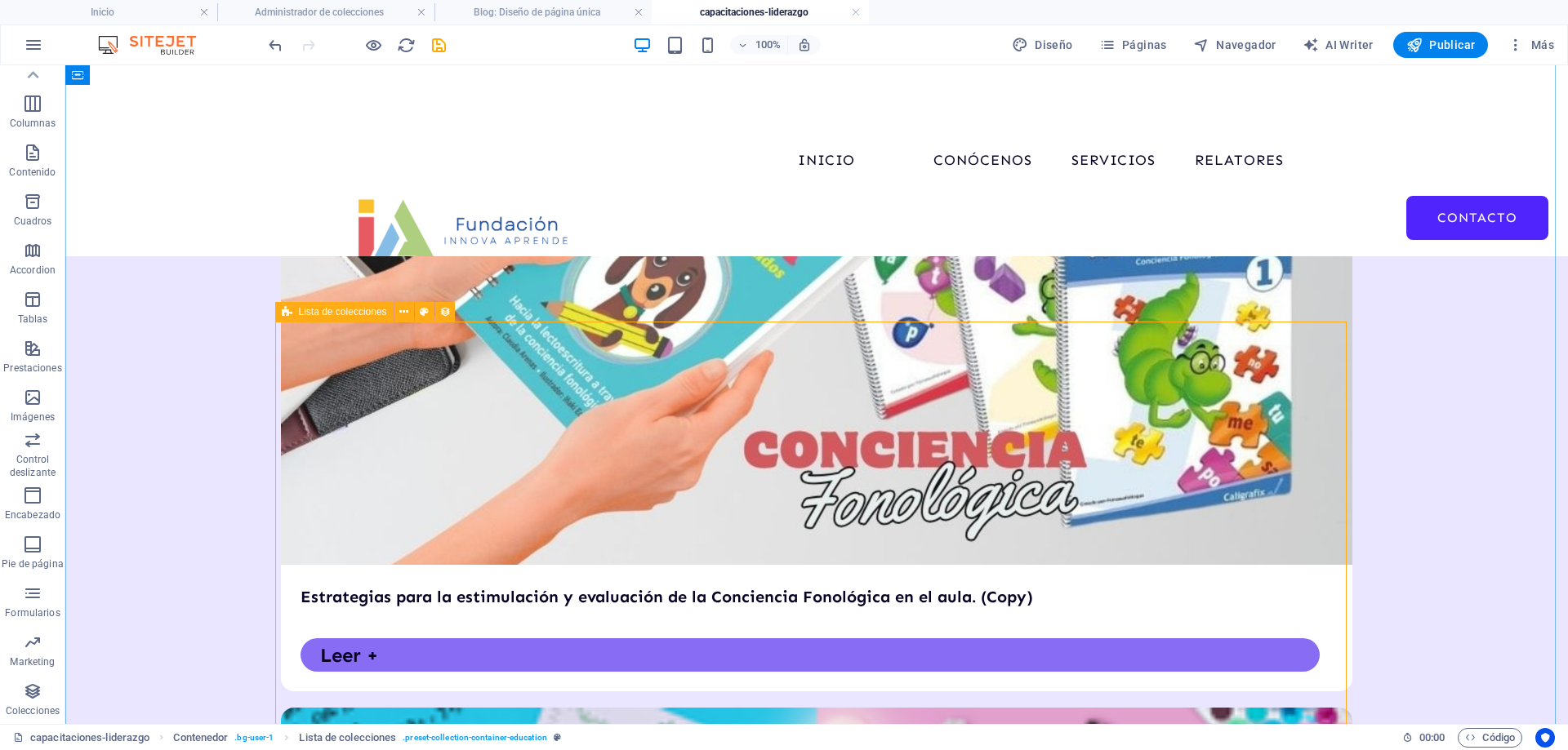
click at [294, 310] on div "Lista de colecciones" at bounding box center [335, 312] width 118 height 20
select select "67d02240190c582c0a6871d0"
select select "createdAt_DESC"
select select "columns.our-top-course"
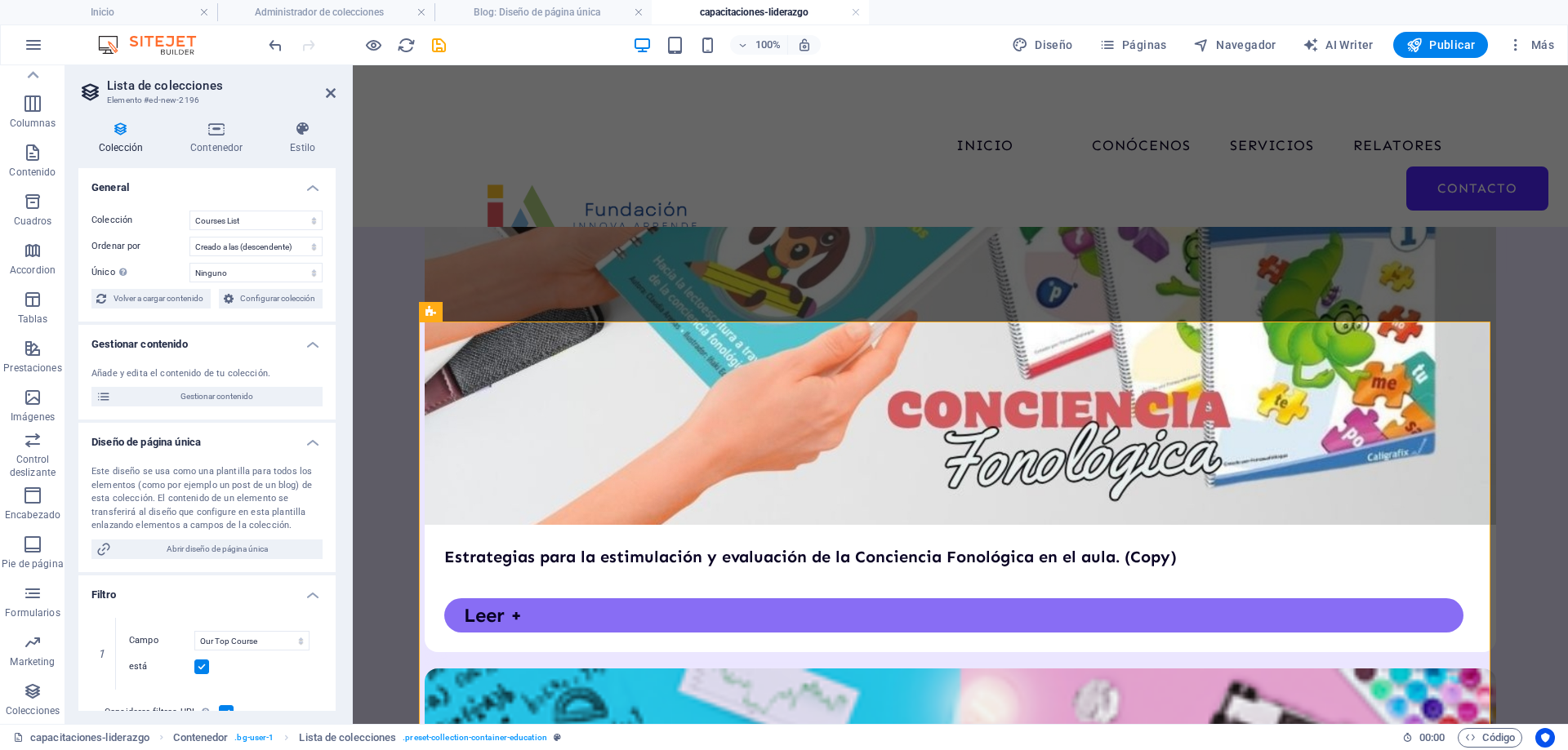
scroll to position [641, 0]
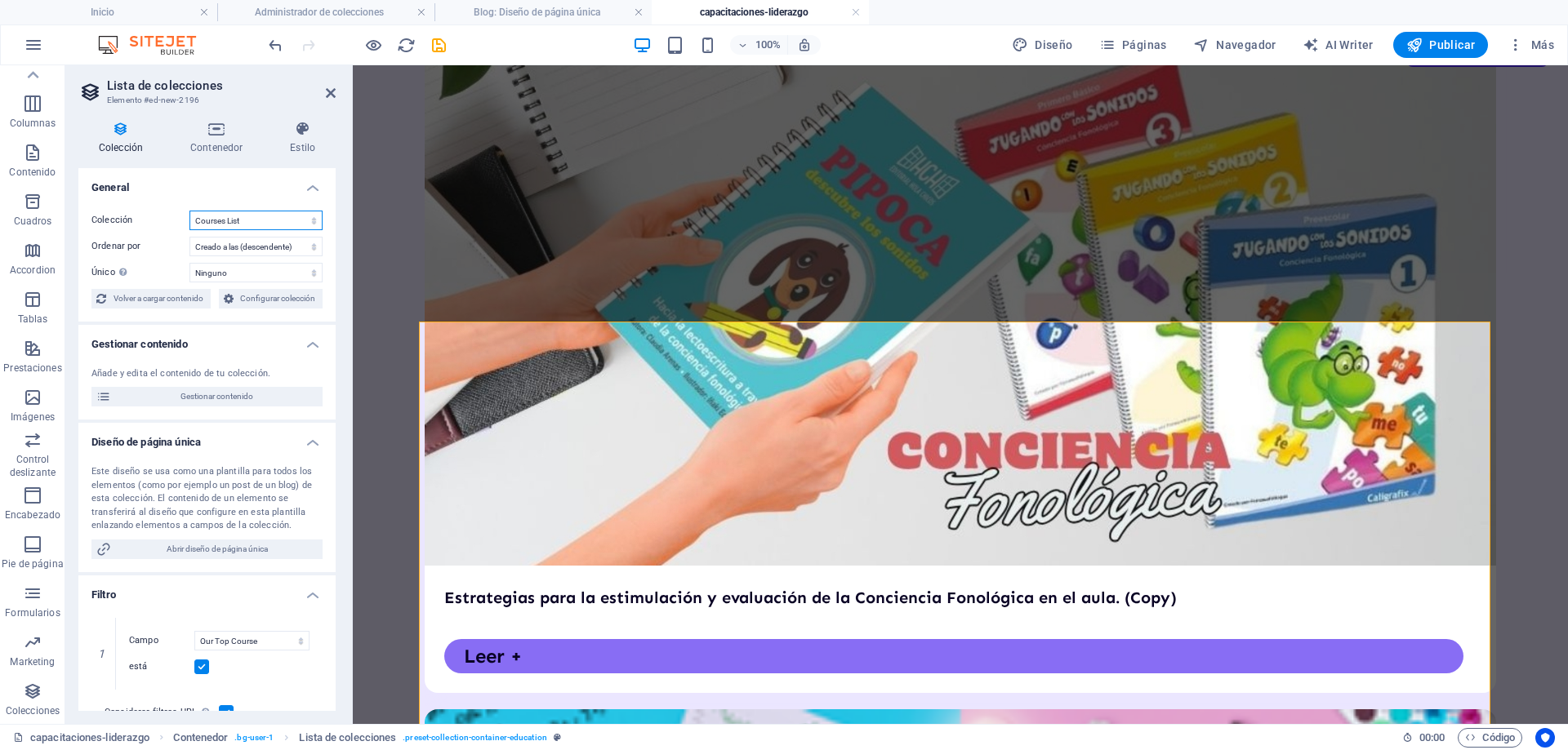
click at [224, 218] on select "BD Cursos Liderazgo Blog Blog Articles Coleccion-lideraazgo coleccion-liderazgo…" at bounding box center [256, 221] width 133 height 20
click at [189, 211] on select "BD Cursos Liderazgo Blog Blog Articles Coleccion-lideraazgo coleccion-liderazgo…" at bounding box center [256, 221] width 133 height 20
select select "67d02240190c582c0a6871d0"
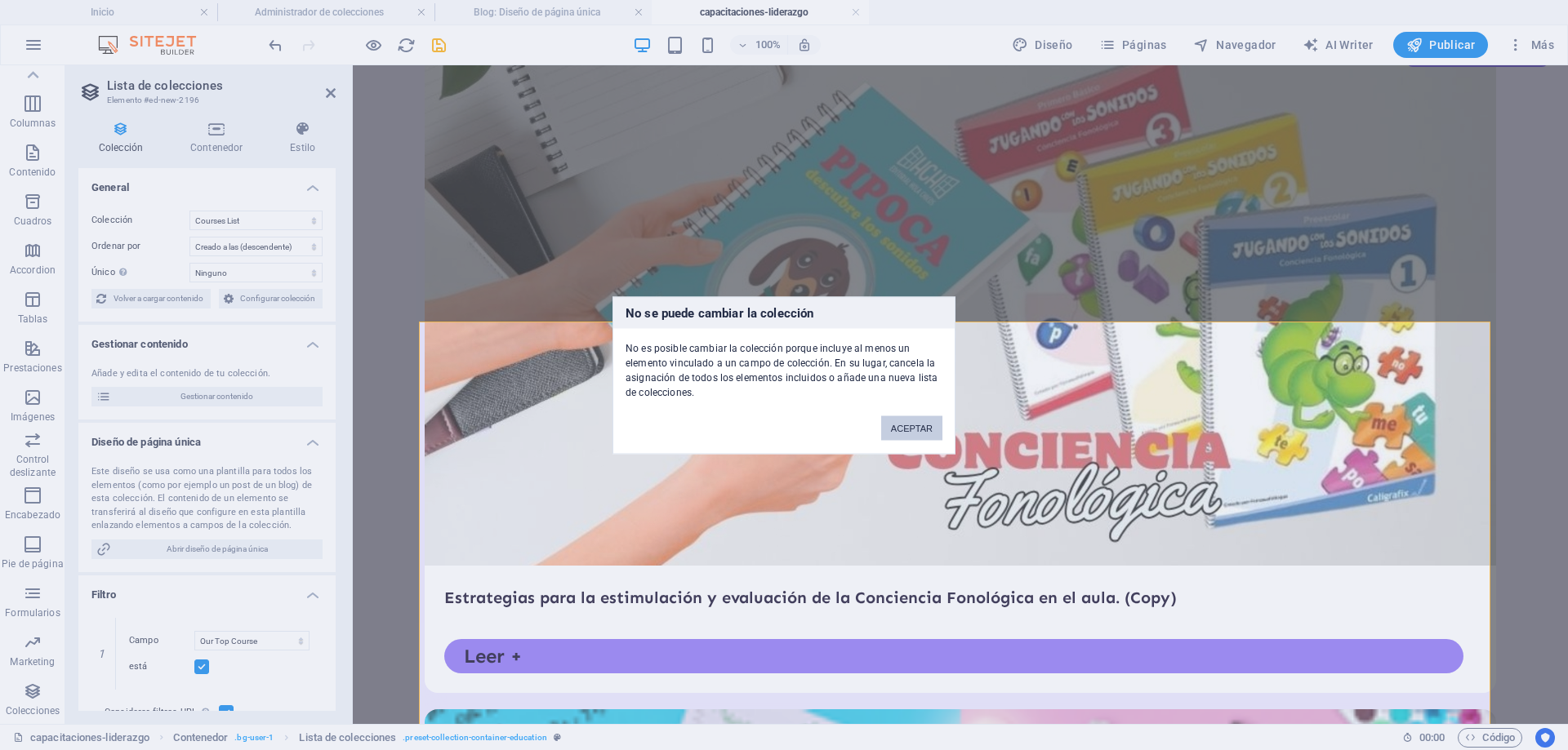
click at [925, 432] on button "ACEPTAR" at bounding box center [912, 427] width 61 height 24
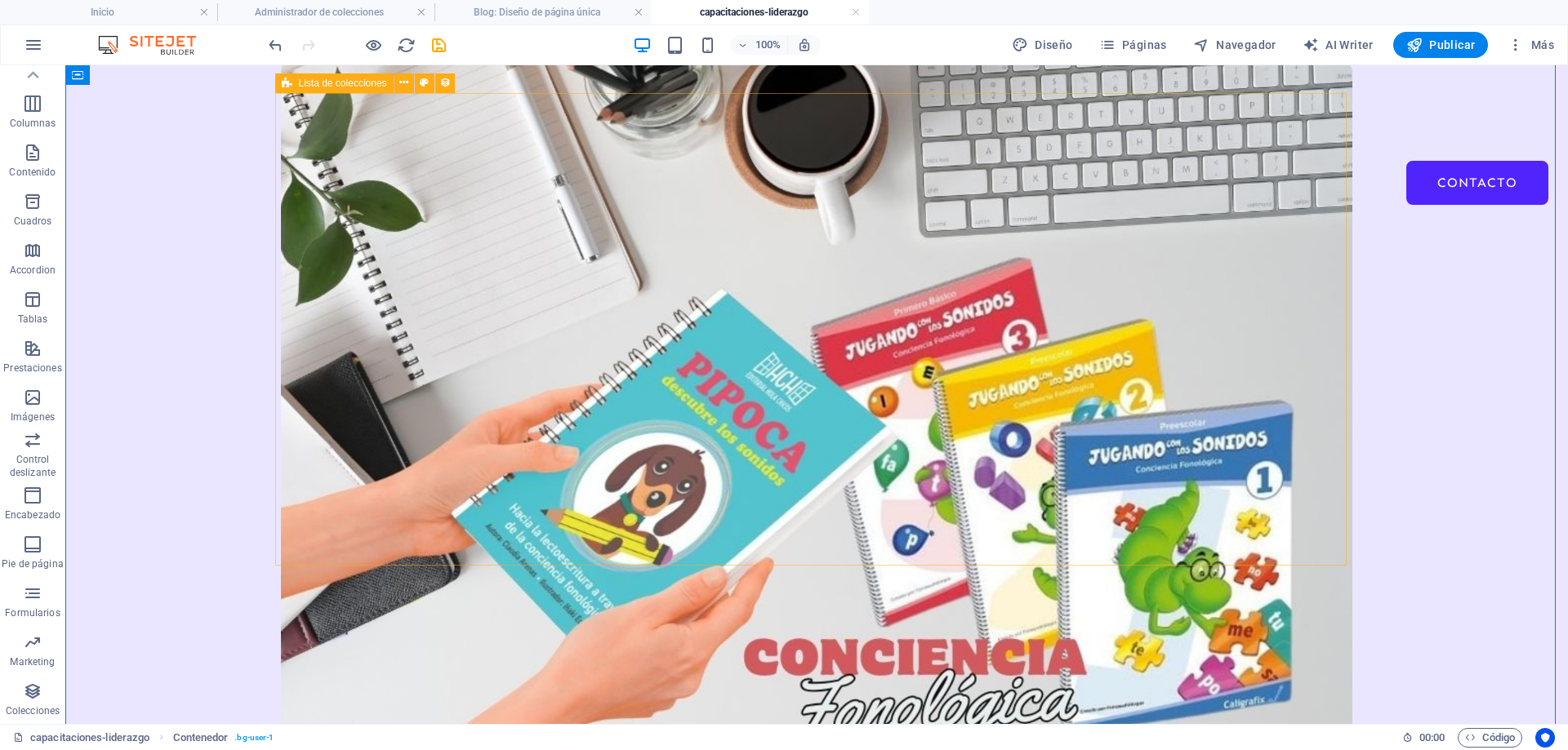
scroll to position [628, 0]
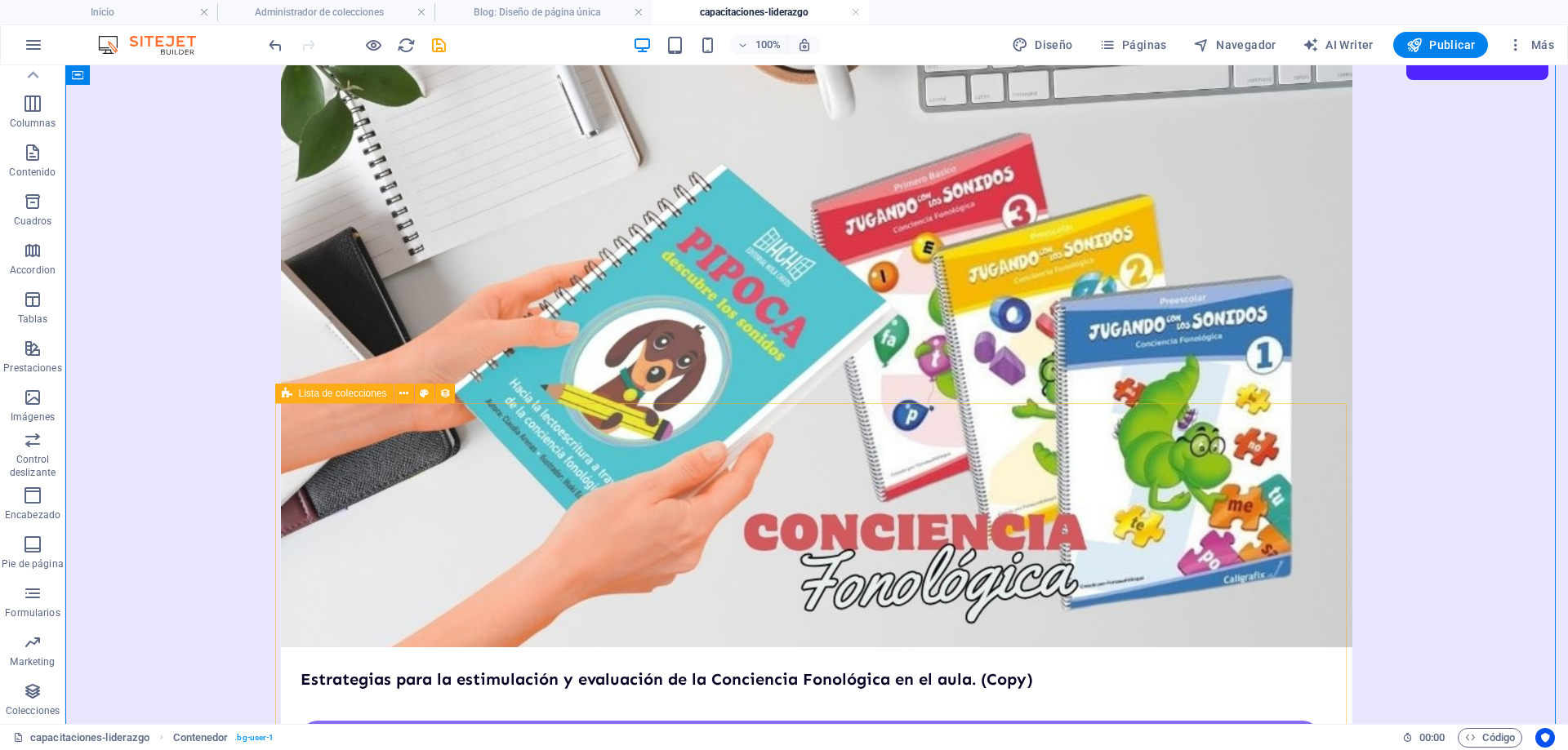
click at [295, 390] on div "Lista de colecciones" at bounding box center [335, 394] width 118 height 20
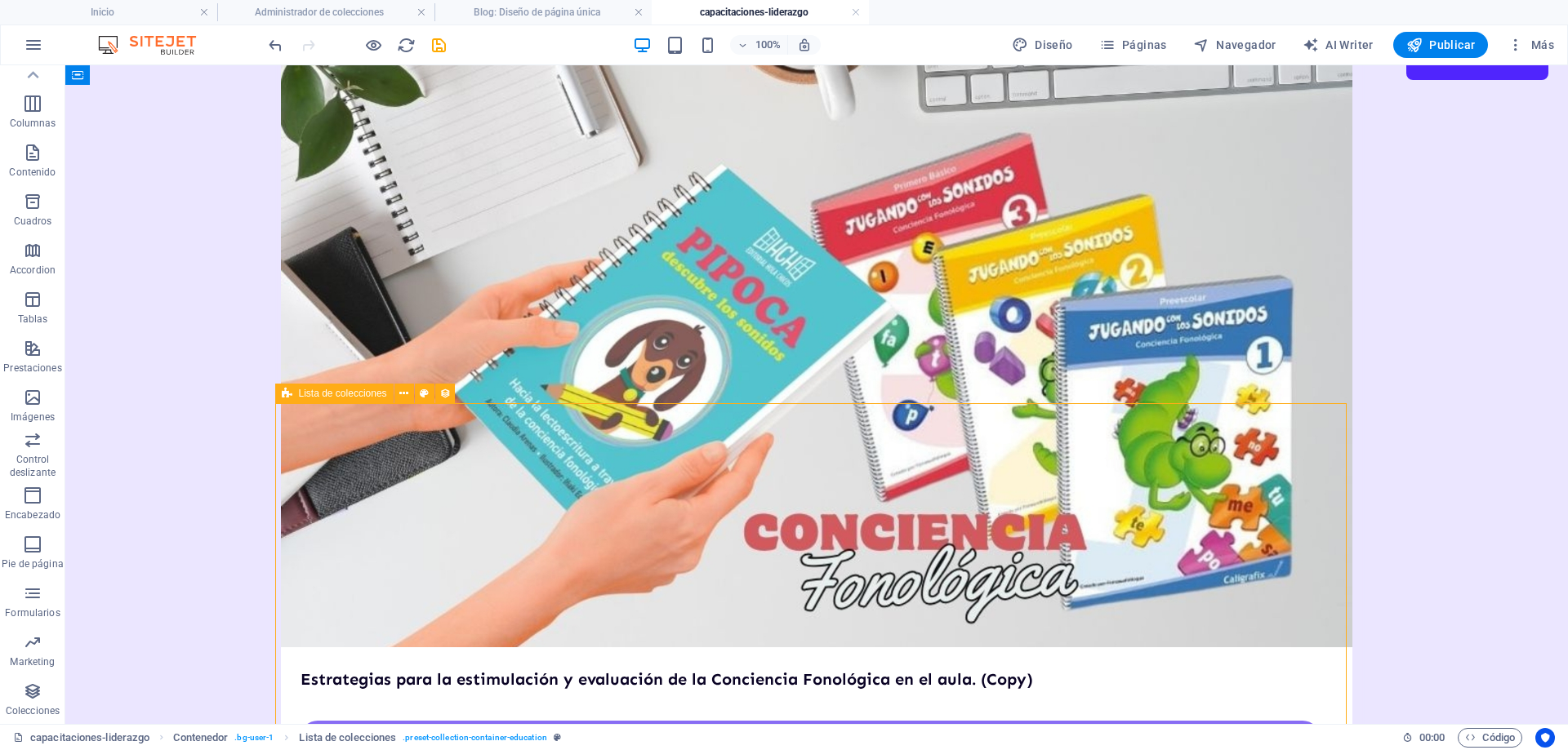
click at [295, 390] on div "Lista de colecciones" at bounding box center [335, 394] width 118 height 20
select select "67d02240190c582c0a6871d0"
select select "createdAt_DESC"
select select "columns.our-top-course"
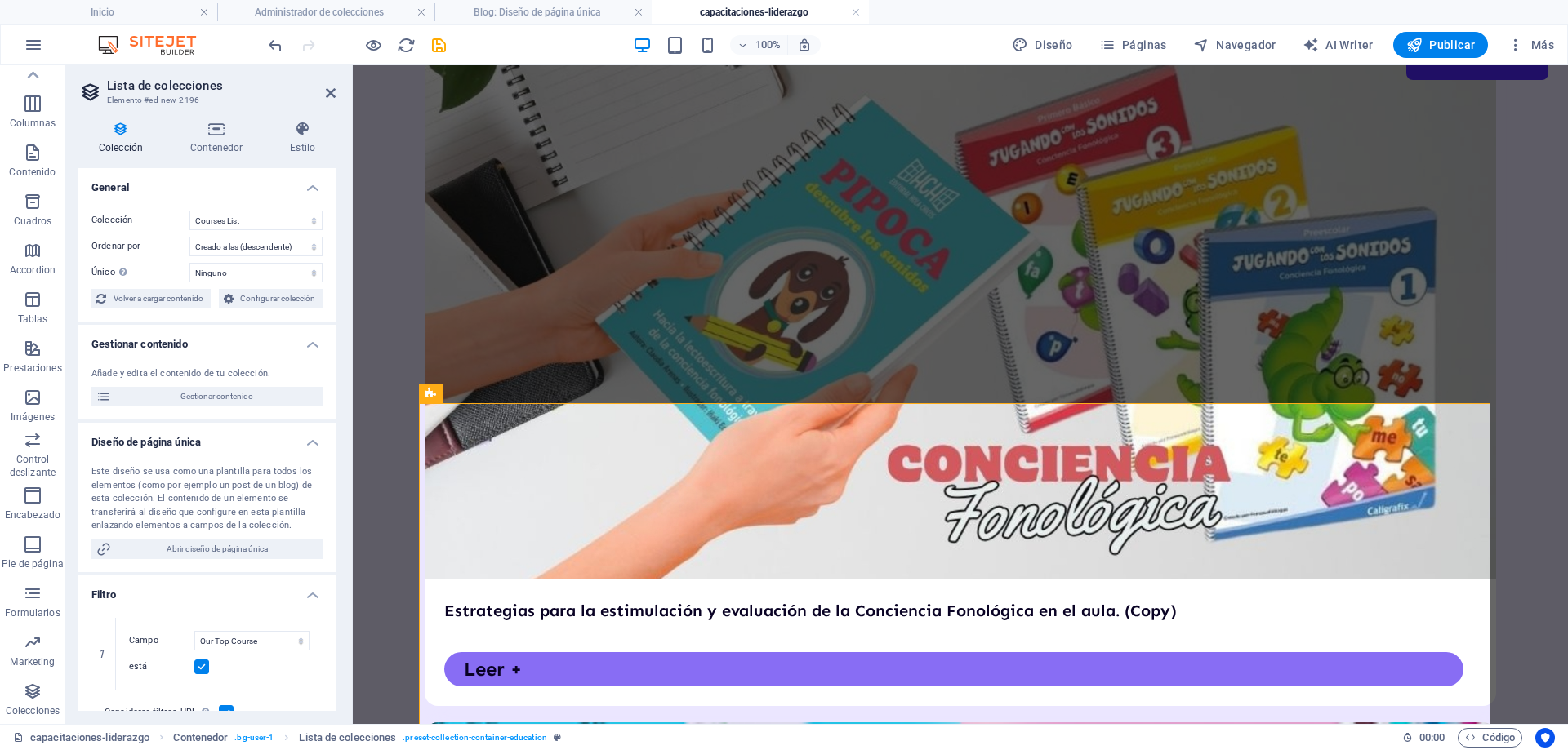
scroll to position [559, 0]
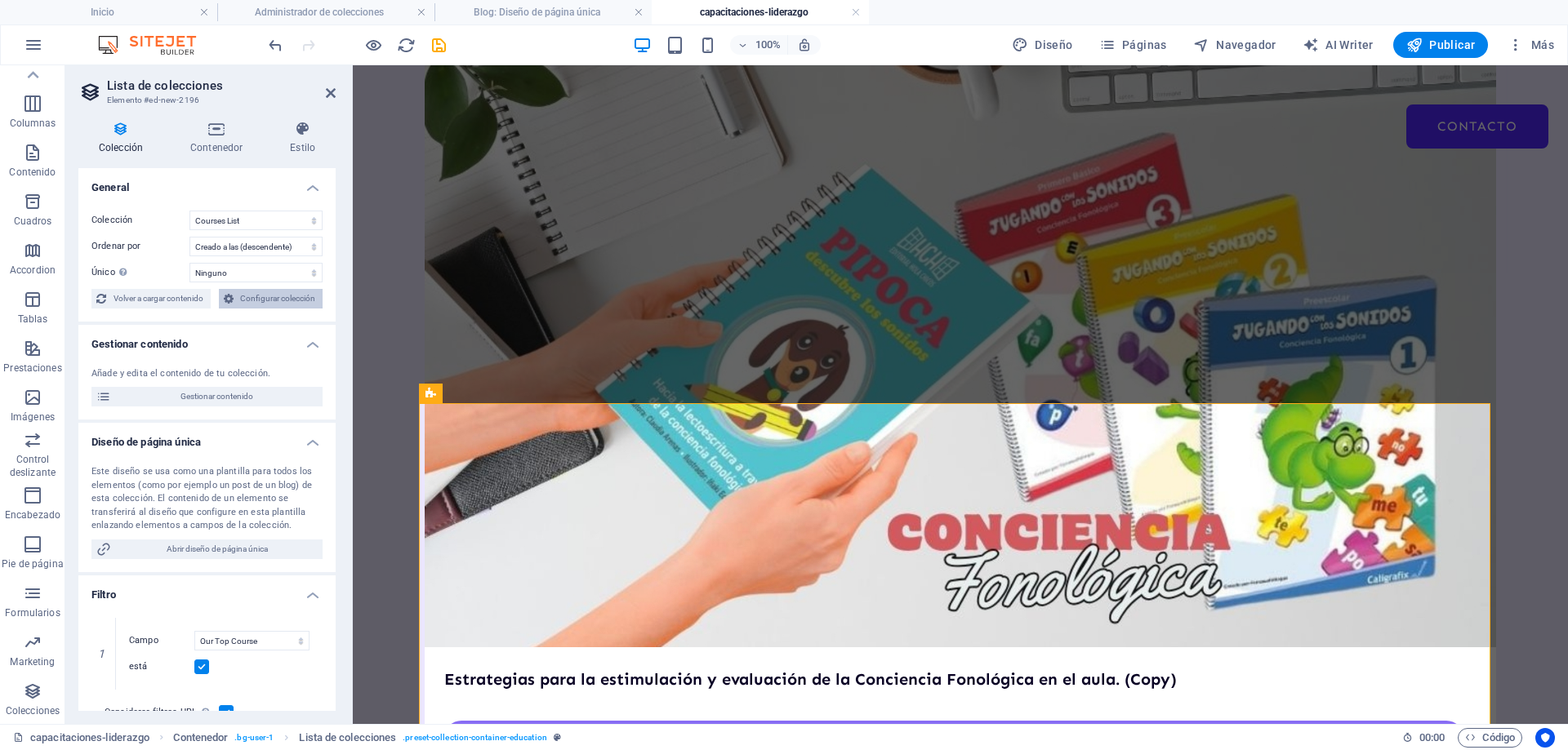
click at [278, 303] on span "Configurar colección" at bounding box center [278, 299] width 80 height 20
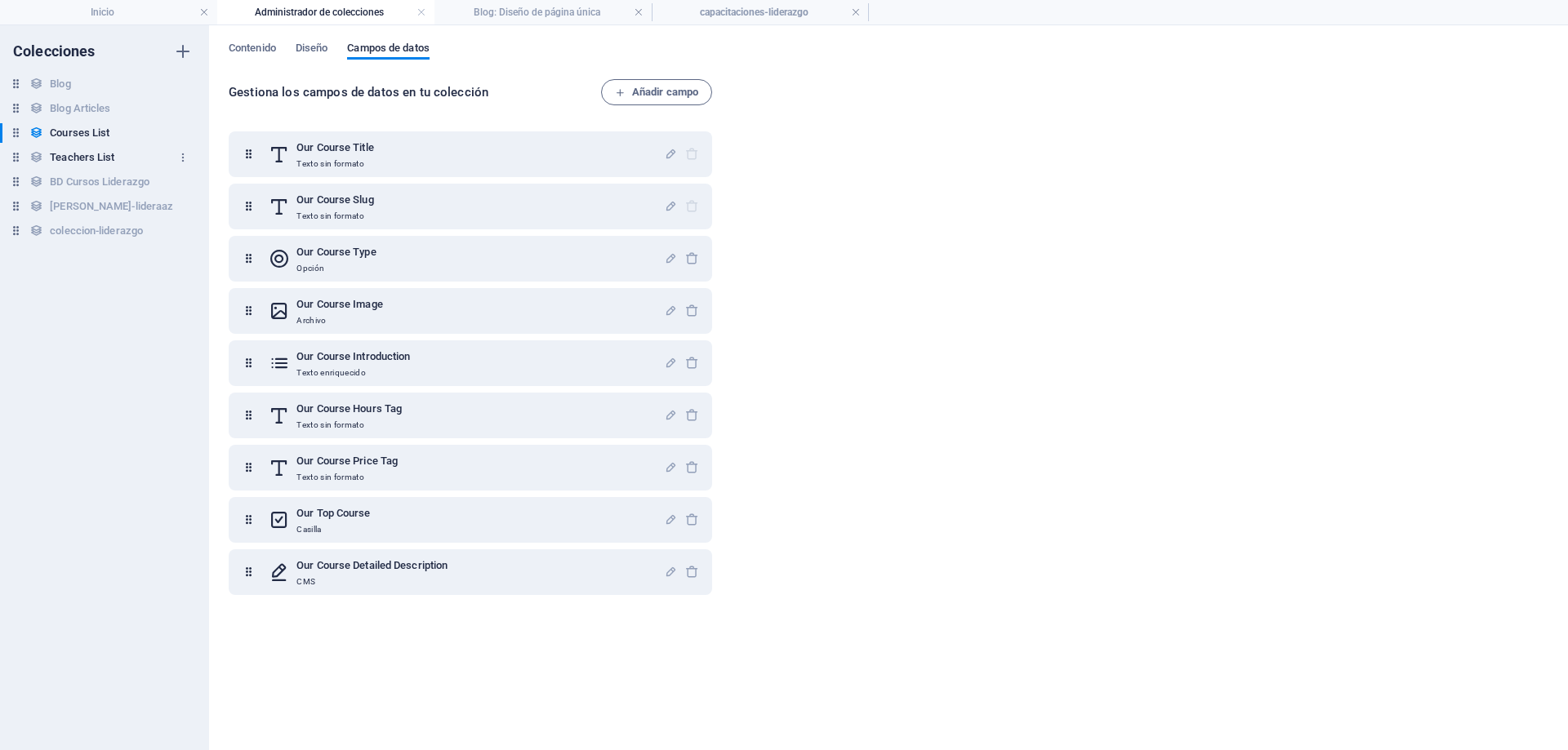
click at [21, 164] on icon at bounding box center [15, 156] width 13 height 13
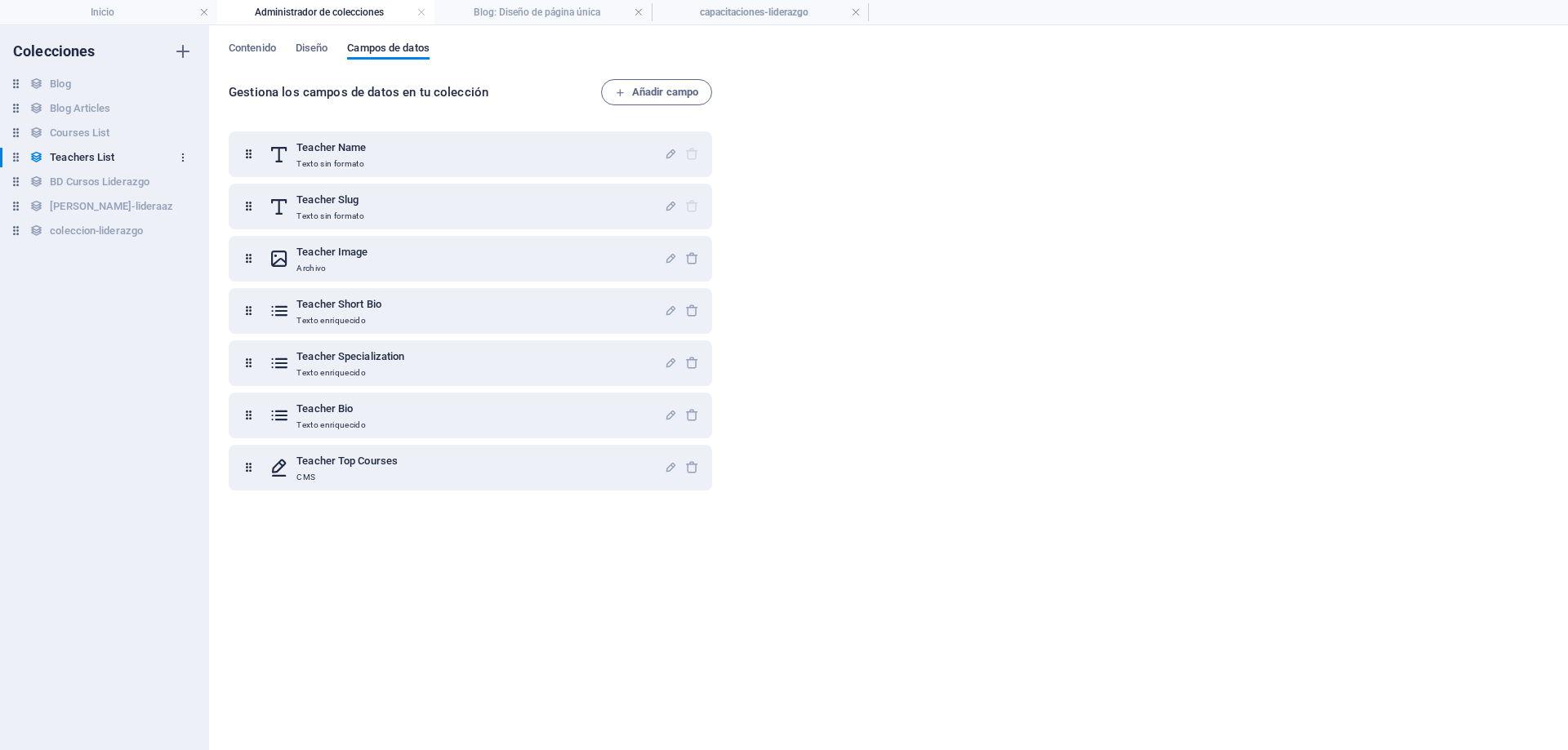
click at [180, 153] on icon "button" at bounding box center [183, 157] width 12 height 12
click at [189, 134] on div at bounding box center [784, 375] width 1568 height 750
click at [178, 153] on icon "button" at bounding box center [183, 157] width 12 height 12
click at [192, 223] on h6 "Duplicar" at bounding box center [197, 230] width 78 height 20
type input "C"
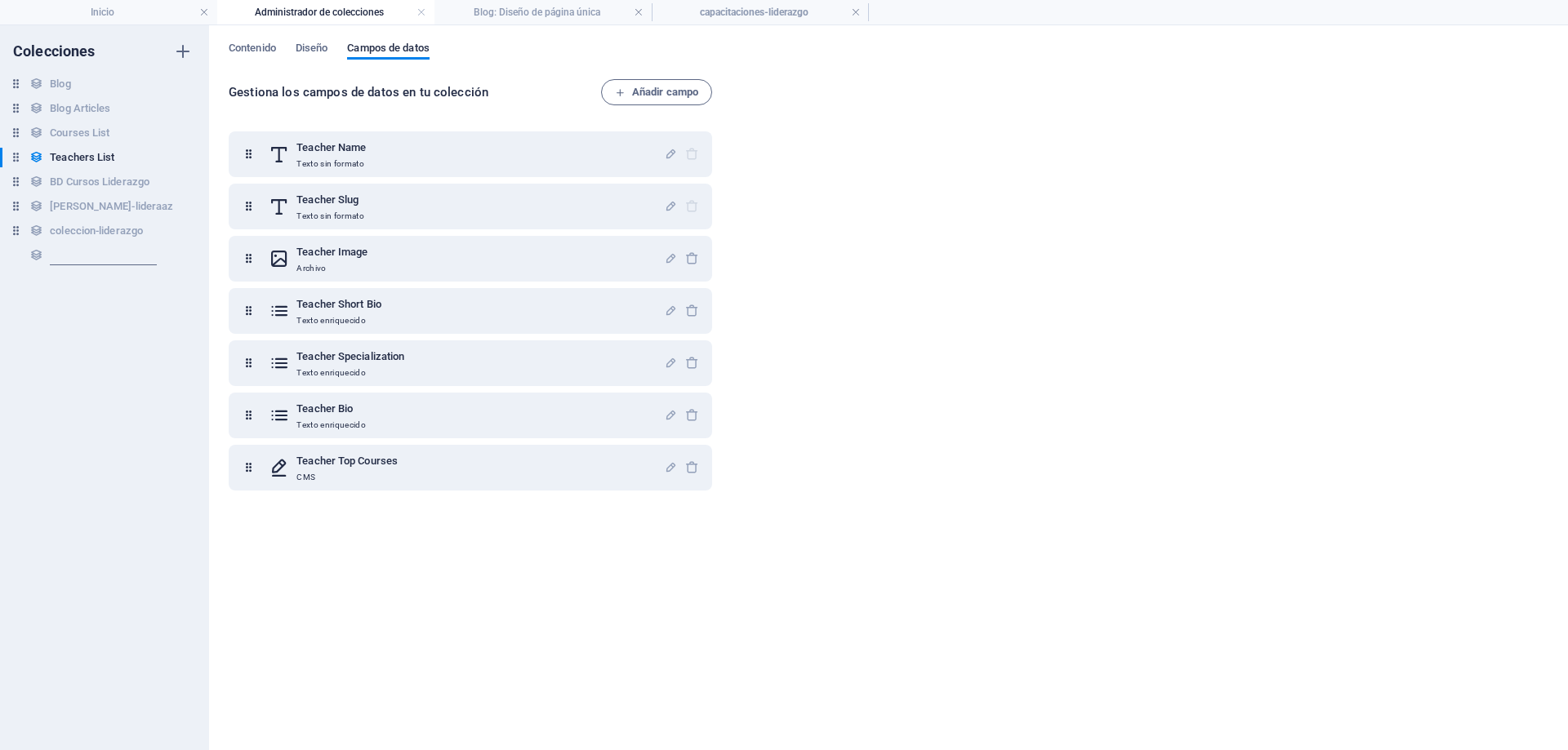
type input "c"
type input "C-liderazgo"
click at [111, 252] on h6 "Teachers List (Copy)" at bounding box center [100, 256] width 99 height 20
click at [182, 251] on icon "button" at bounding box center [183, 256] width 12 height 12
click at [176, 288] on h6 "Cambiar nombre" at bounding box center [197, 288] width 78 height 20
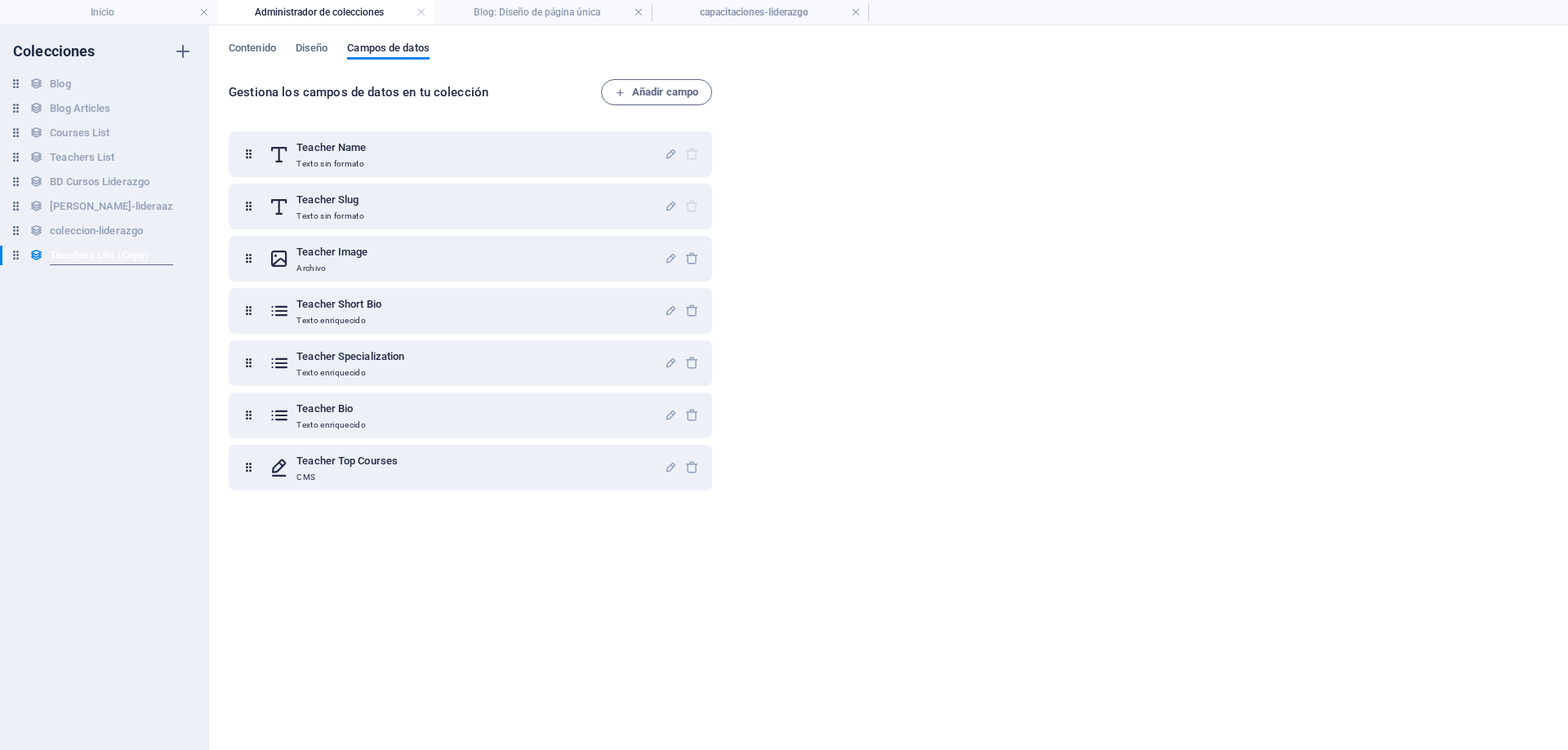
type input "T"
type input "C-liderazgo"
click at [78, 249] on h6 "C-liderazgo" at bounding box center [77, 256] width 54 height 20
click at [250, 42] on span "Contenido" at bounding box center [252, 49] width 48 height 22
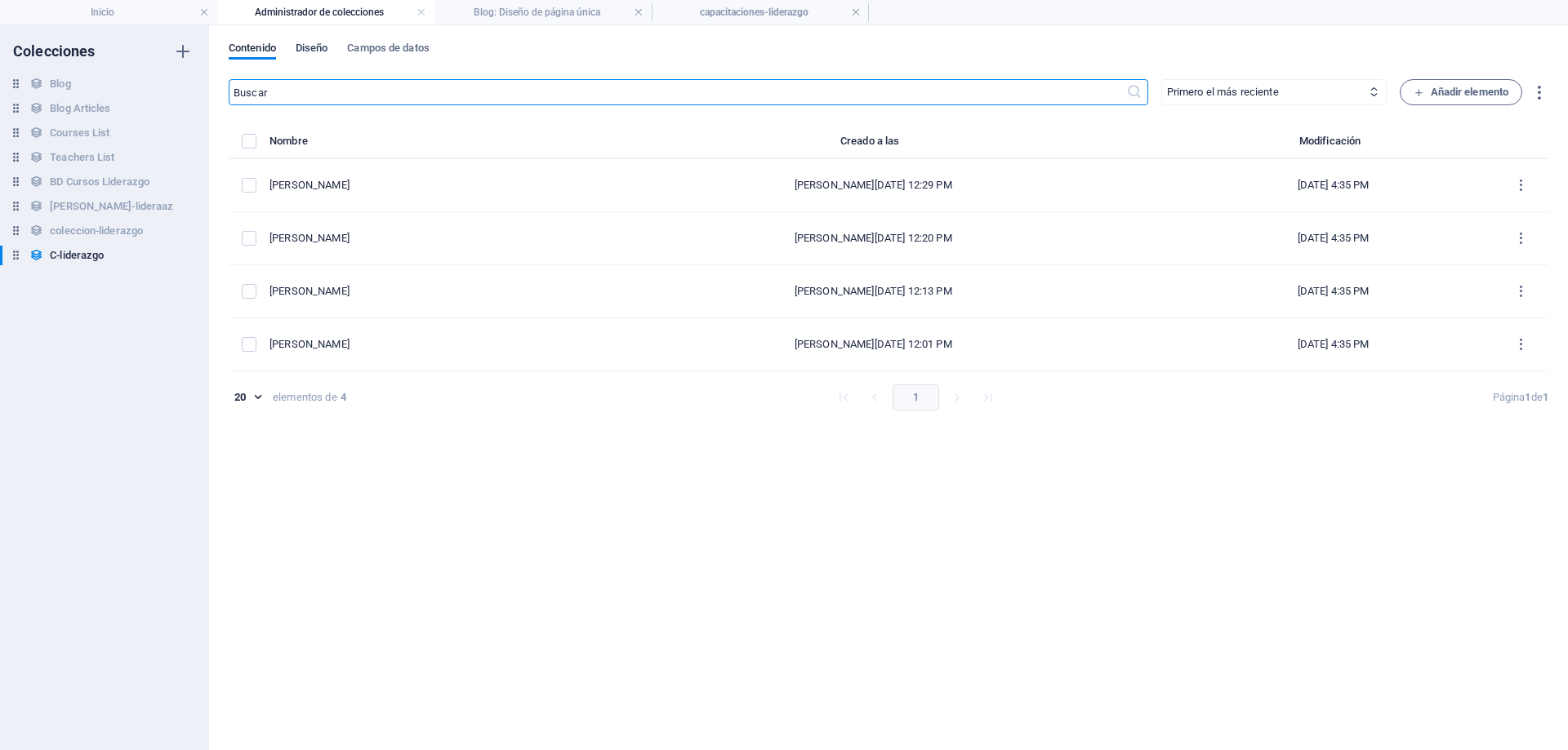
click at [318, 48] on span "Diseño" at bounding box center [311, 49] width 32 height 22
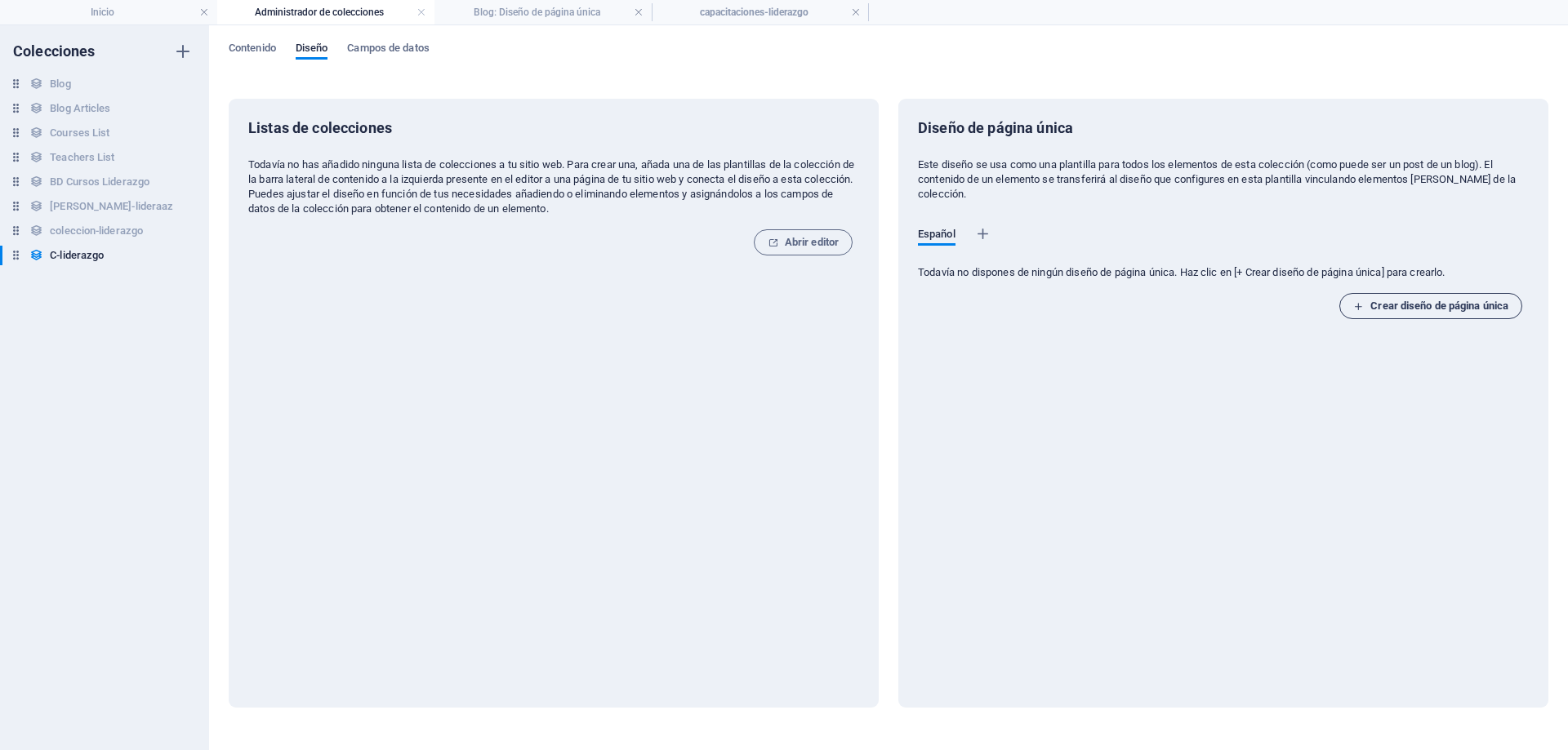
click at [1408, 300] on span "Crear diseño de página única" at bounding box center [1431, 306] width 155 height 20
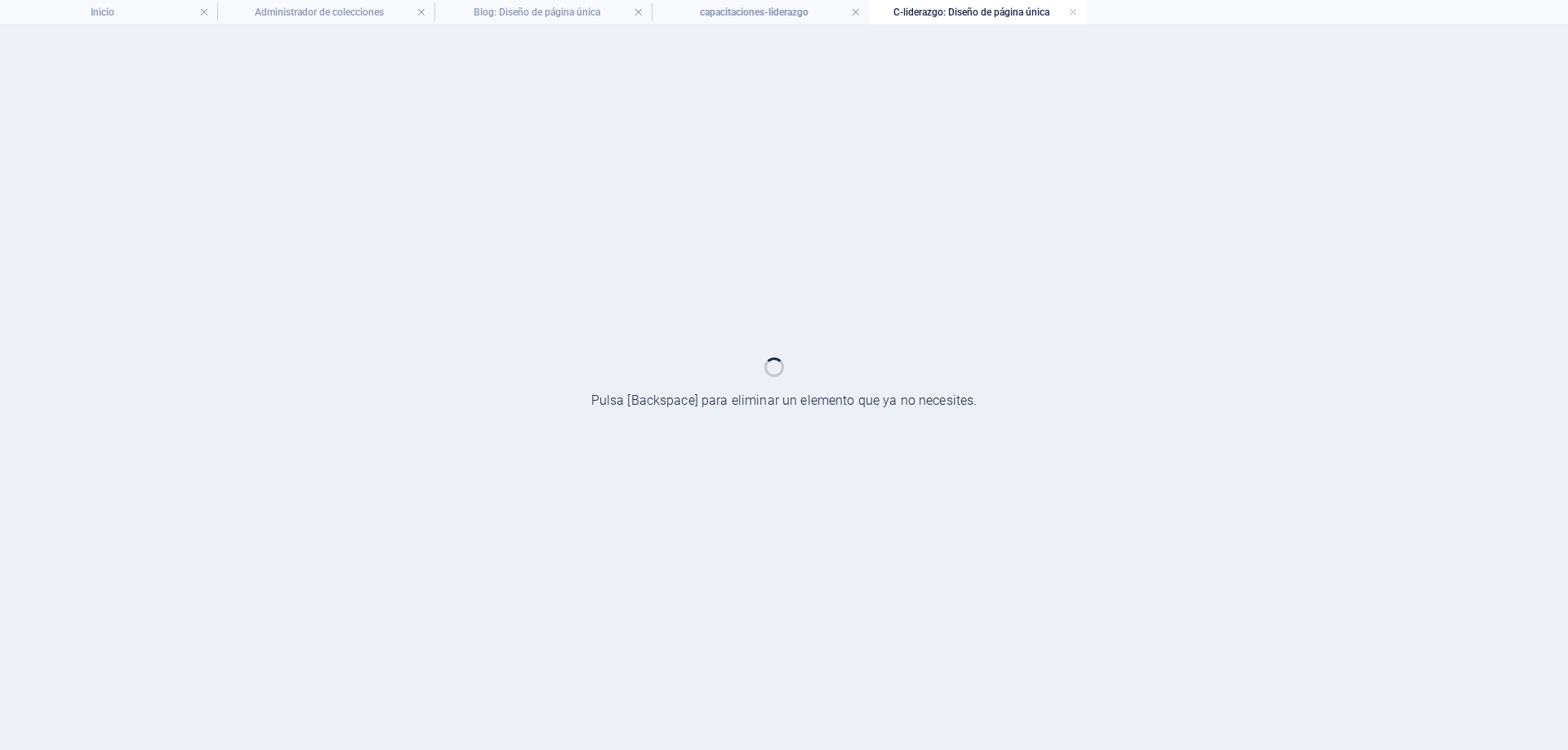
click at [1414, 294] on div at bounding box center [784, 388] width 1568 height 725
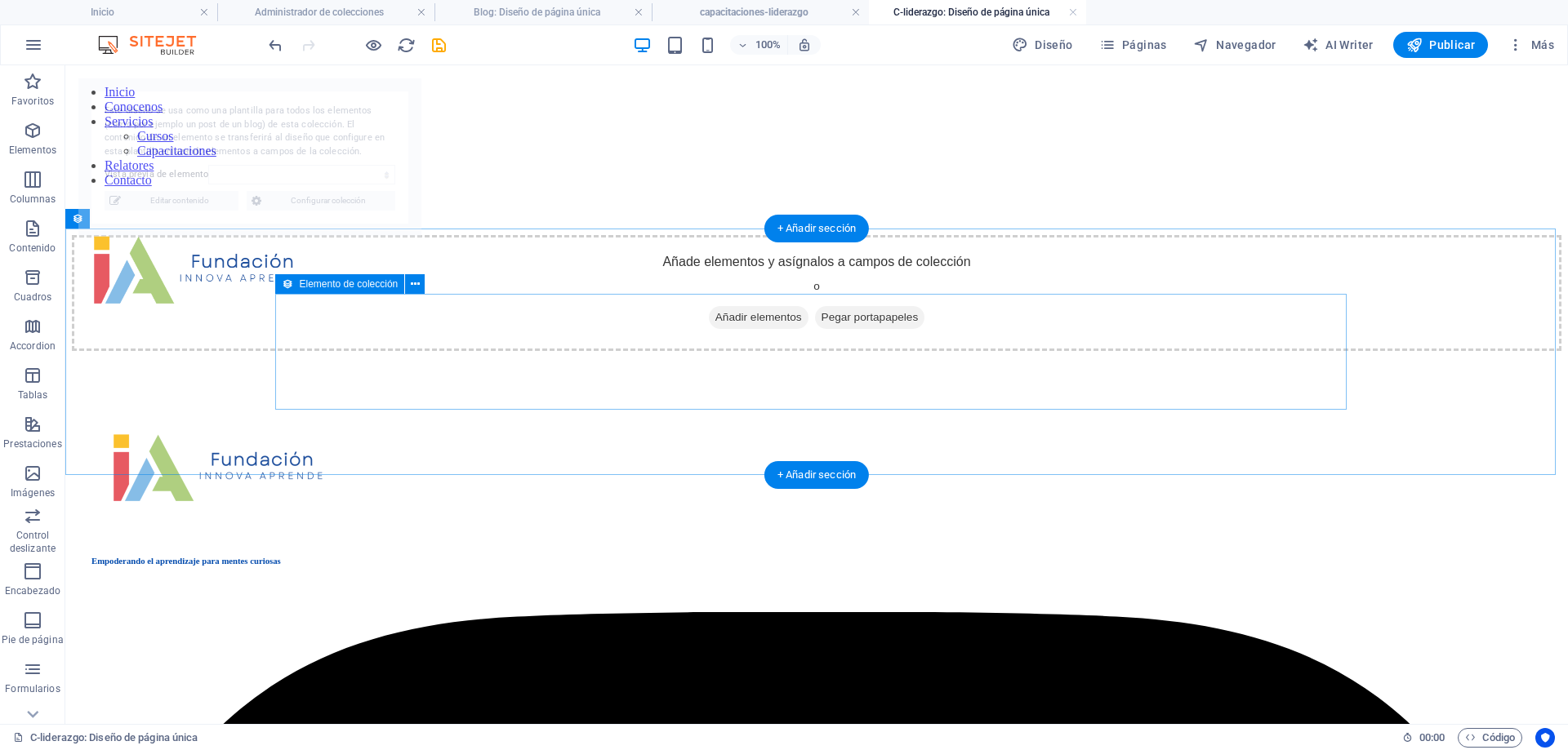
select select "68ded415939ce97419018d0e"
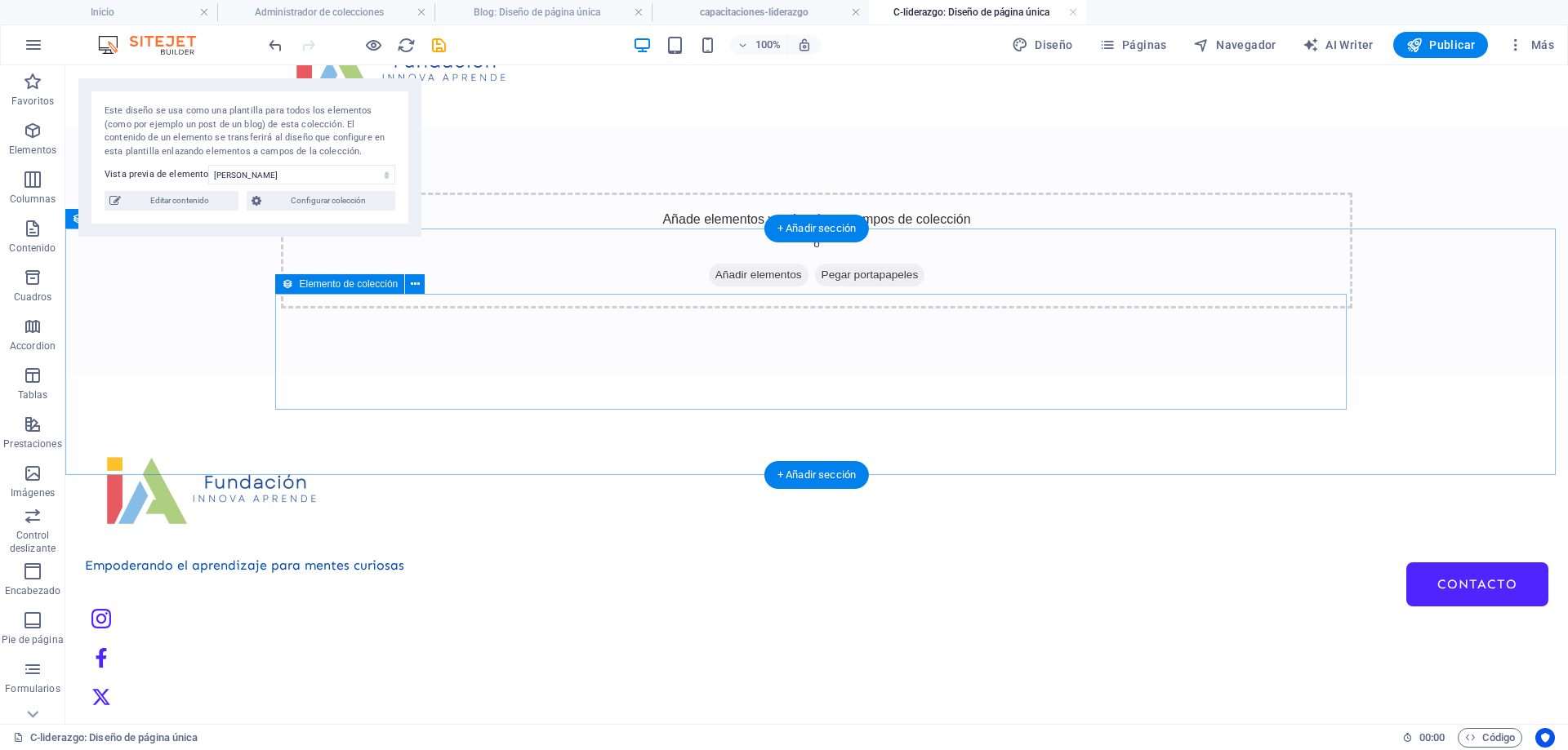
scroll to position [161, 0]
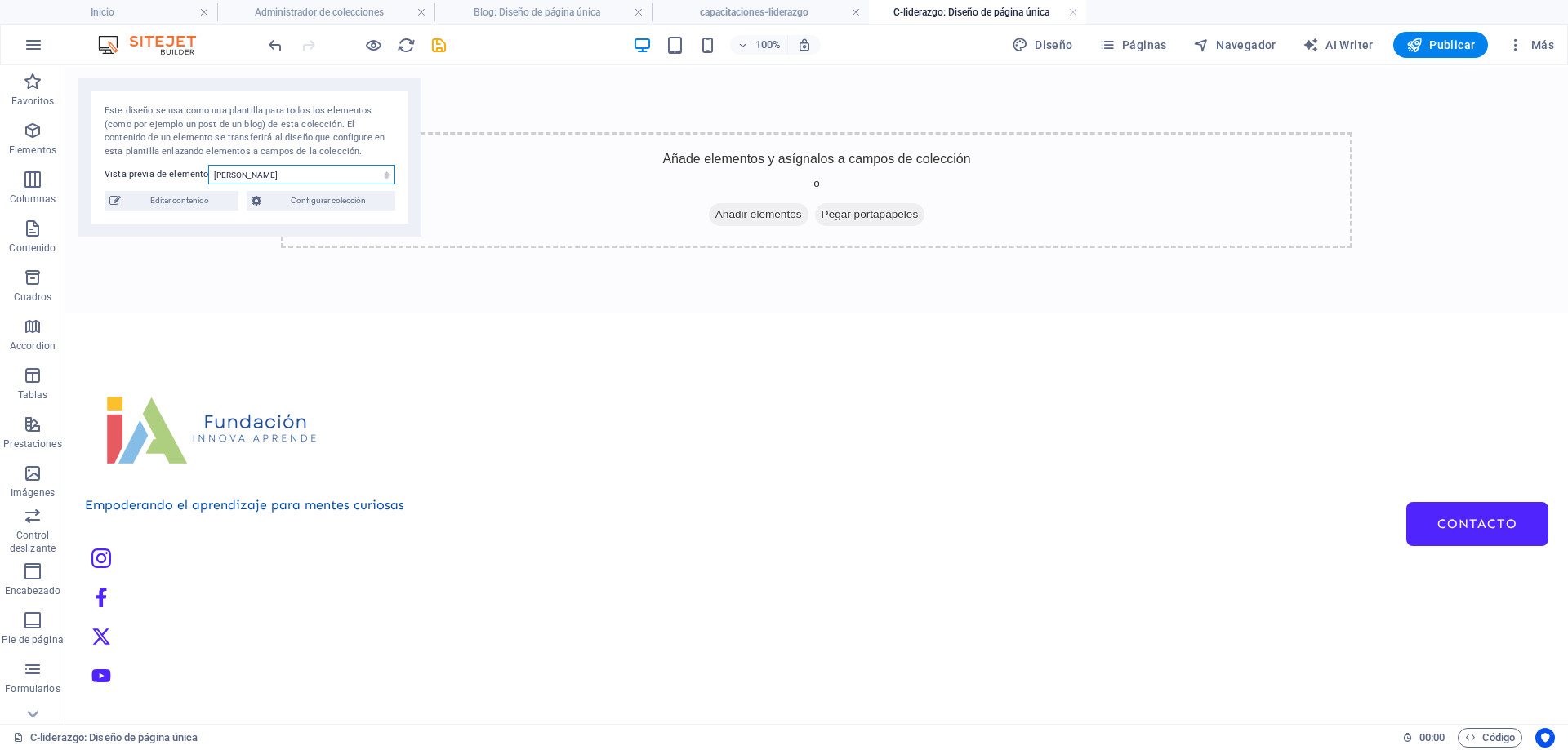
click at [285, 169] on select "Daniela Soto Ricardo Alvarado Camila Fuentes Esteban Ramírez" at bounding box center [302, 175] width 187 height 20
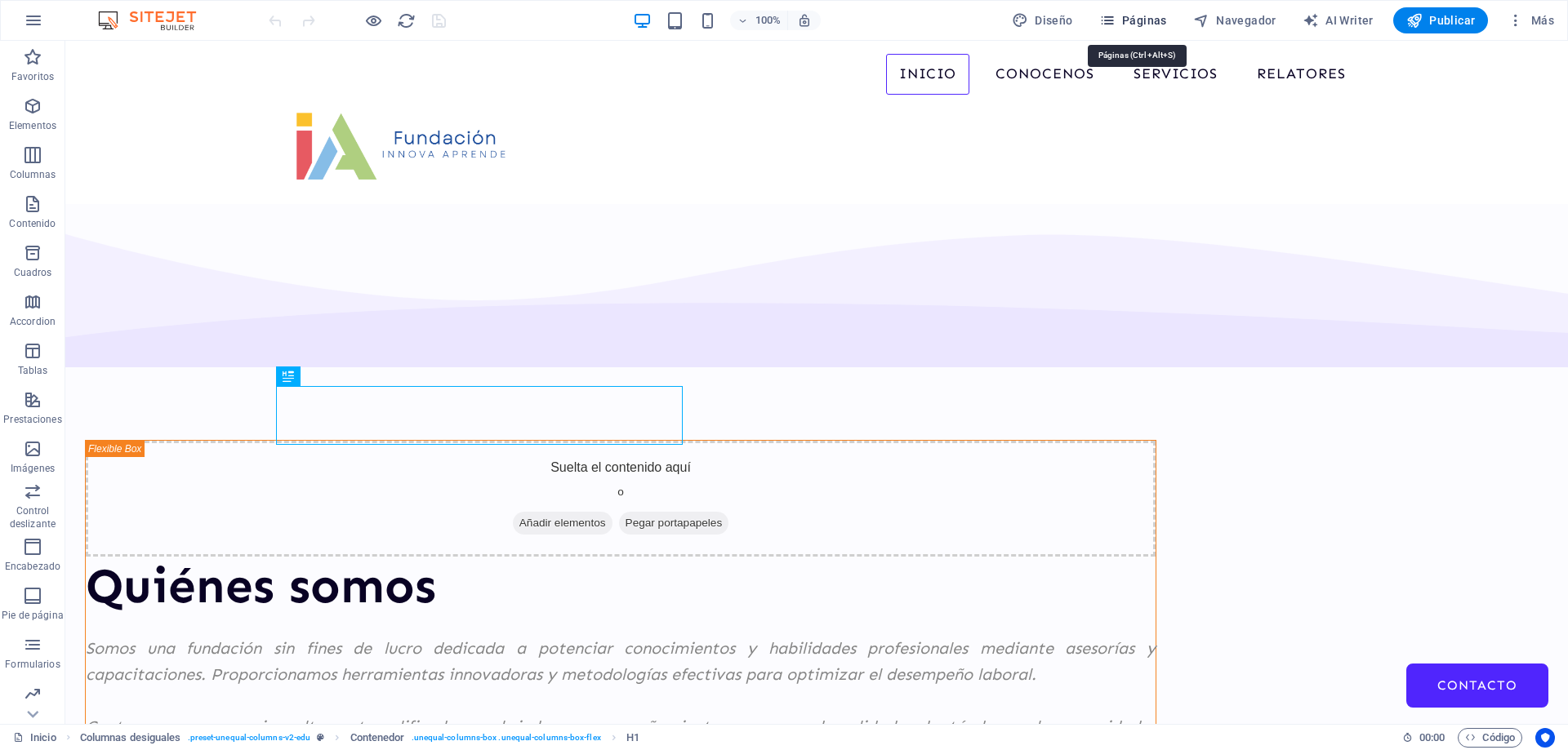
click at [1160, 17] on span "Páginas" at bounding box center [1134, 21] width 68 height 16
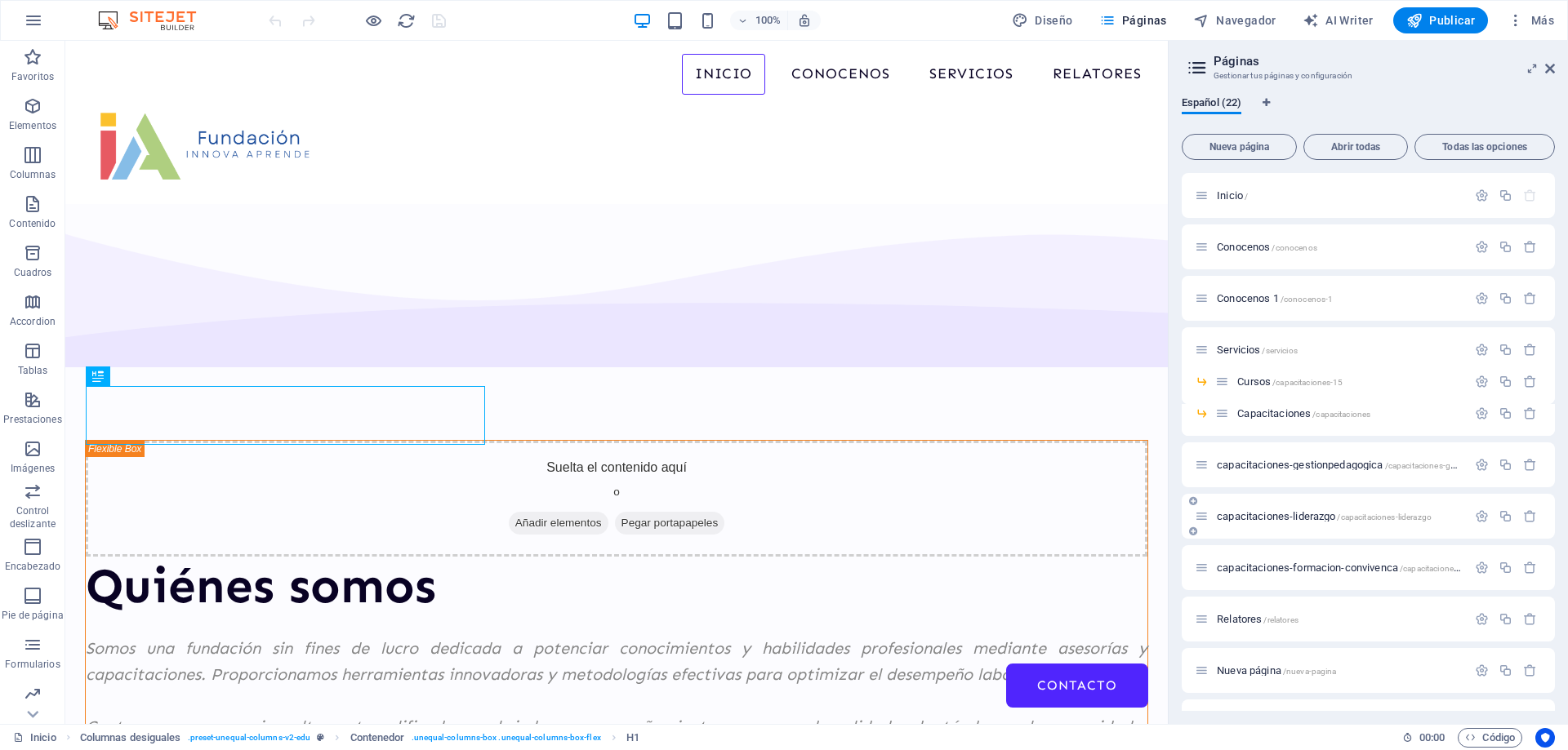
click at [1283, 521] on span "capacitaciones-liderazgo /capacitaciones-liderazgo" at bounding box center [1324, 517] width 215 height 13
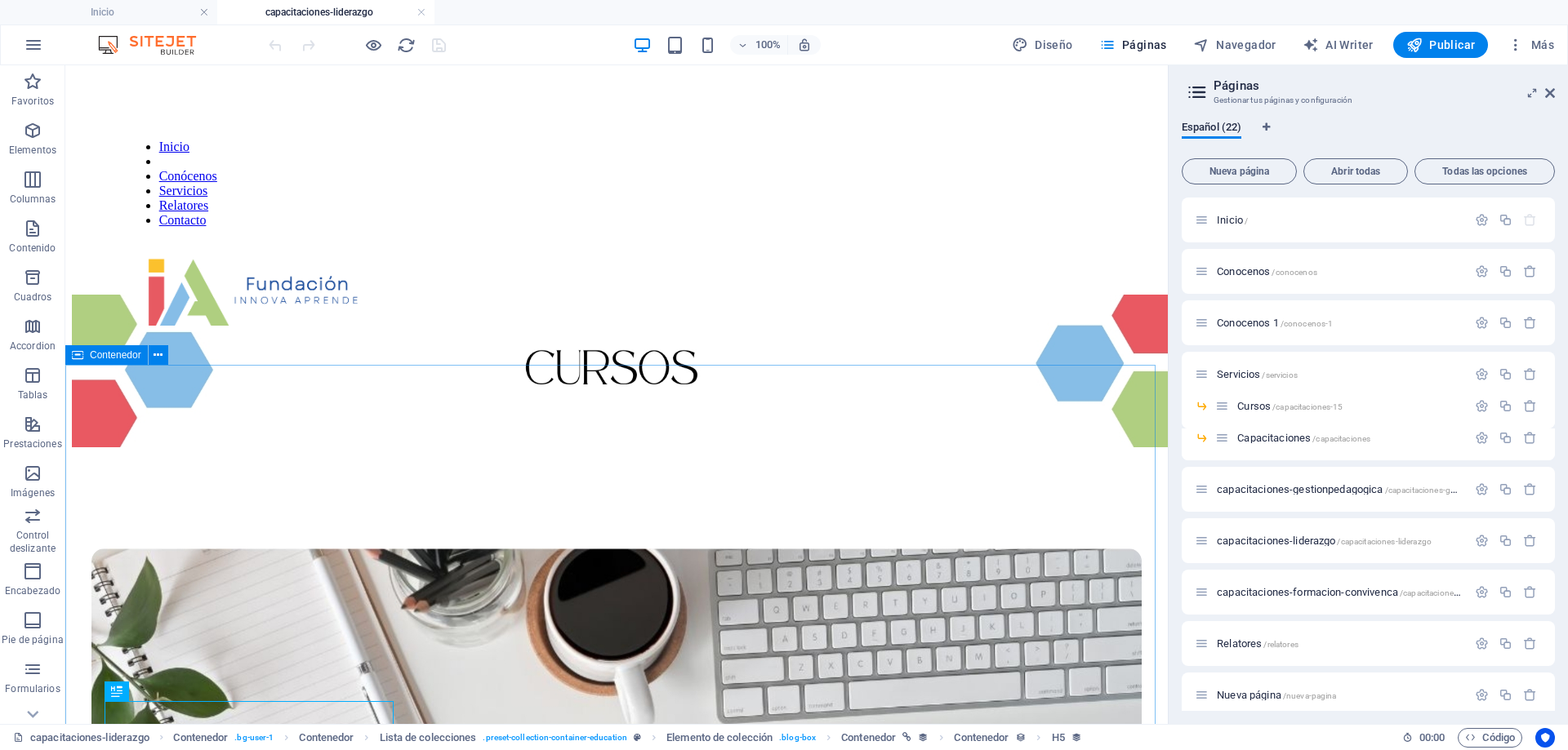
click at [101, 359] on span "Contenedor" at bounding box center [115, 354] width 51 height 10
click at [114, 359] on span "Contenedor" at bounding box center [115, 354] width 51 height 10
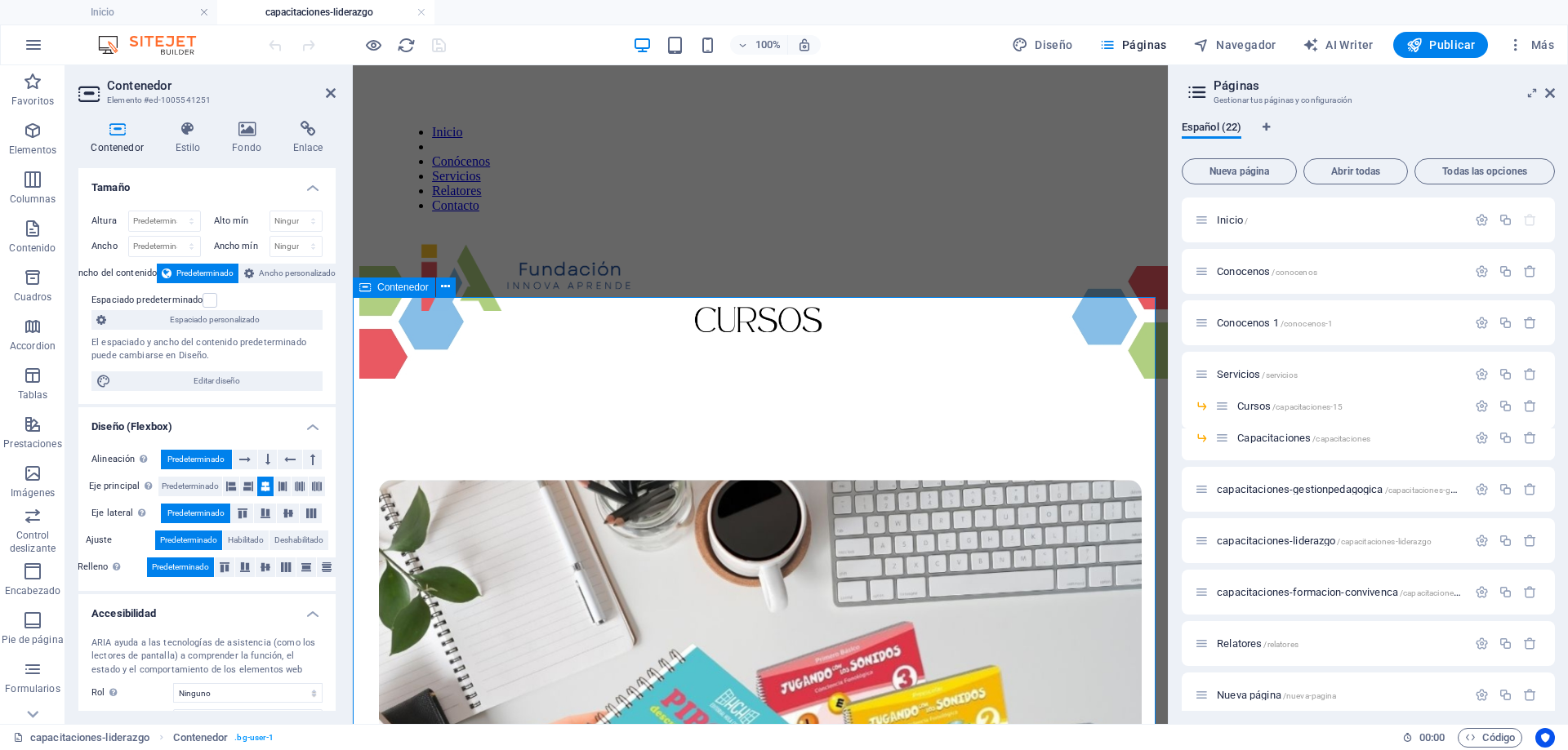
click at [387, 289] on span "Contenedor" at bounding box center [402, 287] width 51 height 10
click at [441, 287] on icon at bounding box center [445, 286] width 9 height 17
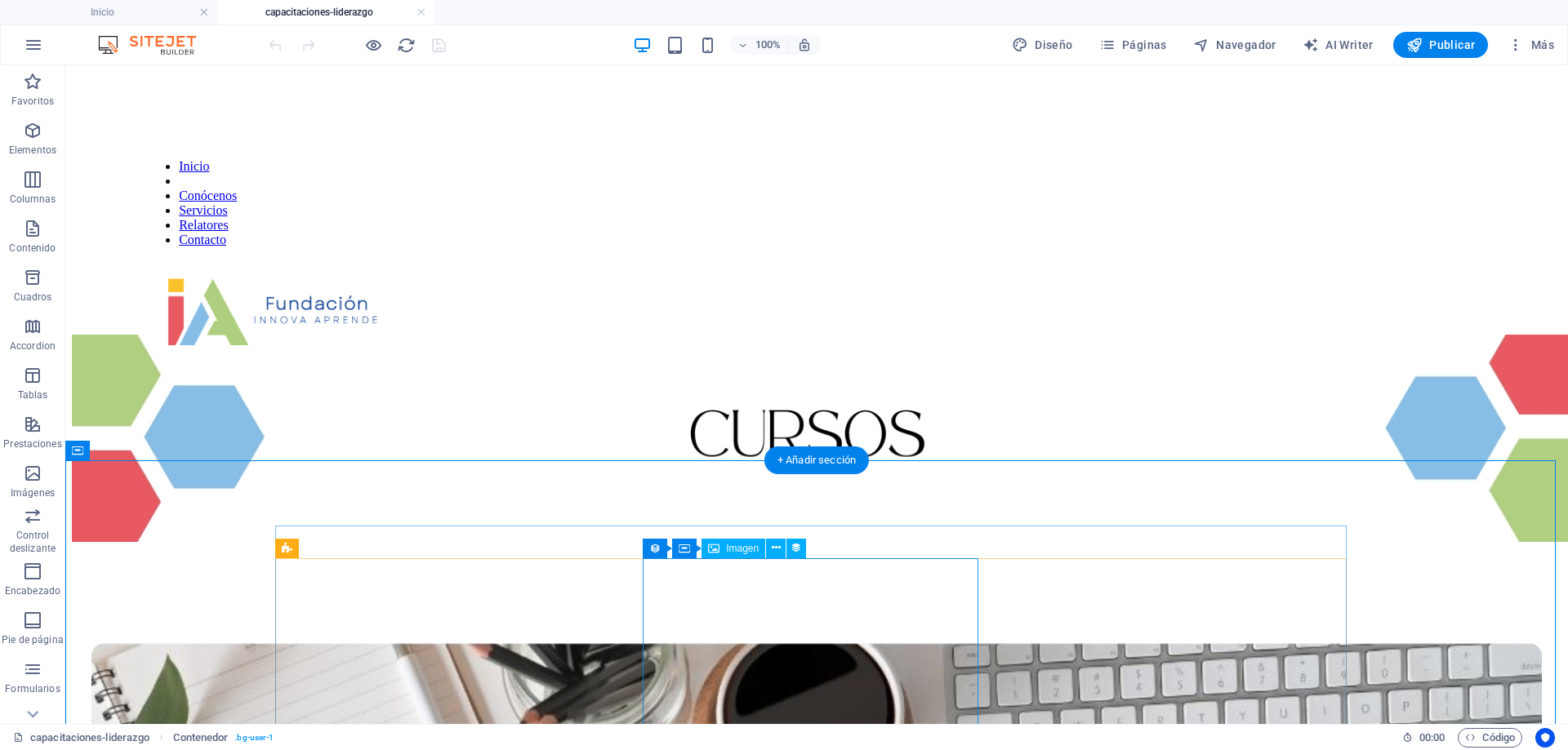
scroll to position [82, 0]
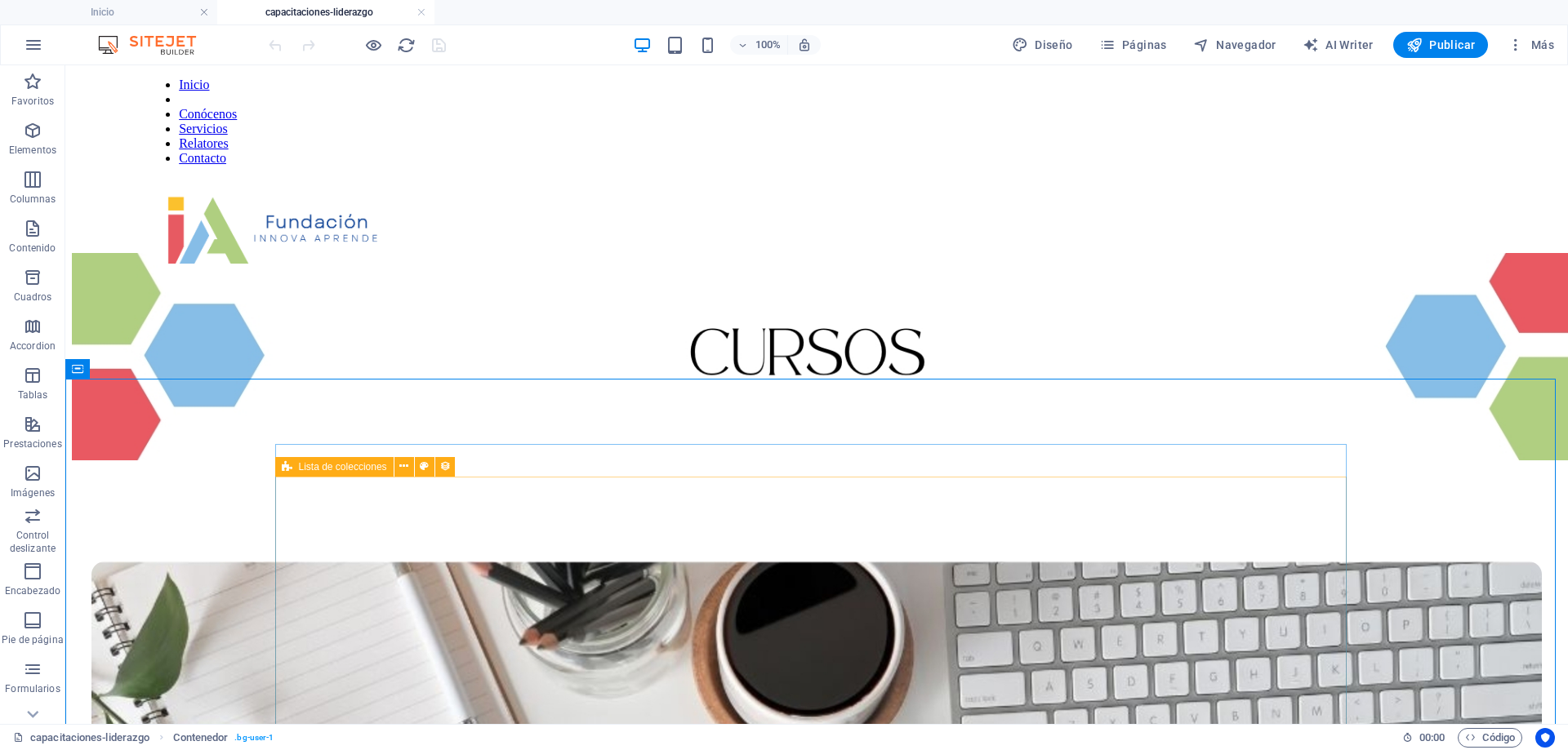
click at [293, 466] on div "Lista de colecciones" at bounding box center [335, 467] width 118 height 20
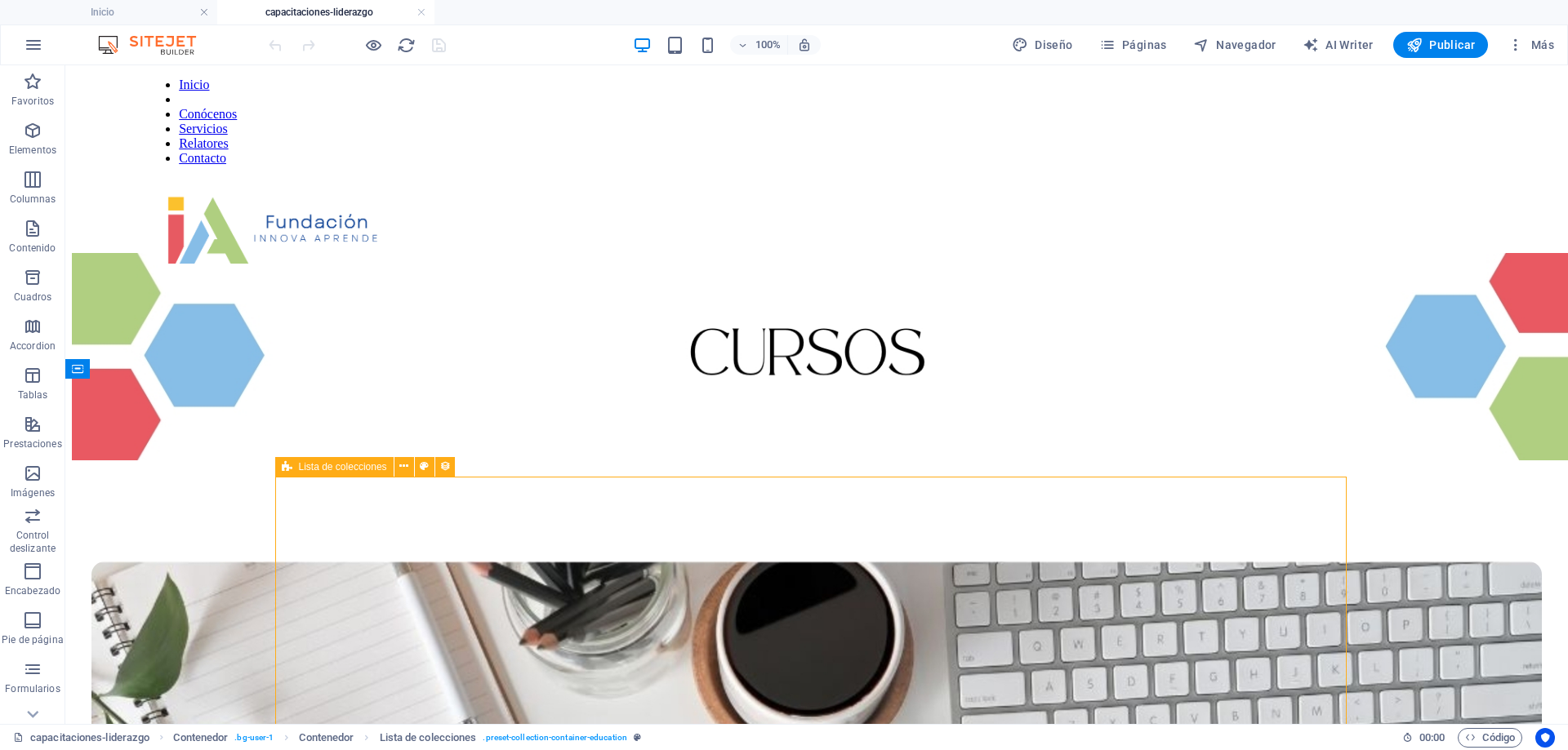
click at [293, 466] on div "Lista de colecciones" at bounding box center [335, 467] width 118 height 20
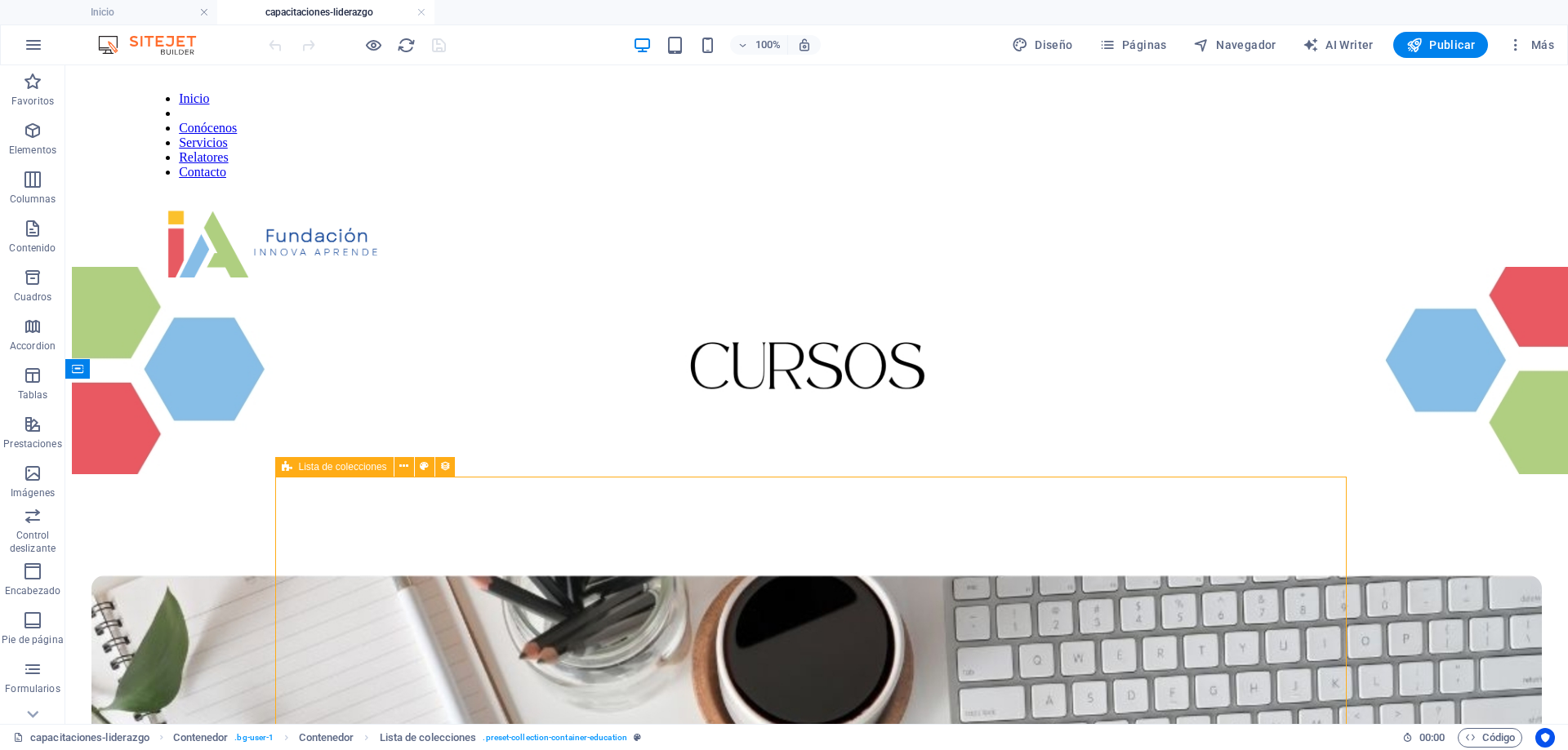
select select "67d02240190c582c0a6871d0"
select select "createdAt_DESC"
select select "columns.our-top-course"
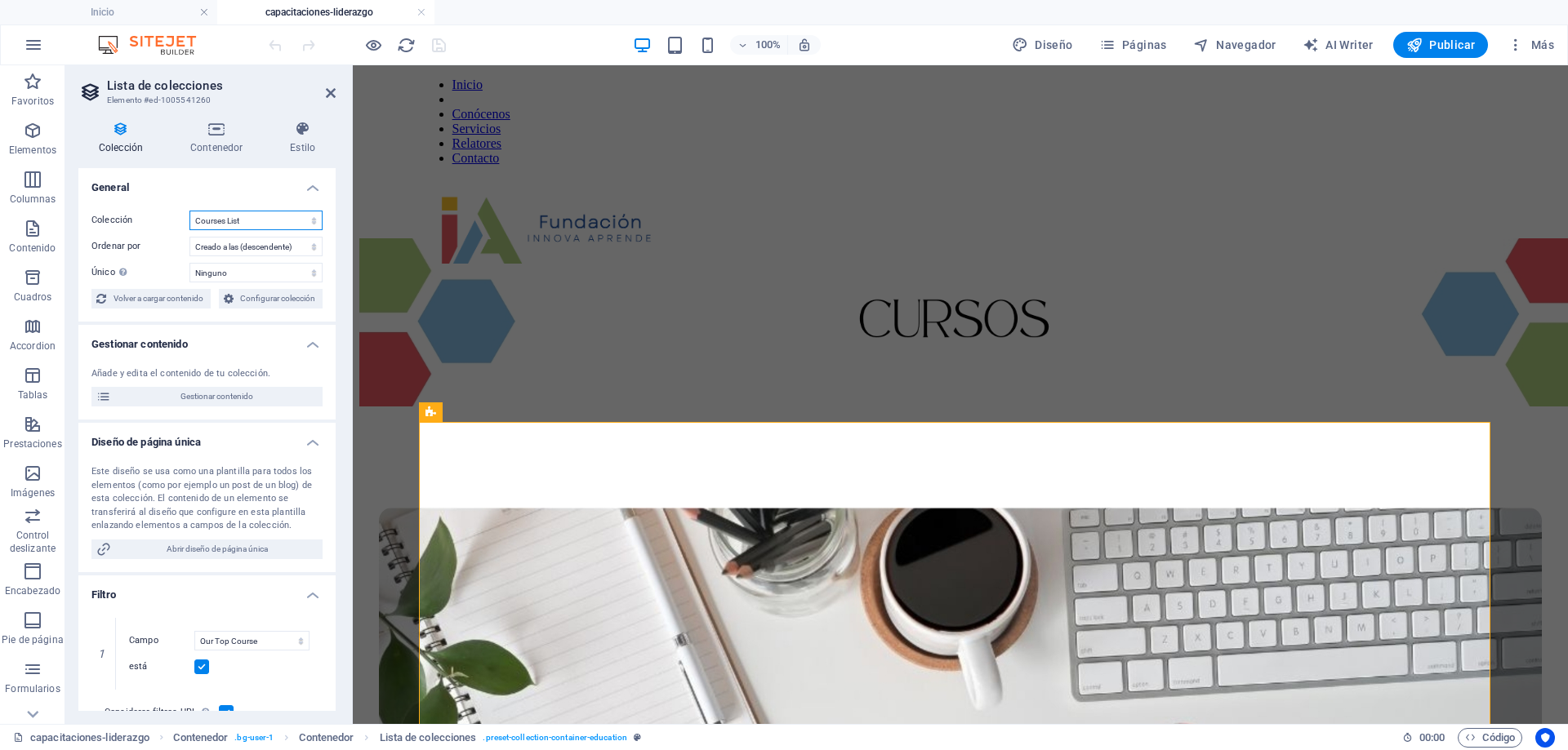
click at [311, 222] on select "BD Cursos Liderazgo Blog Blog Articles C-liderazgo Coleccion-lideraazgo colecci…" at bounding box center [256, 221] width 133 height 20
click at [189, 211] on select "BD Cursos Liderazgo Blog Blog Articles C-liderazgo Coleccion-lideraazgo colecci…" at bounding box center [256, 221] width 133 height 20
select select "67d02240190c582c0a6871d0"
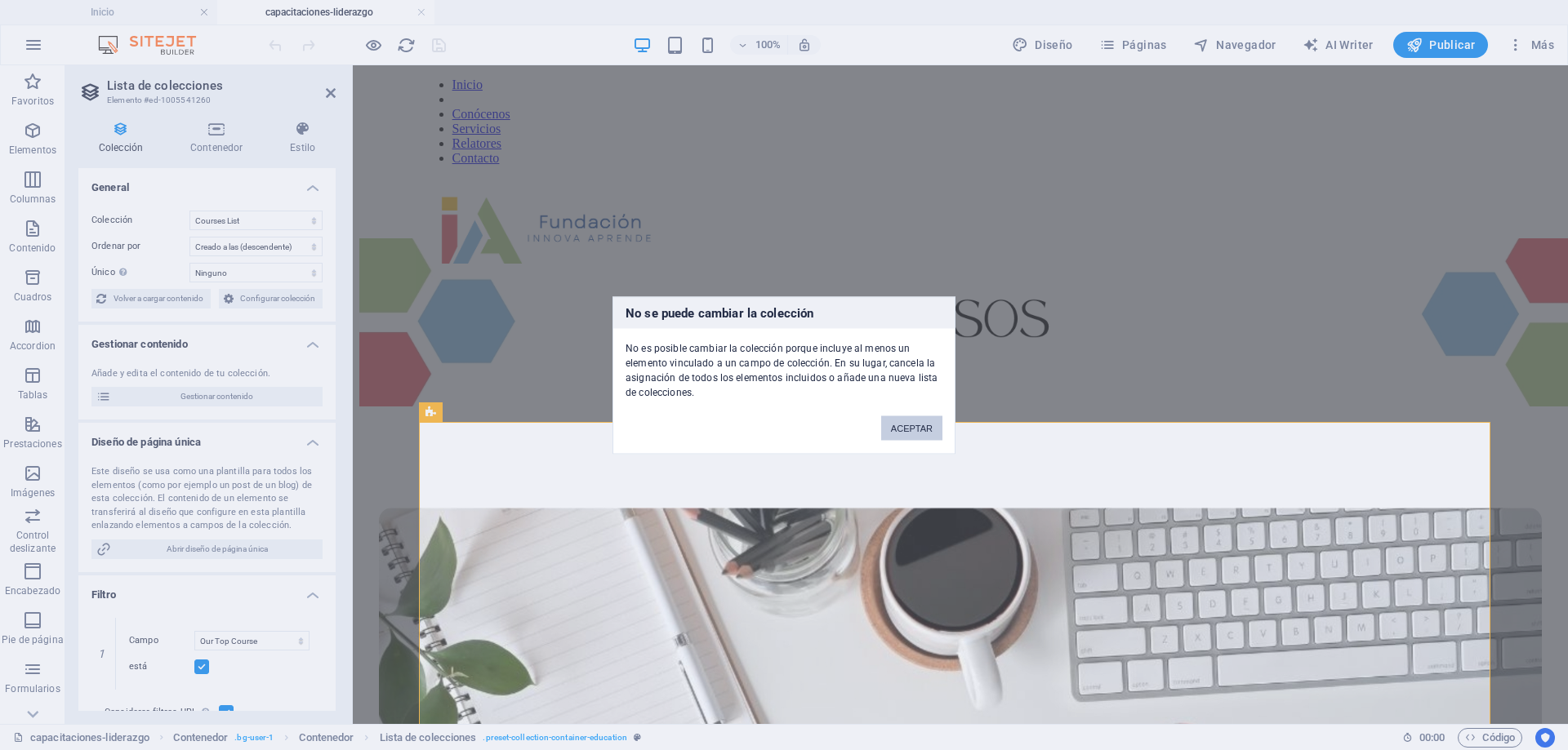
click at [922, 433] on button "ACEPTAR" at bounding box center [912, 427] width 61 height 24
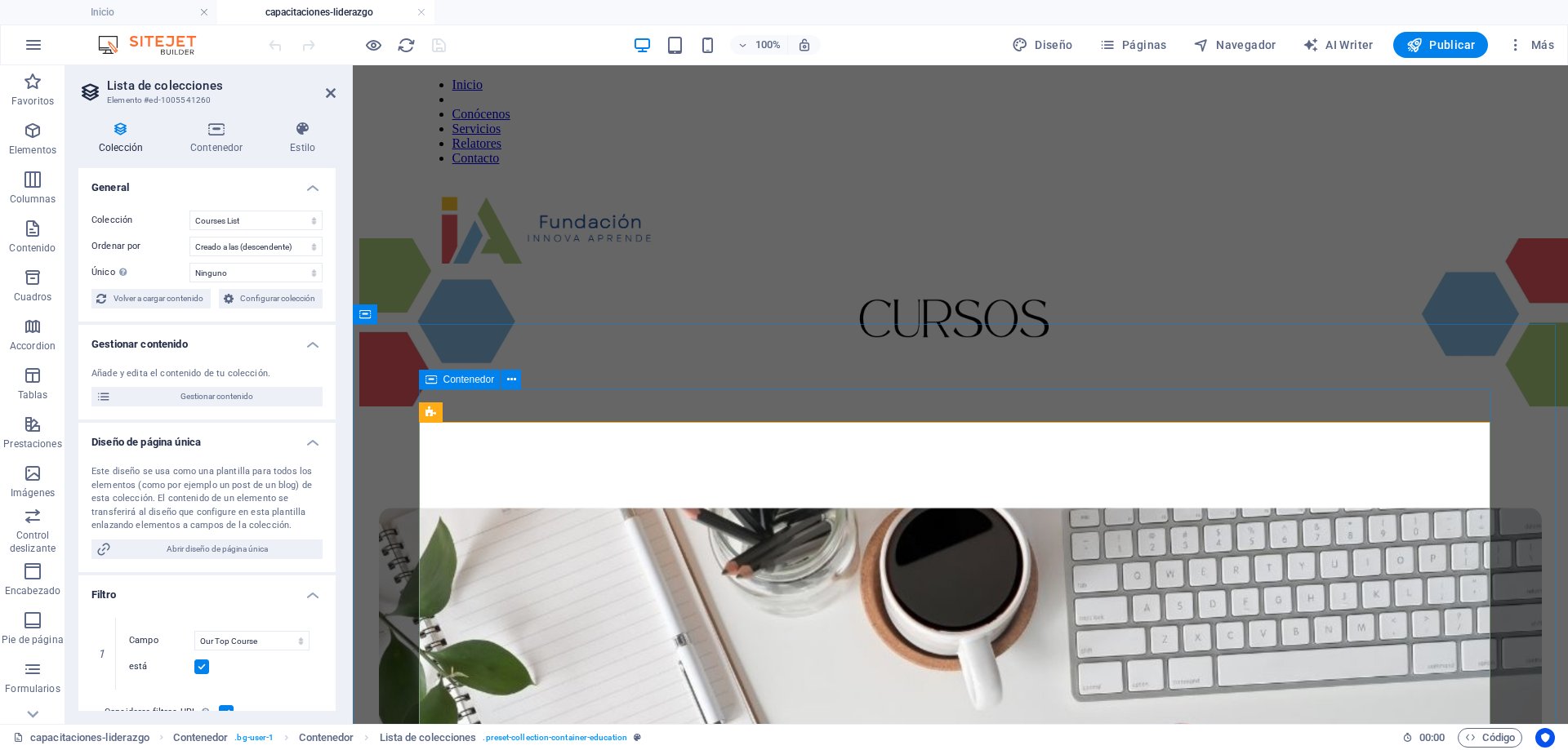
click at [426, 376] on icon at bounding box center [431, 379] width 12 height 20
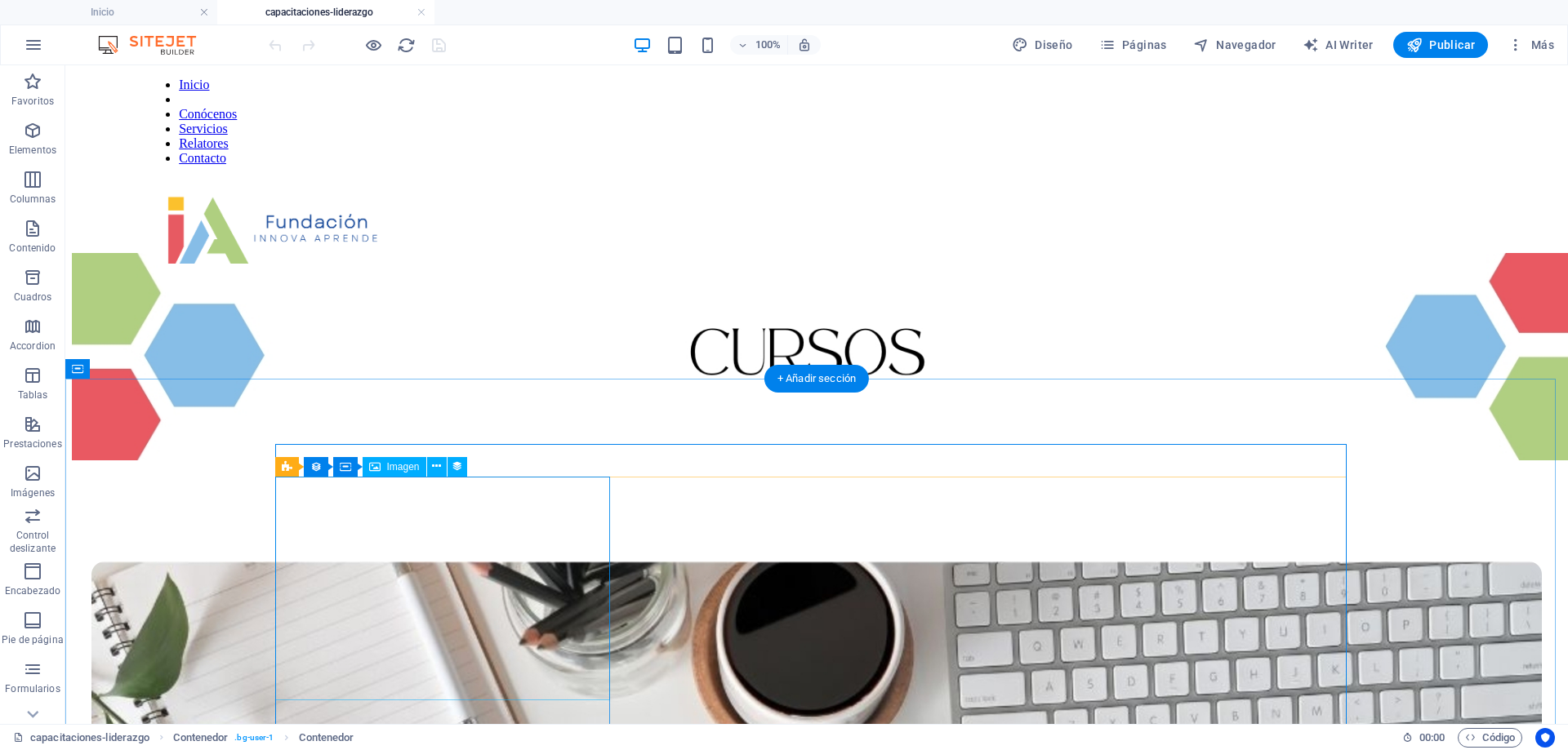
scroll to position [327, 0]
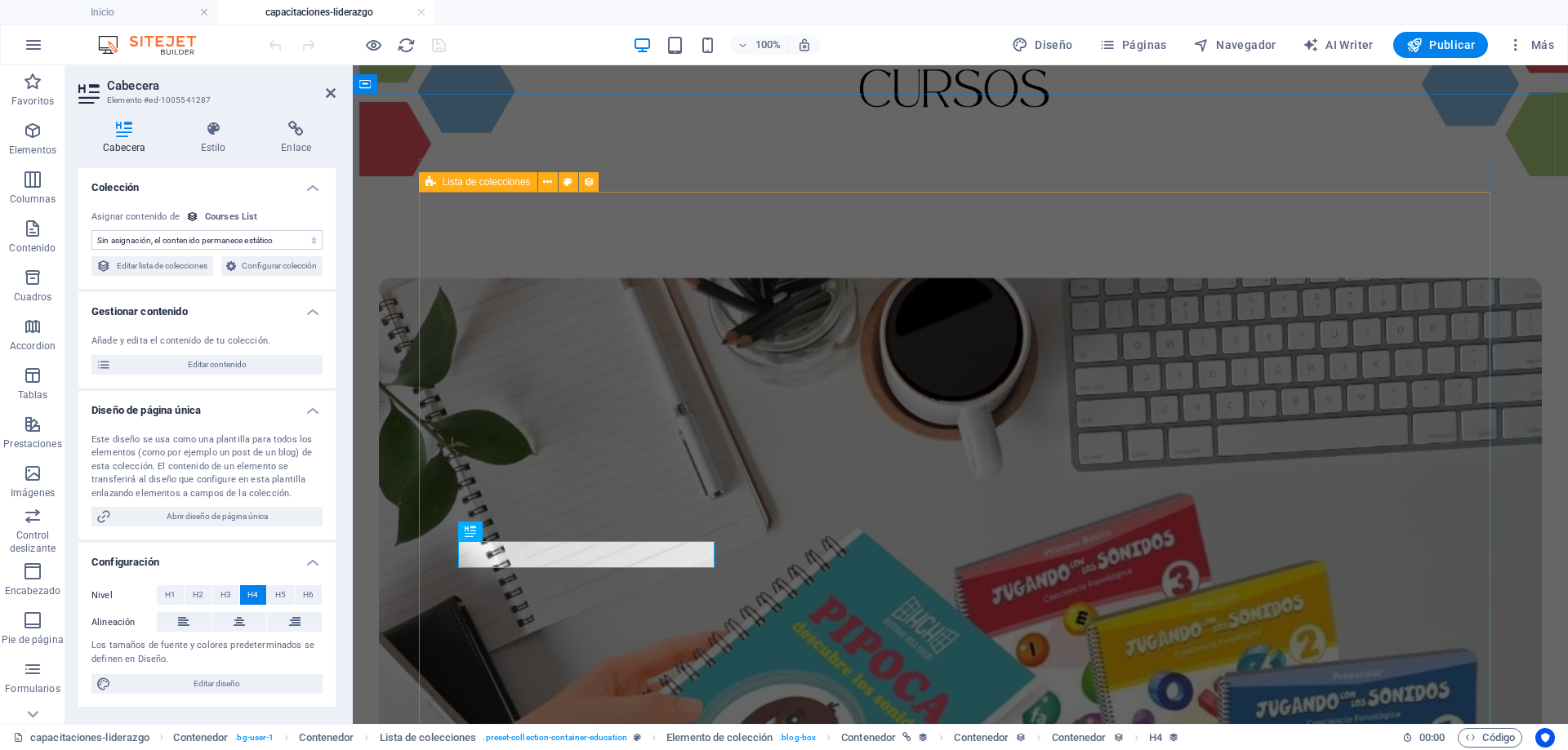
select select "our-course-hours-tag"
click at [284, 527] on span "Abrir diseño de página única" at bounding box center [216, 517] width 202 height 20
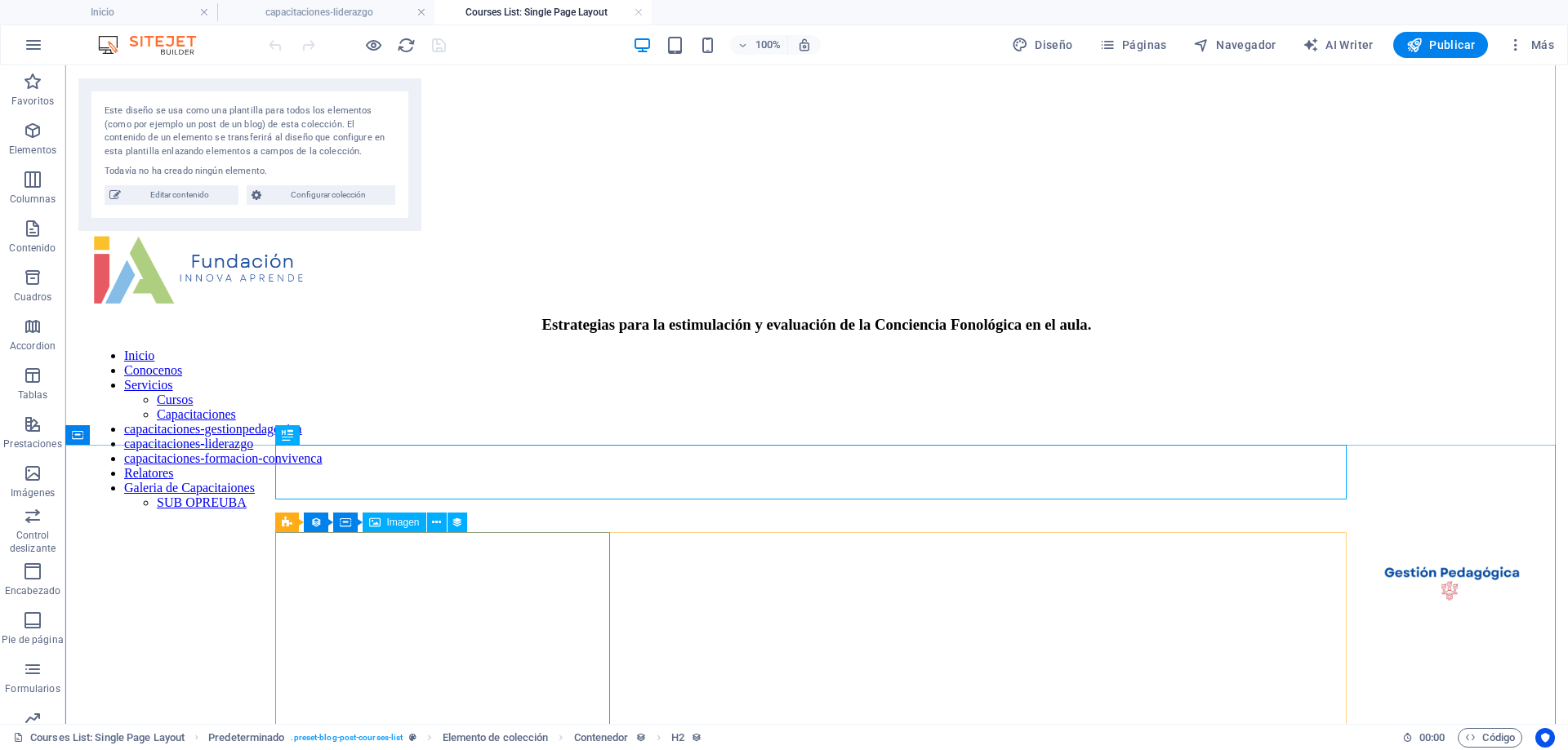
scroll to position [2133, 0]
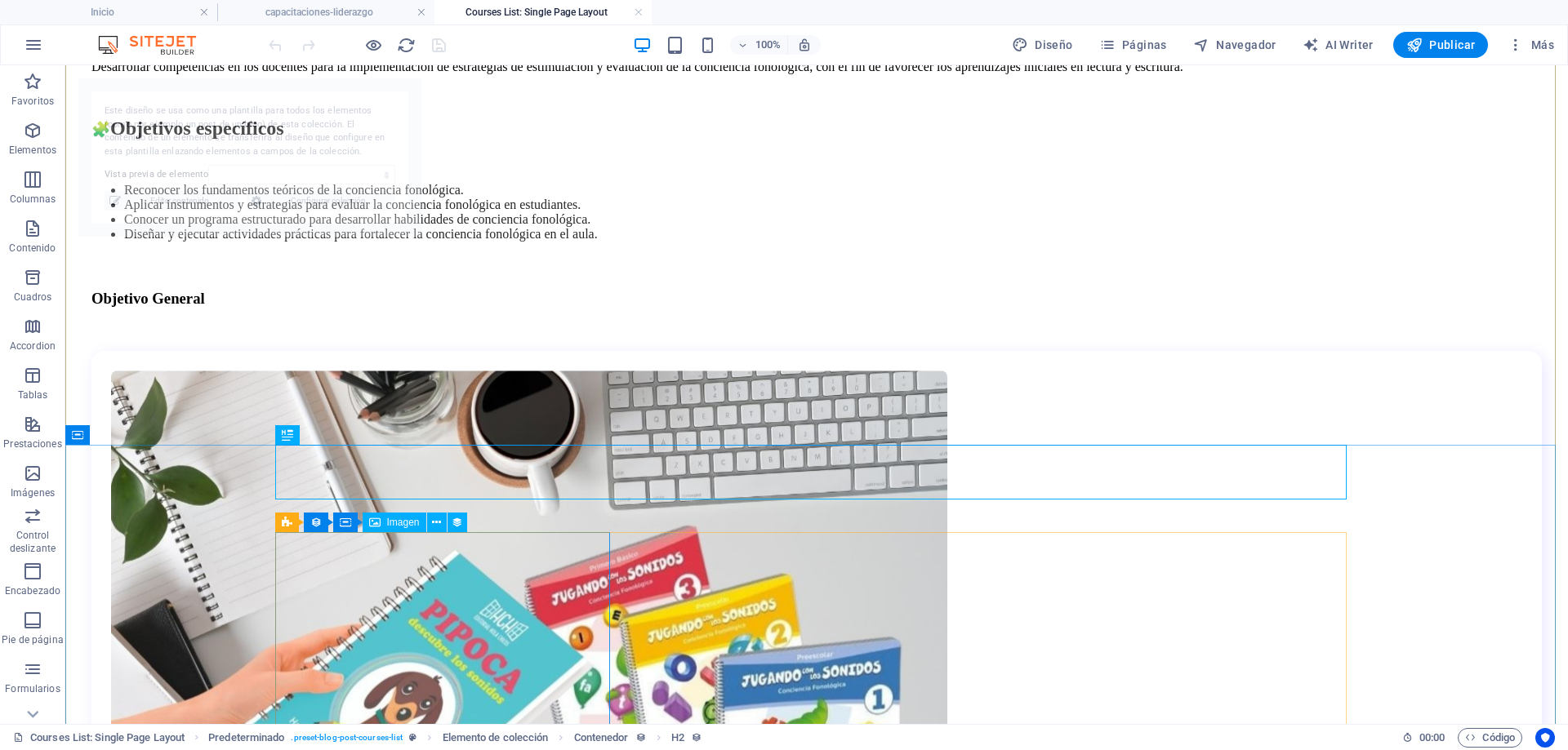
select select "68dec894553478a8190e397f"
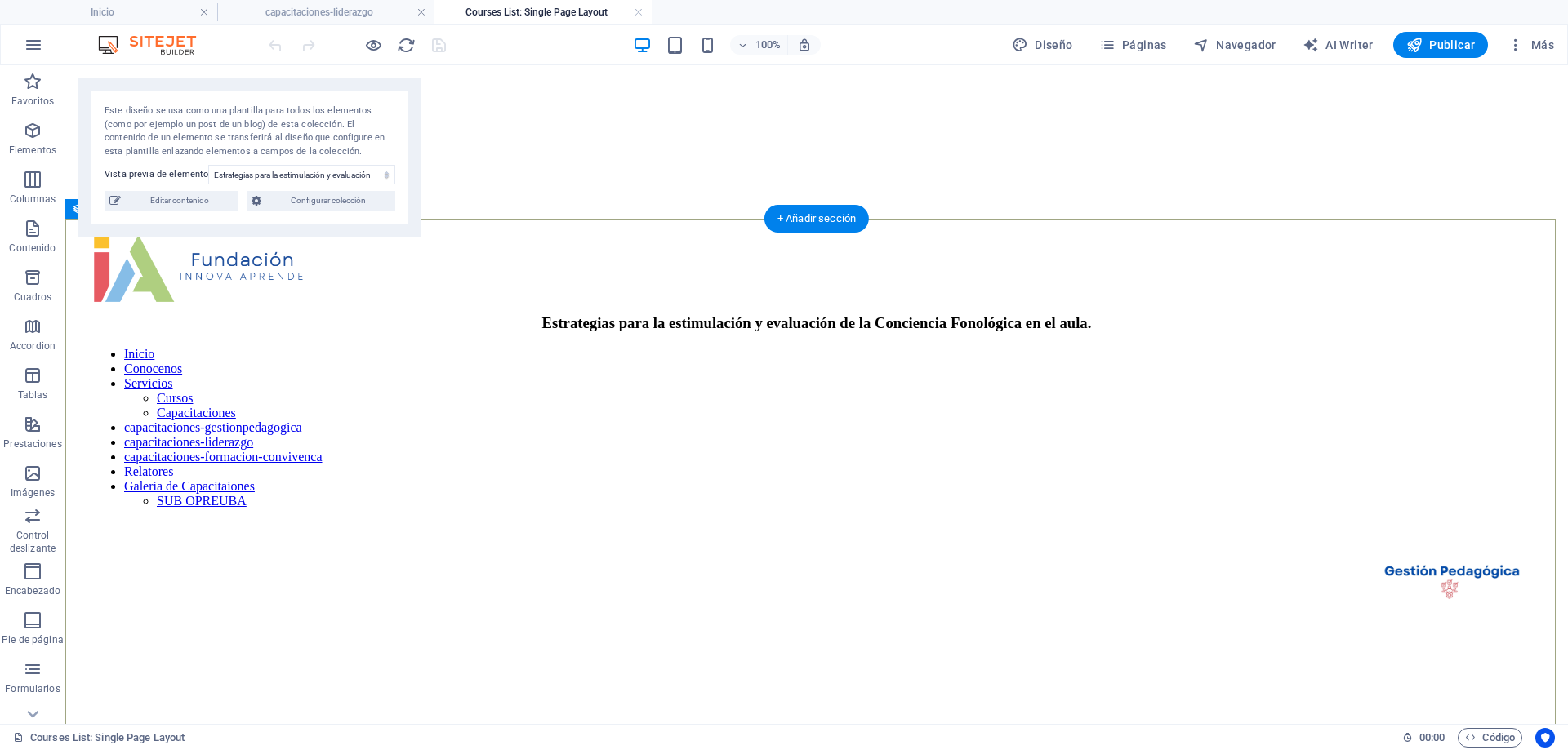
scroll to position [0, 0]
click at [637, 16] on link at bounding box center [638, 12] width 10 height 15
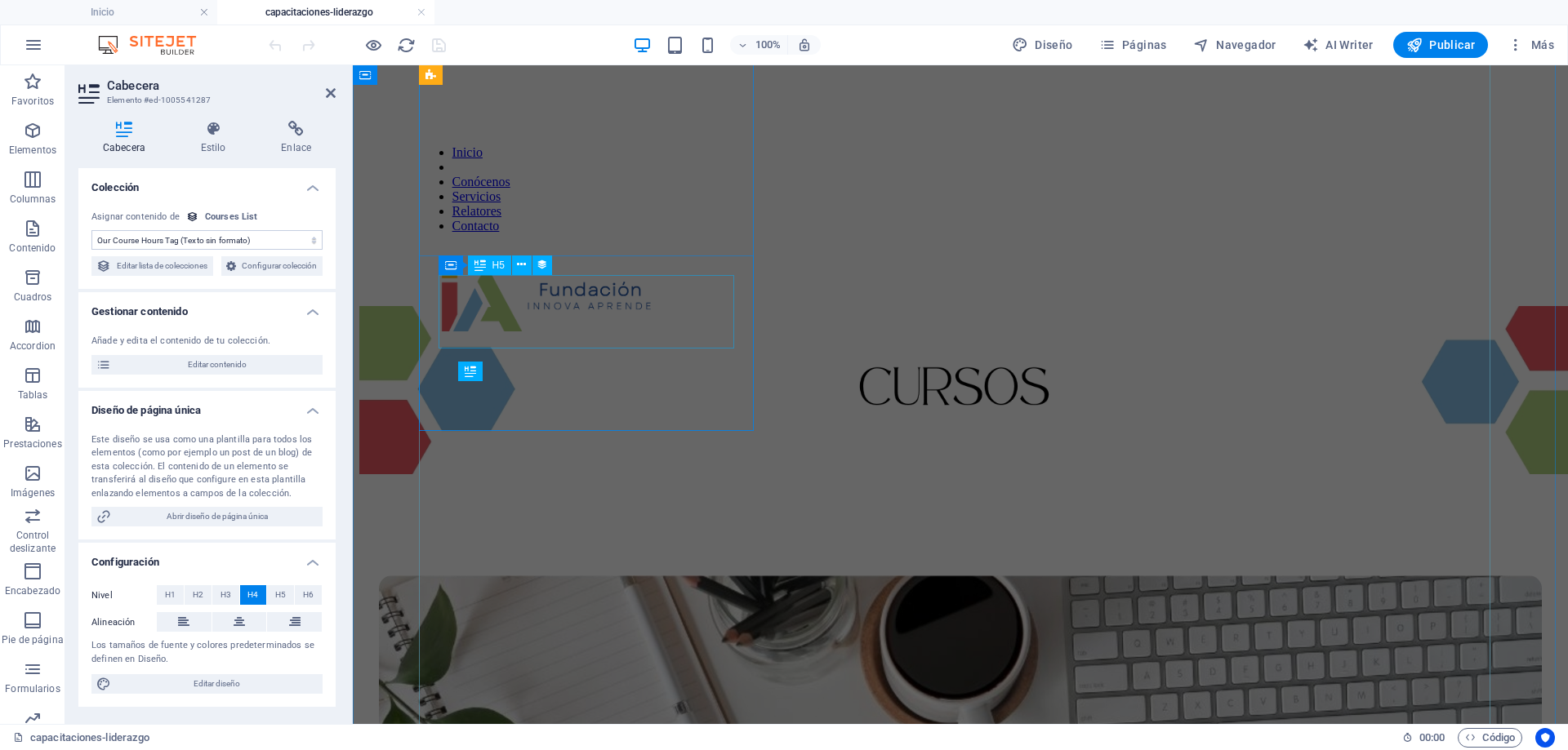
scroll to position [298, 0]
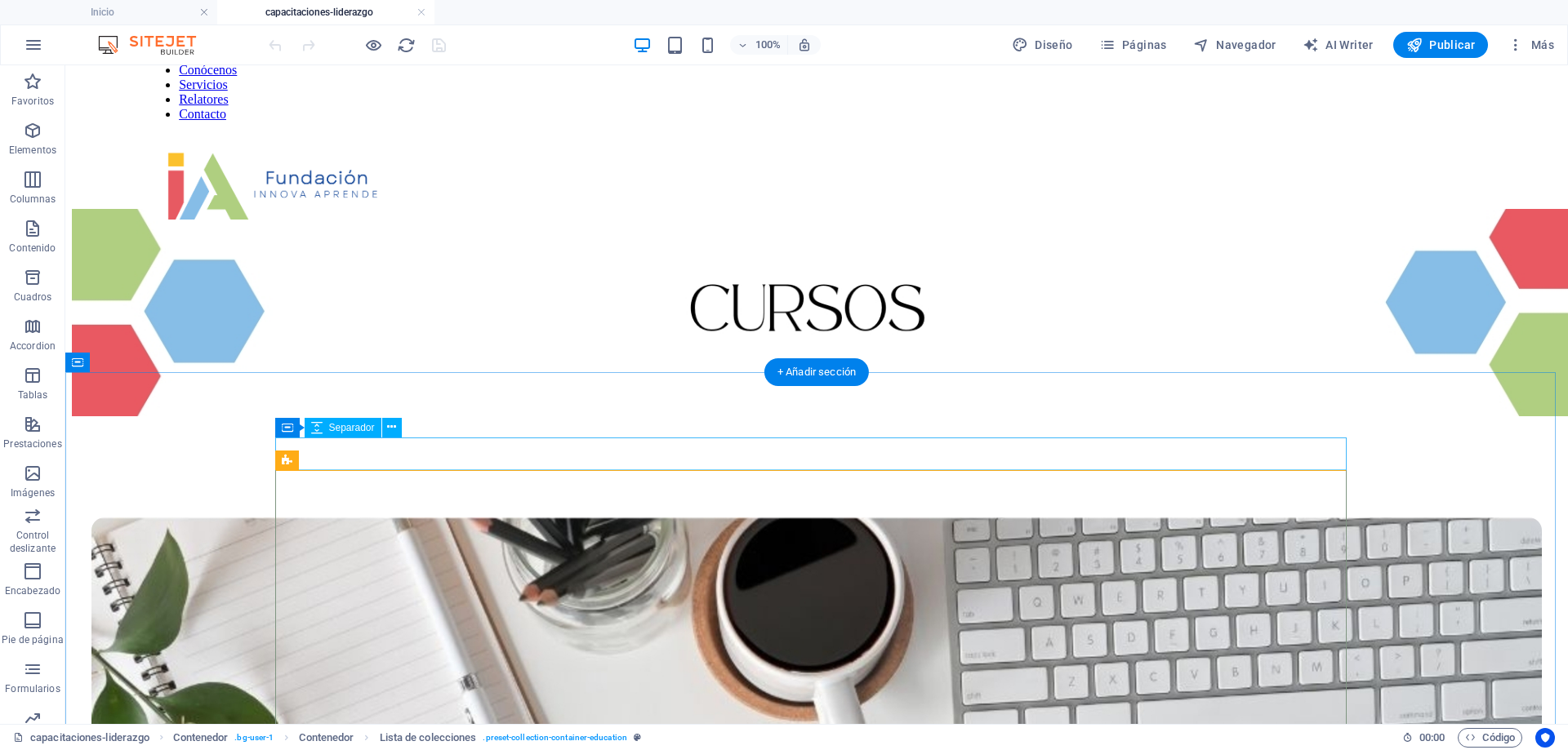
scroll to position [0, 0]
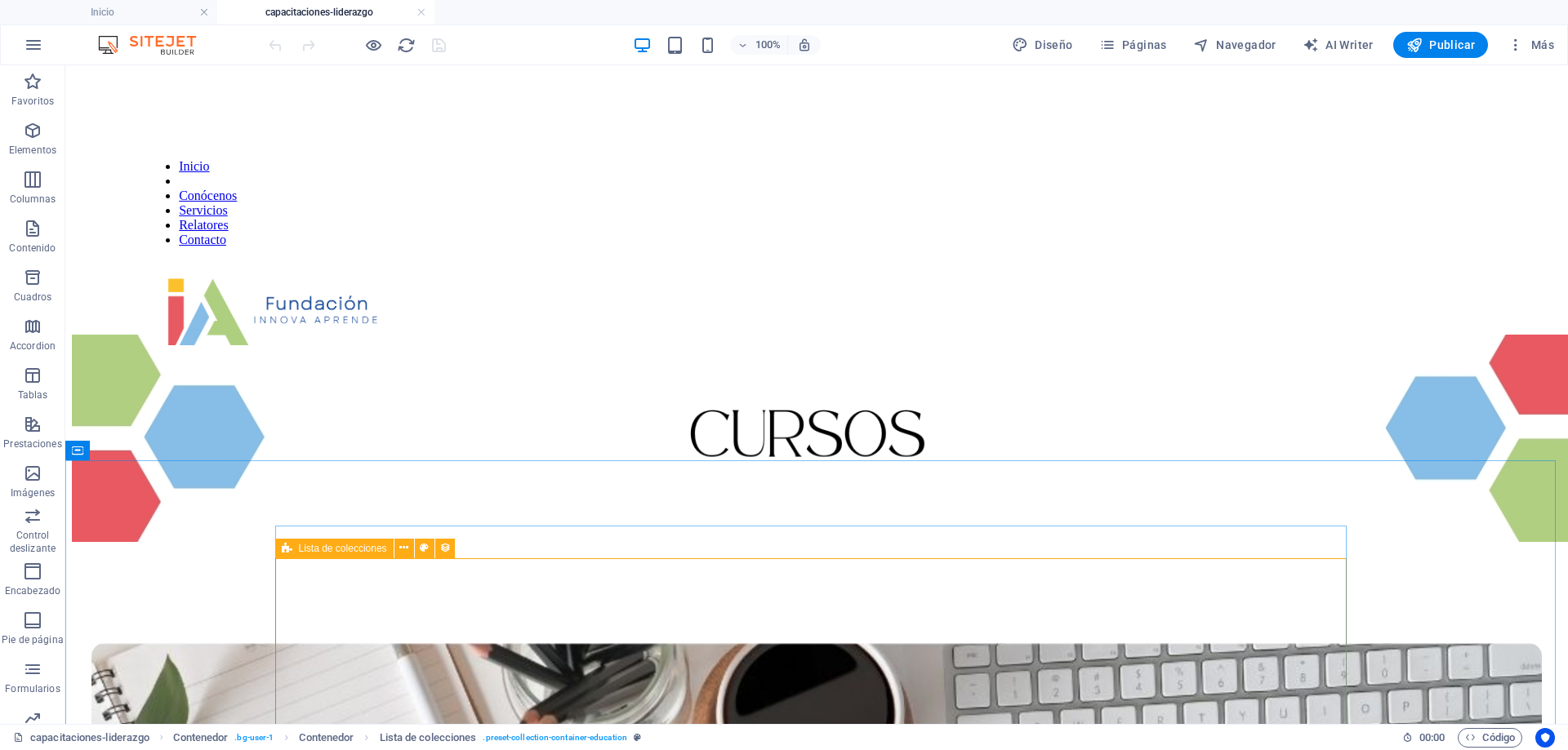
click at [287, 549] on icon at bounding box center [287, 549] width 11 height 20
select select "67d02240190c582c0a6871d0"
select select "createdAt_DESC"
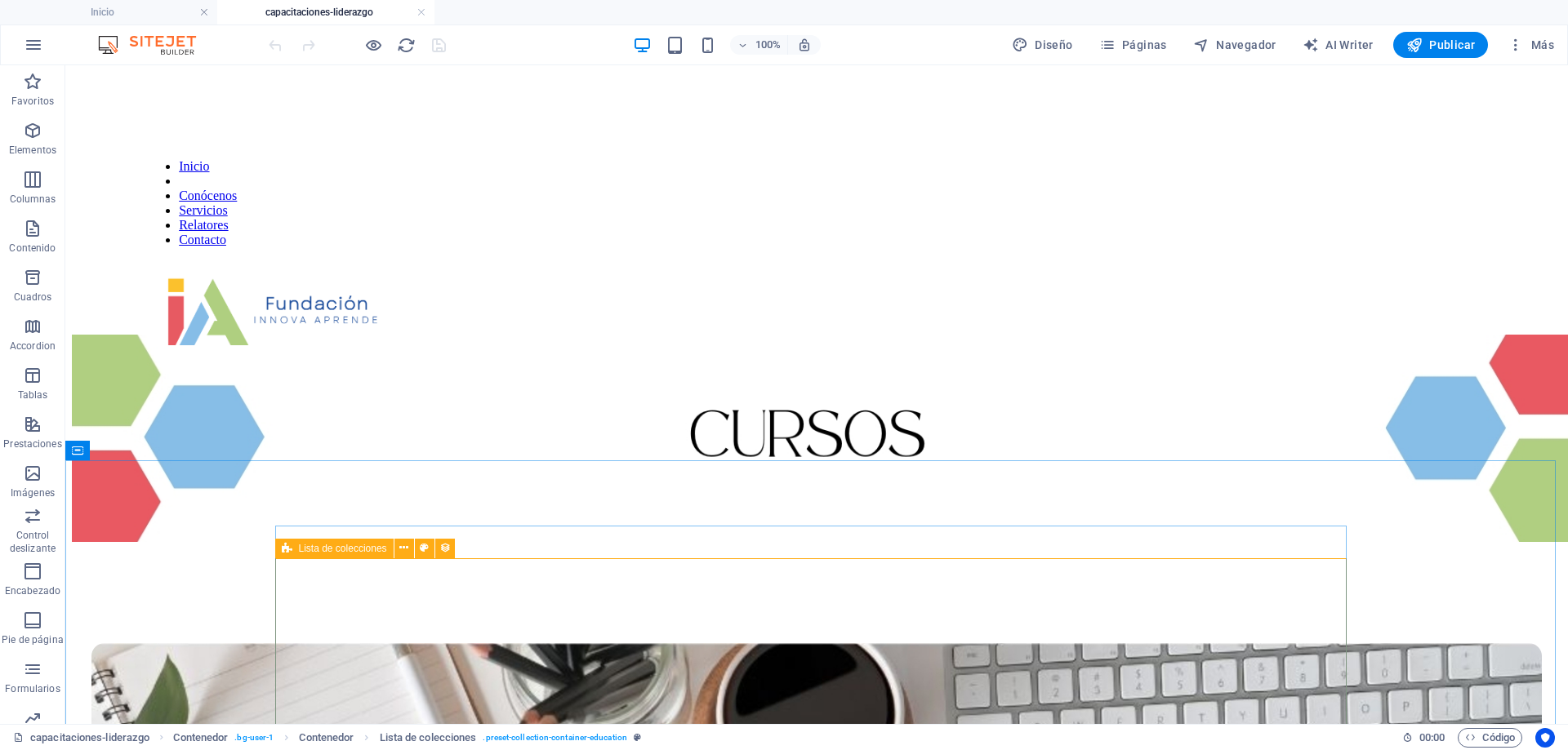
select select "columns.our-top-course"
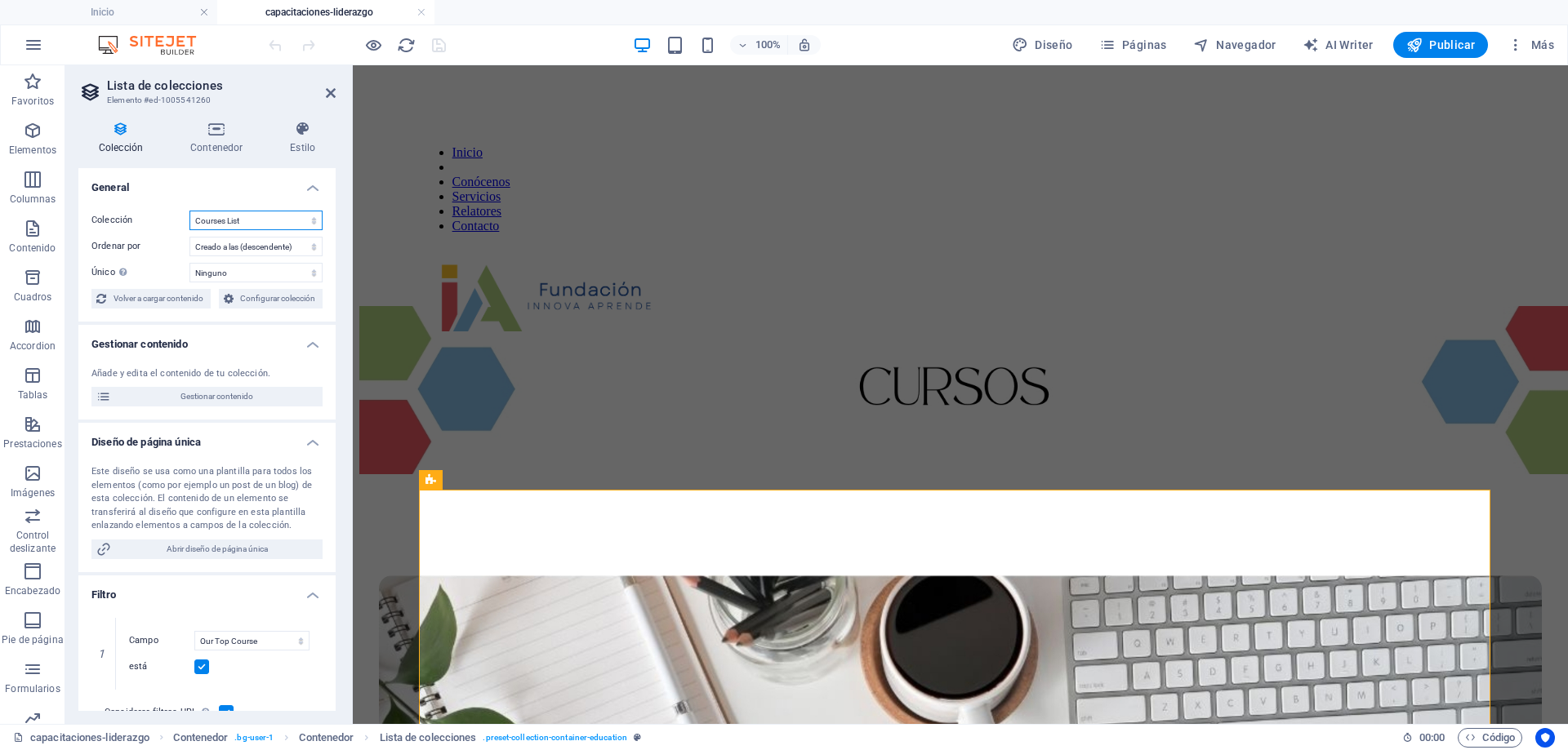
click at [237, 221] on select "BD Cursos Liderazgo Blog Blog Articles C-liderazgo Coleccion-lideraazgo colecci…" at bounding box center [256, 221] width 133 height 20
click at [189, 211] on select "BD Cursos Liderazgo Blog Blog Articles C-liderazgo Coleccion-lideraazgo colecci…" at bounding box center [256, 221] width 133 height 20
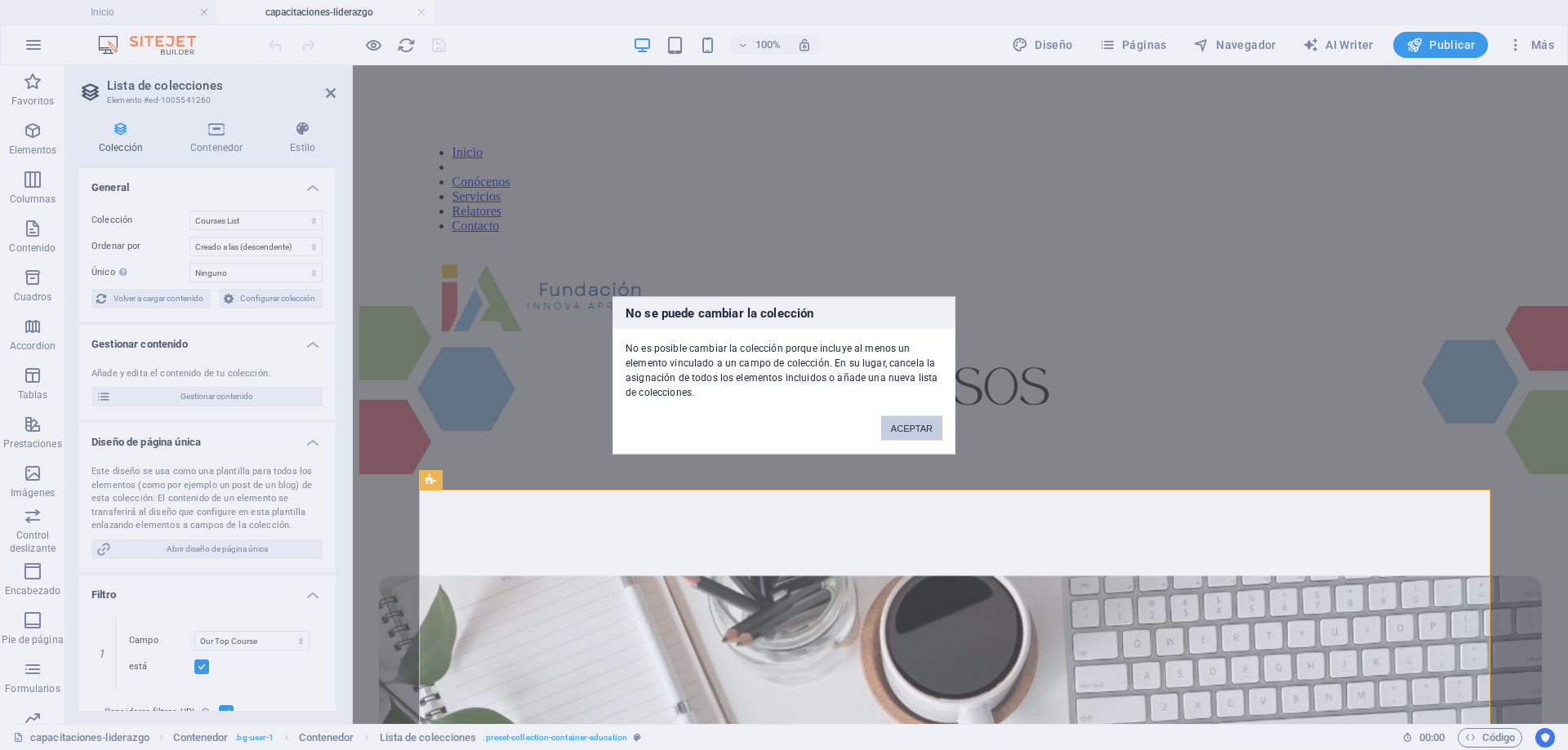
drag, startPoint x: 902, startPoint y: 430, endPoint x: 461, endPoint y: 364, distance: 445.9
click at [902, 430] on button "ACEPTAR" at bounding box center [912, 427] width 61 height 24
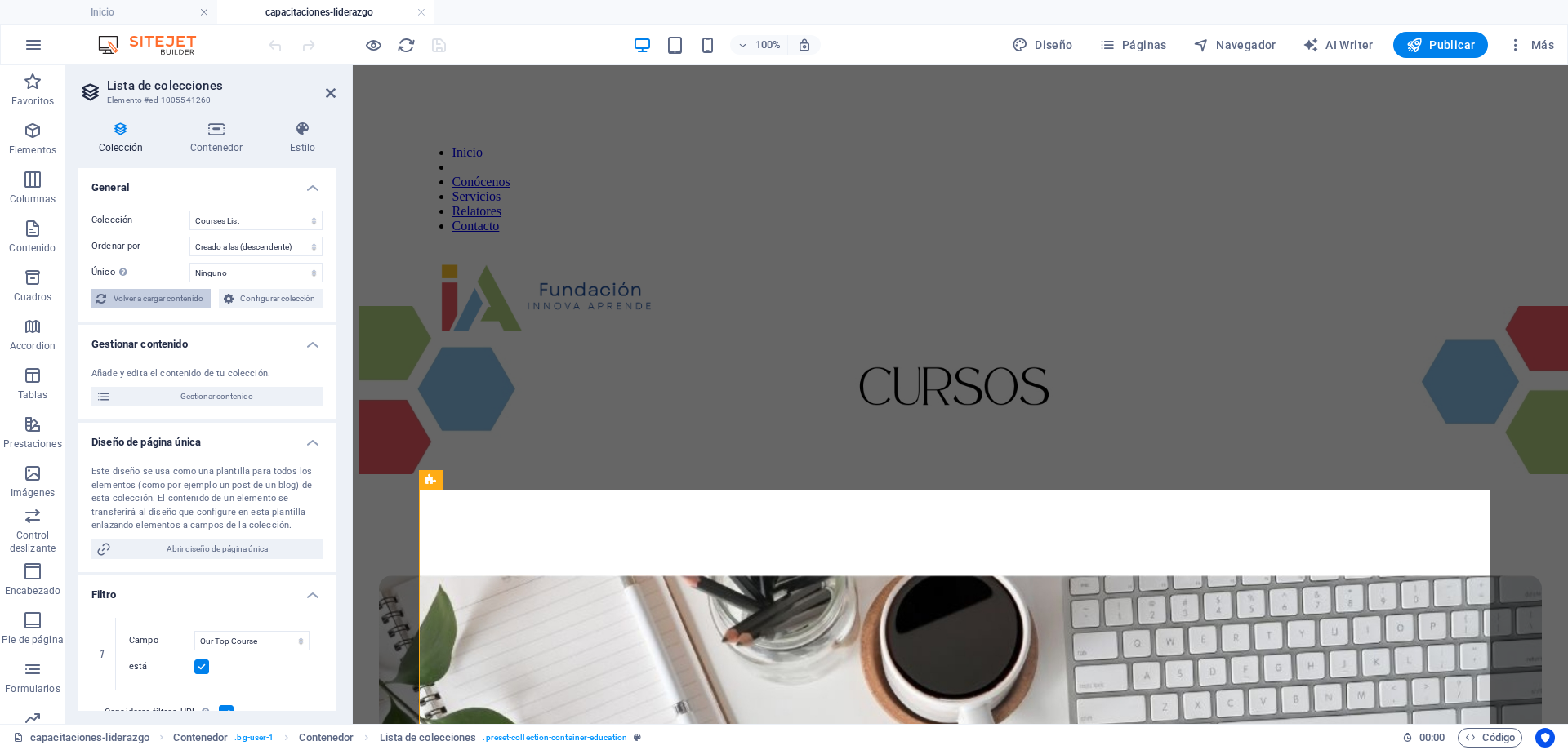
click at [136, 297] on span "Volver a cargar contenido" at bounding box center [159, 299] width 95 height 20
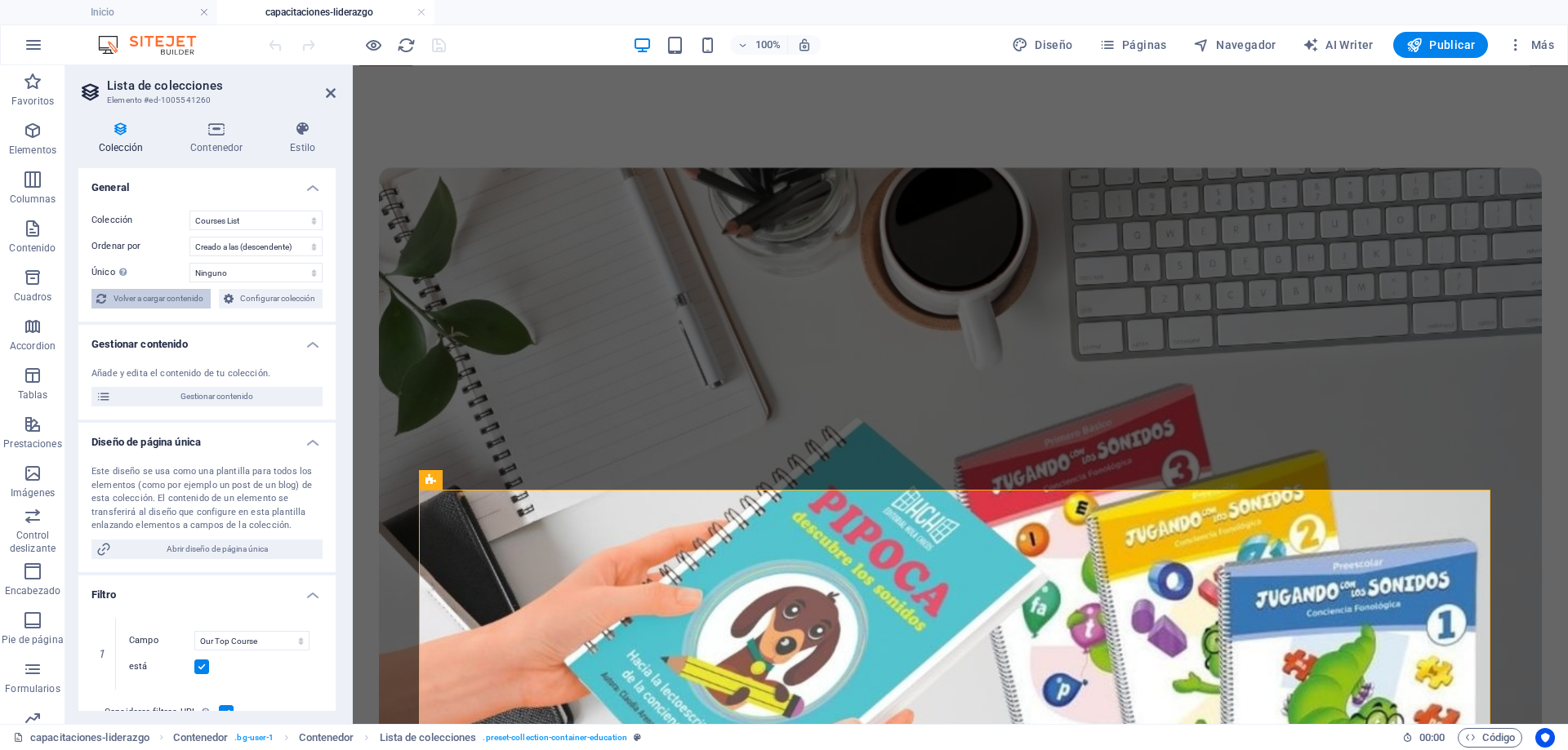
select select "67d02240190c582c0a6871d0"
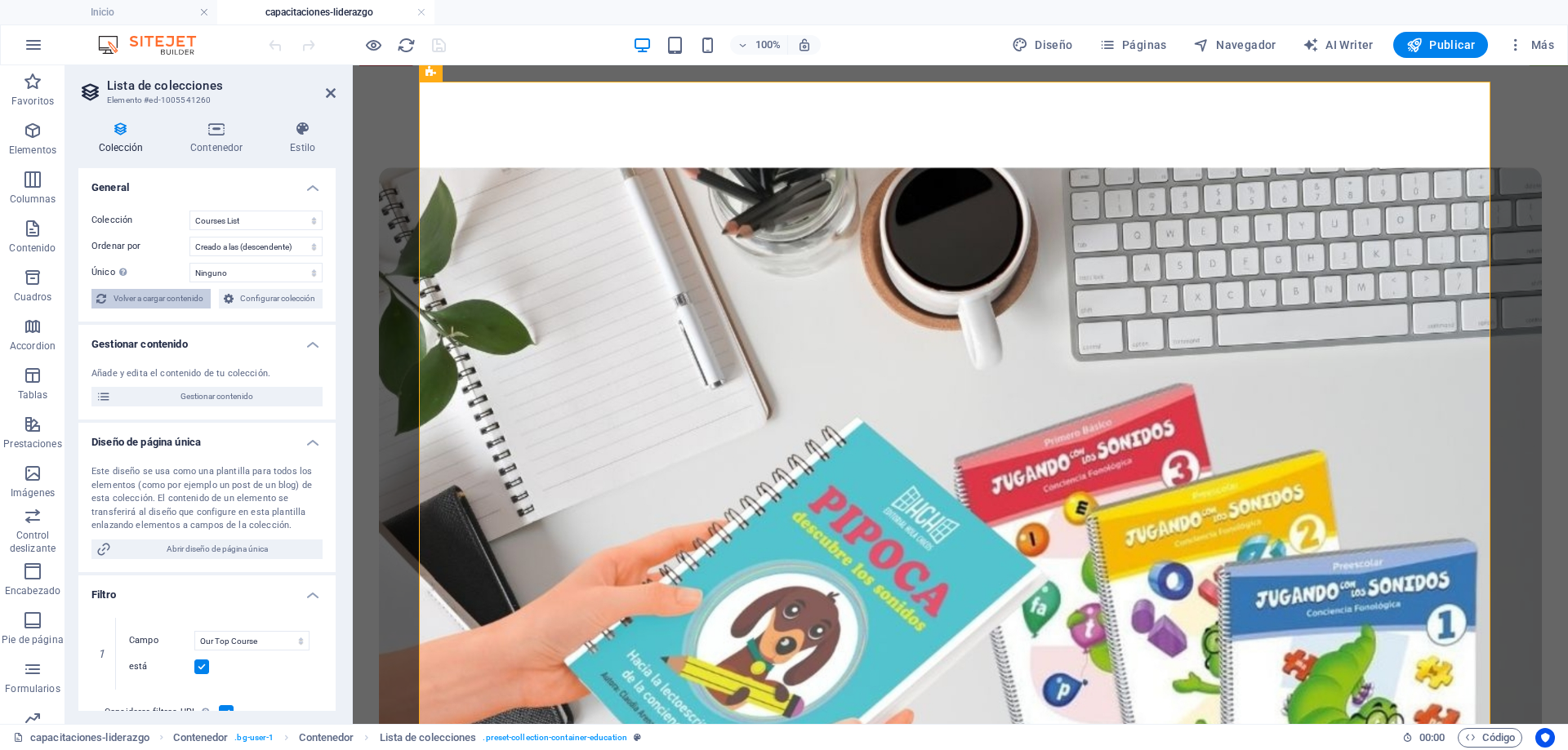
select select "createdAt_DESC"
select select "columns.our-top-course"
click at [136, 297] on span "Volver a cargar contenido" at bounding box center [159, 299] width 95 height 20
select select "67d02240190c582c0a6871d0"
select select "createdAt_DESC"
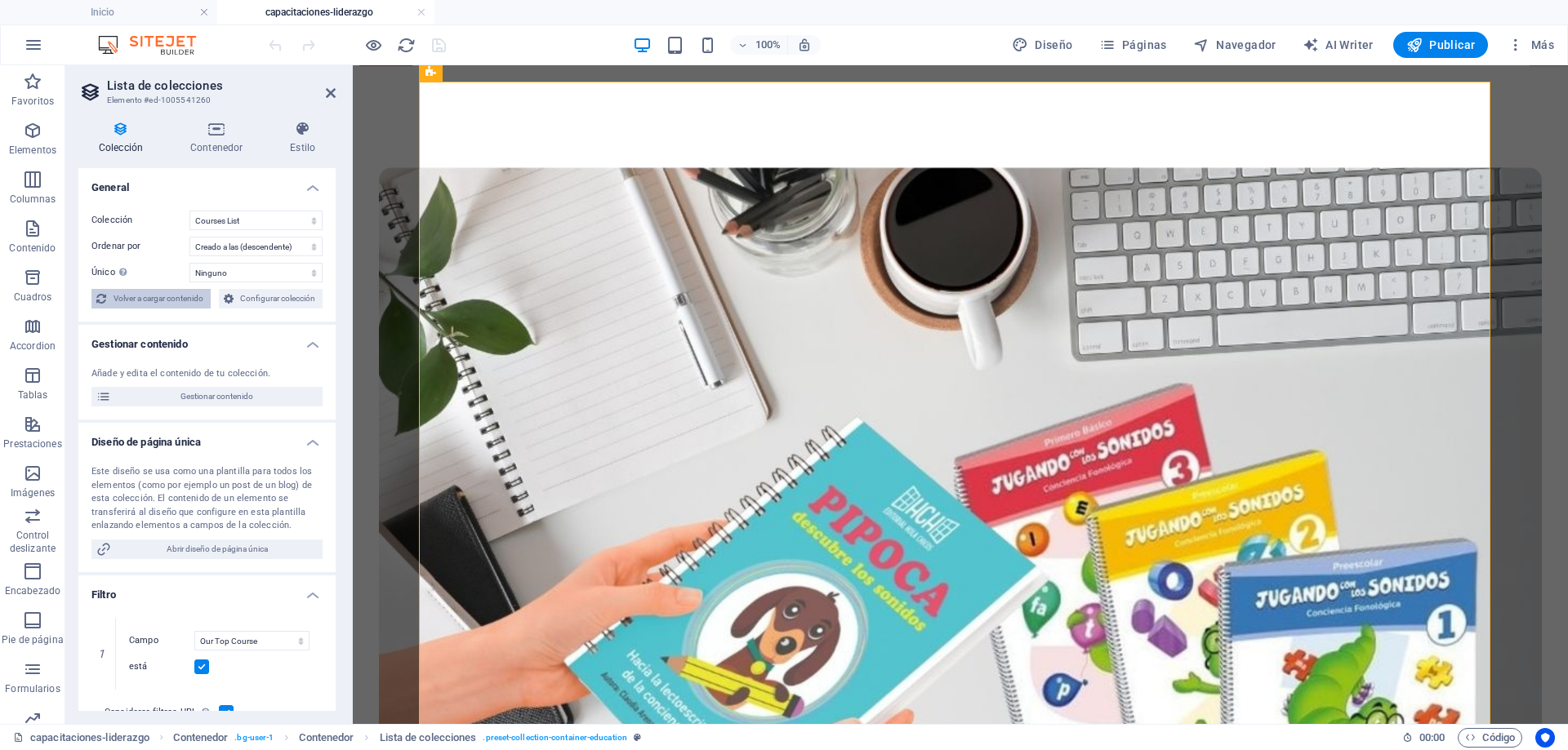
select select "columns.our-top-course"
click at [218, 244] on select "Creado a las (ascendente) Creado a las (descendente) Actualizado a las (ascende…" at bounding box center [256, 247] width 133 height 20
select select "createdAt_ASC"
click at [189, 237] on select "Creado a las (ascendente) Creado a las (descendente) Actualizado a las (ascende…" at bounding box center [256, 247] width 133 height 20
select select "67d02240190c582c0a6871d0"
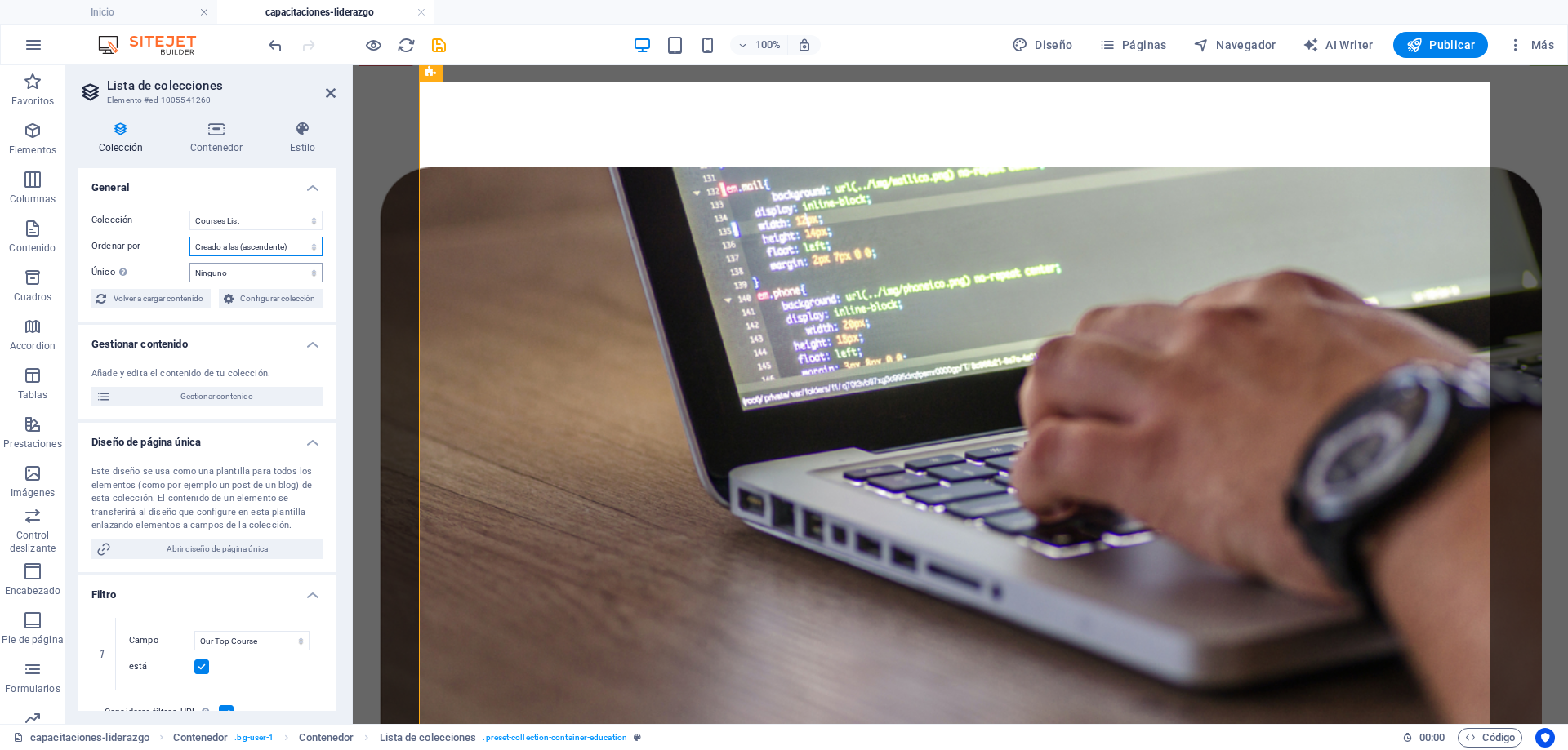
select select "columns.our-top-course"
click at [250, 245] on select "Creado a las (ascendente) Creado a las (descendente) Actualizado a las (ascende…" at bounding box center [256, 247] width 133 height 20
select select "updatedAt_ASC"
click at [189, 237] on select "Creado a las (ascendente) Creado a las (descendente) Actualizado a las (ascende…" at bounding box center [256, 247] width 133 height 20
select select "67d02240190c582c0a6871d0"
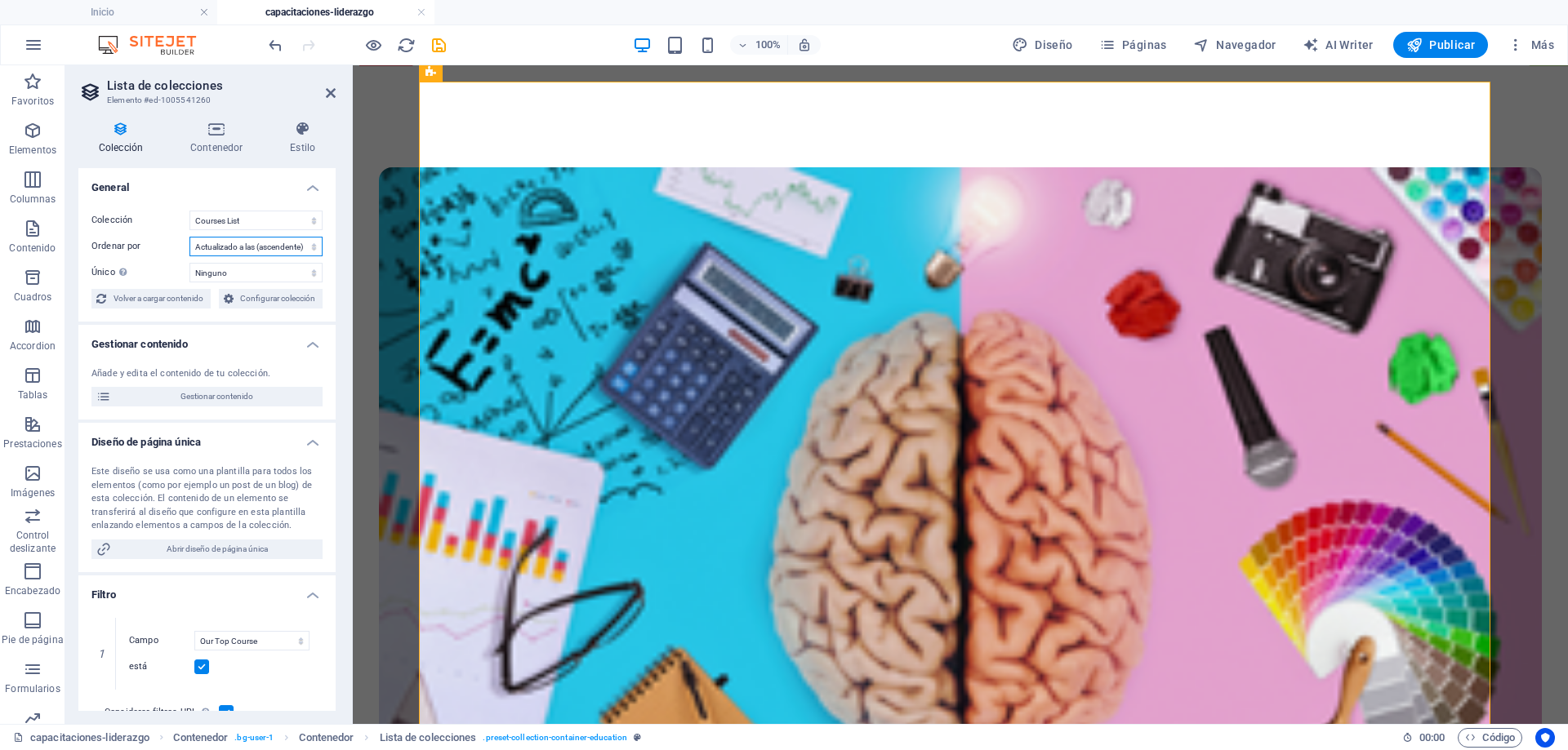
select select "updatedAt_ASC"
select select "columns.our-top-course"
click at [250, 244] on select "Creado a las (ascendente) Creado a las (descendente) Actualizado a las (ascende…" at bounding box center [256, 247] width 133 height 20
select select "updatedAt_DESC"
click at [189, 237] on select "Creado a las (ascendente) Creado a las (descendente) Actualizado a las (ascende…" at bounding box center [256, 247] width 133 height 20
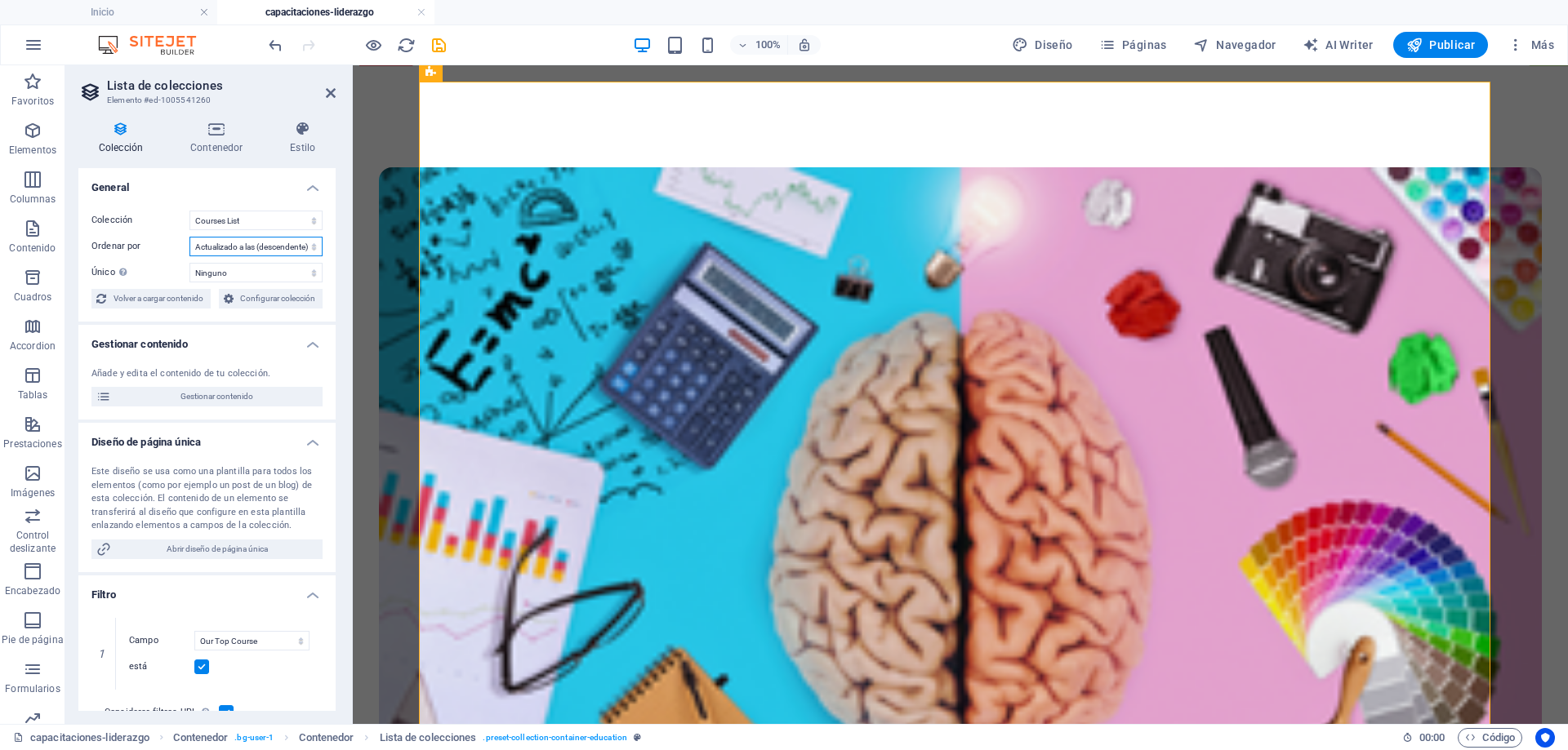
select select "67d02240190c582c0a6871d0"
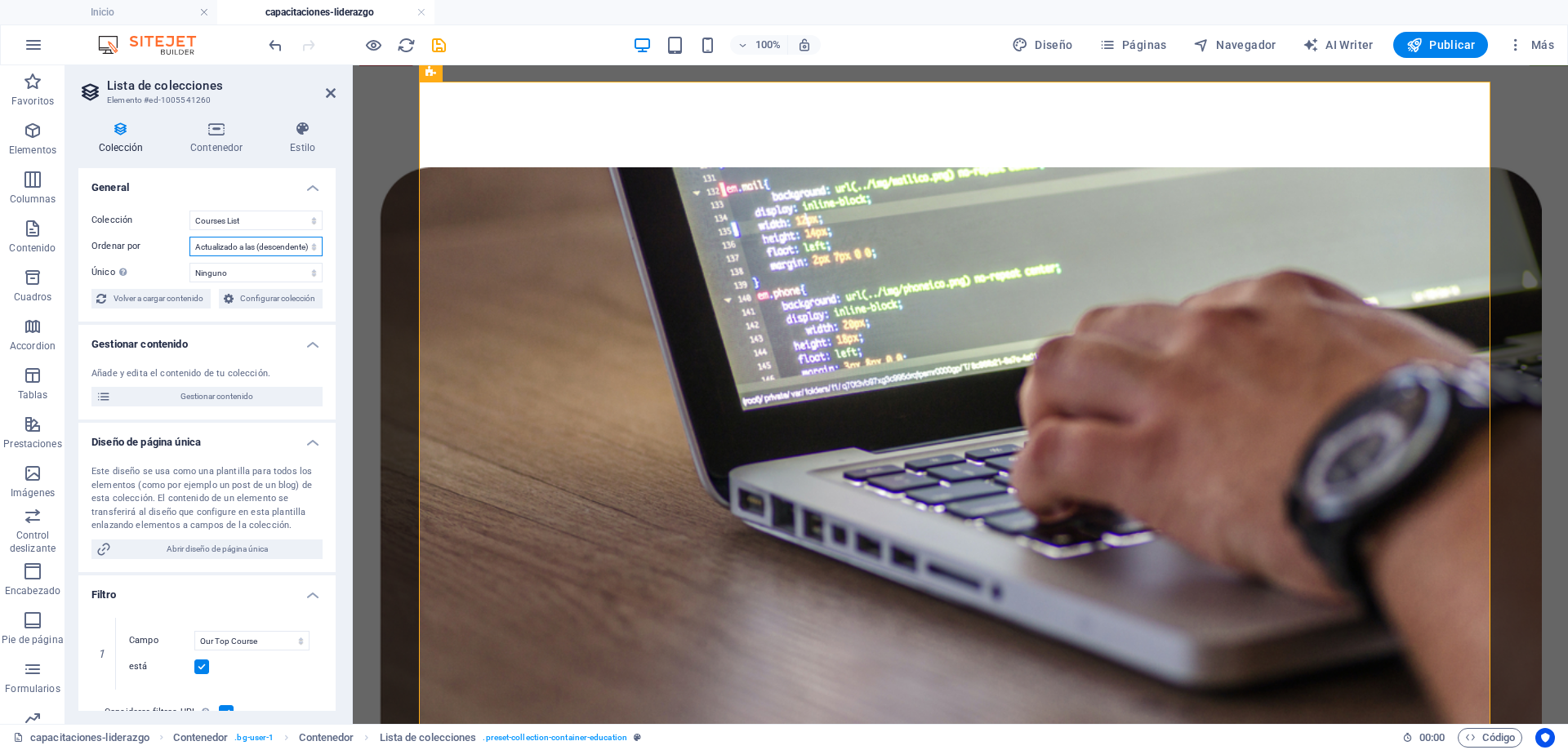
select select "updatedAt_DESC"
select select "columns.our-top-course"
click at [267, 250] on select "Creado a las (ascendente) Creado a las (descendente) Actualizado a las (ascende…" at bounding box center [256, 247] width 133 height 20
select select "updatedAt_ASC"
click at [189, 237] on select "Creado a las (ascendente) Creado a las (descendente) Actualizado a las (ascende…" at bounding box center [256, 247] width 133 height 20
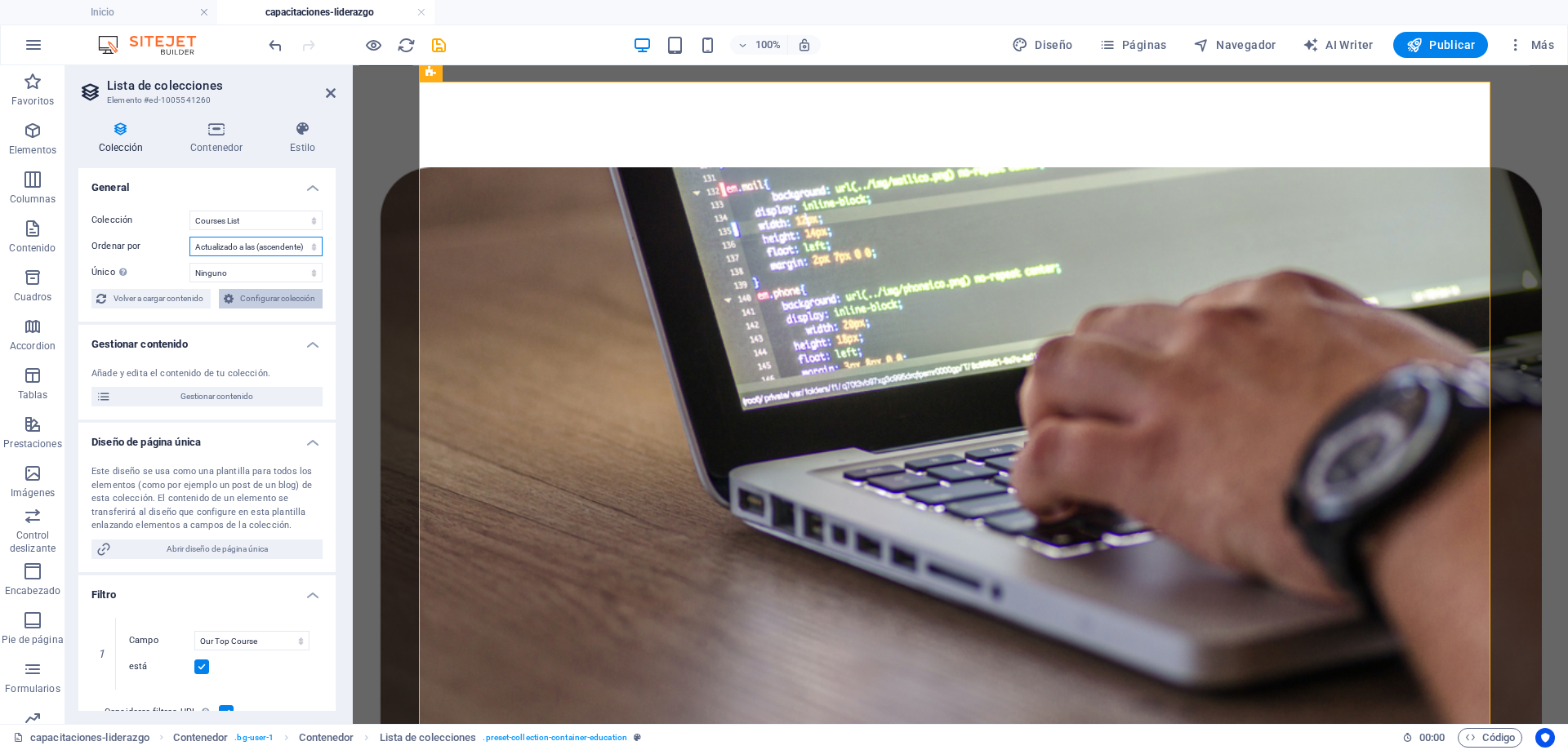
select select "67d02240190c582c0a6871d0"
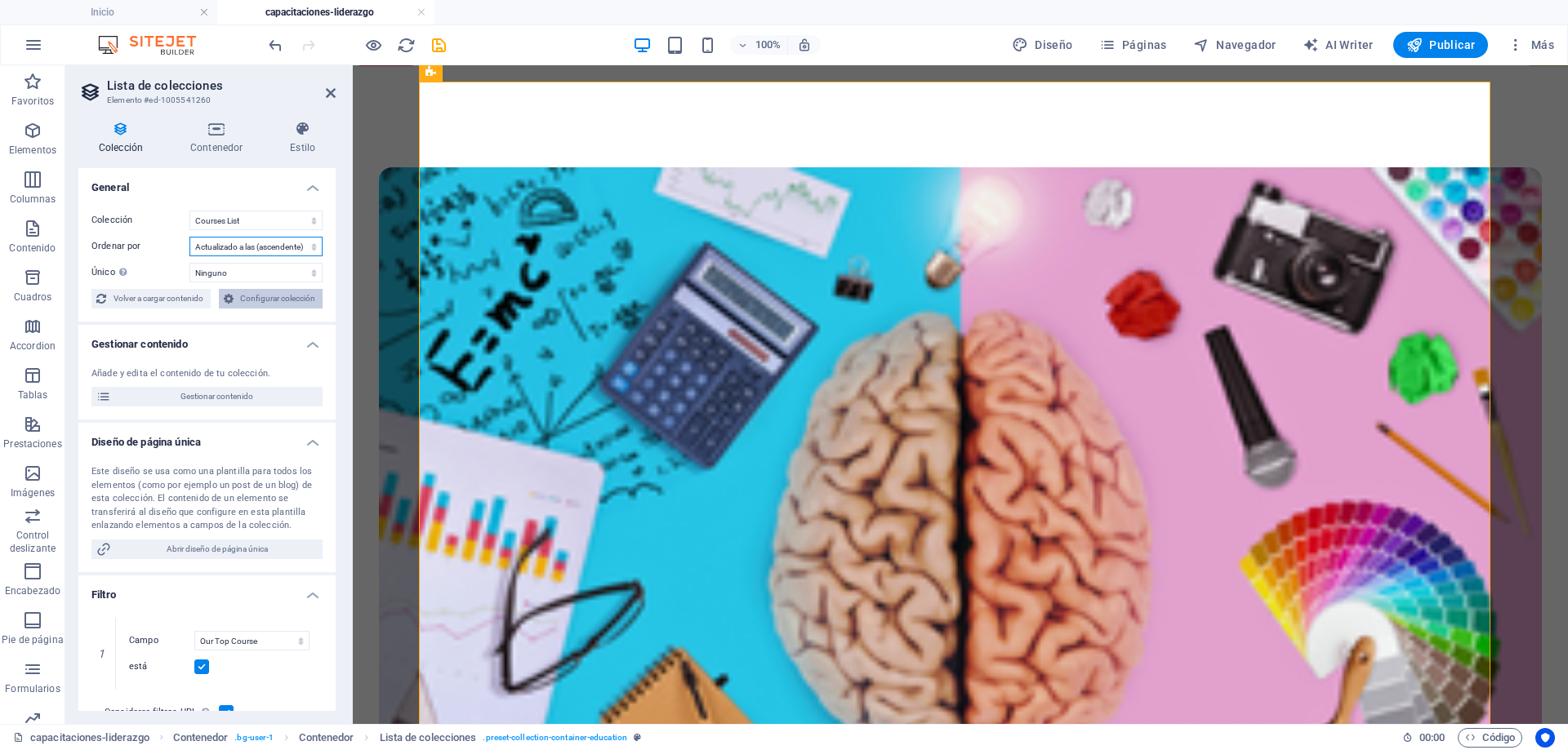
select select "updatedAt_ASC"
select select "columns.our-top-course"
click at [223, 218] on select "BD Cursos Liderazgo Blog Blog Articles C-liderazgo Coleccion-lideraazgo colecci…" at bounding box center [256, 221] width 133 height 20
click at [124, 130] on icon at bounding box center [120, 129] width 85 height 16
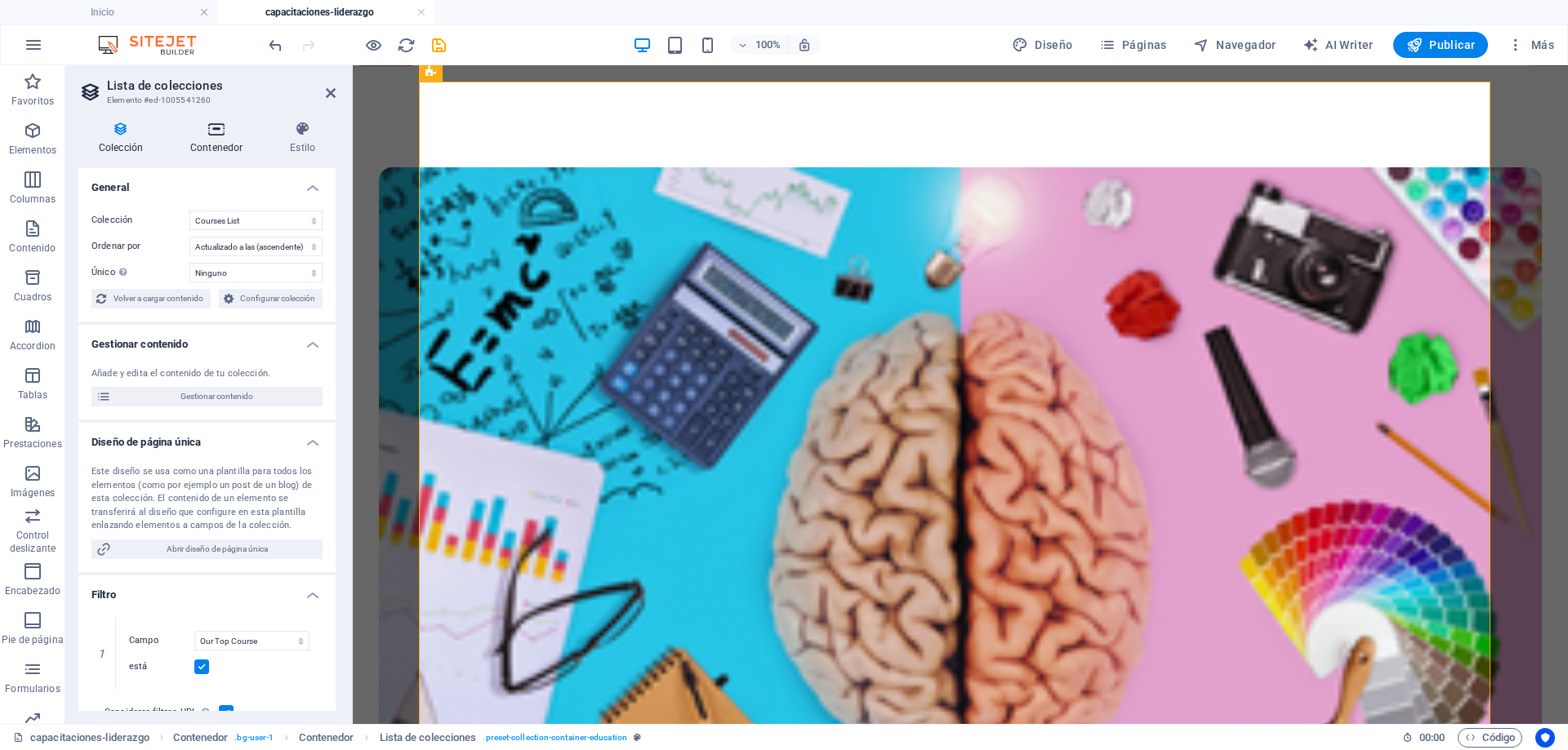
click at [241, 142] on h4 "Contenedor" at bounding box center [219, 138] width 100 height 34
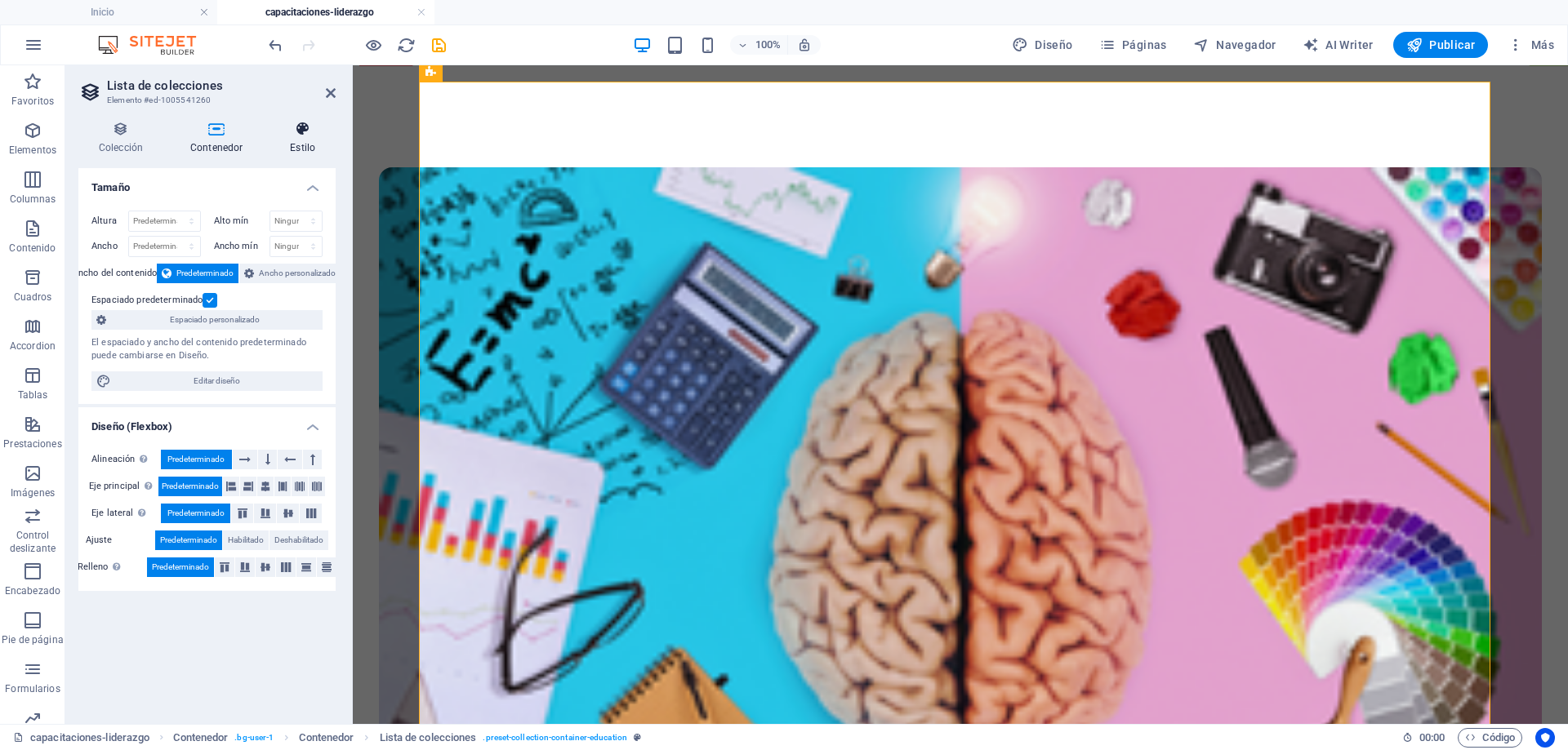
click at [299, 139] on h4 "Estilo" at bounding box center [302, 138] width 66 height 34
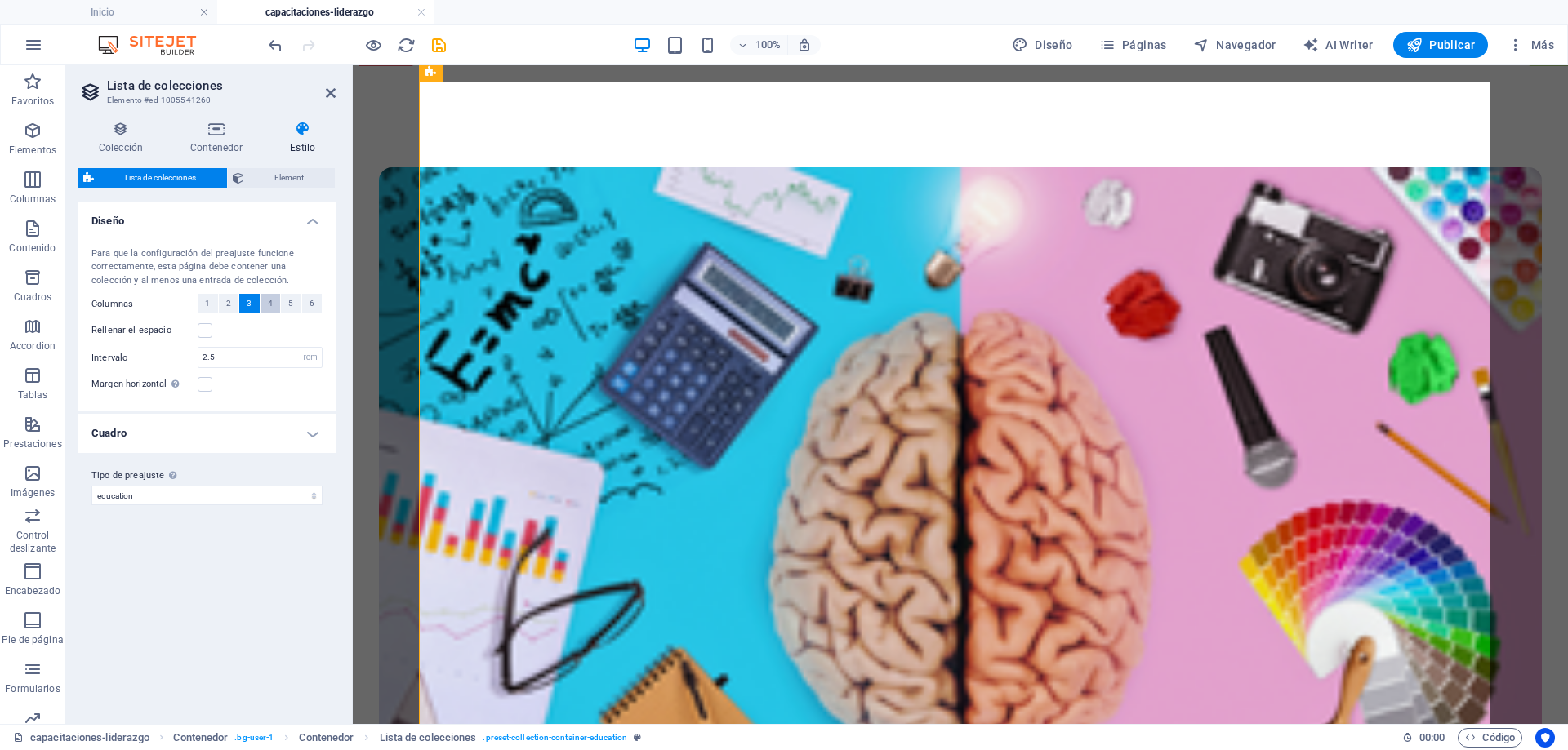
click at [266, 298] on button "4" at bounding box center [270, 304] width 21 height 20
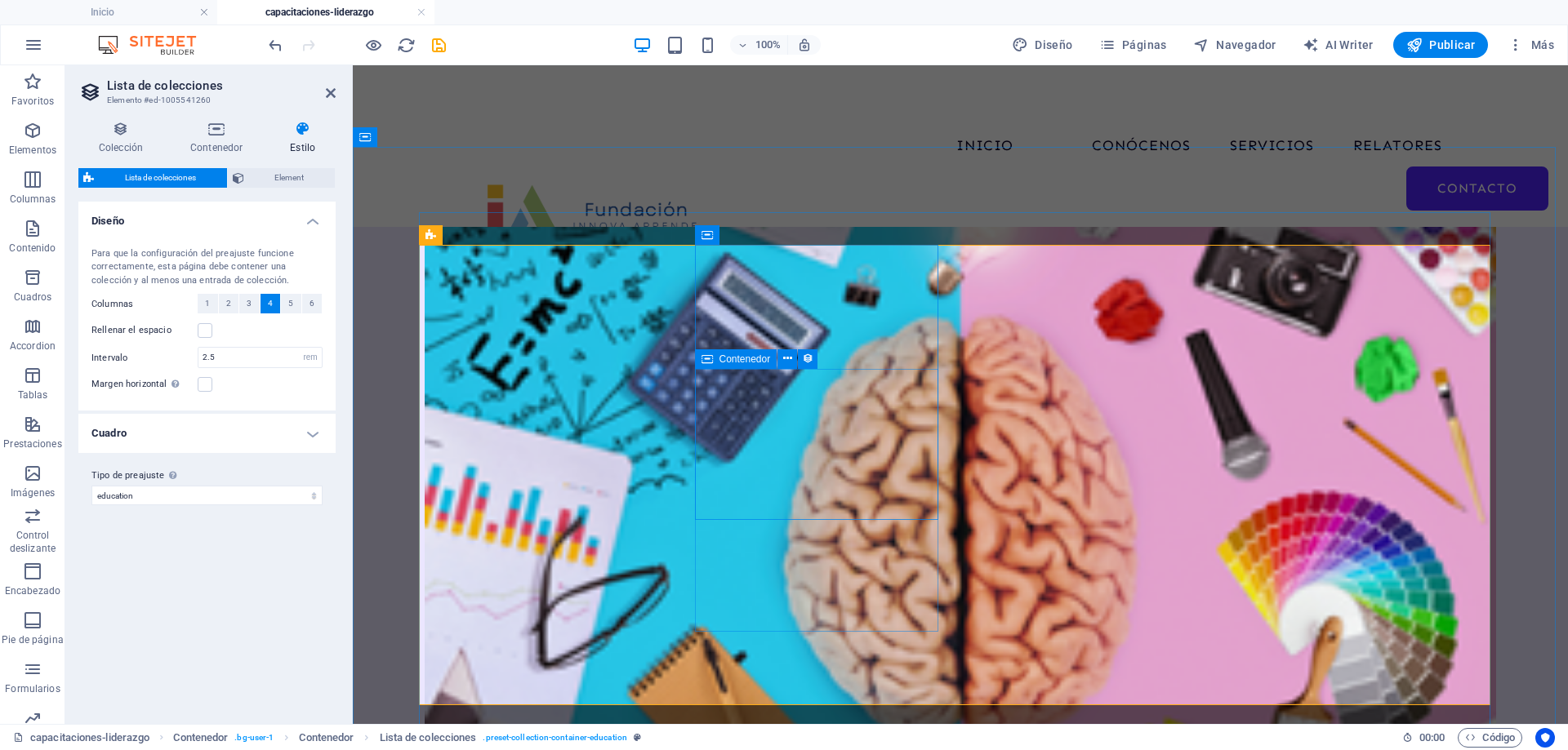
scroll to position [245, 0]
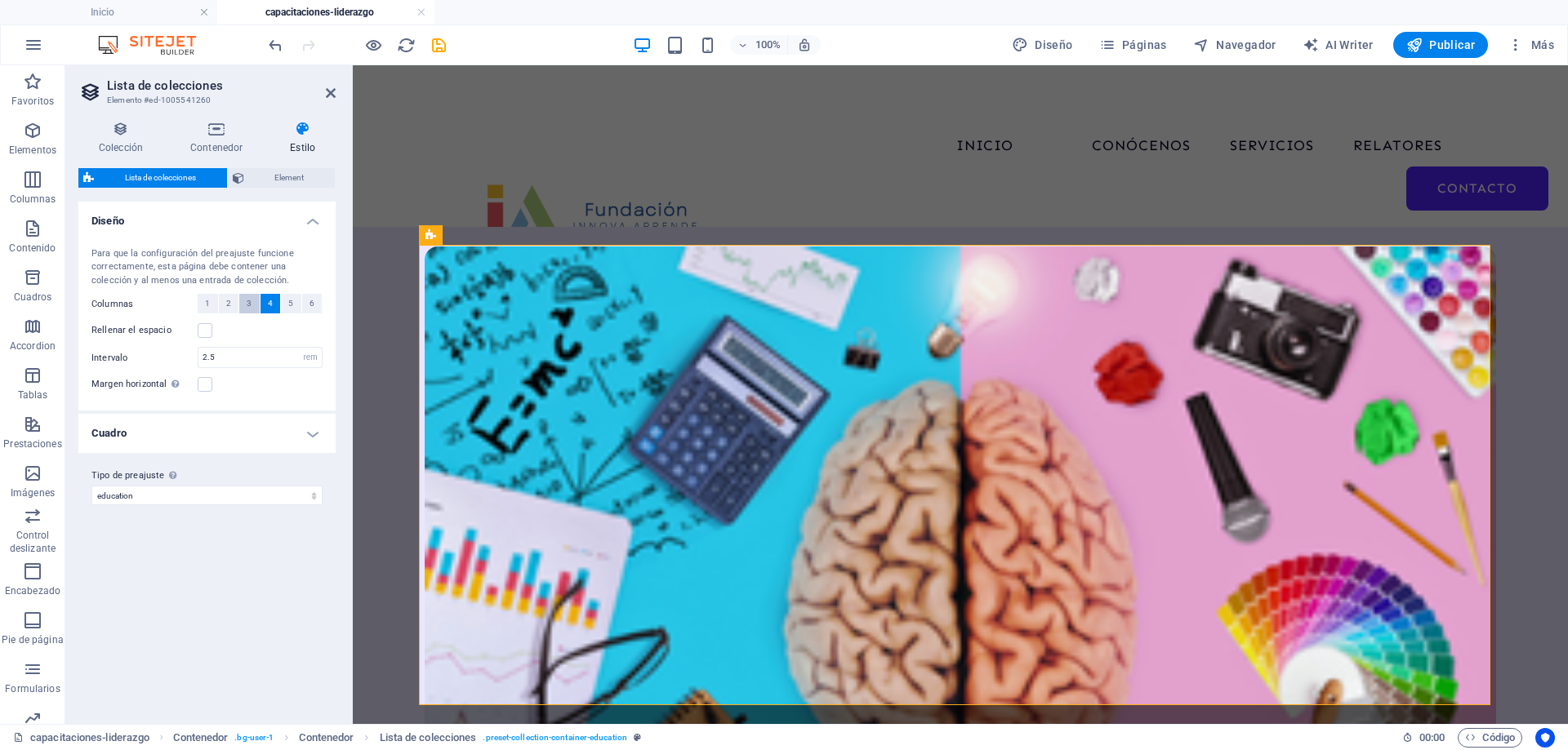
click at [245, 301] on button "3" at bounding box center [250, 304] width 21 height 20
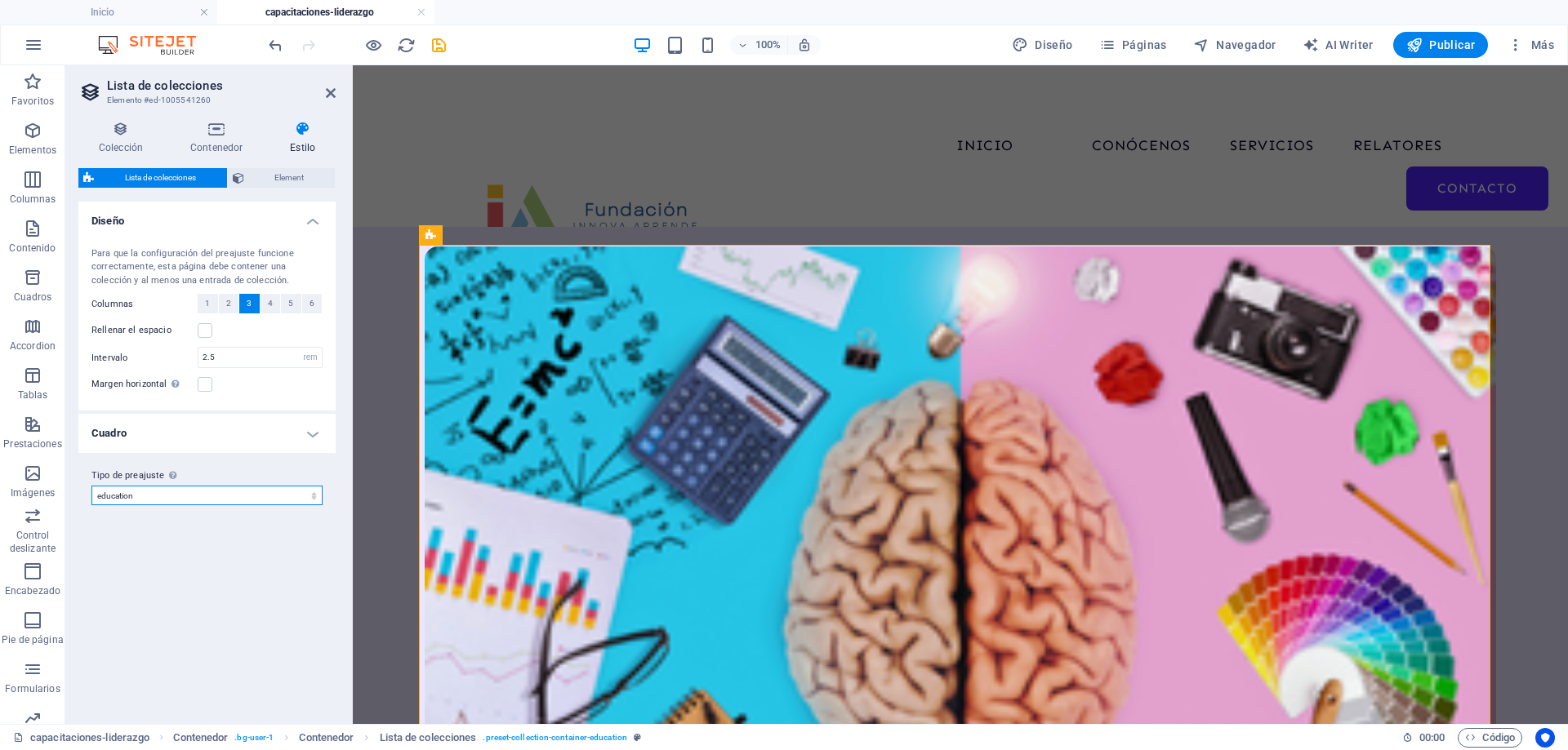
click at [149, 498] on select "education edu-4 edu-featured Añadir tipo de preajuste" at bounding box center [207, 496] width 232 height 20
click at [92, 486] on select "education edu-4 edu-featured Añadir tipo de preajuste" at bounding box center [207, 496] width 232 height 20
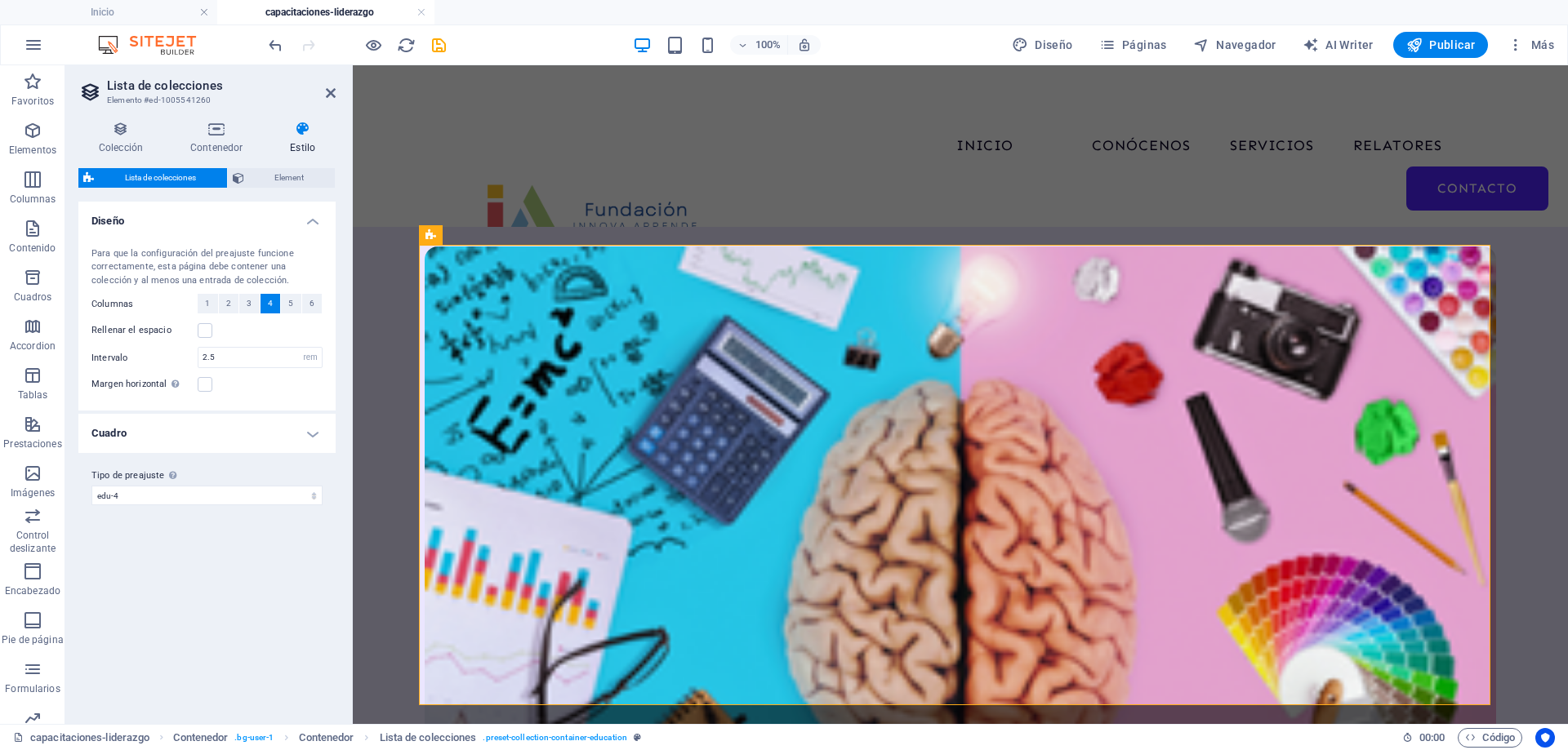
click at [159, 484] on label "Tipo de preajuste La configuración y variante seleccionada arriba afecta a todo…" at bounding box center [207, 476] width 232 height 20
click at [159, 486] on select "education edu-4 edu-featured Añadir tipo de preajuste" at bounding box center [207, 496] width 232 height 20
click at [159, 491] on select "education edu-4 edu-featured Añadir tipo de preajuste" at bounding box center [207, 496] width 232 height 20
click at [92, 486] on select "education edu-4 edu-featured Añadir tipo de preajuste" at bounding box center [207, 496] width 232 height 20
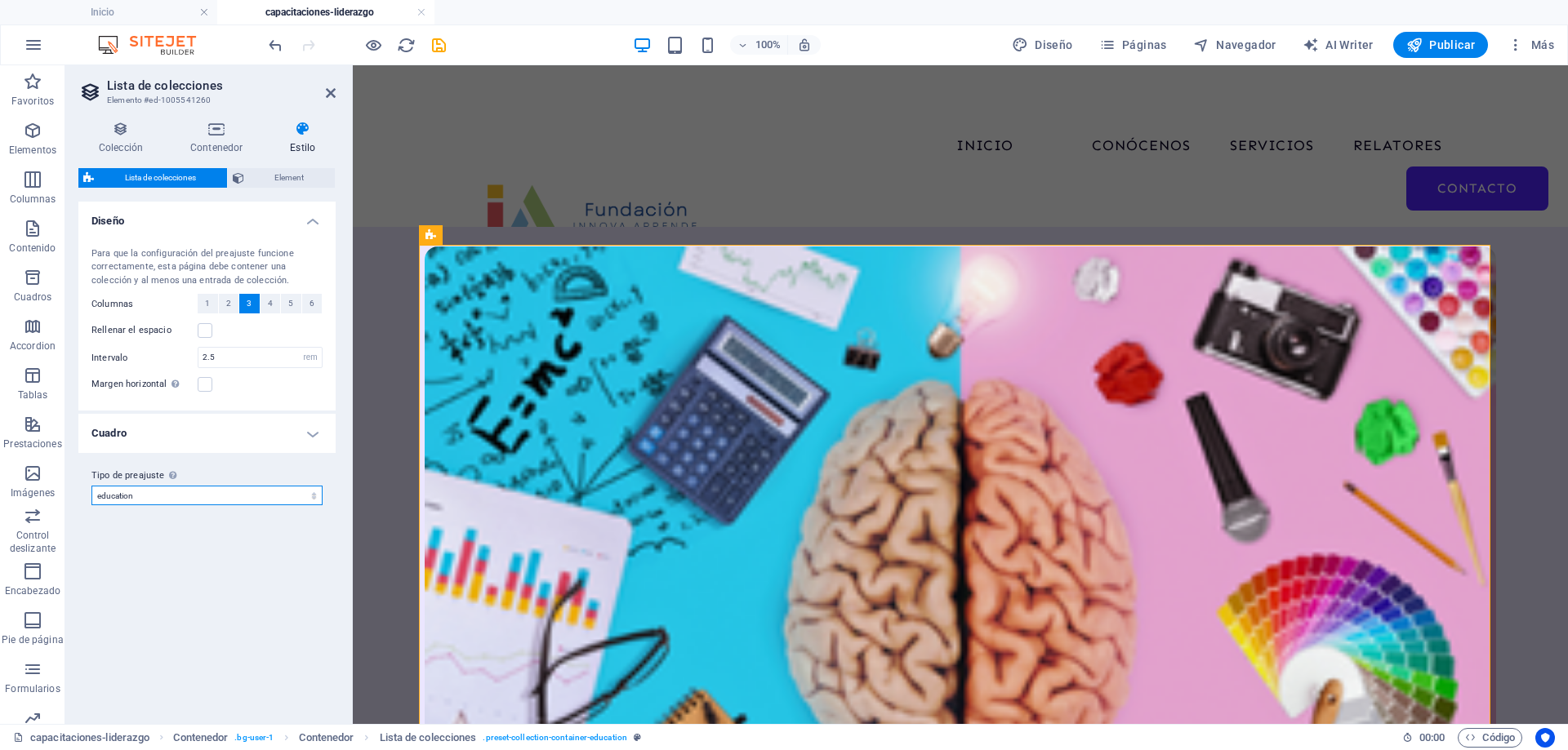
click at [168, 495] on select "education edu-4 edu-featured Añadir tipo de preajuste" at bounding box center [207, 496] width 232 height 20
click at [92, 486] on select "education edu-4 edu-featured Añadir tipo de preajuste" at bounding box center [207, 496] width 232 height 20
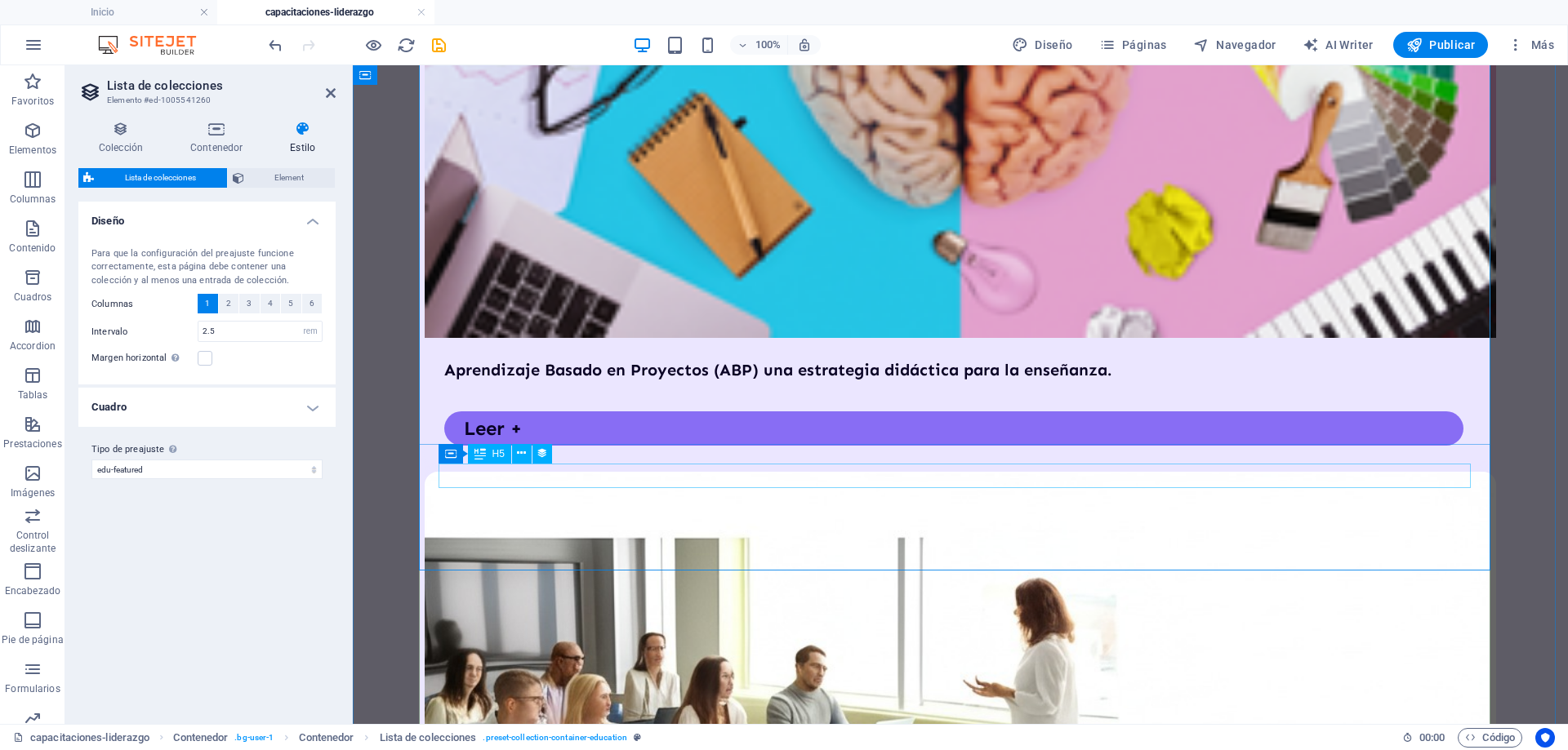
scroll to position [980, 0]
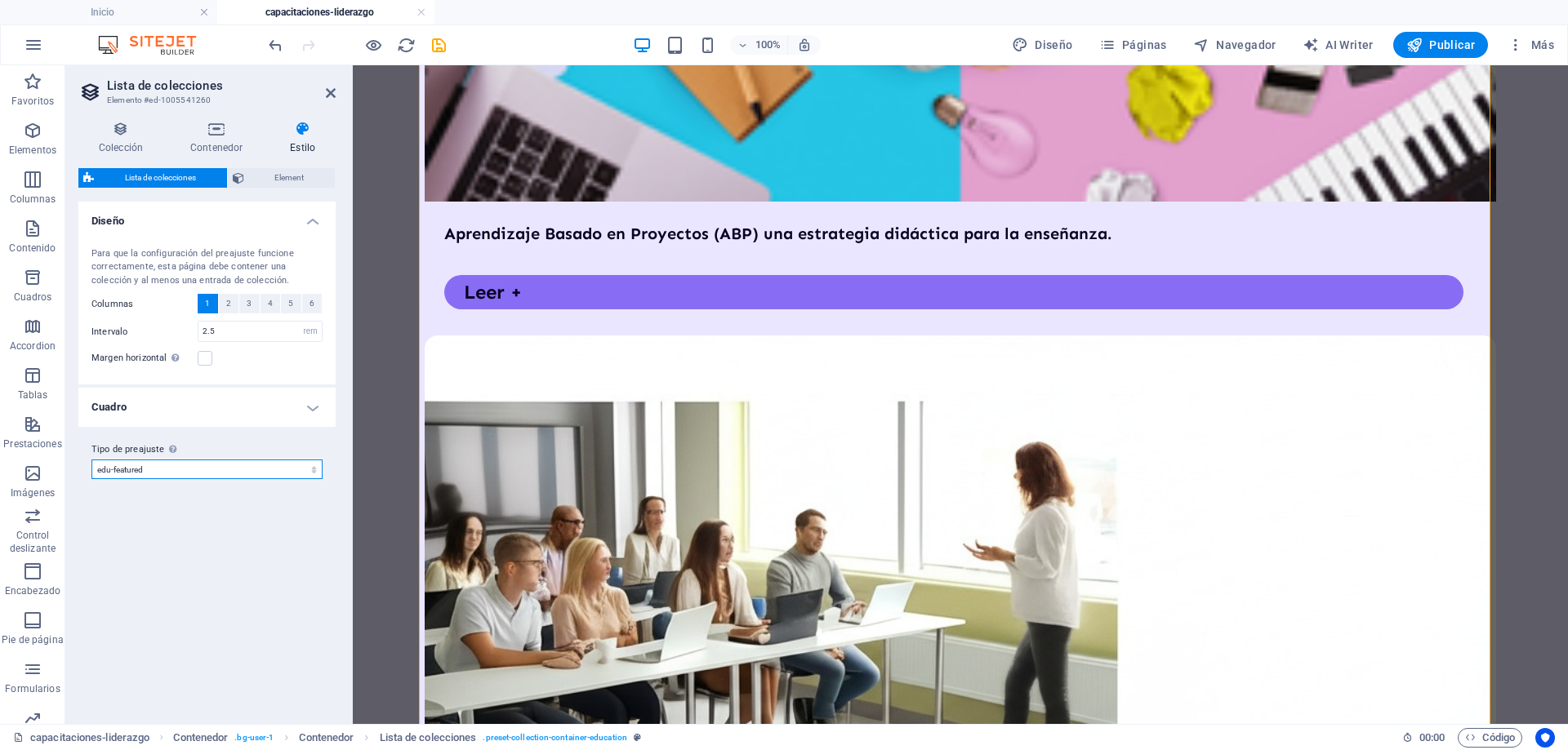
click at [161, 472] on select "education edu-4 edu-featured Añadir tipo de preajuste" at bounding box center [207, 469] width 232 height 20
select select "preset-collection-container-education"
click at [92, 479] on select "education edu-4 edu-featured Añadir tipo de preajuste" at bounding box center [207, 469] width 232 height 20
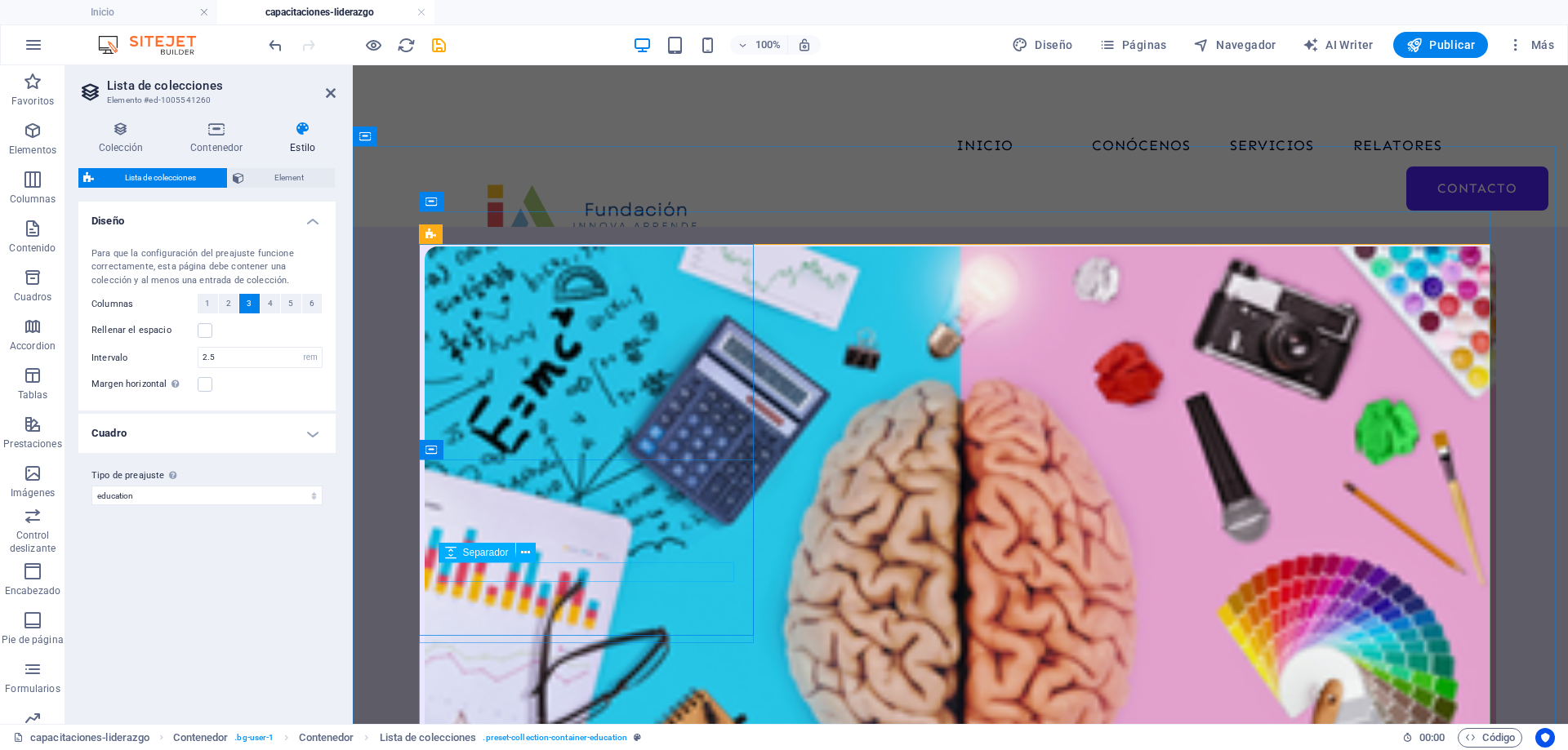
scroll to position [0, 0]
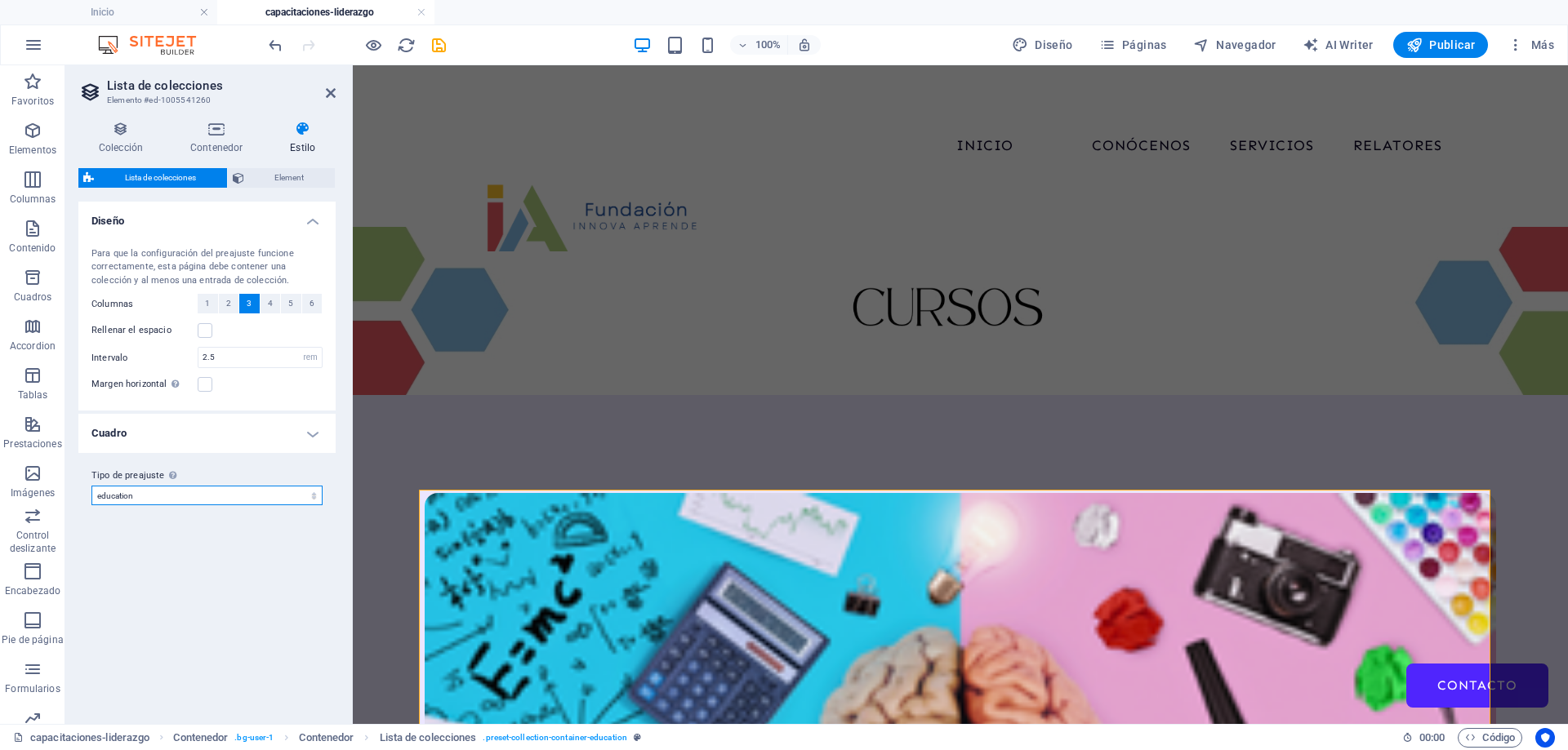
click at [194, 498] on select "education edu-4 edu-featured Añadir tipo de preajuste" at bounding box center [207, 496] width 232 height 20
click at [205, 335] on label at bounding box center [205, 330] width 14 height 14
click at [0, 0] on input "Rellenar el espacio" at bounding box center [0, 0] width 0 height 0
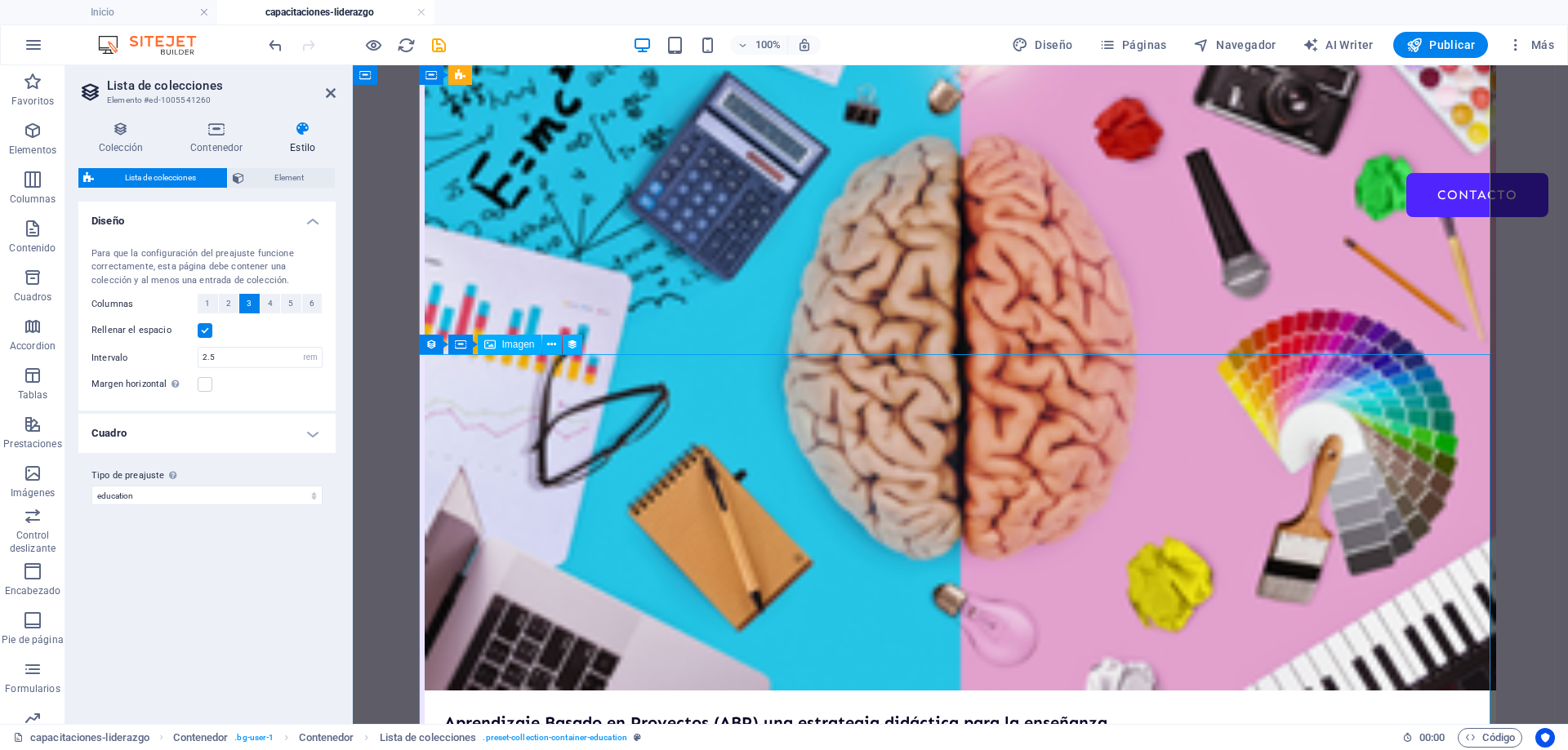
scroll to position [327, 0]
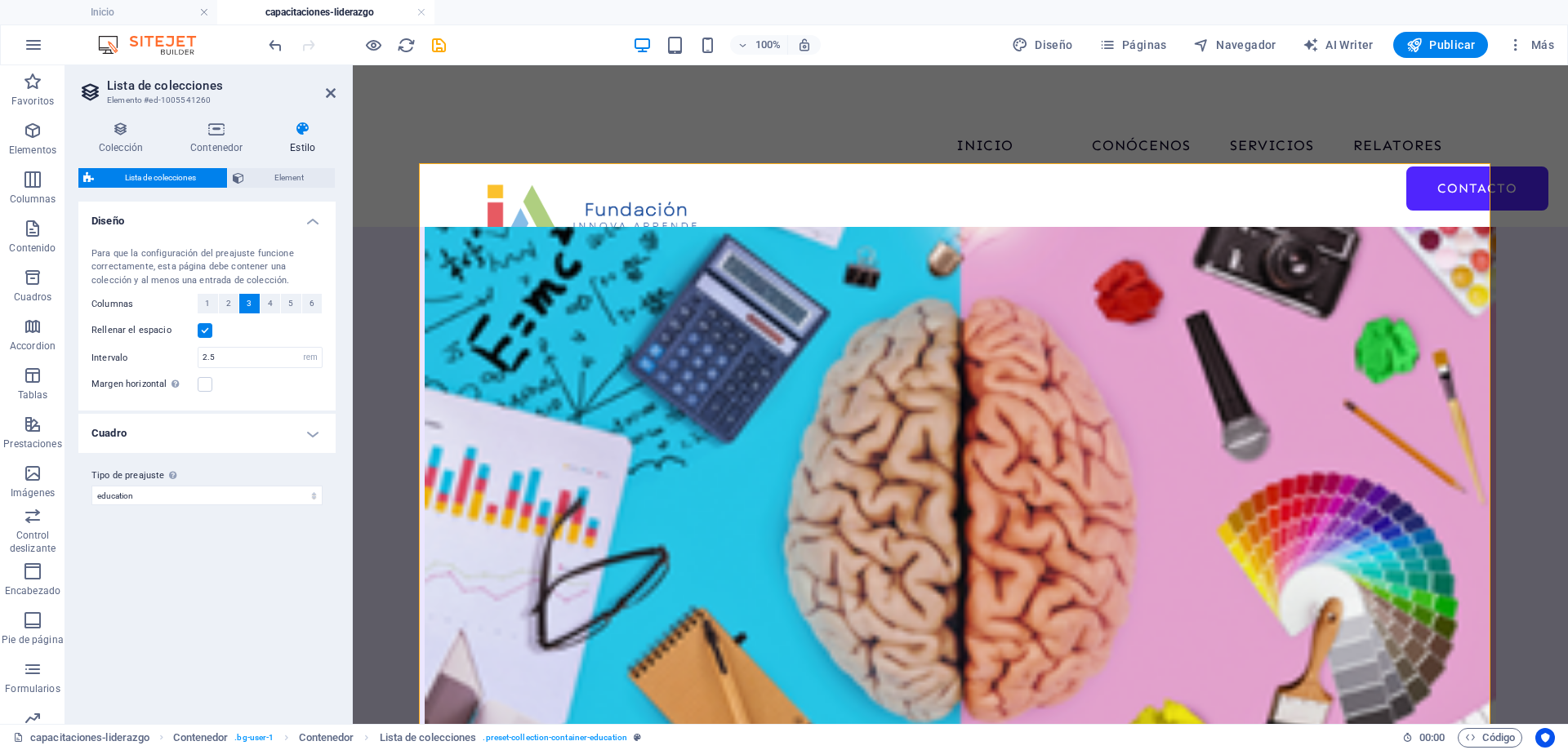
click at [203, 324] on label at bounding box center [205, 330] width 14 height 14
click at [0, 0] on input "Rellenar el espacio" at bounding box center [0, 0] width 0 height 0
click at [175, 178] on span "Lista de colecciones" at bounding box center [160, 178] width 123 height 20
click at [290, 178] on span "Element" at bounding box center [290, 178] width 82 height 20
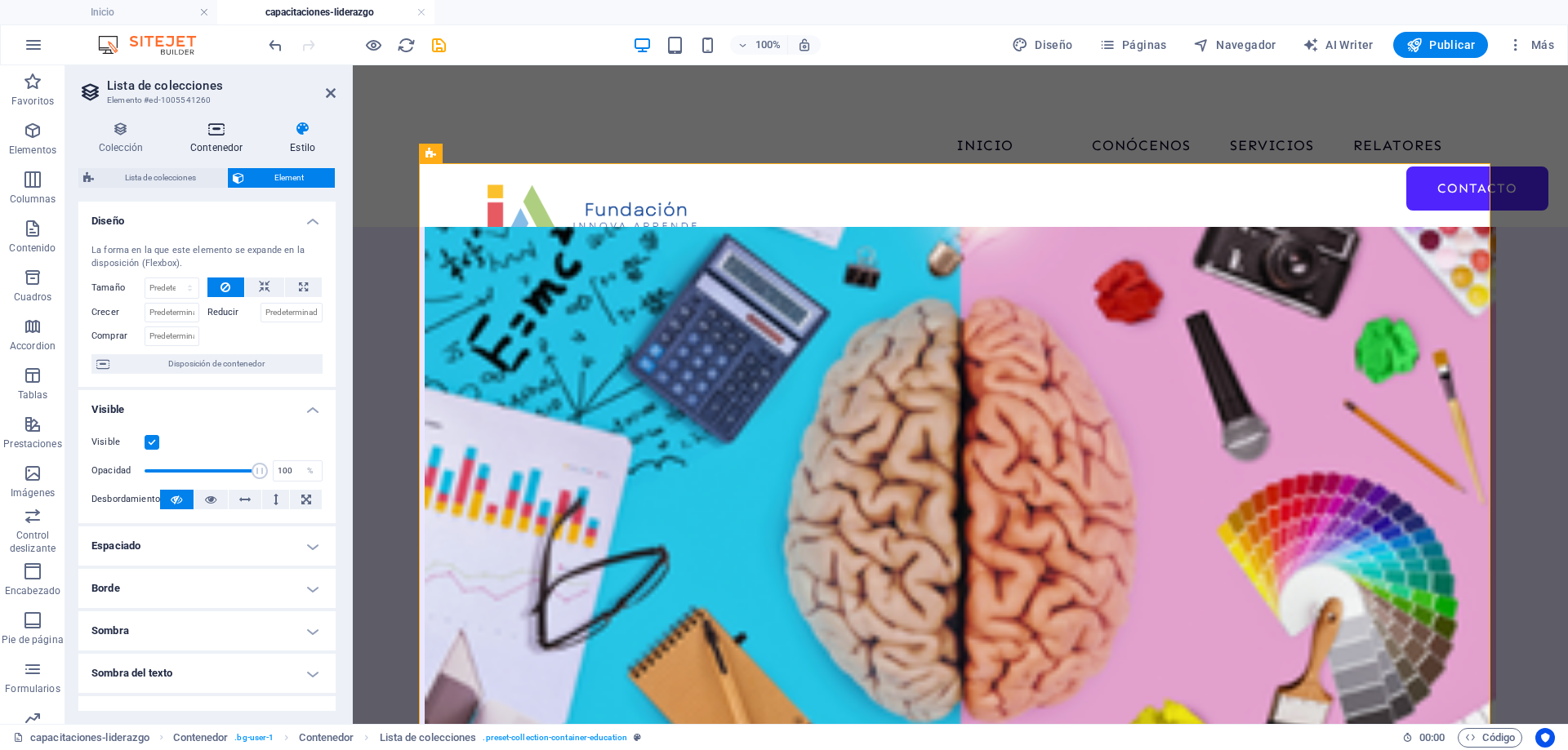
click at [231, 141] on h4 "Contenedor" at bounding box center [219, 138] width 100 height 34
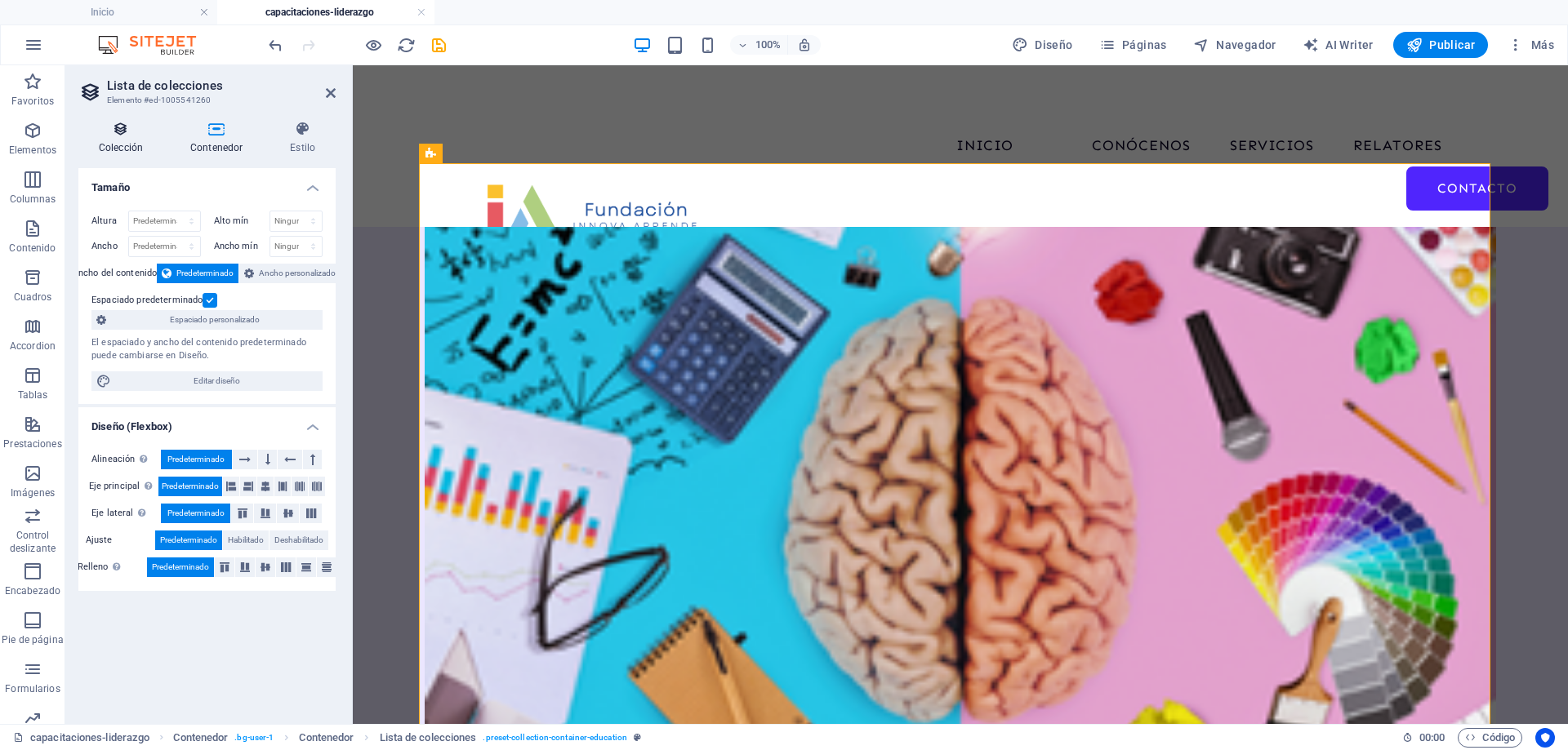
click at [127, 144] on h4 "Colección" at bounding box center [124, 138] width 92 height 34
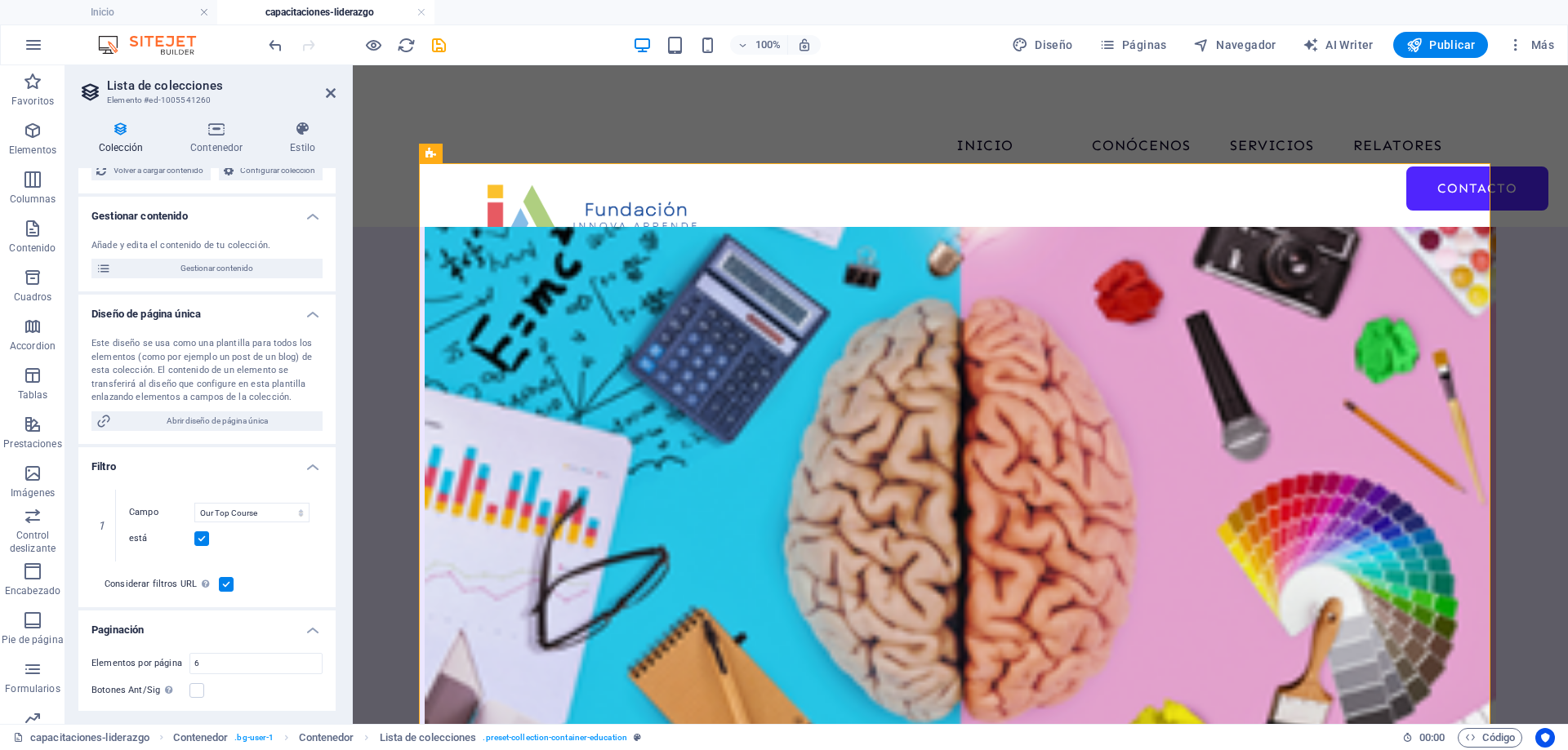
scroll to position [163, 0]
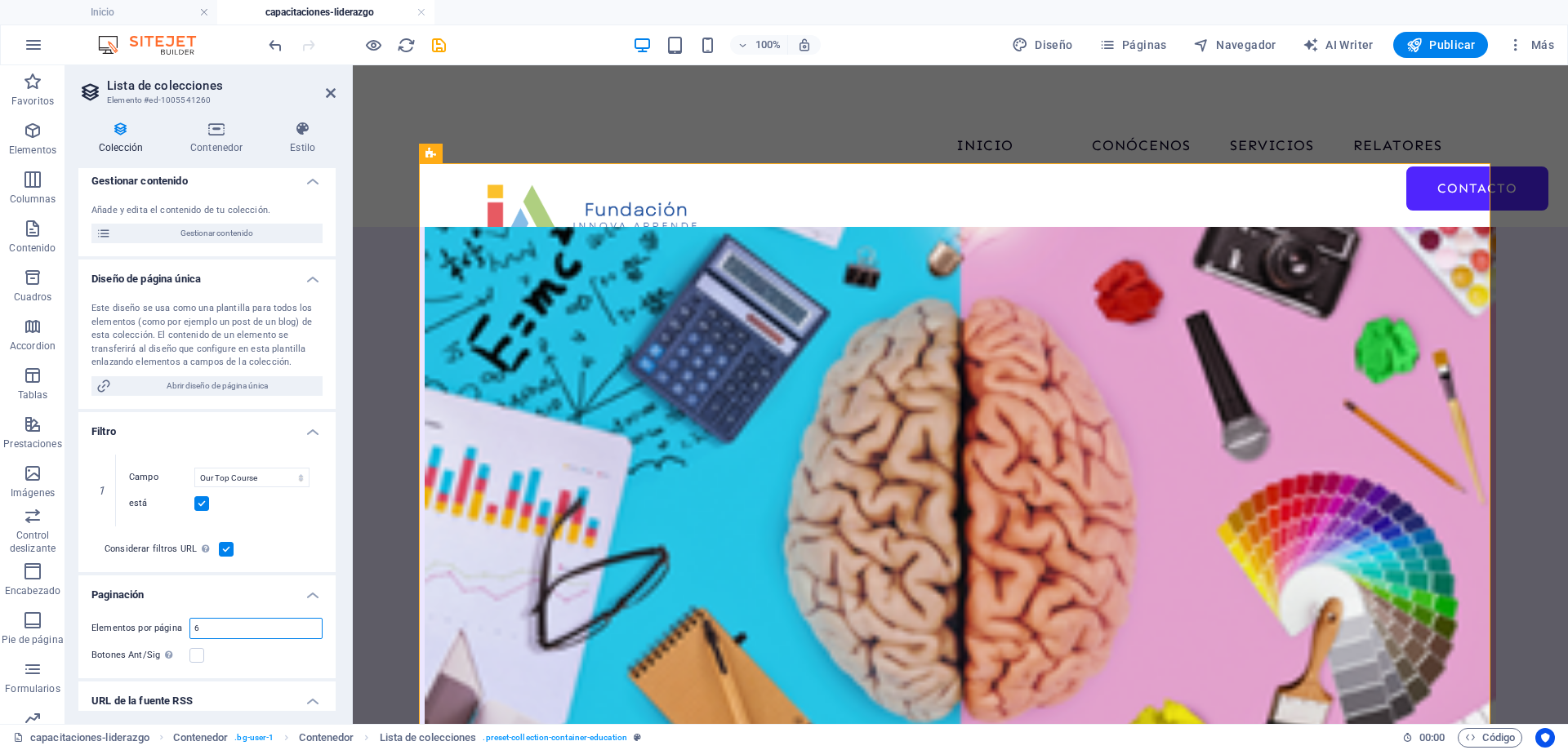
drag, startPoint x: 260, startPoint y: 624, endPoint x: 182, endPoint y: 631, distance: 78.3
click at [182, 631] on div "Elementos por página 6" at bounding box center [207, 629] width 232 height 22
type input "3"
select select "67d02240190c582c0a6871d0"
select select "updatedAt_ASC"
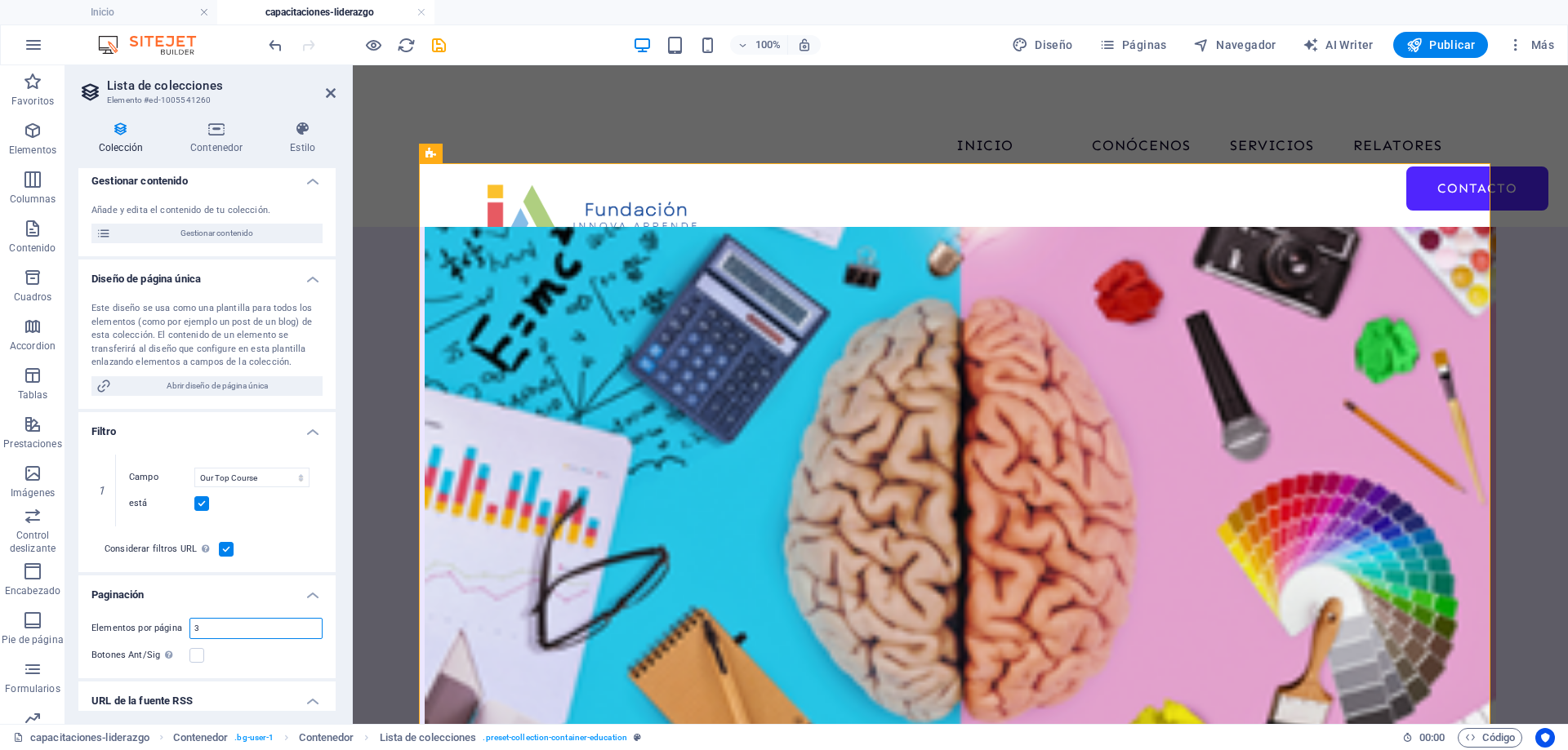
select select "columns.our-top-course"
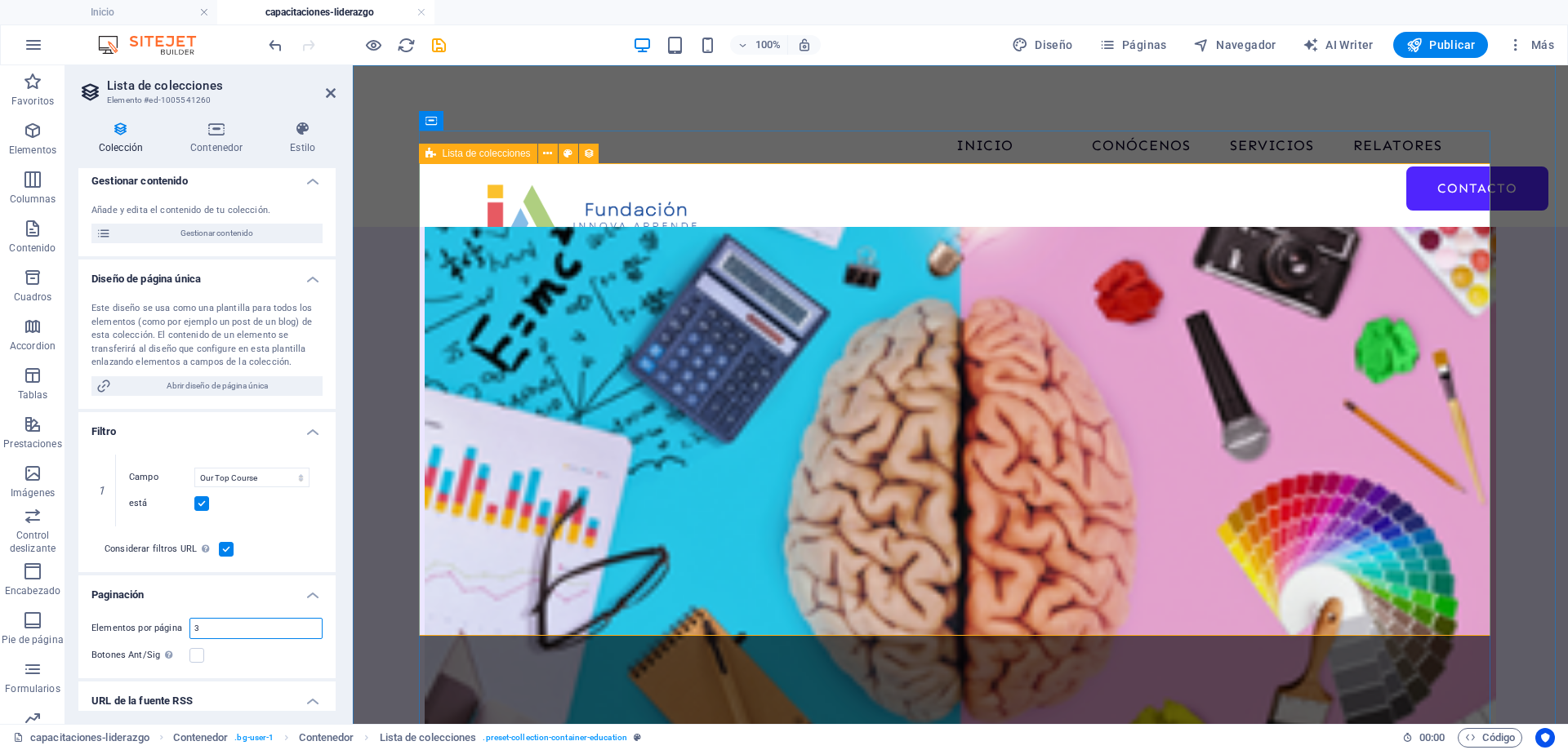
type input "3"
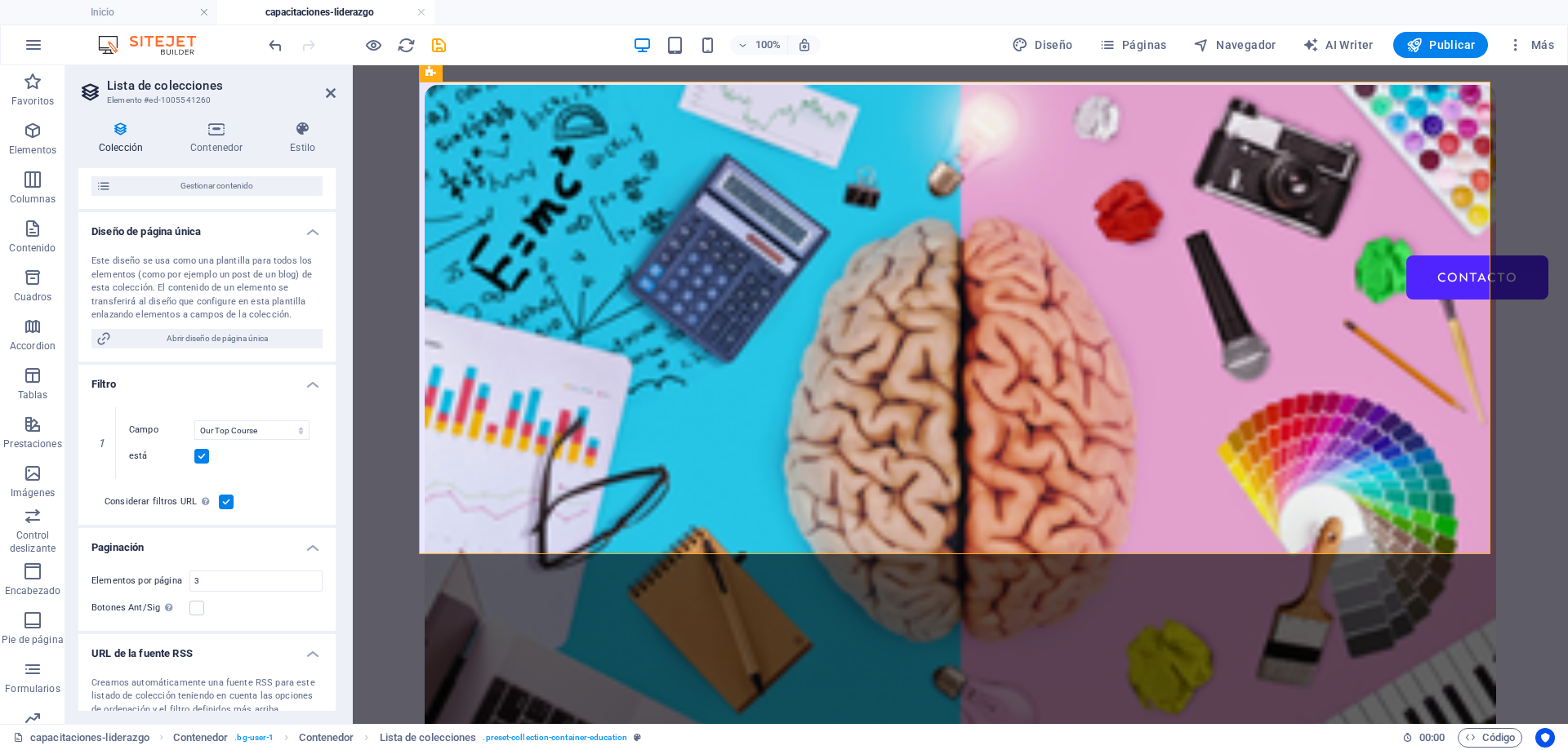
scroll to position [256, 0]
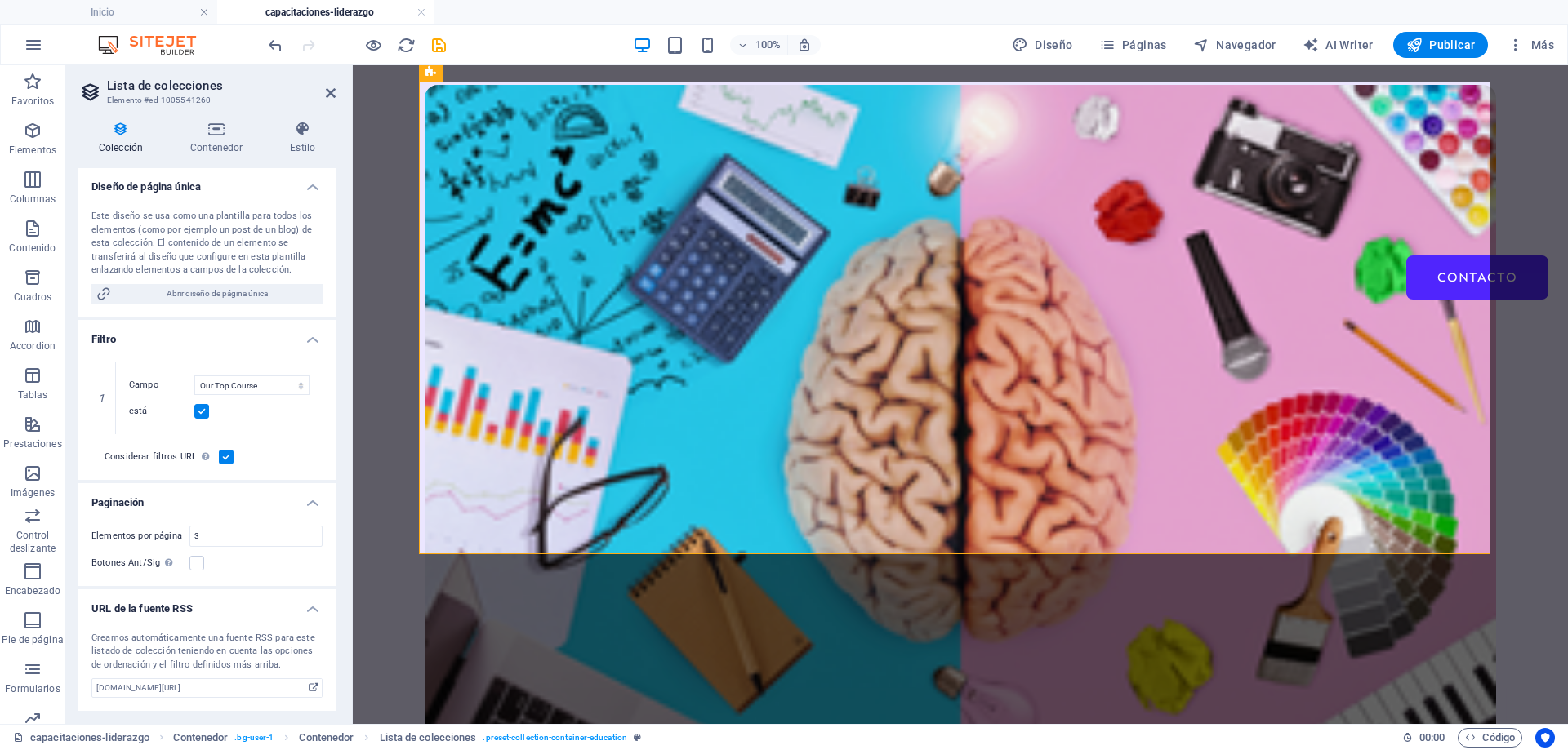
click at [188, 564] on label "Botones Ant/Sig Aunque se haya seleccionado, la paginación no se mostrará cuand…" at bounding box center [140, 563] width 98 height 20
click at [0, 0] on input "Botones Ant/Sig Aunque se haya seleccionado, la paginación no se mostrará cuand…" at bounding box center [0, 0] width 0 height 0
select select "67d02240190c582c0a6871d0"
select select "updatedAt_ASC"
select select "columns.our-top-course"
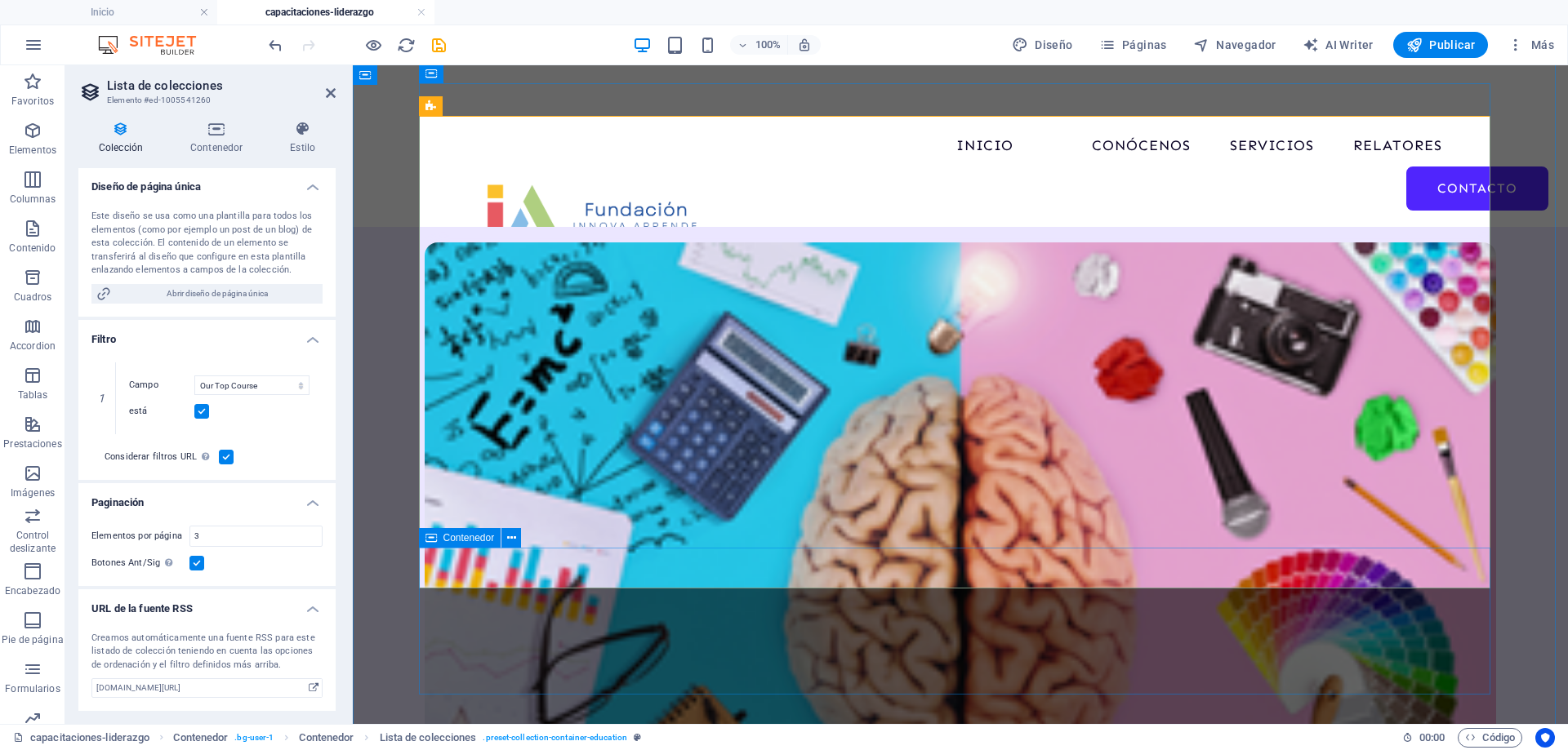
scroll to position [245, 0]
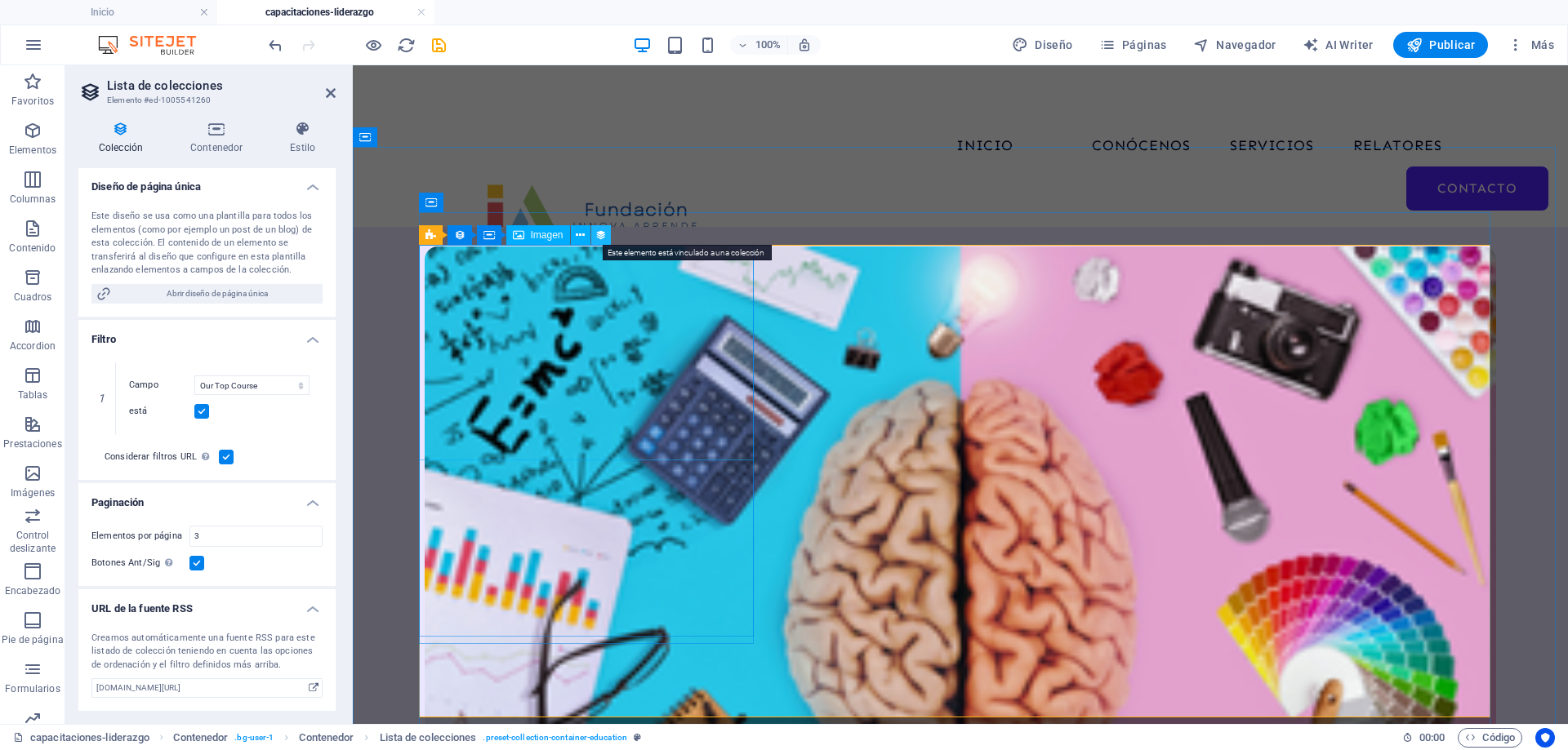
click at [599, 233] on icon at bounding box center [600, 235] width 12 height 17
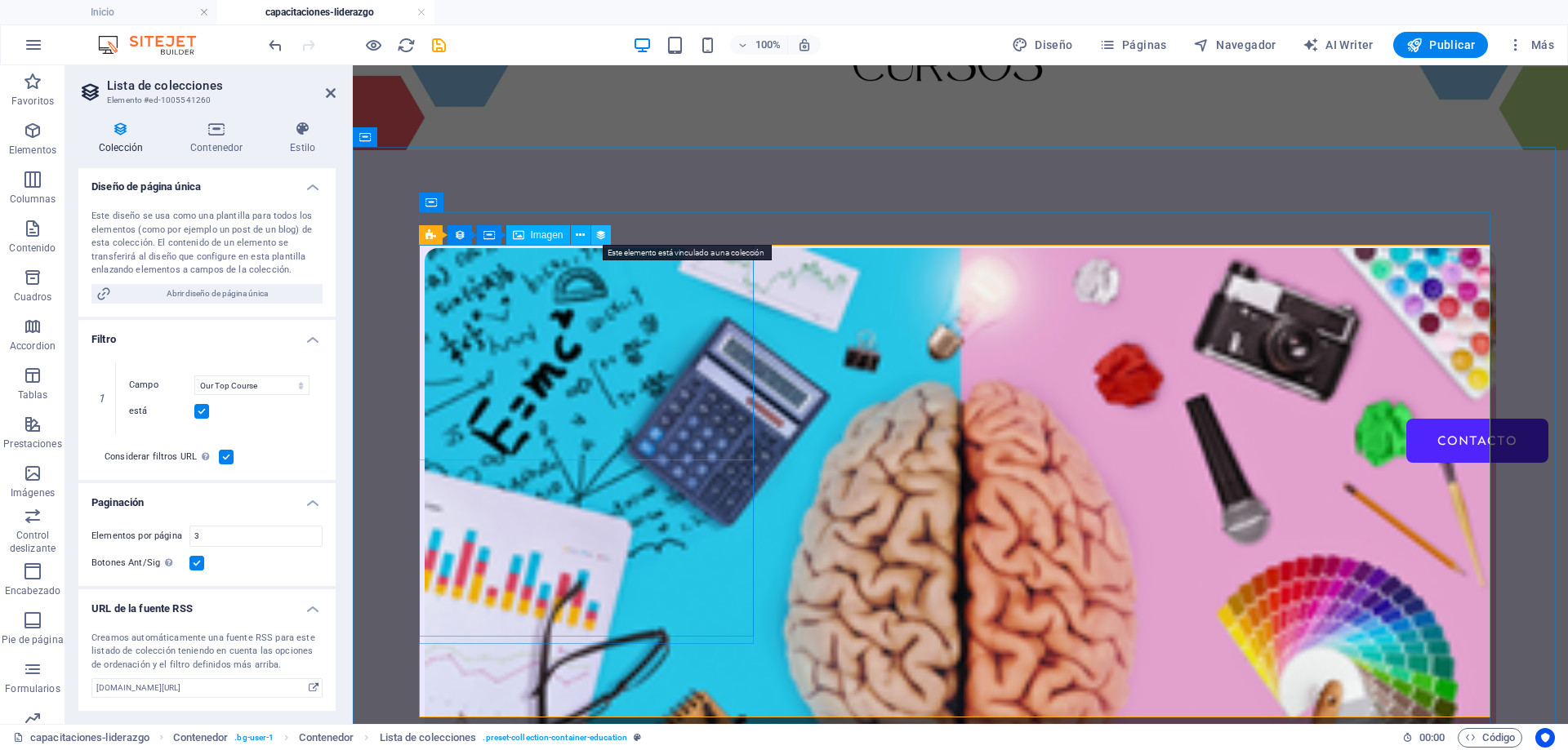
select select "our-course-image"
select select "%"
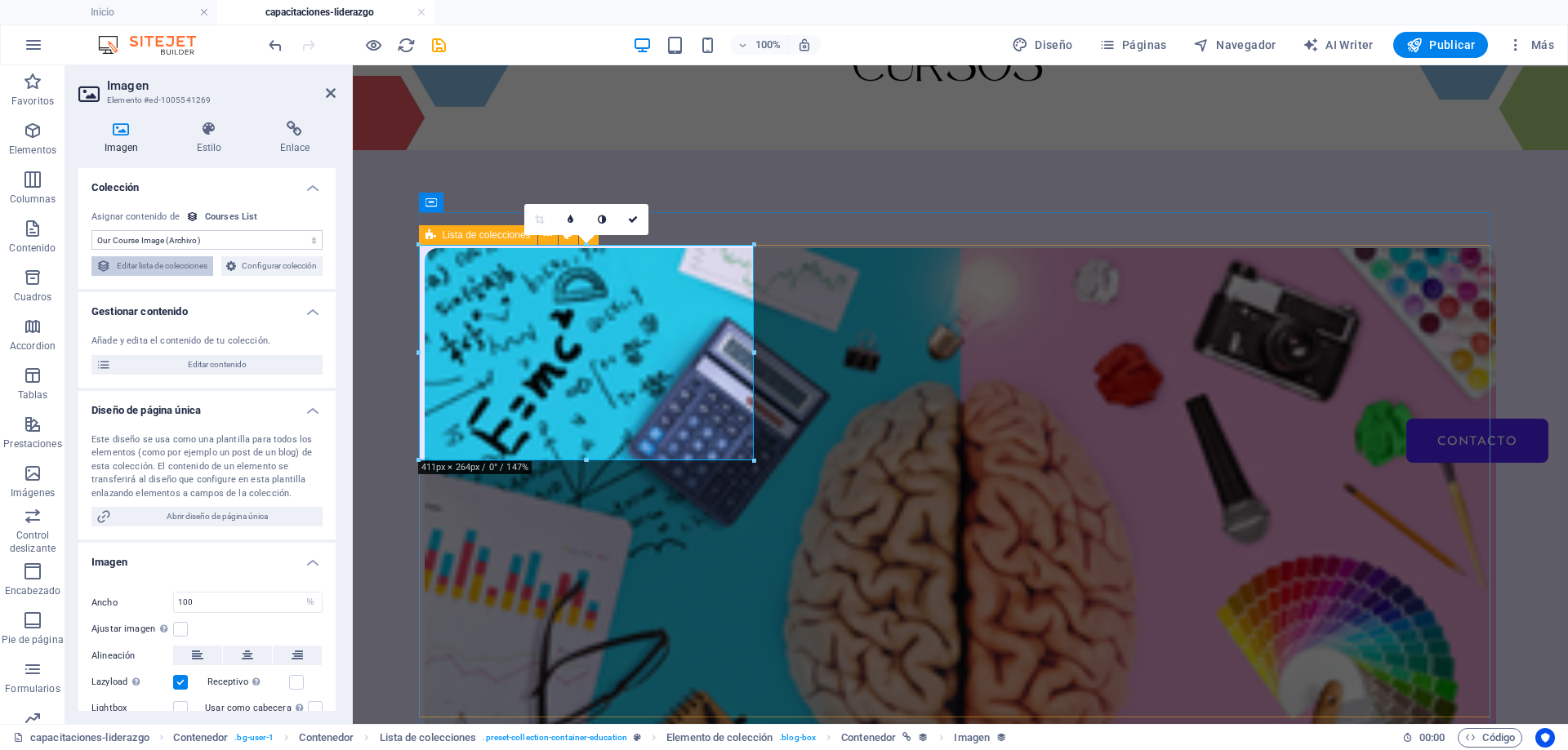
click at [208, 260] on span "Editar lista de colecciones" at bounding box center [162, 266] width 92 height 20
select select "67d02240190c582c0a6871d0"
select select "updatedAt_ASC"
select select "columns.our-top-course"
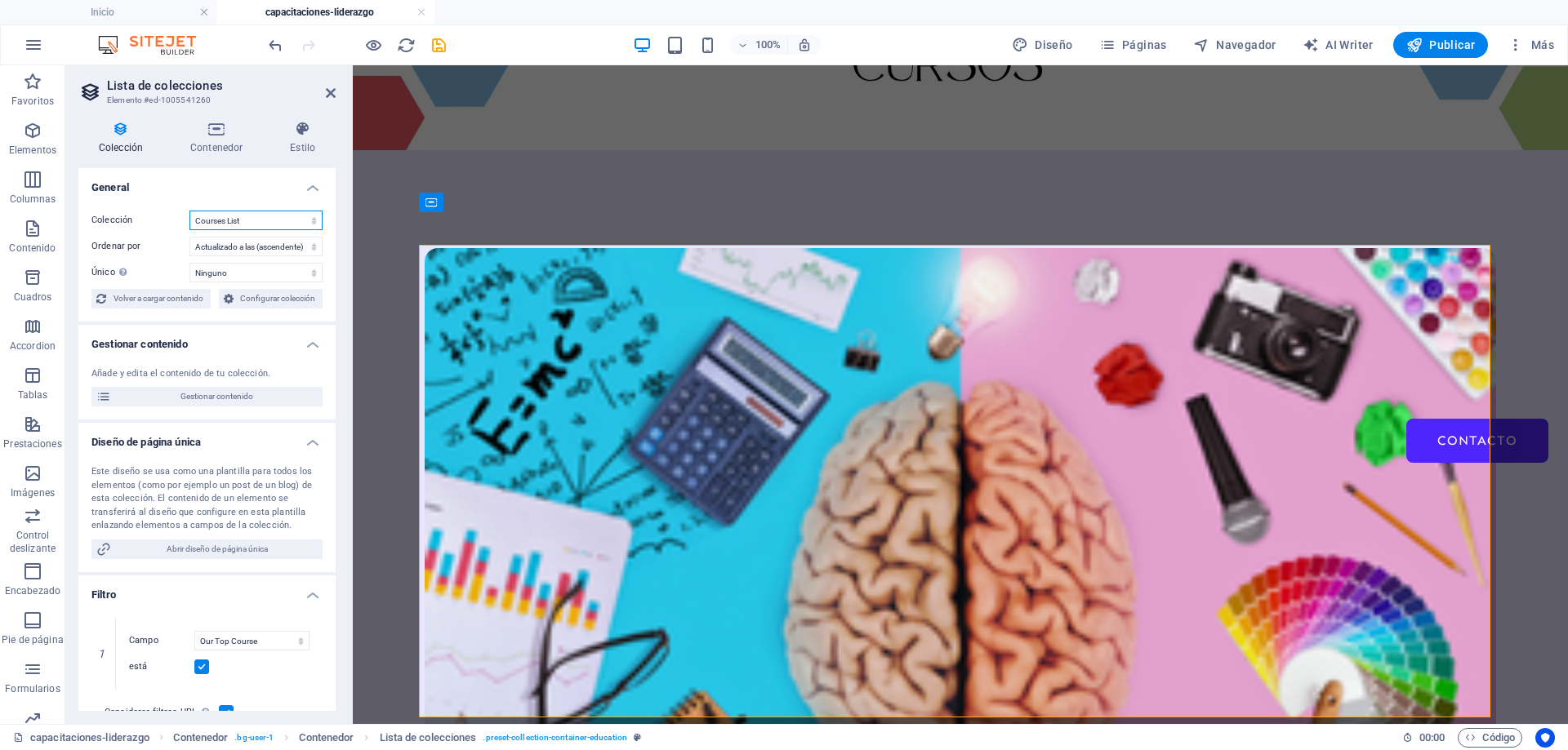
click at [293, 228] on select "BD Cursos Liderazgo Blog Blog Articles C-liderazgo Coleccion-lideraazgo colecci…" at bounding box center [256, 221] width 133 height 20
click at [189, 211] on select "BD Cursos Liderazgo Blog Blog Articles C-liderazgo Coleccion-lideraazgo colecci…" at bounding box center [256, 221] width 133 height 20
select select "67d02240190c582c0a6871d0"
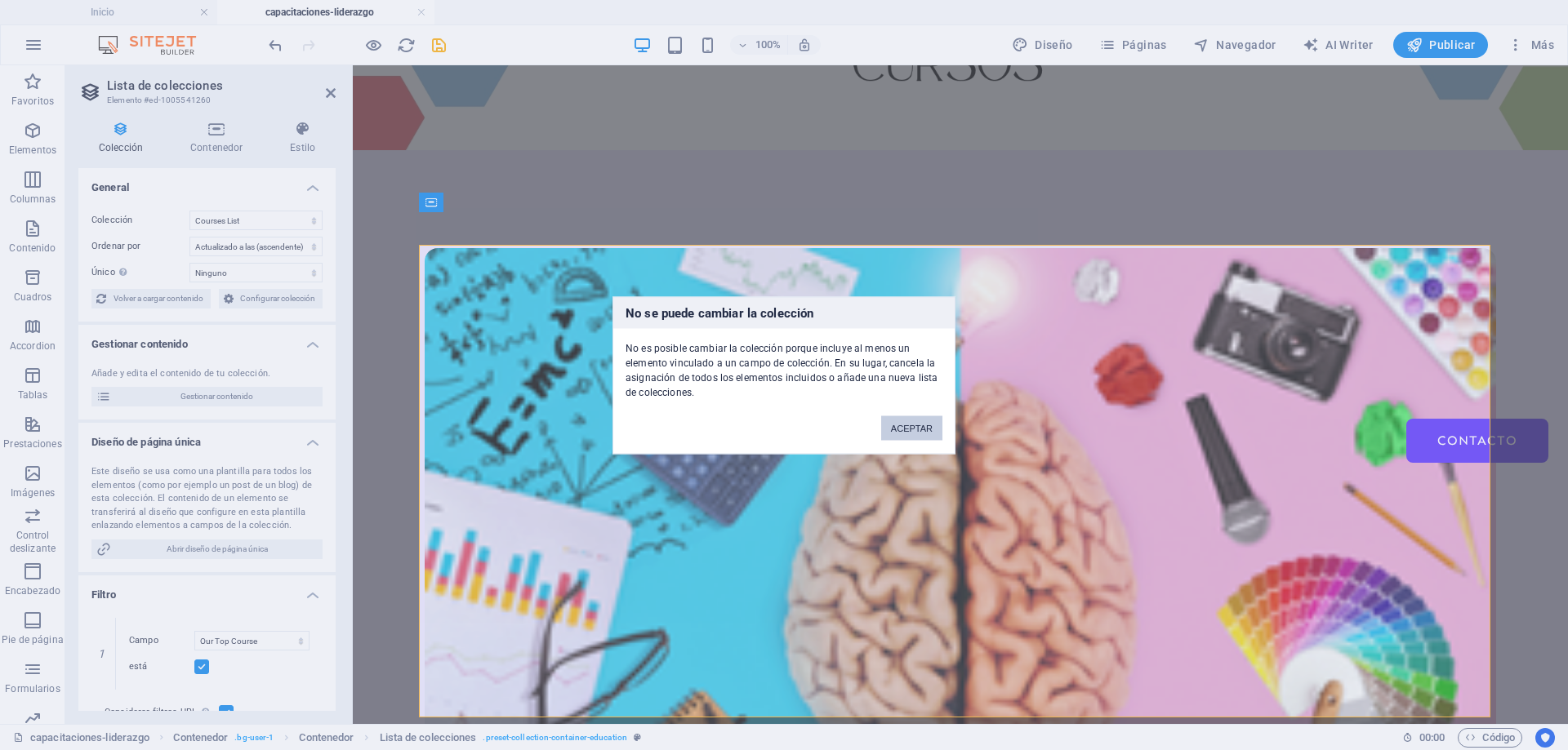
drag, startPoint x: 907, startPoint y: 423, endPoint x: 555, endPoint y: 359, distance: 357.8
click at [907, 423] on button "ACEPTAR" at bounding box center [912, 427] width 61 height 24
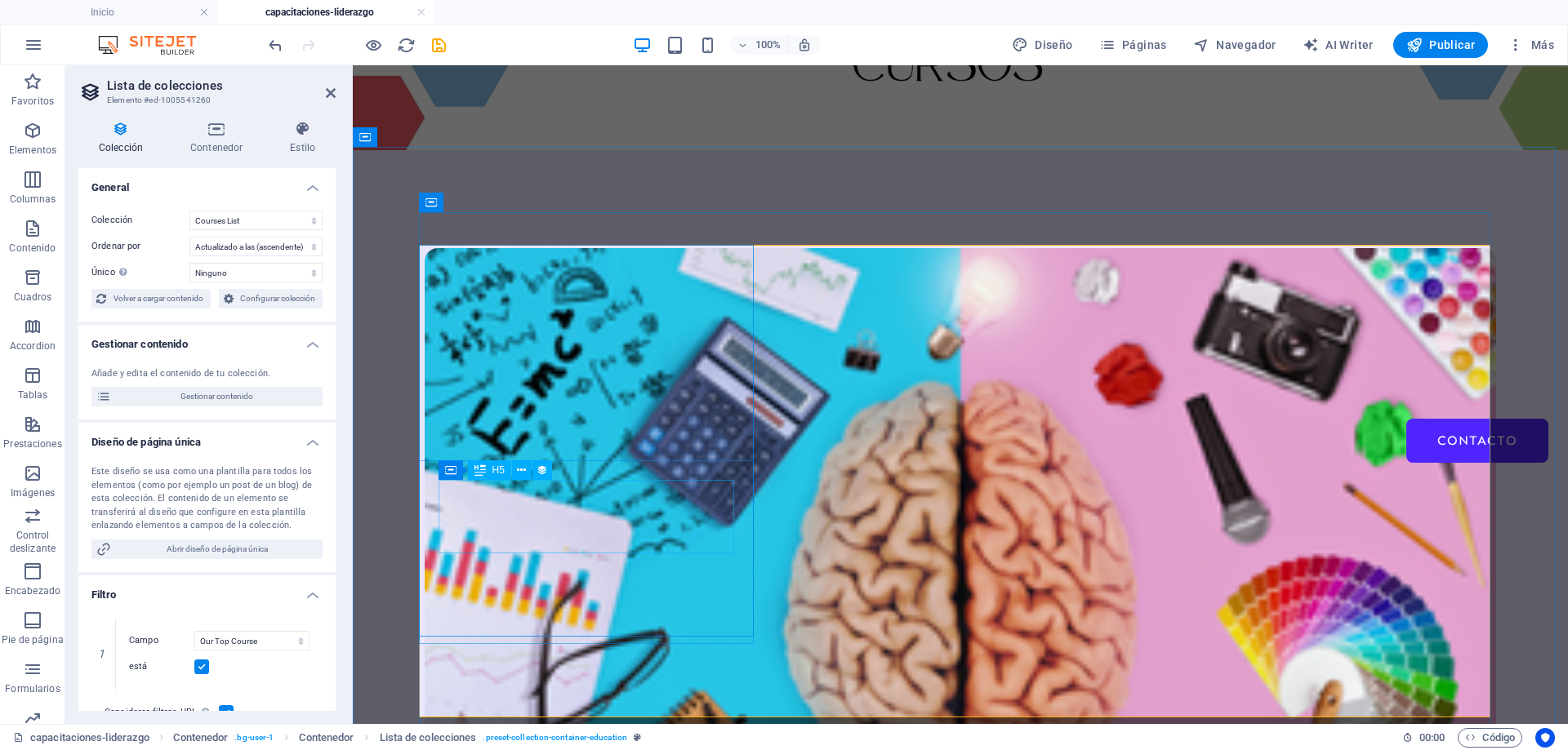
select select "name"
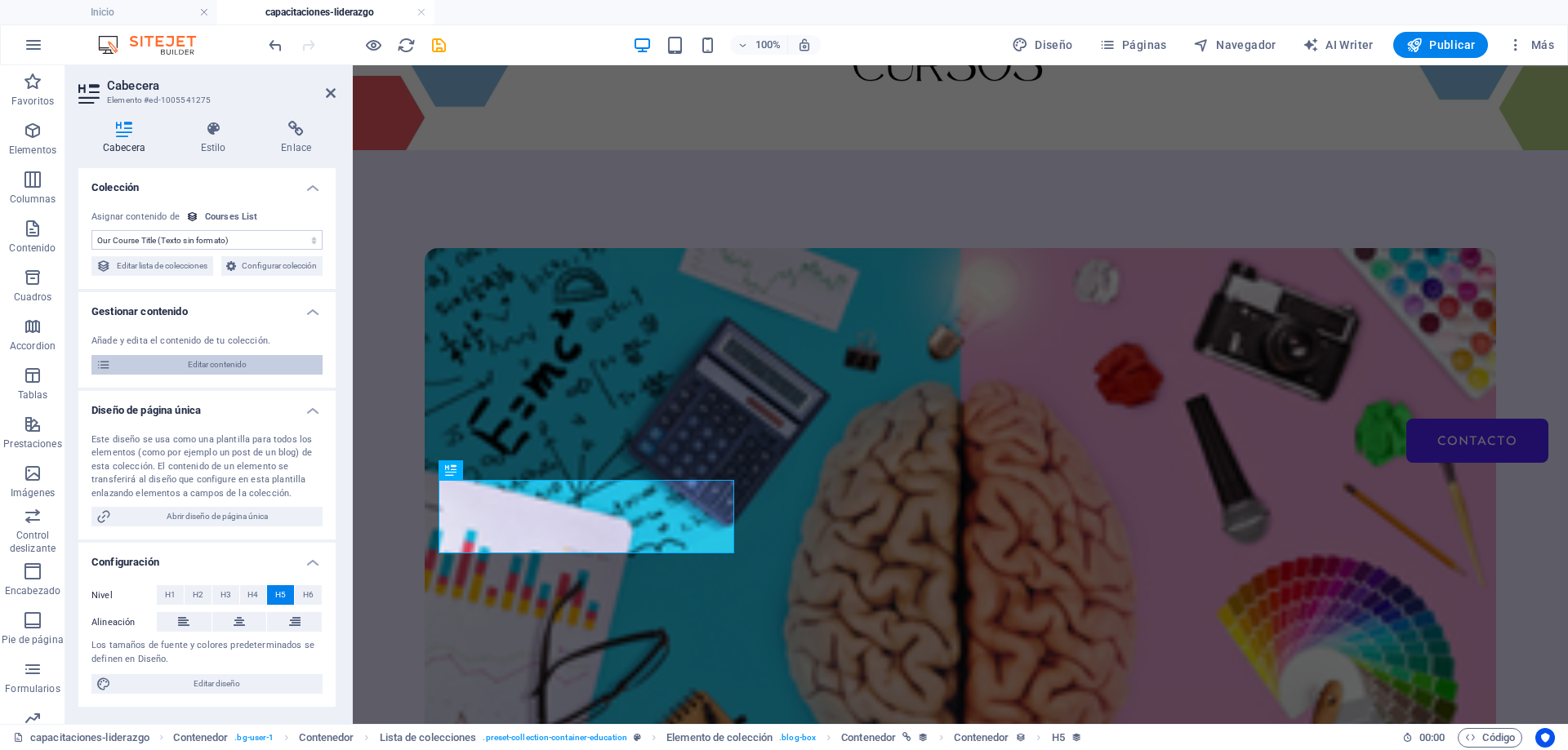
click at [301, 375] on span "Editar contenido" at bounding box center [216, 365] width 202 height 20
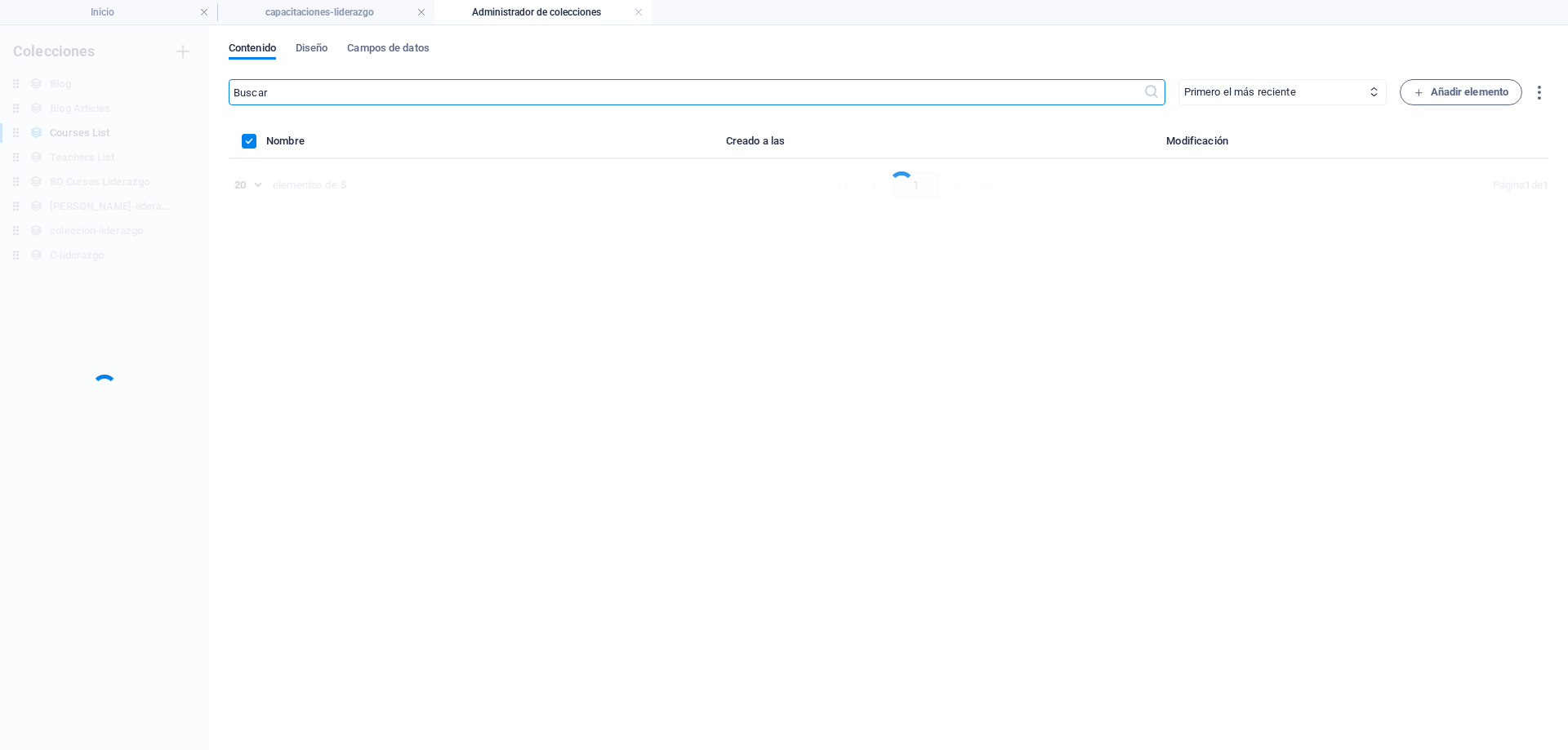
scroll to position [0, 0]
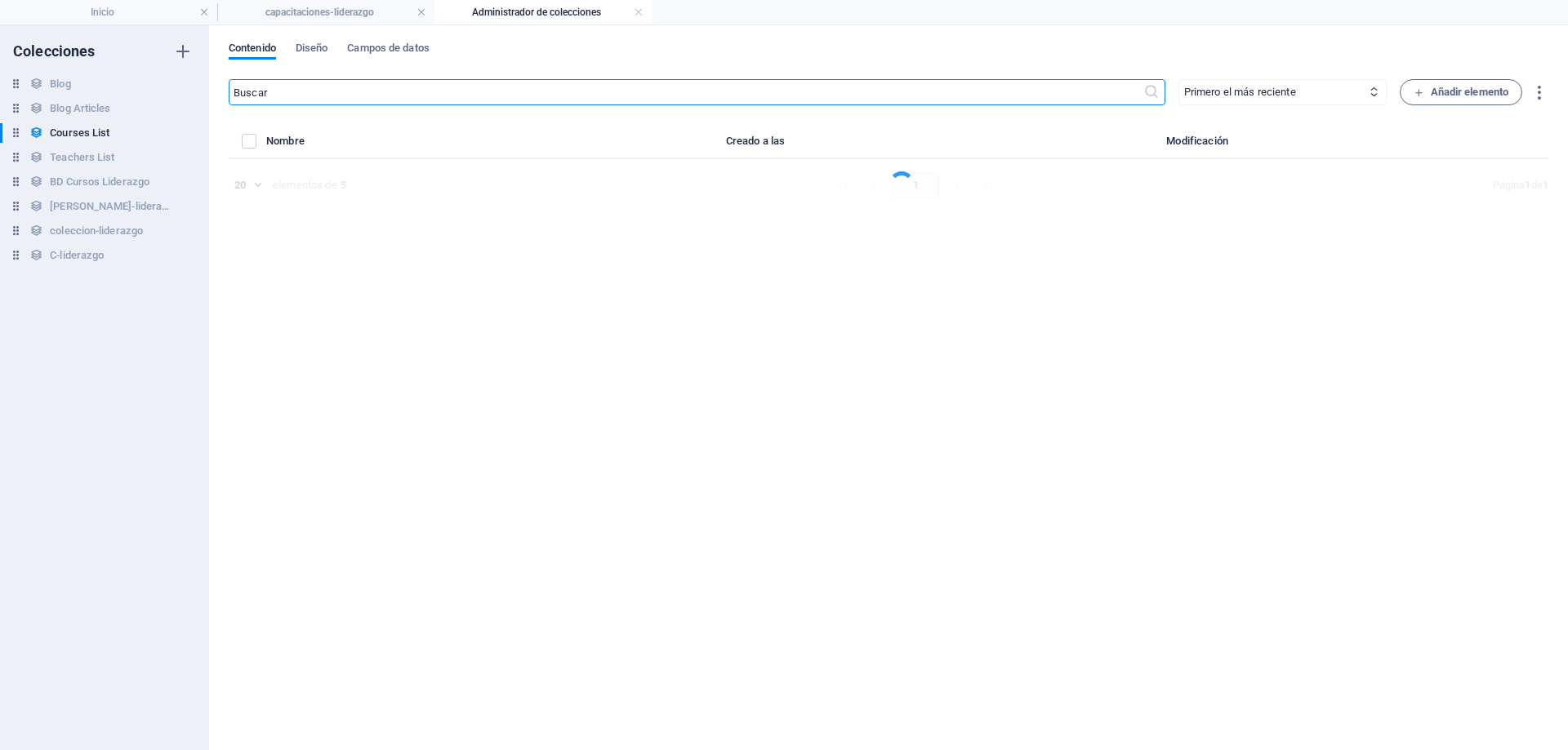
select select "Creativity"
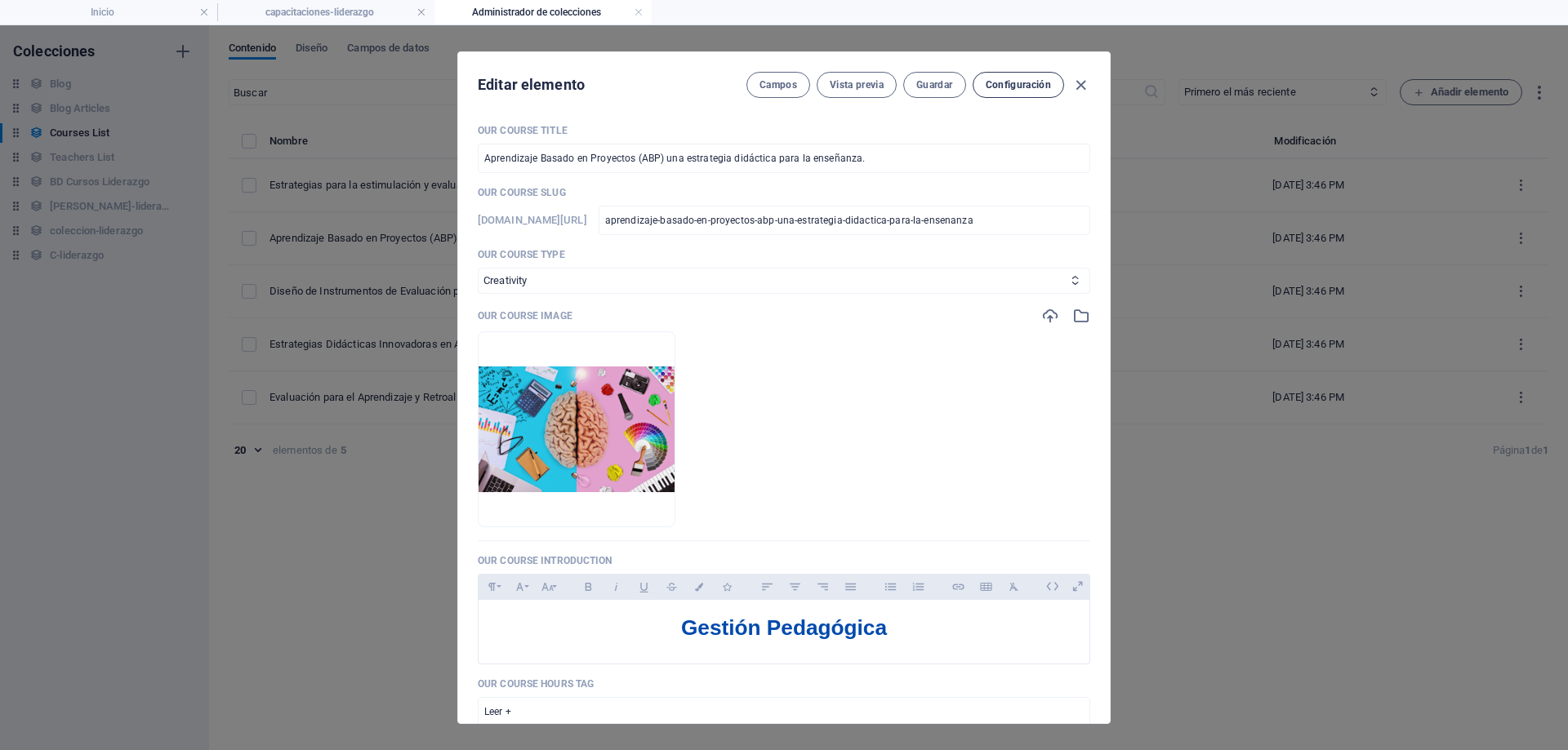
click at [1017, 88] on span "Configuración" at bounding box center [1019, 84] width 66 height 13
click at [792, 74] on button "Campos" at bounding box center [778, 84] width 64 height 26
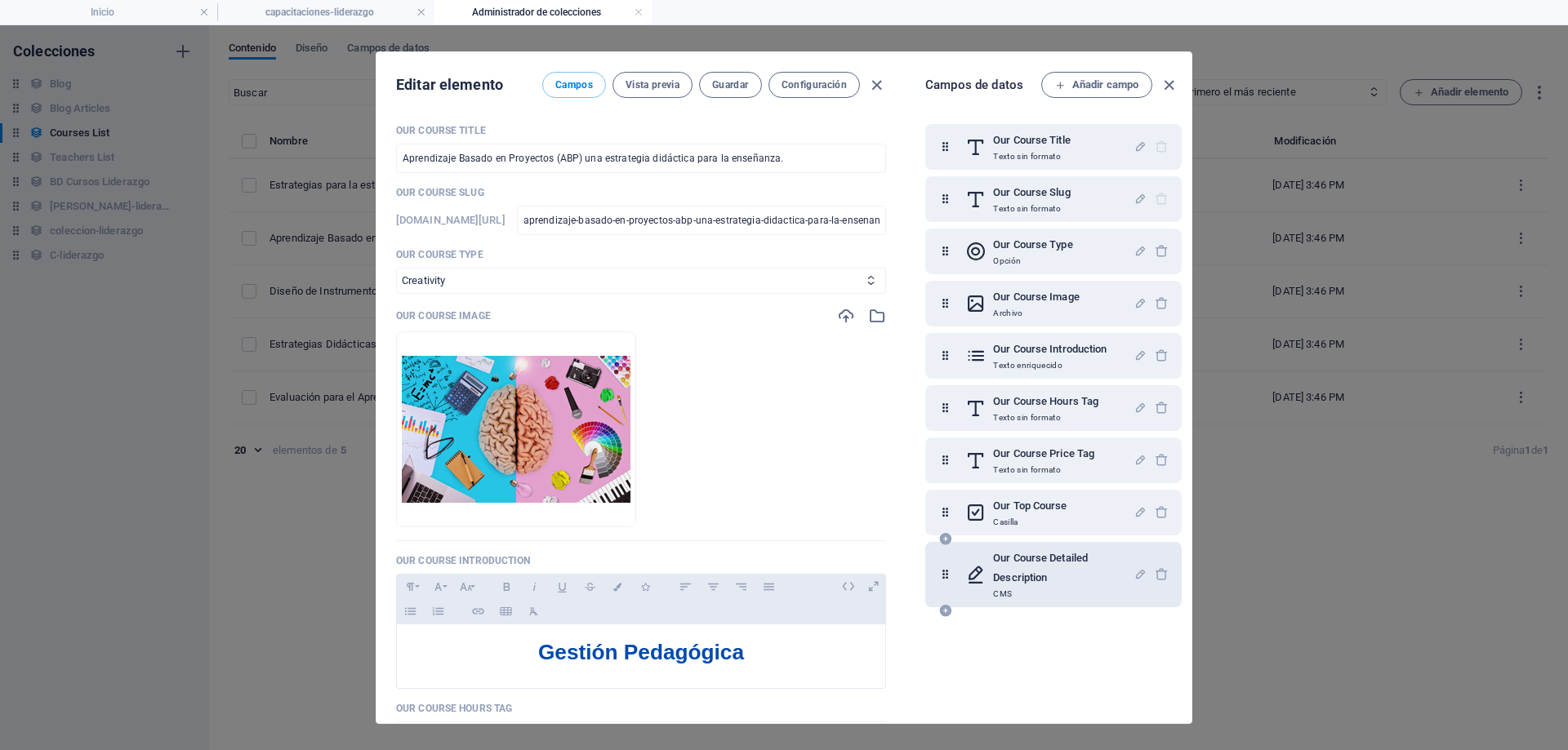
click at [1038, 566] on h6 "Our Course Detailed Description" at bounding box center [1064, 569] width 141 height 39
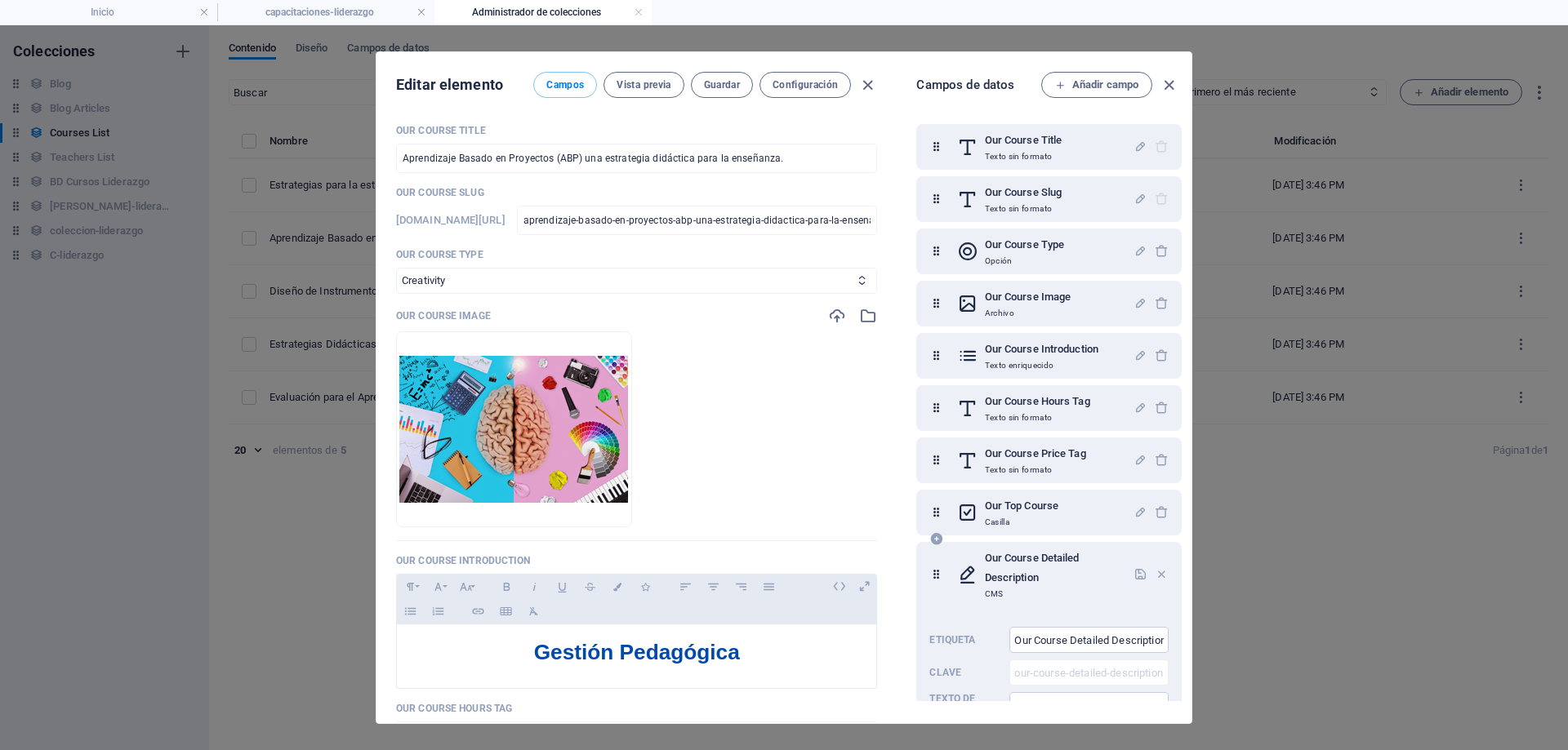
click at [931, 573] on icon at bounding box center [936, 575] width 13 height 52
click at [1002, 528] on p "Casilla" at bounding box center [1022, 522] width 74 height 13
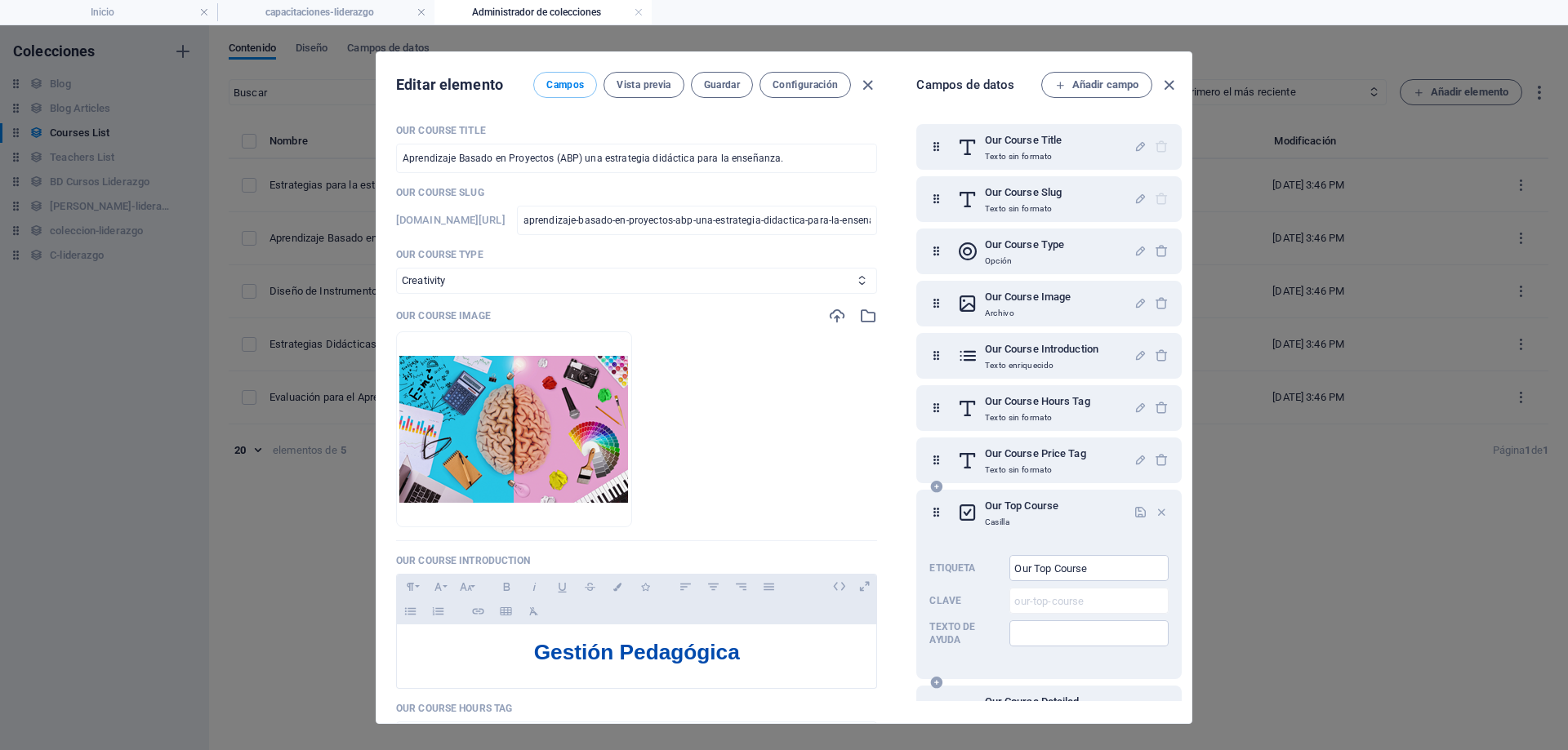
click at [1013, 510] on h6 "Our Top Course" at bounding box center [1022, 506] width 74 height 20
click at [934, 516] on icon at bounding box center [936, 512] width 13 height 32
click at [1017, 151] on p "Texto sin formato" at bounding box center [1024, 156] width 77 height 13
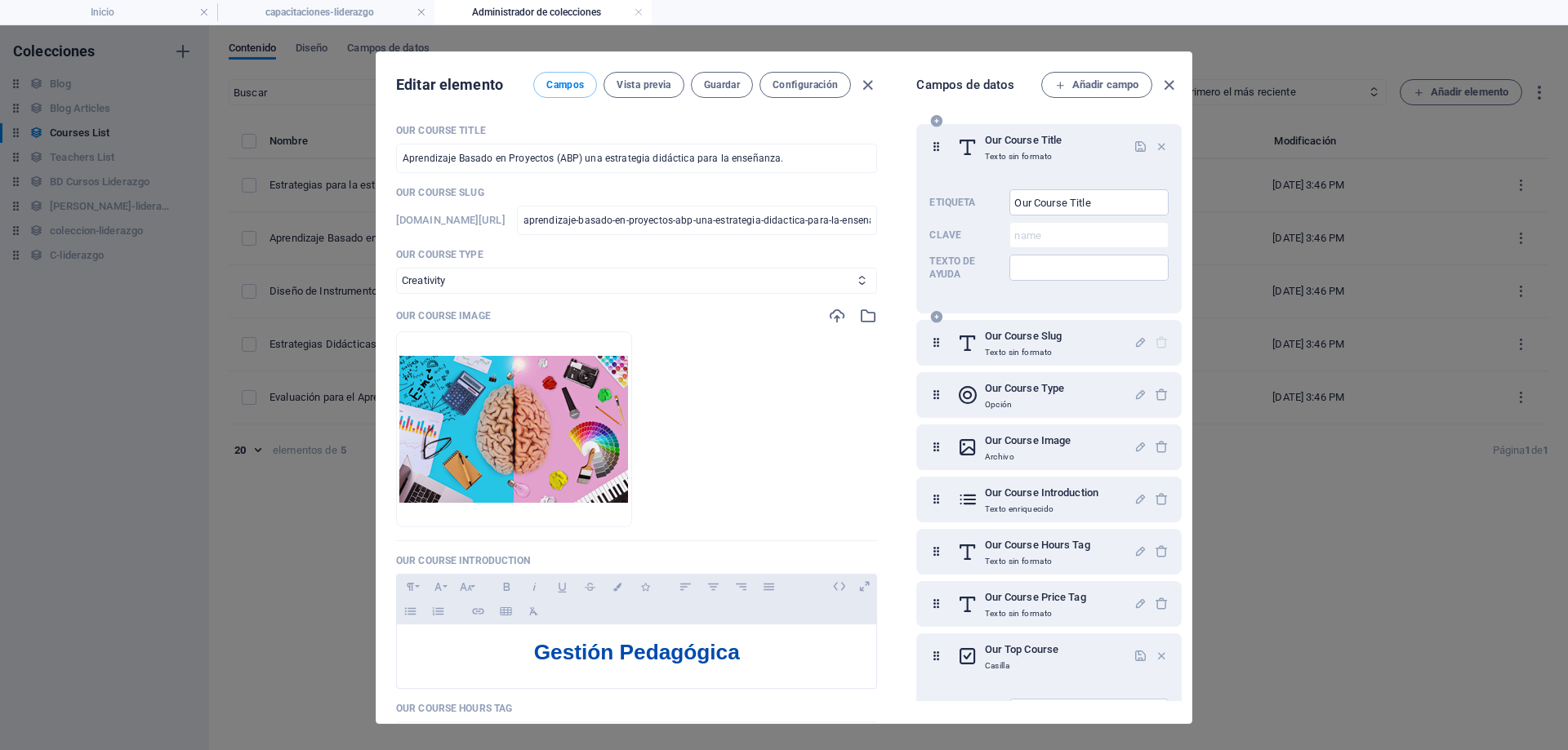
click at [1017, 151] on p "Texto sin formato" at bounding box center [1024, 156] width 77 height 13
click at [1017, 342] on h6 "Our Course Slug" at bounding box center [1024, 336] width 77 height 20
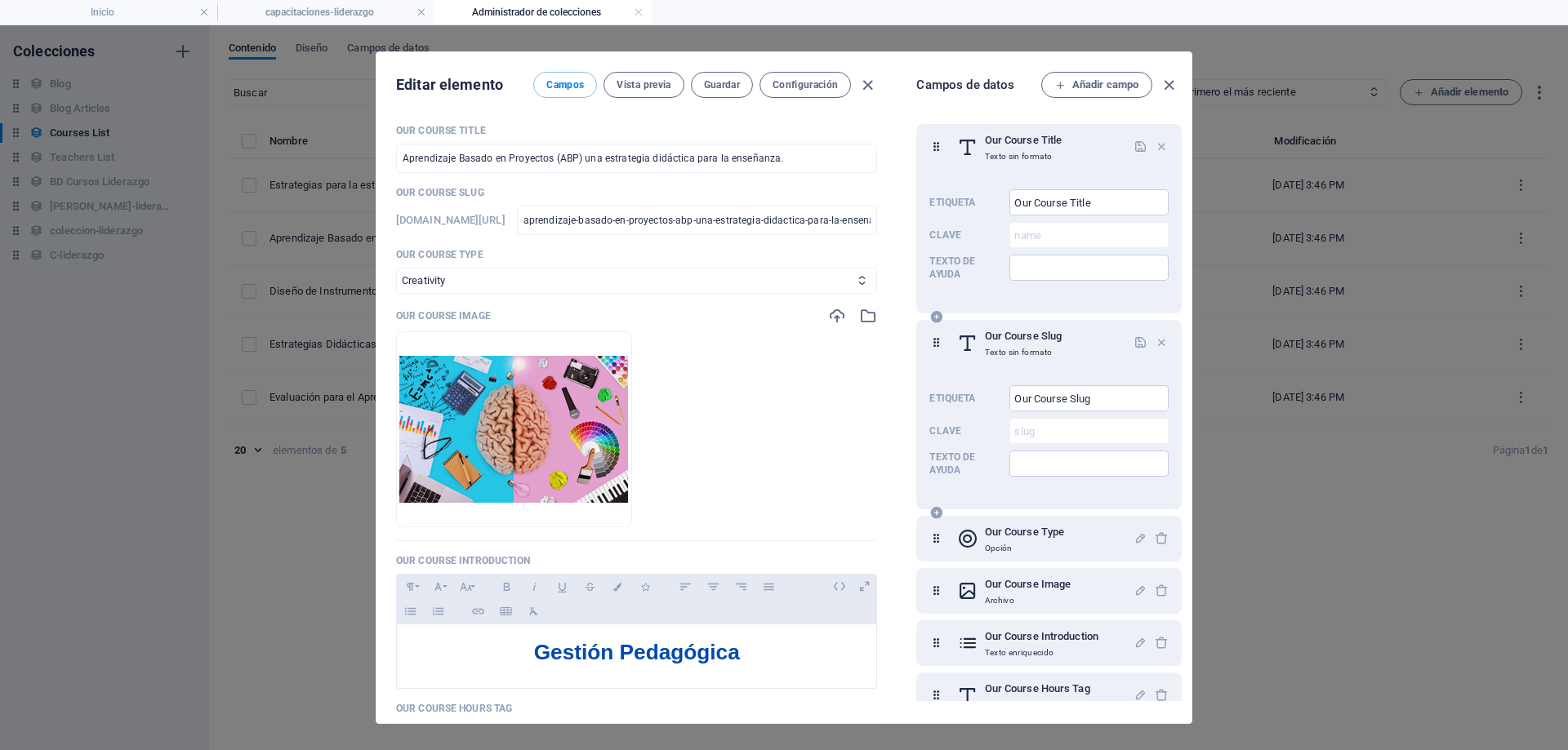
click at [1017, 342] on h6 "Our Course Slug" at bounding box center [1024, 336] width 77 height 20
click at [994, 141] on h6 "Our Course Title" at bounding box center [1024, 141] width 77 height 20
click at [1006, 538] on h6 "Our Course Type" at bounding box center [1025, 532] width 79 height 20
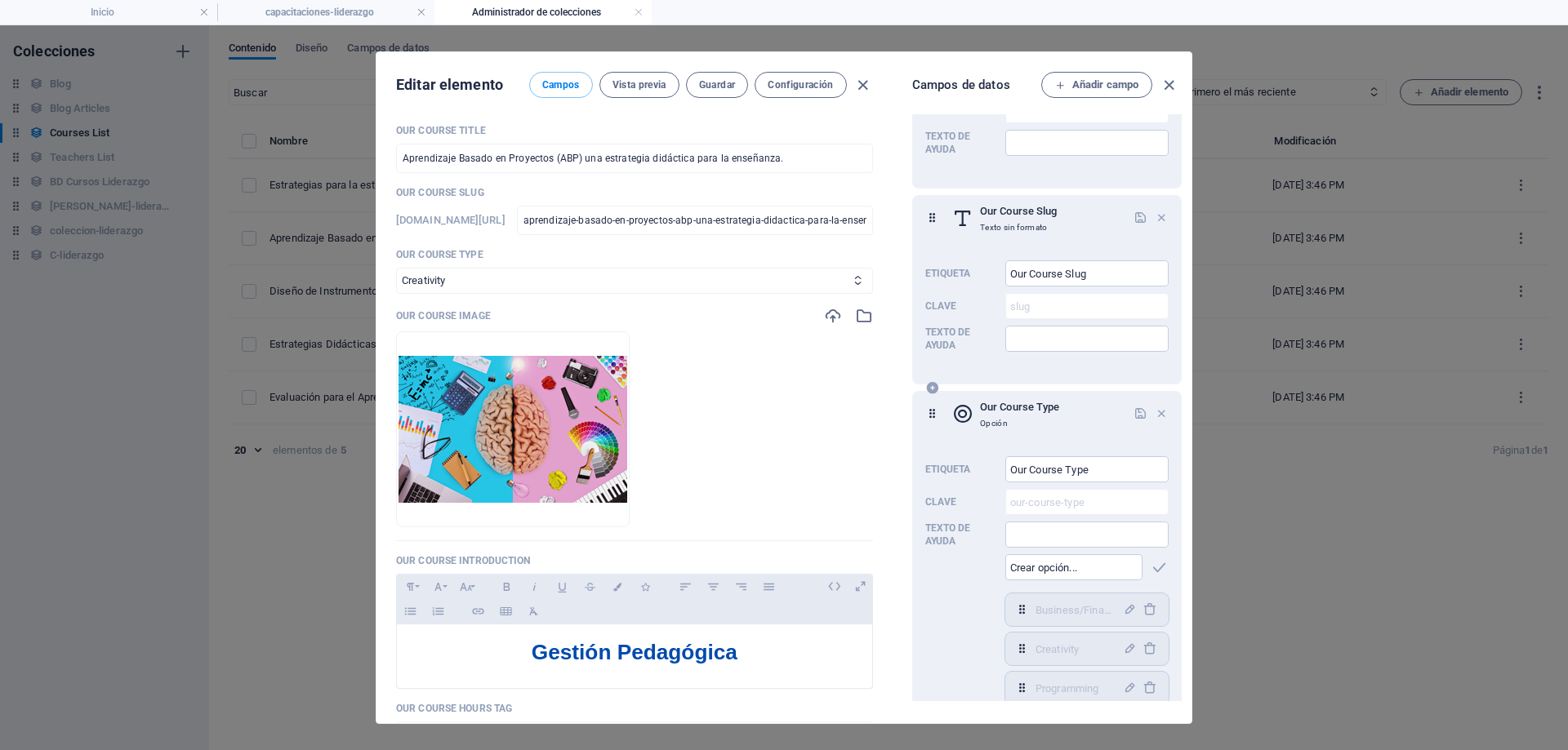
scroll to position [327, 0]
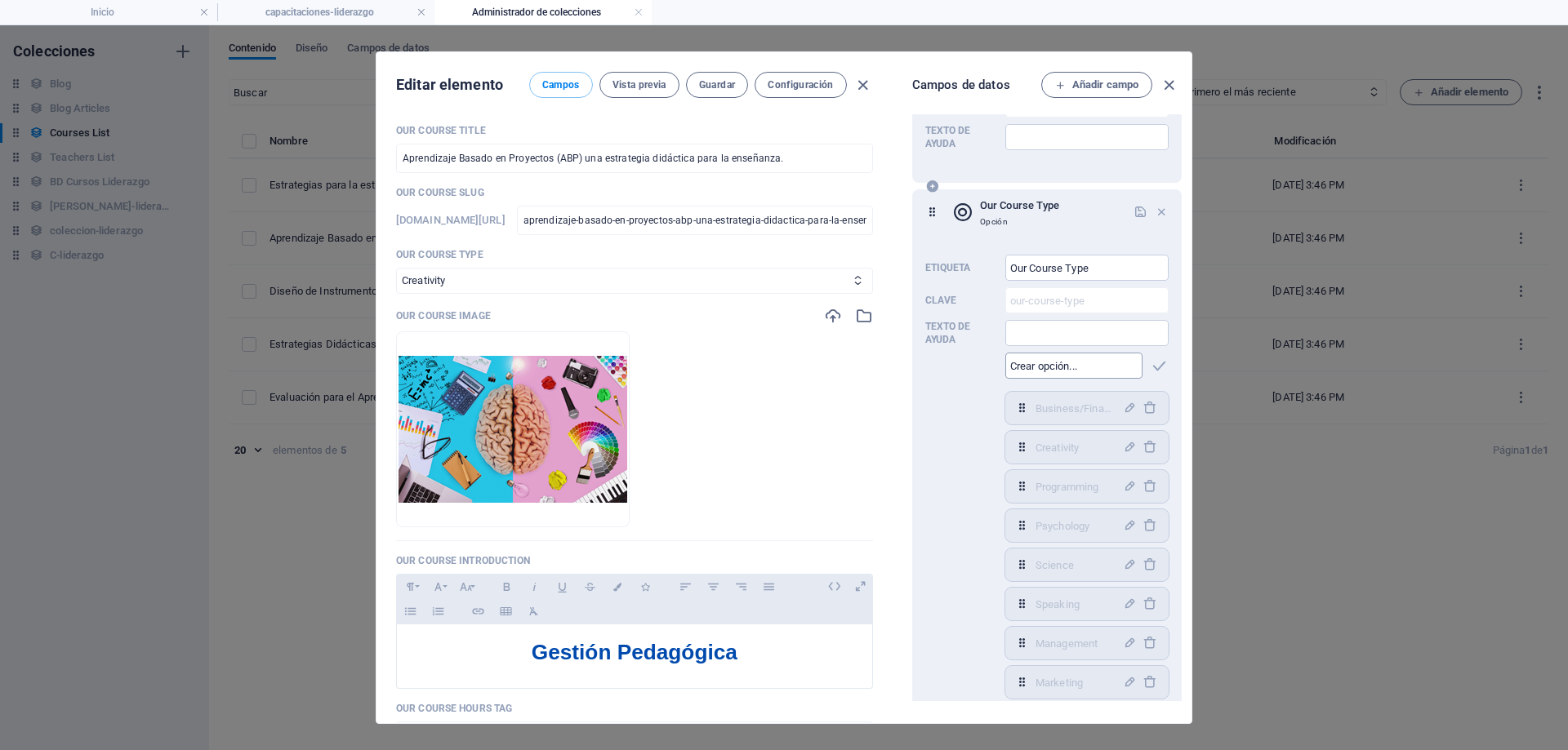
click at [1055, 364] on input "text" at bounding box center [1073, 365] width 137 height 26
click at [1166, 86] on icon "button" at bounding box center [1169, 85] width 19 height 19
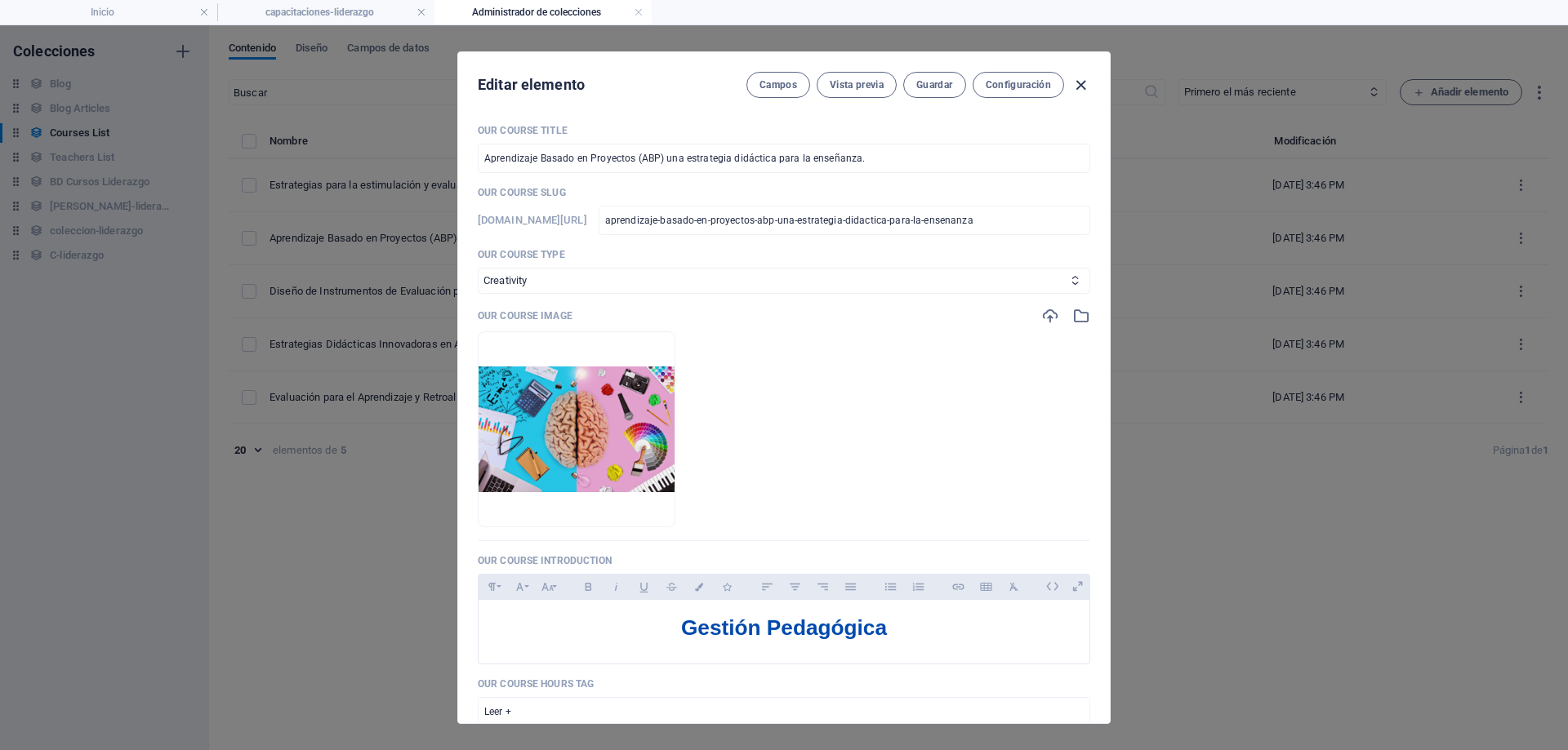
click at [1081, 85] on icon "button" at bounding box center [1081, 85] width 19 height 19
checkbox input "false"
type input "aprendizaje-basado-en-proyectos-abp-una-estrategia-didactica-para-la-ensenanza"
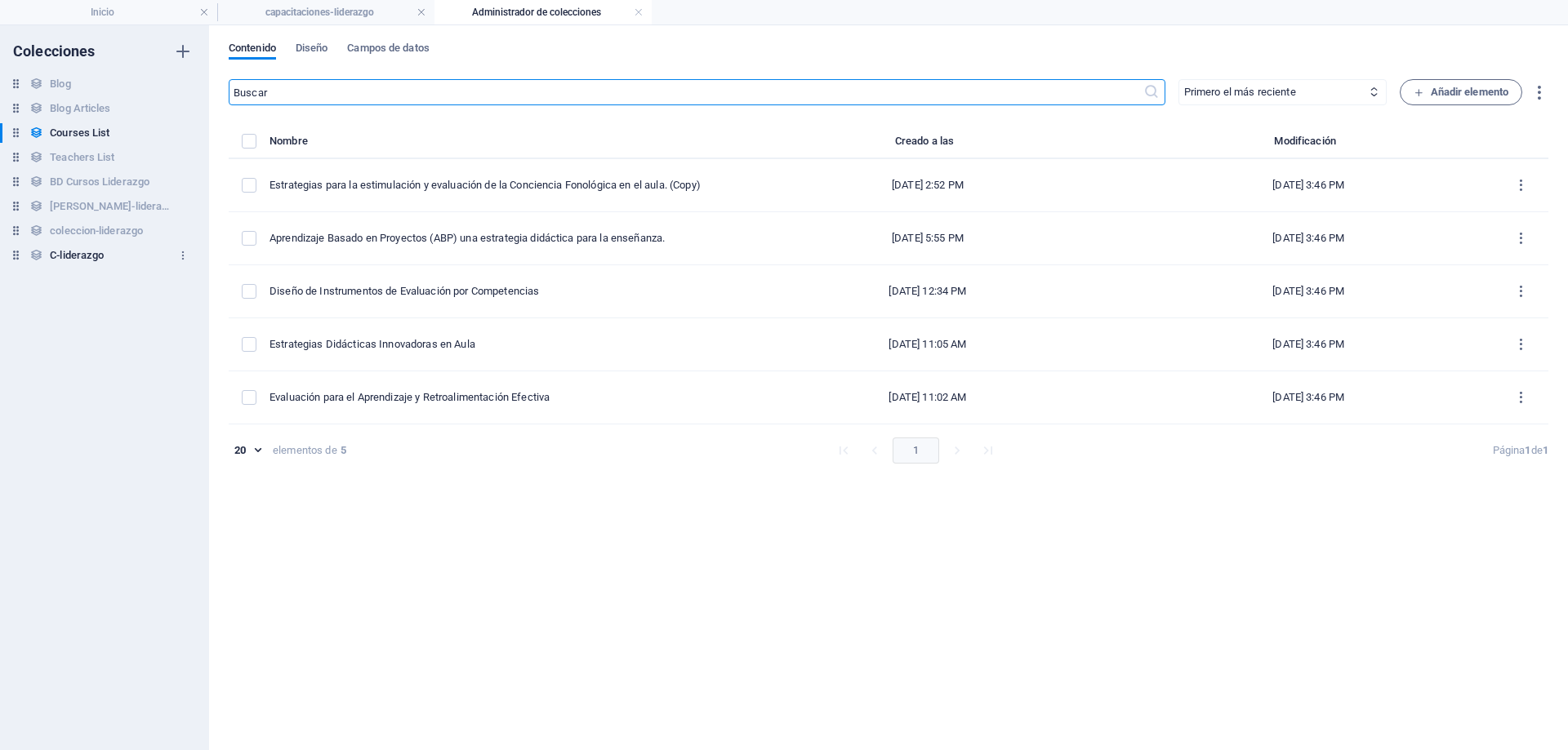
click at [13, 257] on icon at bounding box center [15, 255] width 13 height 13
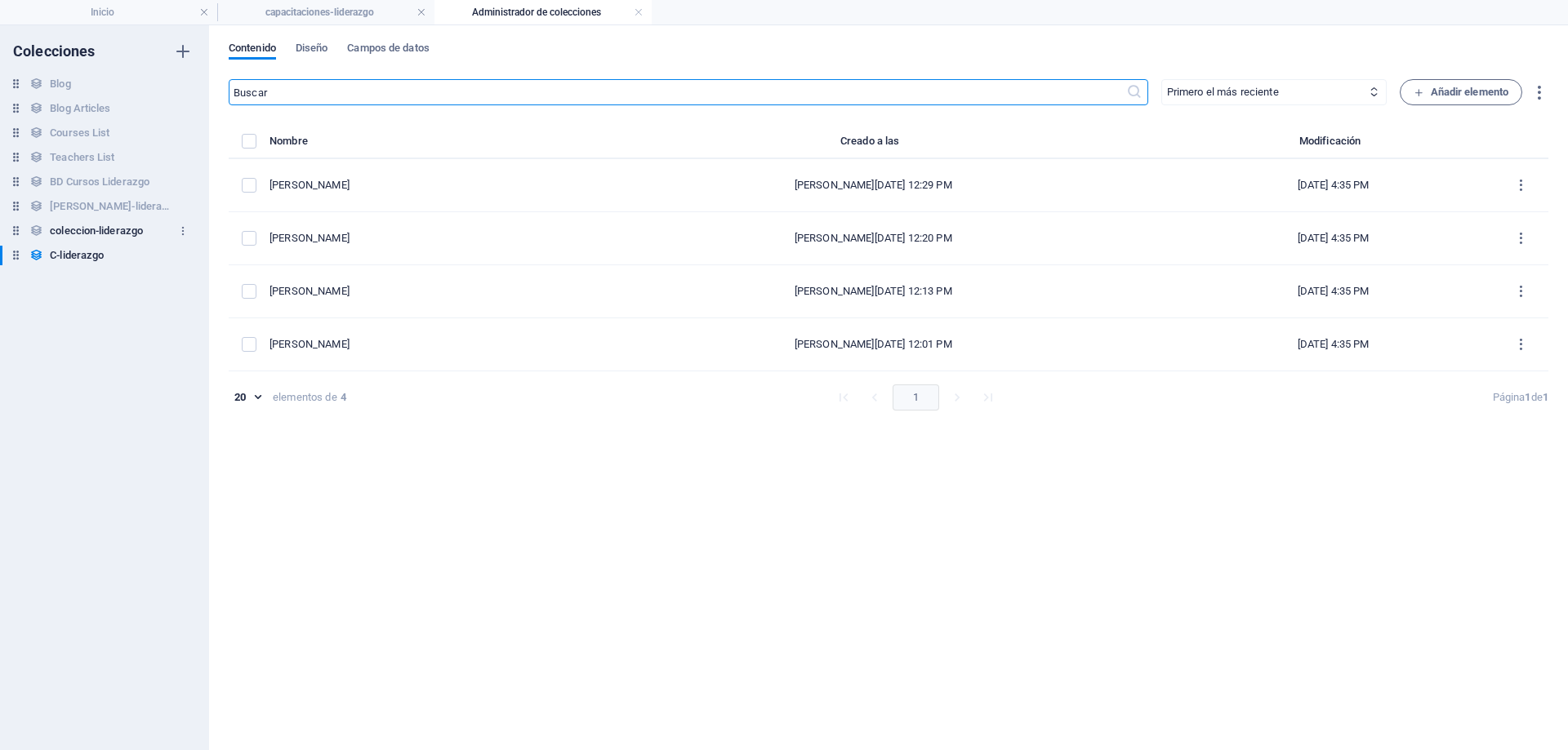
click at [80, 228] on h6 "coleccion-liderazgo" at bounding box center [97, 231] width 93 height 20
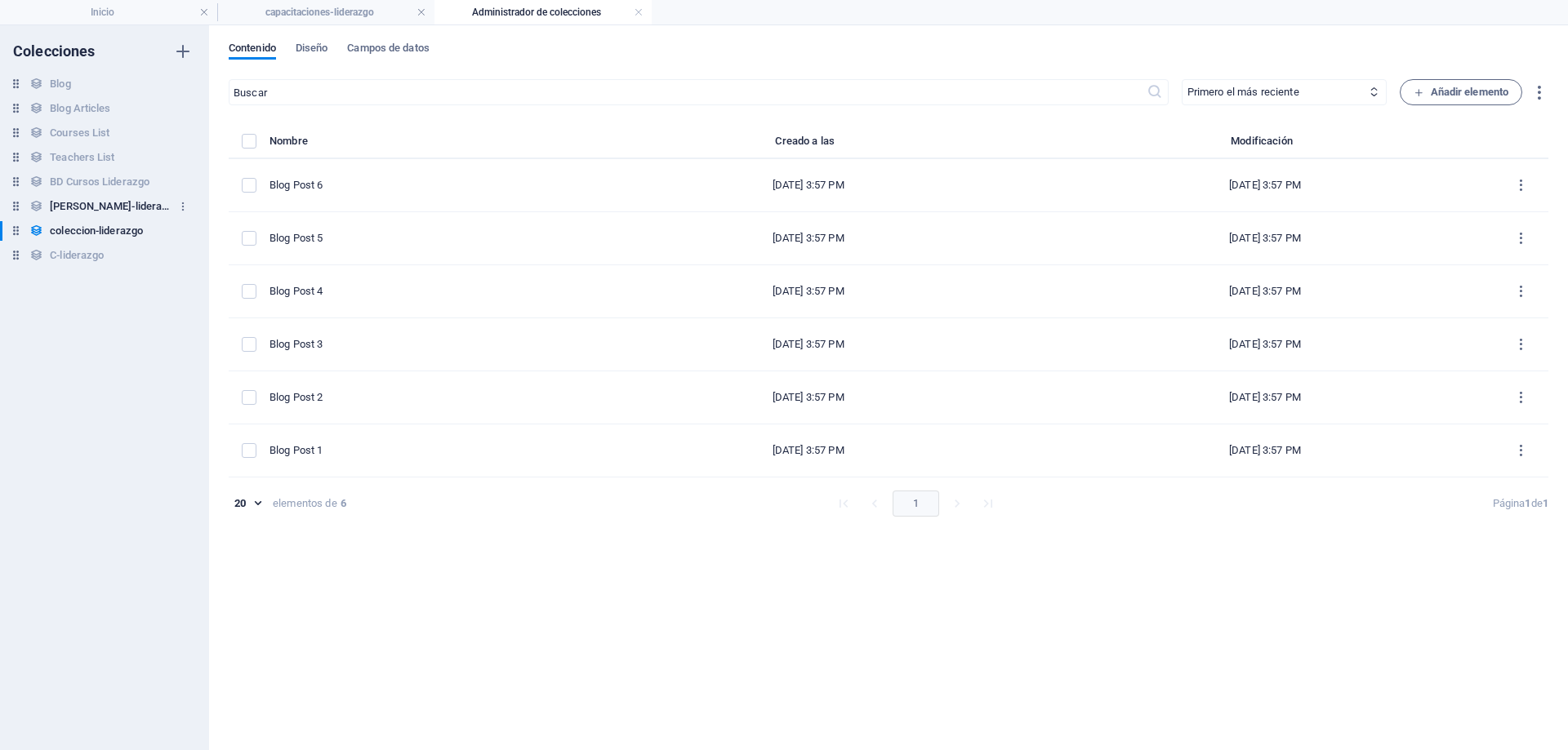
click at [98, 212] on h6 "[PERSON_NAME]-lideraazgo" at bounding box center [111, 206] width 123 height 20
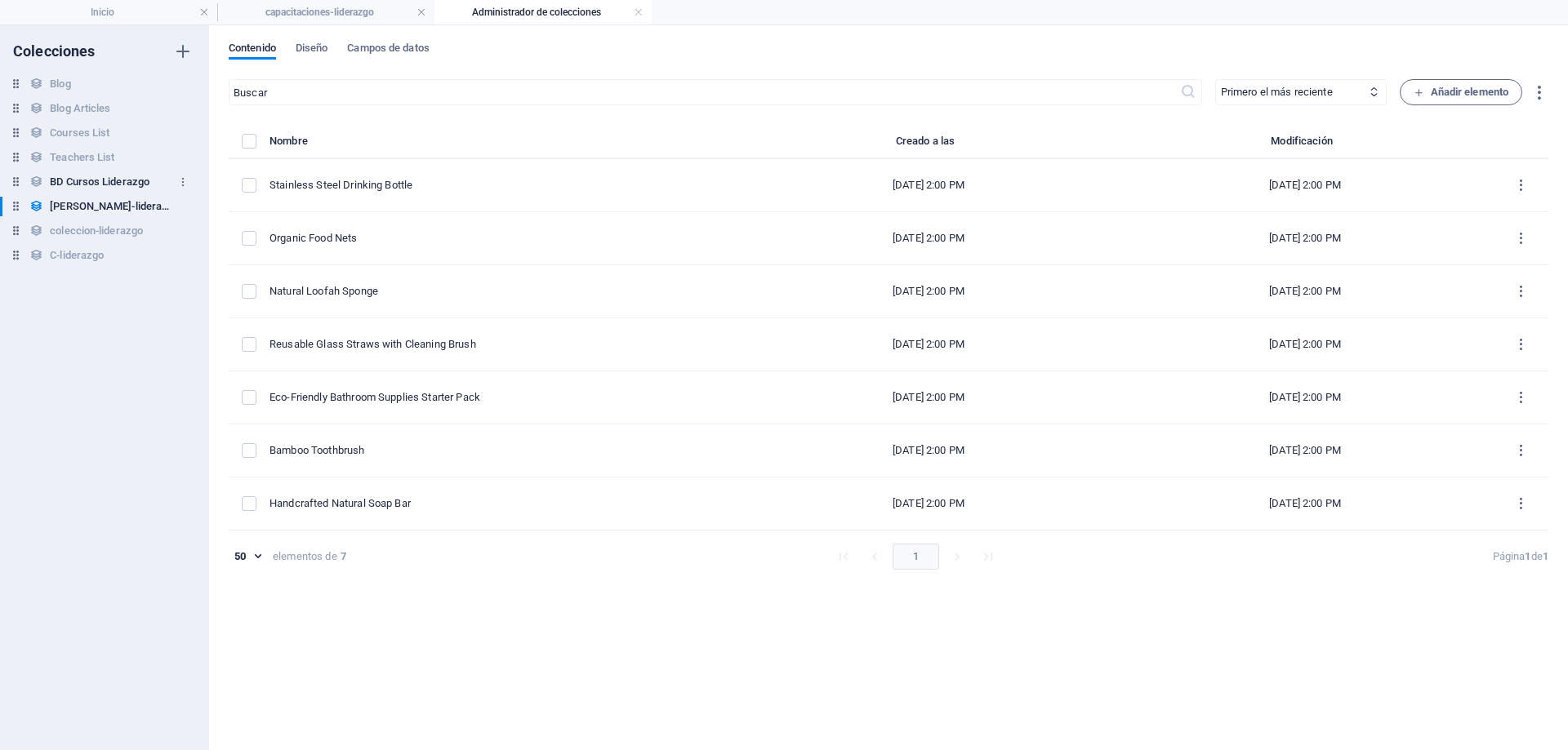
click at [121, 178] on h6 "BD Cursos Liderazgo" at bounding box center [100, 182] width 100 height 20
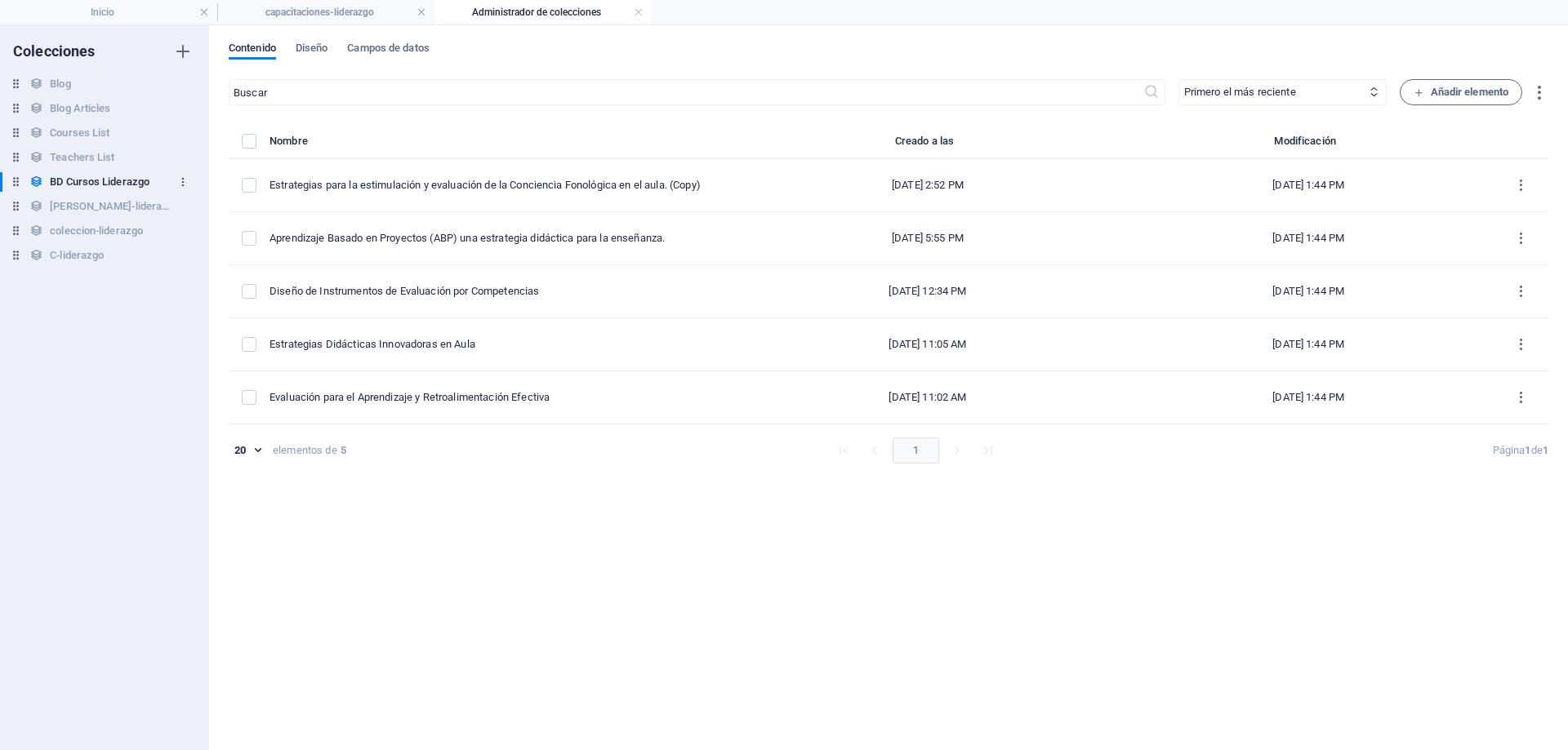
click at [180, 181] on icon "button" at bounding box center [183, 182] width 12 height 12
click at [698, 533] on div at bounding box center [784, 375] width 1568 height 750
click at [421, 49] on span "Campos de datos" at bounding box center [388, 49] width 82 height 22
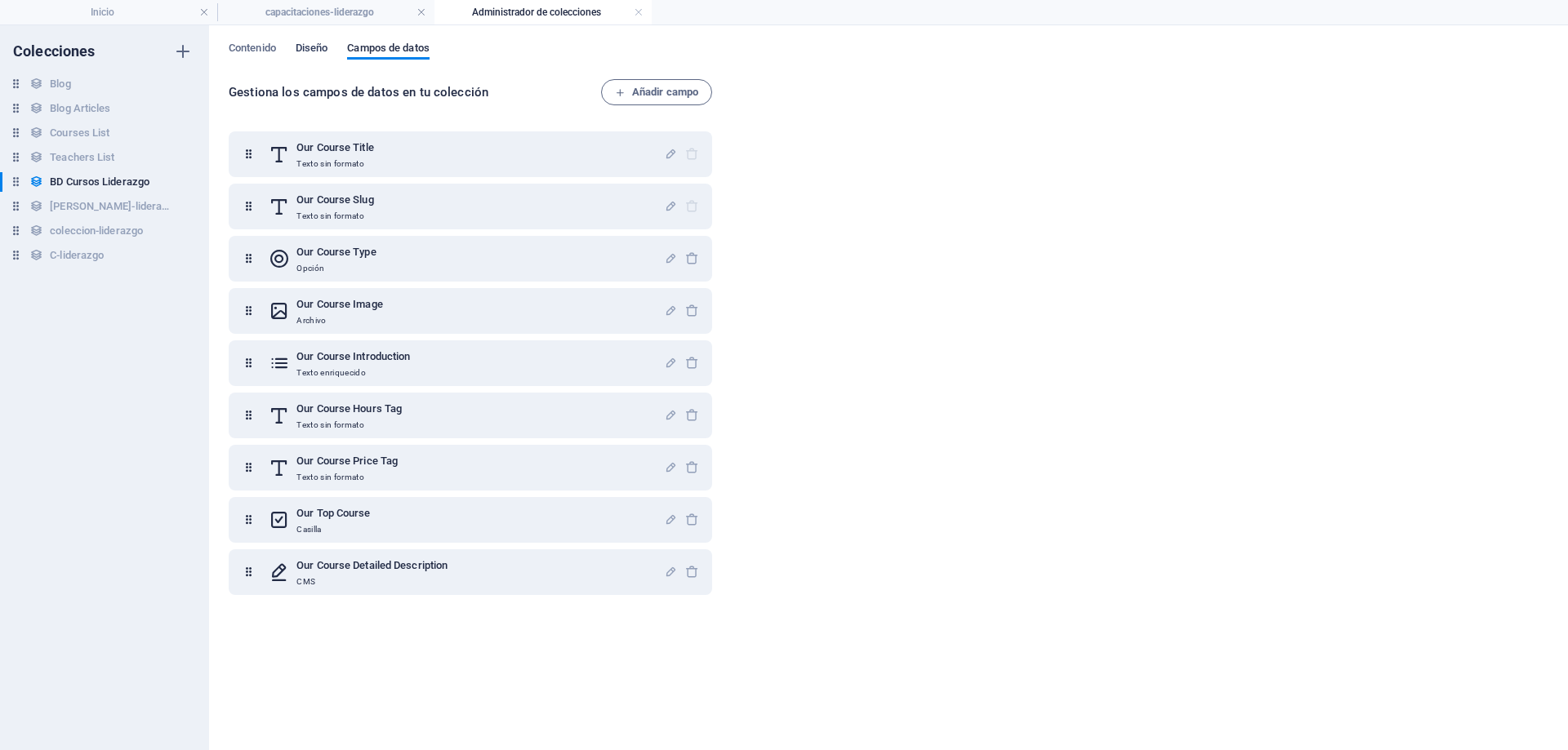
click at [313, 53] on span "Diseño" at bounding box center [311, 49] width 32 height 22
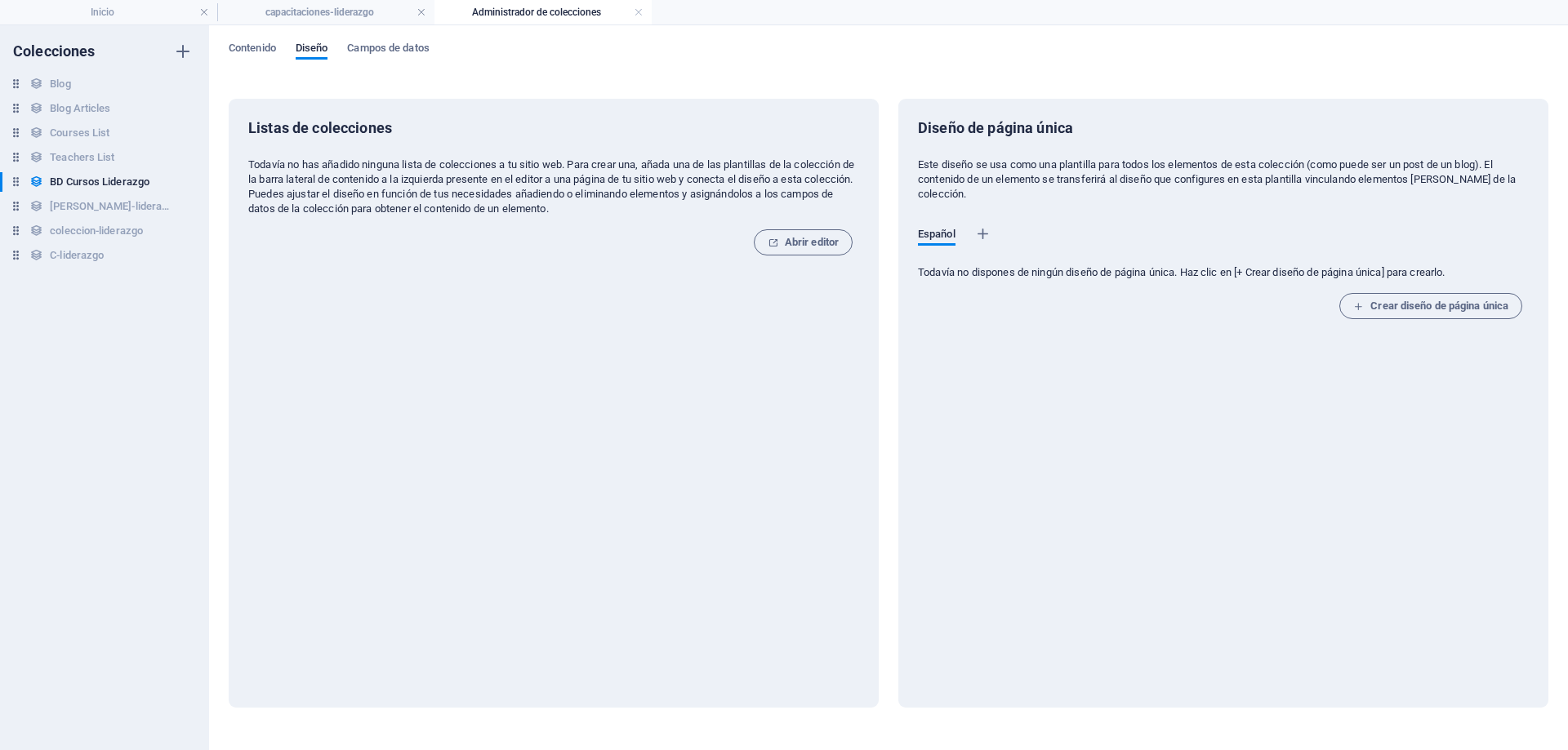
click at [250, 39] on div "Contenido Diseño Campos de datos Listas de colecciones Todavía no has añadido n…" at bounding box center [889, 388] width 1359 height 725
click at [251, 45] on span "Contenido" at bounding box center [252, 49] width 48 height 22
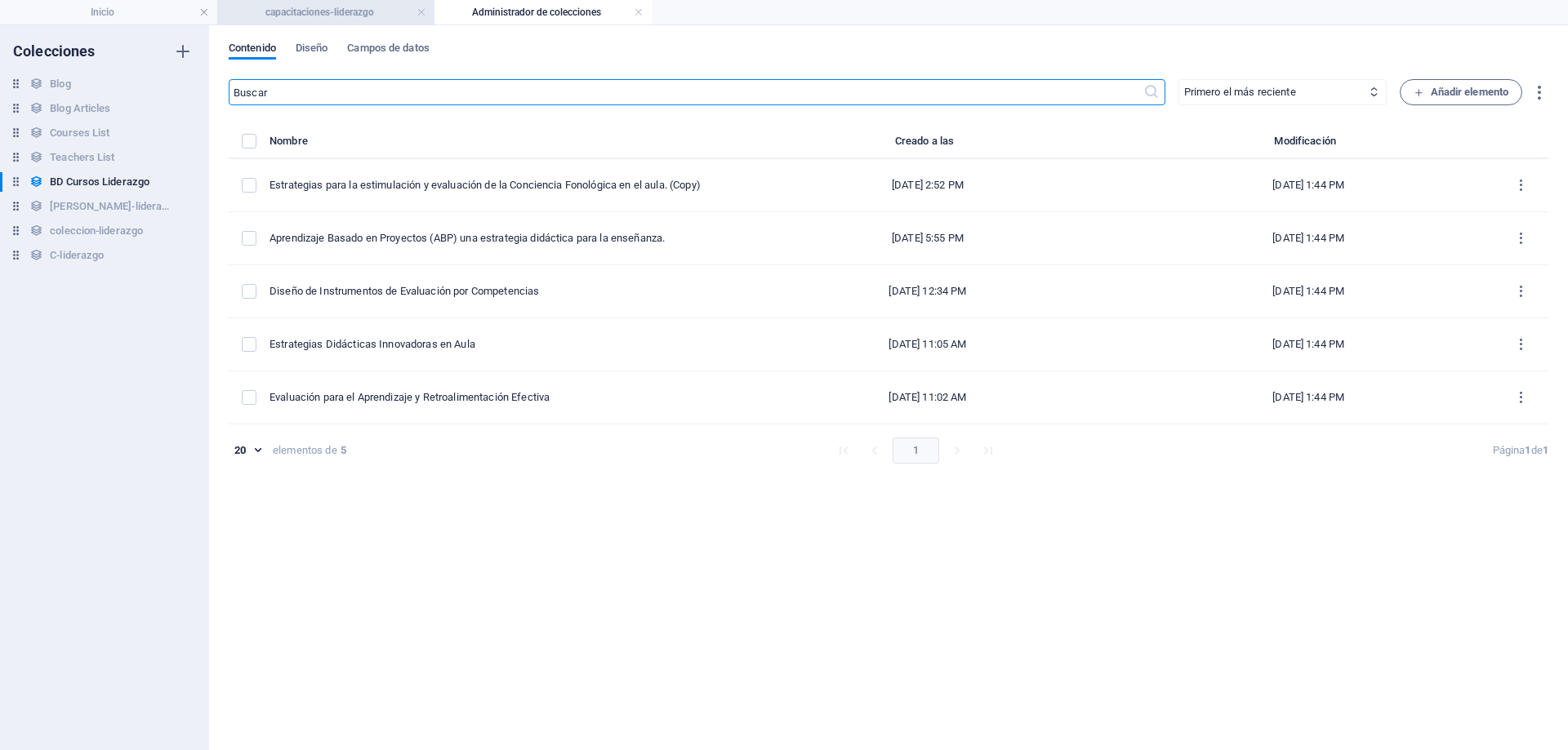
click at [306, 14] on h4 "capacitaciones-liderazgo" at bounding box center [326, 13] width 217 height 18
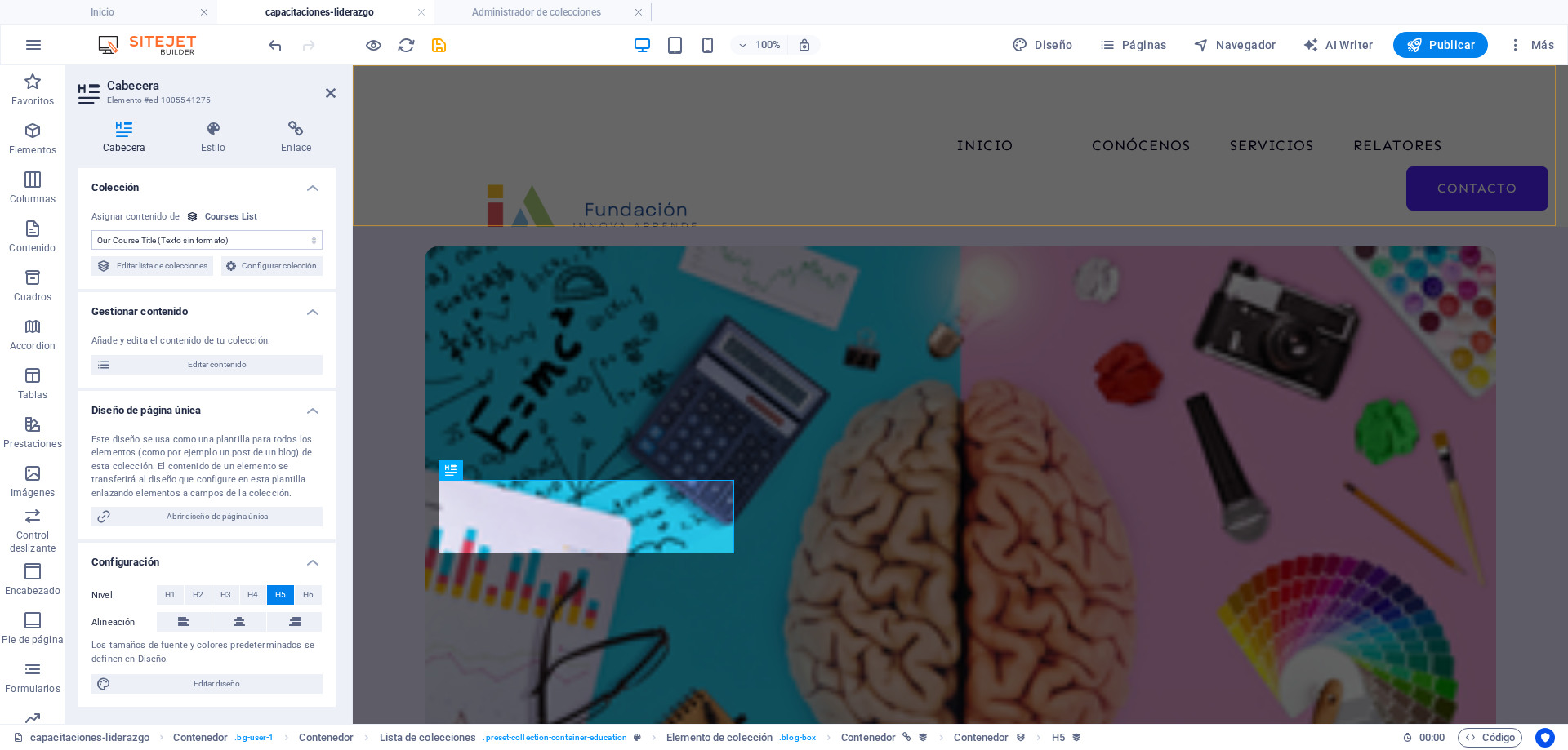
click at [727, 171] on div "Inicio Conócenos Servicios Relatores Contacto" at bounding box center [960, 146] width 1215 height 161
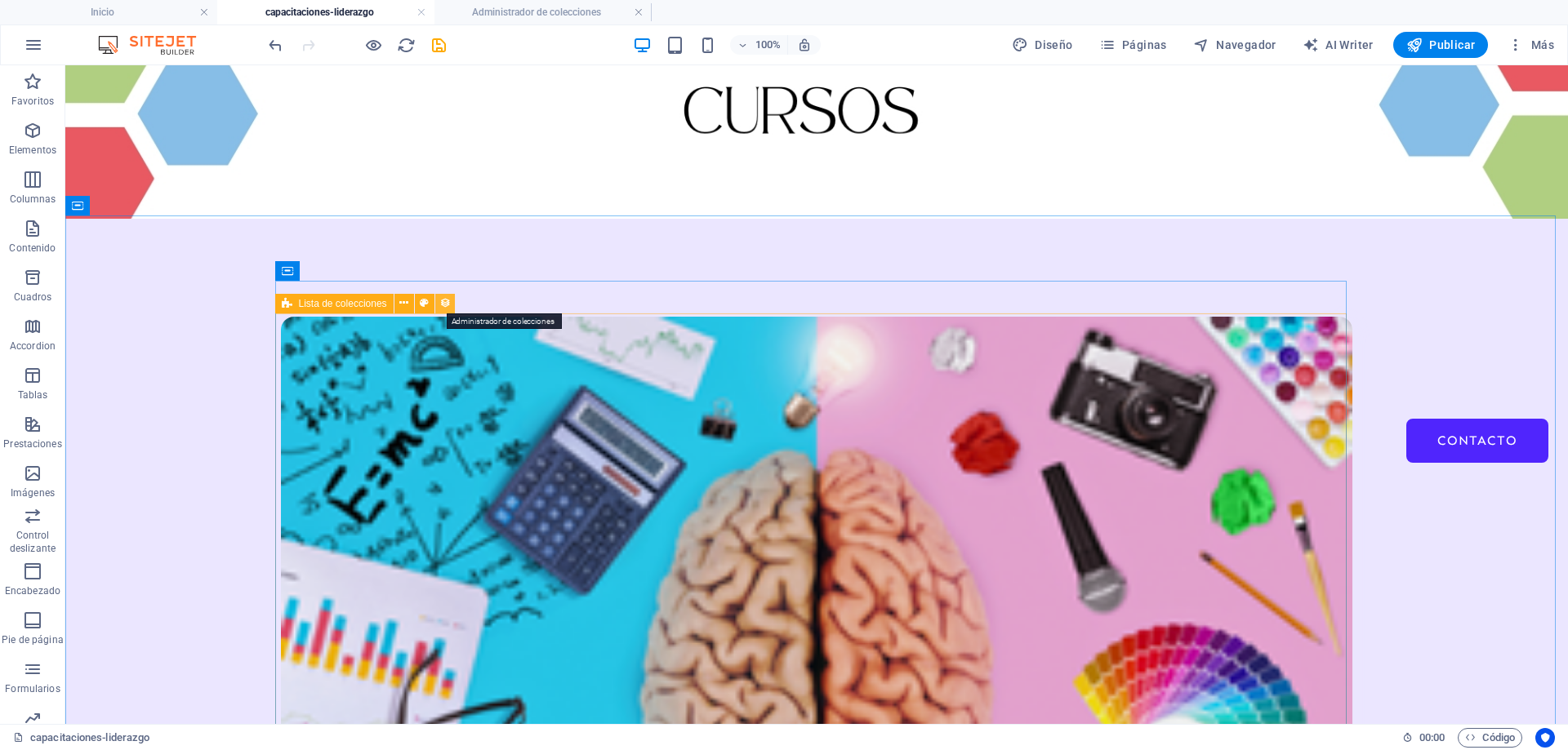
click at [451, 304] on button at bounding box center [445, 304] width 20 height 20
select select "67d02240190c582c0a6871d0"
select select "updatedAt_ASC"
select select "columns.our-top-course"
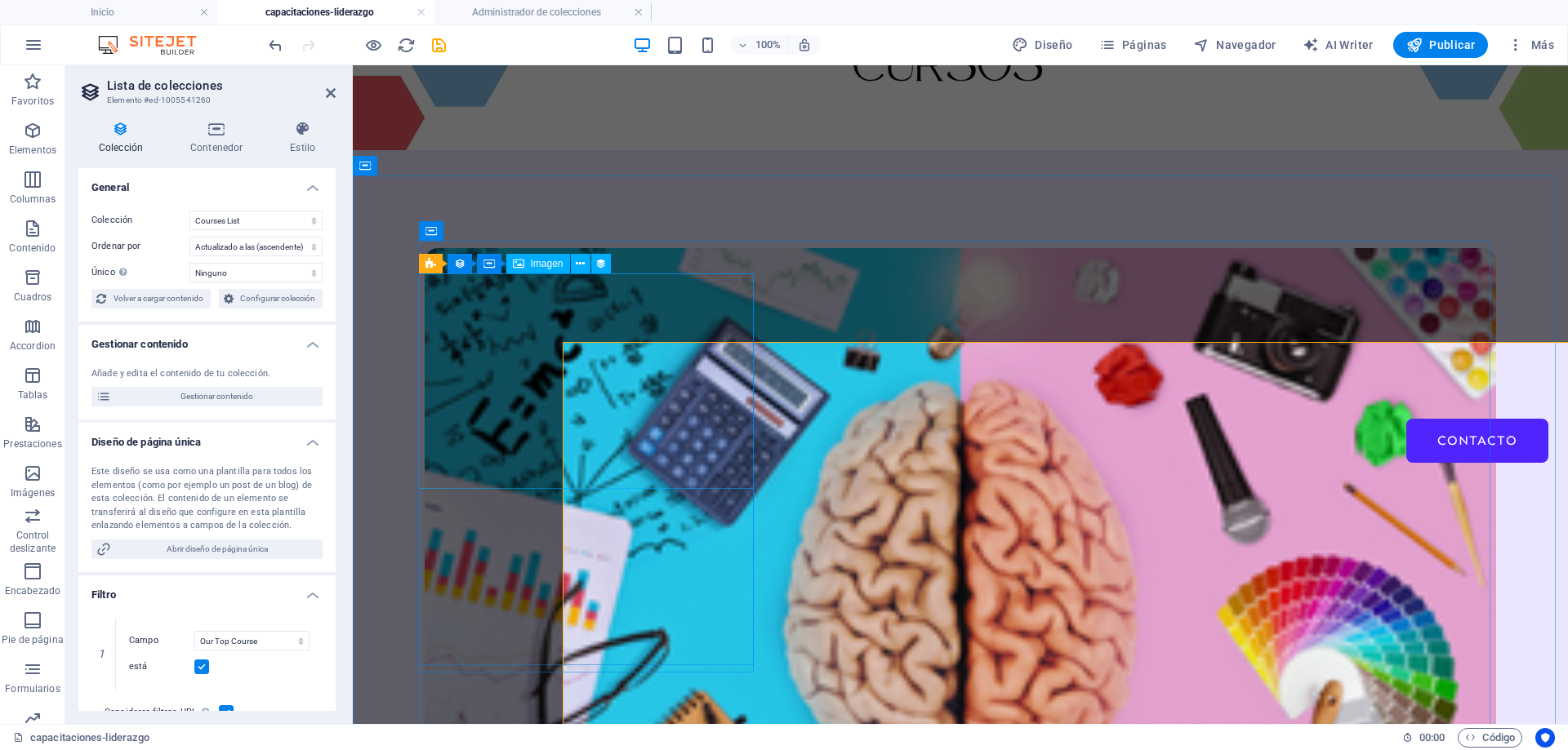
scroll to position [216, 0]
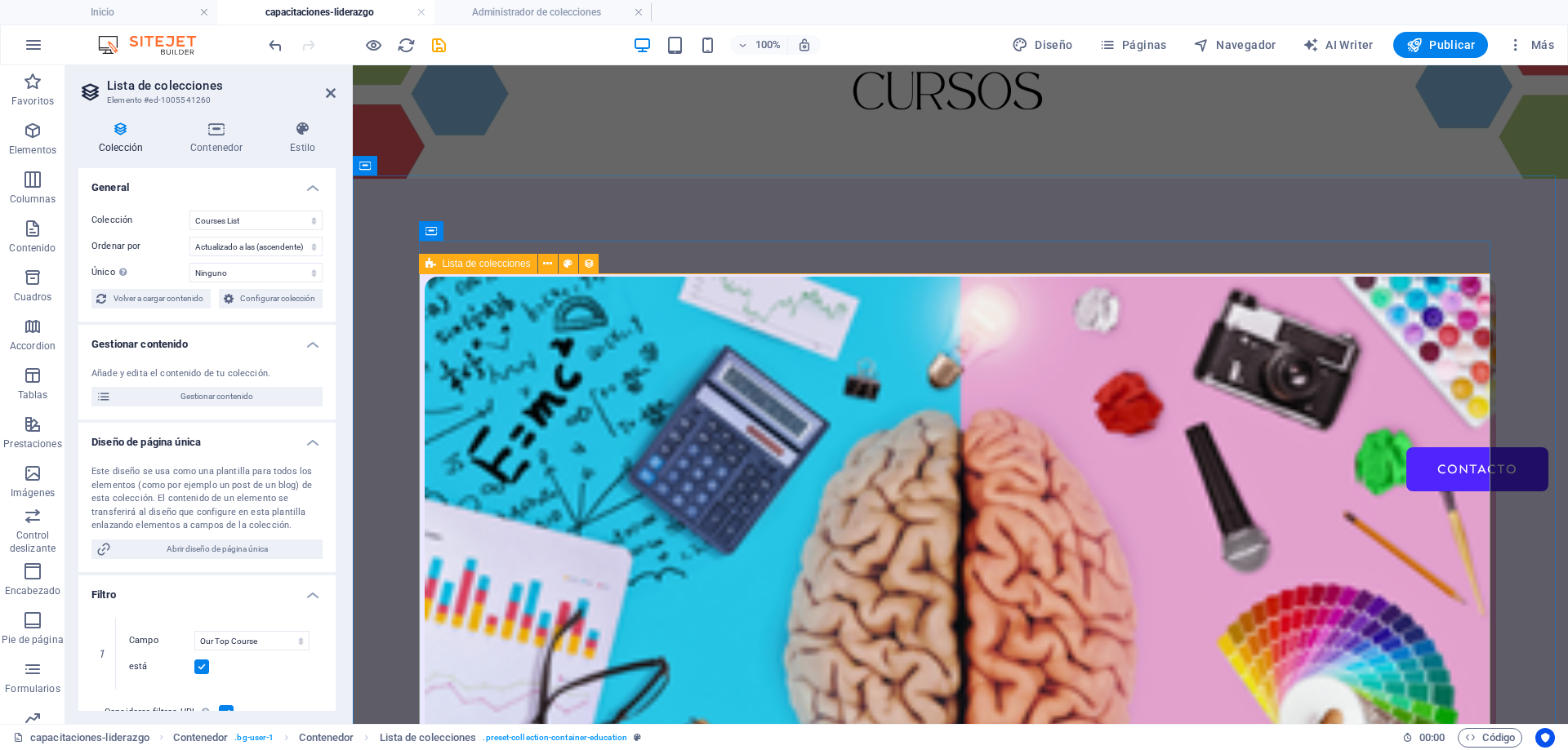
click at [513, 267] on span "Lista de colecciones" at bounding box center [486, 264] width 88 height 10
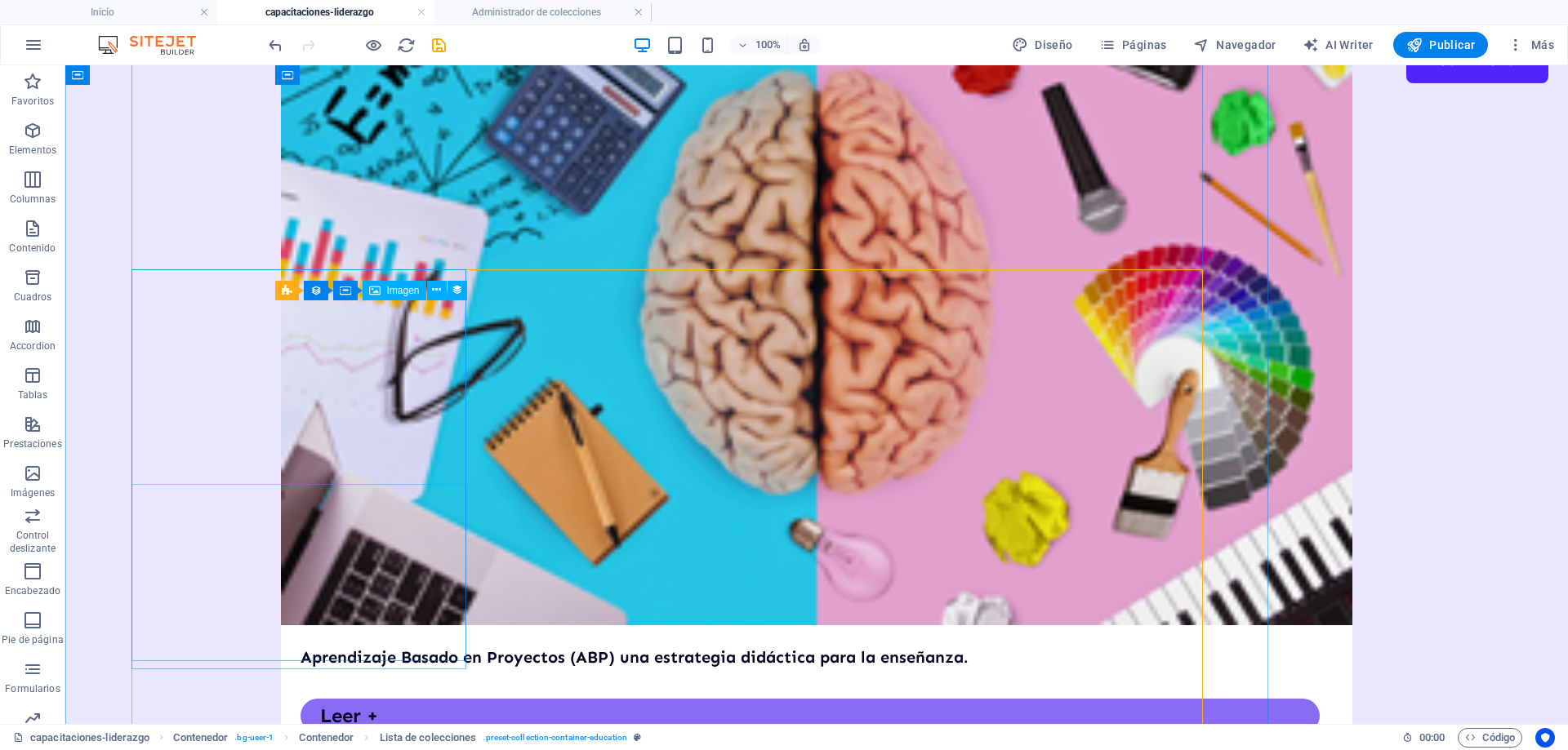
scroll to position [693, 0]
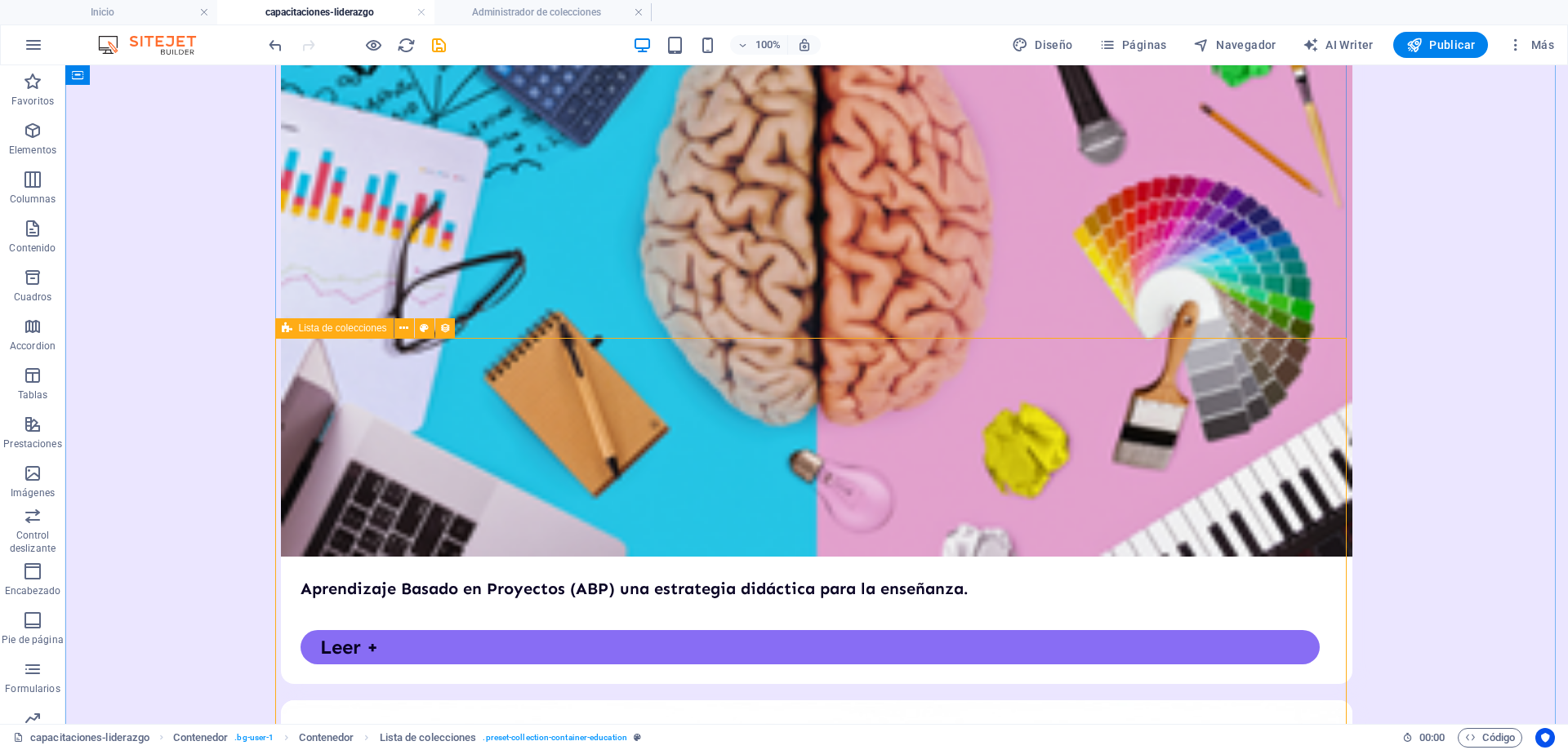
click at [288, 327] on icon at bounding box center [287, 328] width 11 height 20
select select "67d02240190c582c0a6871d0"
select select "updatedAt_ASC"
select select "columns.our-top-course"
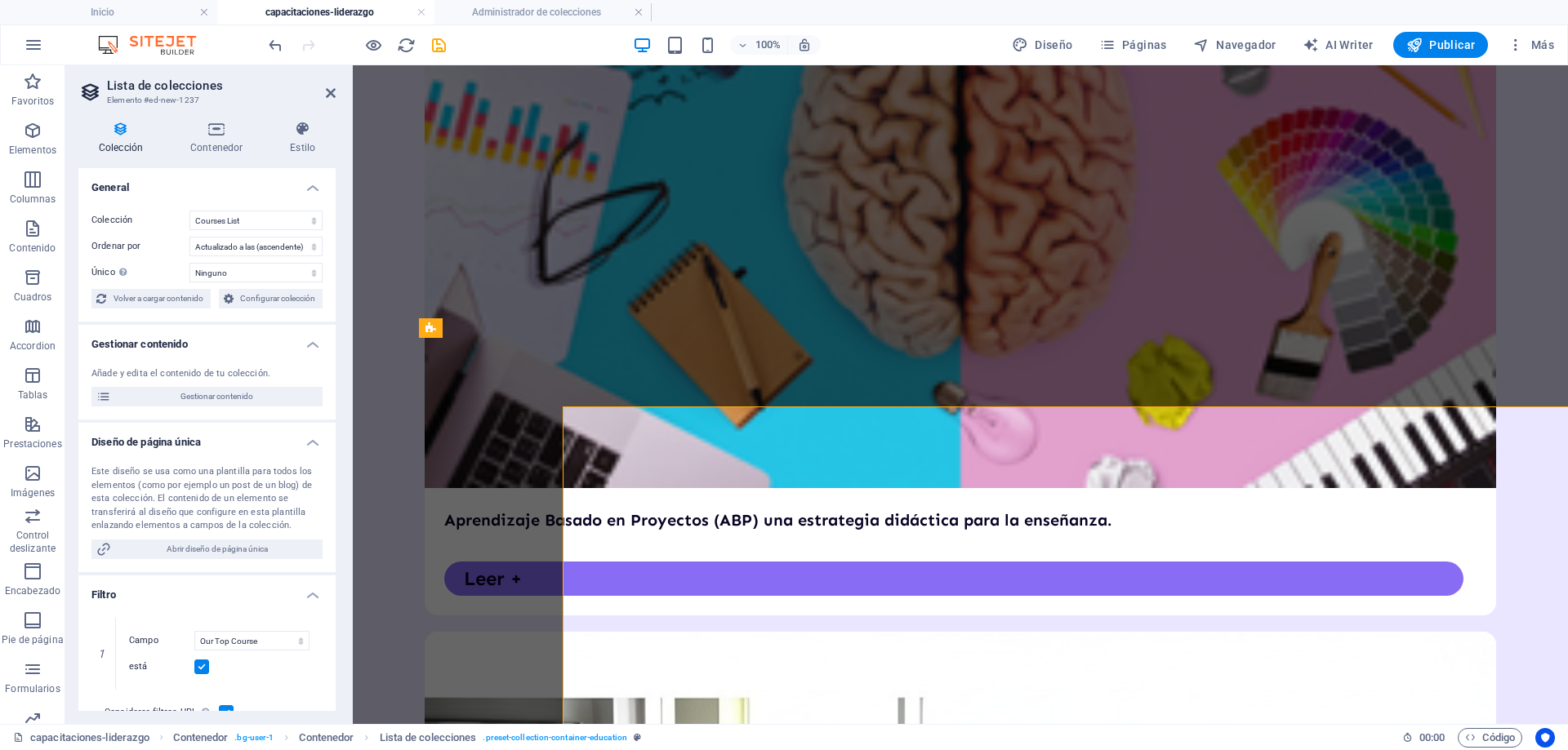
click at [288, 327] on h4 "Gestionar contenido" at bounding box center [206, 339] width 258 height 30
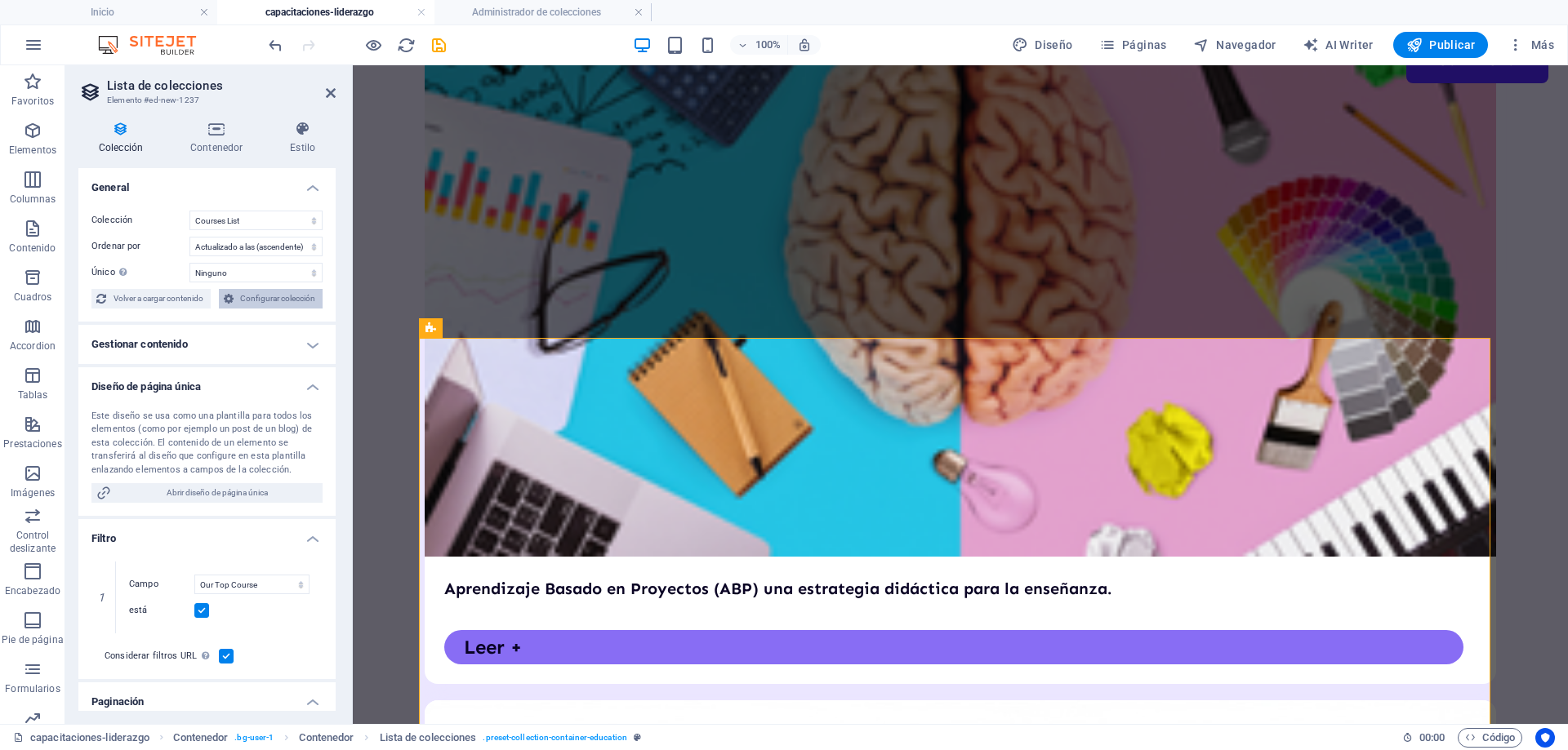
click at [288, 306] on span "Configurar colección" at bounding box center [278, 299] width 80 height 20
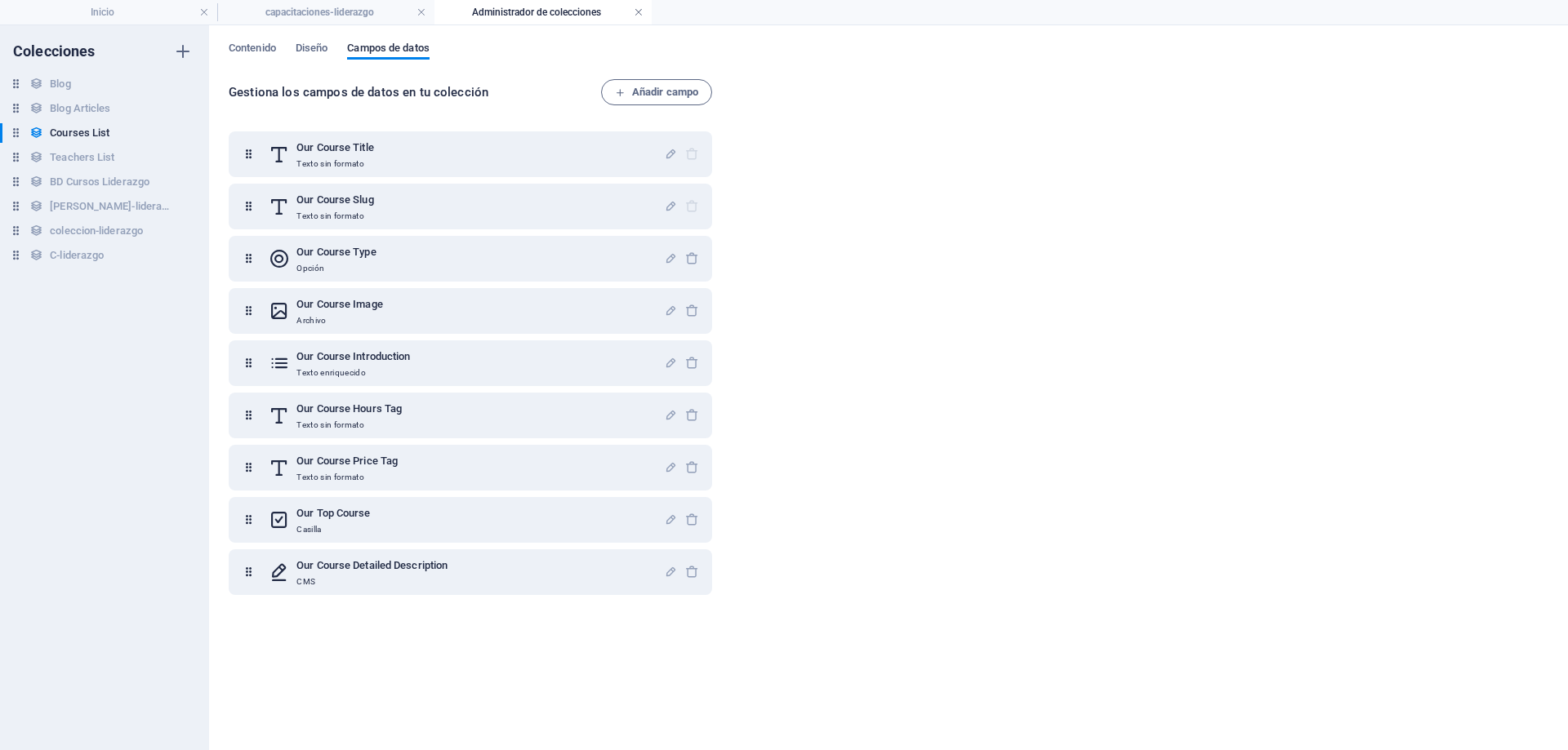
click at [643, 13] on link at bounding box center [638, 12] width 10 height 15
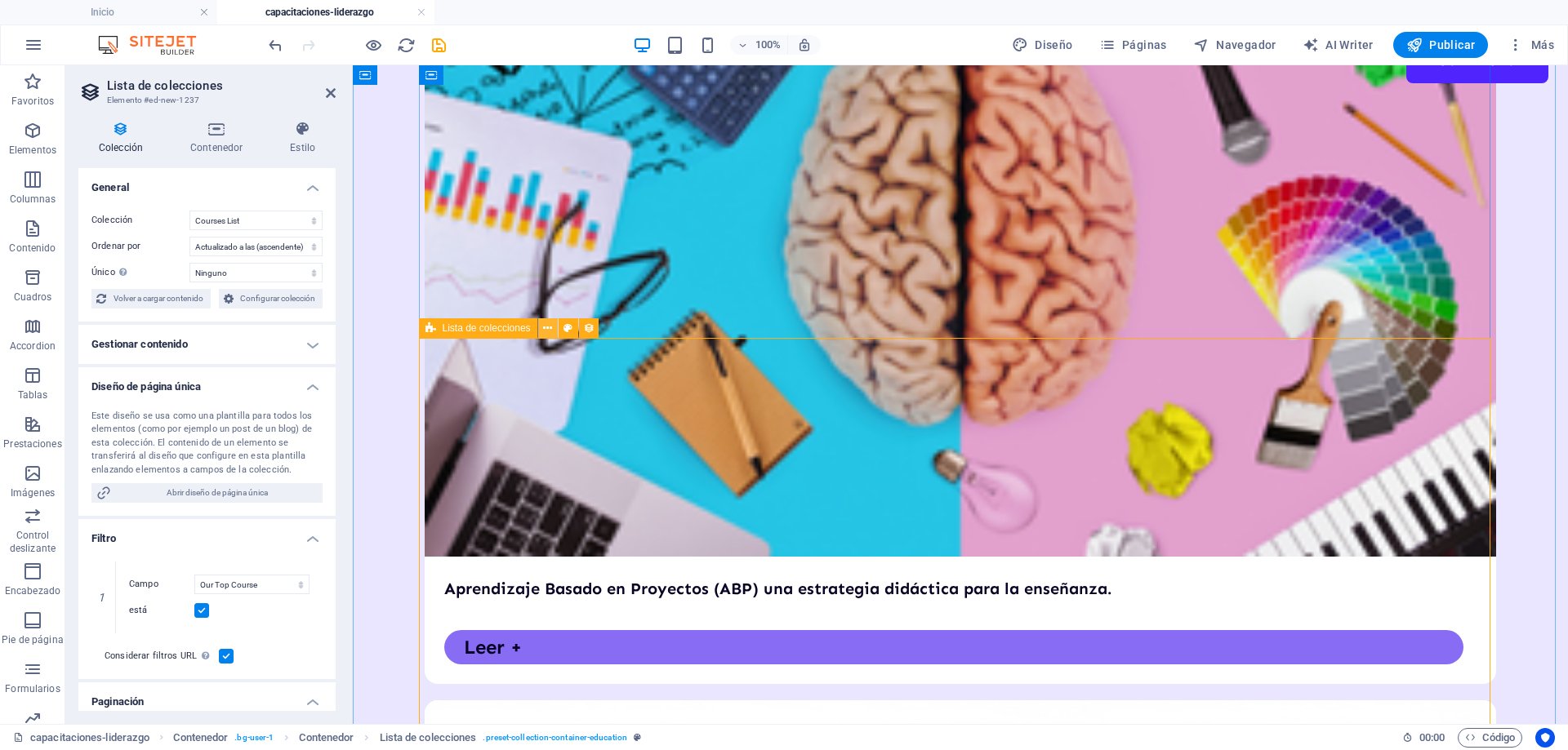
click at [550, 328] on icon at bounding box center [547, 328] width 9 height 17
click at [1257, 48] on span "Navegador" at bounding box center [1235, 45] width 83 height 16
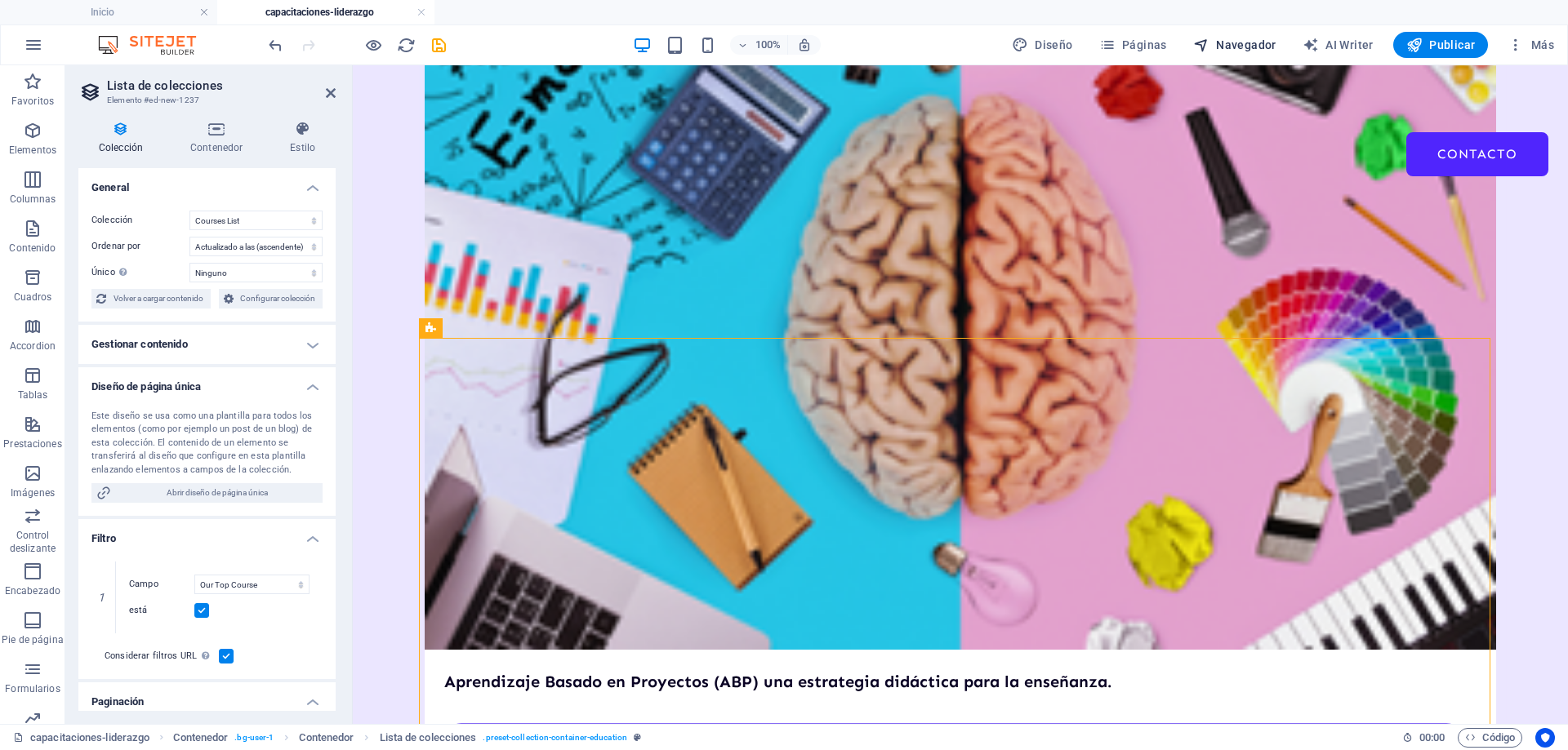
select select "18136962-es"
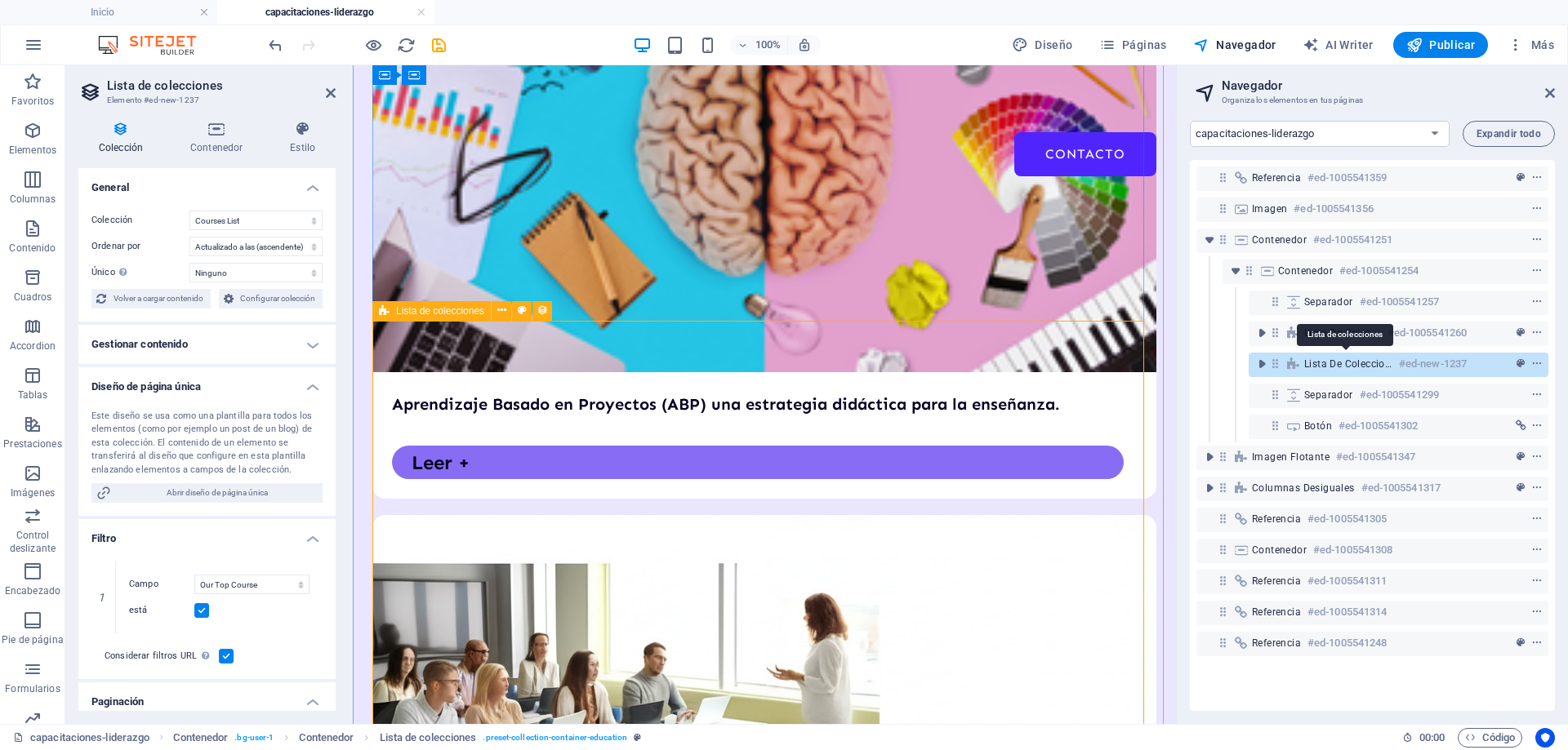
click at [1351, 368] on span "Lista de colecciones" at bounding box center [1349, 364] width 88 height 13
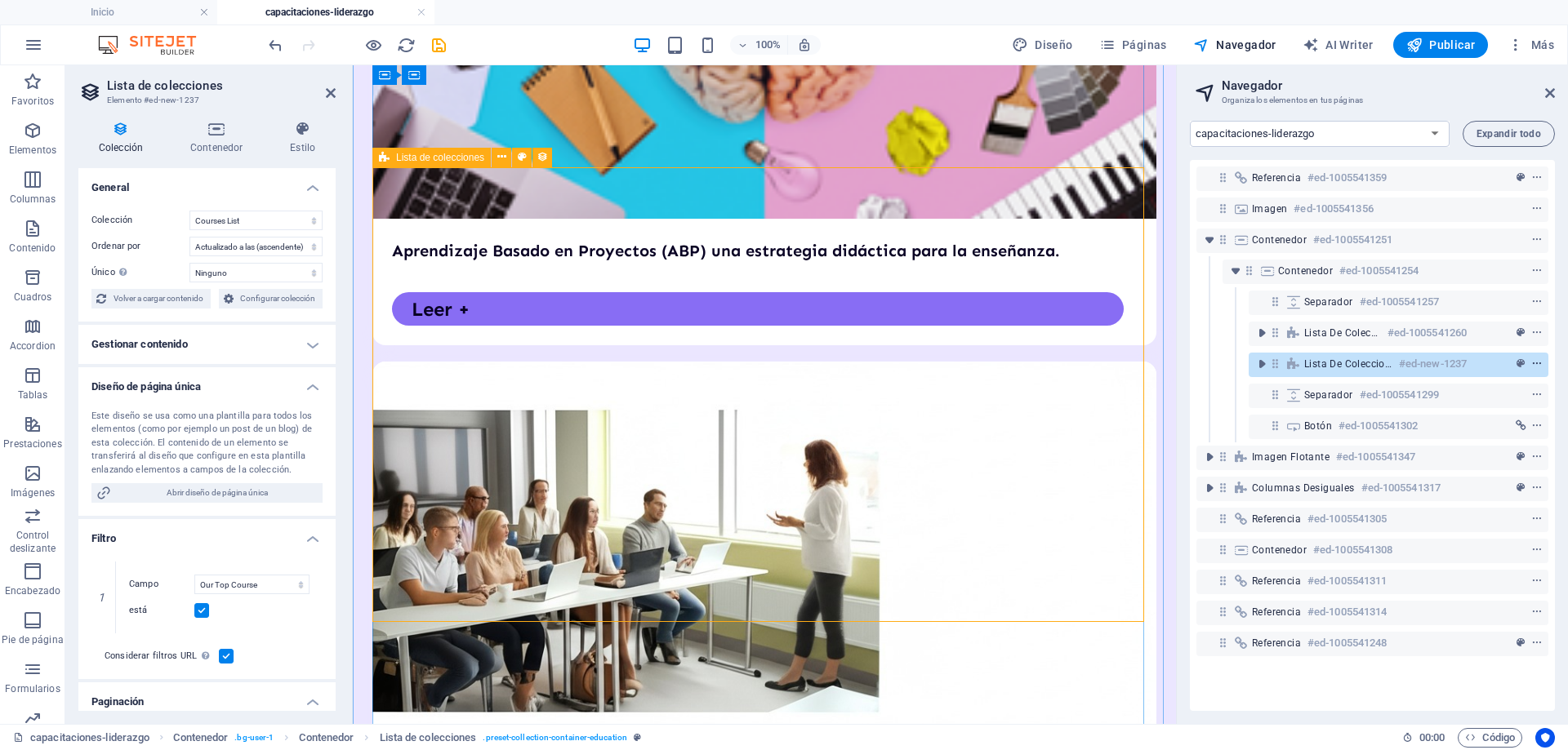
click at [1532, 363] on icon "context-menu" at bounding box center [1537, 364] width 12 height 12
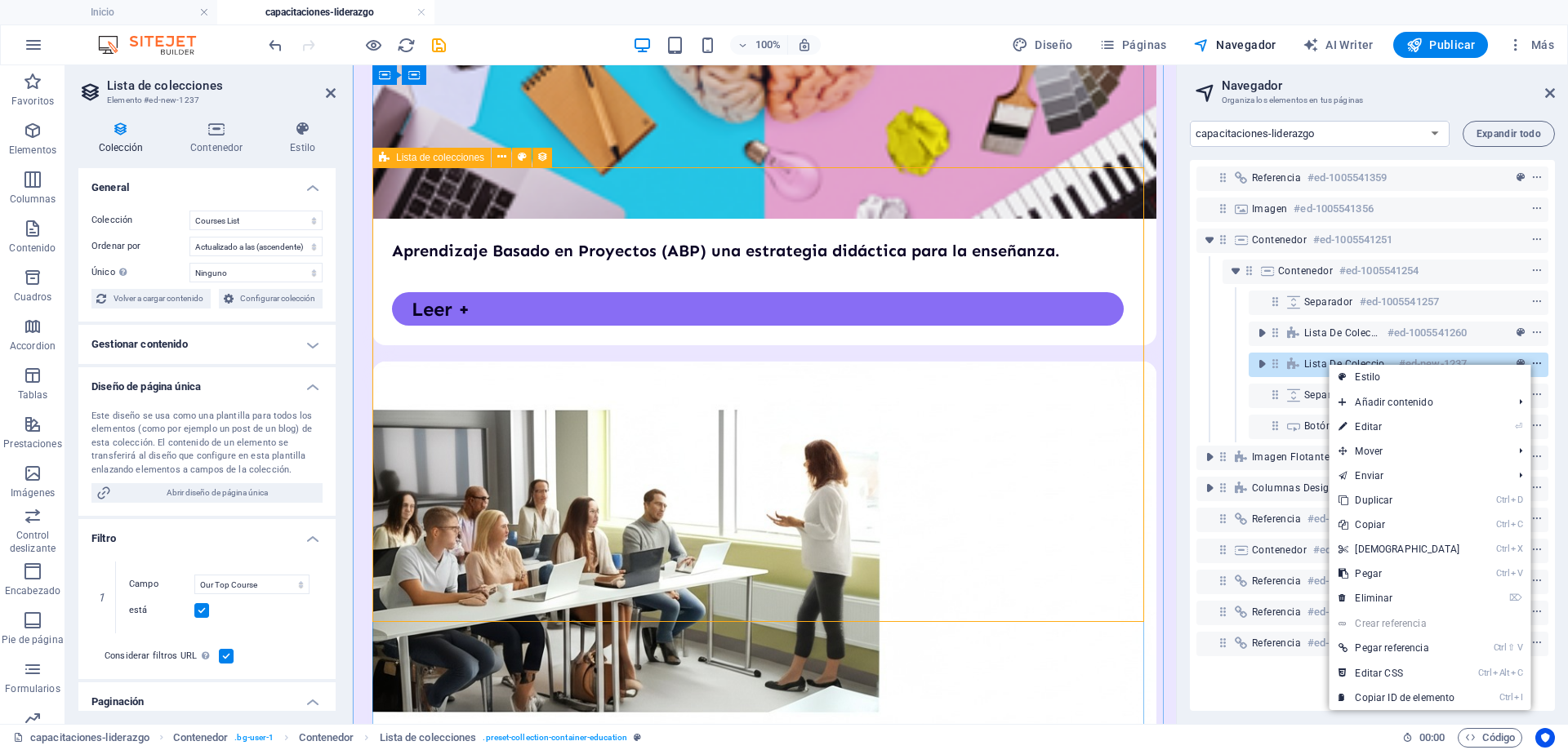
click at [1532, 363] on icon "context-menu" at bounding box center [1537, 364] width 12 height 12
click at [1296, 361] on icon at bounding box center [1294, 364] width 18 height 13
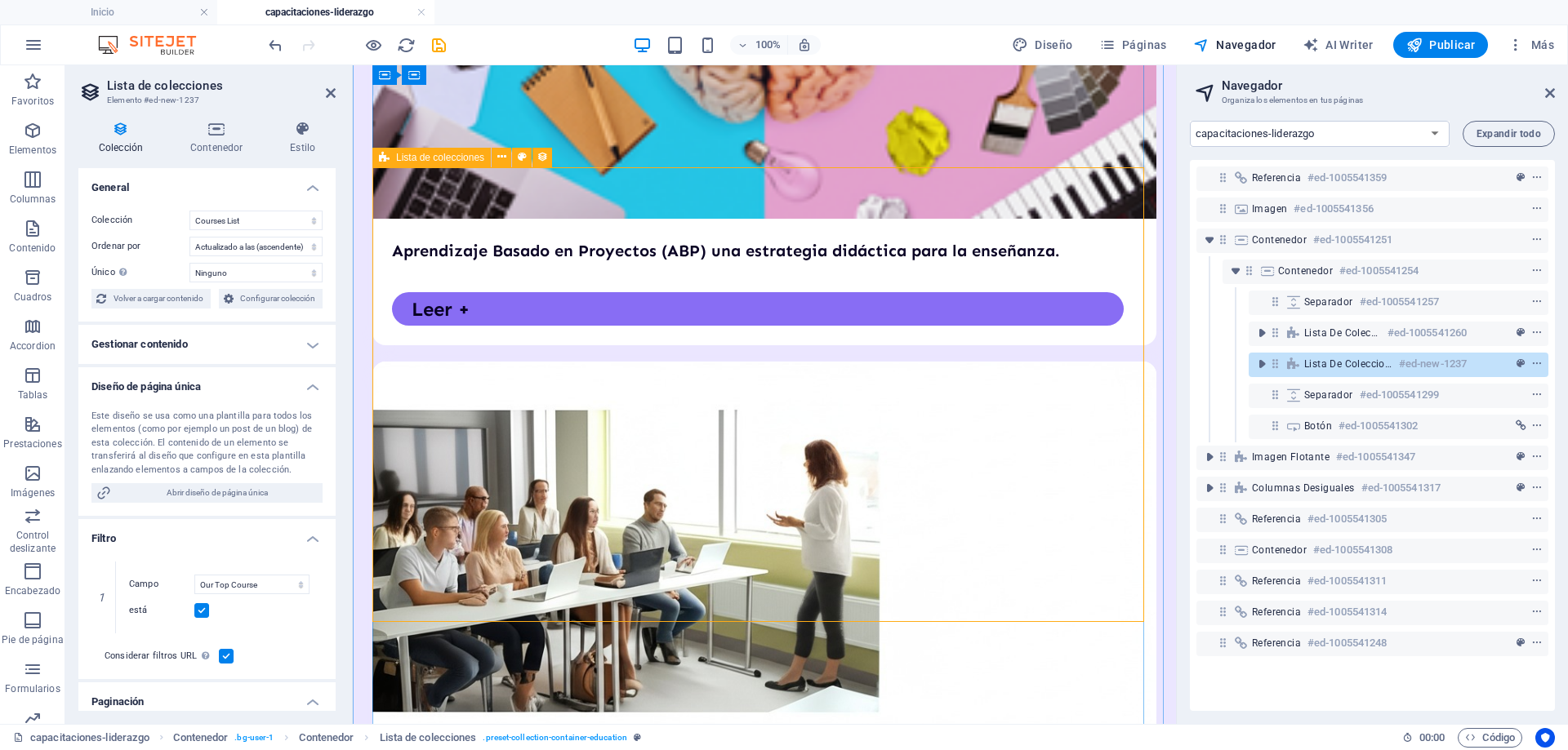
click at [1295, 363] on icon at bounding box center [1294, 364] width 18 height 13
click at [1266, 366] on icon "toggle-expand" at bounding box center [1262, 364] width 16 height 16
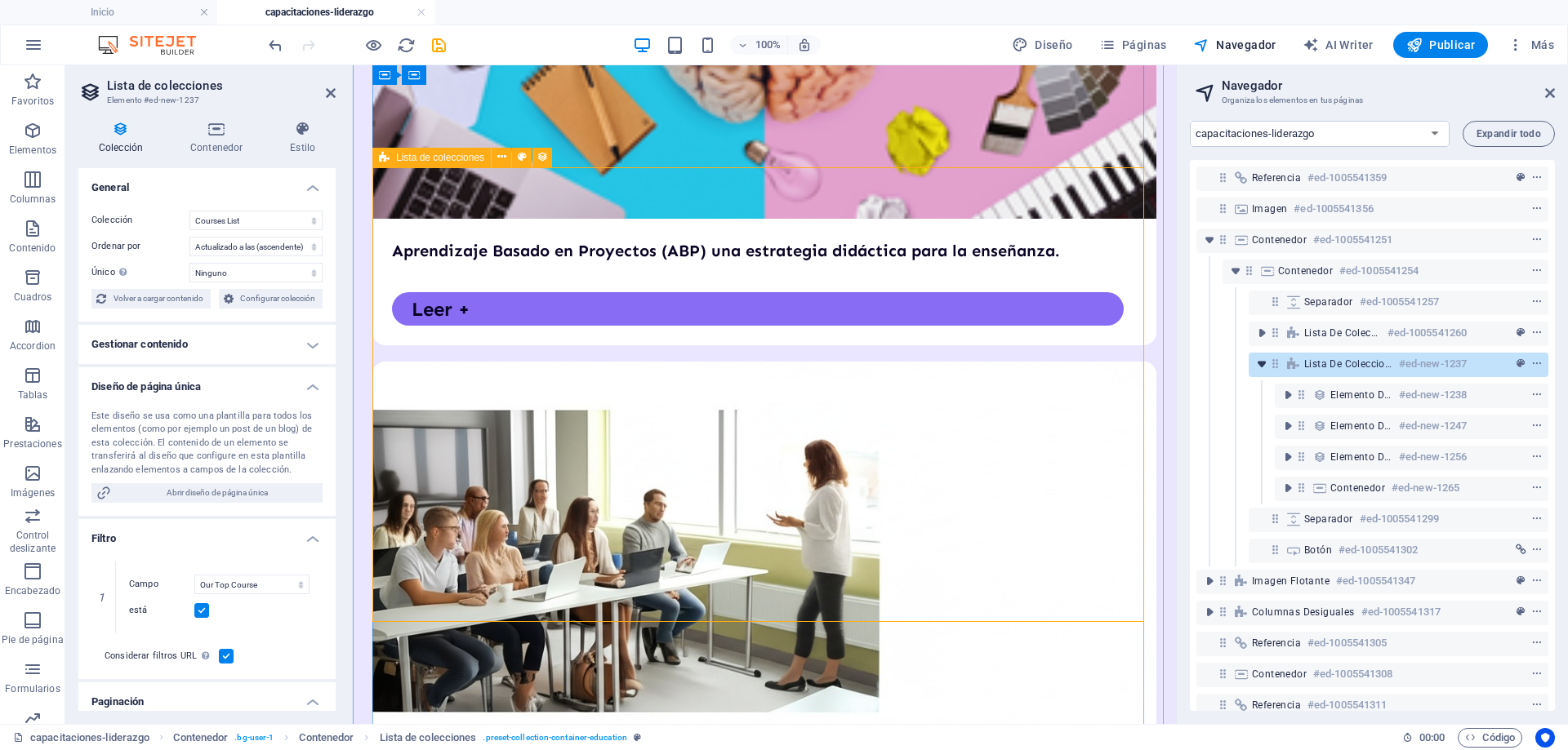
click at [1266, 366] on icon "toggle-expand" at bounding box center [1262, 364] width 16 height 16
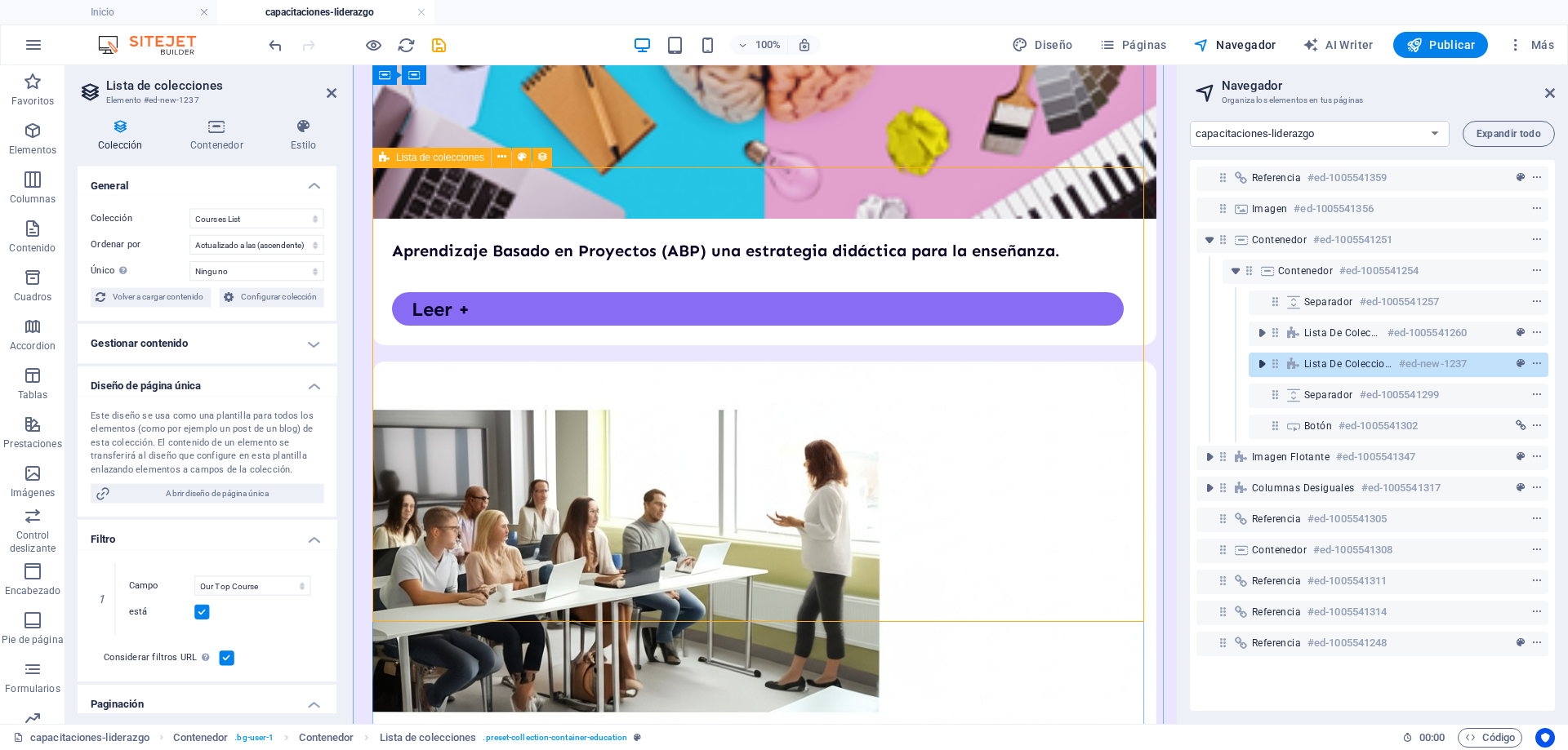
click at [1266, 366] on icon "toggle-expand" at bounding box center [1262, 364] width 16 height 16
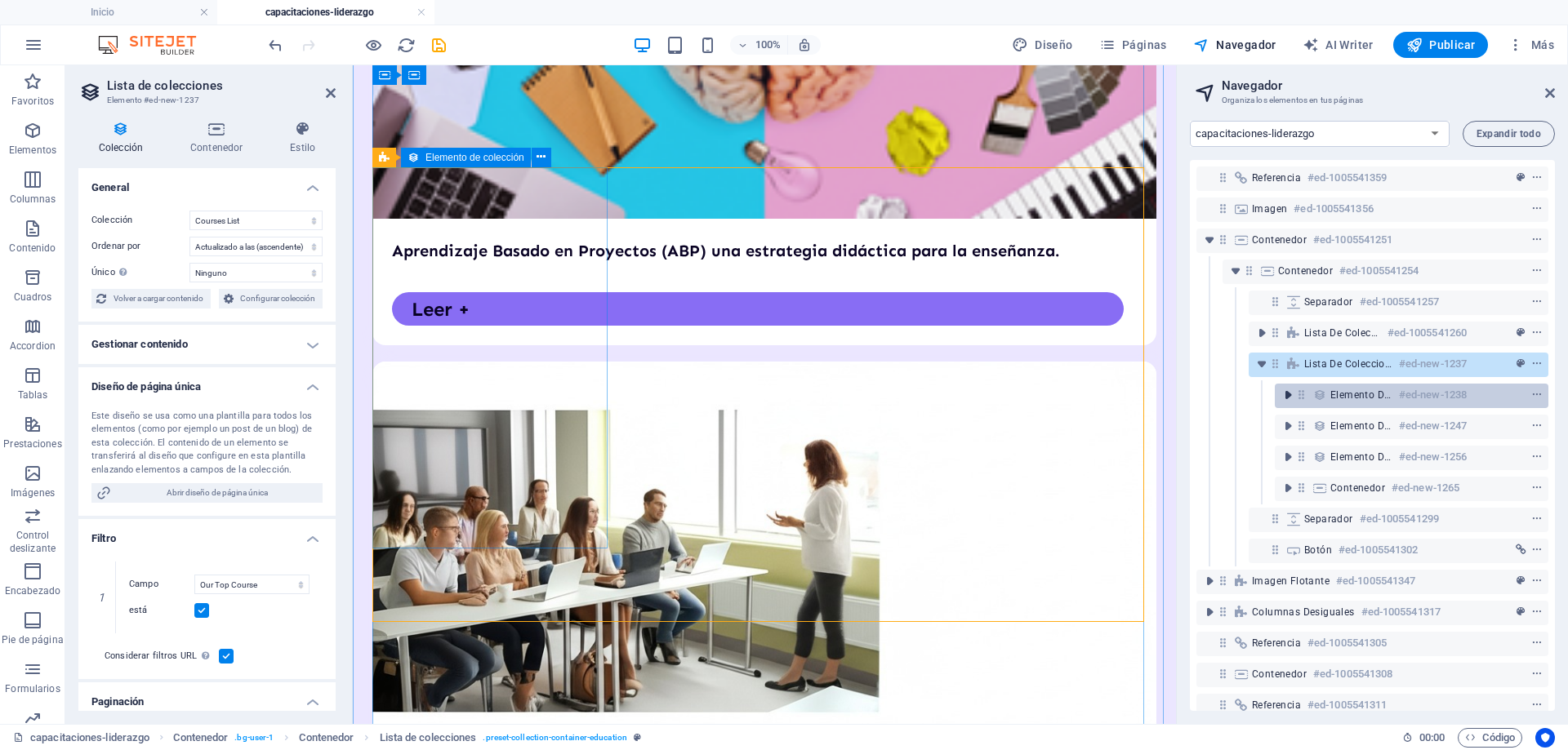
click at [1286, 393] on icon "toggle-expand" at bounding box center [1288, 395] width 16 height 16
click at [1532, 363] on icon "context-menu" at bounding box center [1537, 364] width 12 height 12
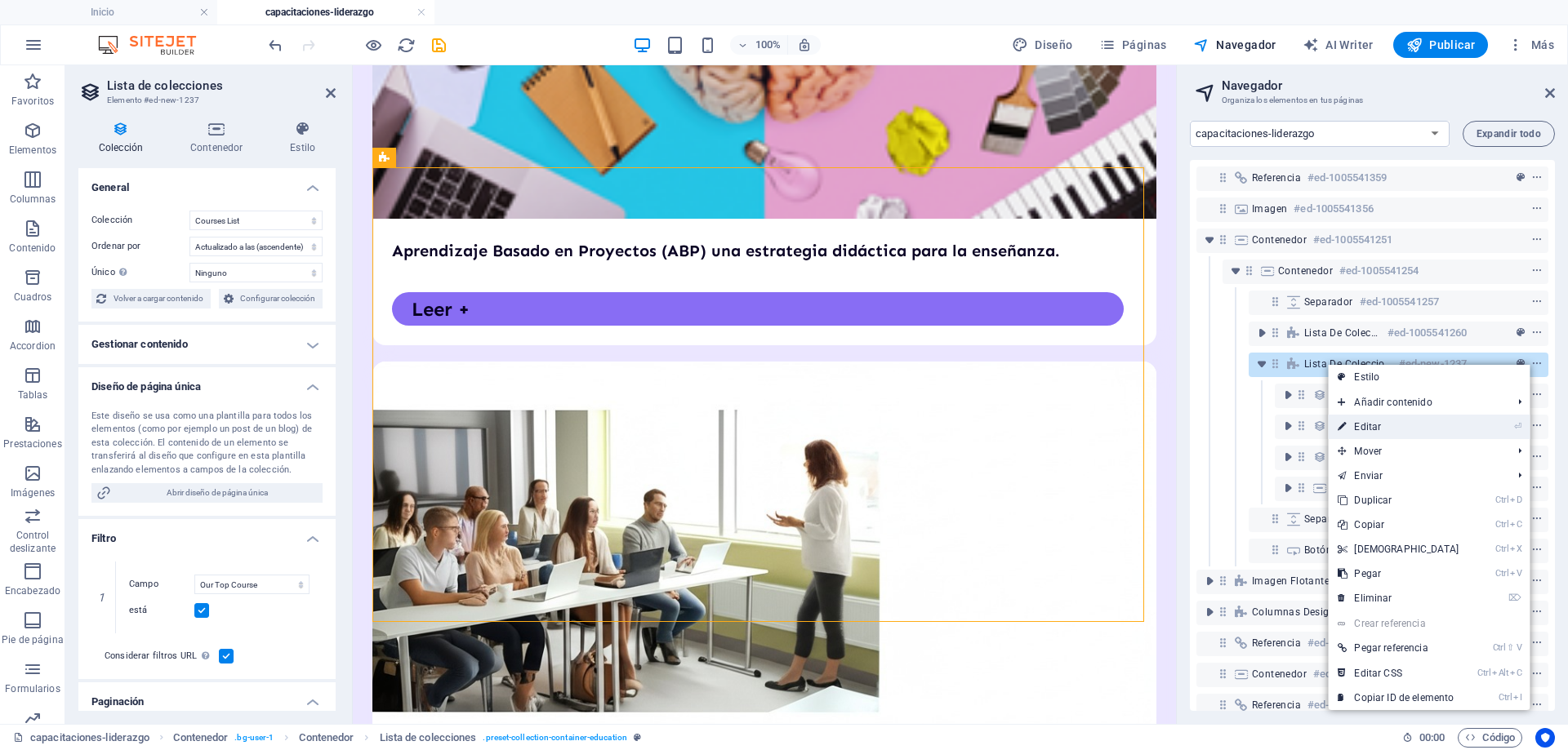
click at [1387, 424] on link "⏎ Editar" at bounding box center [1398, 426] width 141 height 24
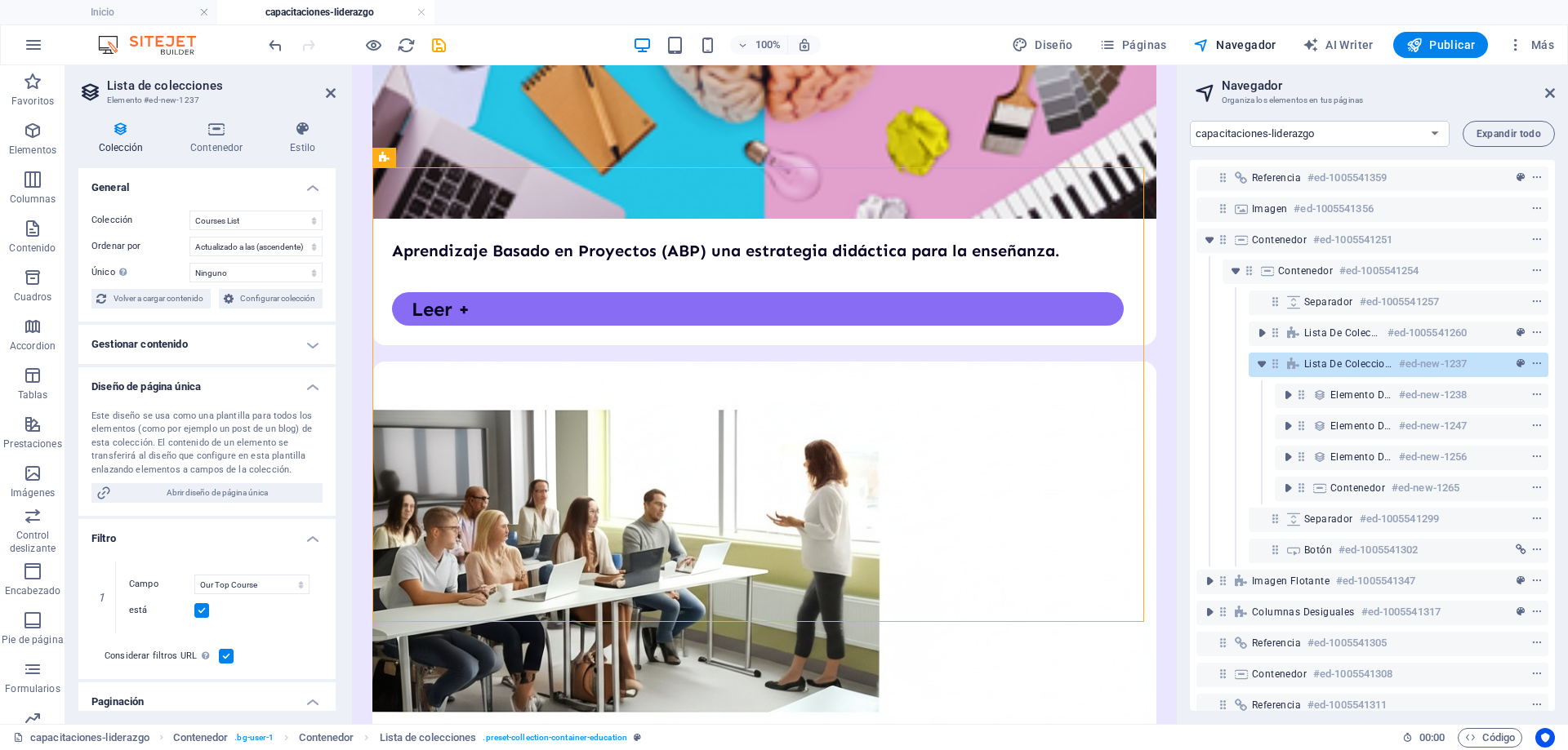
click at [302, 345] on h4 "Gestionar contenido" at bounding box center [206, 344] width 258 height 39
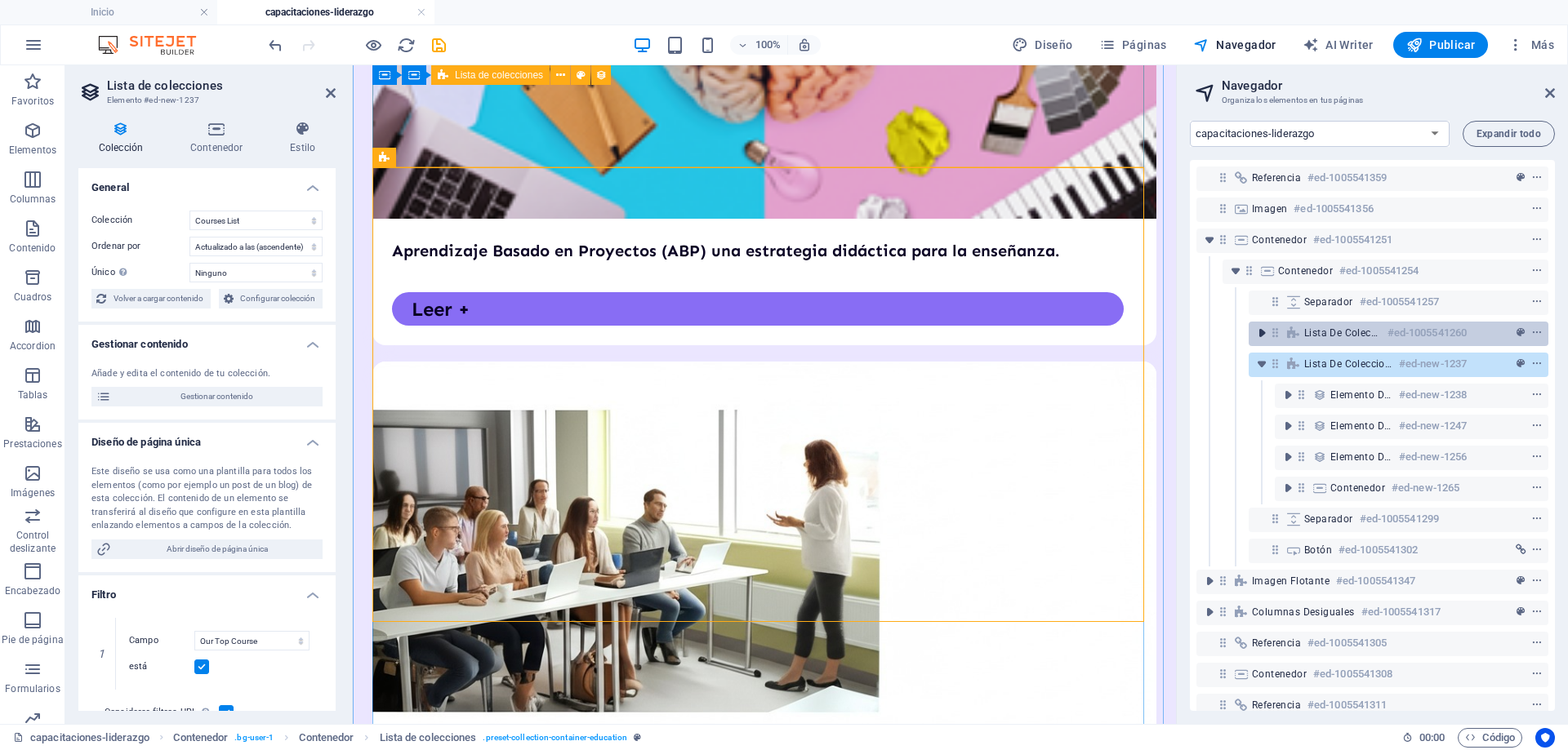
click at [1264, 335] on icon "toggle-expand" at bounding box center [1262, 333] width 16 height 16
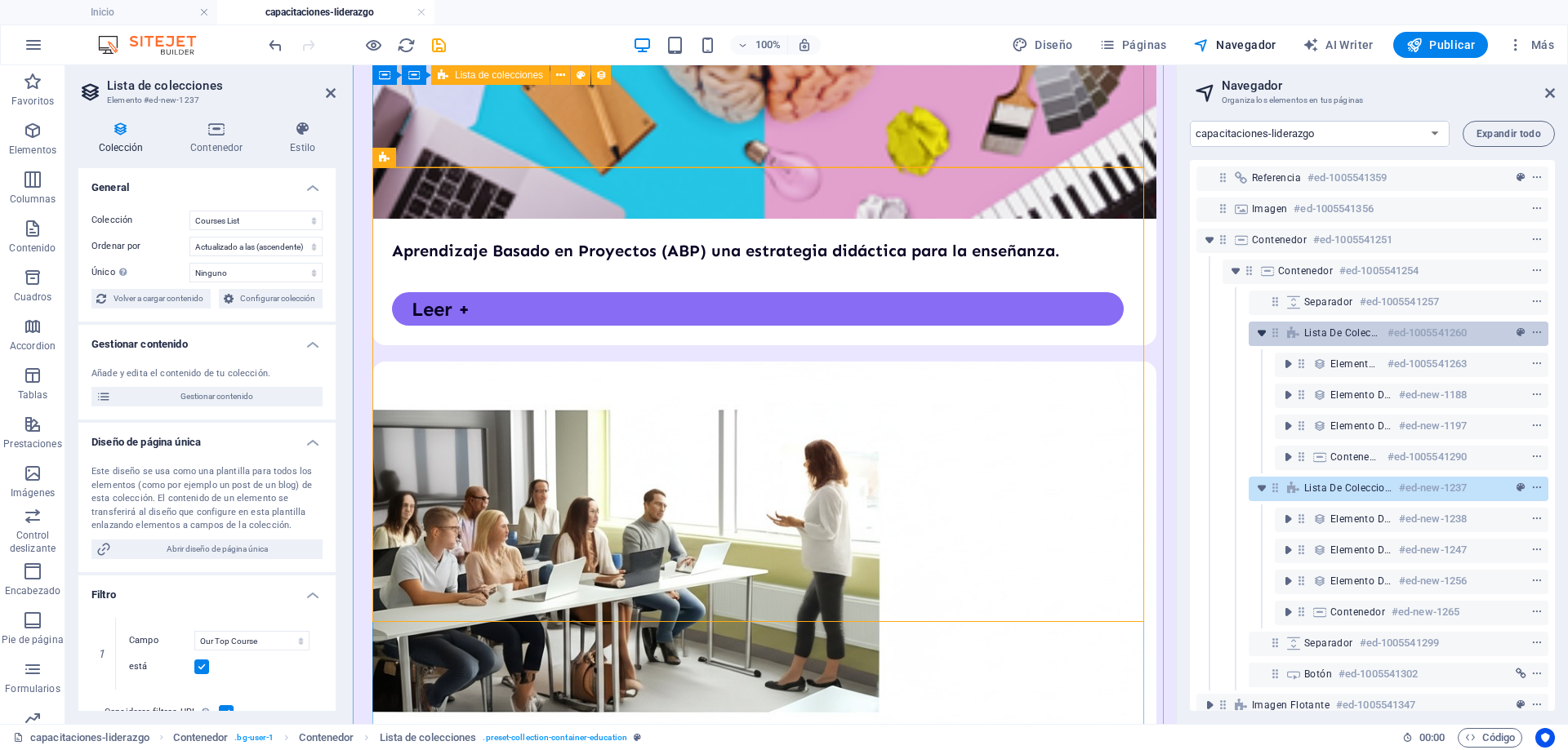
click at [1264, 335] on icon "toggle-expand" at bounding box center [1262, 333] width 16 height 16
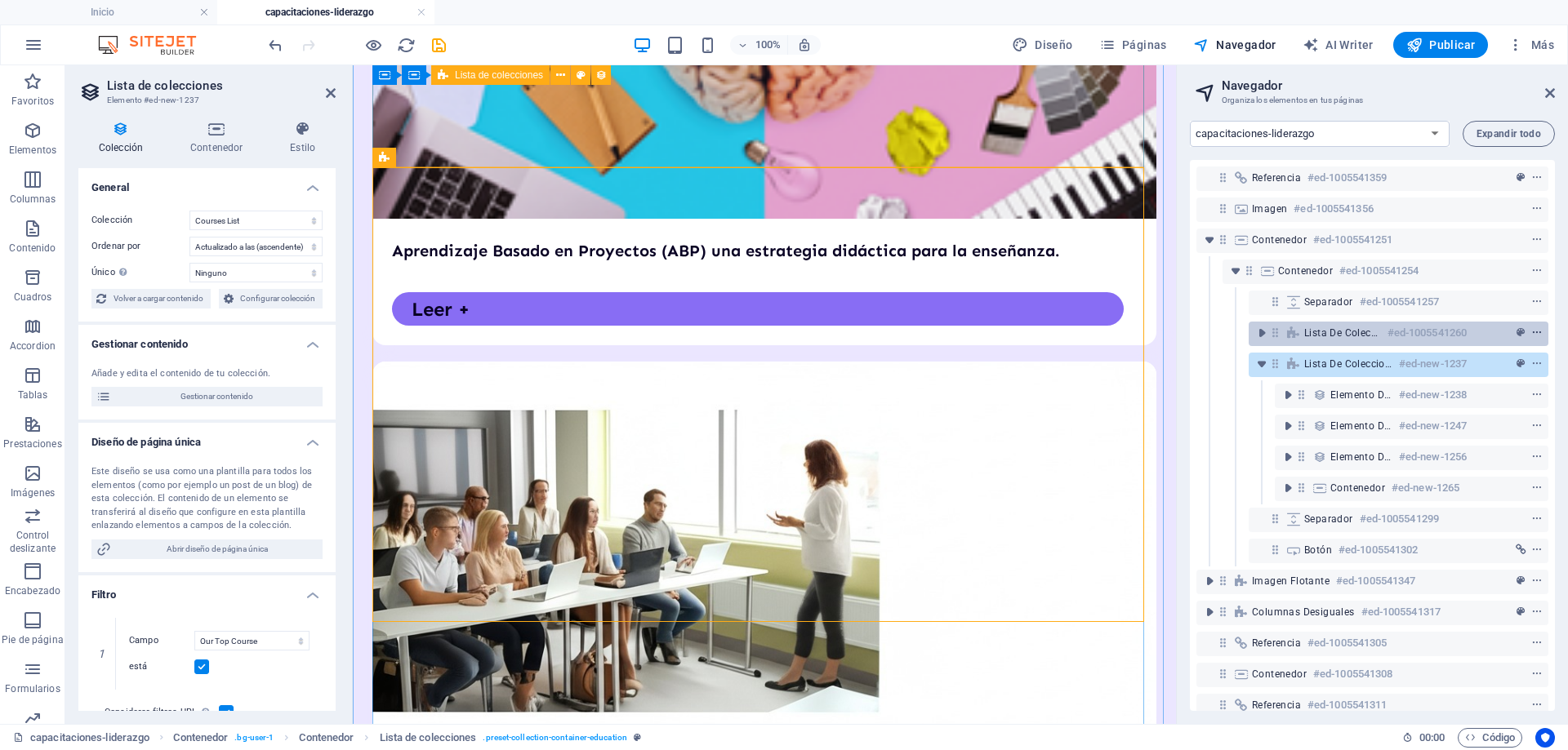
click at [1536, 333] on icon "context-menu" at bounding box center [1537, 333] width 12 height 12
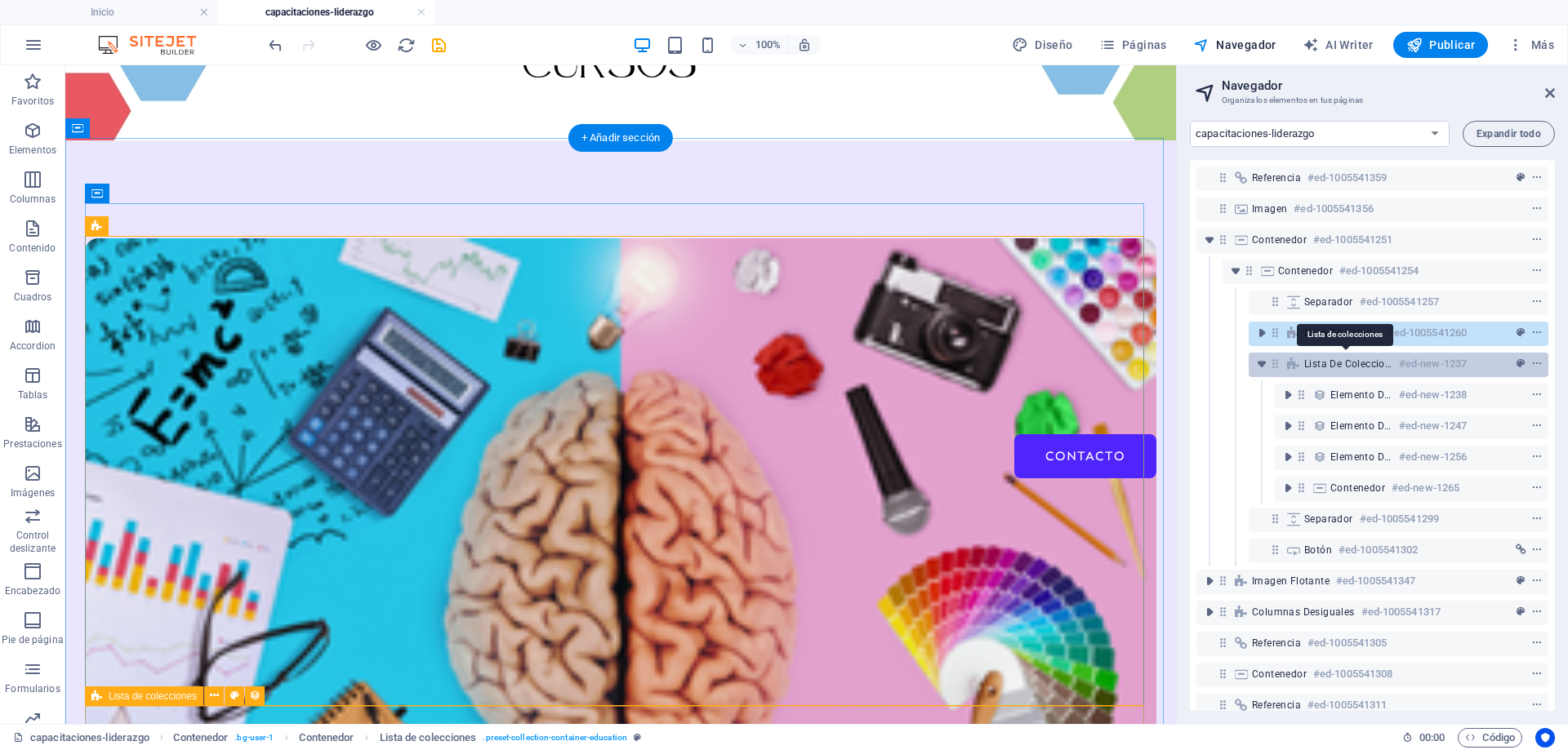
click at [1309, 362] on span "Lista de colecciones" at bounding box center [1349, 364] width 88 height 13
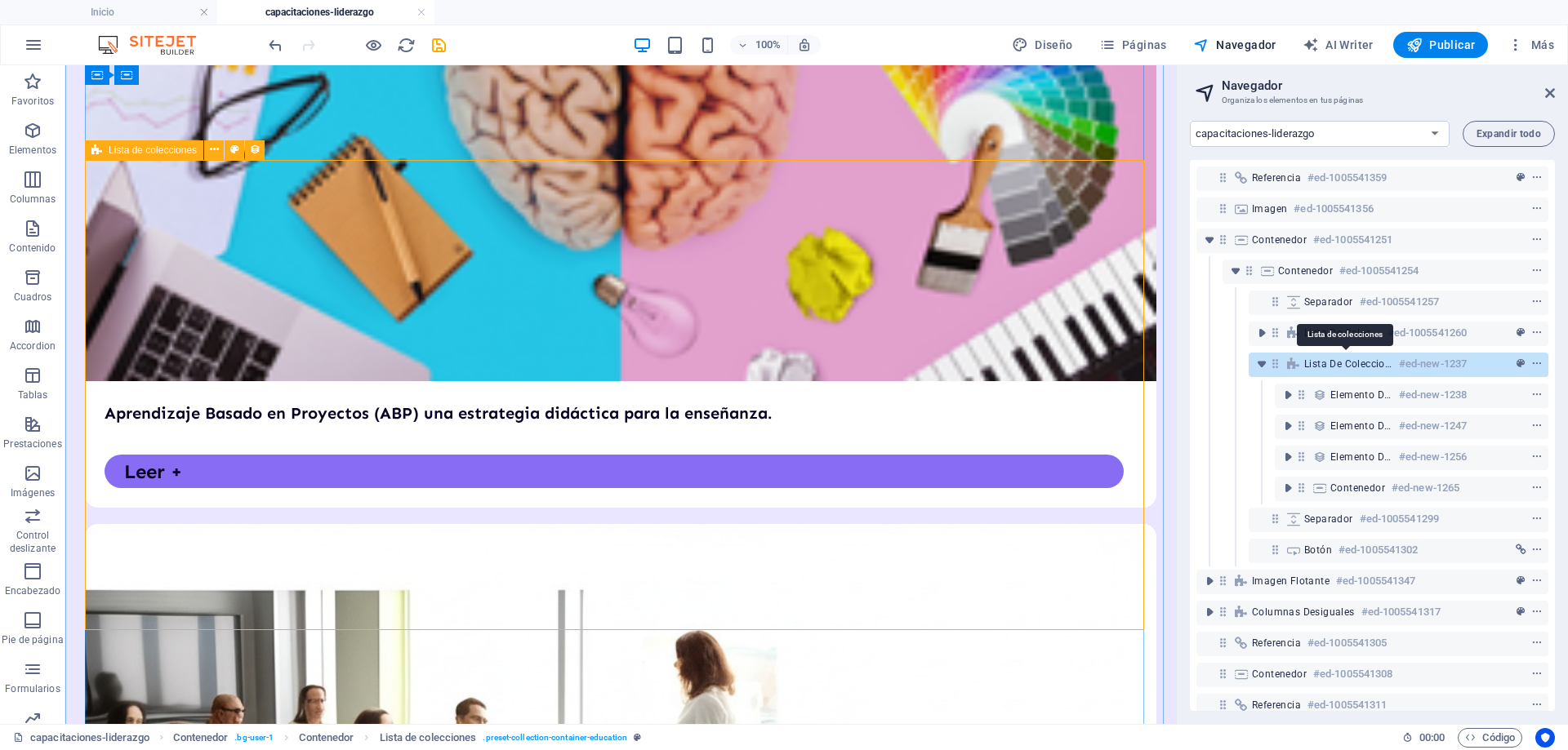
click at [1375, 360] on span "Lista de colecciones" at bounding box center [1349, 364] width 88 height 13
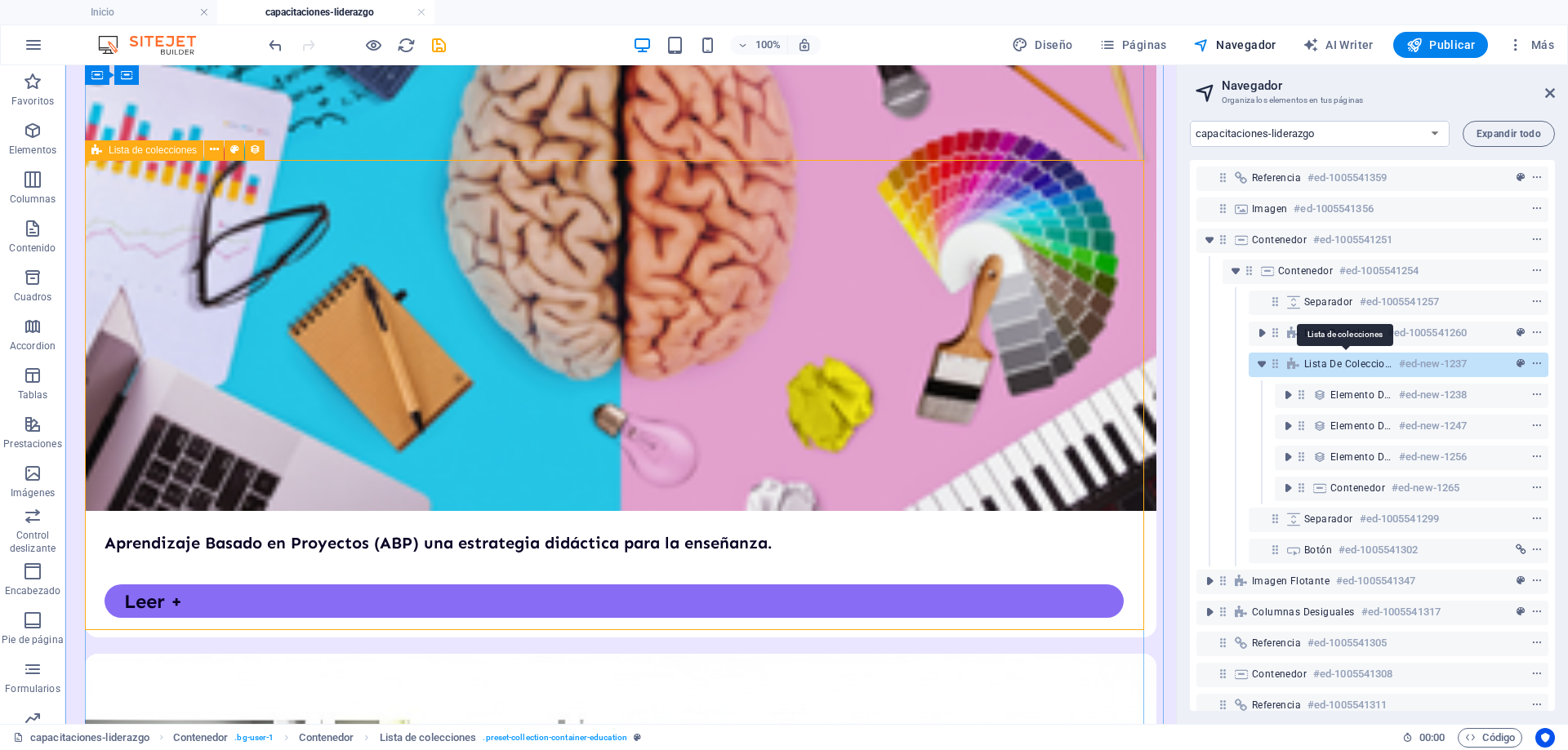
select select "67d02240190c582c0a6871d0"
select select "updatedAt_ASC"
select select "columns.our-top-course"
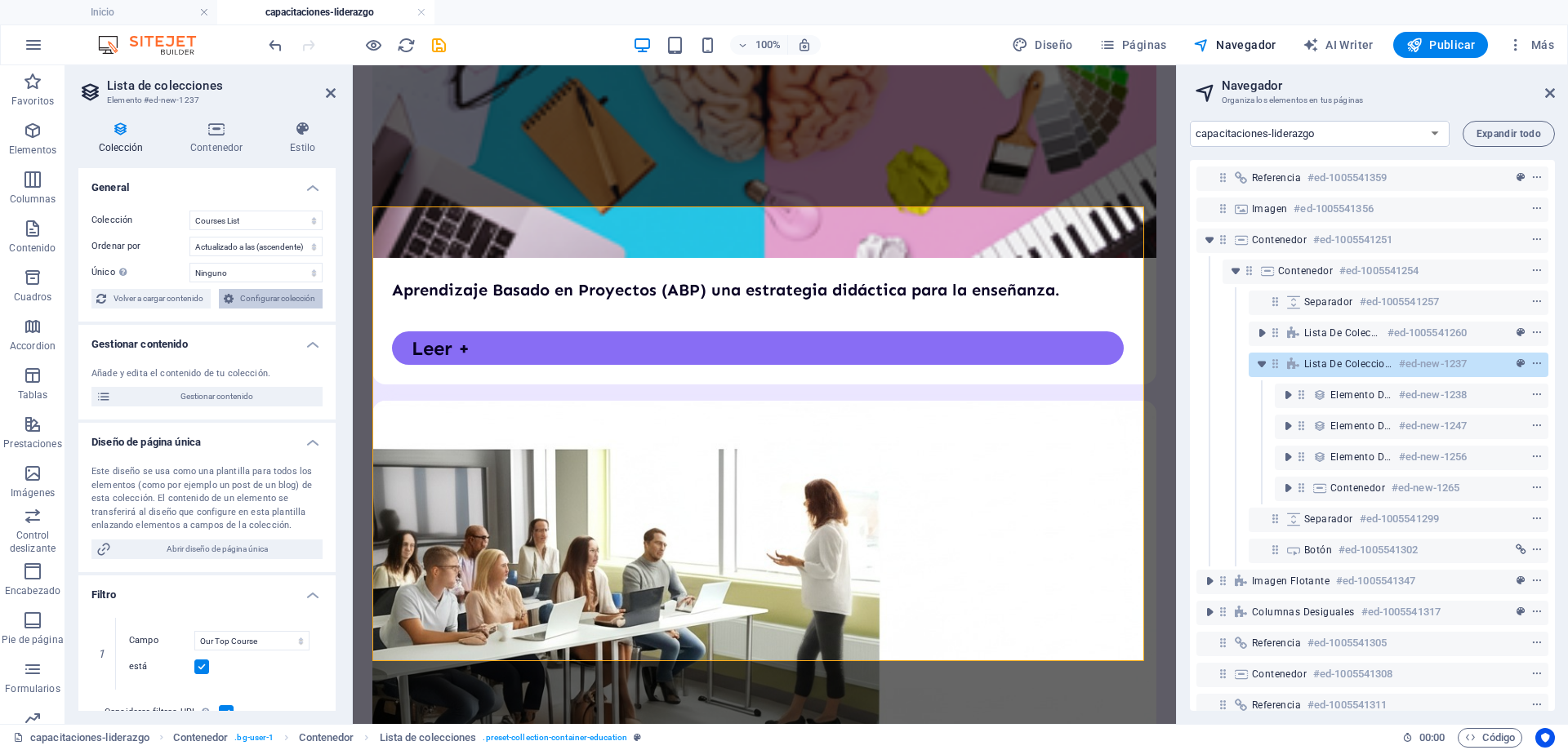
click at [284, 304] on span "Configurar colección" at bounding box center [278, 299] width 80 height 20
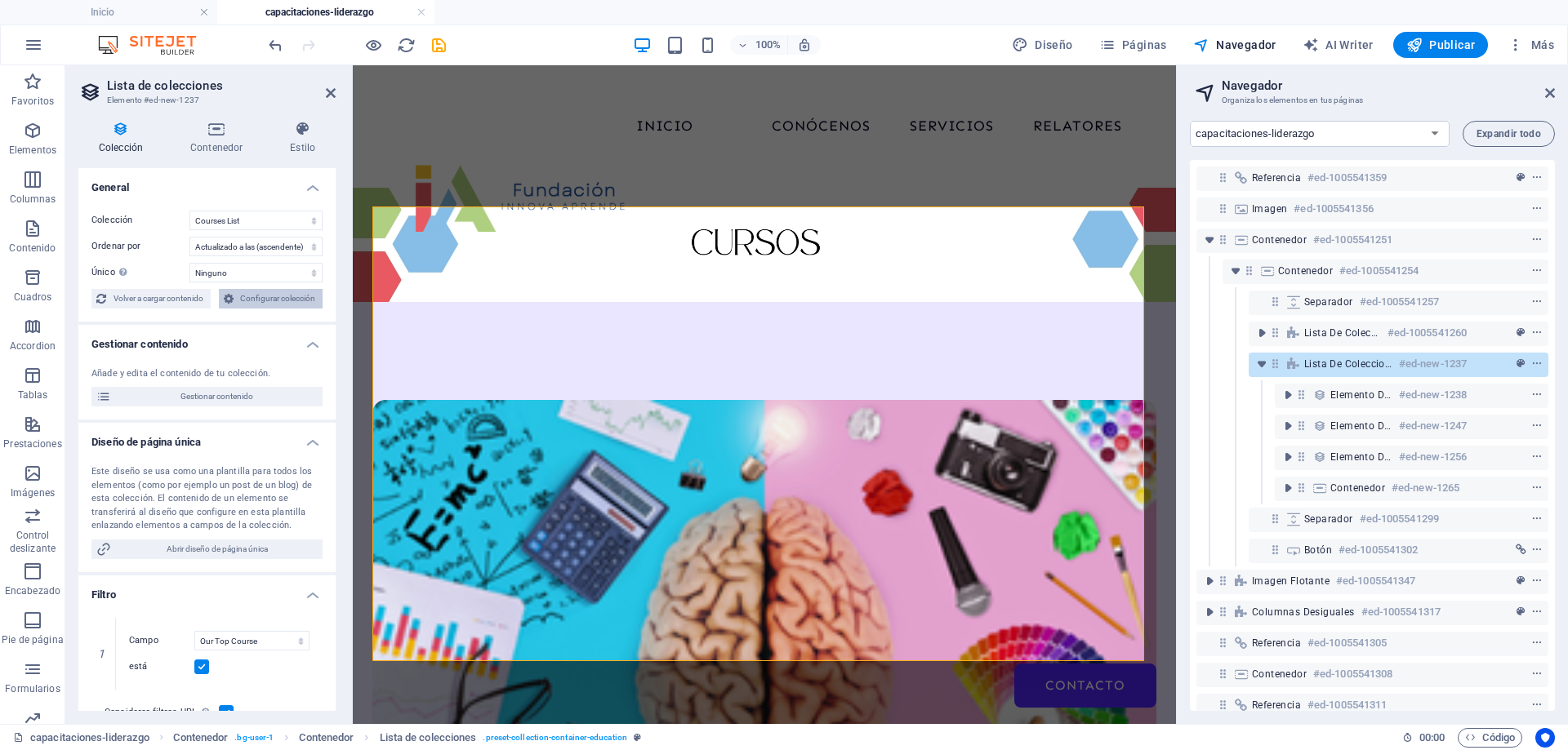
select select
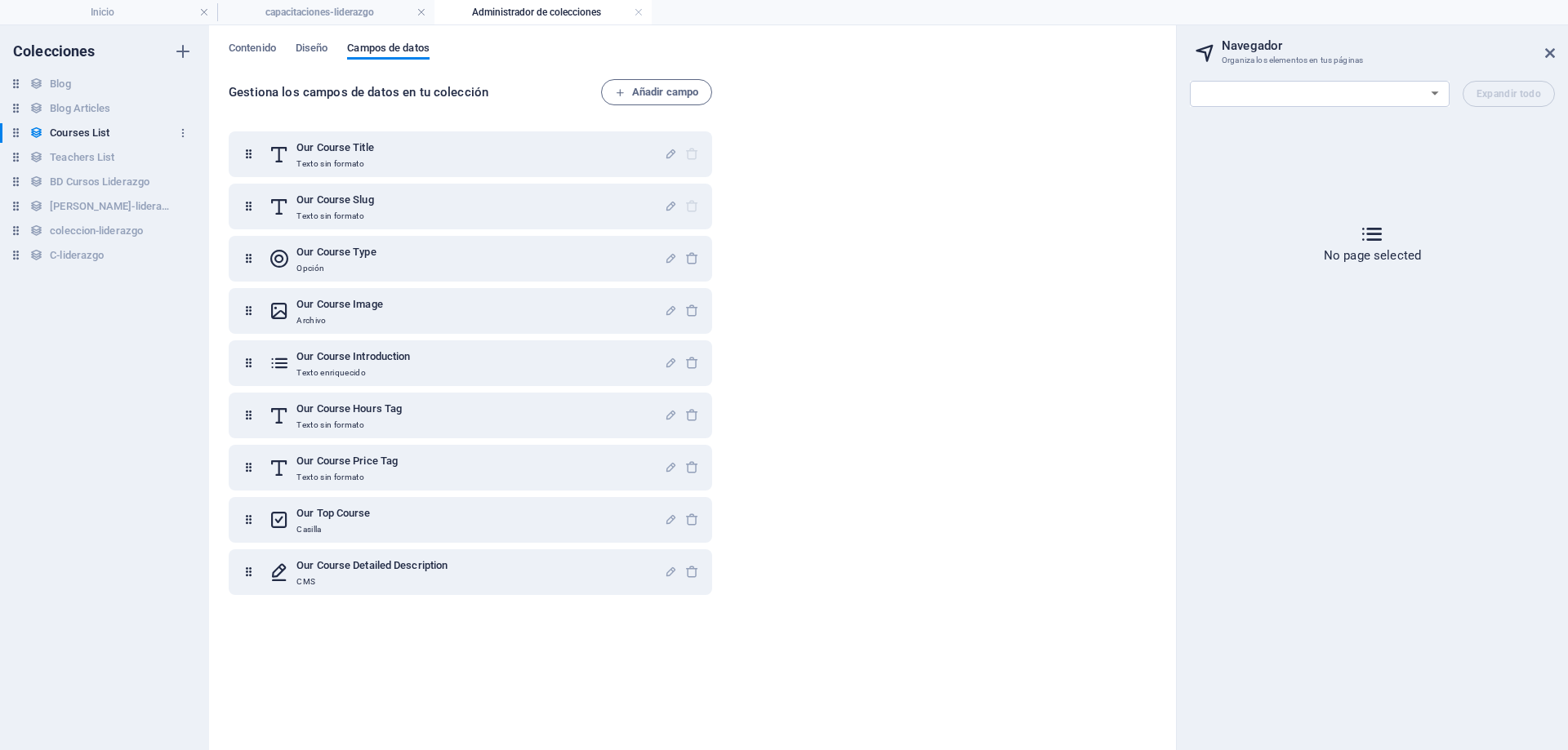
click at [16, 136] on icon at bounding box center [15, 132] width 13 height 13
click at [187, 135] on icon "button" at bounding box center [183, 133] width 12 height 12
click at [1255, 377] on div at bounding box center [784, 375] width 1568 height 750
click at [1368, 236] on icon at bounding box center [1371, 234] width 26 height 26
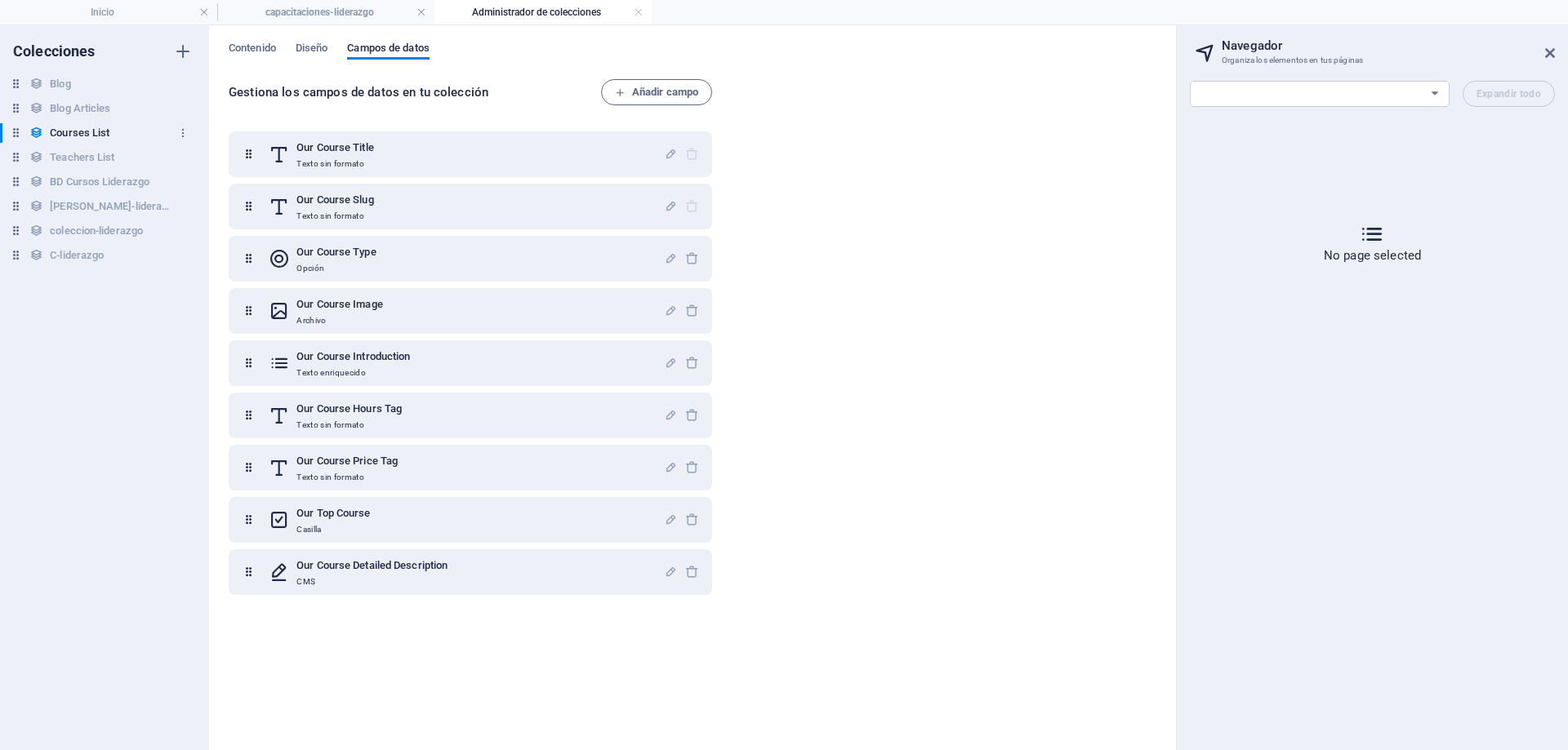
click at [100, 135] on h6 "Courses List" at bounding box center [80, 133] width 59 height 20
click at [184, 131] on icon "button" at bounding box center [183, 133] width 12 height 12
click at [92, 132] on div at bounding box center [784, 375] width 1568 height 750
click at [86, 184] on h6 "BD Cursos Liderazgo" at bounding box center [100, 182] width 100 height 20
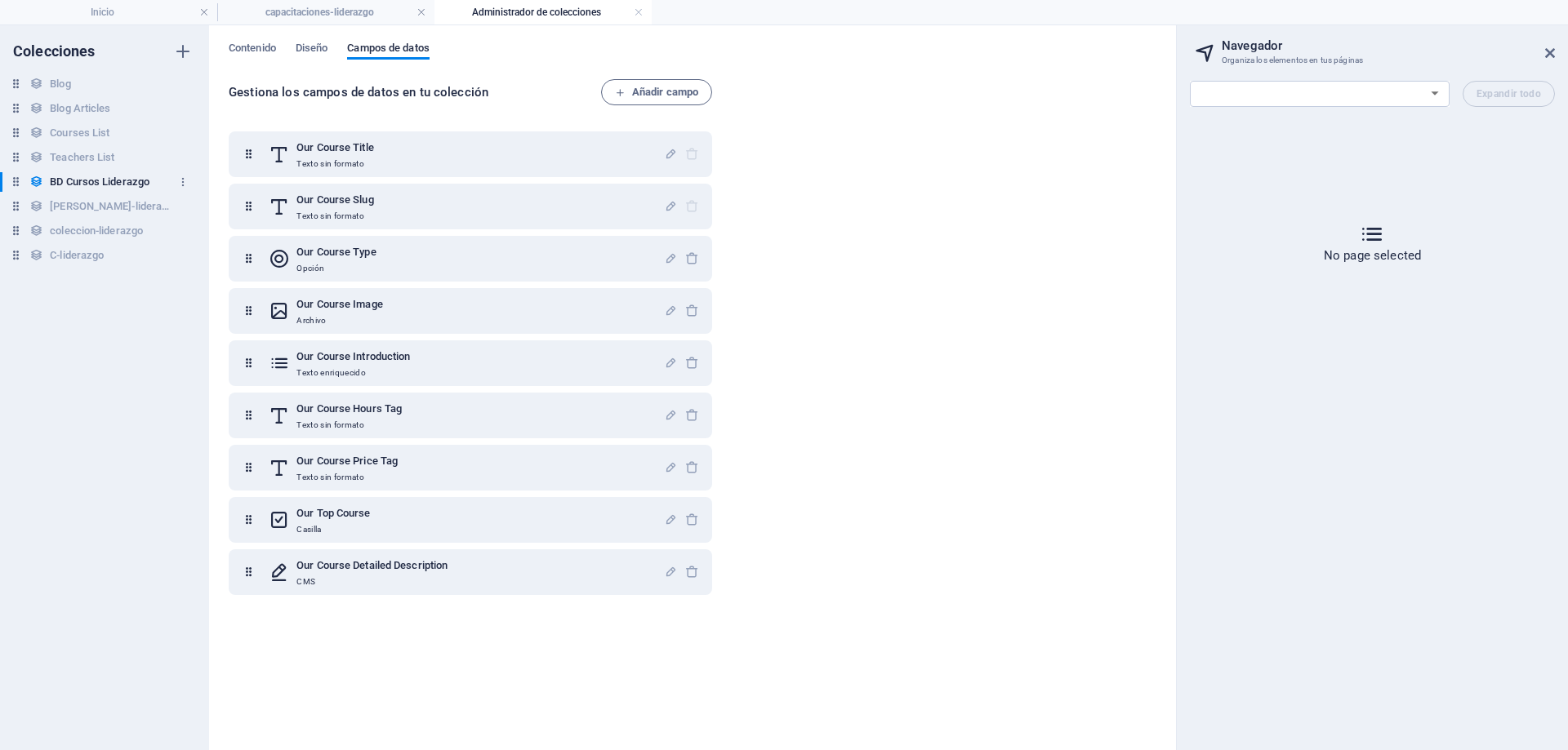
click at [115, 184] on h6 "BD Cursos Liderazgo" at bounding box center [100, 182] width 100 height 20
click at [629, 92] on span "Añadir campo" at bounding box center [656, 92] width 83 height 20
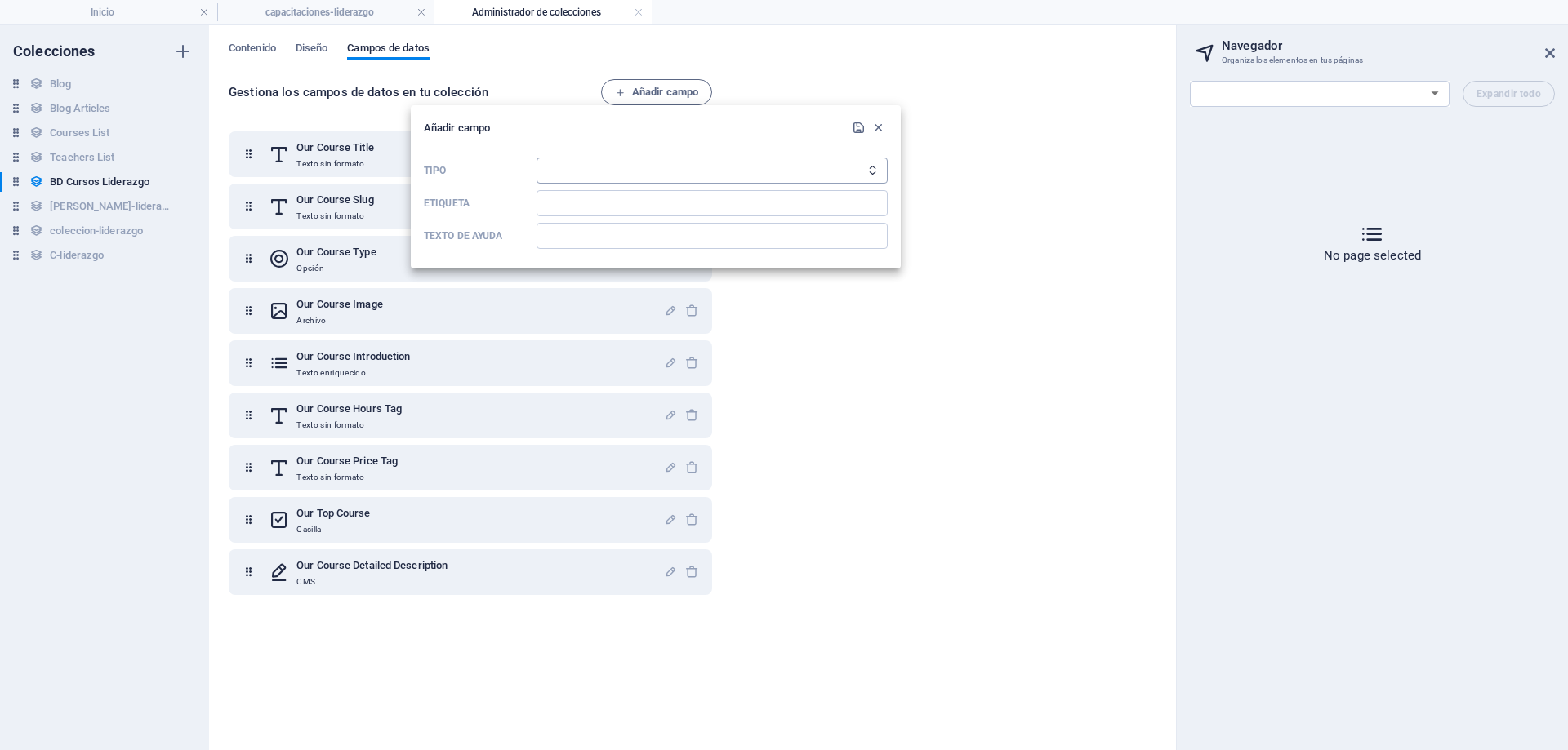
click at [650, 168] on select "Texto sin formato Enlace CMS Texto enriquecido Archivo Múltiples archivos Casil…" at bounding box center [712, 170] width 351 height 26
select select "text"
click at [537, 158] on select "Texto sin formato Enlace CMS Texto enriquecido Archivo Múltiples archivos Casil…" at bounding box center [712, 170] width 351 height 26
click at [627, 208] on input "Etiqueta" at bounding box center [712, 203] width 351 height 26
click at [568, 205] on input "Etiqueta" at bounding box center [712, 203] width 351 height 26
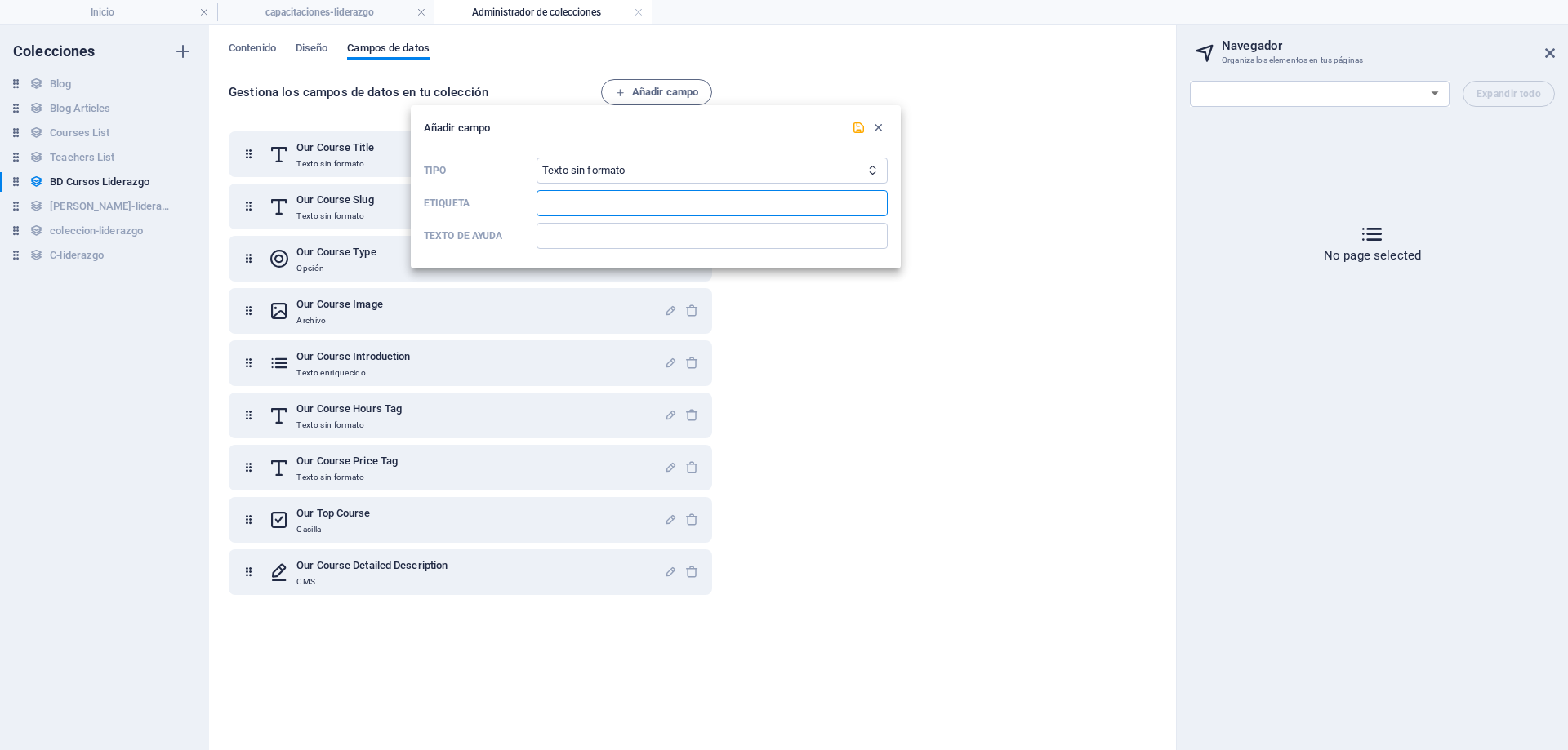
paste input "Our Course Title"
type input "Our Course Title"
click at [855, 128] on icon "submit" at bounding box center [858, 127] width 13 height 13
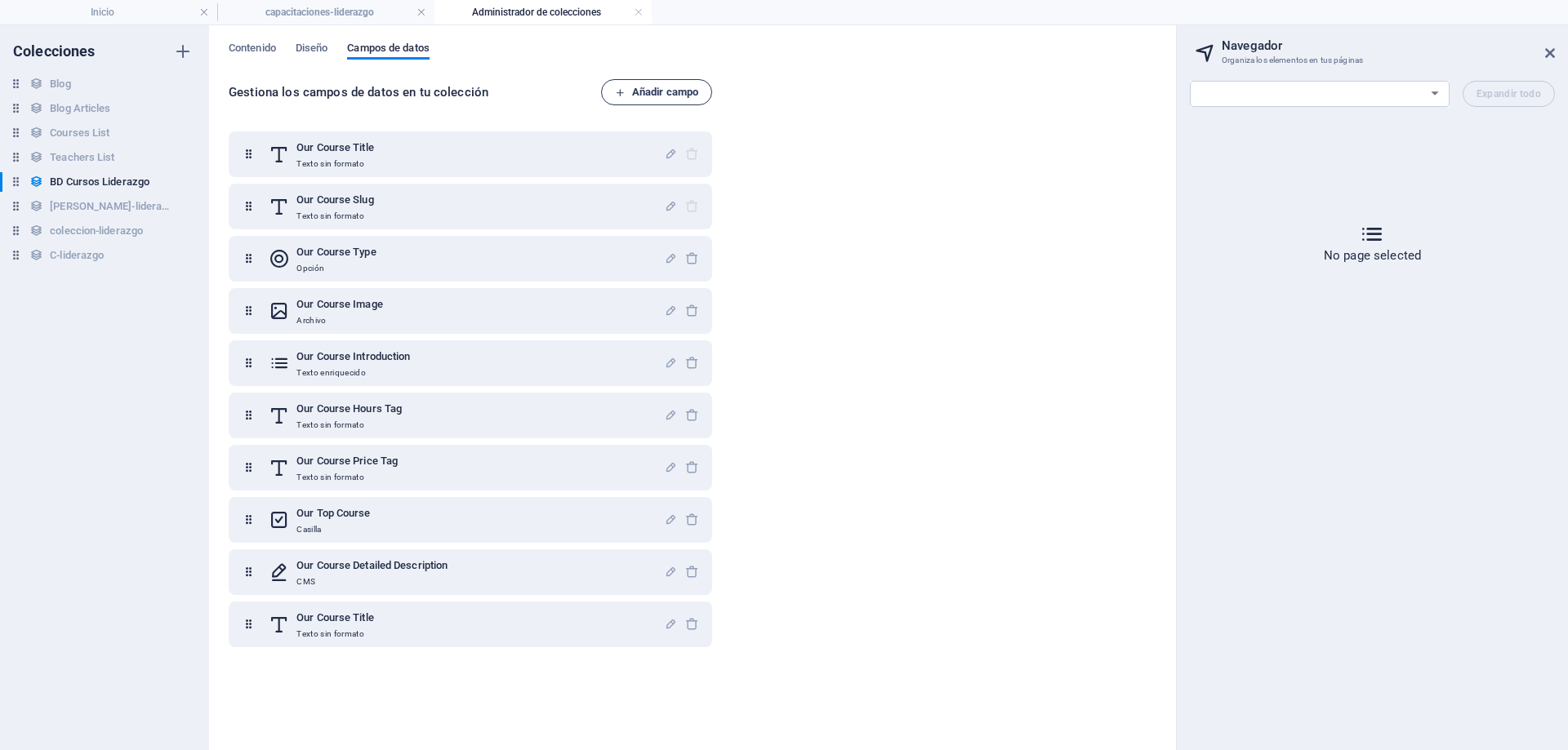
click at [685, 90] on span "Añadir campo" at bounding box center [656, 92] width 83 height 20
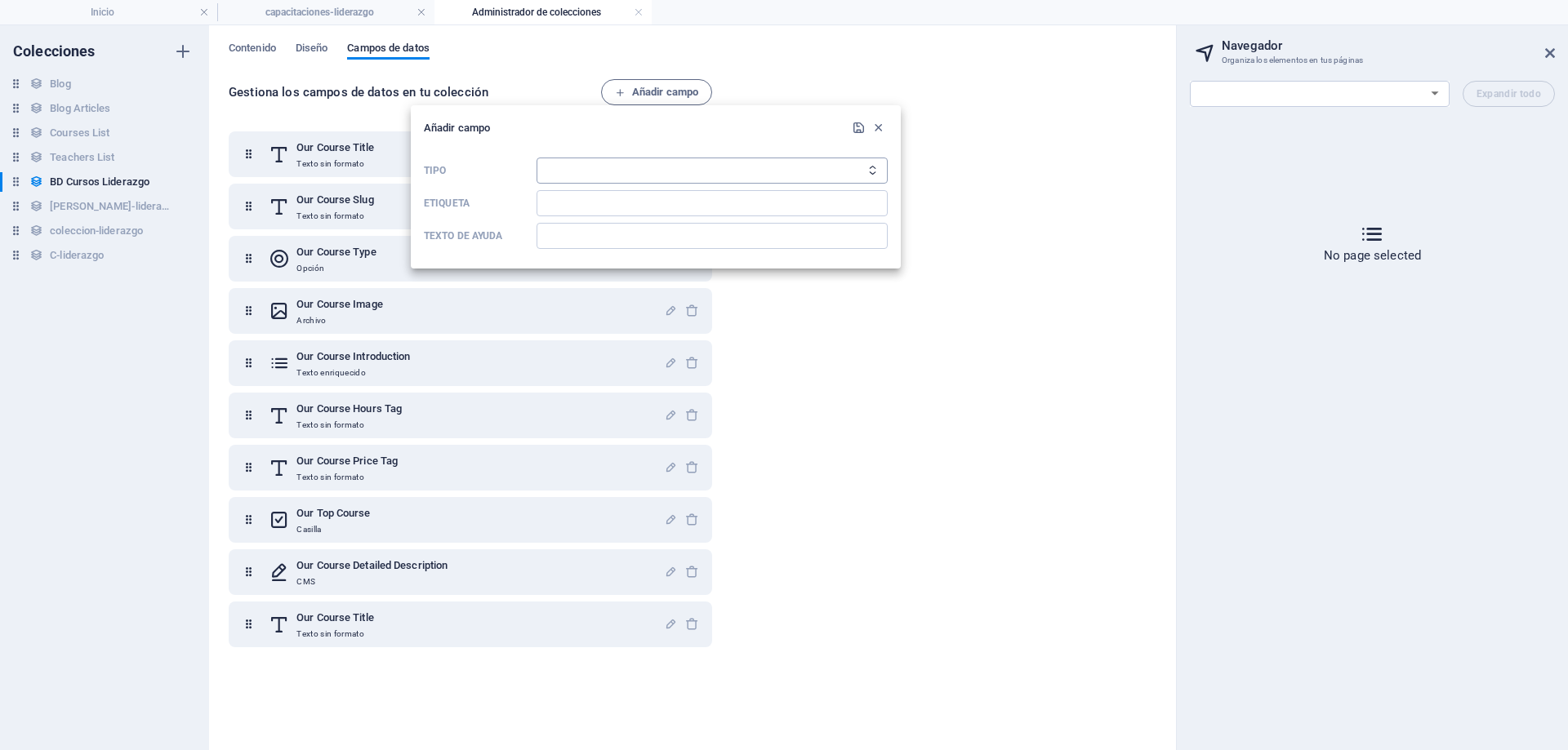
click at [651, 172] on select "Texto sin formato Enlace CMS Texto enriquecido Archivo Múltiples archivos Casil…" at bounding box center [712, 170] width 351 height 26
select select "text"
click at [537, 158] on select "Texto sin formato Enlace CMS Texto enriquecido Archivo Múltiples archivos Casil…" at bounding box center [712, 170] width 351 height 26
click at [569, 202] on input "Etiqueta" at bounding box center [712, 203] width 351 height 26
click at [584, 202] on input "Etiqueta" at bounding box center [712, 203] width 351 height 26
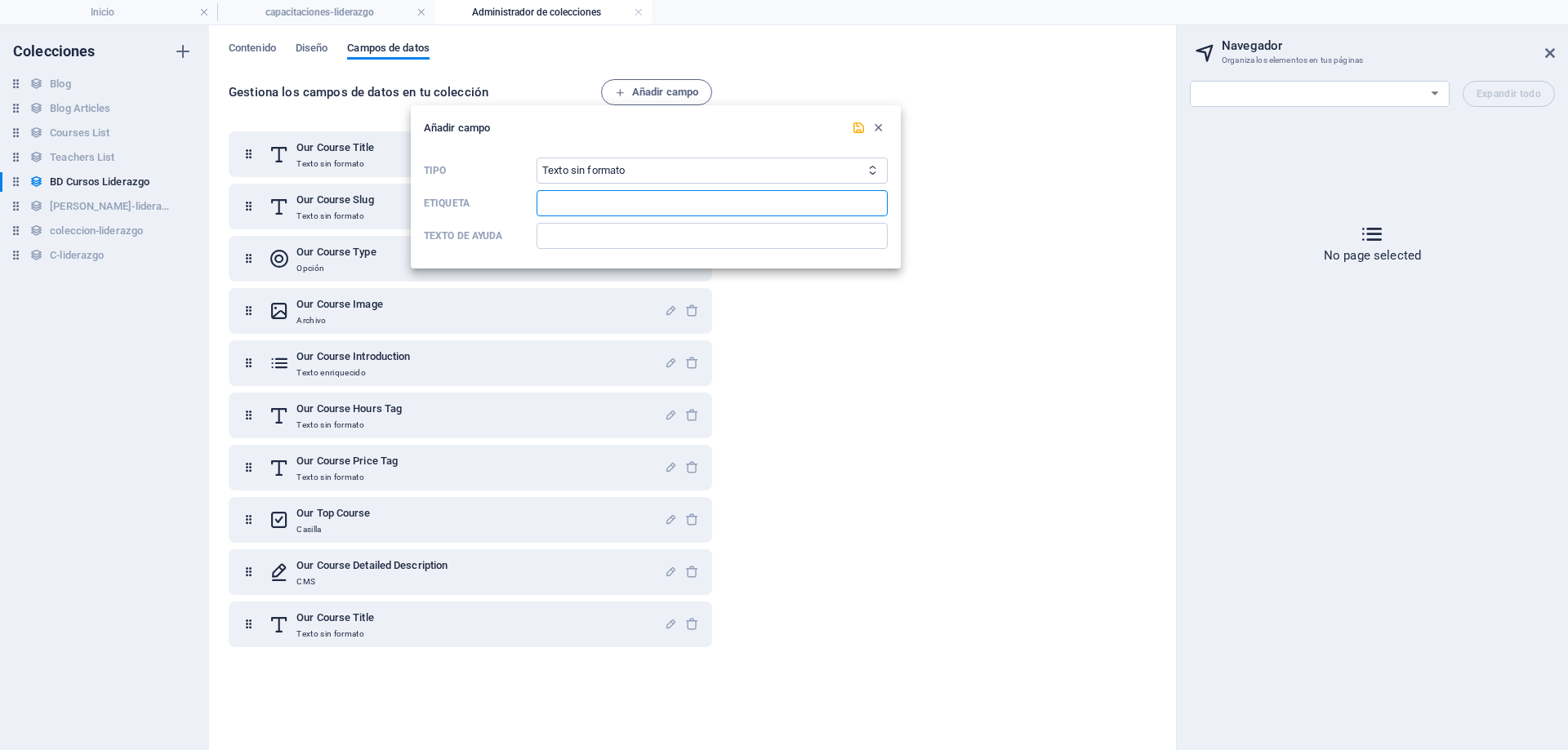
paste input "Our Course Slug"
type input "Our Course Slug"
click at [861, 132] on icon "submit" at bounding box center [858, 127] width 13 height 13
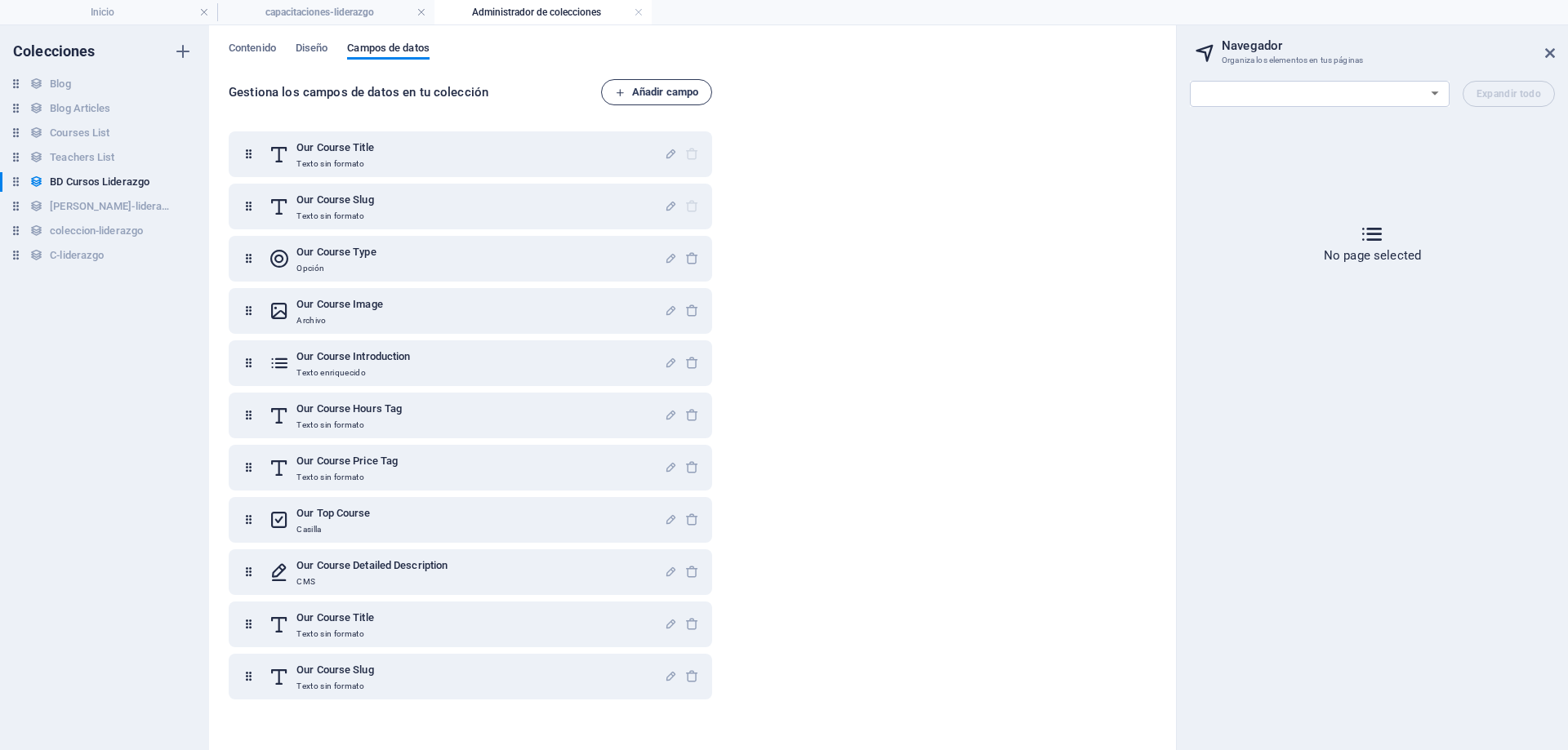
click at [645, 88] on span "Añadir campo" at bounding box center [656, 92] width 83 height 20
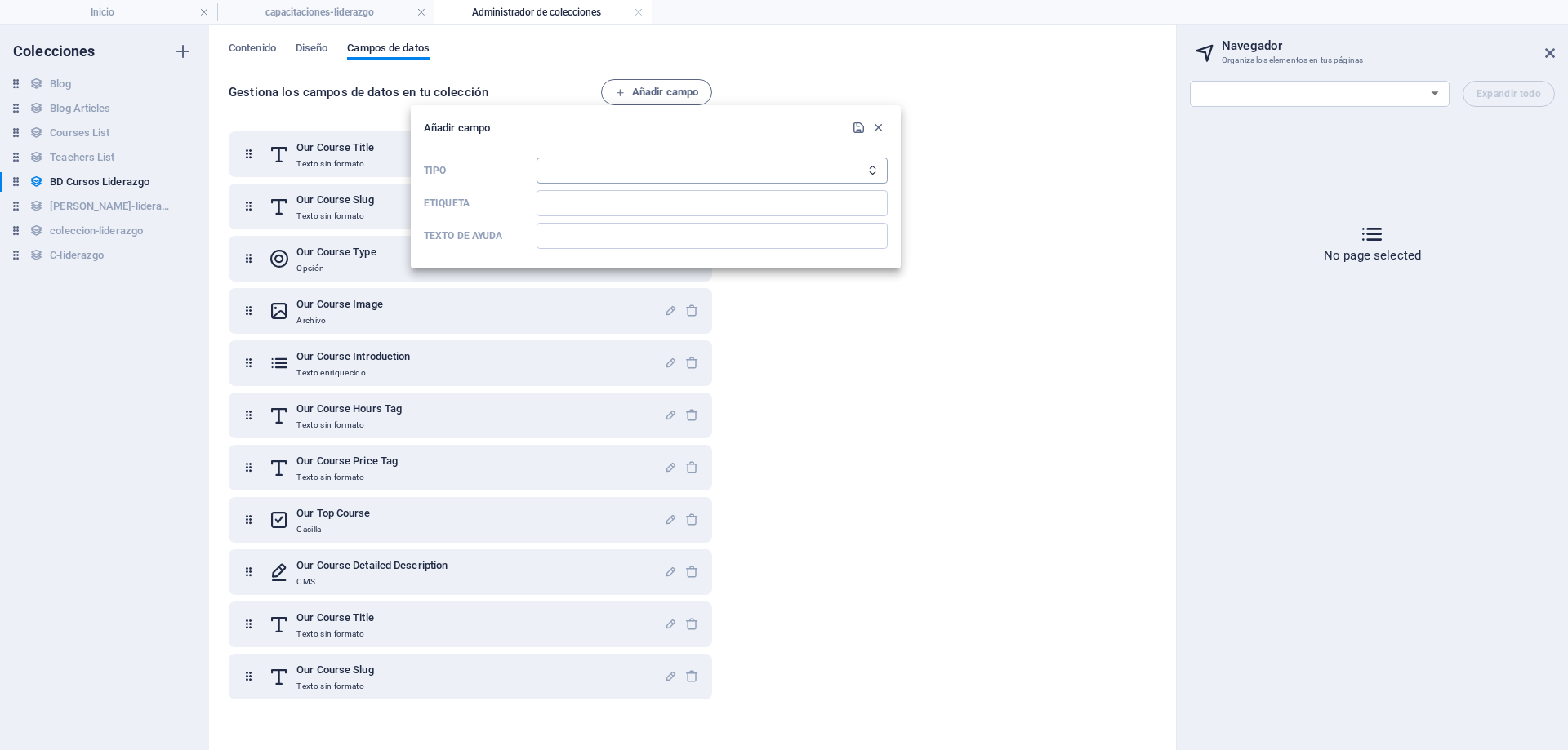
click at [631, 169] on select "Texto sin formato Enlace CMS Texto enriquecido Archivo Múltiples archivos Casil…" at bounding box center [712, 170] width 351 height 26
select select "file"
click at [537, 158] on select "Texto sin formato Enlace CMS Texto enriquecido Archivo Múltiples archivos Casil…" at bounding box center [712, 170] width 351 height 26
click at [581, 215] on div "Tipo Texto sin formato Enlace CMS Texto enriquecido Archivo Múltiples archivos …" at bounding box center [655, 203] width 464 height 104
click at [585, 205] on input "Etiqueta" at bounding box center [712, 203] width 351 height 26
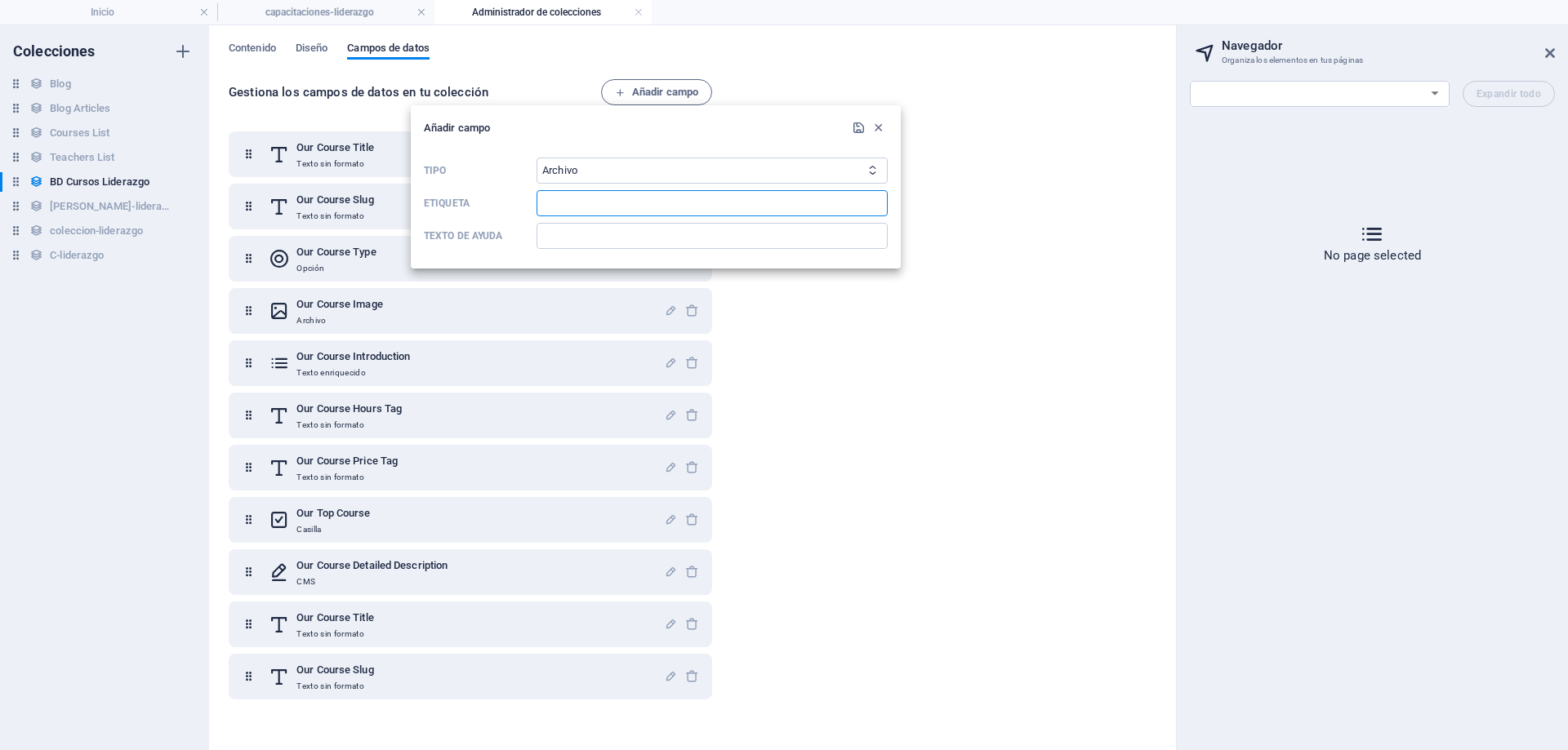
paste input "Our Course Slug"
click at [856, 135] on button "submit" at bounding box center [859, 128] width 20 height 20
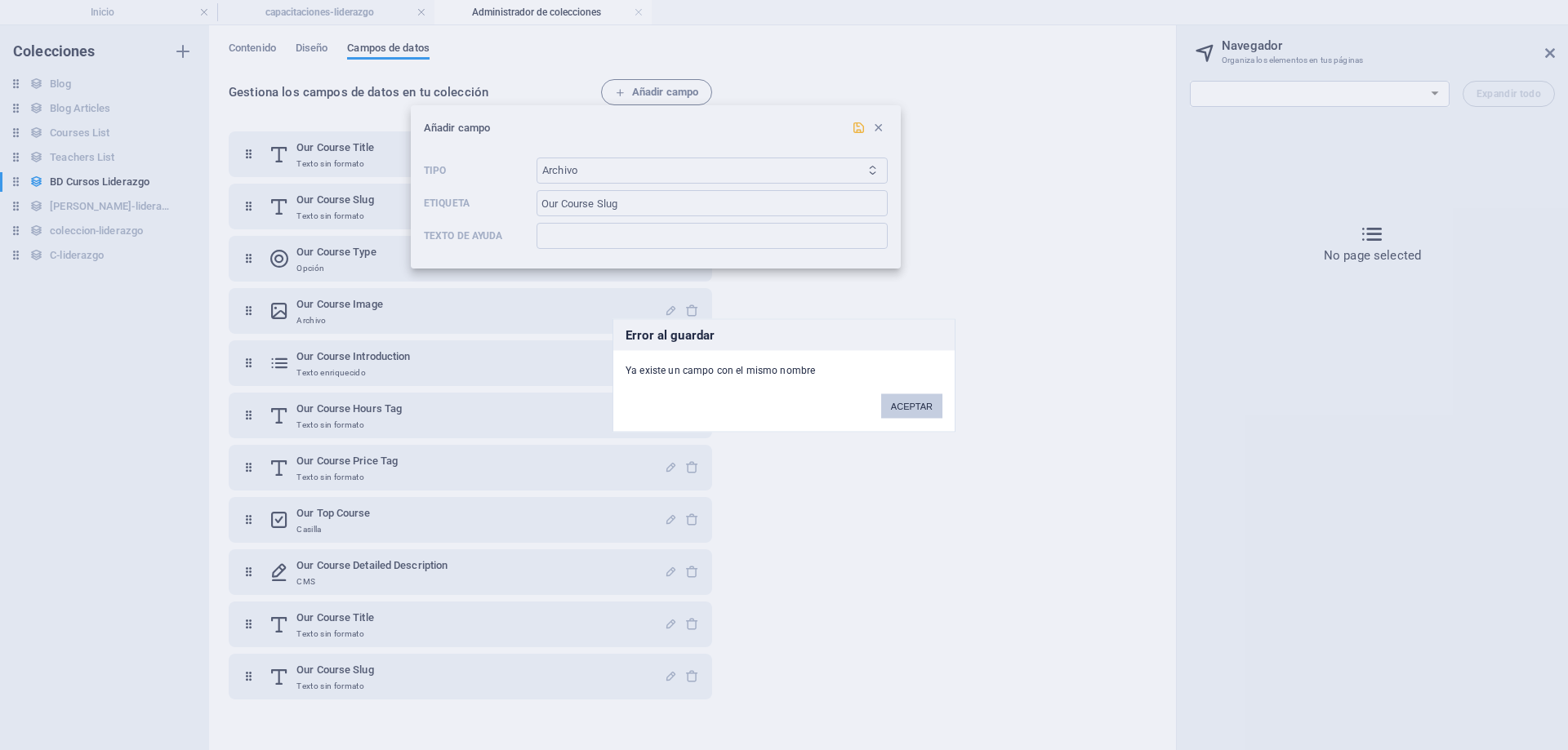
click at [900, 405] on button "ACEPTAR" at bounding box center [912, 406] width 61 height 24
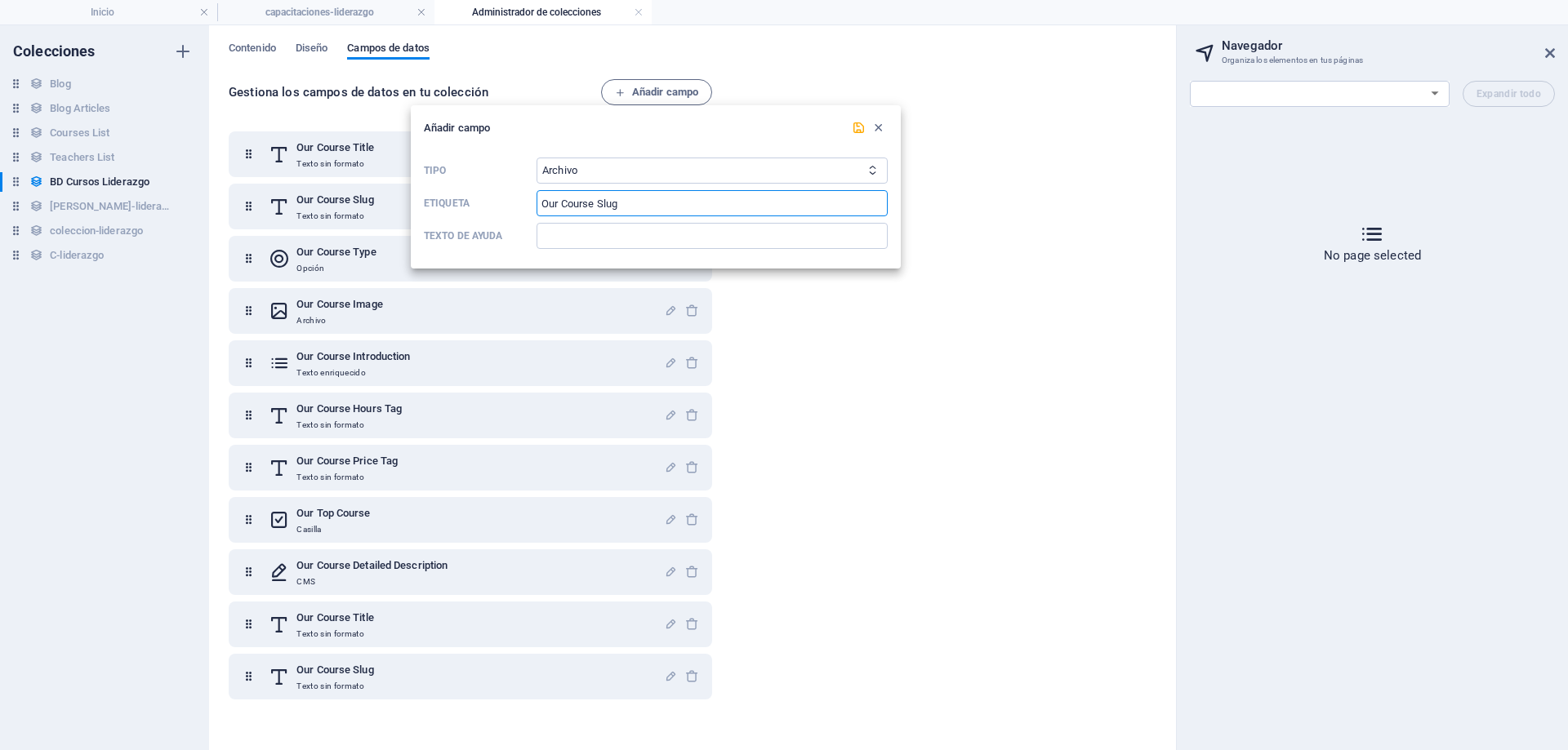
click at [597, 202] on input "Our Course Slug" at bounding box center [712, 203] width 351 height 26
type input "Our Cours Slug"
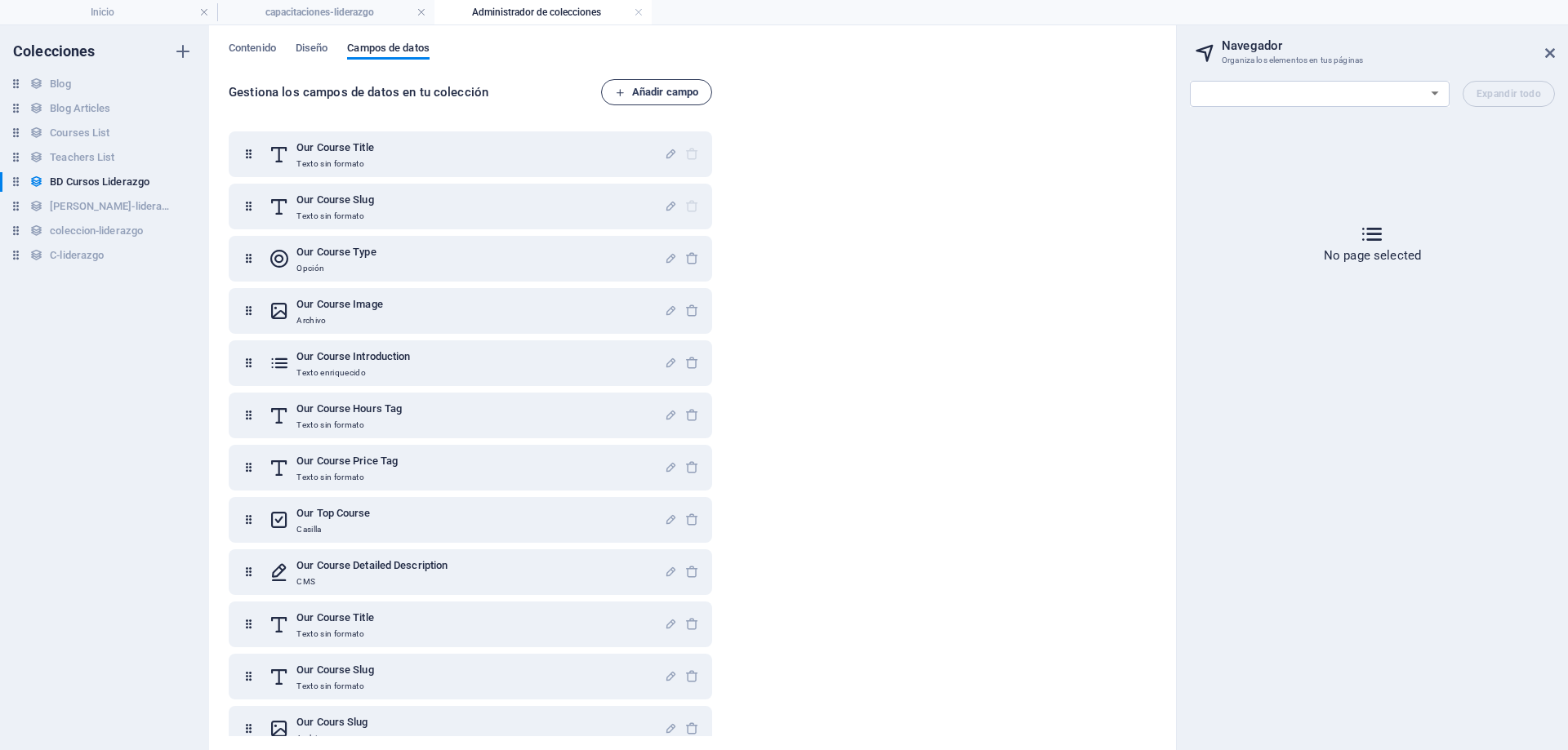
click at [677, 94] on span "Añadir campo" at bounding box center [656, 92] width 83 height 20
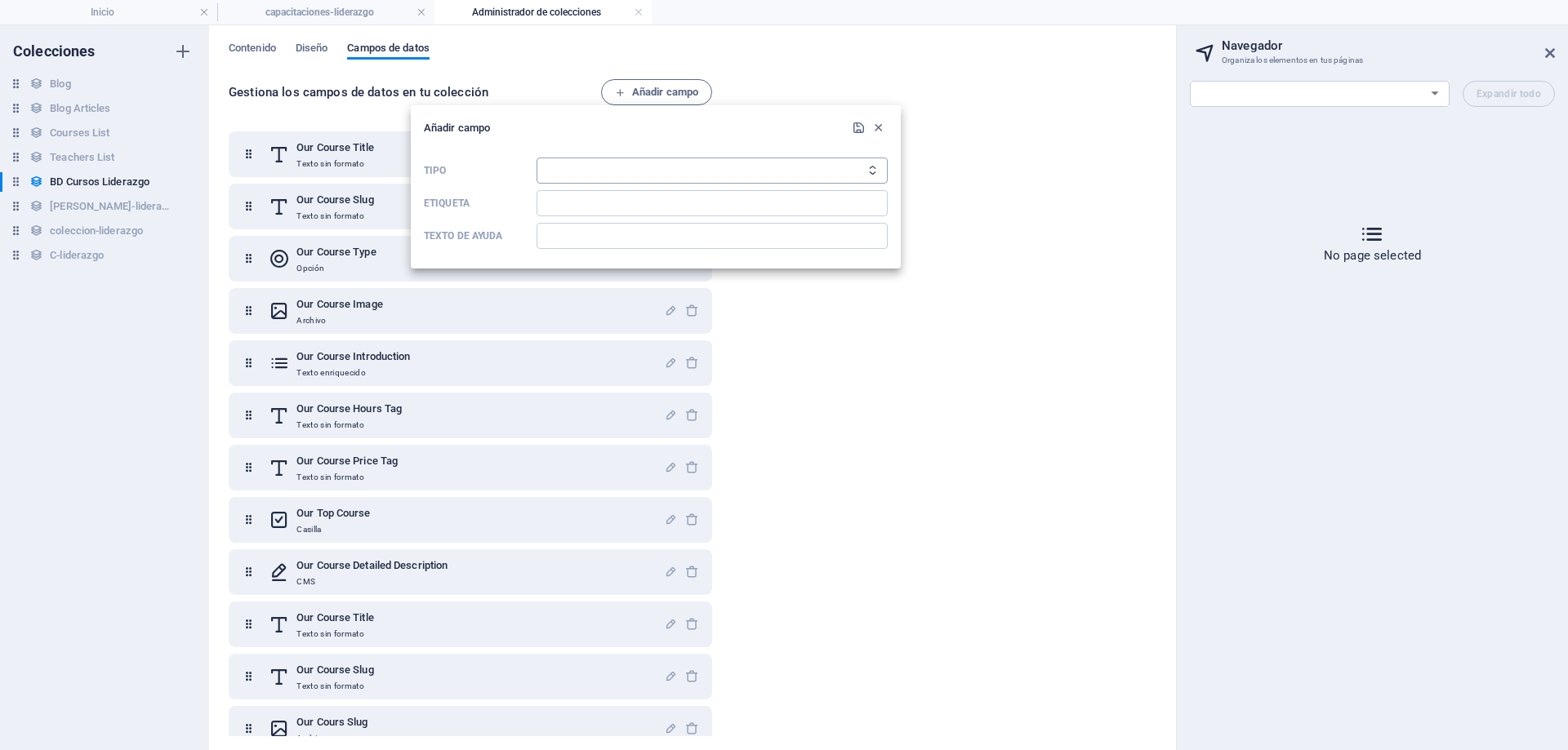
click at [620, 161] on select "Texto sin formato Enlace CMS Texto enriquecido Archivo Múltiples archivos Casil…" at bounding box center [712, 170] width 351 height 26
select select "text"
click at [537, 158] on select "Texto sin formato Enlace CMS Texto enriquecido Archivo Múltiples archivos Casil…" at bounding box center [712, 170] width 351 height 26
click at [595, 205] on input "Etiqueta" at bounding box center [712, 203] width 351 height 26
paste input "Our Course Introduction"
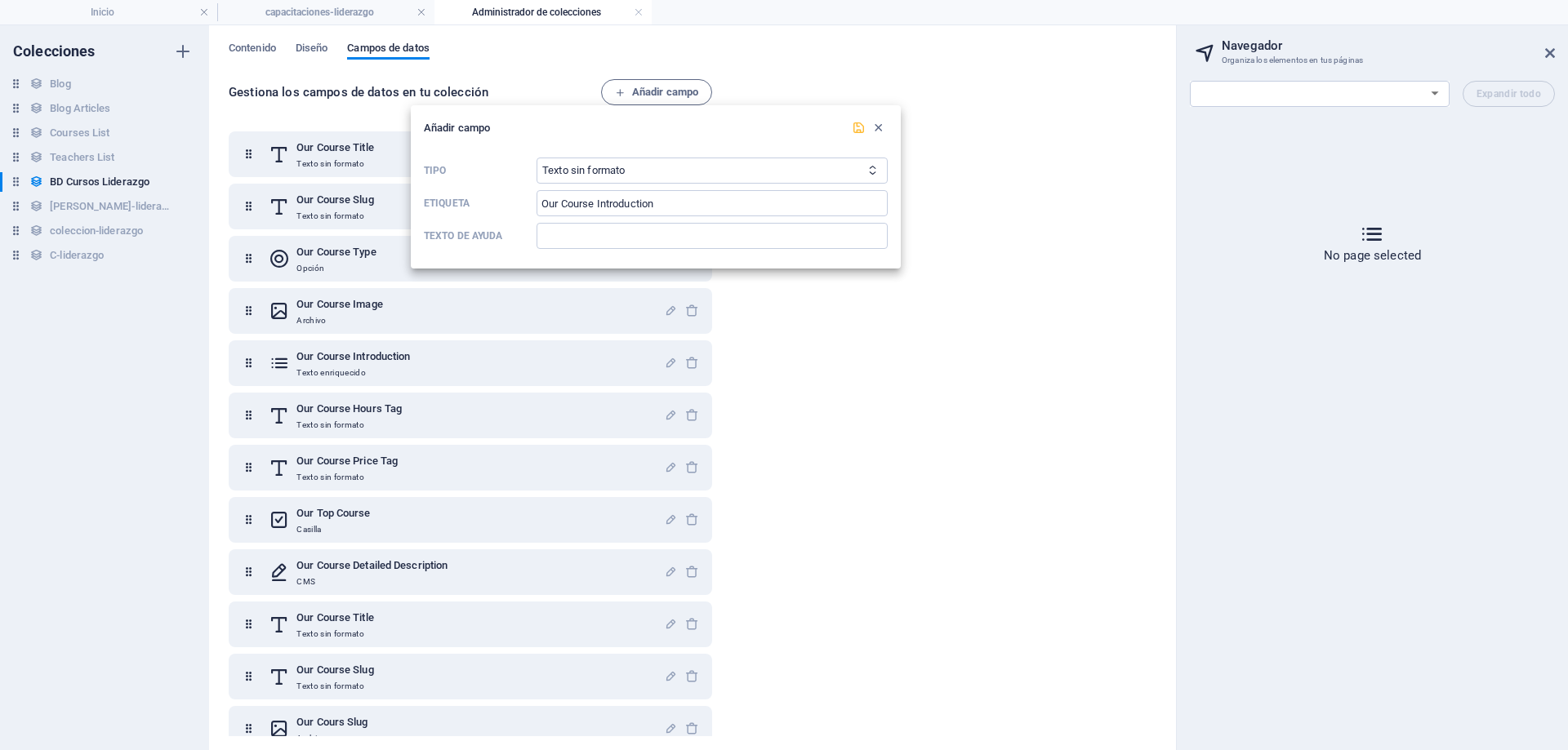
click at [855, 124] on icon "submit" at bounding box center [858, 127] width 13 height 13
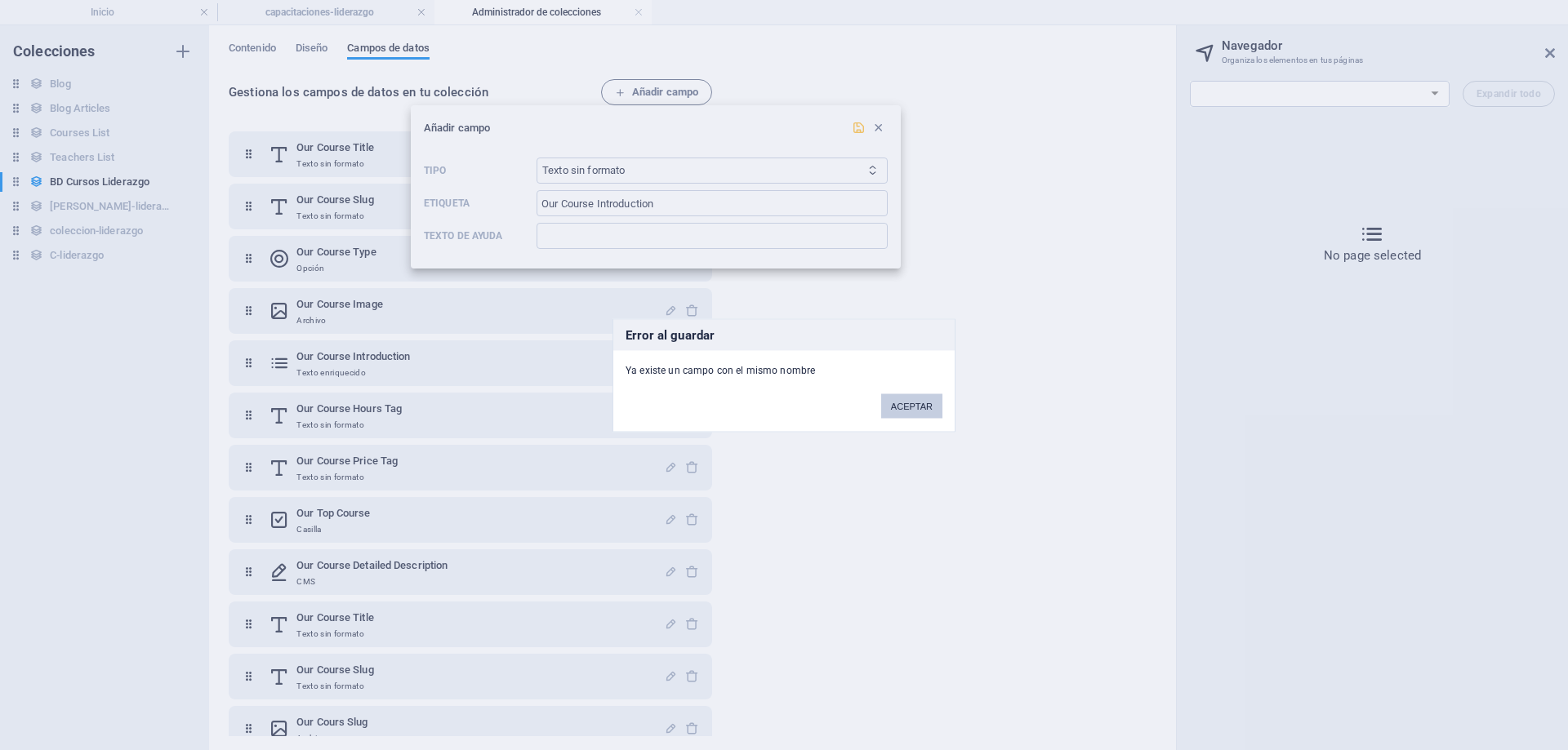
click at [917, 396] on button "ACEPTAR" at bounding box center [912, 406] width 61 height 24
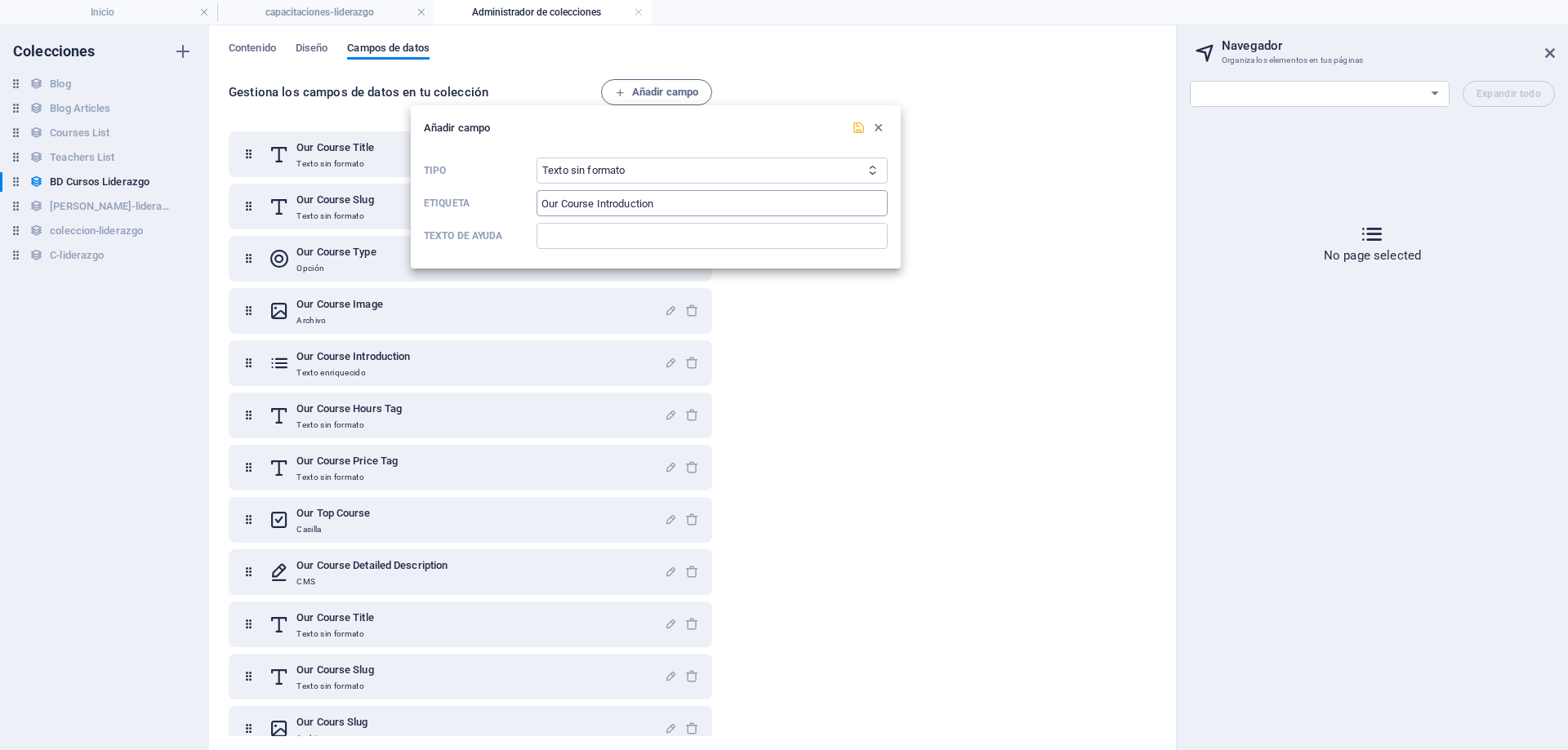
click at [665, 206] on input "Our Course Introduction" at bounding box center [712, 203] width 351 height 26
drag, startPoint x: 715, startPoint y: 200, endPoint x: 803, endPoint y: 170, distance: 93.0
click at [715, 200] on input "Our Course Introductio" at bounding box center [712, 203] width 351 height 26
type input "Our Course Introductio"
click at [856, 135] on icon "submit" at bounding box center [858, 127] width 13 height 13
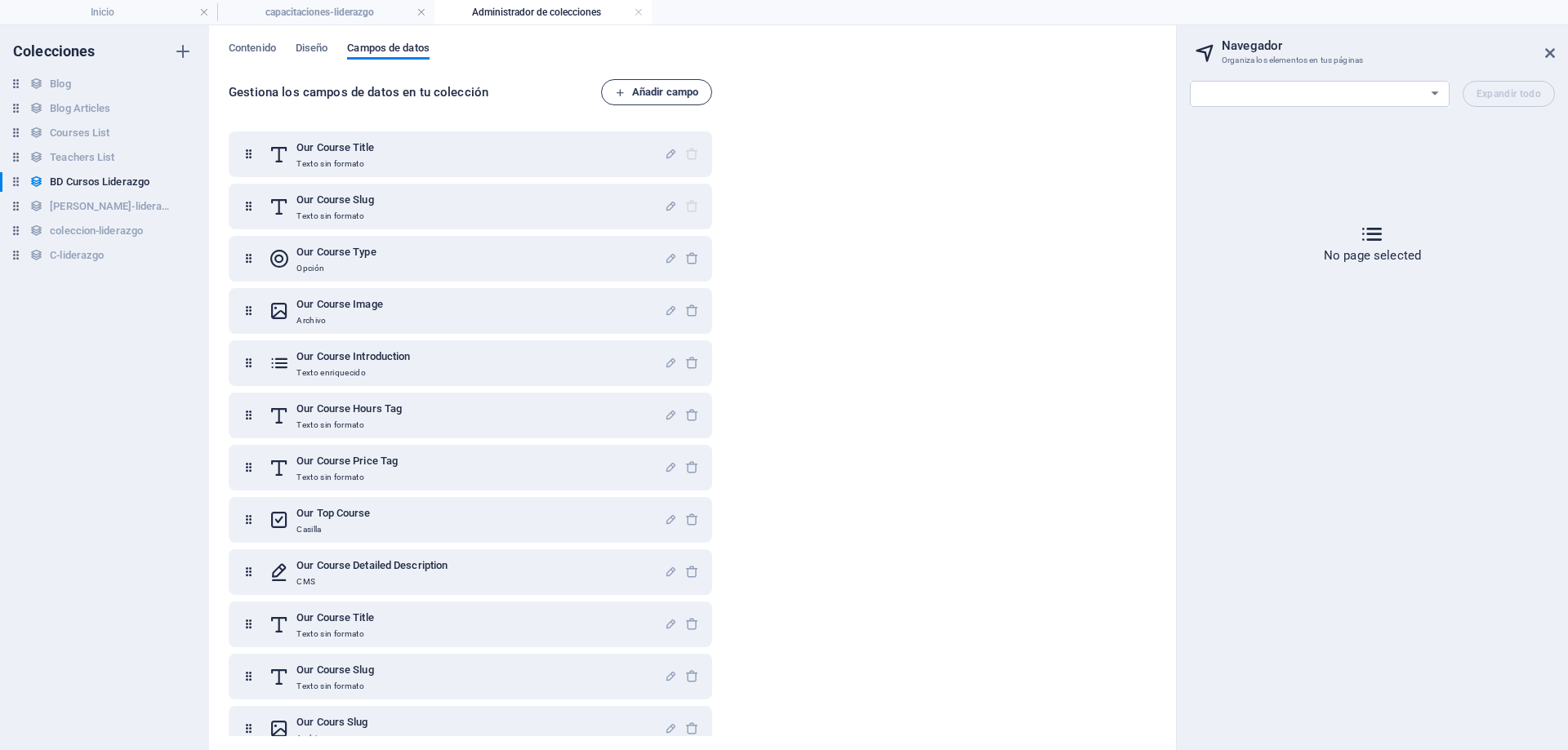
click at [637, 83] on span "Añadir campo" at bounding box center [656, 92] width 83 height 20
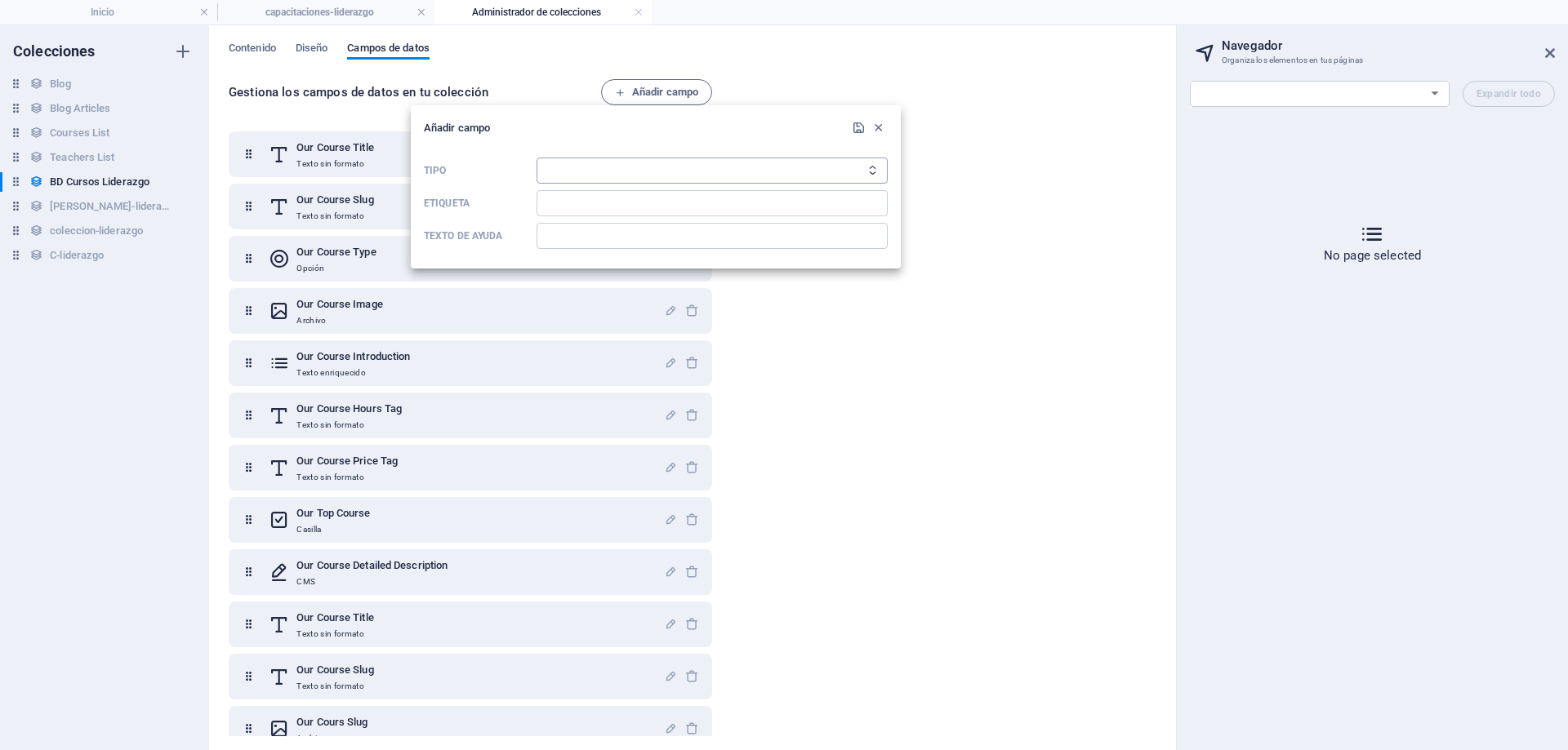
click at [583, 168] on select "Texto sin formato Enlace CMS Texto enriquecido Archivo Múltiples archivos Casil…" at bounding box center [712, 170] width 351 height 26
select select "text"
click at [537, 158] on select "Texto sin formato Enlace CMS Texto enriquecido Archivo Múltiples archivos Casil…" at bounding box center [712, 170] width 351 height 26
click at [575, 203] on input "Etiqueta" at bounding box center [712, 203] width 351 height 26
paste input "Our Course Hours Tag"
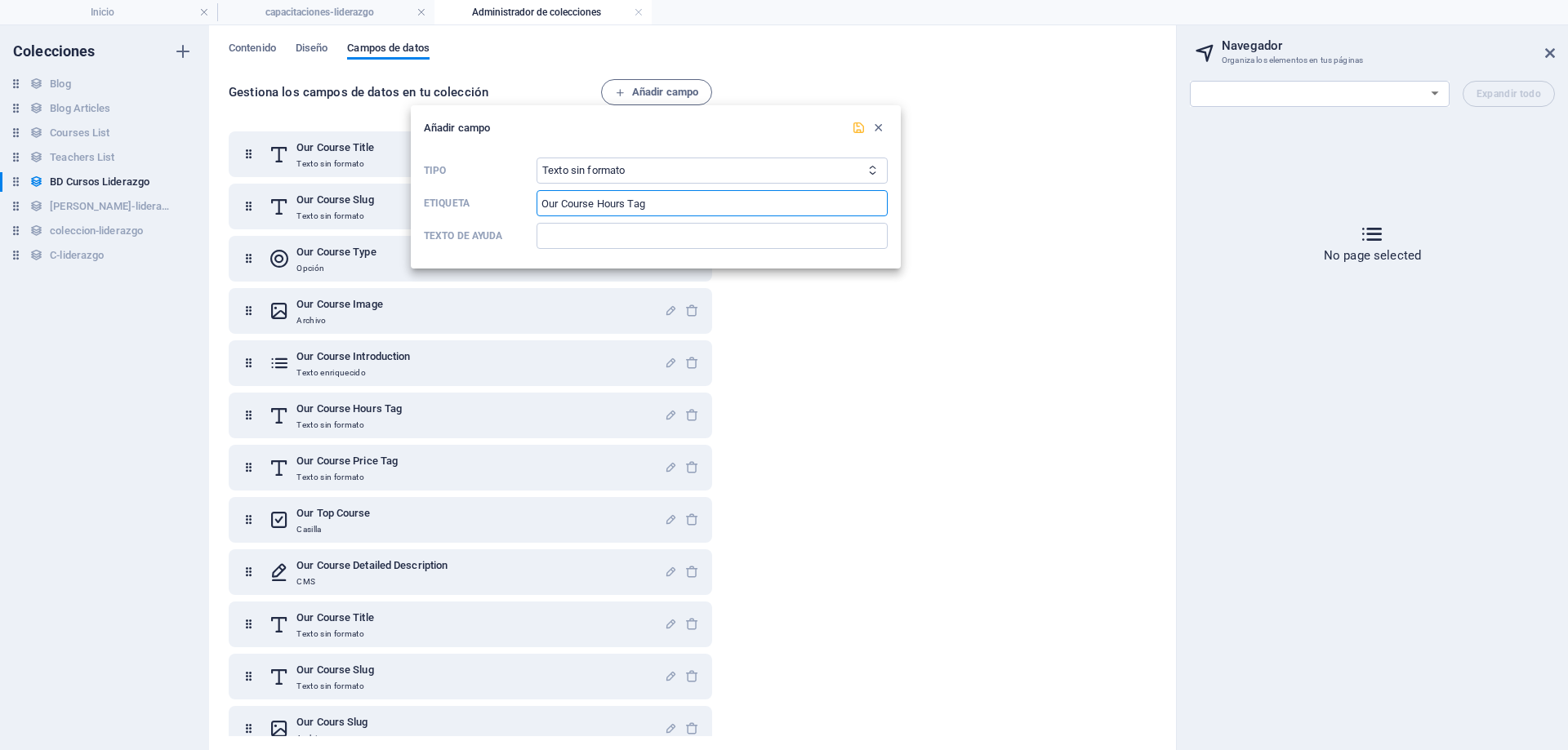
click at [861, 133] on icon "submit" at bounding box center [858, 127] width 13 height 13
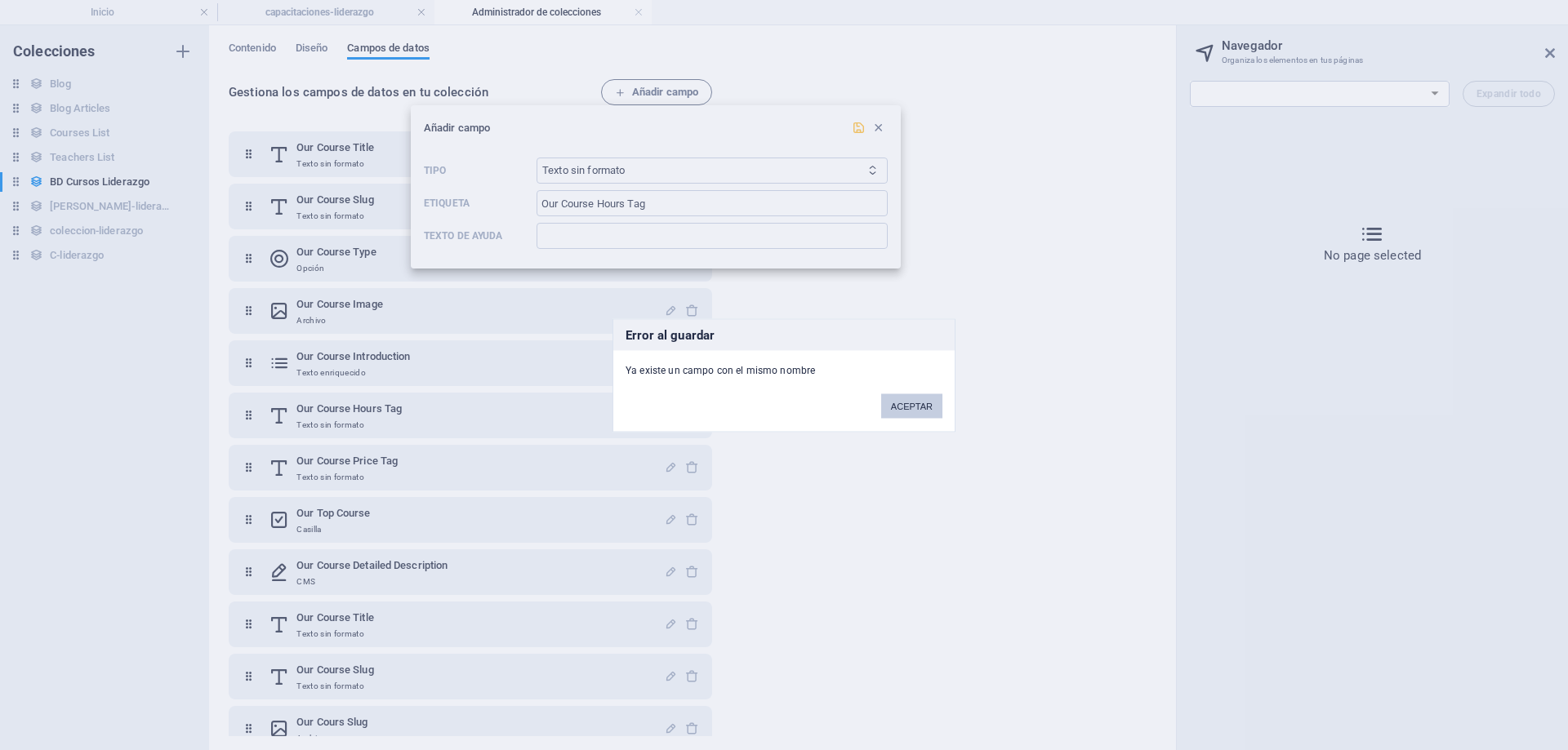
click at [928, 406] on button "ACEPTAR" at bounding box center [912, 406] width 61 height 24
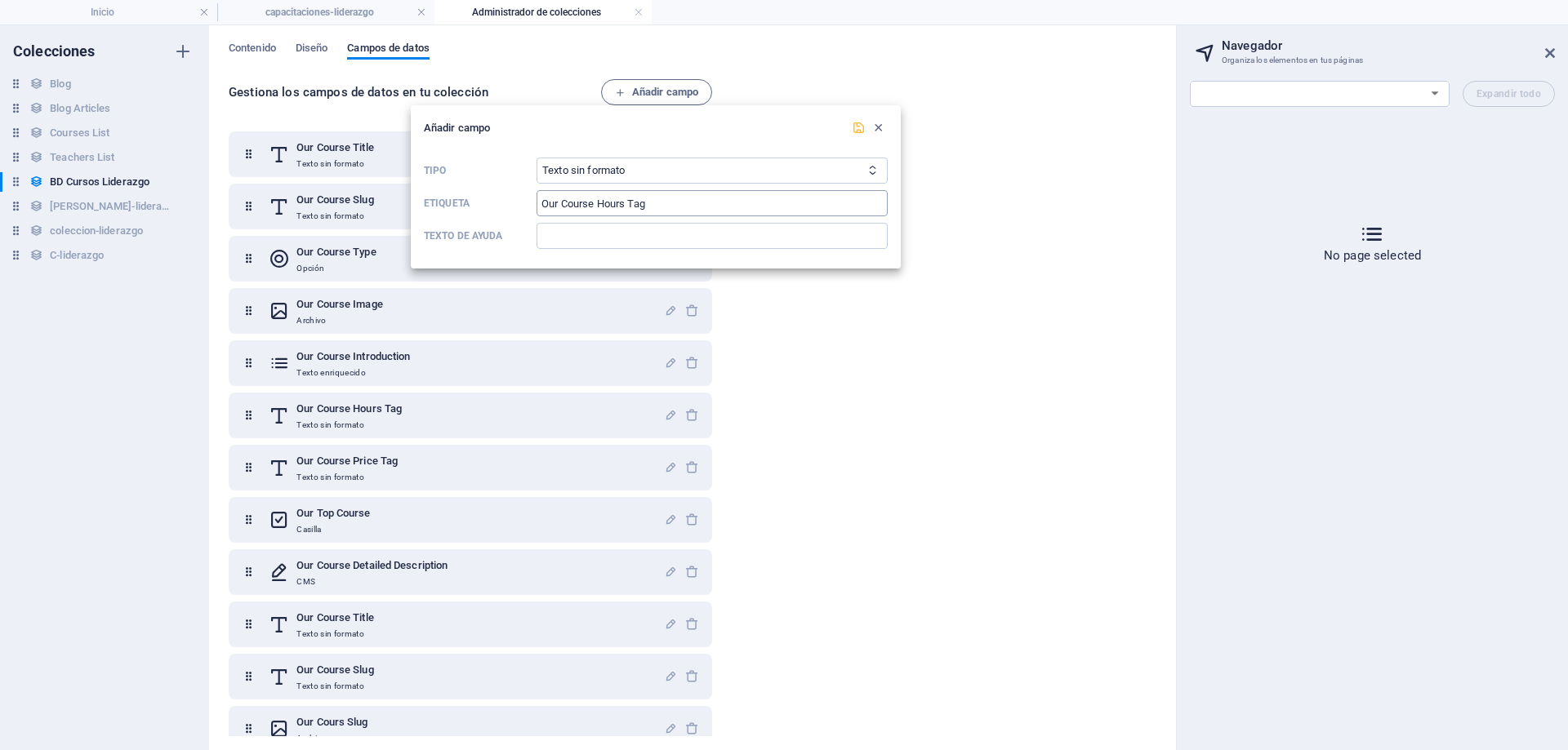
click at [678, 205] on input "Our Course Hours Tag" at bounding box center [712, 203] width 351 height 26
type input "Our Course Hours Ta"
click at [986, 393] on div at bounding box center [784, 375] width 1568 height 750
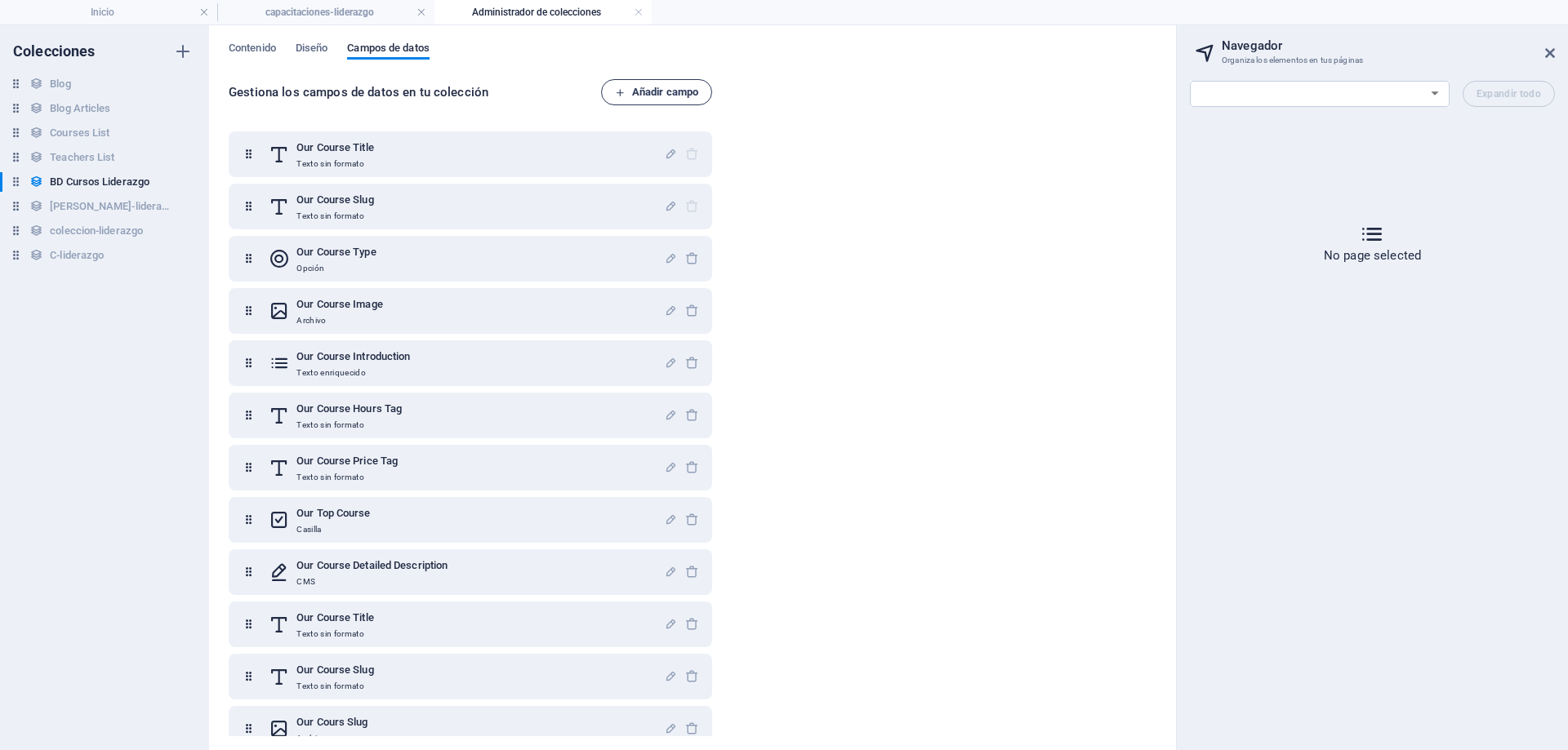
click at [660, 92] on span "Añadir campo" at bounding box center [656, 92] width 83 height 20
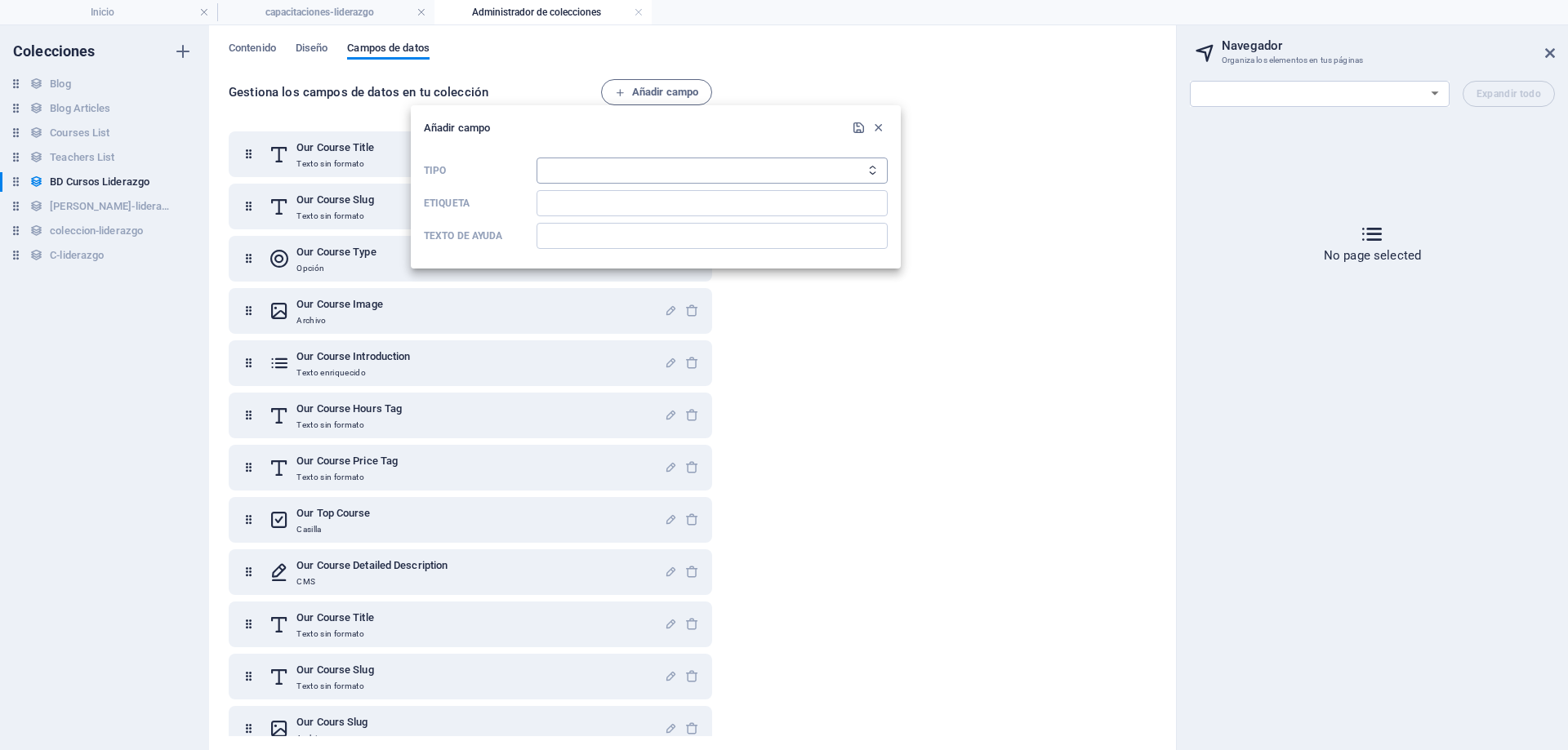
click at [623, 166] on select "Texto sin formato Enlace CMS Texto enriquecido Archivo Múltiples archivos Casil…" at bounding box center [712, 170] width 351 height 26
select select "text"
click at [537, 158] on select "Texto sin formato Enlace CMS Texto enriquecido Archivo Múltiples archivos Casil…" at bounding box center [712, 170] width 351 height 26
click at [565, 205] on input "Etiqueta" at bounding box center [712, 203] width 351 height 26
paste input "Our Course Hours Ta"
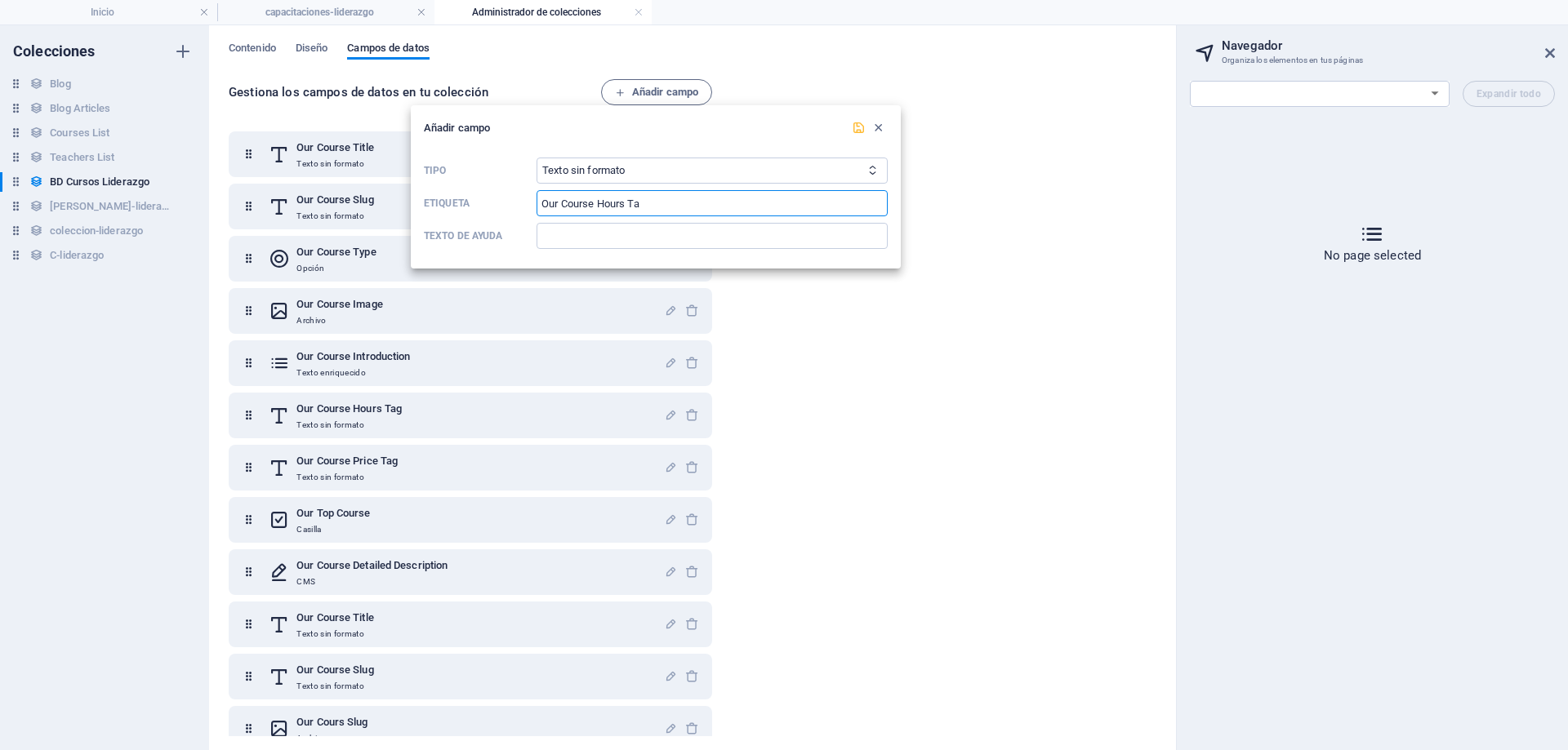
type input "Our Course Hours Ta"
click at [853, 132] on icon "submit" at bounding box center [858, 127] width 13 height 13
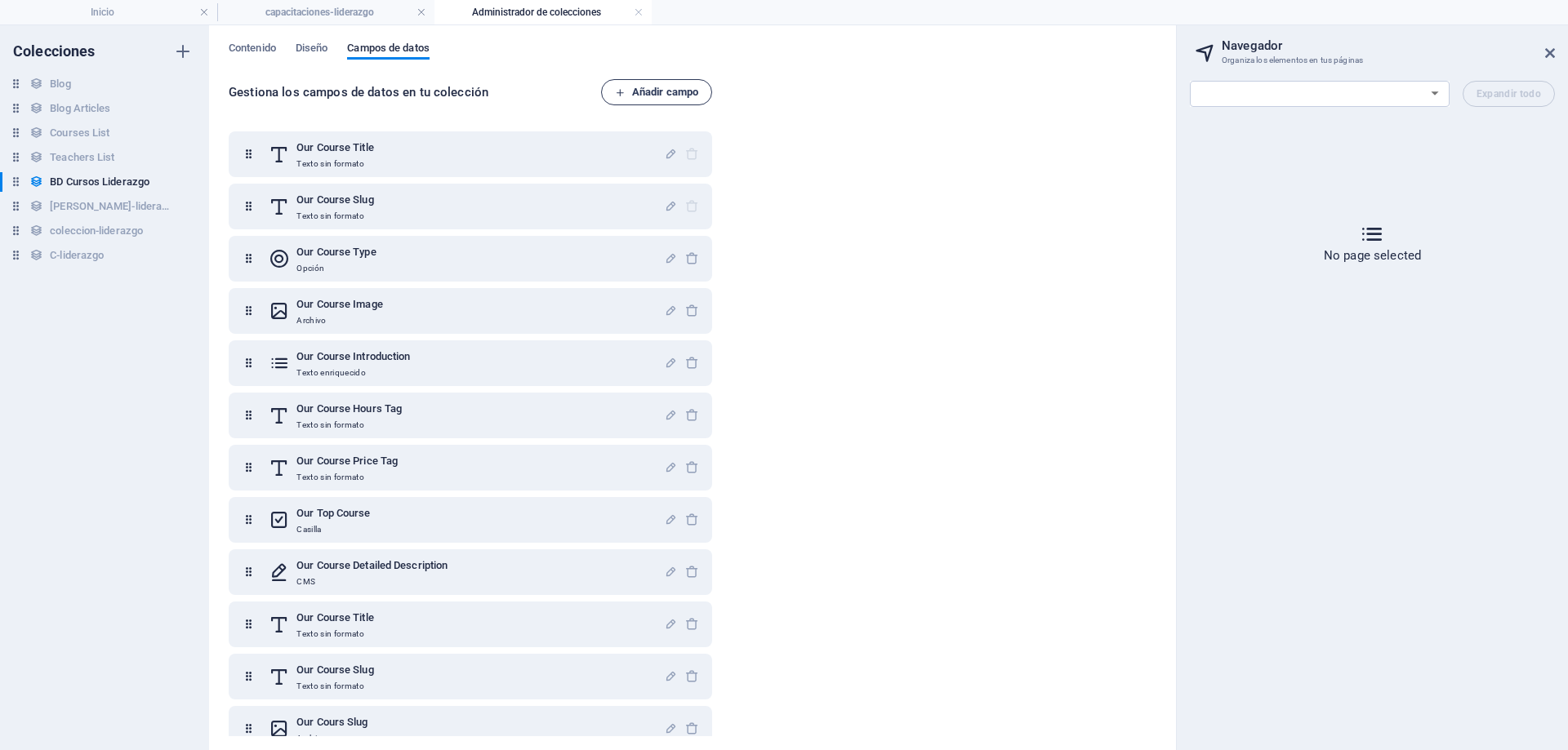
click at [665, 99] on span "Añadir campo" at bounding box center [656, 92] width 83 height 20
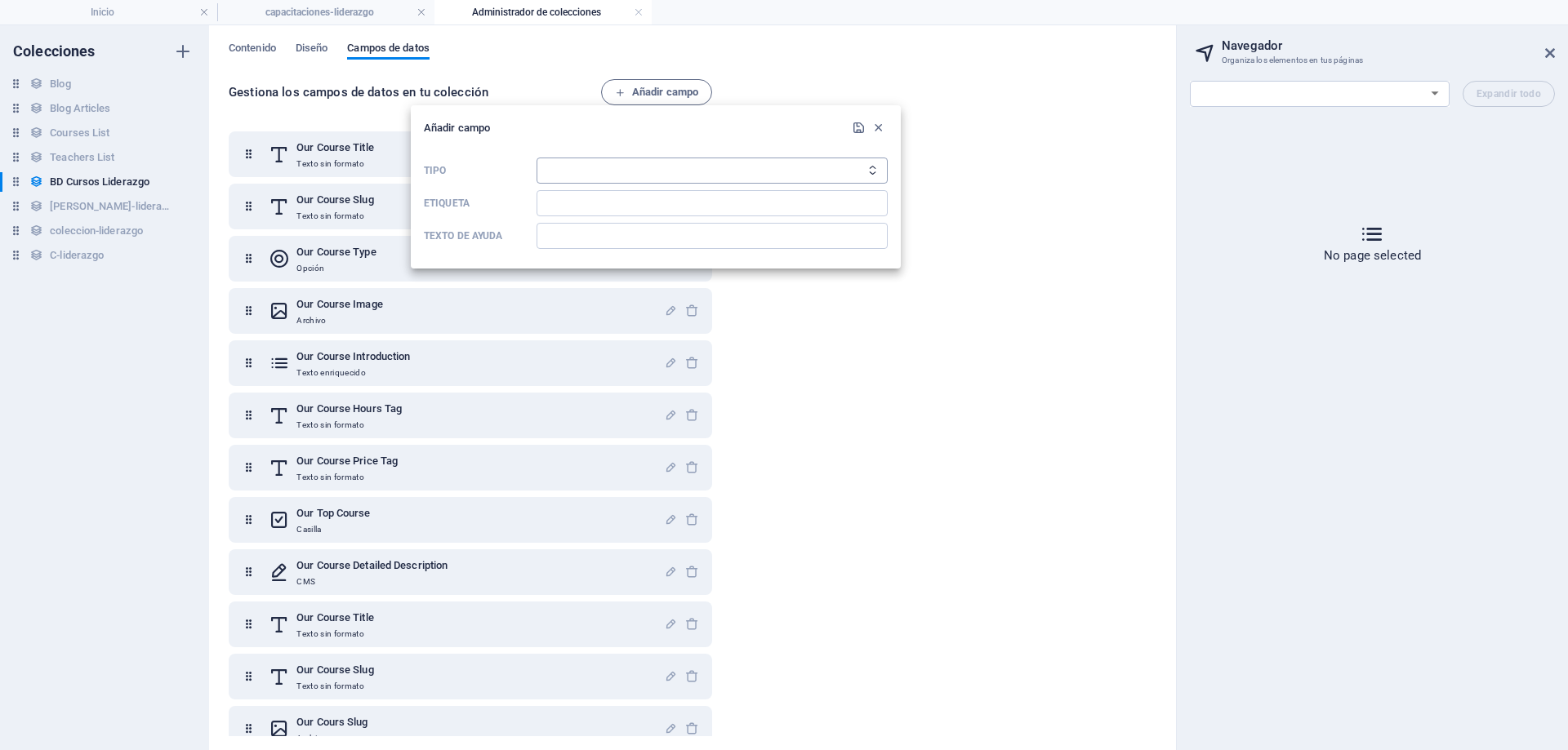
click at [690, 176] on select "Texto sin formato Enlace CMS Texto enriquecido Archivo Múltiples archivos Casil…" at bounding box center [712, 170] width 351 height 26
select select "text"
click at [537, 158] on select "Texto sin formato Enlace CMS Texto enriquecido Archivo Múltiples archivos Casil…" at bounding box center [712, 170] width 351 height 26
click at [653, 194] on input "Etiqueta" at bounding box center [712, 203] width 351 height 26
click at [609, 199] on input "Etiqueta" at bounding box center [712, 203] width 351 height 26
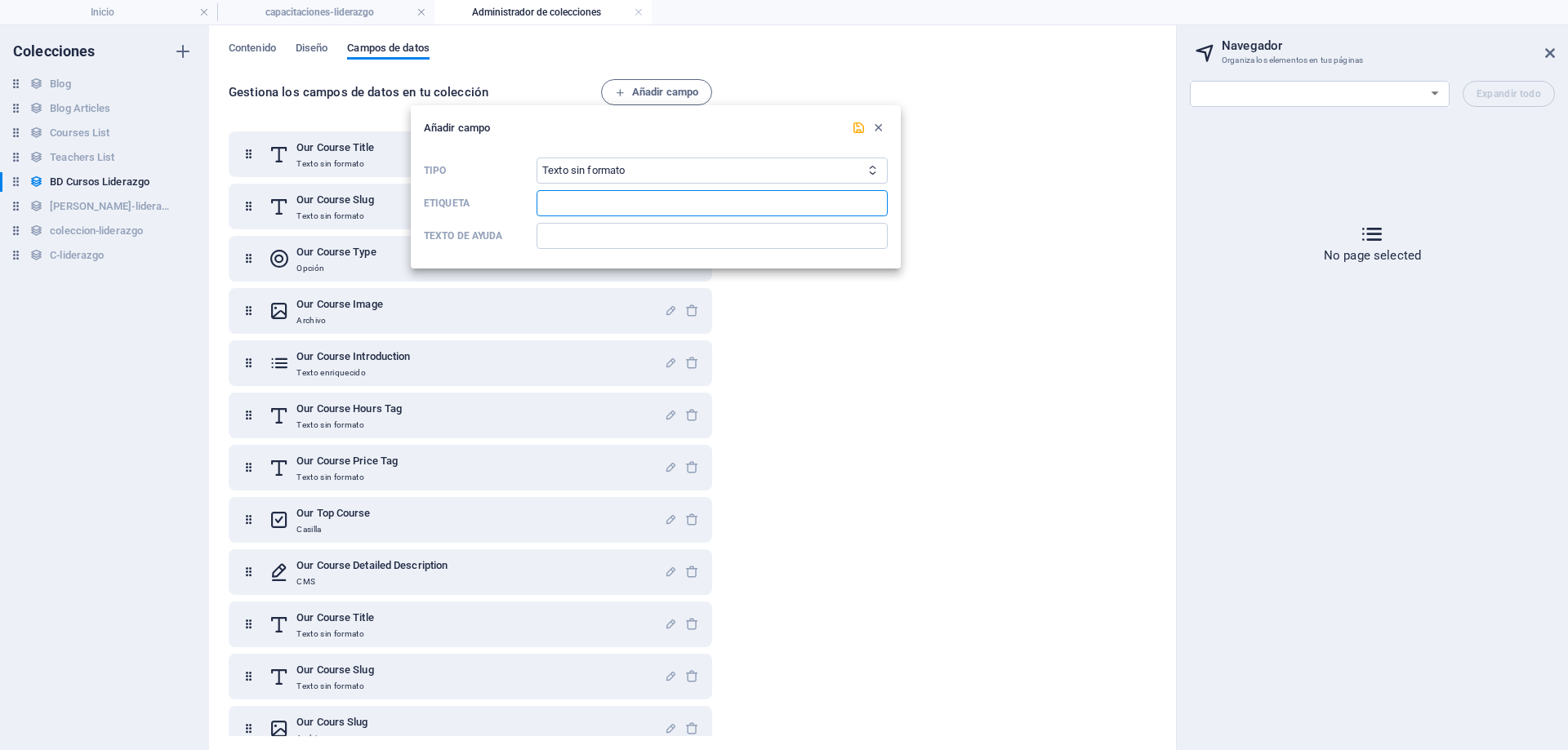
paste input "Our Course Price Ta"
type input "Our Course Price Ta"
click at [862, 133] on icon "submit" at bounding box center [858, 127] width 13 height 13
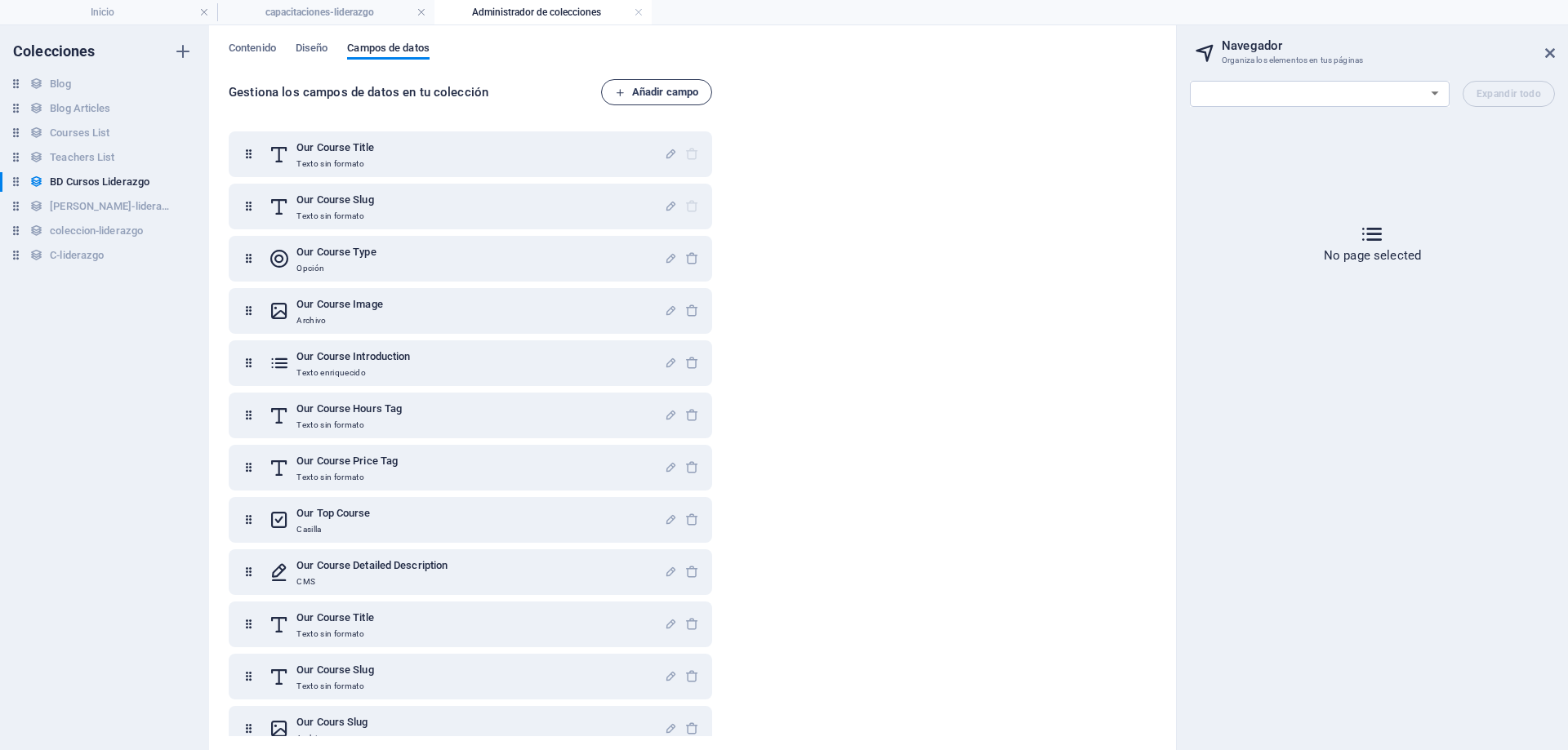
click at [670, 89] on span "Añadir campo" at bounding box center [656, 92] width 83 height 20
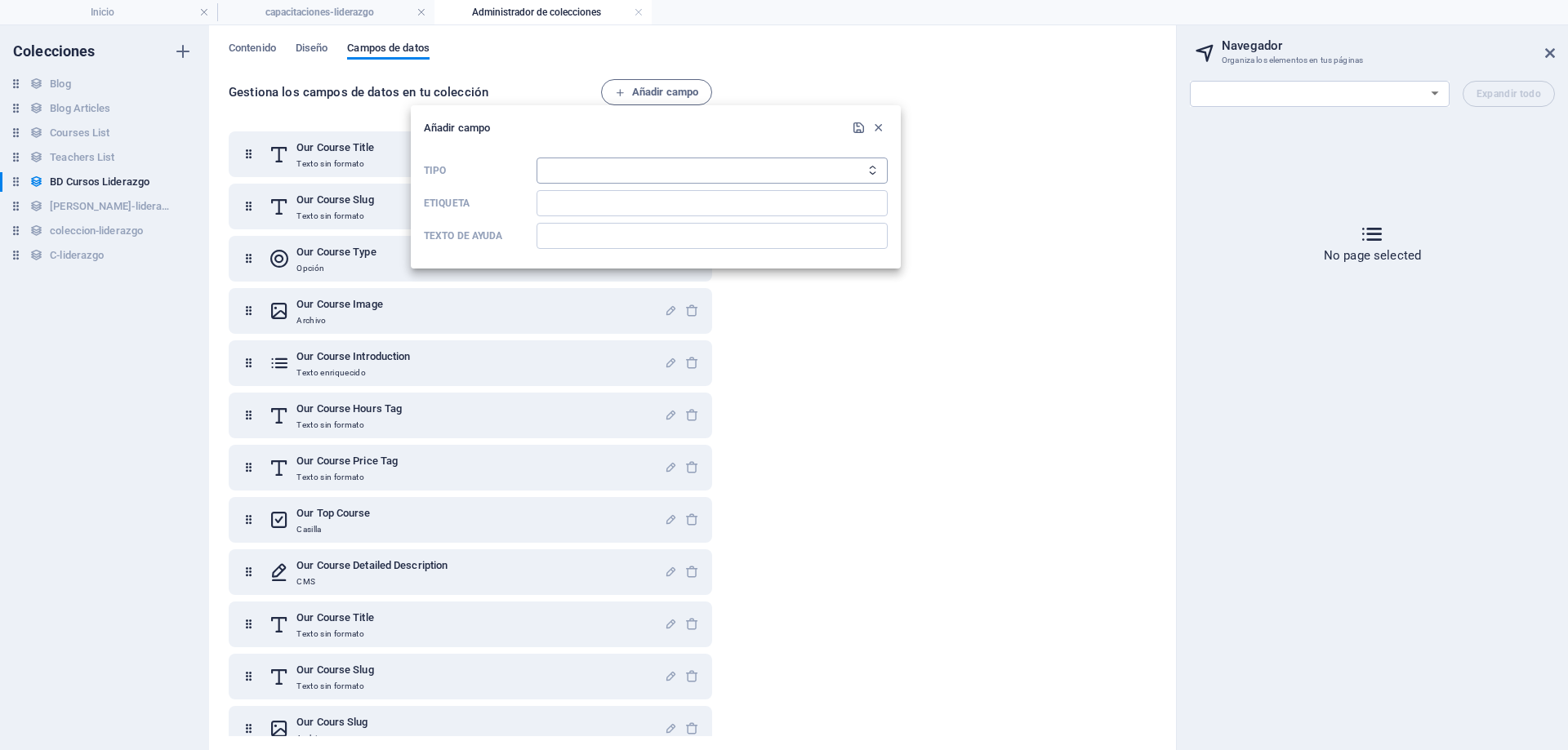
click at [630, 173] on select "Texto sin formato Enlace CMS Texto enriquecido Archivo Múltiples archivos Casil…" at bounding box center [712, 170] width 351 height 26
select select "choice"
click at [537, 158] on select "Texto sin formato Enlace CMS Texto enriquecido Archivo Múltiples archivos Casil…" at bounding box center [712, 170] width 351 height 26
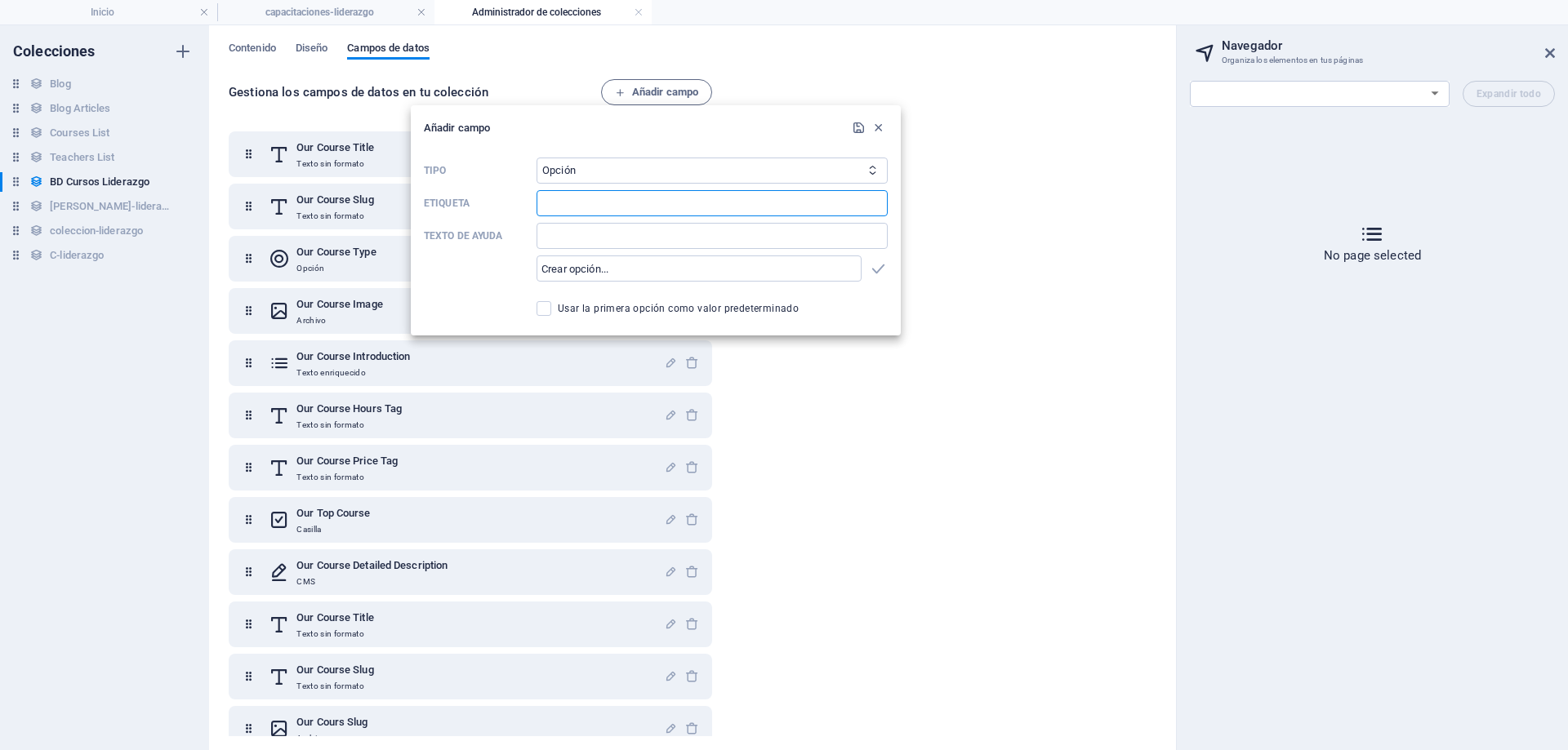
click at [669, 203] on input "Etiqueta" at bounding box center [712, 203] width 351 height 26
paste input "Our Top Course"
type input "Our Top Course"
click at [853, 132] on icon "submit" at bounding box center [858, 127] width 13 height 13
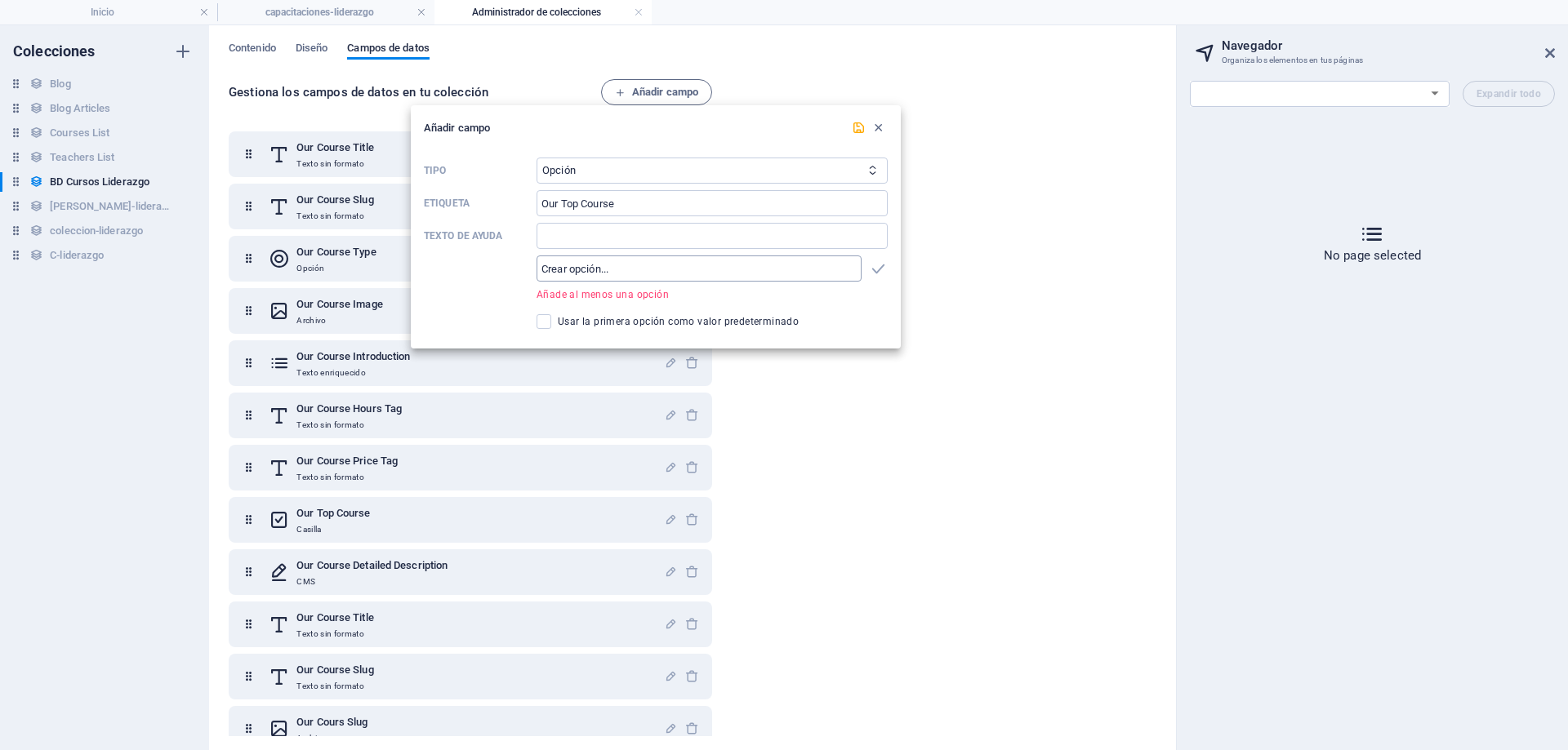
click at [690, 268] on input "text" at bounding box center [699, 268] width 325 height 26
click at [879, 132] on icon "button" at bounding box center [878, 127] width 13 height 13
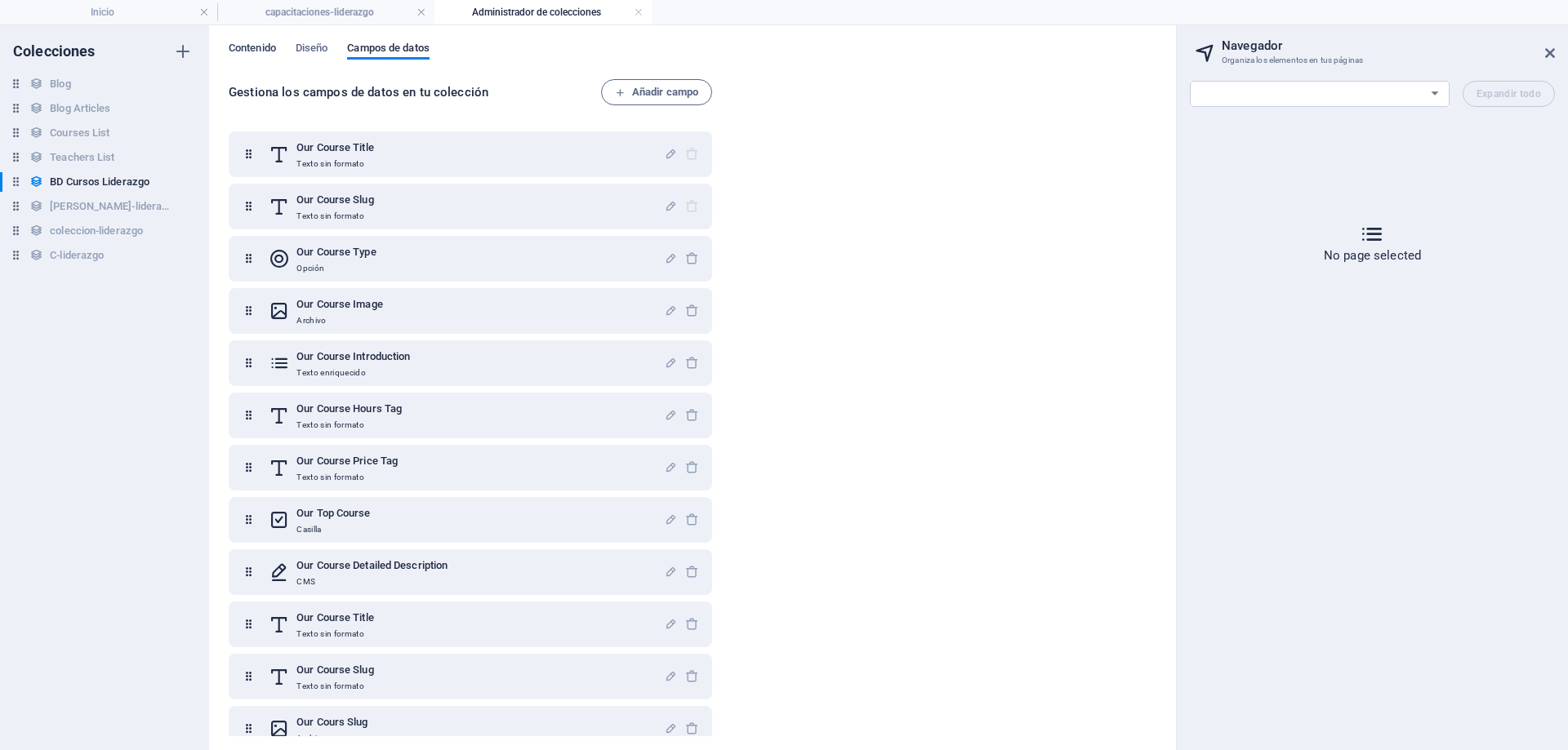
click at [245, 43] on span "Contenido" at bounding box center [252, 49] width 48 height 22
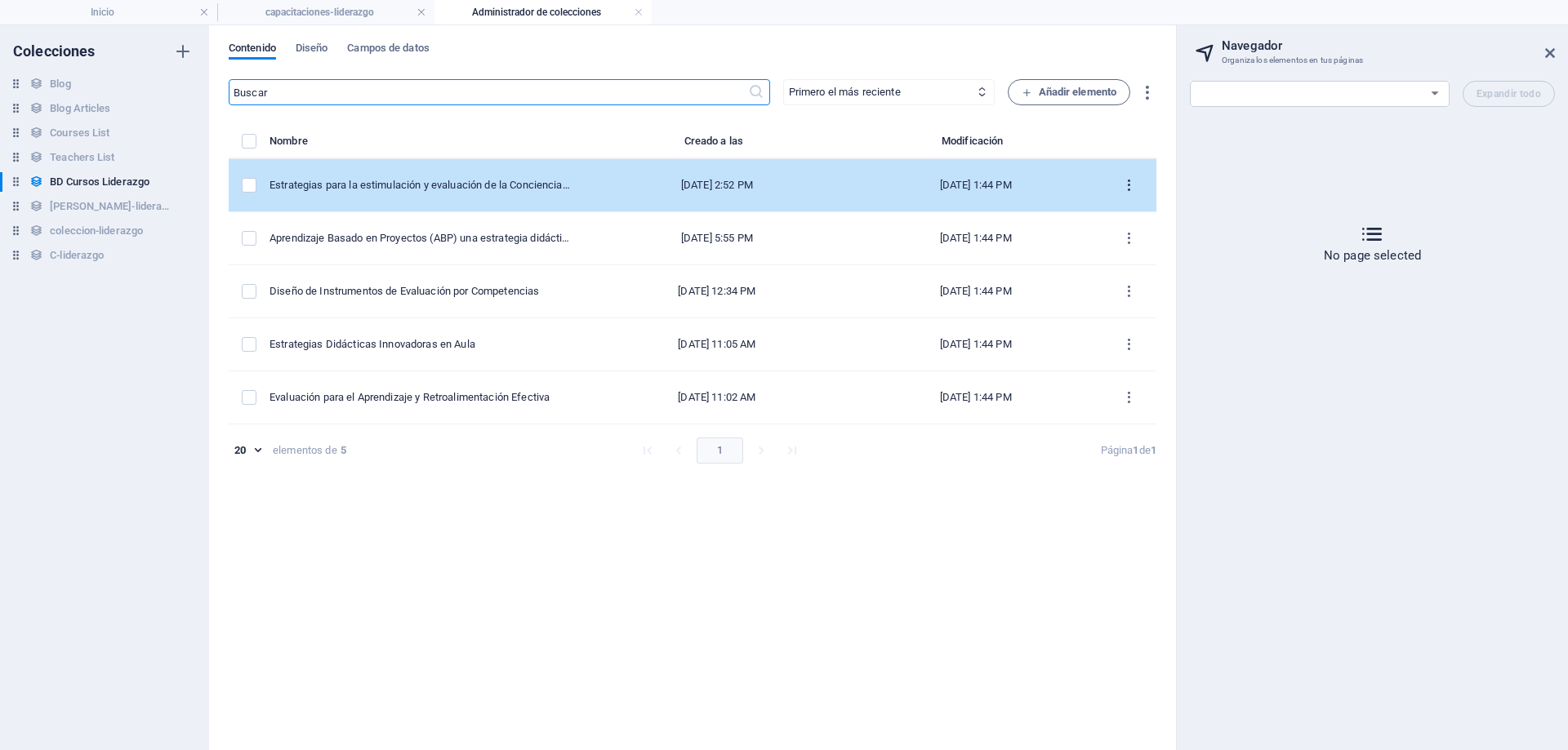
click at [1129, 182] on icon "items list" at bounding box center [1129, 185] width 15 height 15
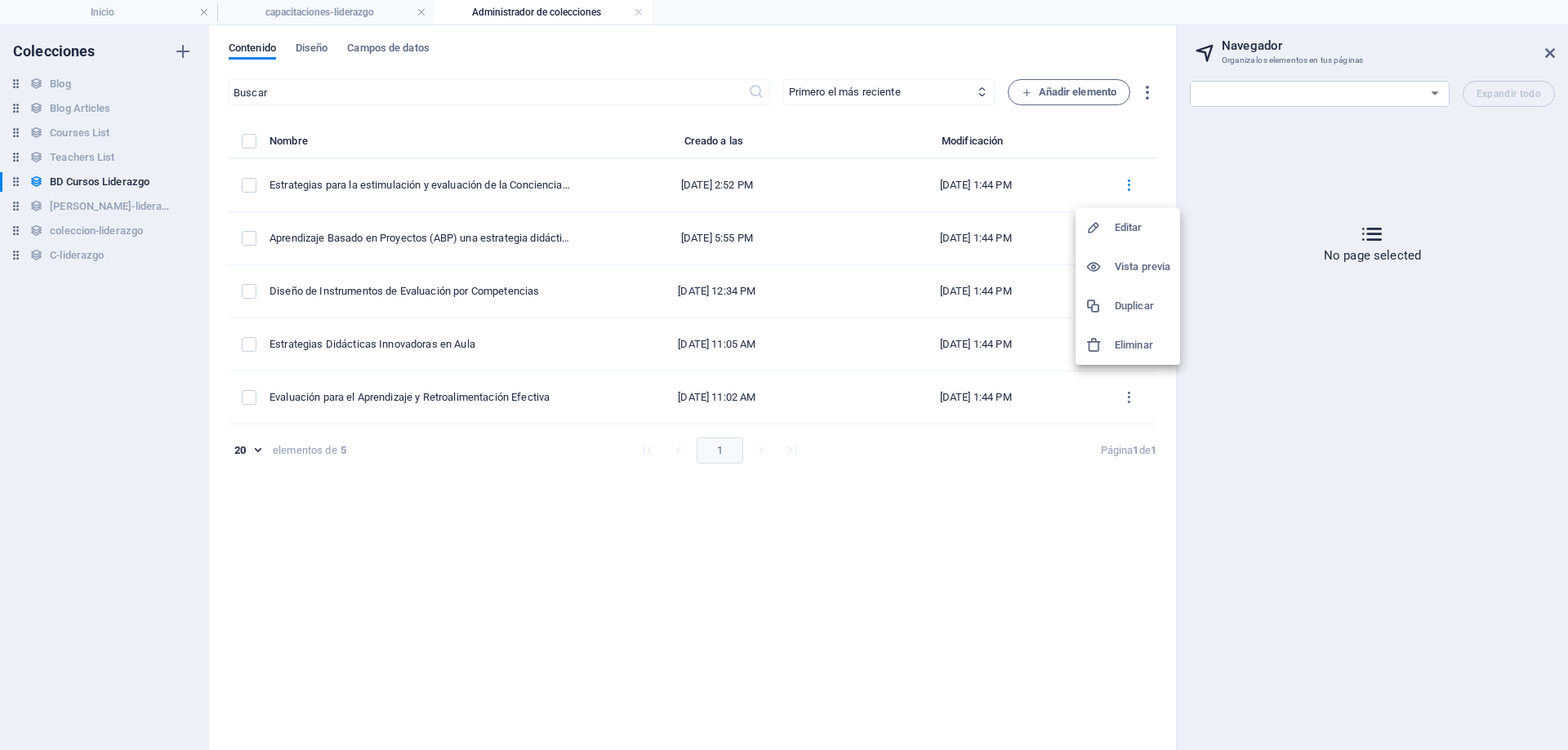
click at [1134, 230] on h6 "Editar" at bounding box center [1143, 228] width 56 height 20
select select "Creativity"
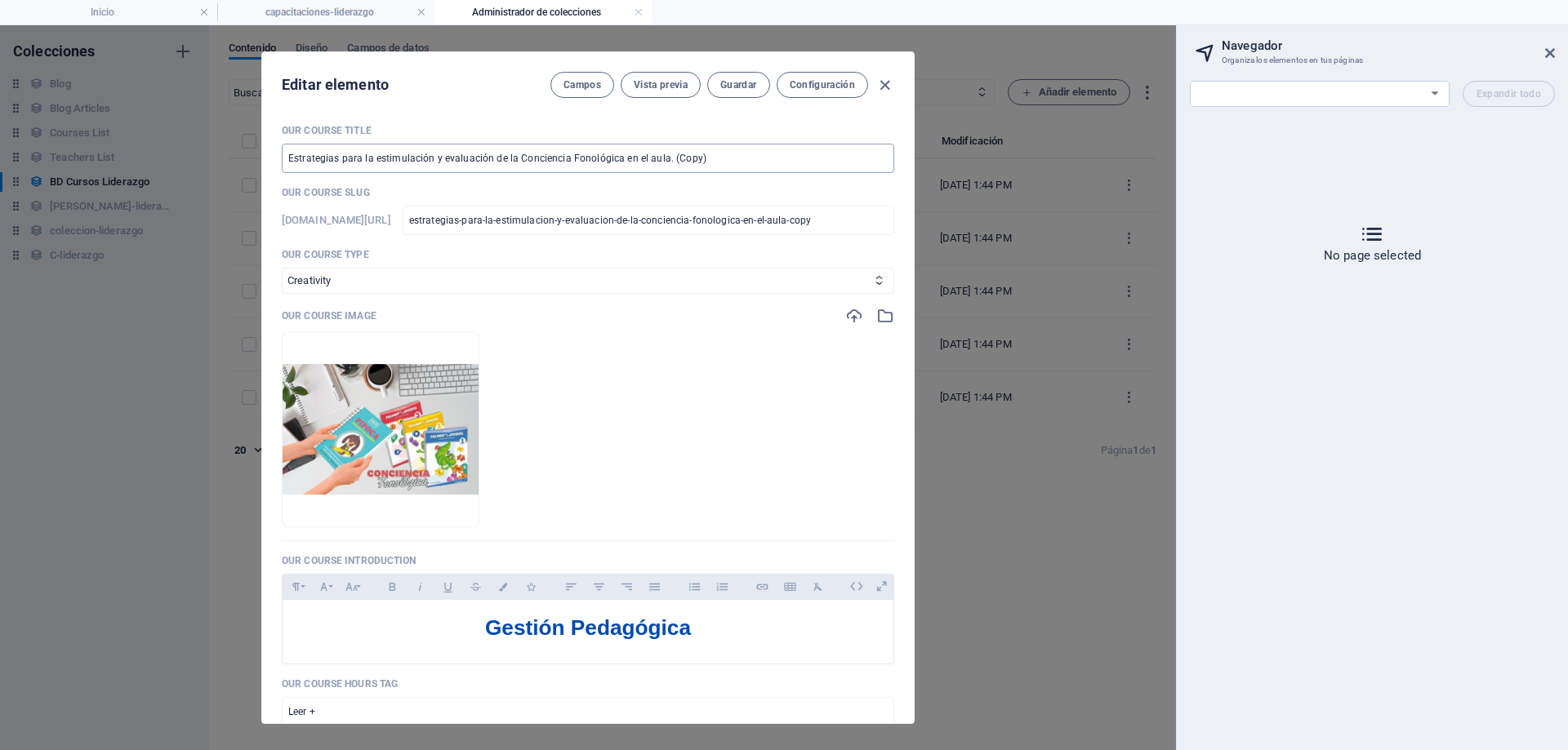
click at [387, 144] on input "Estrategias para la estimulación y evaluación de la Conciencia Fonológica en el…" at bounding box center [588, 158] width 613 height 30
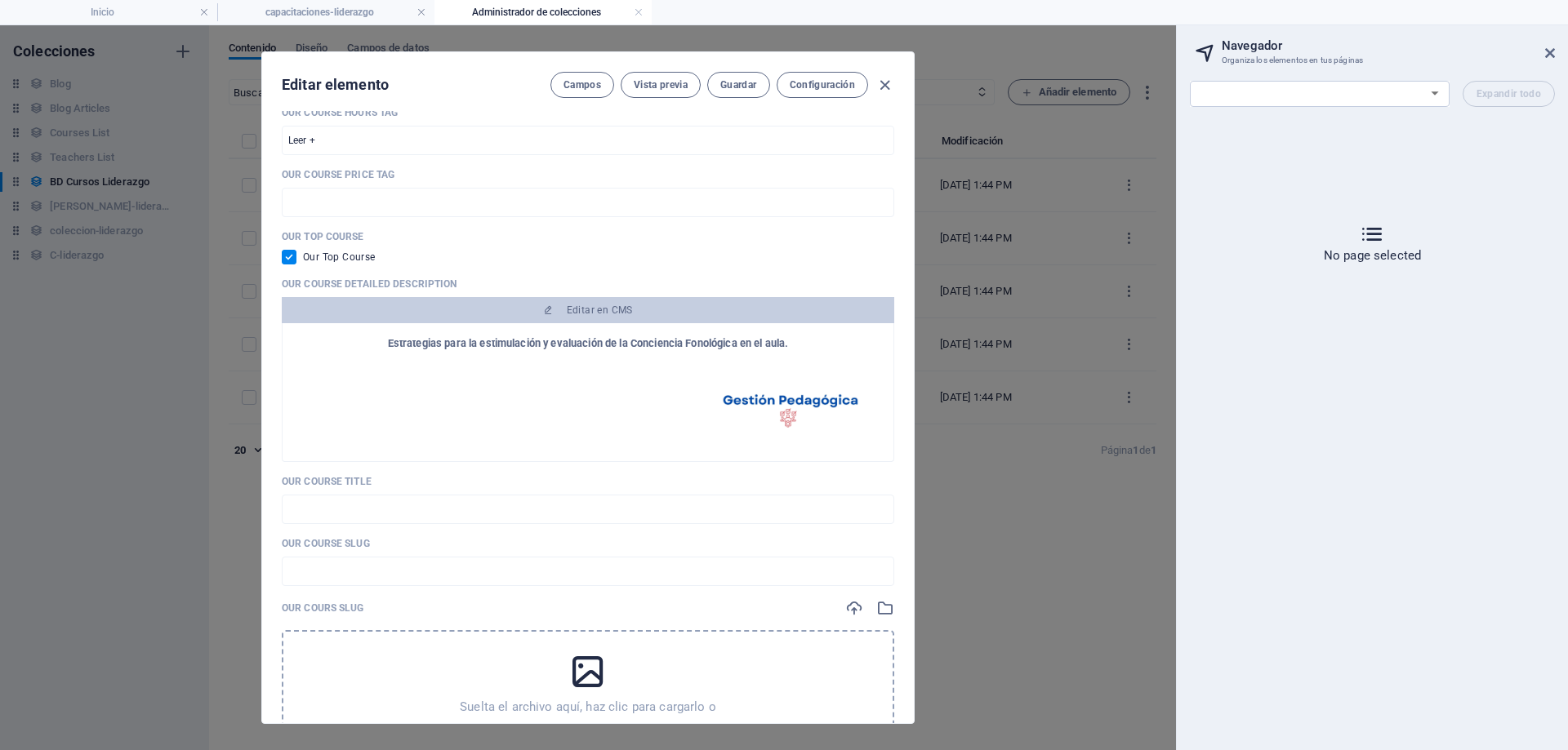
scroll to position [653, 0]
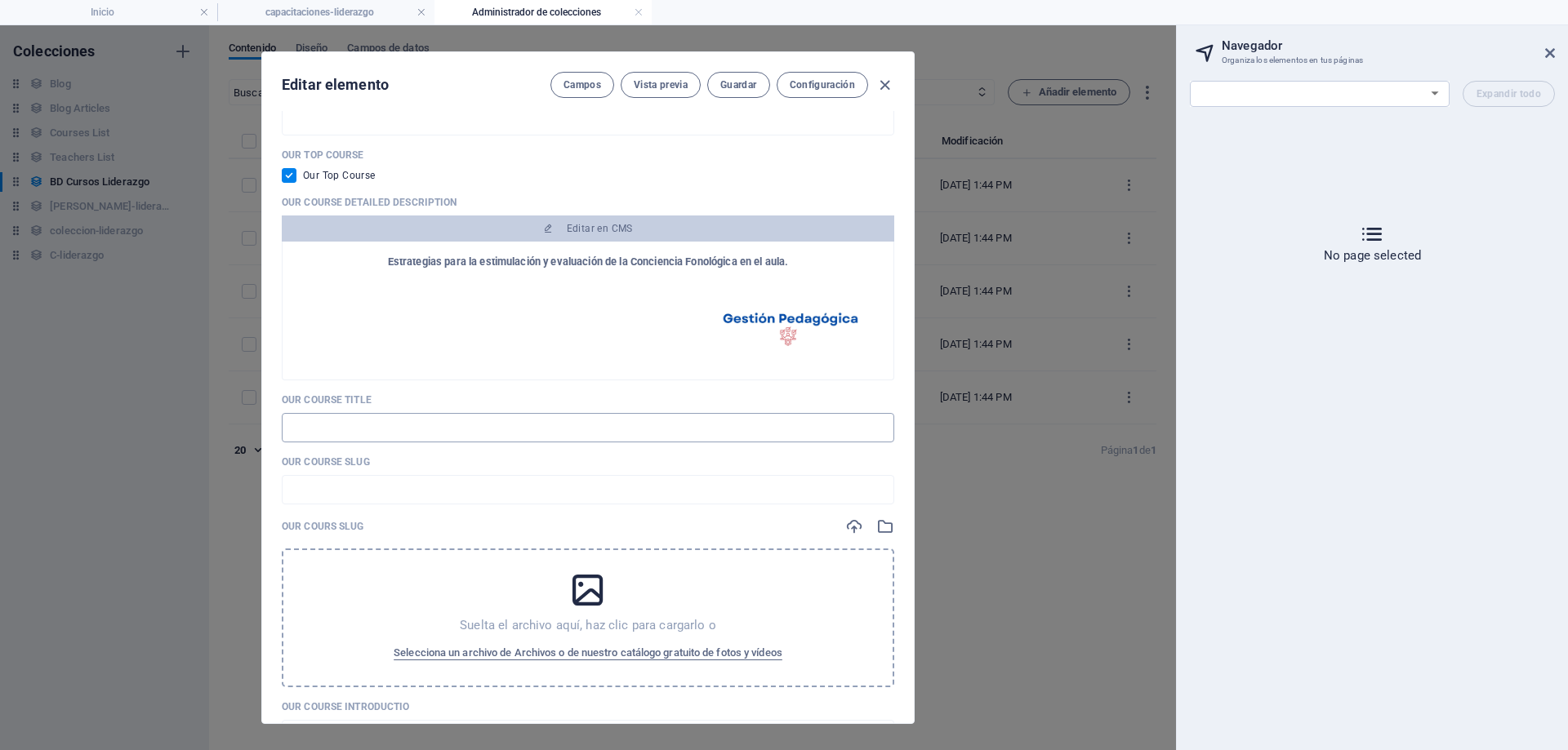
click at [513, 420] on input "text" at bounding box center [588, 428] width 613 height 30
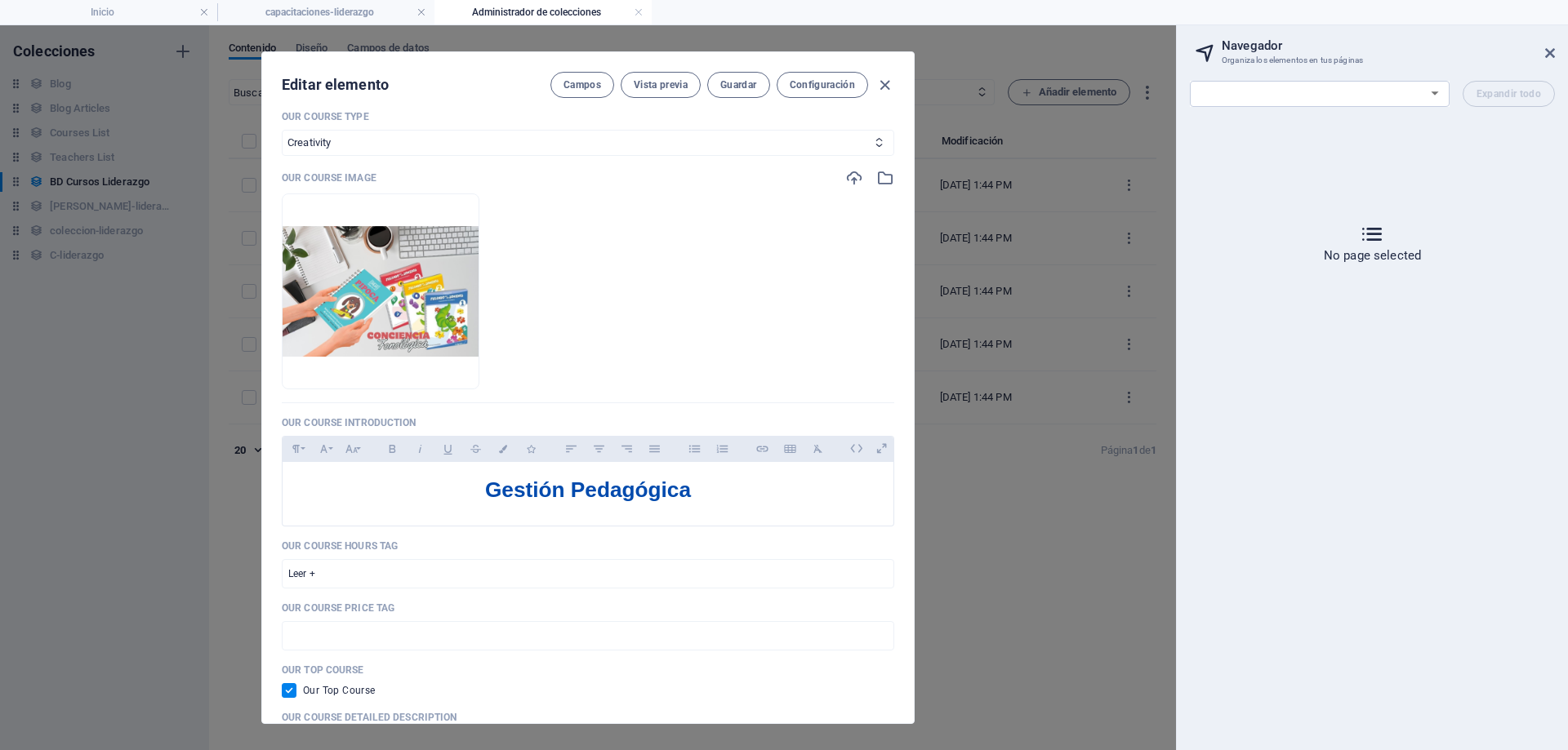
scroll to position [0, 0]
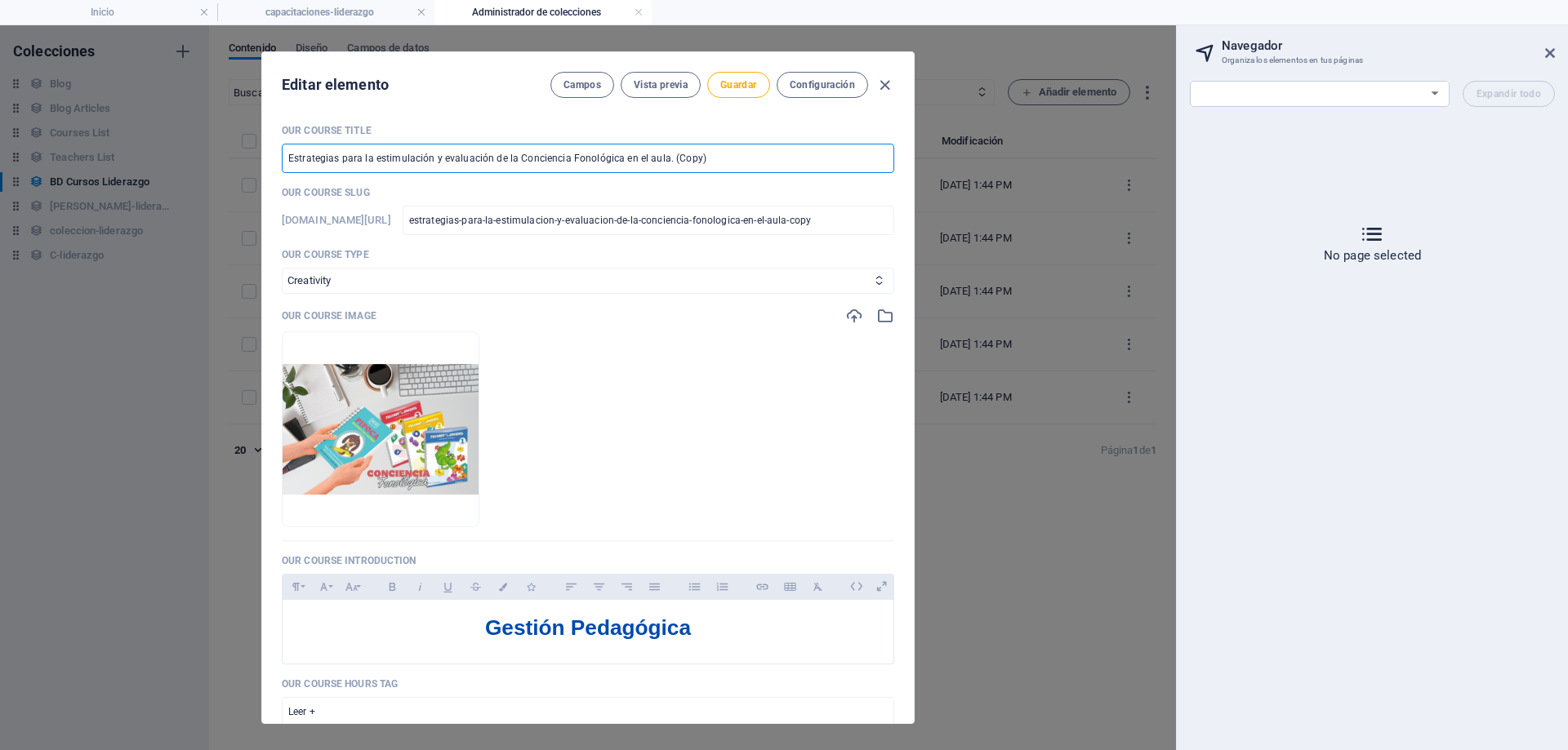
drag, startPoint x: 731, startPoint y: 154, endPoint x: 272, endPoint y: 159, distance: 459.0
click at [272, 159] on div "Our Course Title Estrategias para la estimulación y evaluación de la Conciencia…" at bounding box center [588, 417] width 652 height 613
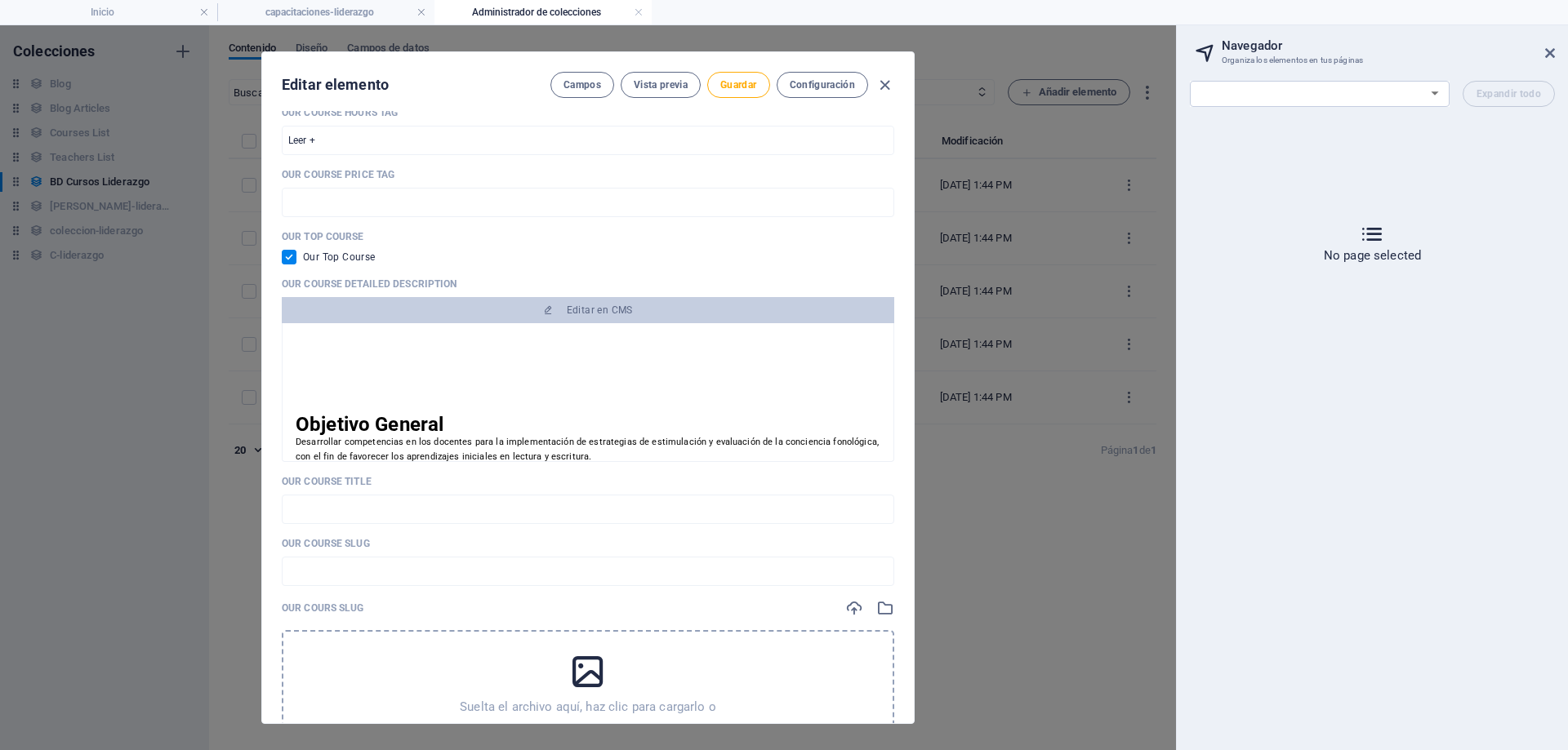
scroll to position [735, 0]
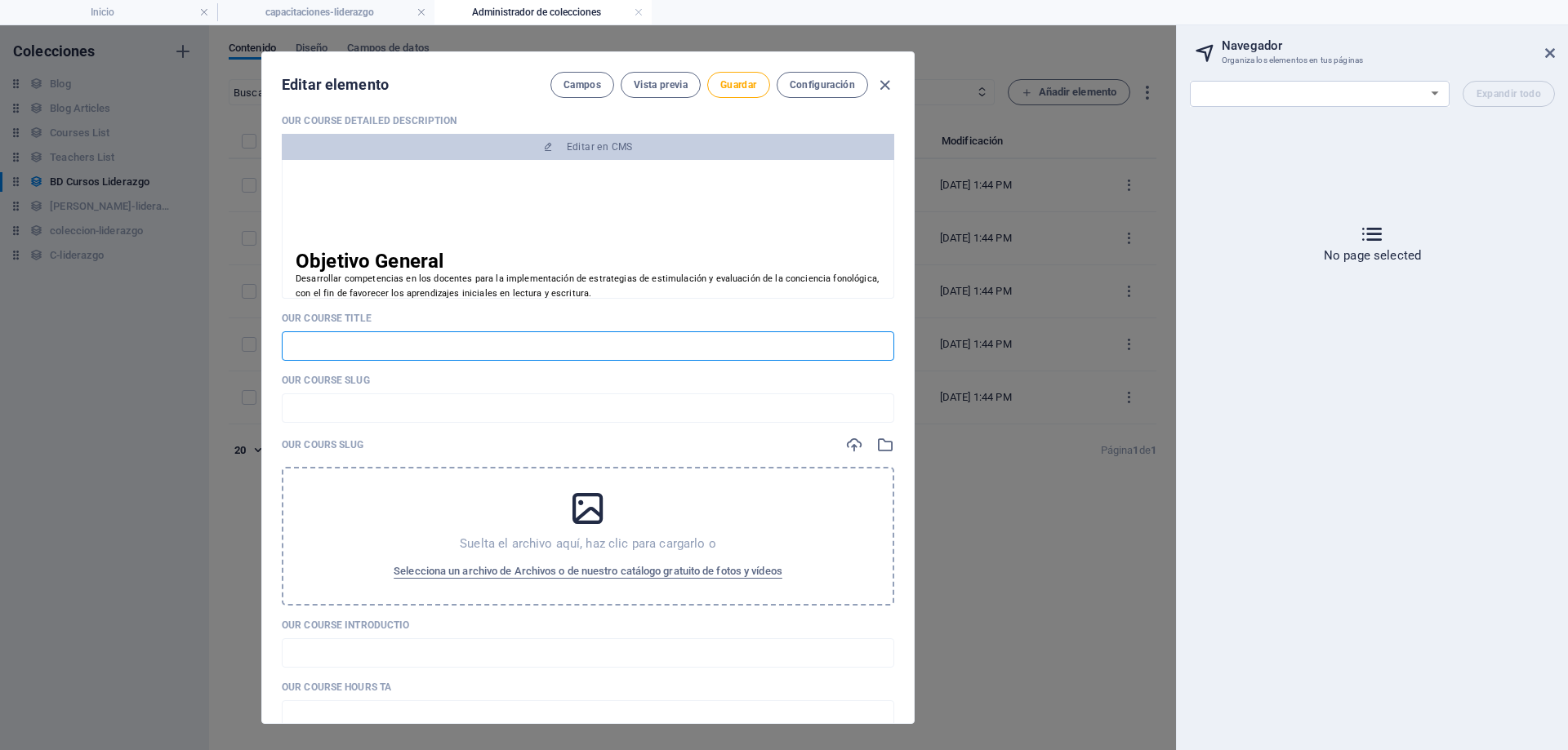
click at [389, 341] on input "text" at bounding box center [588, 346] width 613 height 30
paste input "Estrategias para la estimulación y evaluación de la Conciencia Fonológica en el…"
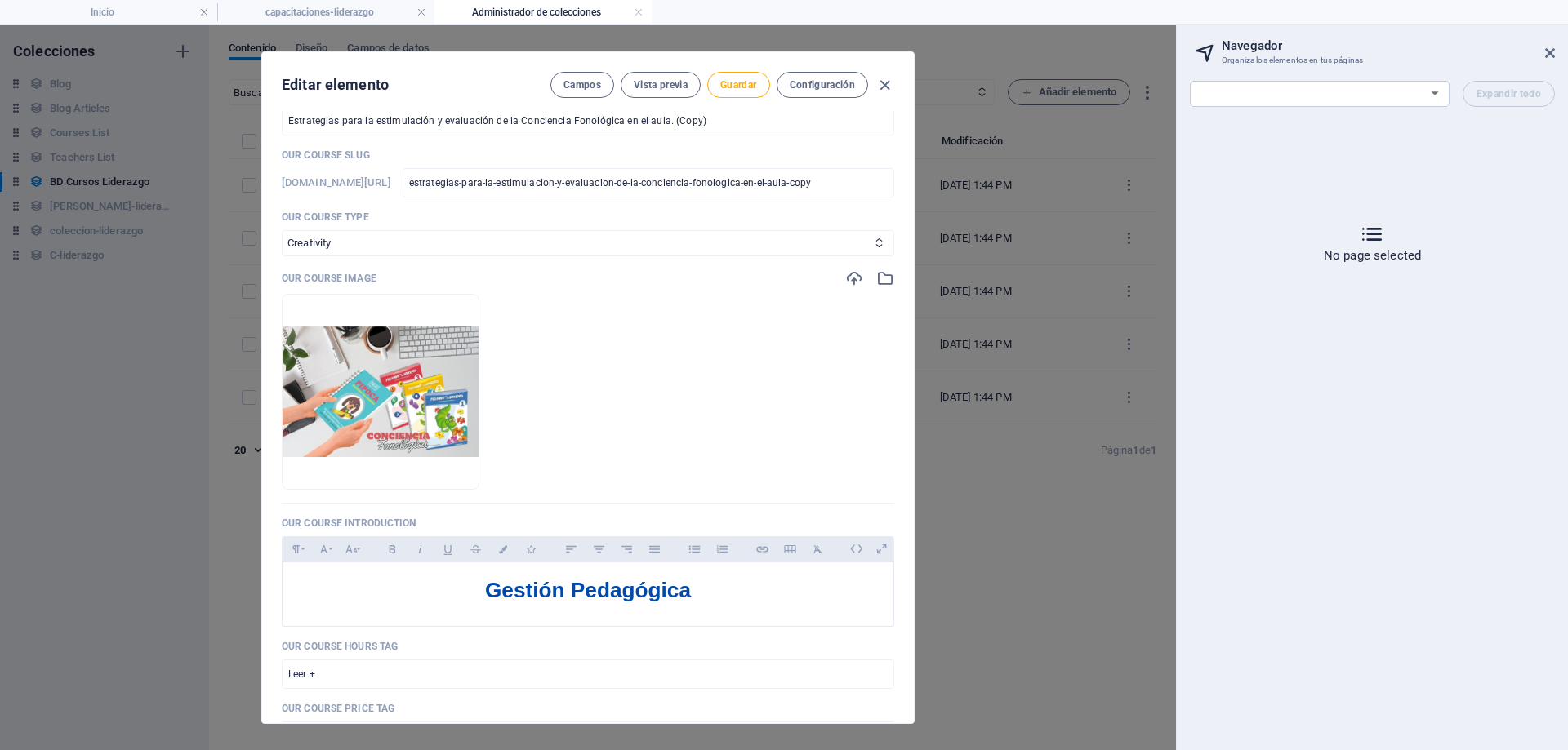
scroll to position [0, 0]
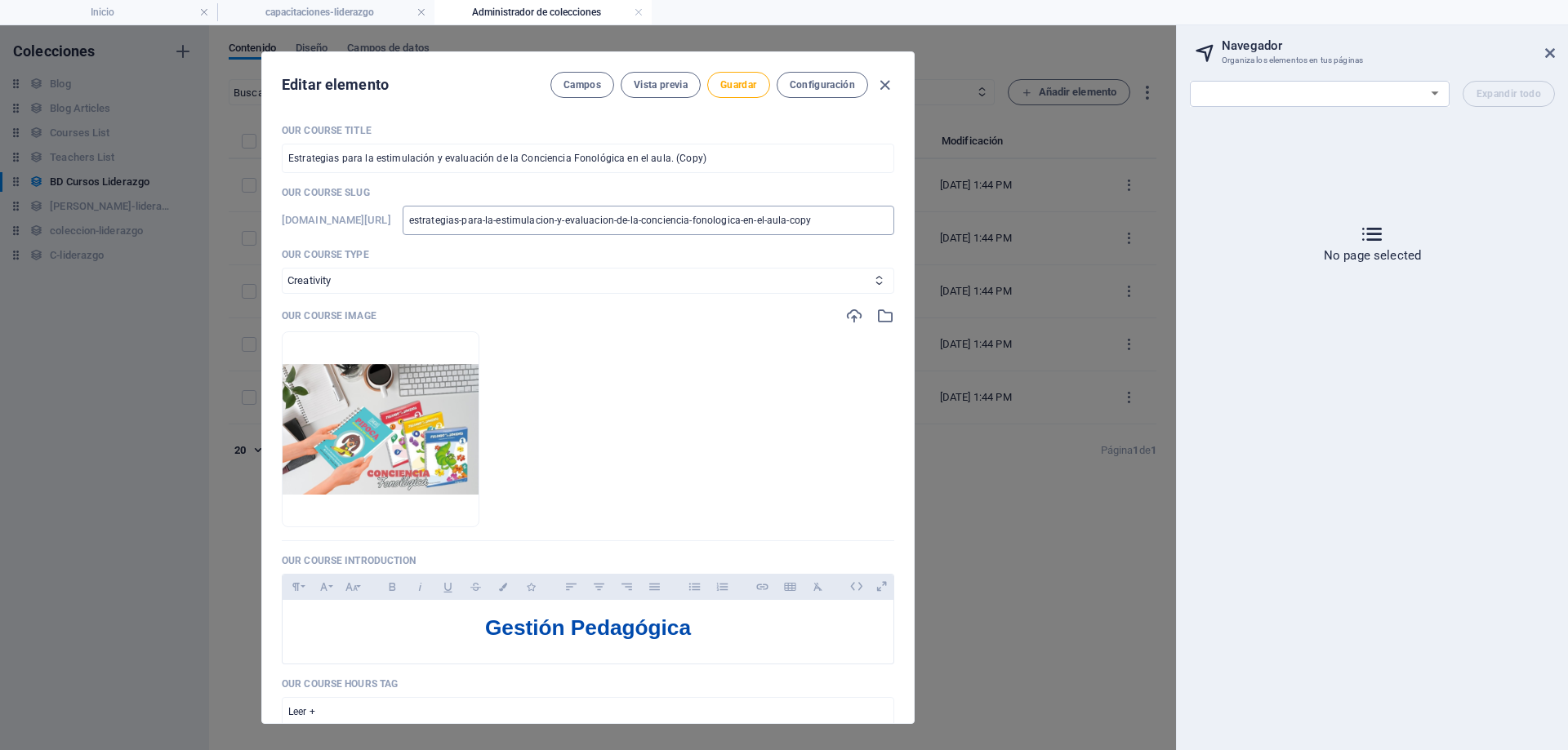
type input "Estrategias para la estimulación y evaluación de la Conciencia Fonológica en el…"
drag, startPoint x: 876, startPoint y: 215, endPoint x: 423, endPoint y: 215, distance: 453.0
click at [423, 215] on div "[DOMAIN_NAME][URL] estrategias-para-la-estimulacion-y-evaluacion-de-la-concienc…" at bounding box center [588, 220] width 613 height 30
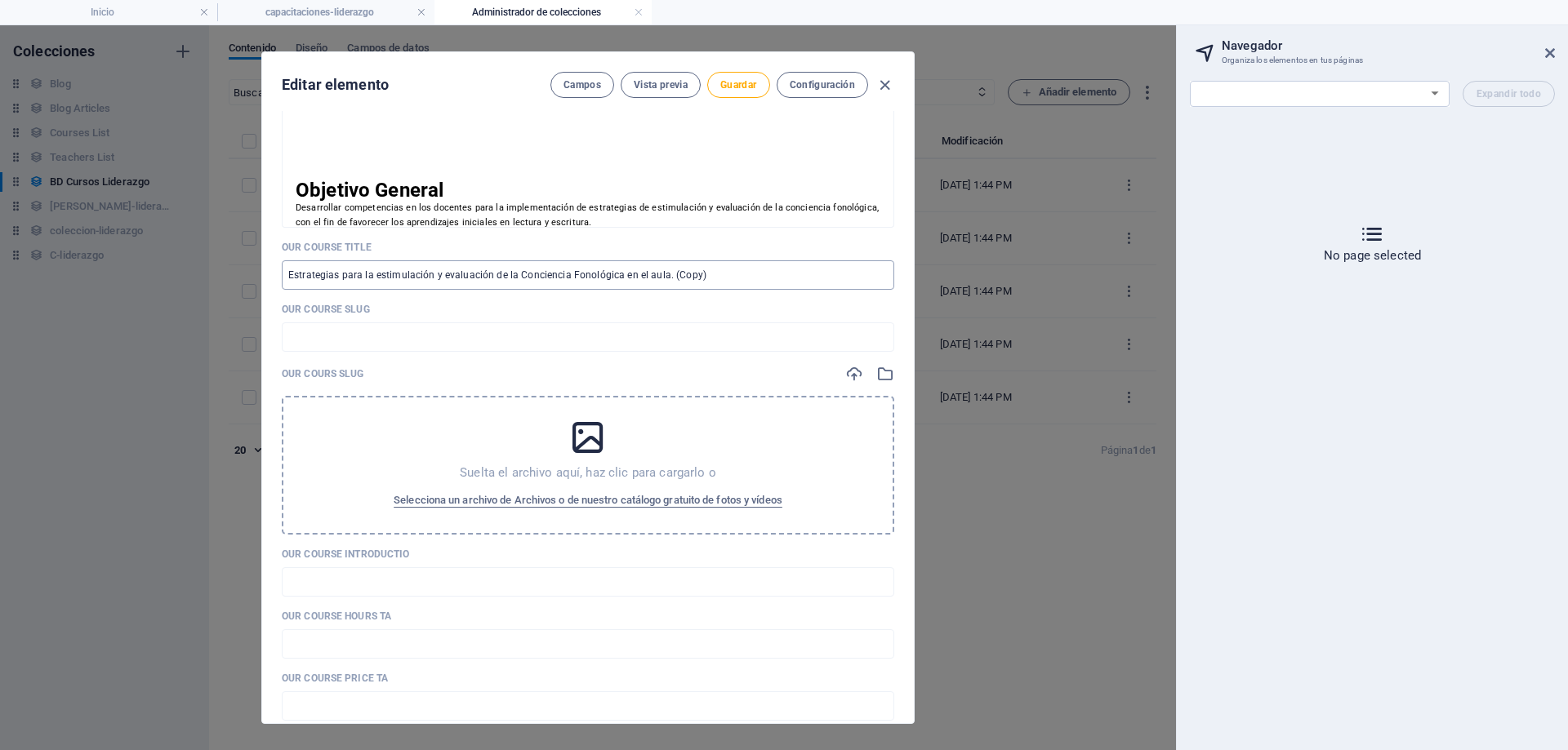
scroll to position [816, 0]
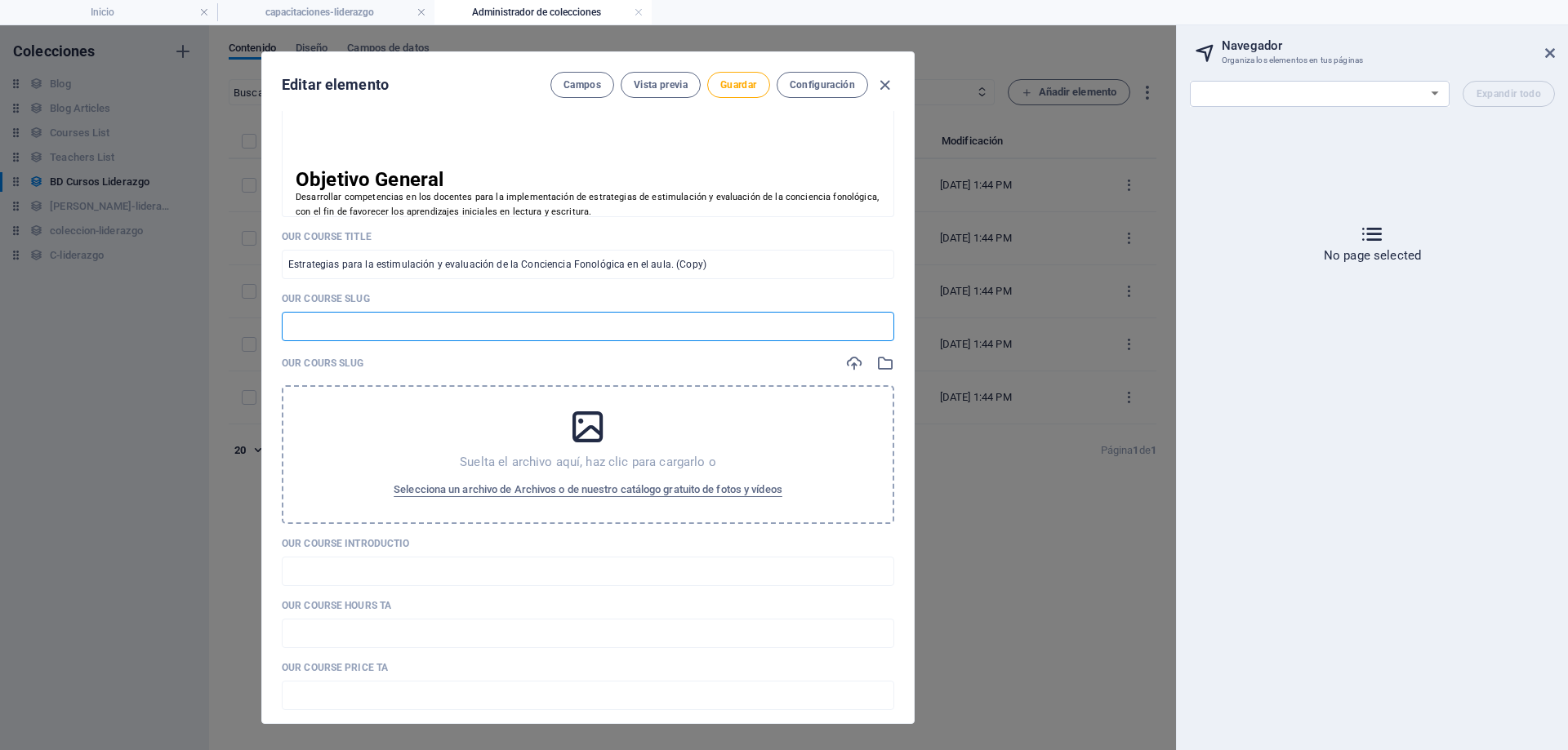
click at [374, 327] on input "text" at bounding box center [588, 327] width 613 height 30
paste input "estrategias-para-la-estimulacion-y-evaluacion-de-la-conciencia-fonologica-en-el…"
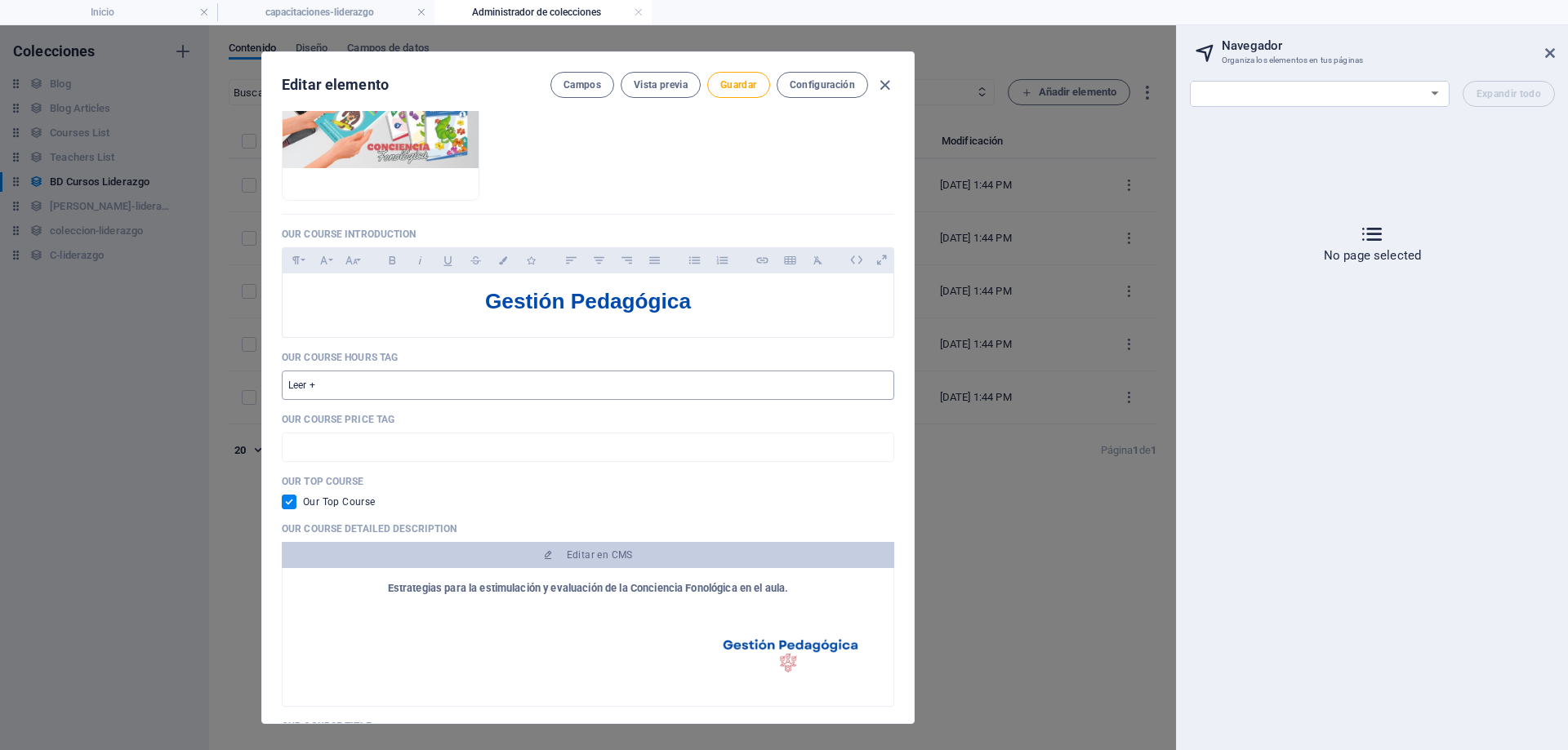
scroll to position [0, 0]
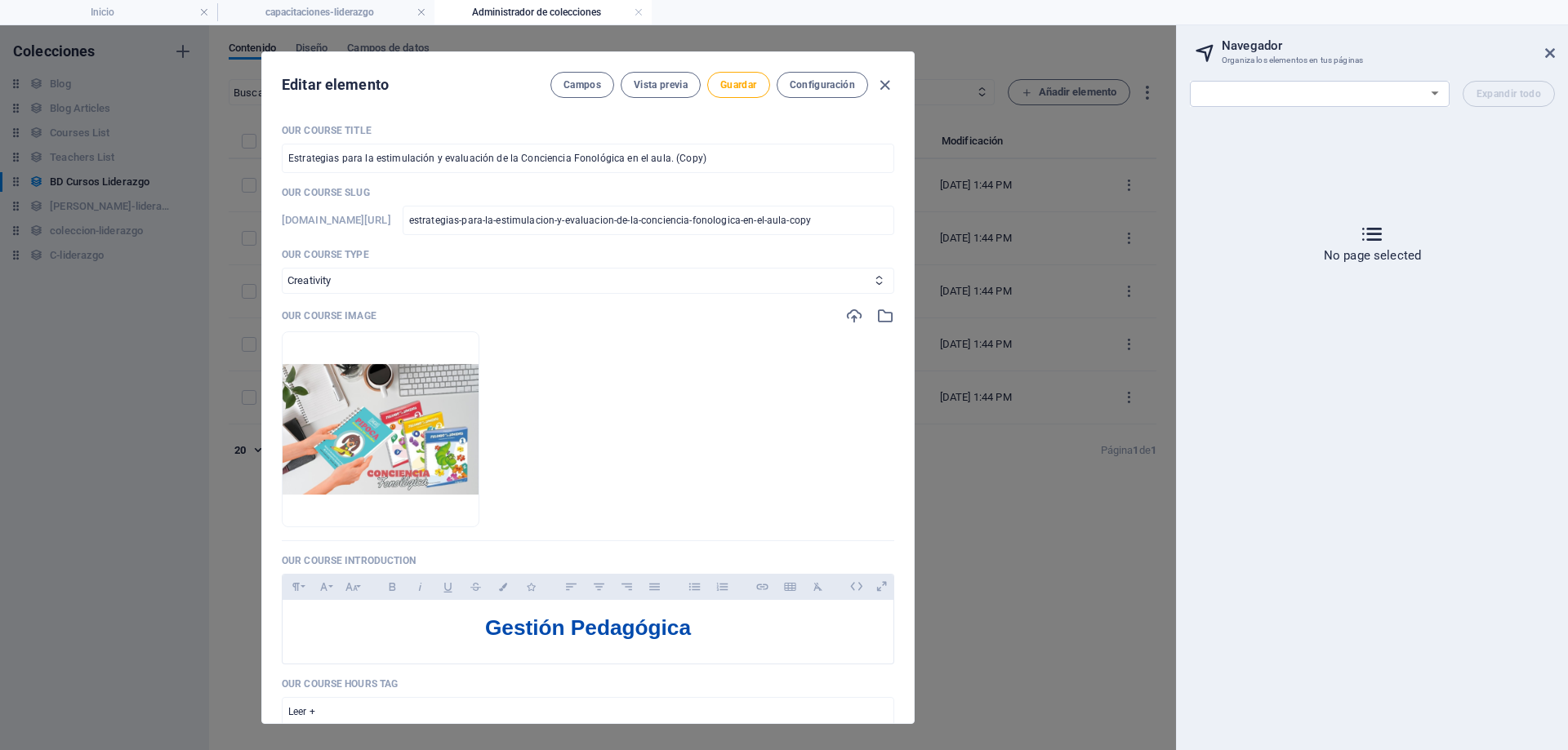
type input "estrategias-para-la-estimulacion-y-evaluacion-de-la-conciencia-fonologica-en-el…"
click at [685, 393] on ul "Arrastra archivos aquí para cargarlos de inmediato" at bounding box center [588, 430] width 613 height 196
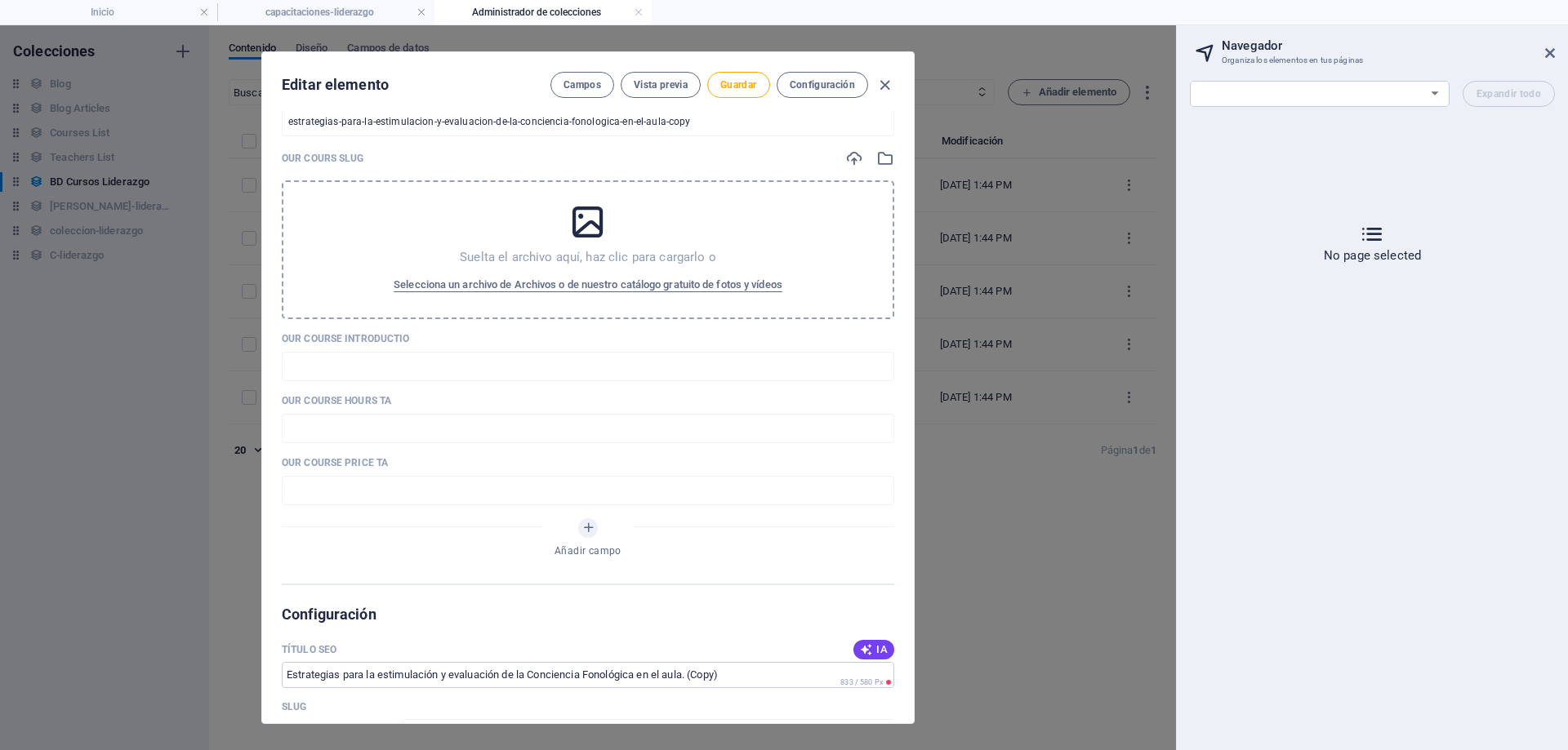
scroll to position [898, 0]
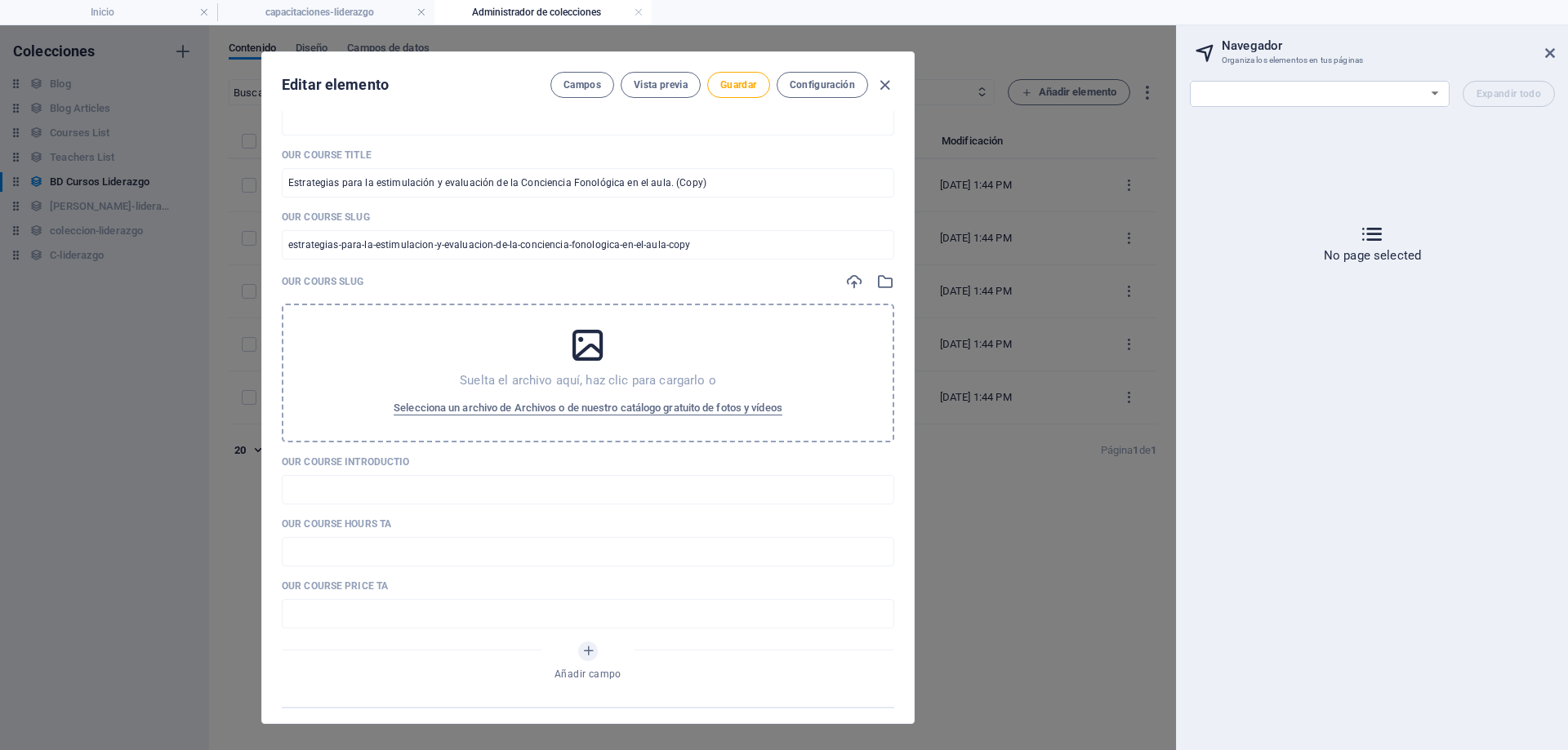
click at [588, 346] on icon at bounding box center [589, 345] width 41 height 41
click at [643, 410] on span "Selecciona un archivo de Archivos o de nuestro catálogo gratuito de fotos y víd…" at bounding box center [588, 408] width 389 height 20
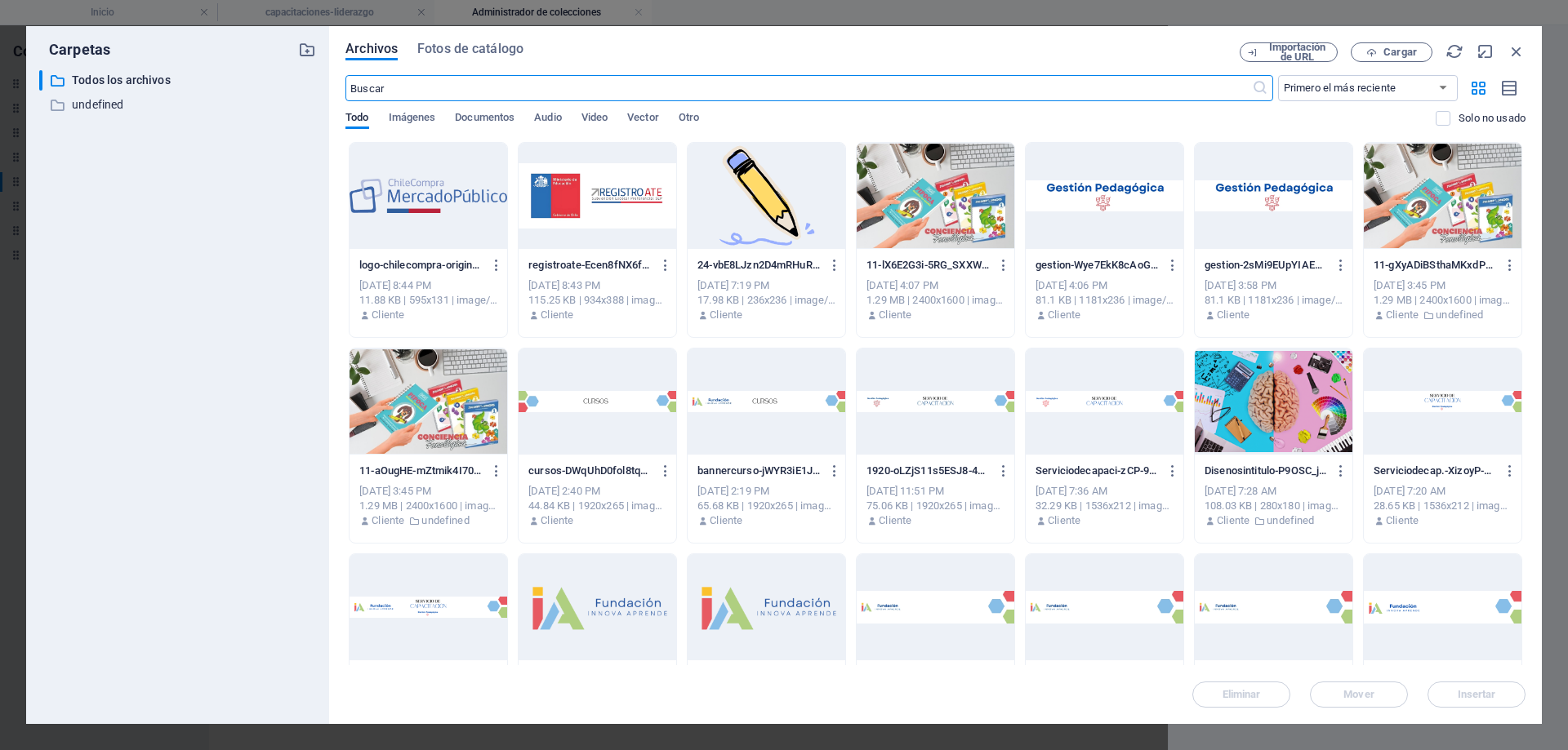
click at [418, 414] on div at bounding box center [429, 402] width 158 height 106
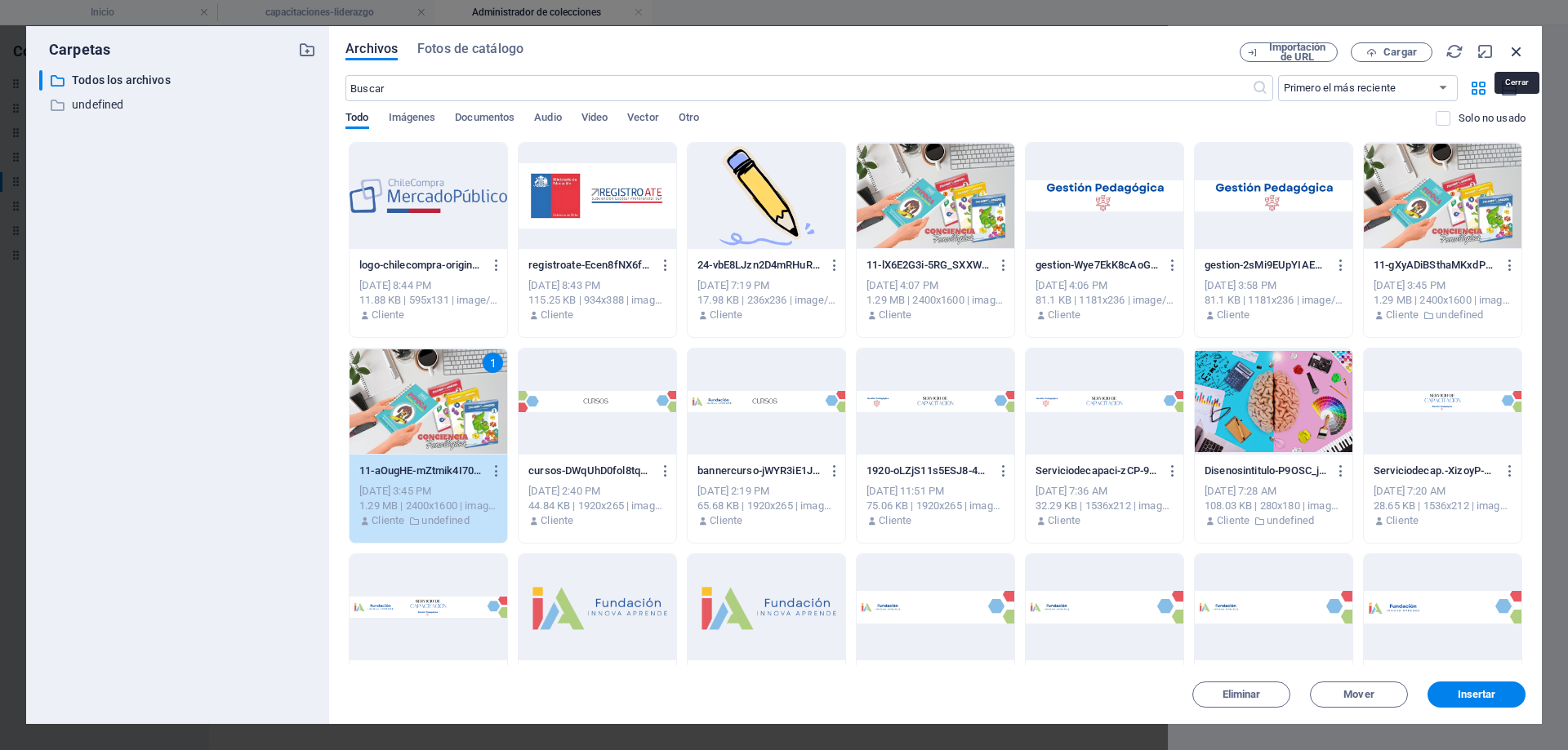
click at [1519, 48] on icon "button" at bounding box center [1517, 51] width 18 height 18
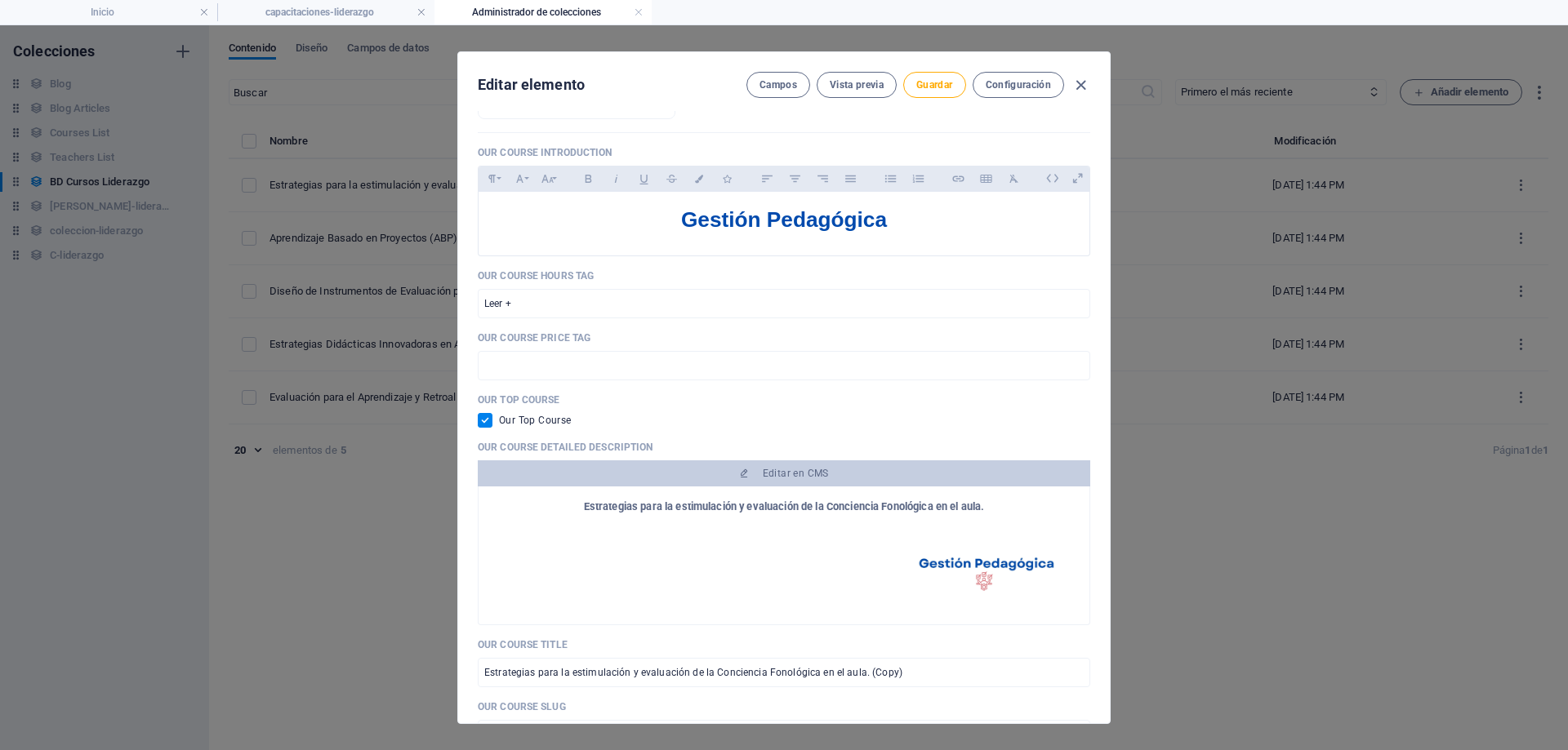
scroll to position [245, 0]
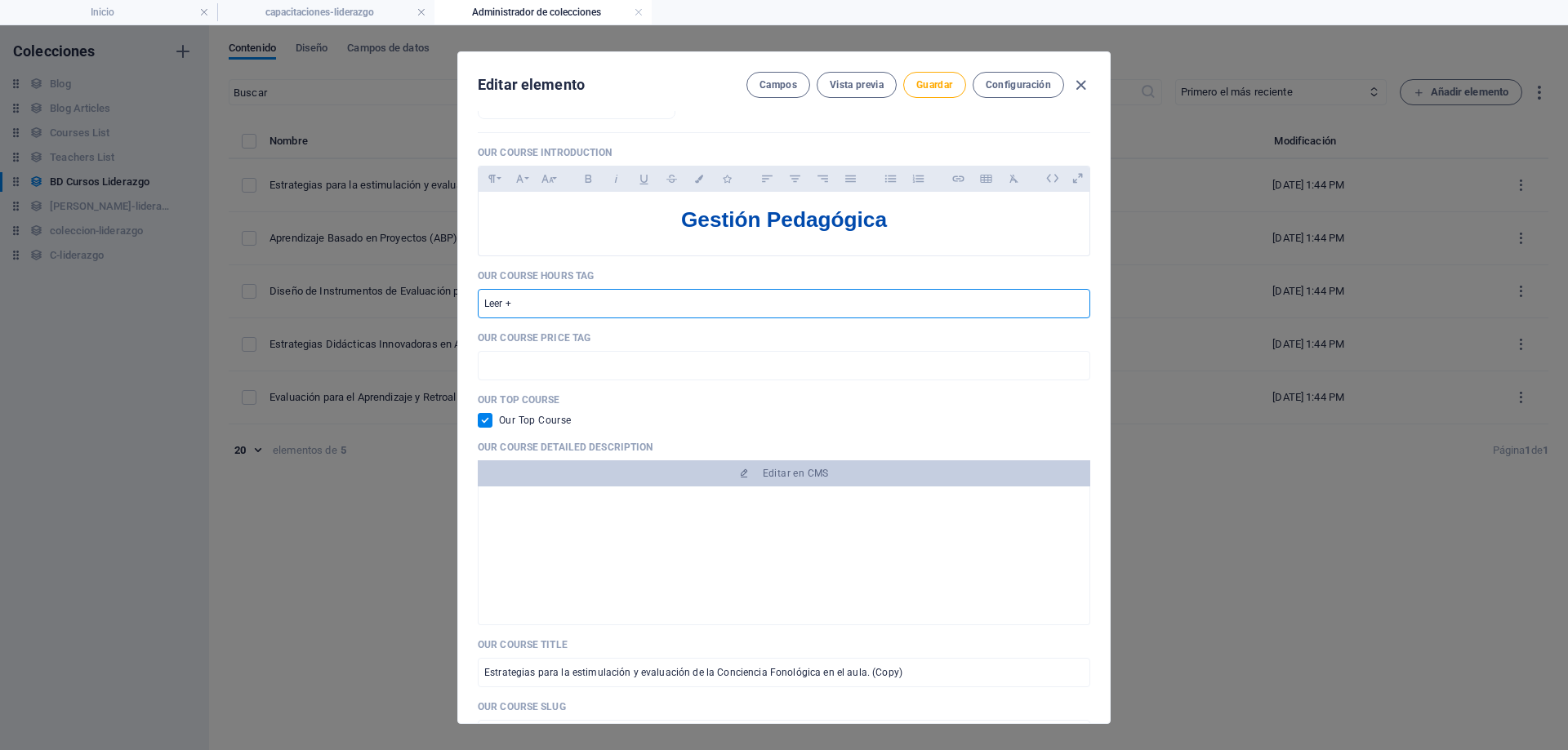
drag, startPoint x: 568, startPoint y: 310, endPoint x: 447, endPoint y: 306, distance: 121.1
click at [447, 306] on div "Editar elemento Campos Vista previa Guardar Configuración Our Course Title Estr…" at bounding box center [784, 388] width 1568 height 725
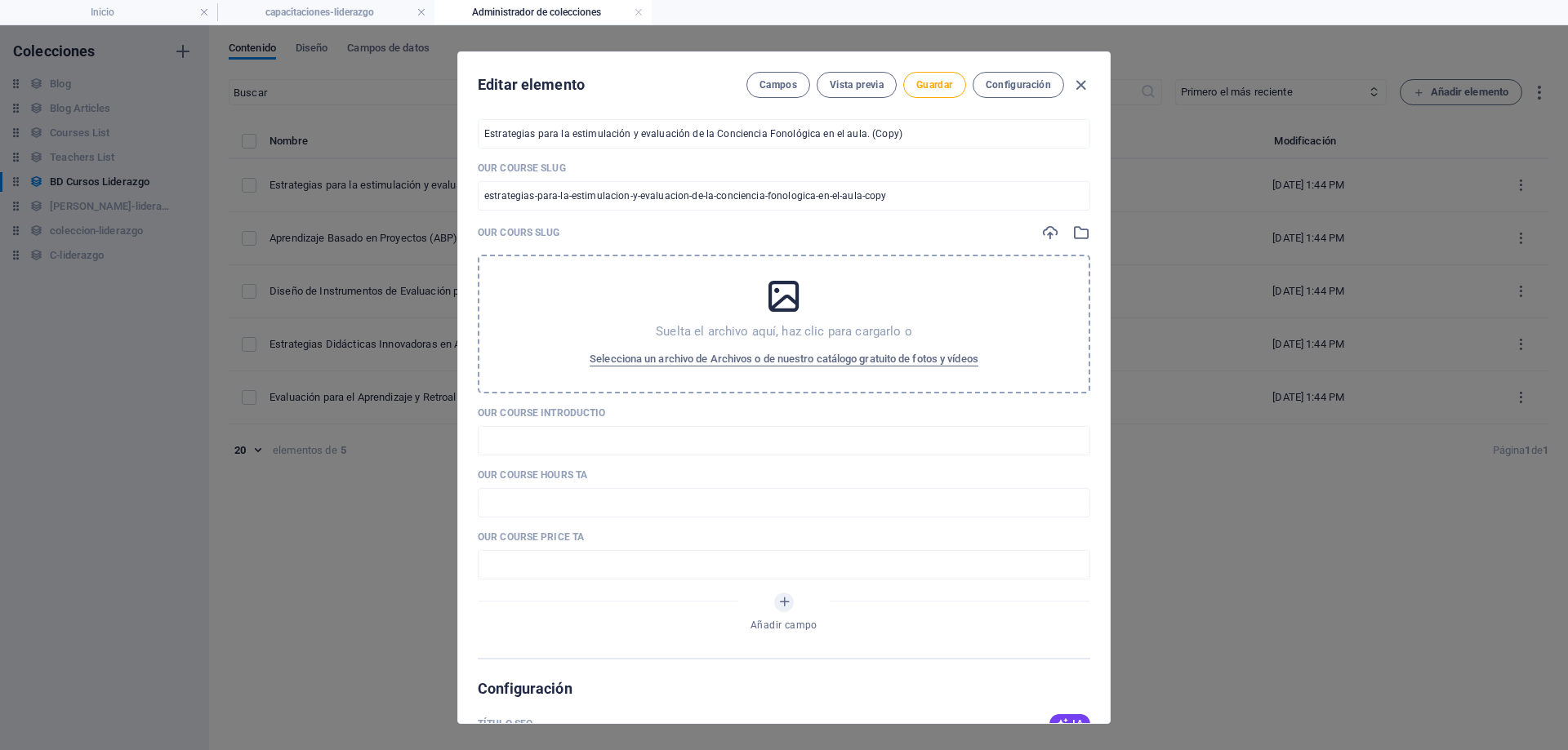
scroll to position [824, 0]
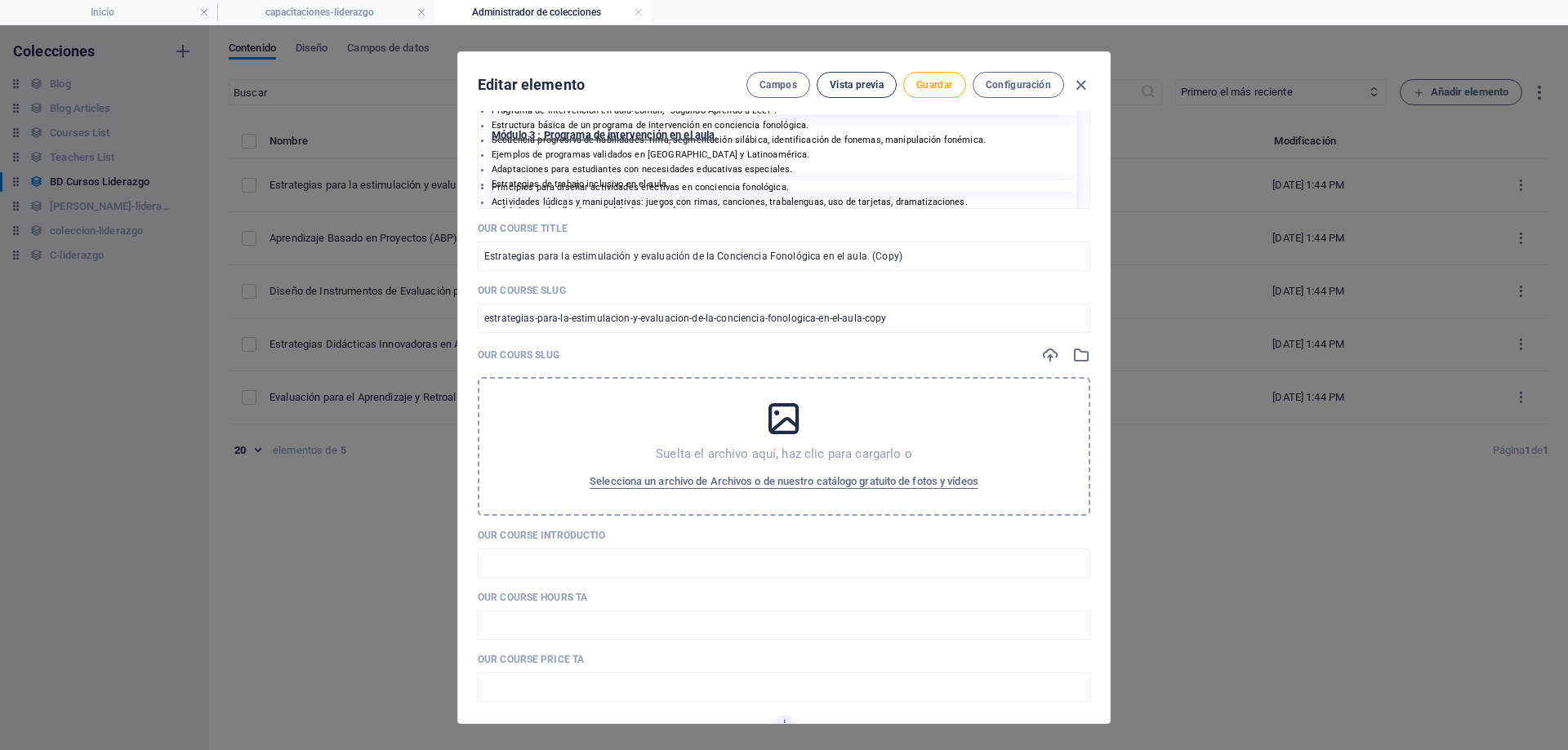
click at [847, 94] on button "Vista previa" at bounding box center [856, 84] width 80 height 26
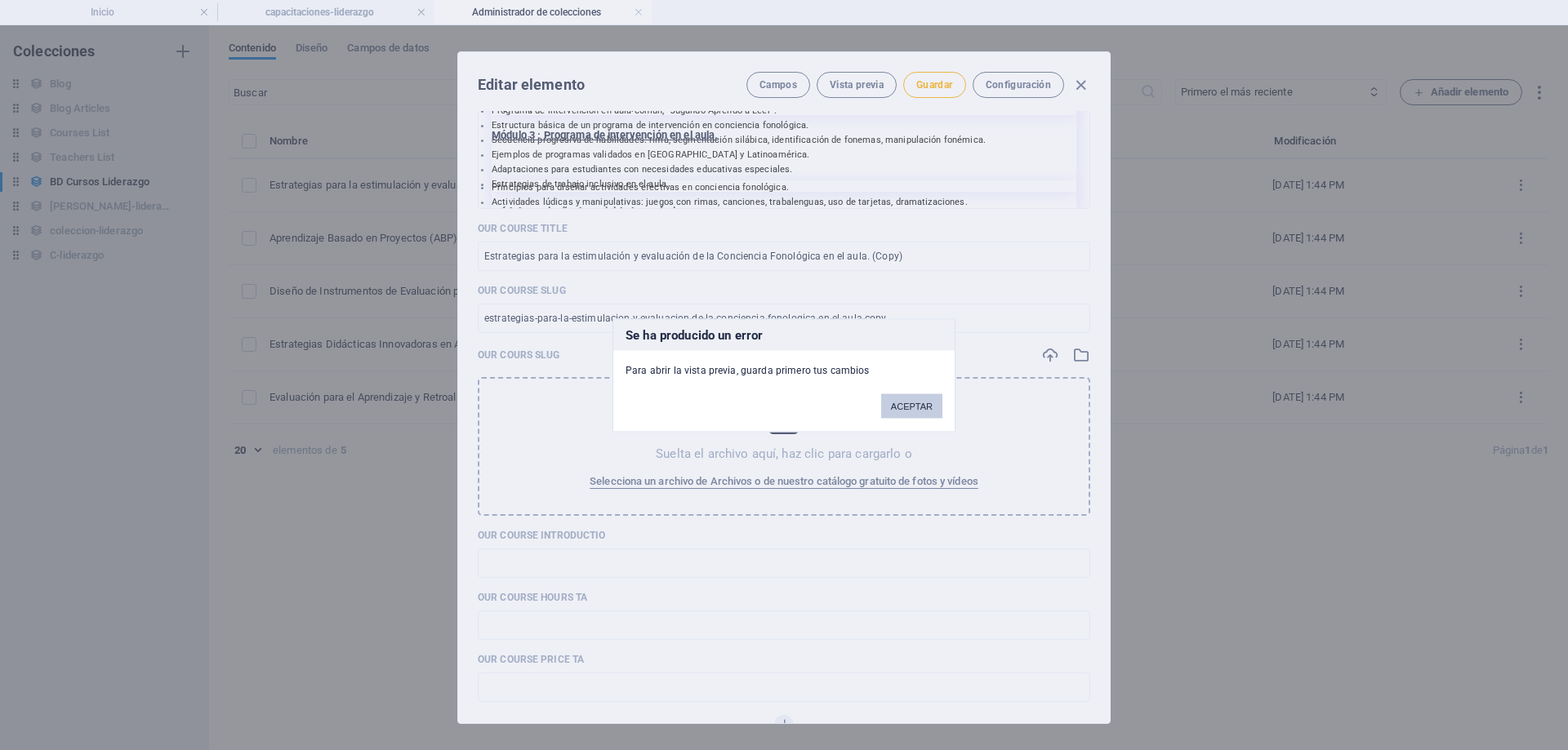
drag, startPoint x: 907, startPoint y: 401, endPoint x: 886, endPoint y: 321, distance: 82.7
click at [907, 401] on button "ACEPTAR" at bounding box center [912, 406] width 61 height 24
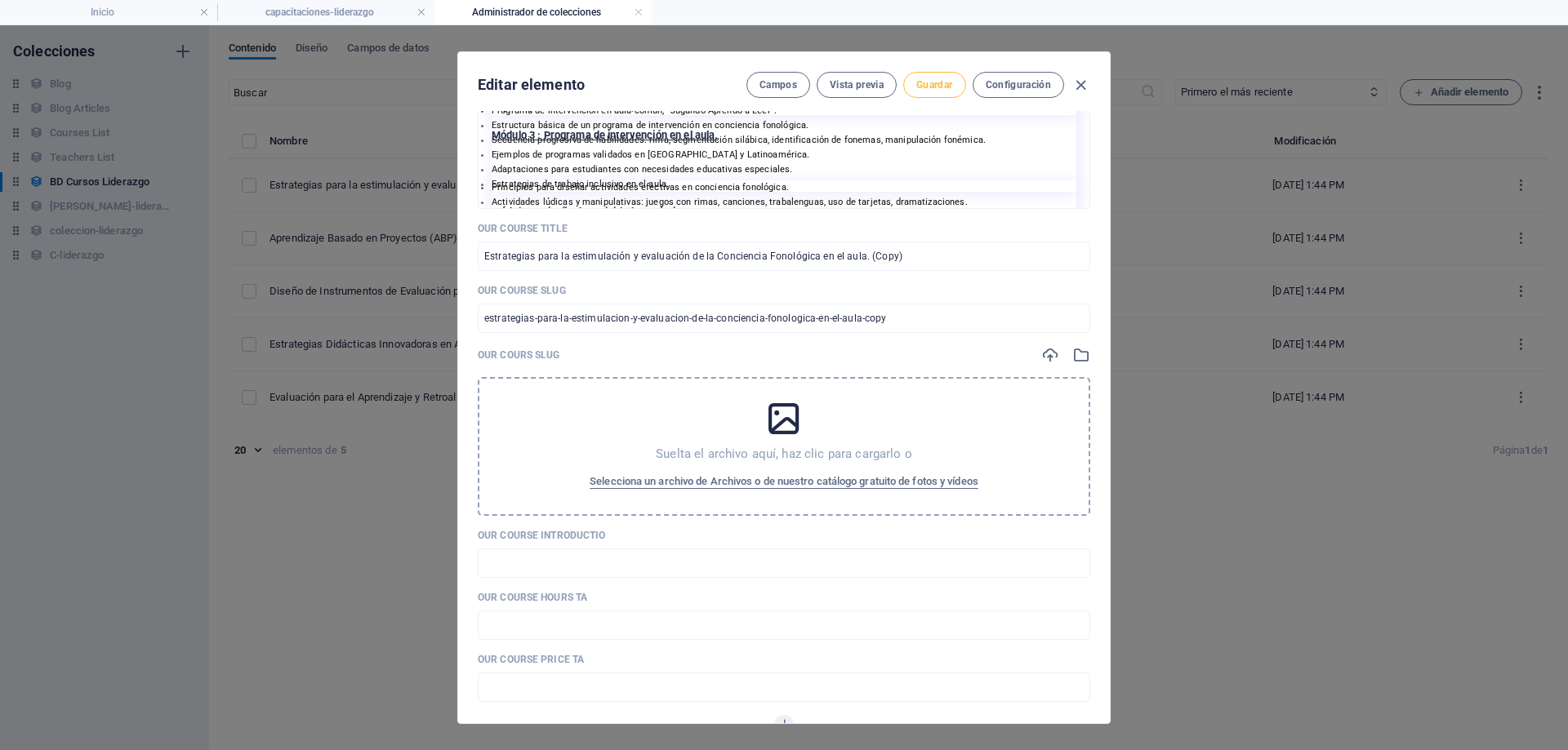
click at [938, 84] on span "Guardar" at bounding box center [934, 84] width 36 height 13
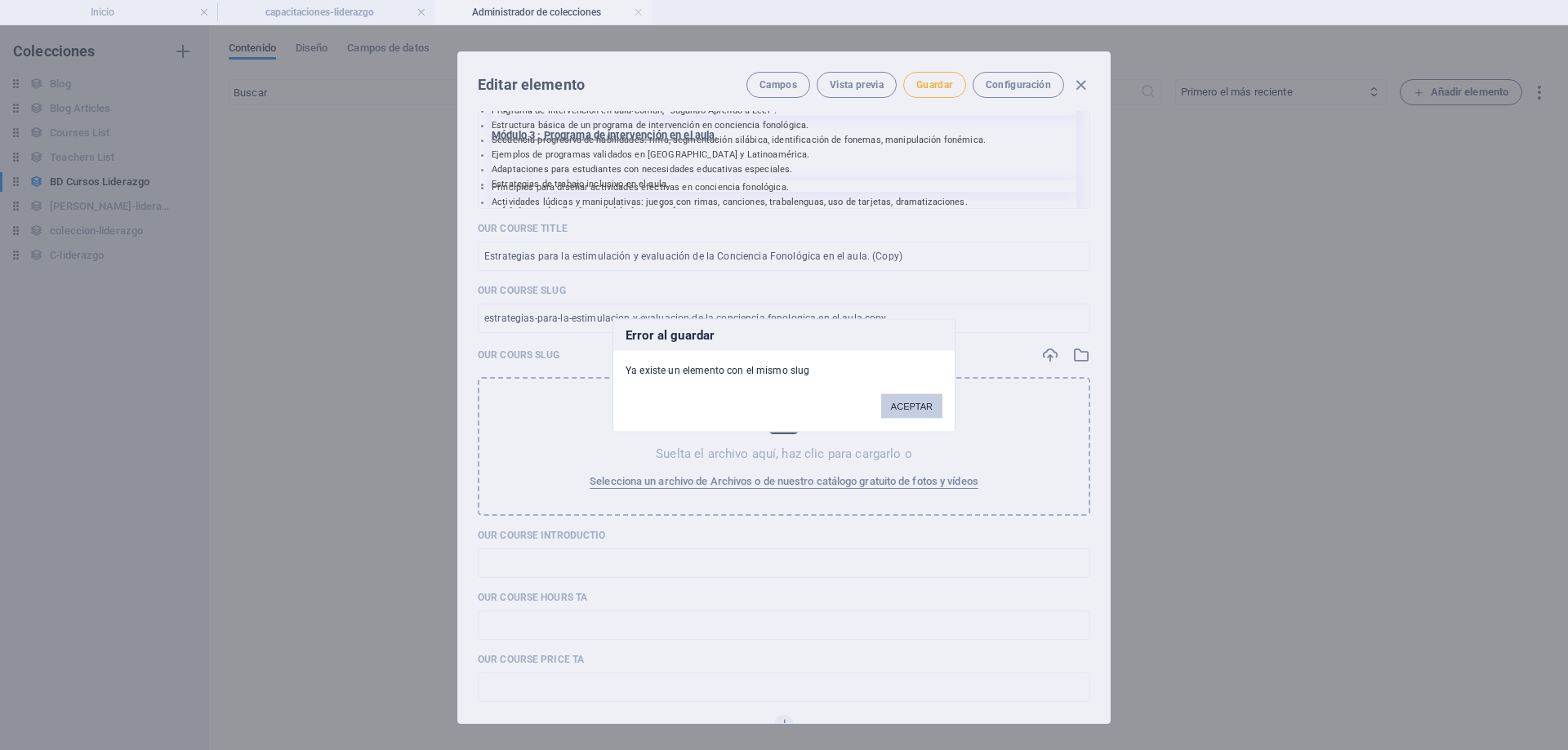
click at [905, 399] on button "ACEPTAR" at bounding box center [912, 406] width 61 height 24
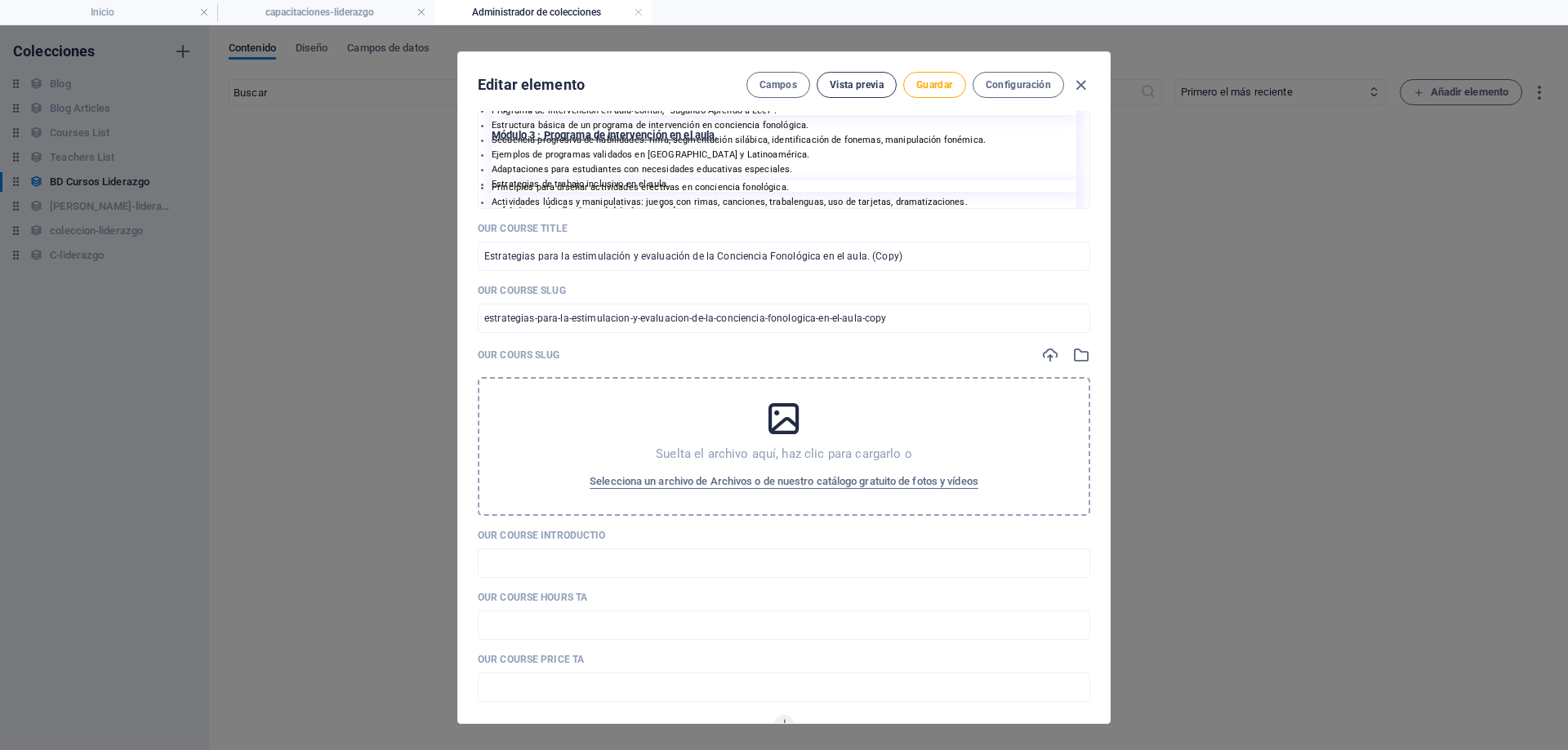
click at [847, 82] on span "Vista previa" at bounding box center [857, 84] width 54 height 13
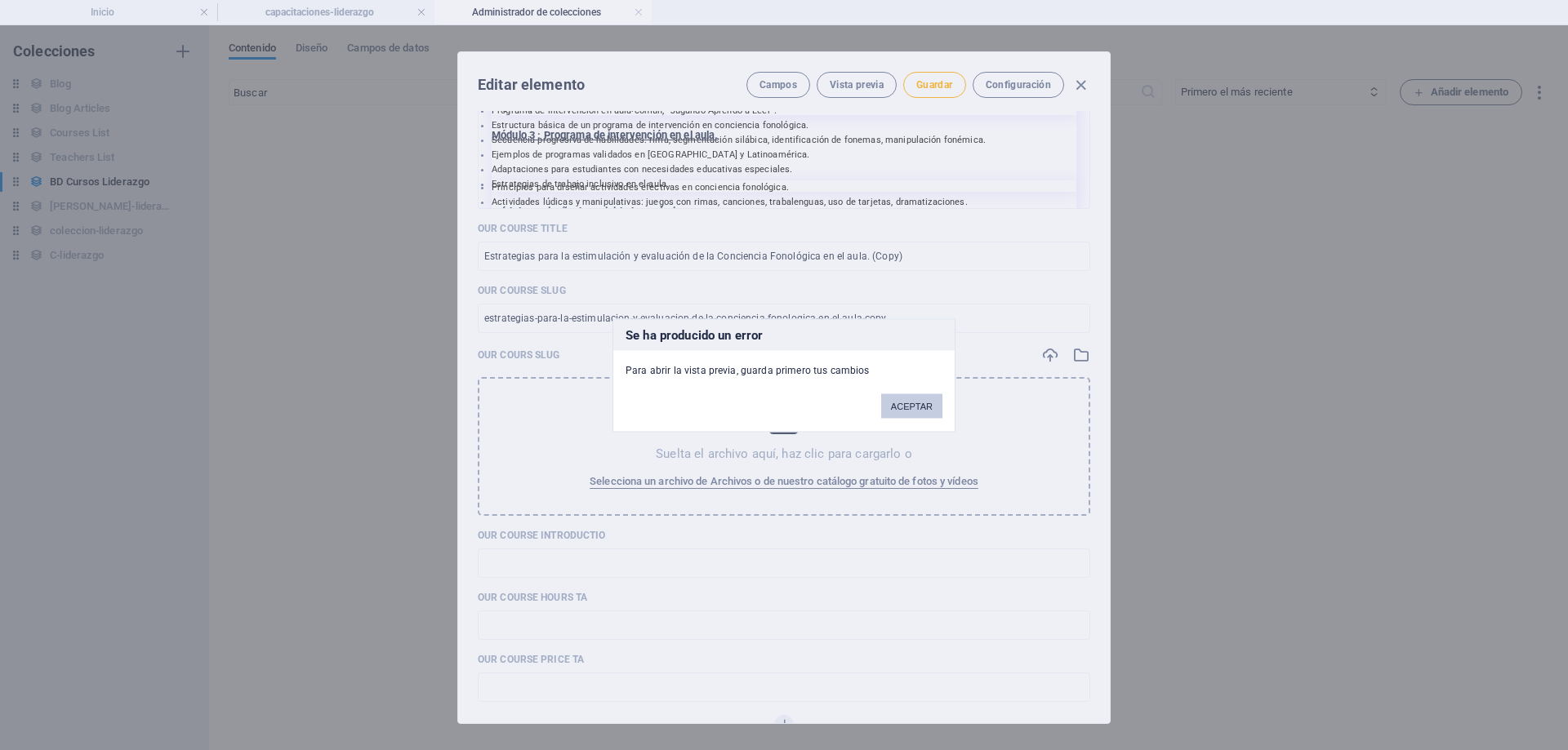
click at [896, 405] on button "ACEPTAR" at bounding box center [912, 406] width 61 height 24
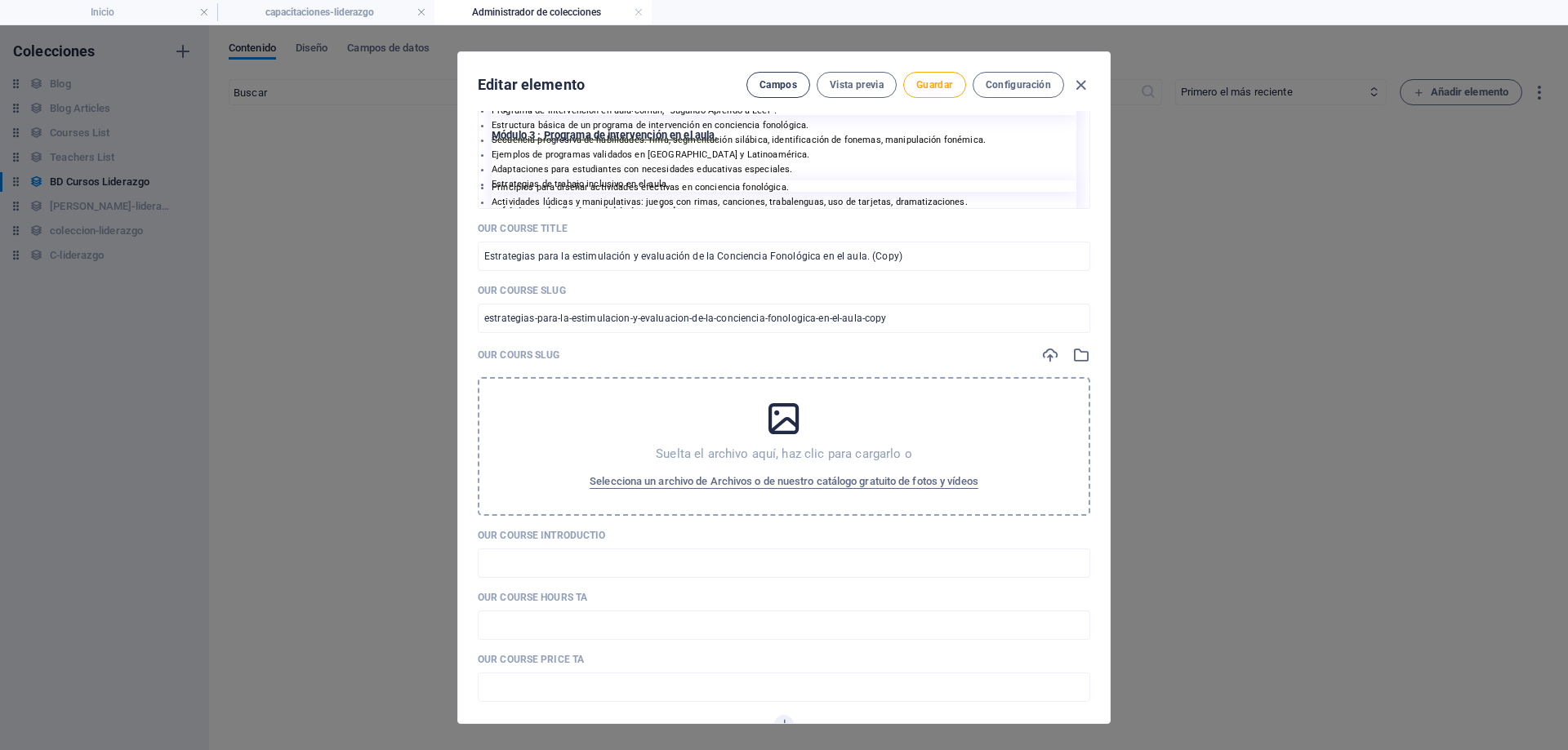
click at [777, 87] on span "Campos" at bounding box center [778, 84] width 38 height 13
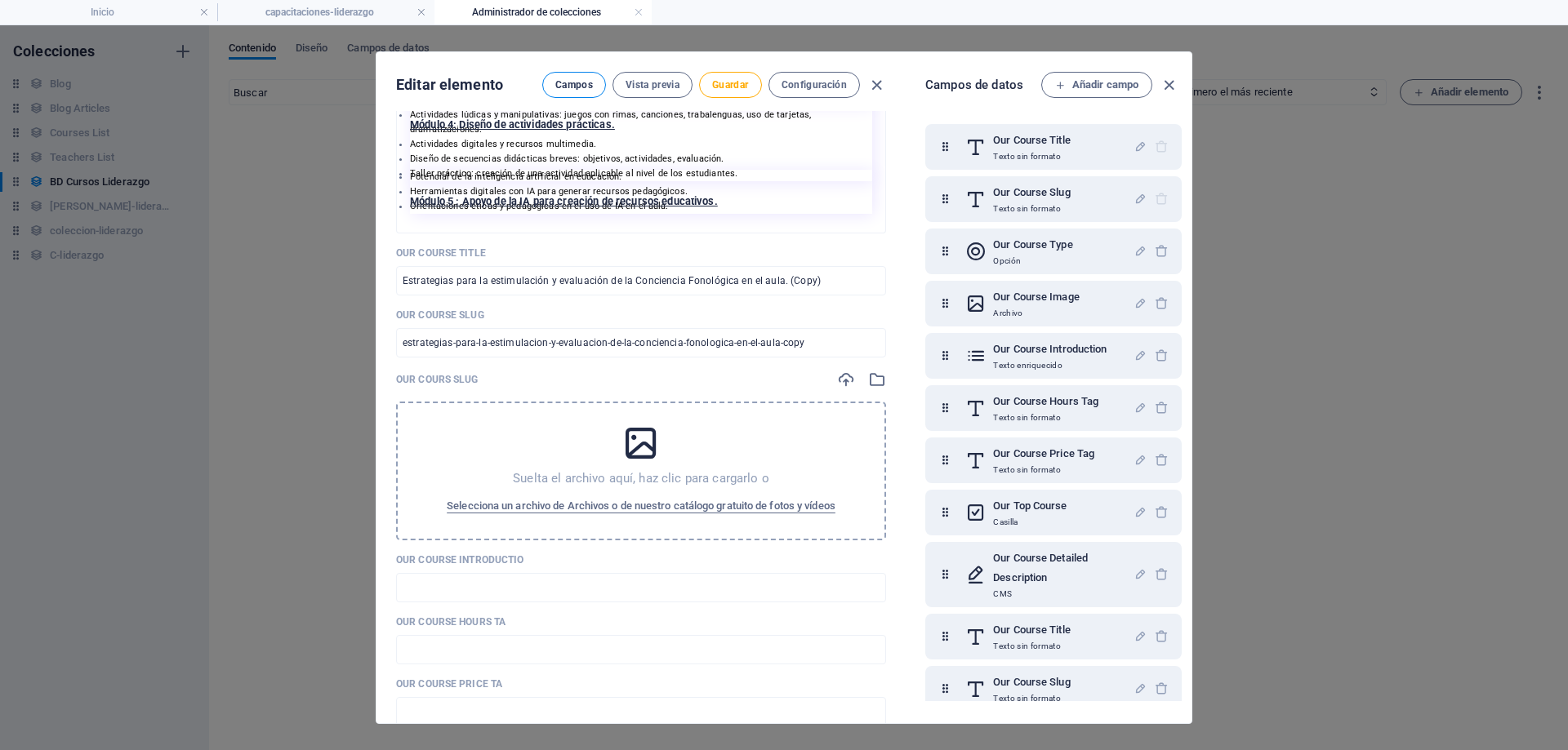
scroll to position [1570, 0]
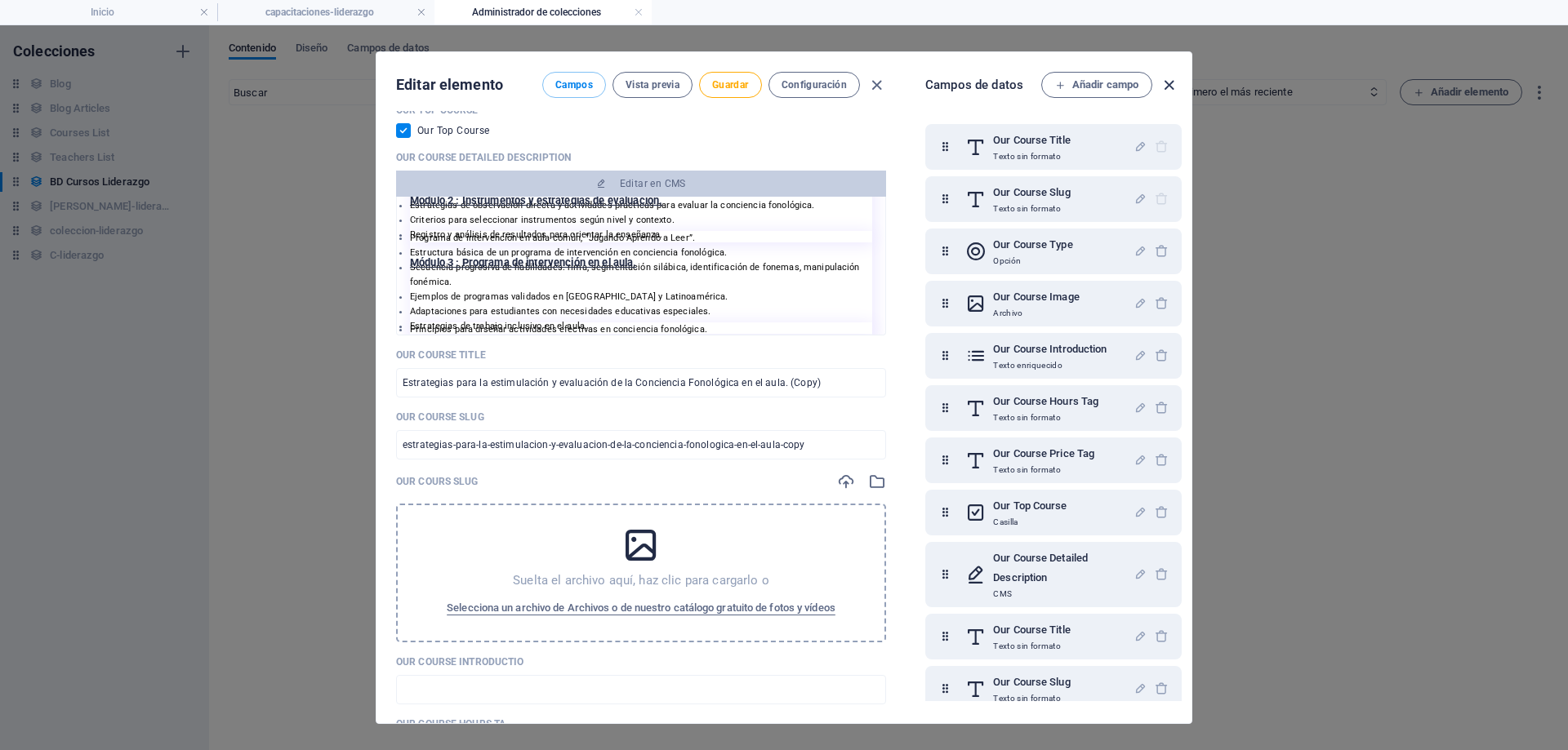
click at [1172, 77] on icon "button" at bounding box center [1169, 85] width 19 height 19
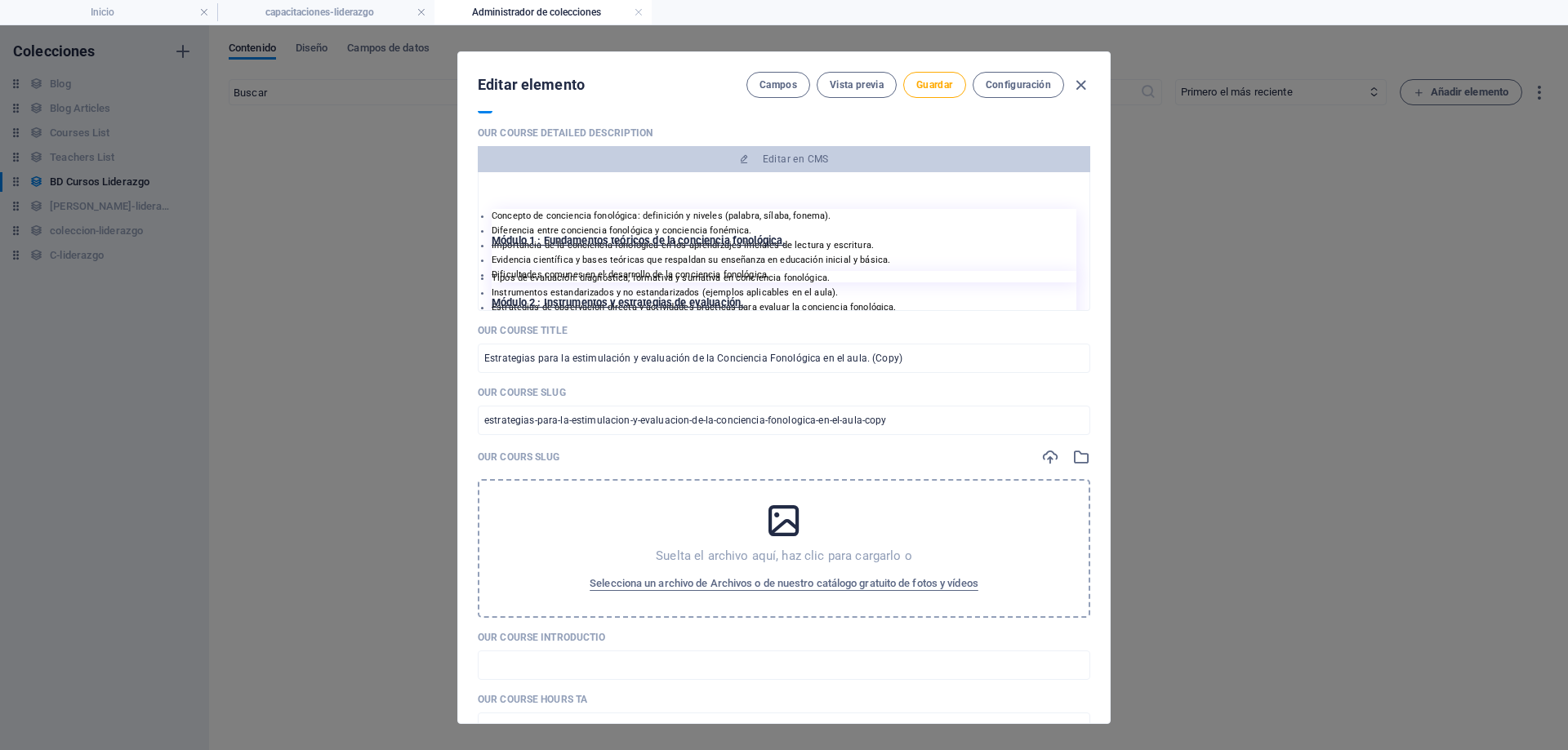
scroll to position [1697, 0]
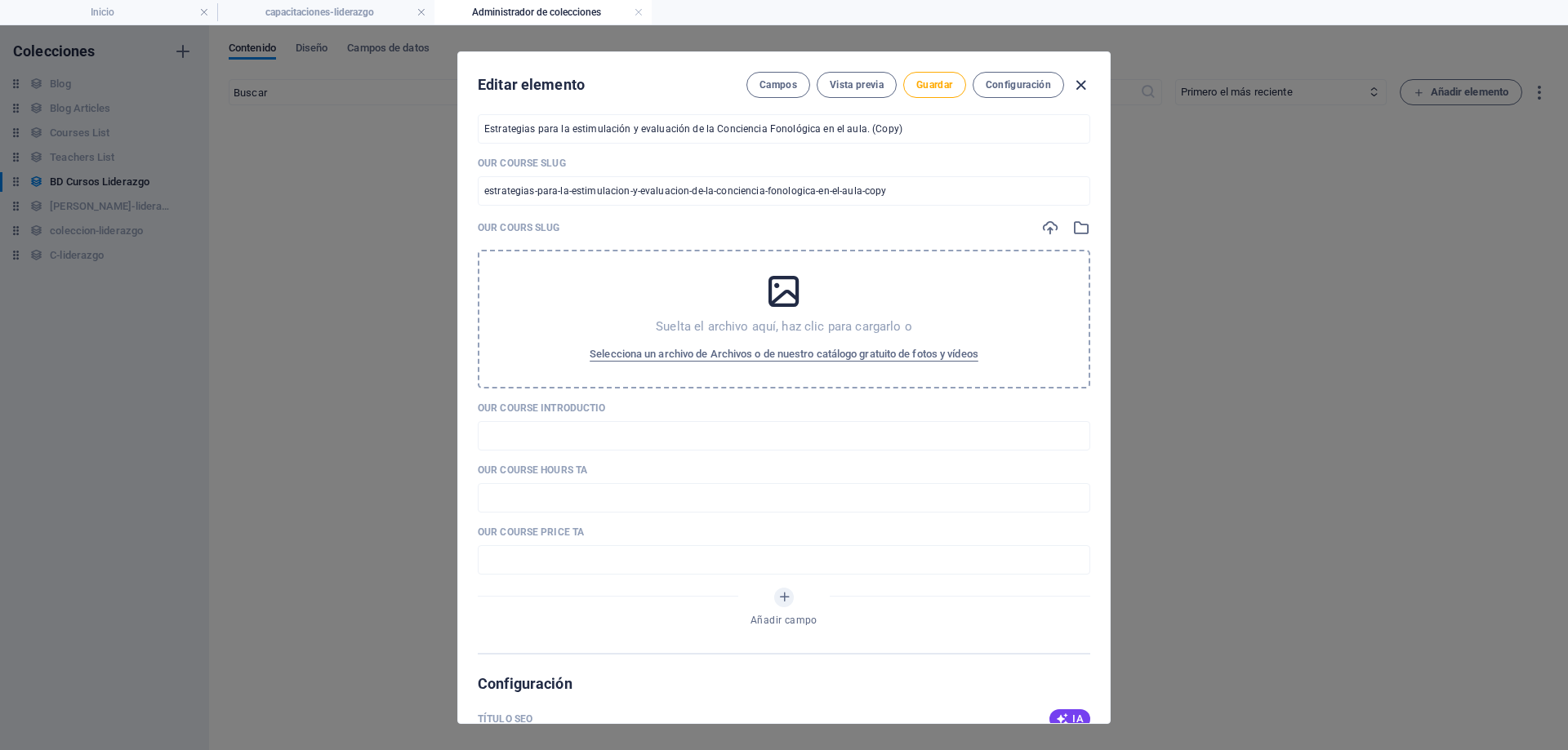
click at [1082, 83] on icon "button" at bounding box center [1081, 85] width 19 height 19
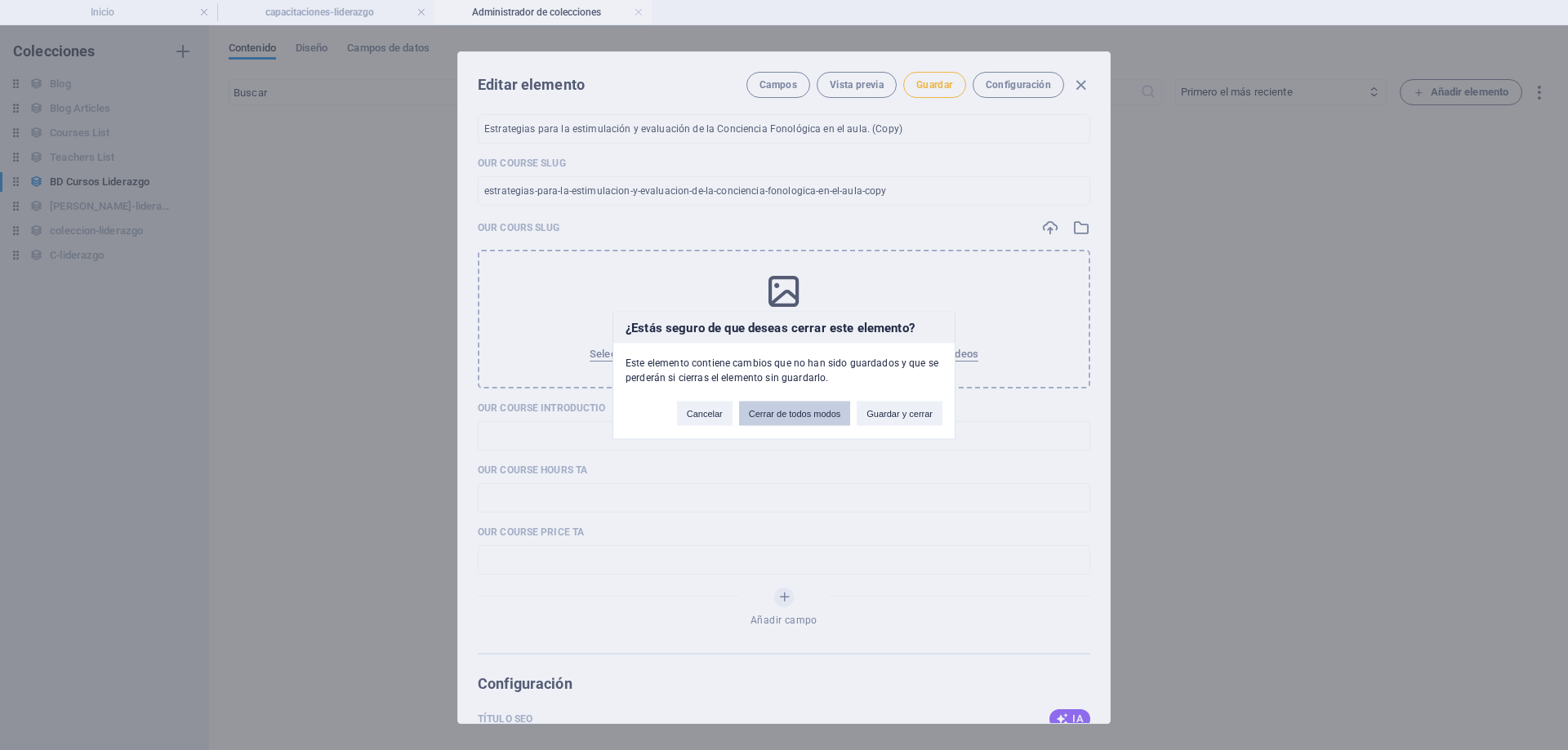
click at [803, 418] on button "Cerrar de todos modos" at bounding box center [795, 413] width 112 height 24
checkbox input "false"
type input "estrategias-para-la-estimulacion-y-evaluacion-de-la-conciencia-fonologica-en-el…"
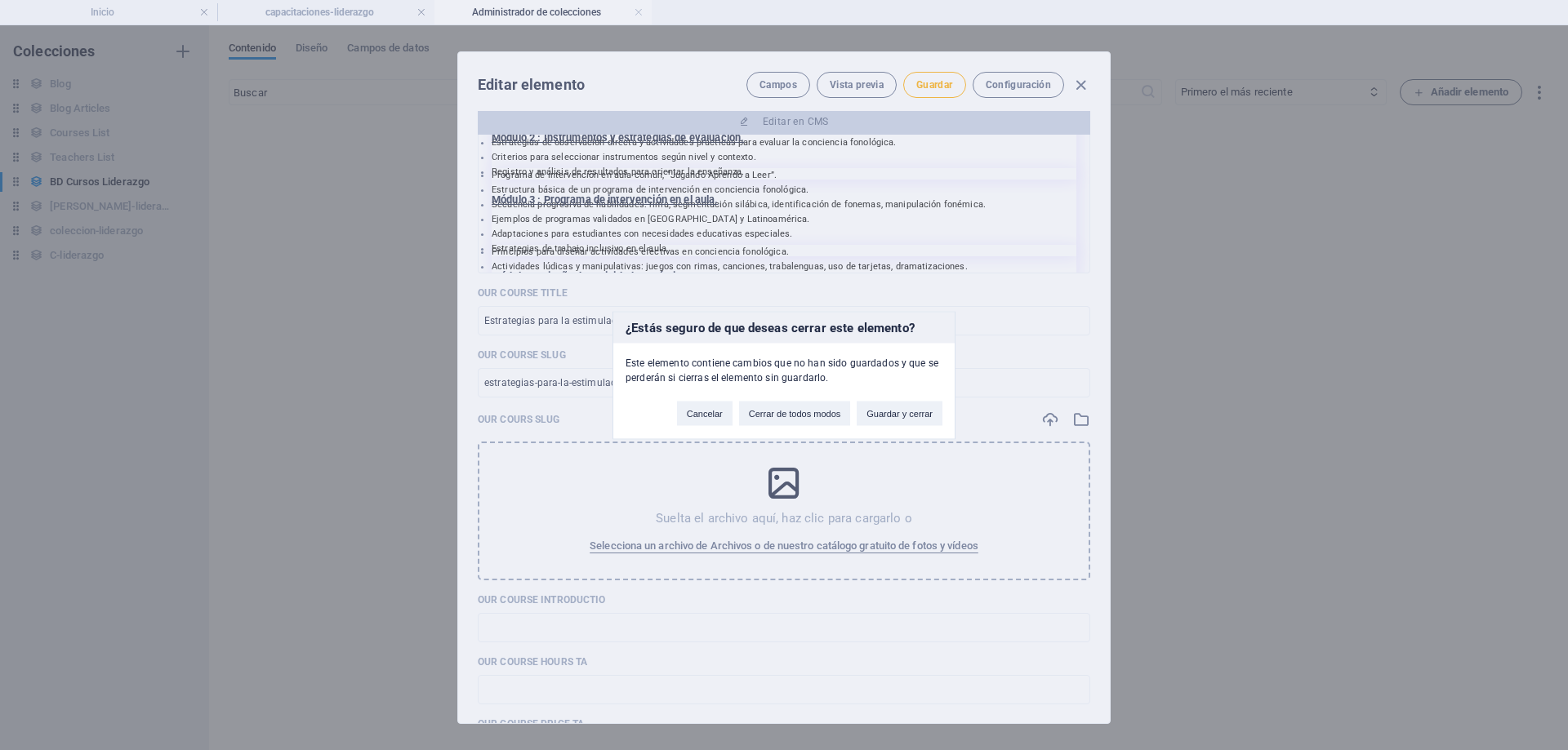
scroll to position [0, 0]
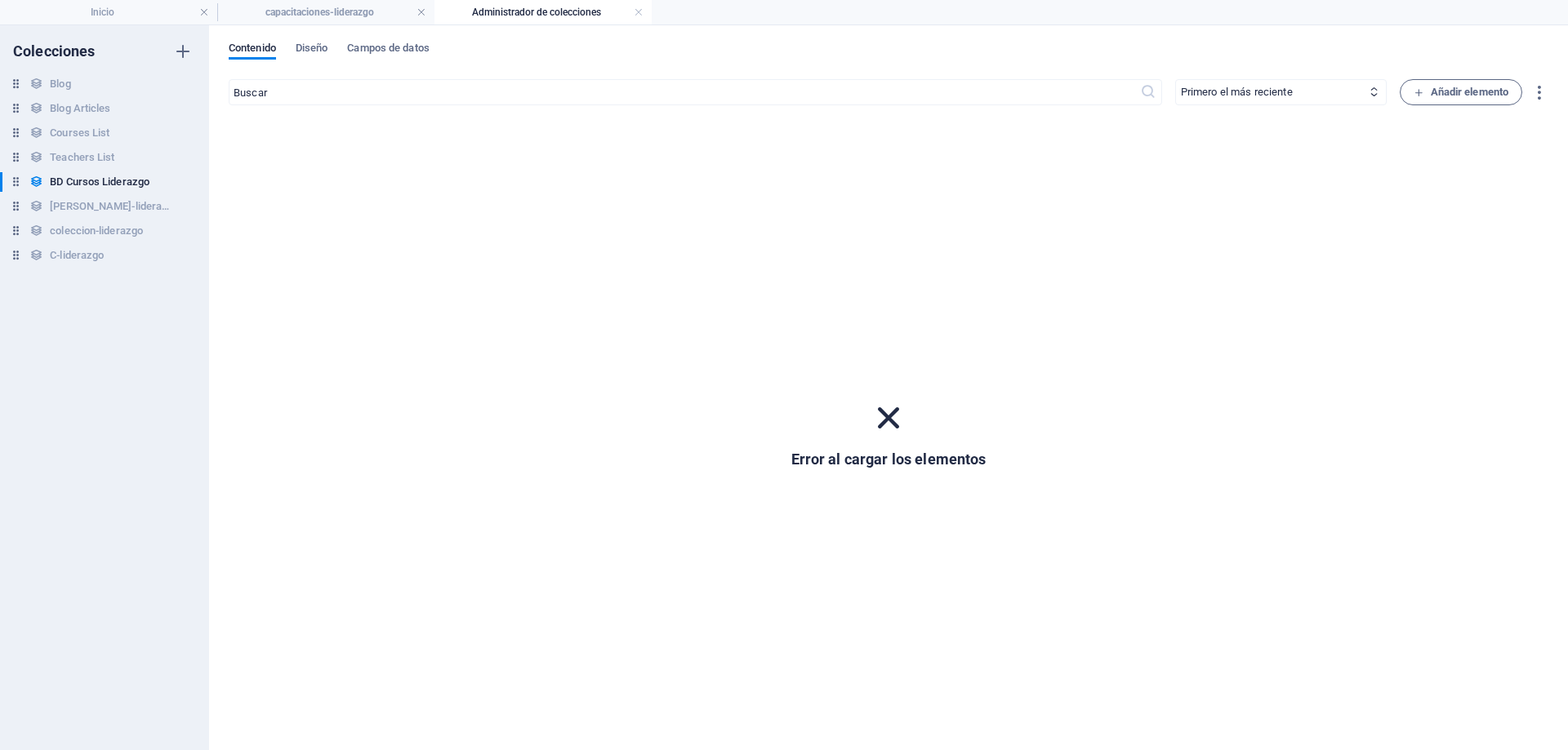
click at [888, 413] on icon at bounding box center [889, 417] width 42 height 42
click at [113, 186] on h6 "BD Cursos Liderazgo" at bounding box center [100, 182] width 100 height 20
click at [326, 48] on span "Diseño" at bounding box center [311, 49] width 32 height 22
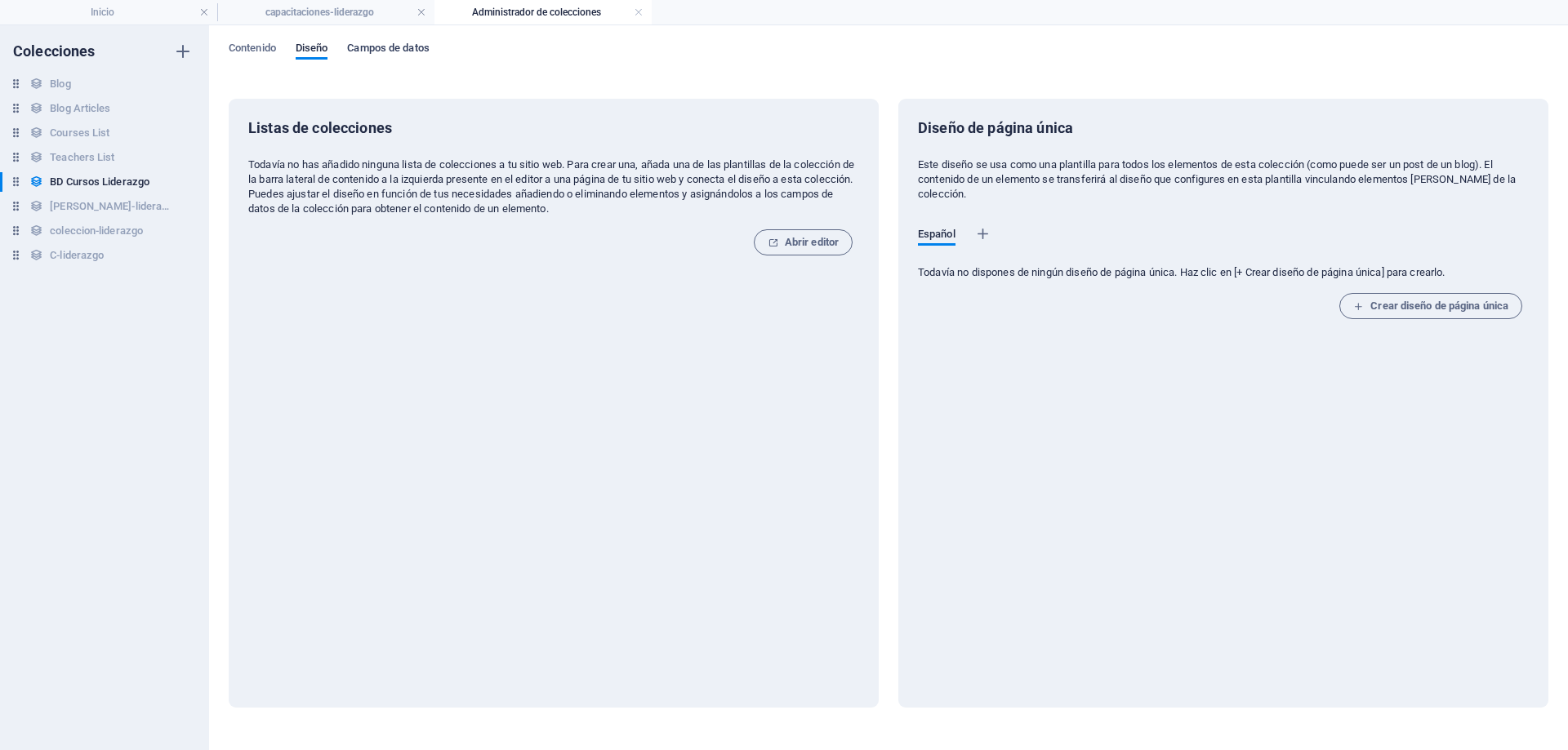
click at [409, 48] on span "Campos de datos" at bounding box center [388, 49] width 82 height 22
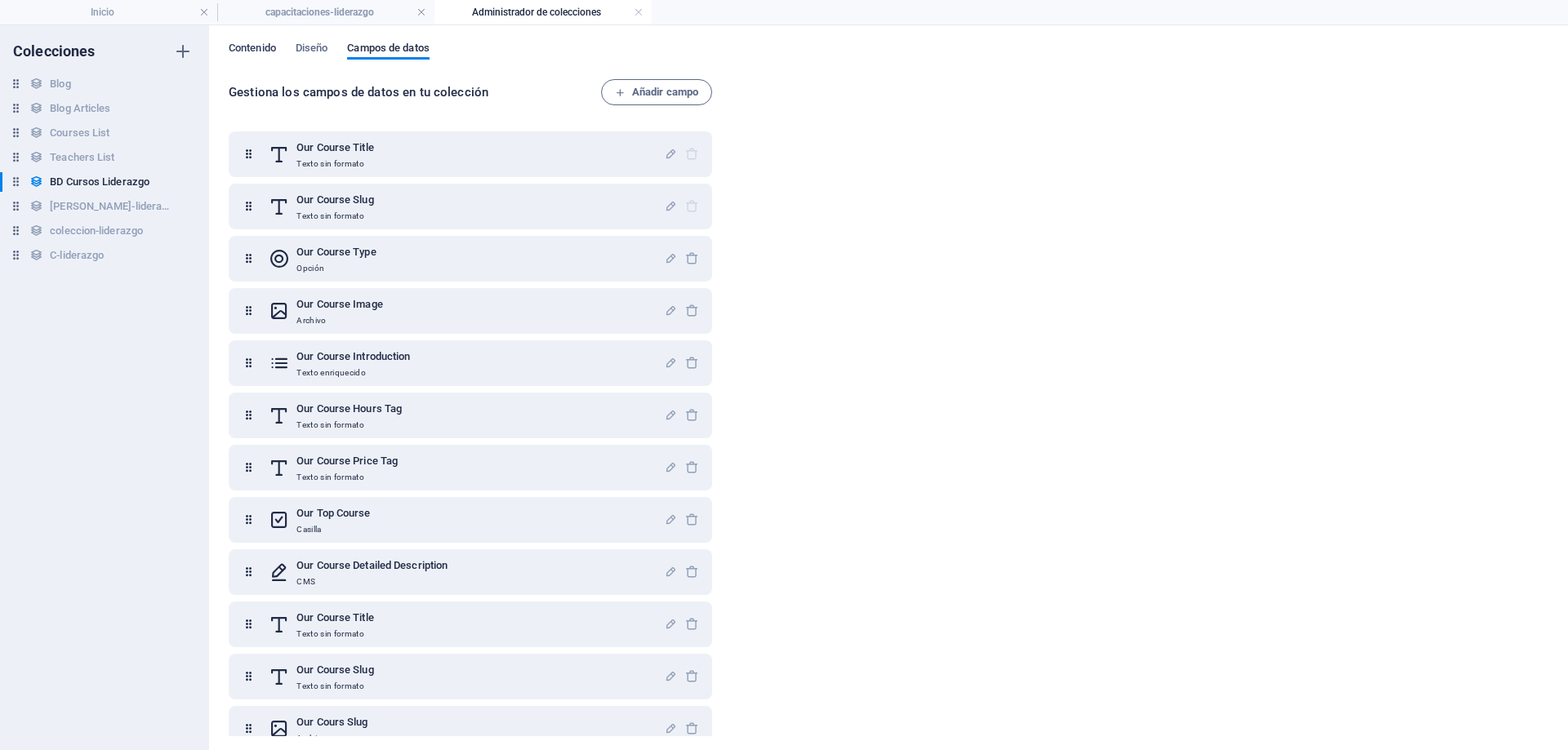
click at [265, 50] on span "Contenido" at bounding box center [252, 49] width 48 height 22
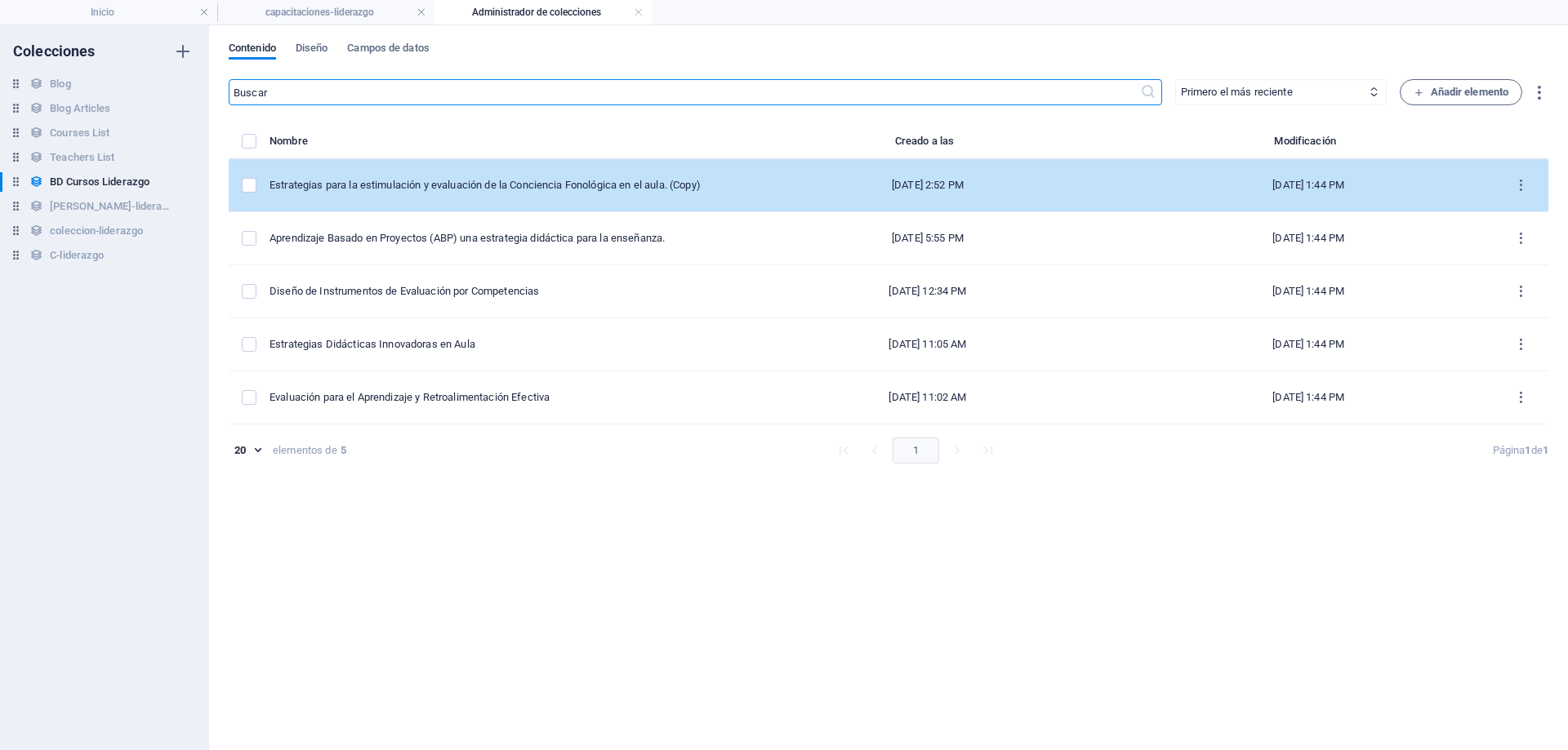
click at [467, 176] on td "Estrategias para la estimulación y evaluación de la Conciencia Fonológica en el…" at bounding box center [500, 185] width 462 height 53
select select "Creativity"
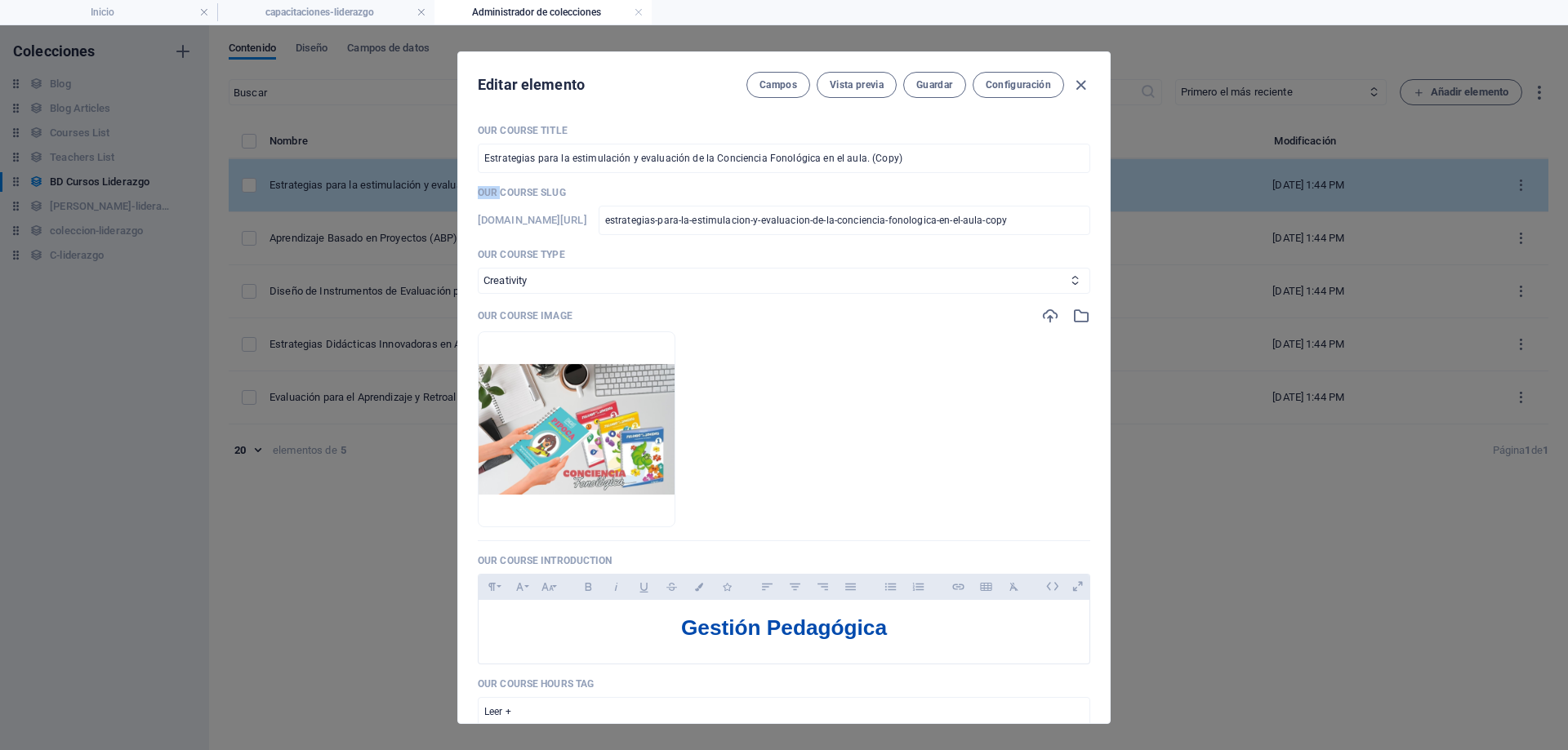
click at [467, 176] on div "Our Course Title Estrategias para la estimulación y evaluación de la Conciencia…" at bounding box center [784, 417] width 652 height 613
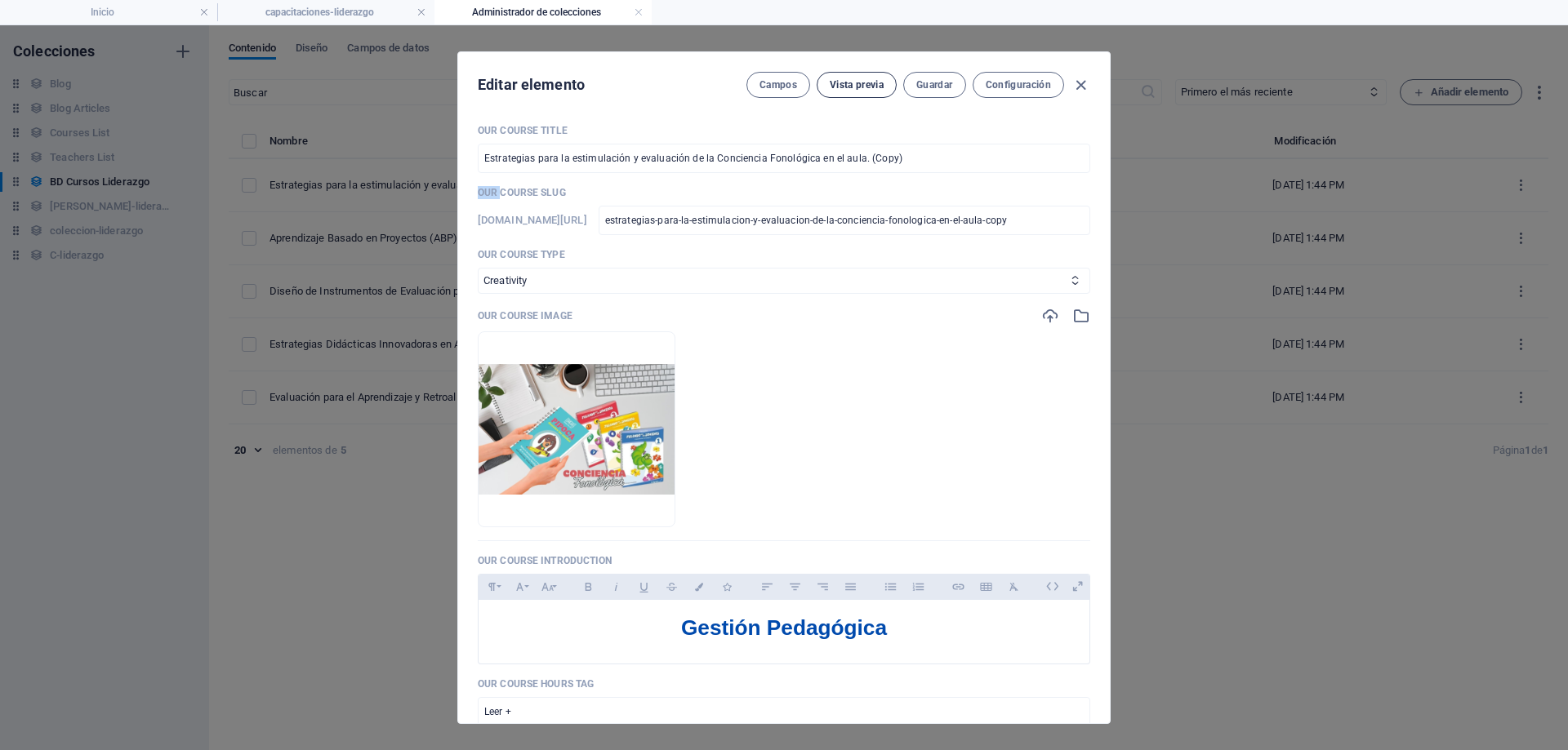
click at [864, 89] on span "Vista previa" at bounding box center [857, 84] width 54 height 13
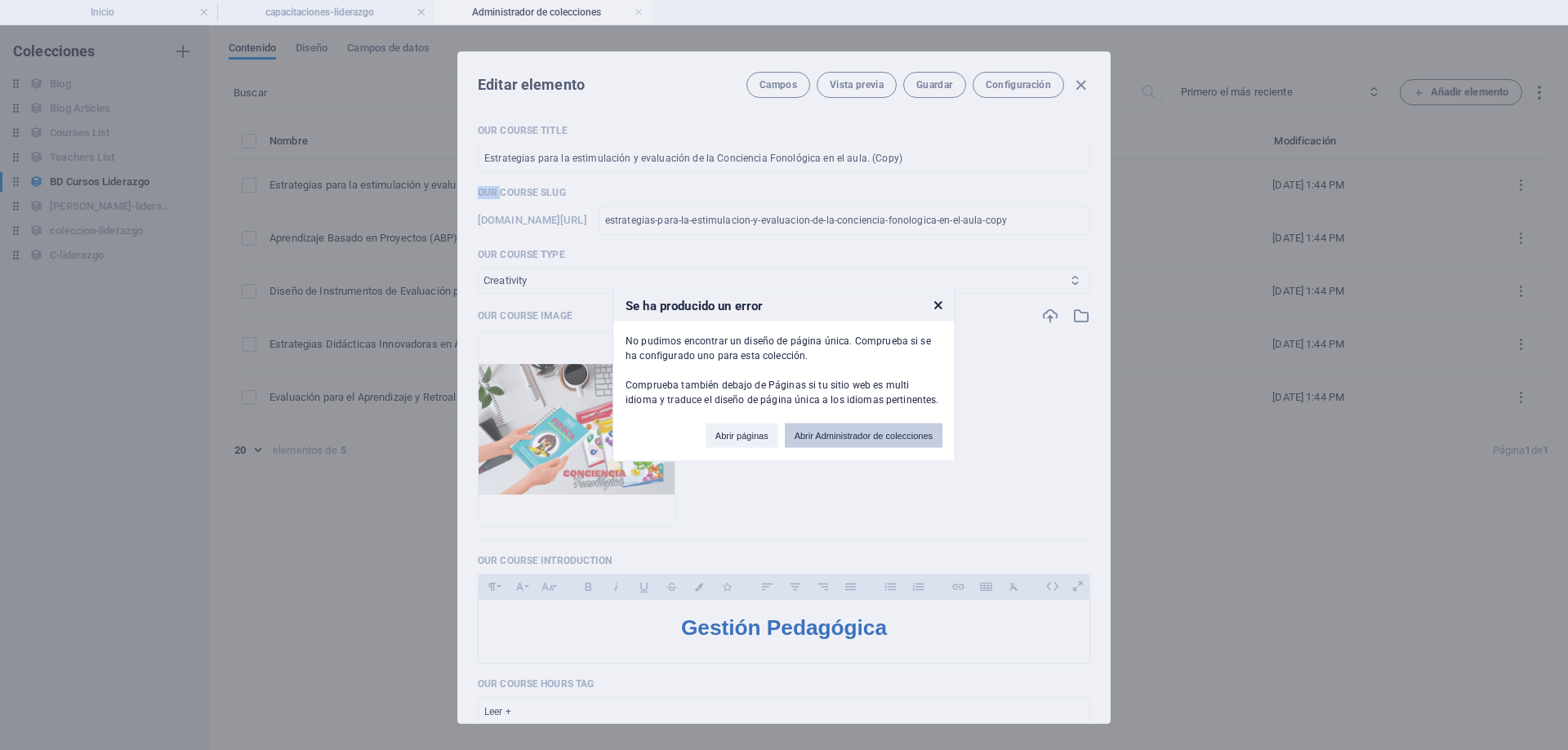
click at [863, 437] on button "Abrir Administrador de colecciones" at bounding box center [864, 434] width 158 height 24
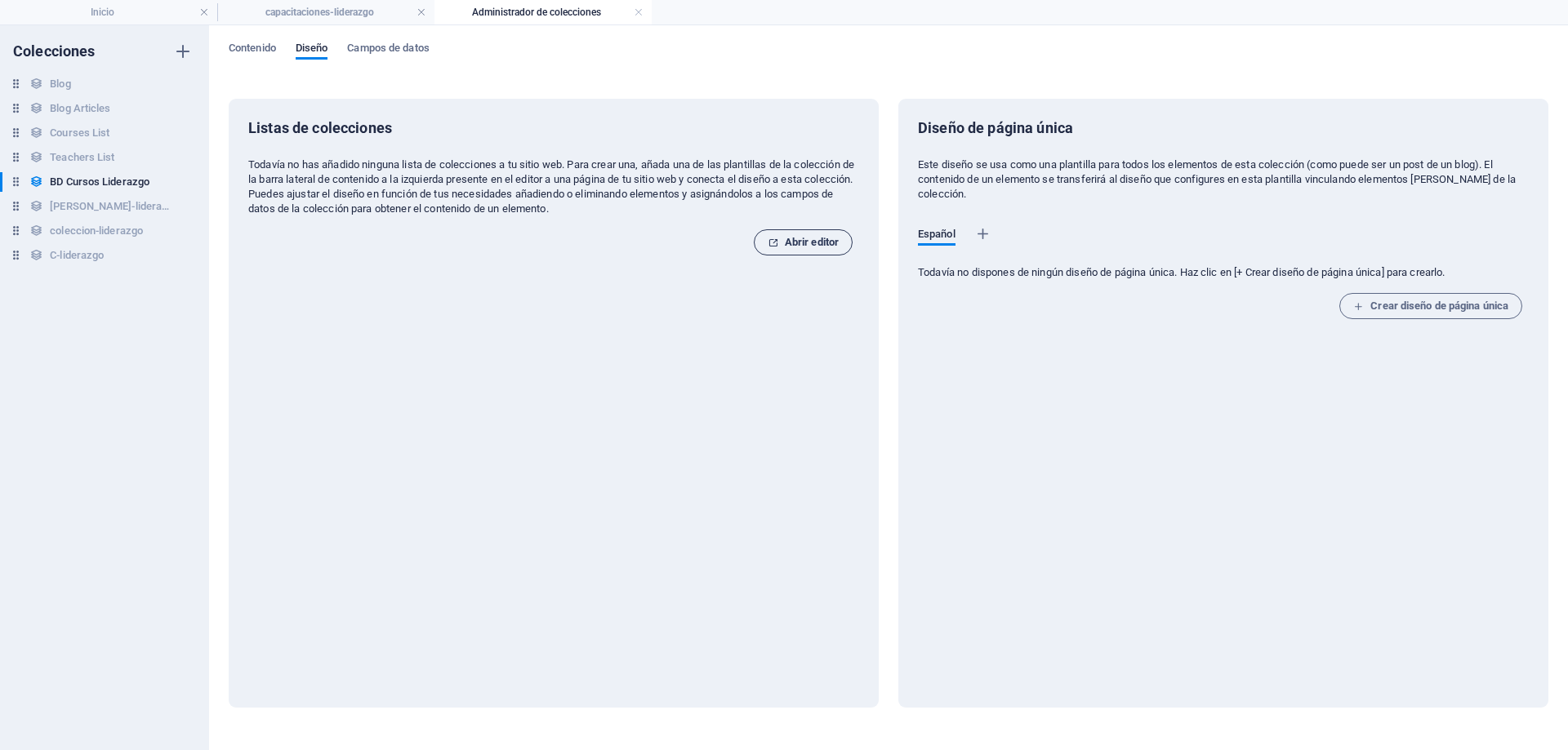
click at [812, 240] on span "Abrir editor" at bounding box center [803, 242] width 71 height 20
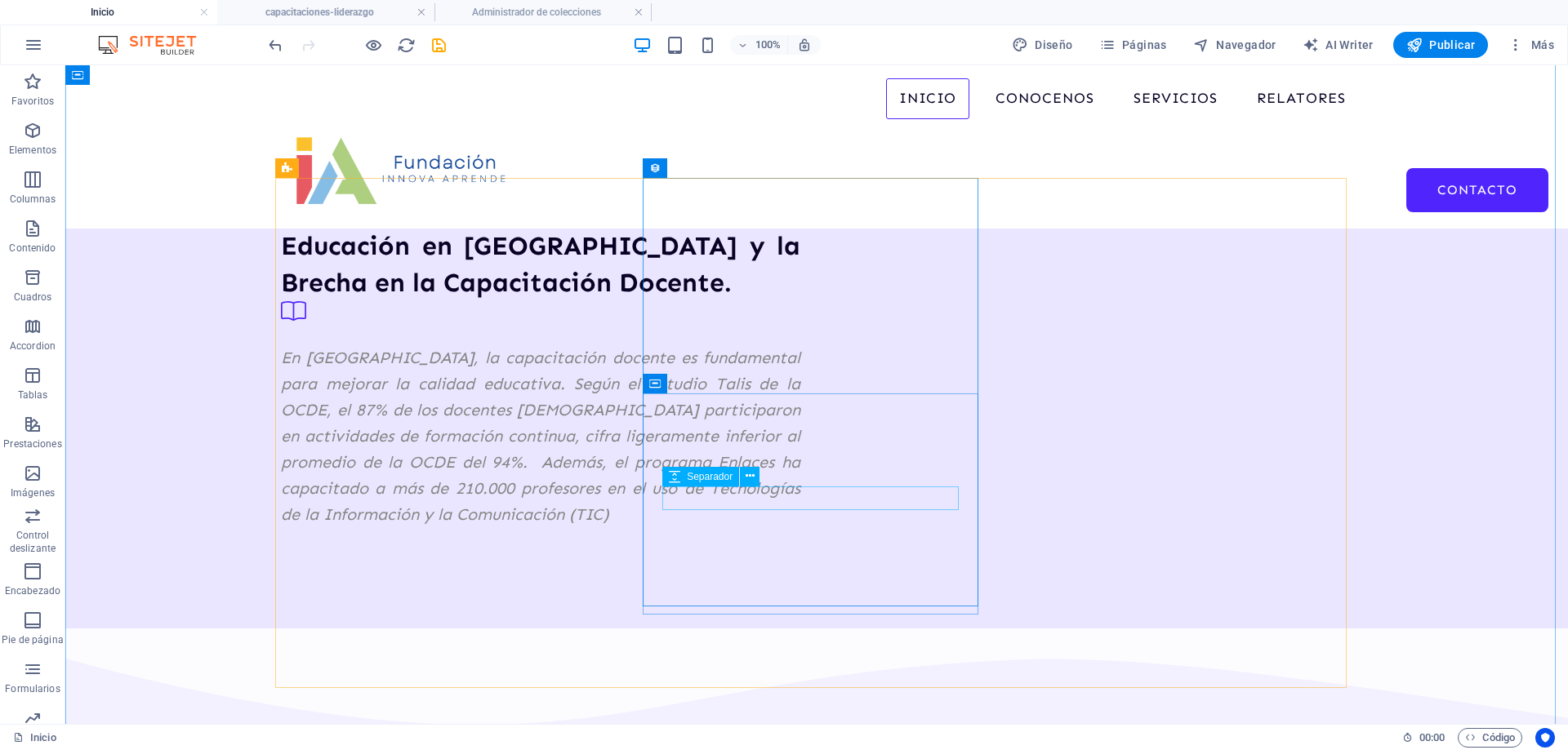
scroll to position [1633, 0]
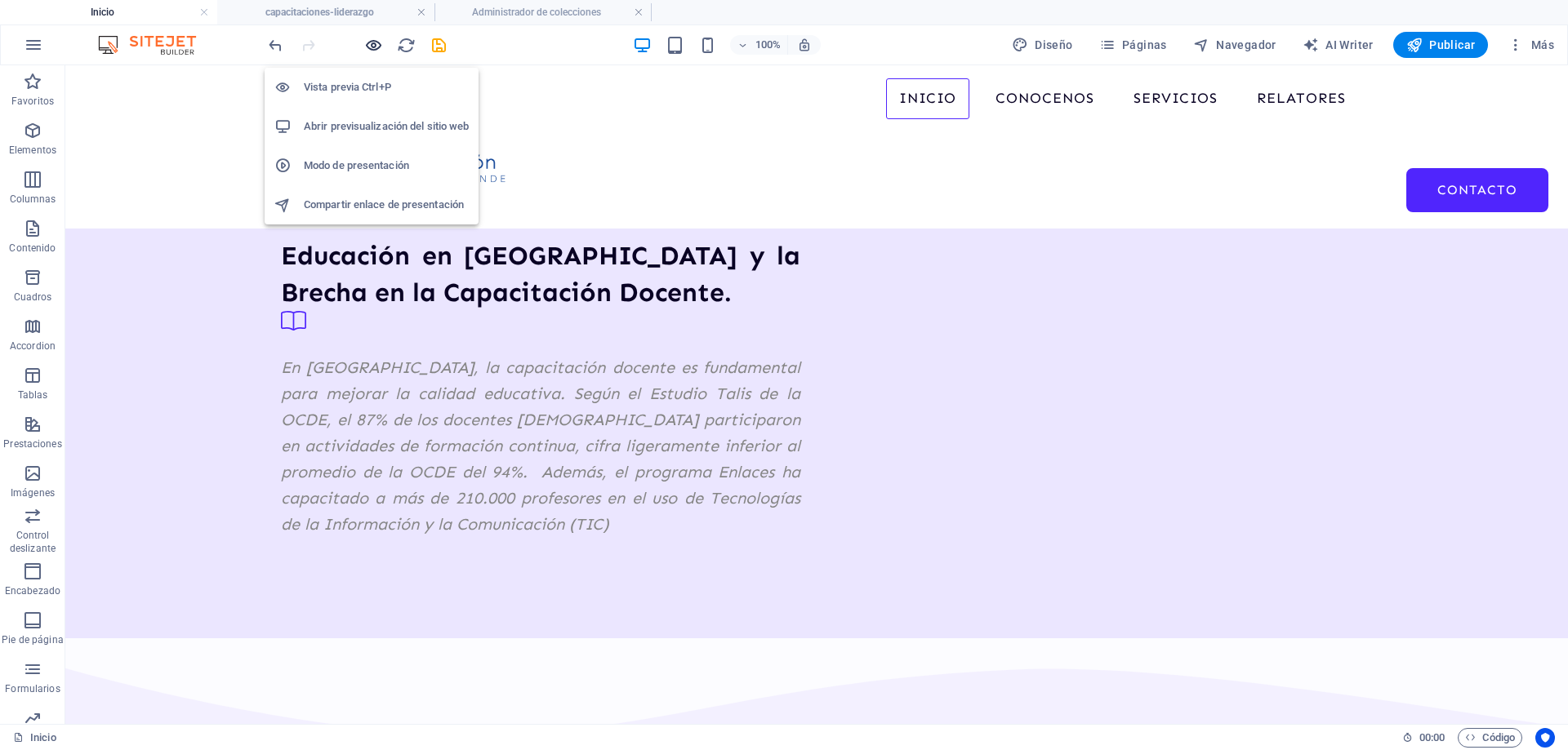
click at [375, 41] on icon "button" at bounding box center [373, 45] width 19 height 19
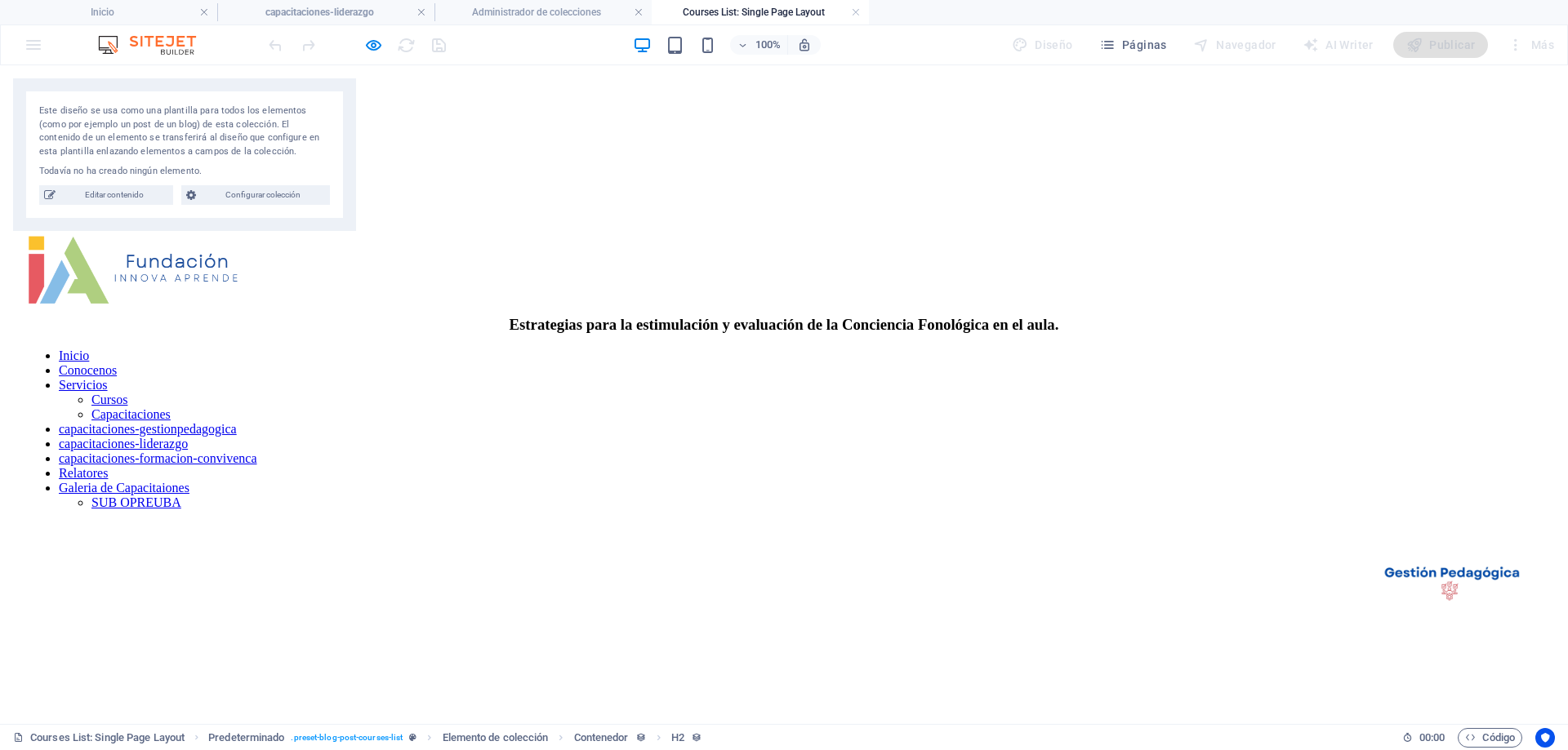
scroll to position [1358, 0]
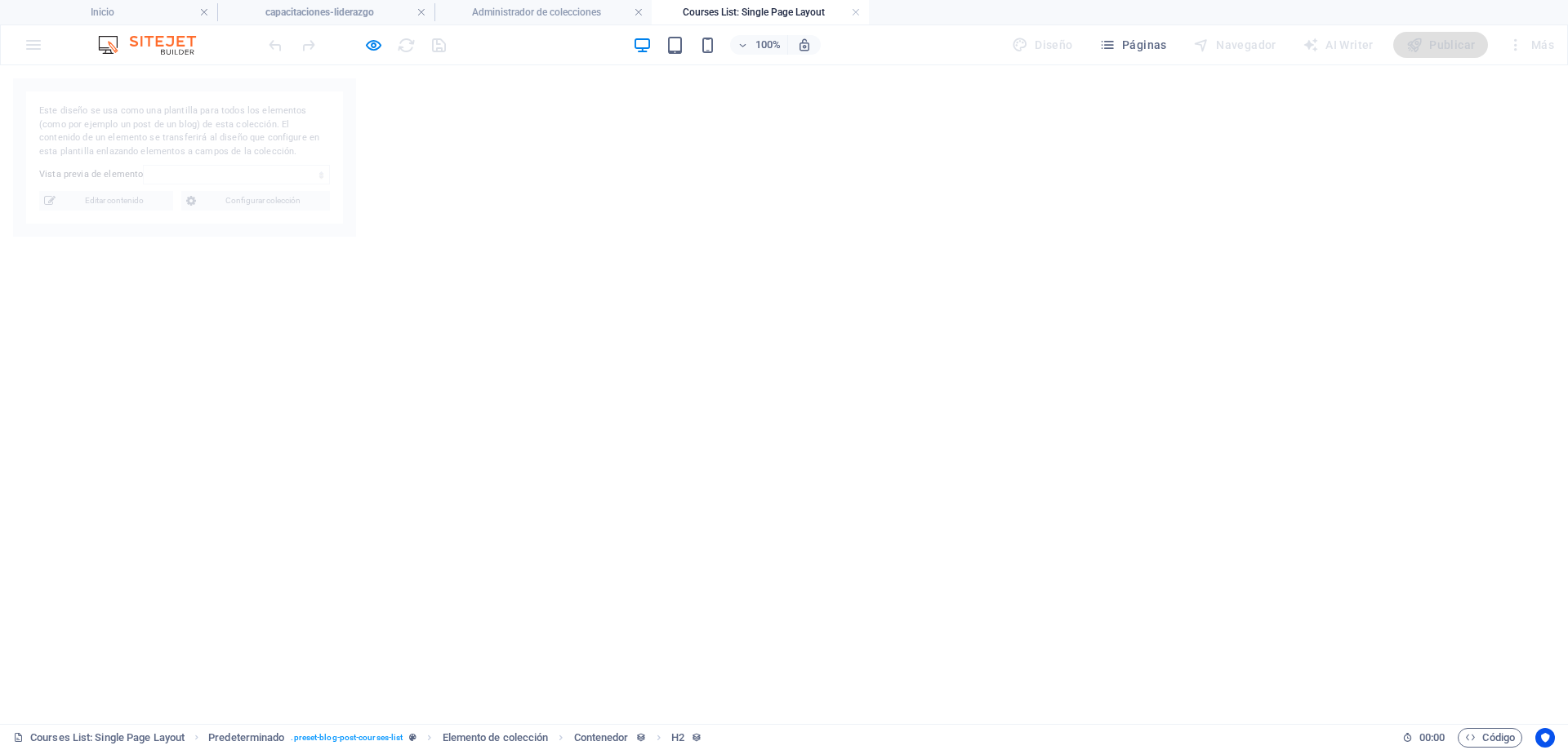
select select "68dec894553478a8190e397c"
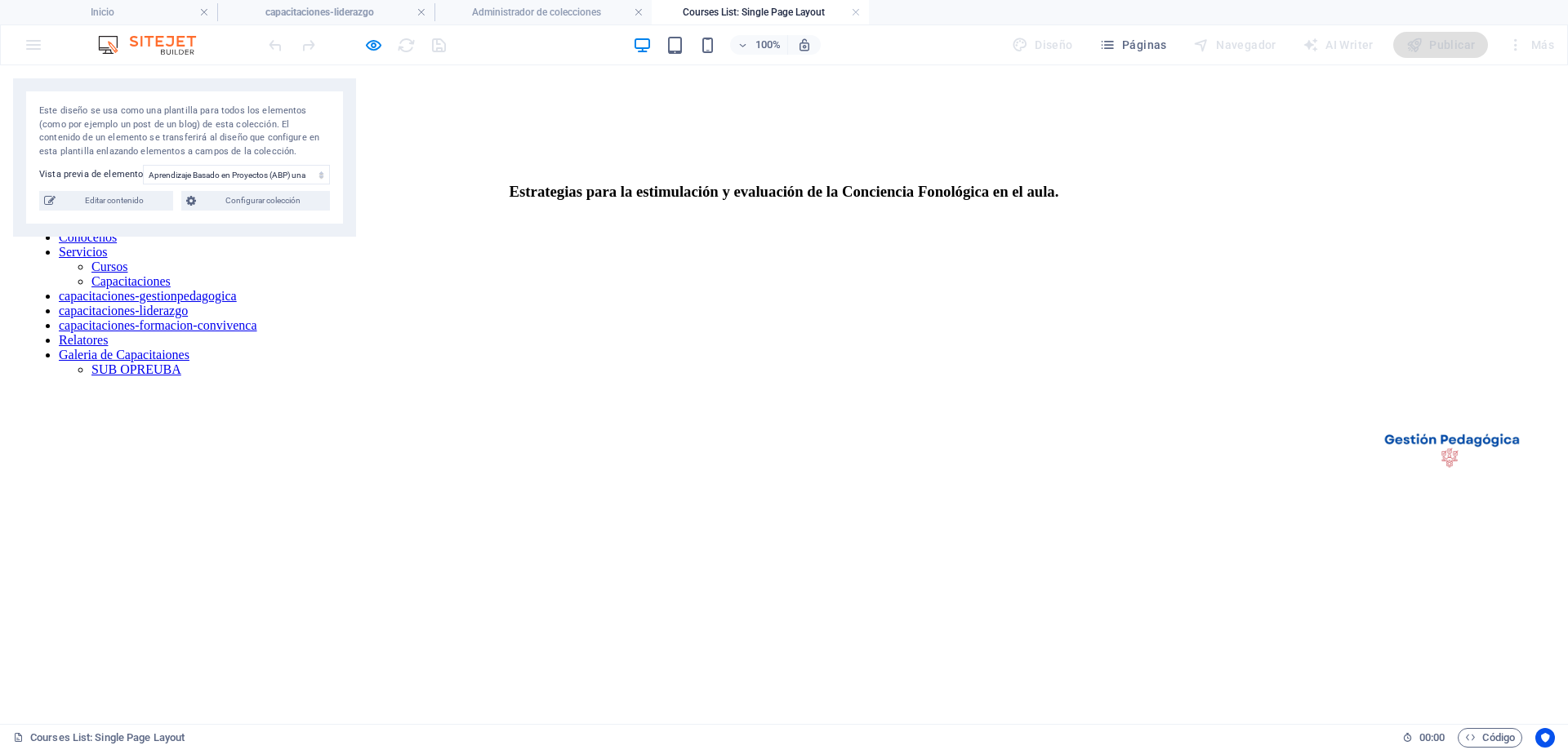
scroll to position [0, 0]
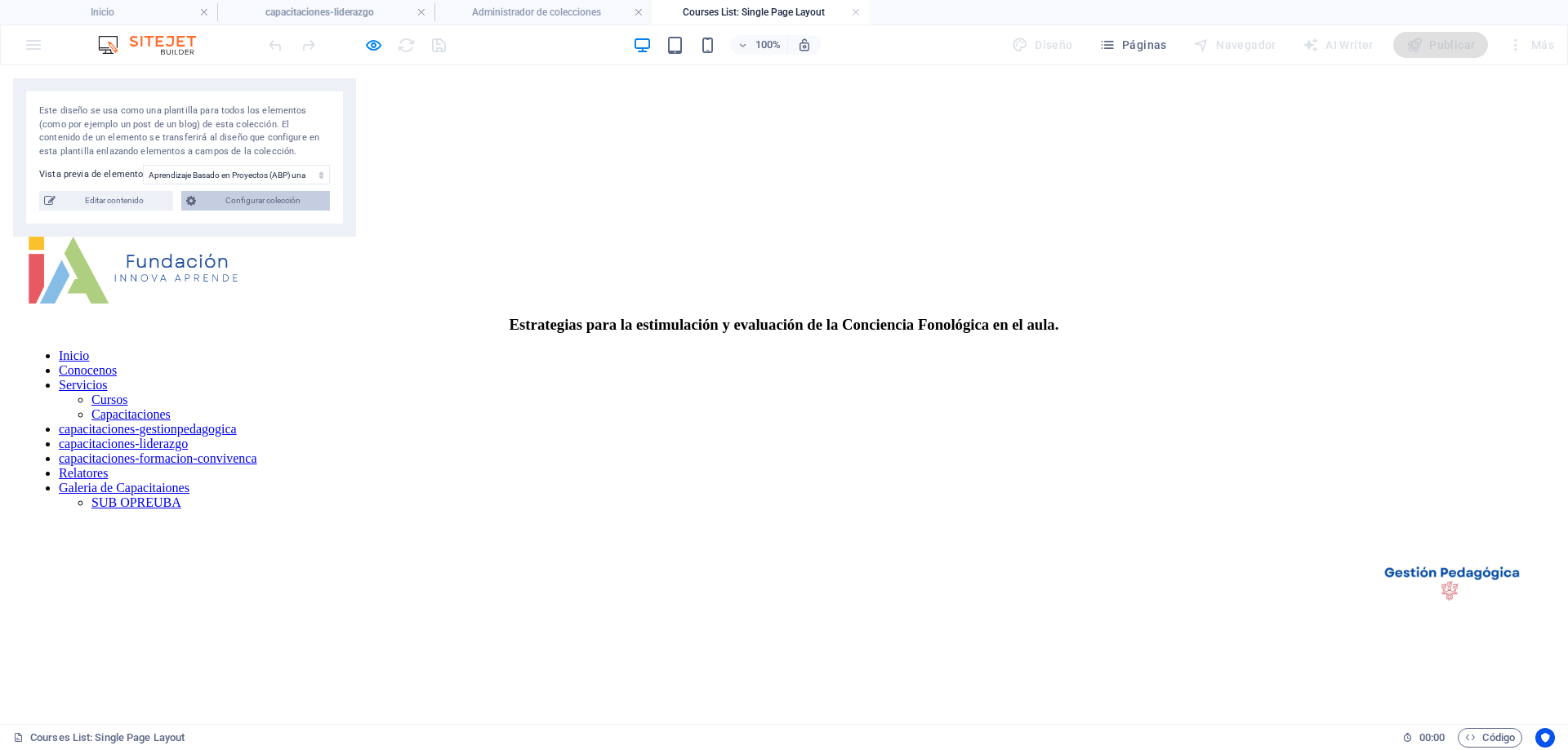
click at [247, 205] on span "Configurar colección" at bounding box center [263, 201] width 124 height 20
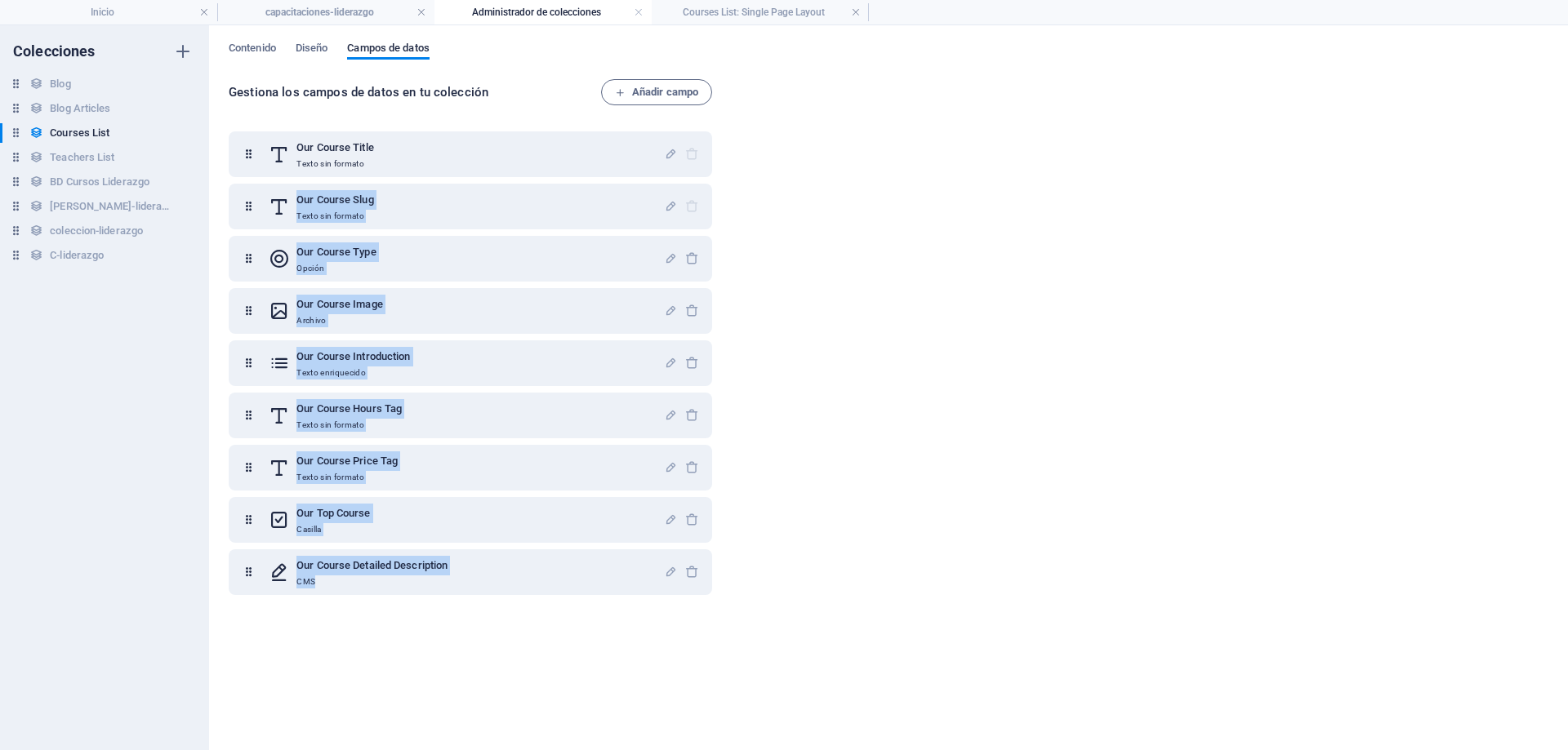
drag, startPoint x: 837, startPoint y: 126, endPoint x: 841, endPoint y: 609, distance: 483.0
click at [609, 630] on div "Gestiona los campos de datos en tu colección Añadir campo Our Course Title Text…" at bounding box center [889, 406] width 1320 height 655
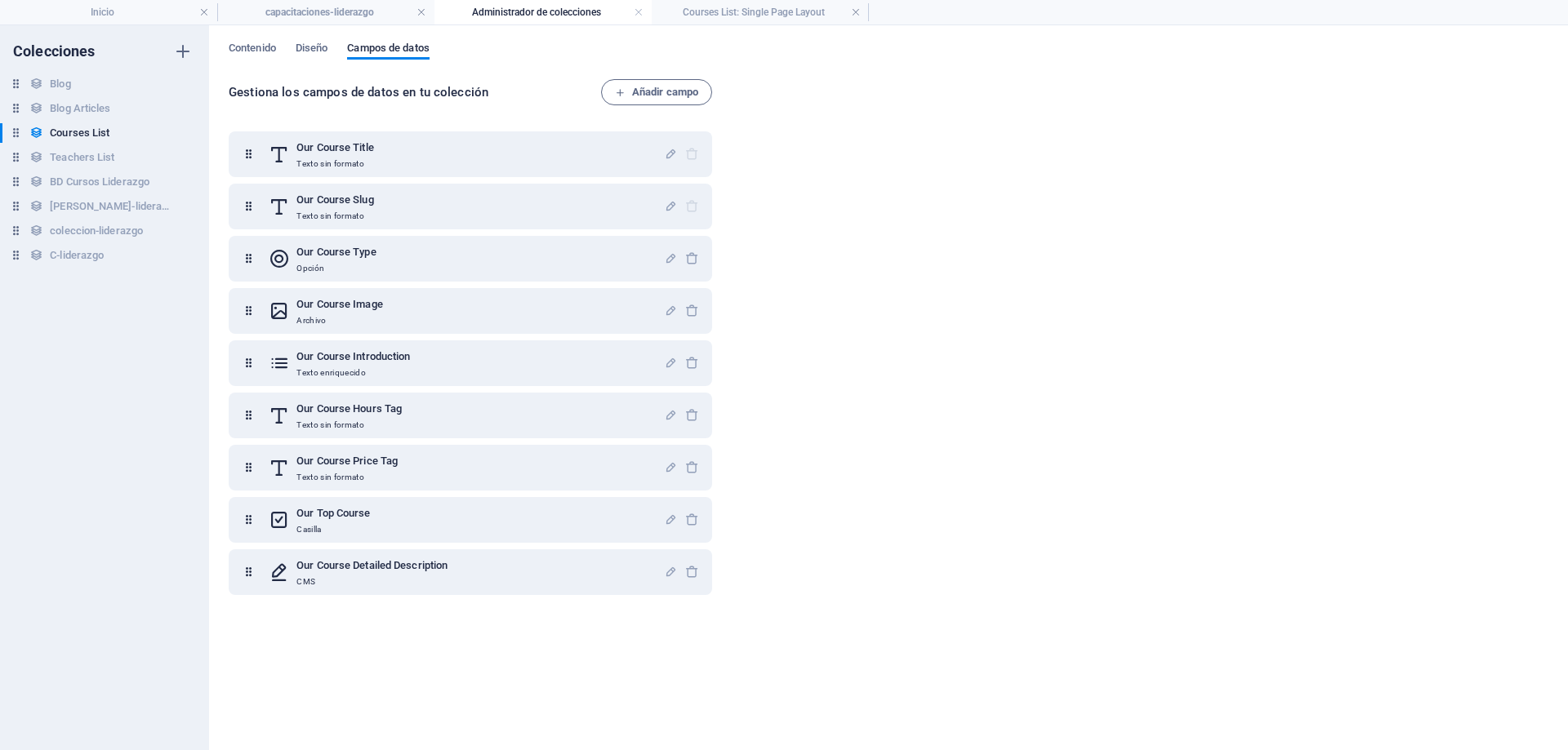
click at [956, 566] on div "Gestiona los campos de datos en tu colección Añadir campo Our Course Title Text…" at bounding box center [889, 406] width 1320 height 655
click at [186, 49] on icon "button" at bounding box center [183, 51] width 20 height 20
type input "prueba"
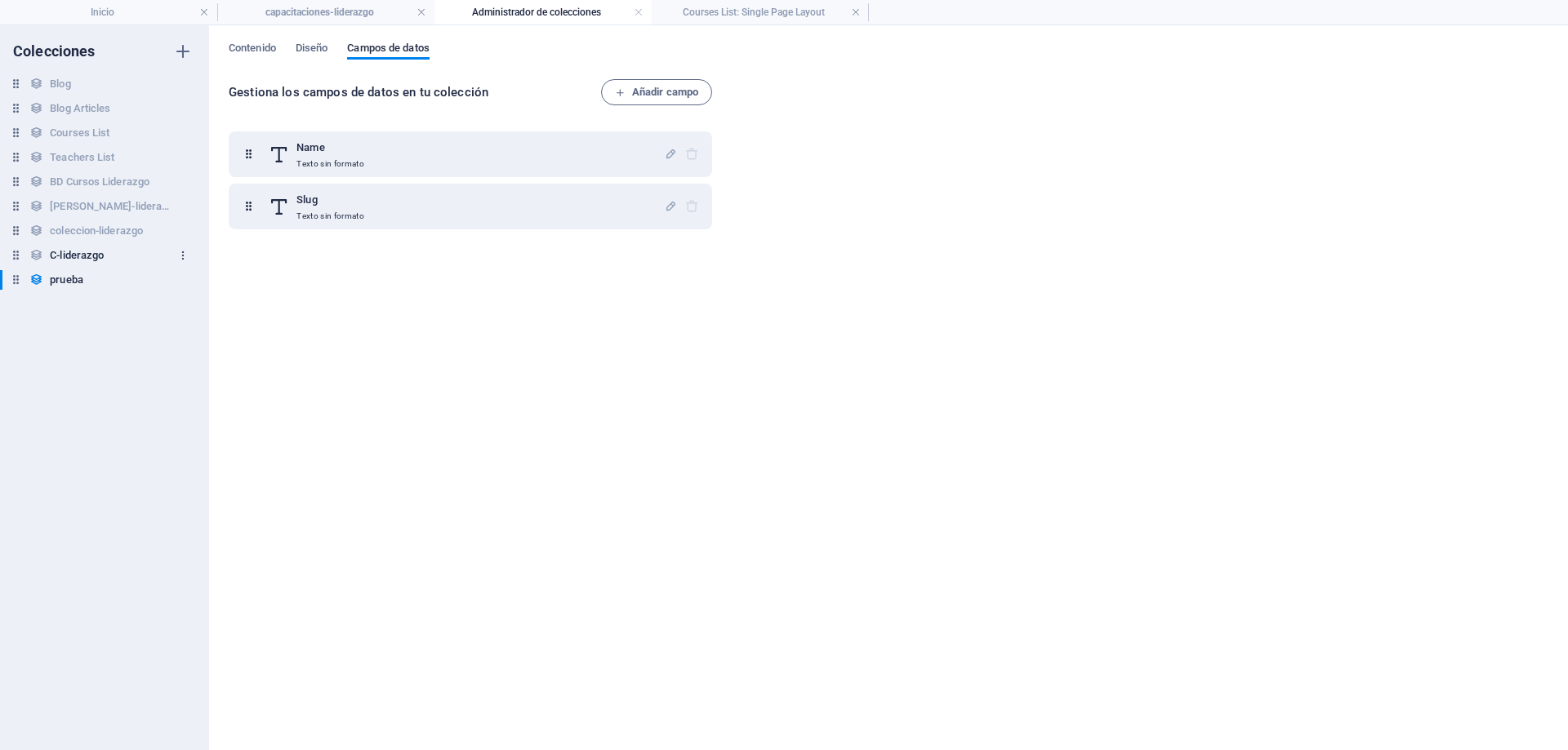
click at [186, 250] on icon "button" at bounding box center [183, 256] width 12 height 12
click at [31, 332] on div at bounding box center [784, 375] width 1568 height 750
drag, startPoint x: 73, startPoint y: 254, endPoint x: 77, endPoint y: 278, distance: 24.3
click at [77, 278] on div "Blog Blog Blog Articles Blog Articles Courses List Courses List Teachers List T…" at bounding box center [96, 182] width 193 height 215
drag, startPoint x: 125, startPoint y: 318, endPoint x: 69, endPoint y: 296, distance: 60.2
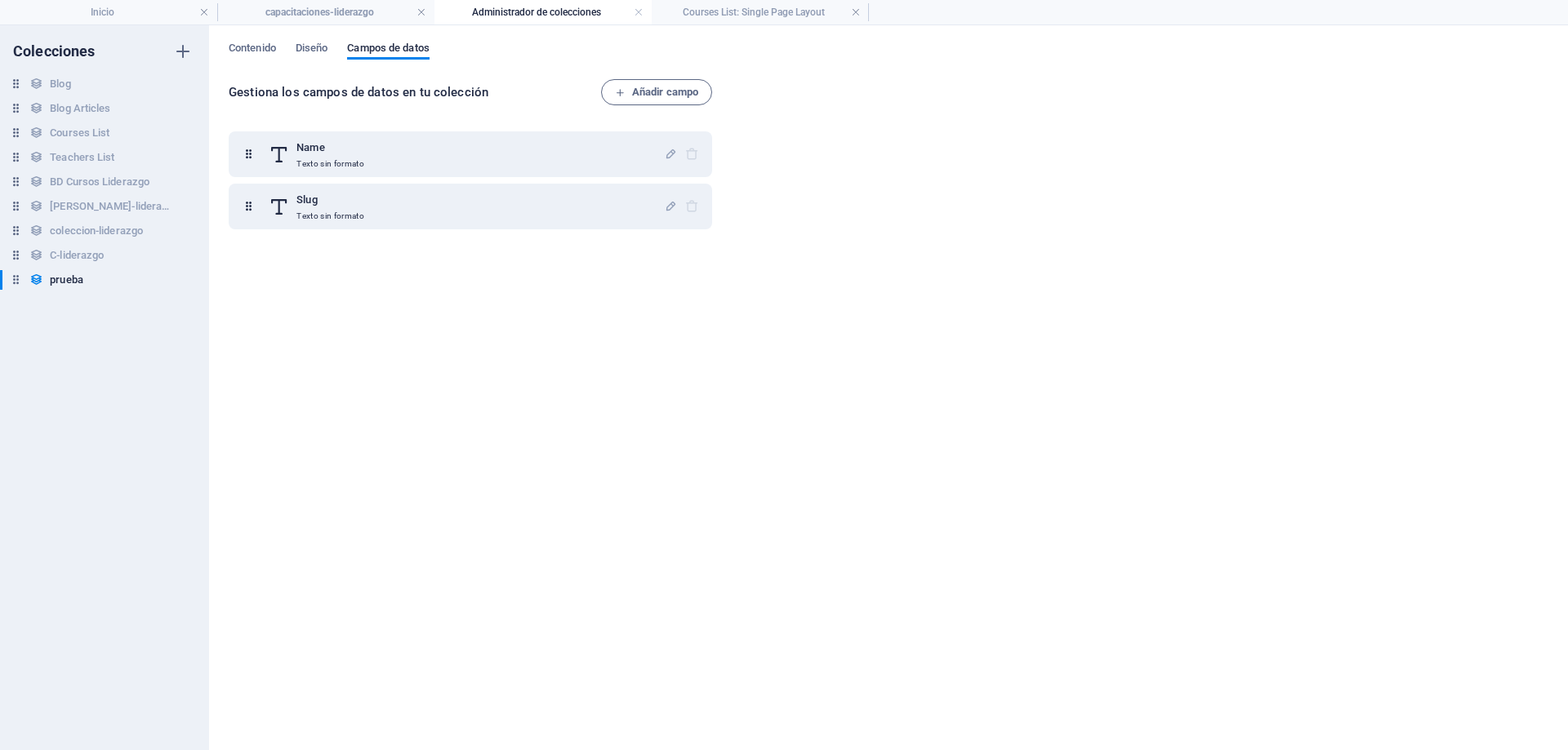
click at [126, 318] on div "Colecciones Blog Blog Blog Articles Blog Articles Courses List Courses List Tea…" at bounding box center [104, 388] width 209 height 725
click at [180, 279] on icon "button" at bounding box center [183, 280] width 12 height 12
click at [197, 404] on li "Eliminar" at bounding box center [182, 391] width 127 height 39
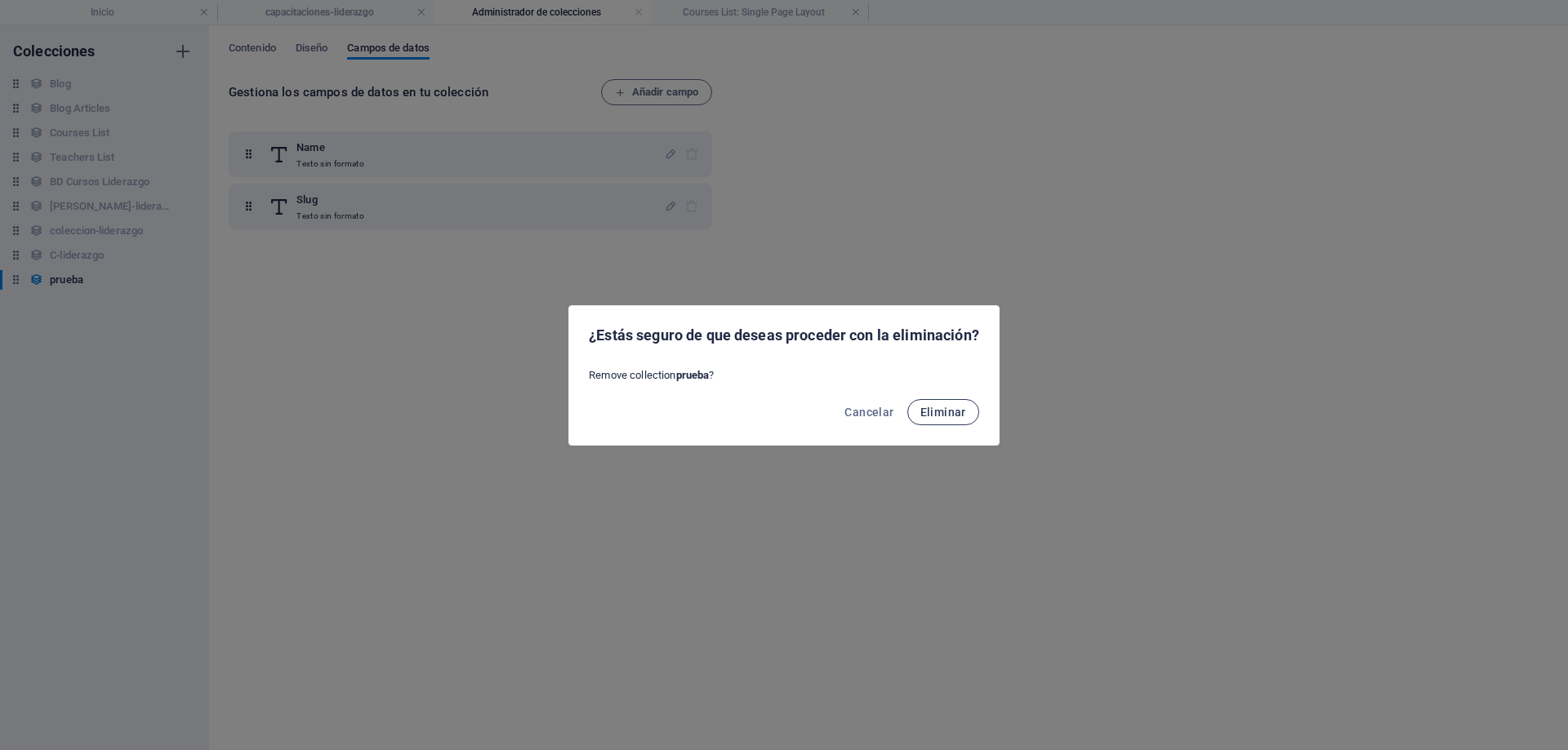
click at [926, 412] on span "Eliminar" at bounding box center [943, 412] width 46 height 13
